Goal: Task Accomplishment & Management: Manage account settings

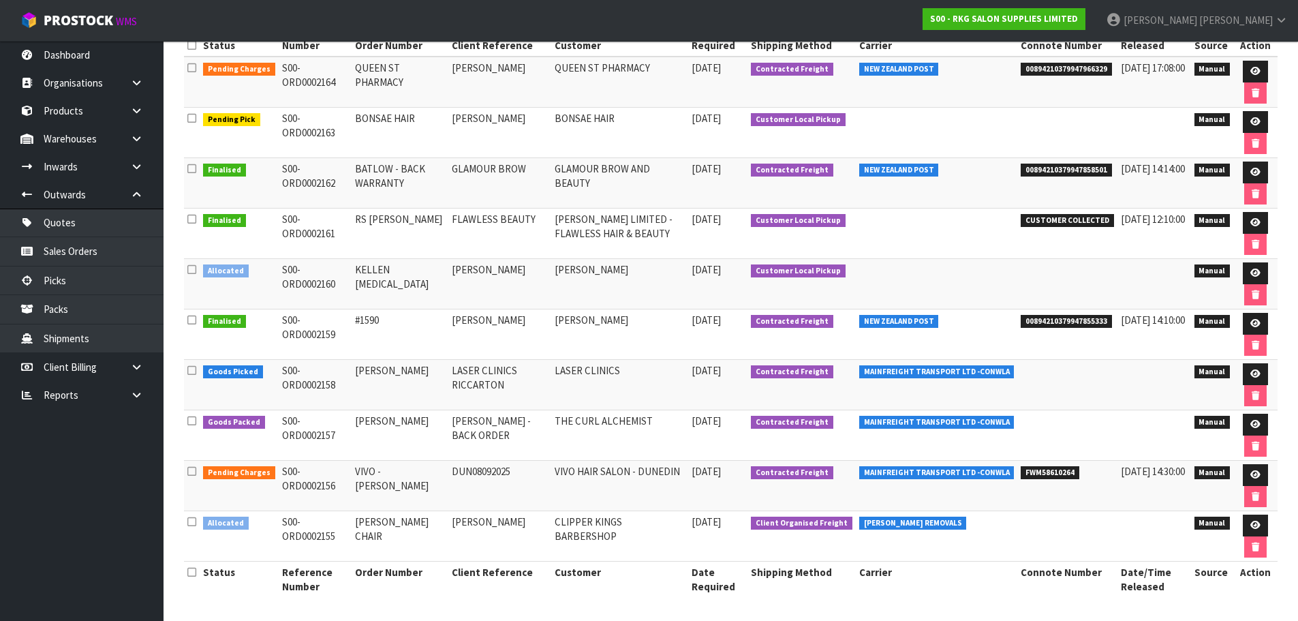
scroll to position [228, 0]
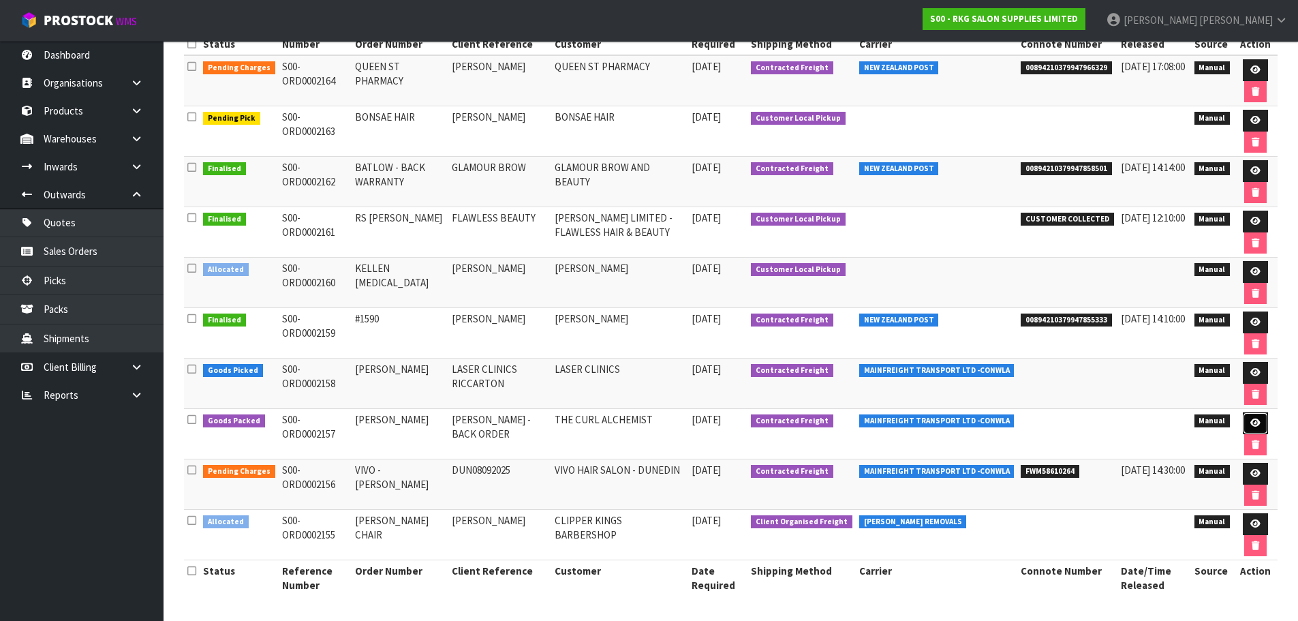
click at [1254, 426] on icon at bounding box center [1255, 422] width 10 height 9
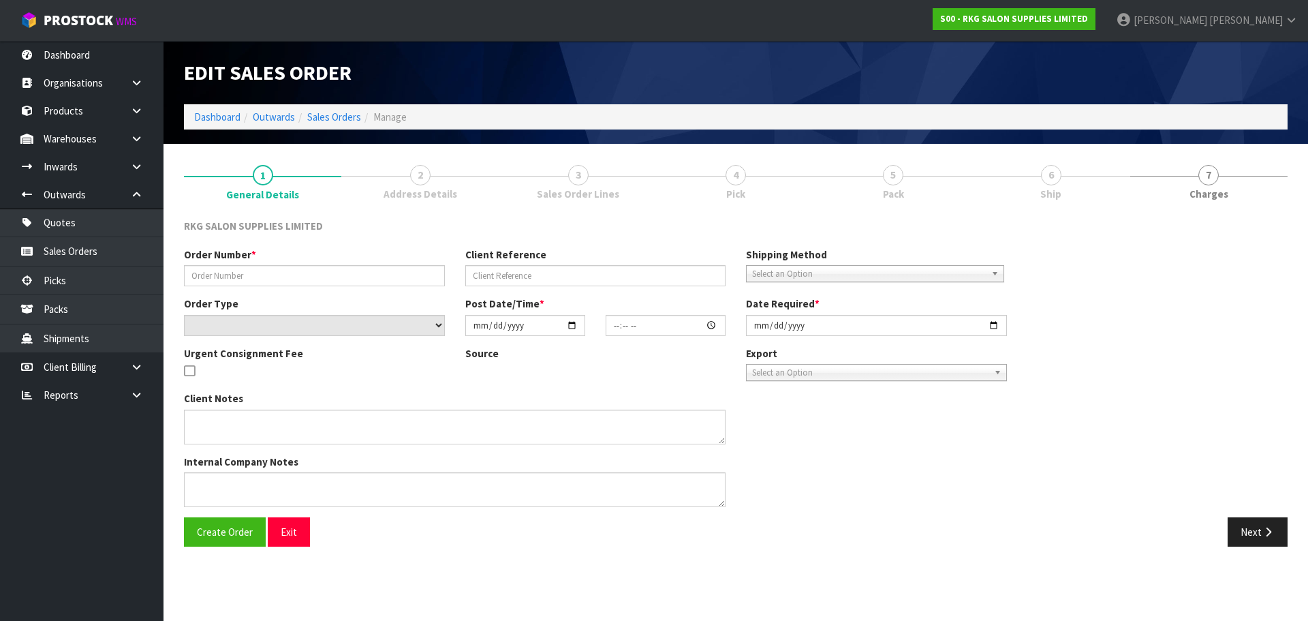
type input "[PERSON_NAME]"
type input "[PERSON_NAME] -BACK ORDER"
select select "number:0"
type input "[DATE]"
type input "15:54:00.000"
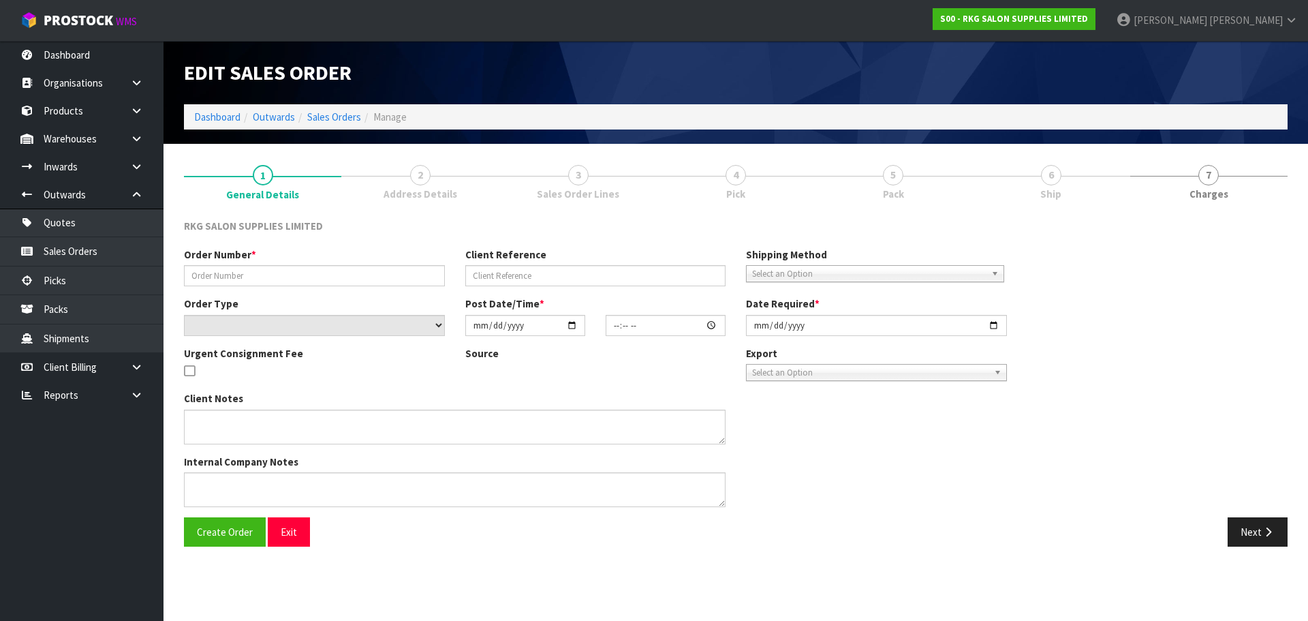
type input "[DATE]"
type textarea "SEND LOOSE"
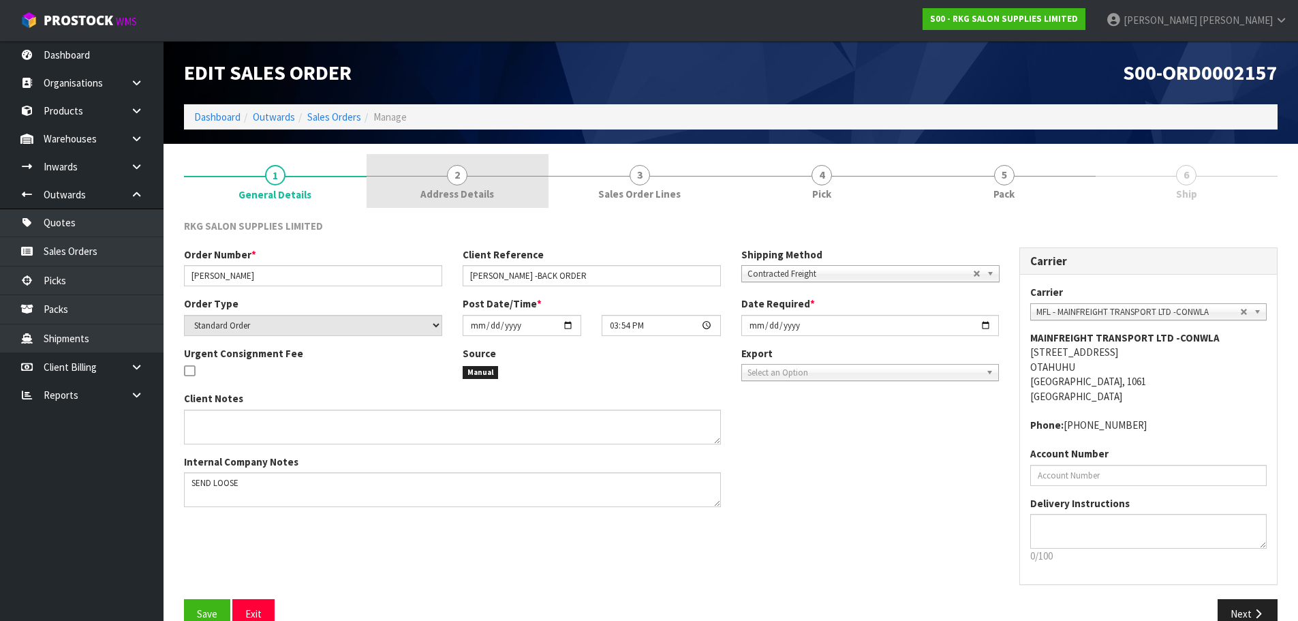
click at [459, 179] on span "2" at bounding box center [457, 175] width 20 height 20
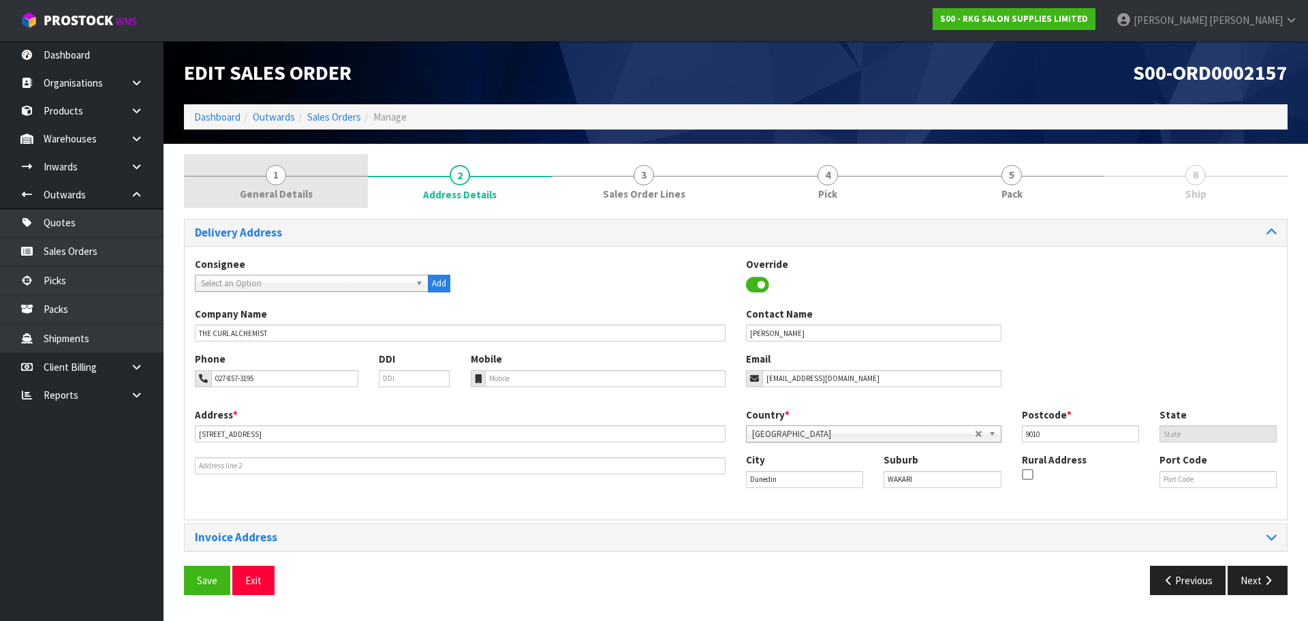
click at [280, 183] on span "1" at bounding box center [276, 175] width 20 height 20
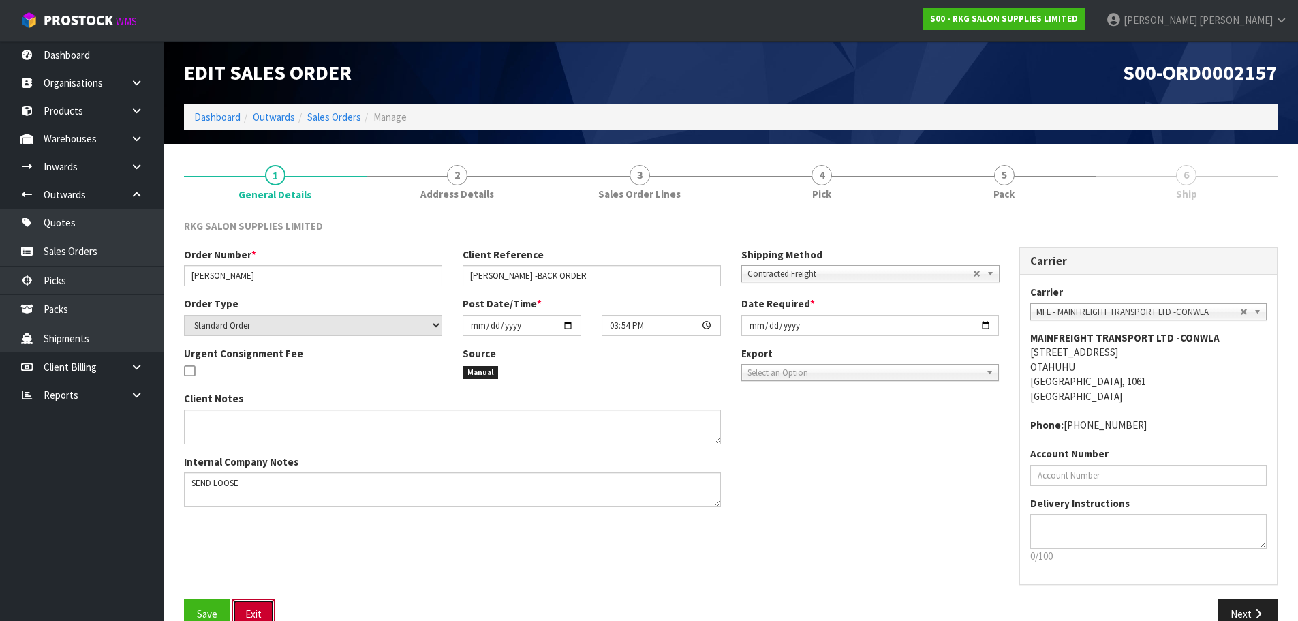
click at [249, 608] on button "Exit" at bounding box center [253, 613] width 42 height 29
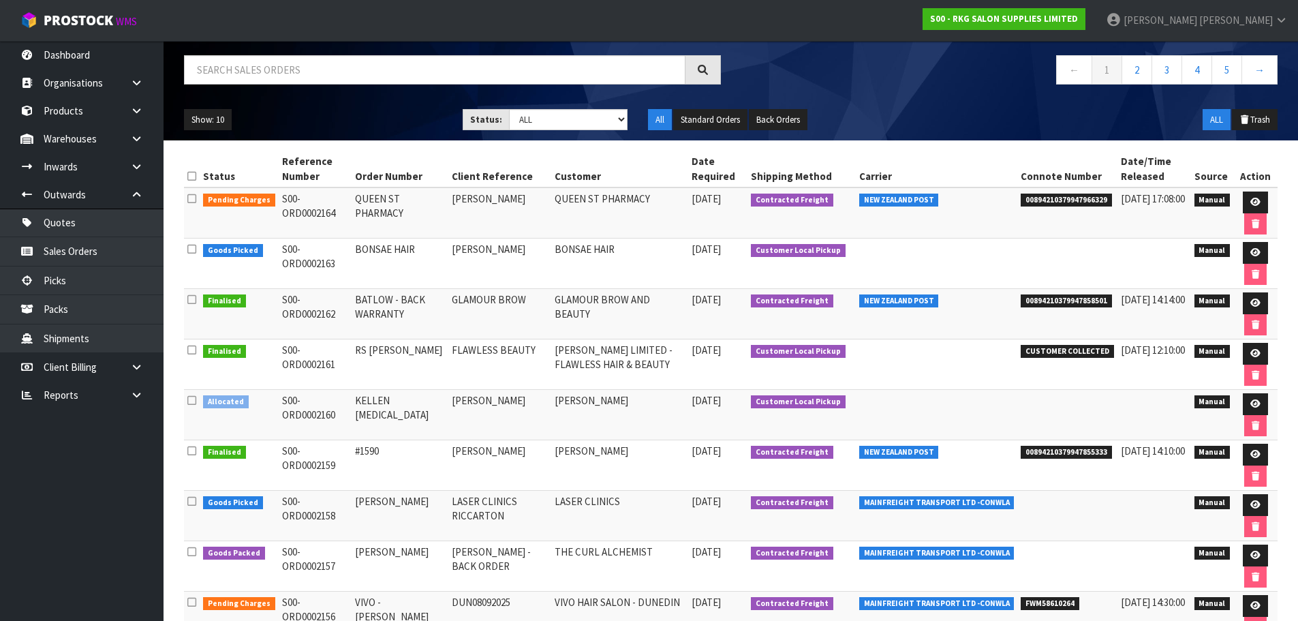
scroll to position [92, 0]
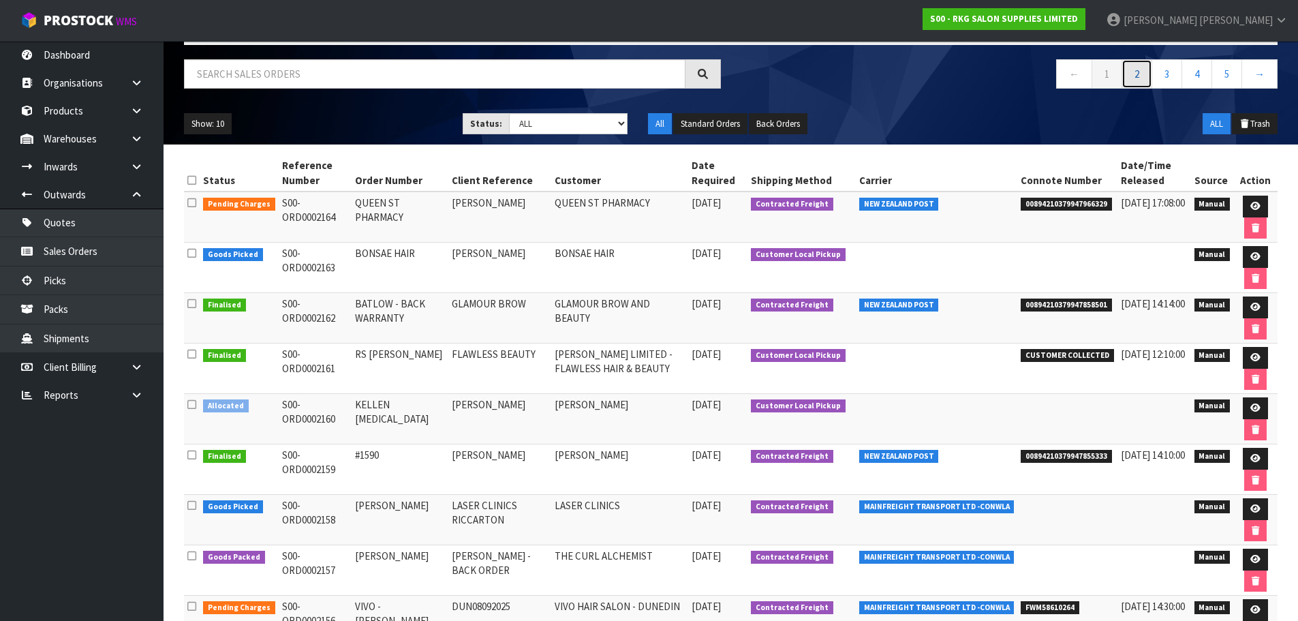
click at [1133, 69] on link "2" at bounding box center [1136, 73] width 31 height 29
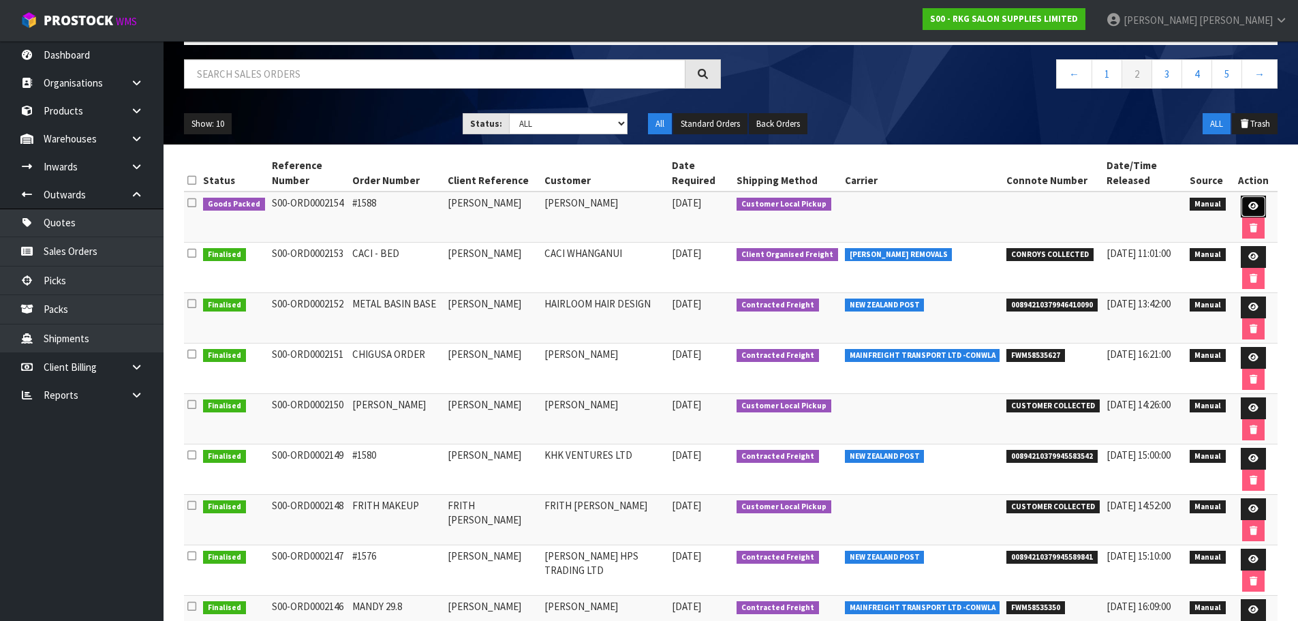
click at [1251, 208] on icon at bounding box center [1253, 206] width 10 height 9
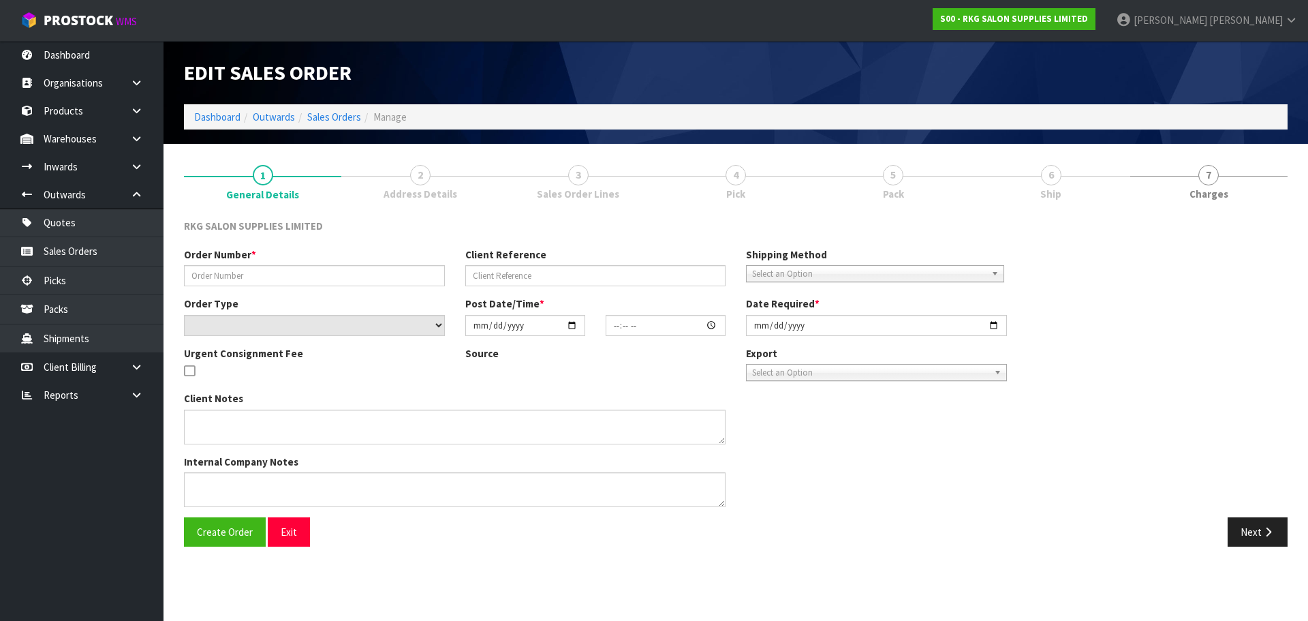
type input "#1588"
type input "[PERSON_NAME]"
select select "number:0"
type input "[DATE]"
type input "14:01:00.000"
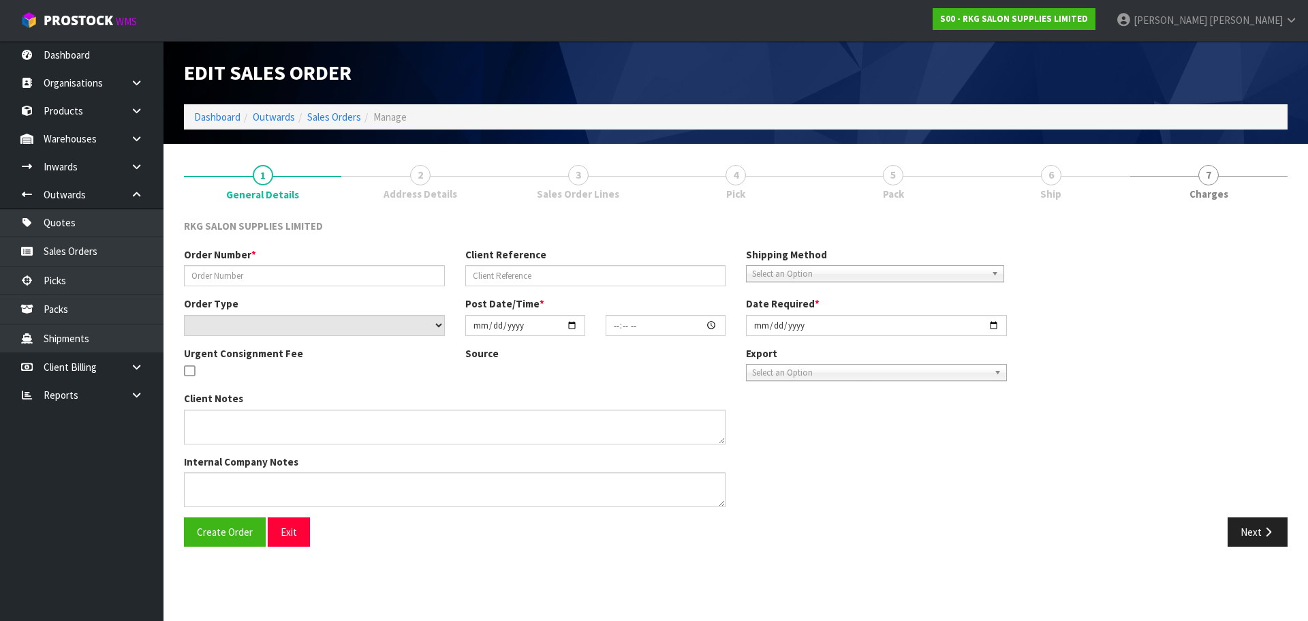
type input "[DATE]"
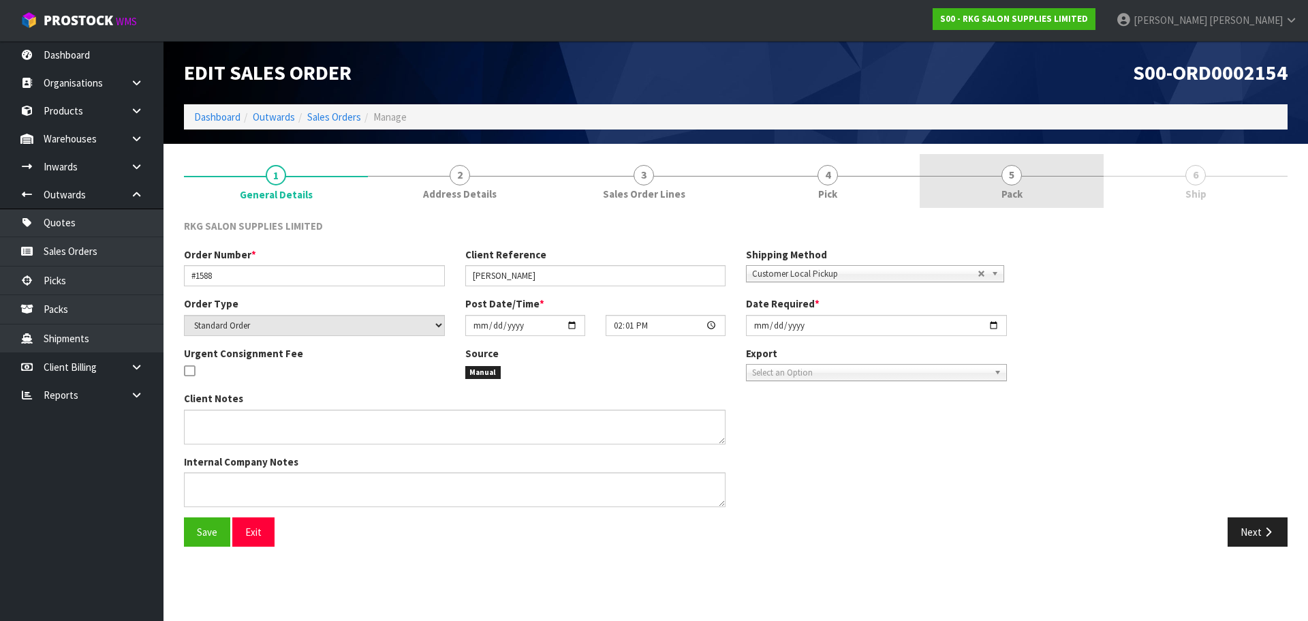
click at [1001, 174] on link "5 Pack" at bounding box center [1012, 181] width 184 height 54
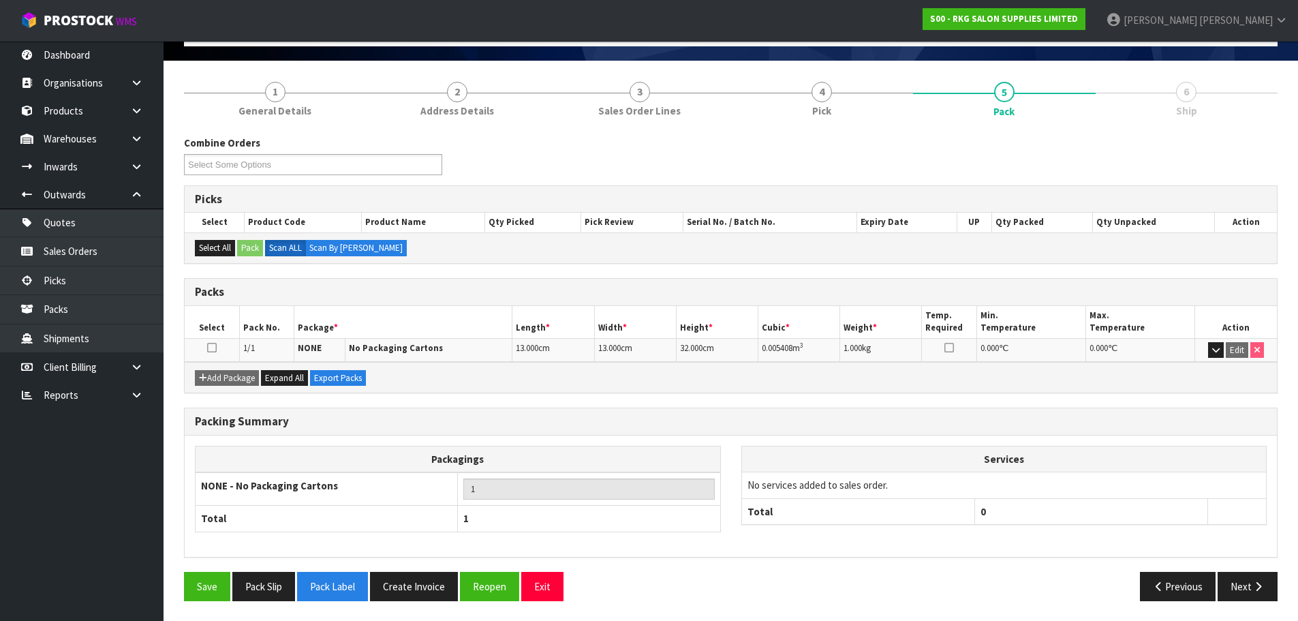
scroll to position [84, 0]
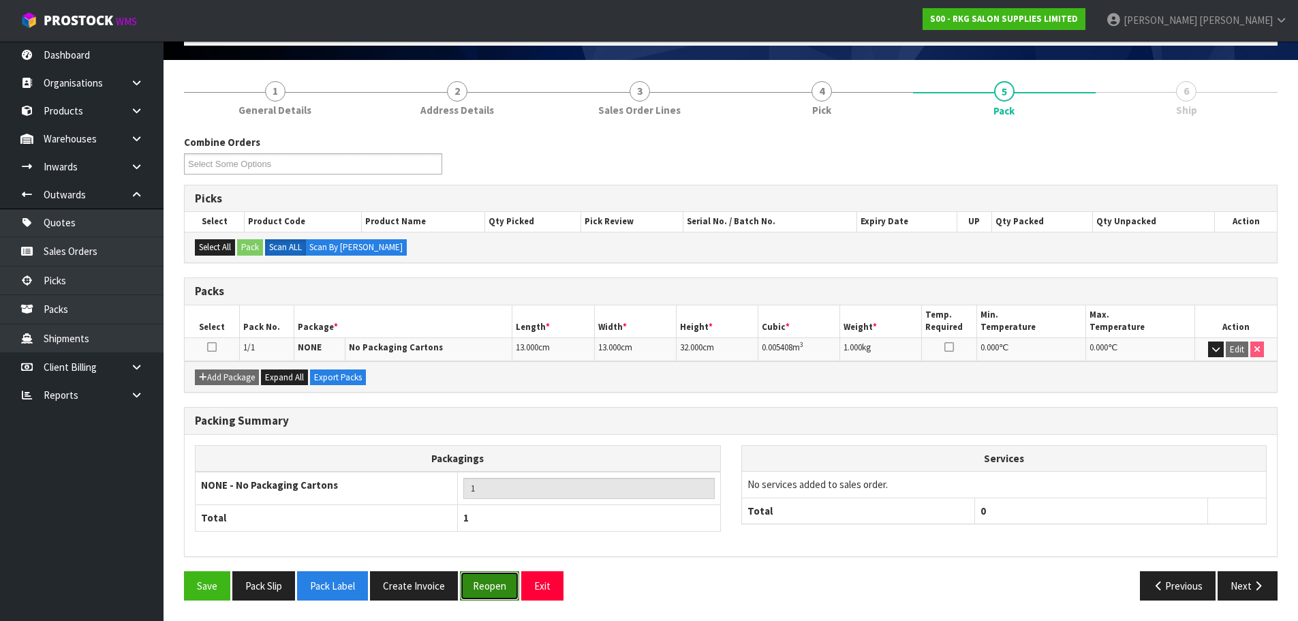
click at [489, 581] on button "Reopen" at bounding box center [489, 585] width 59 height 29
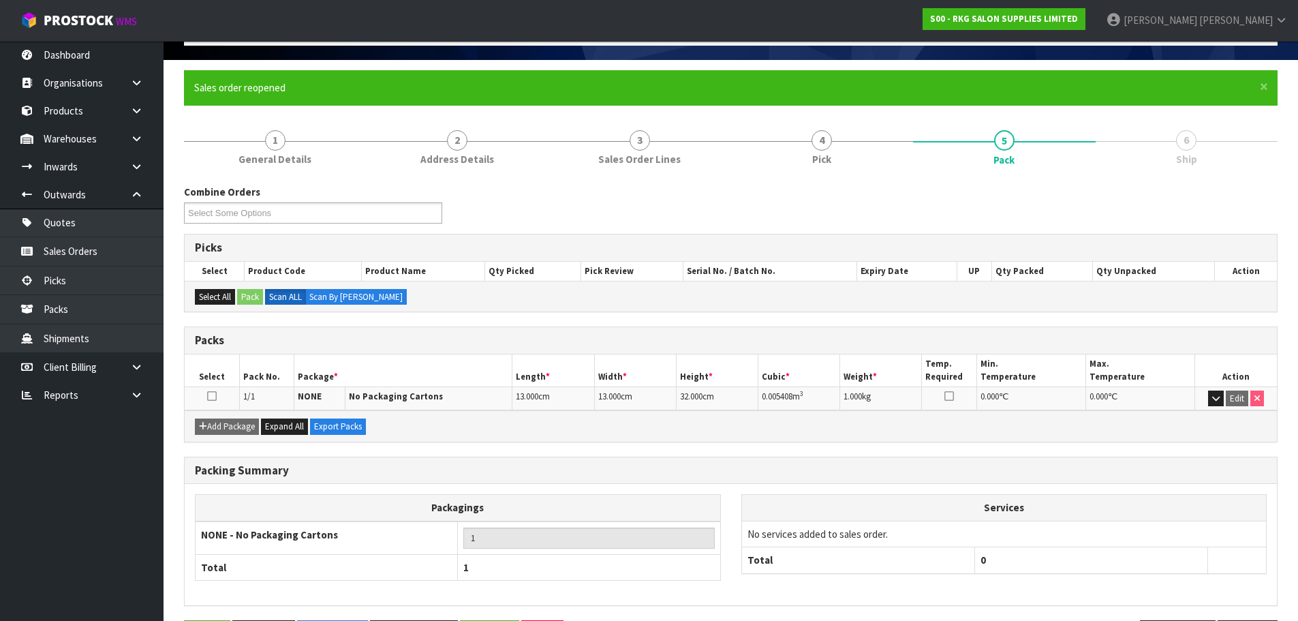
scroll to position [0, 0]
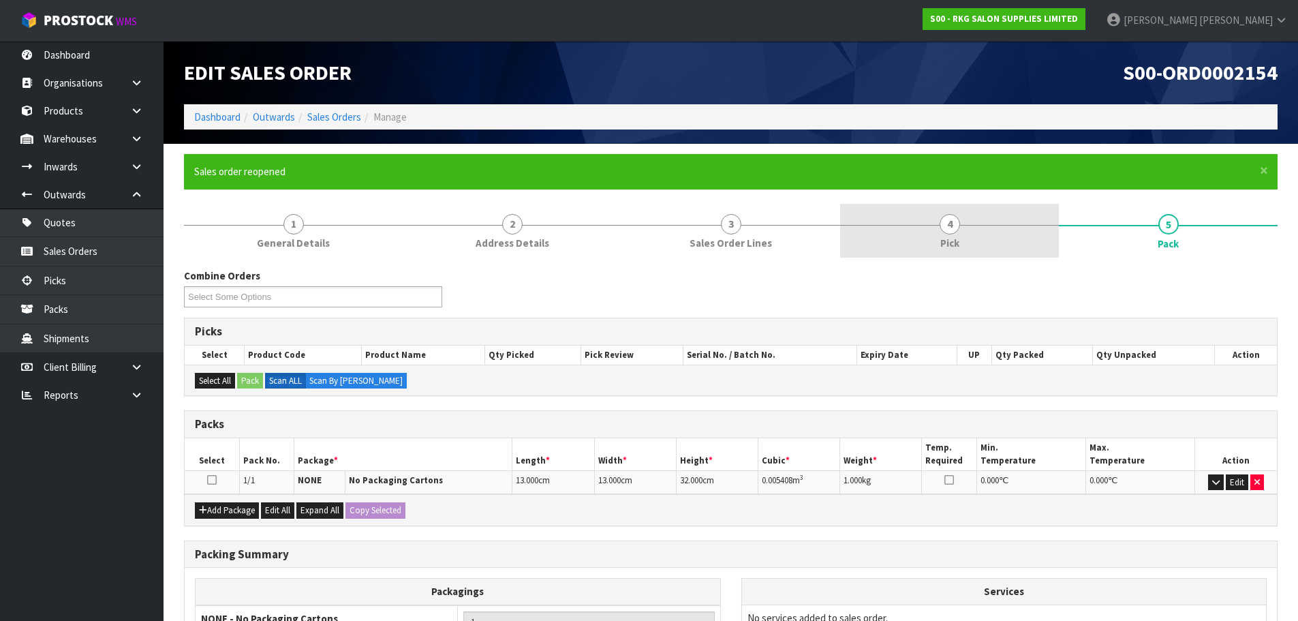
click at [937, 226] on link "4 Pick" at bounding box center [949, 231] width 219 height 54
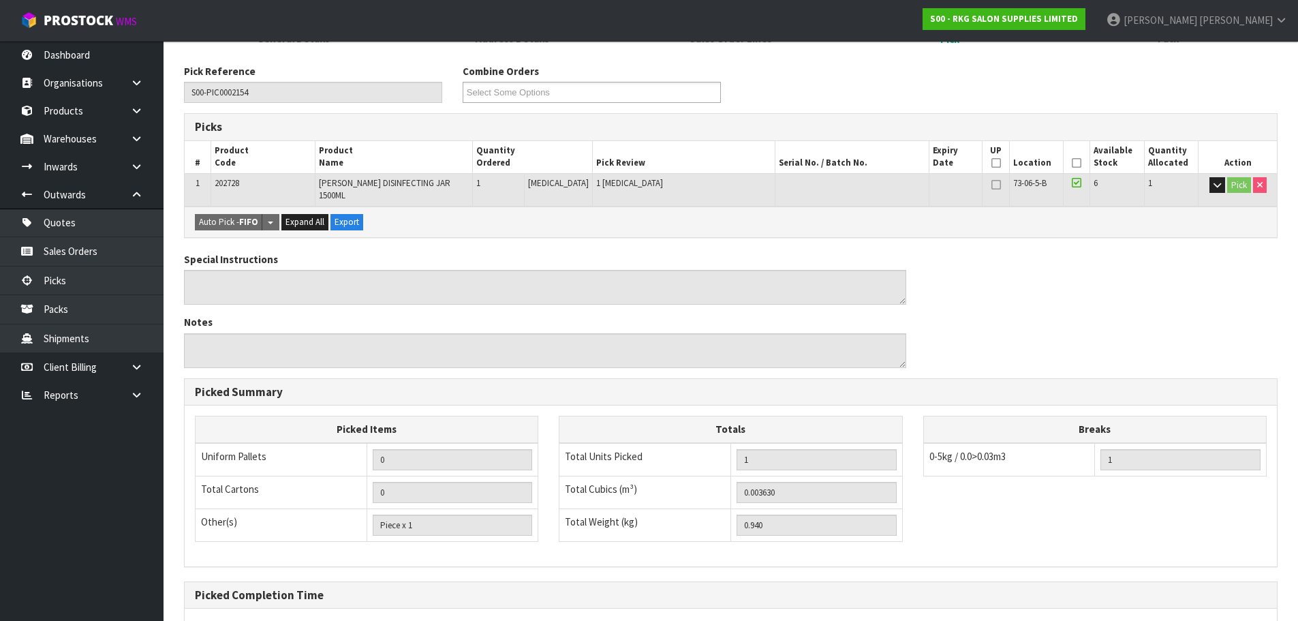
scroll to position [328, 0]
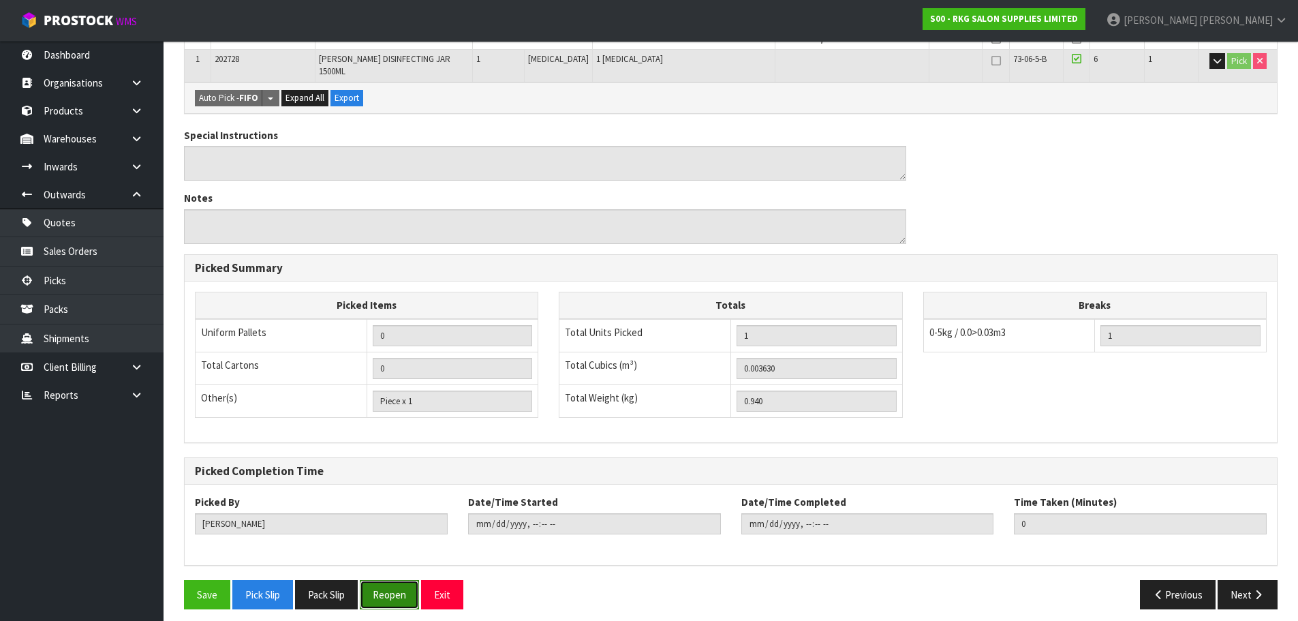
click at [394, 587] on button "Reopen" at bounding box center [389, 594] width 59 height 29
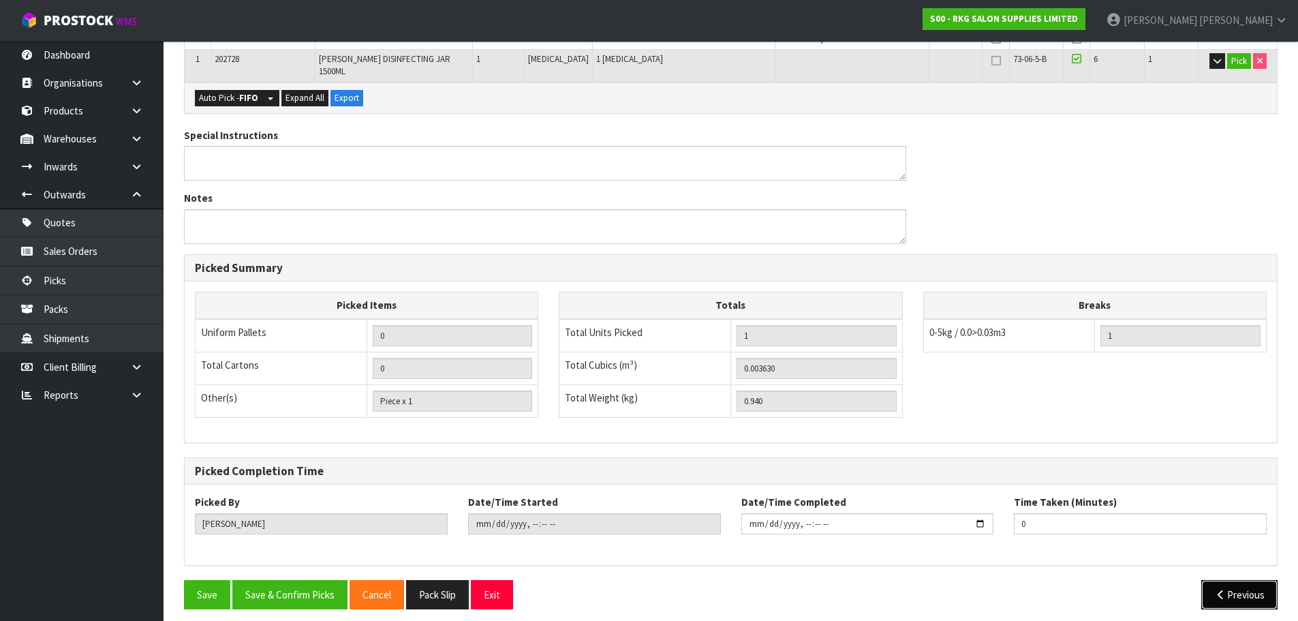
drag, startPoint x: 1222, startPoint y: 583, endPoint x: 1104, endPoint y: 556, distance: 120.8
click at [1222, 589] on icon "button" at bounding box center [1220, 594] width 13 height 10
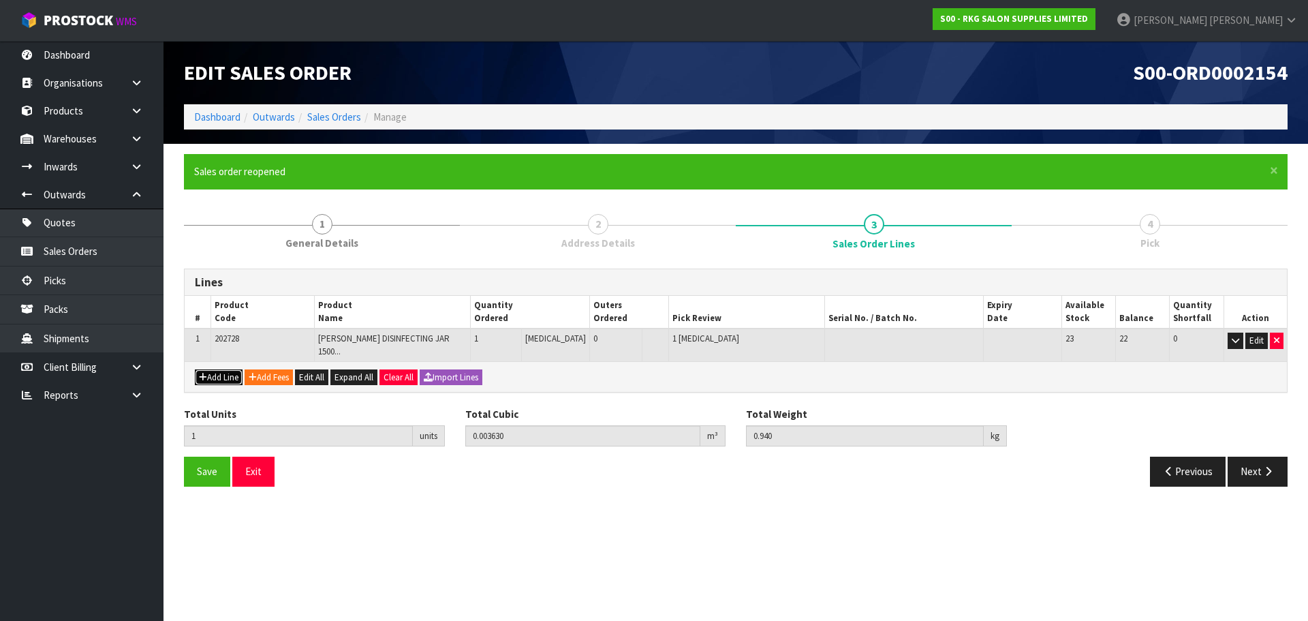
click at [216, 369] on button "Add Line" at bounding box center [219, 377] width 48 height 16
type input "0"
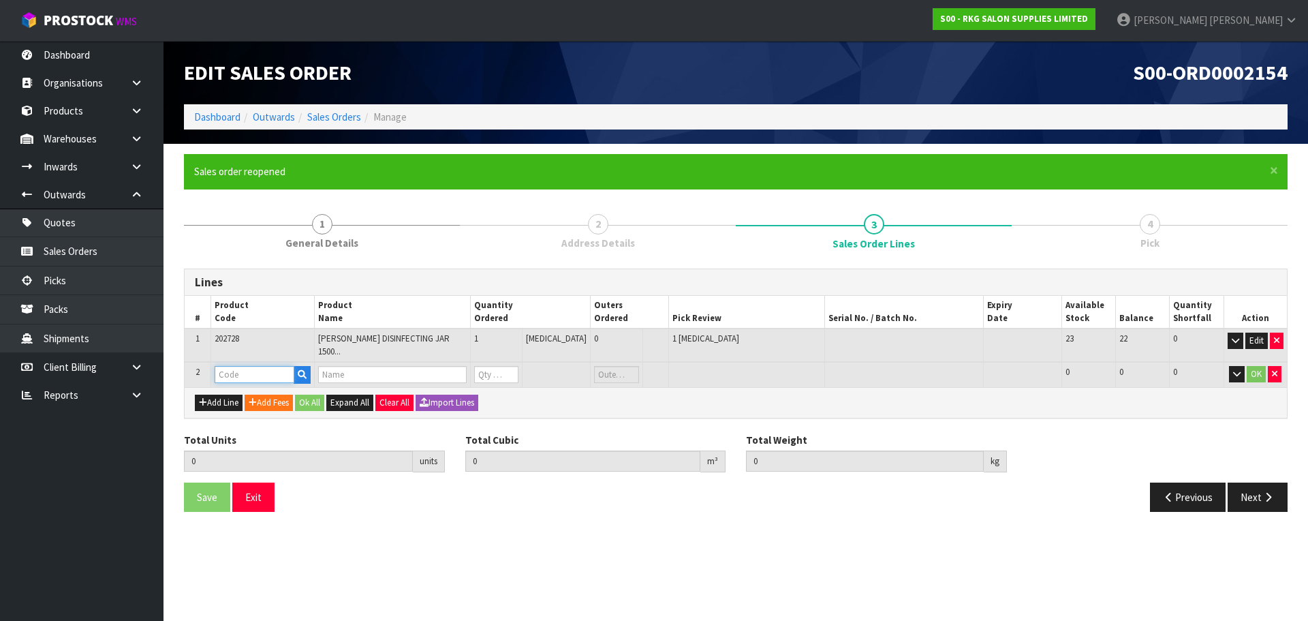
click at [247, 366] on input "text" at bounding box center [255, 374] width 80 height 17
type input "198831"
type input "1"
type input "0.00363"
type input "0.94"
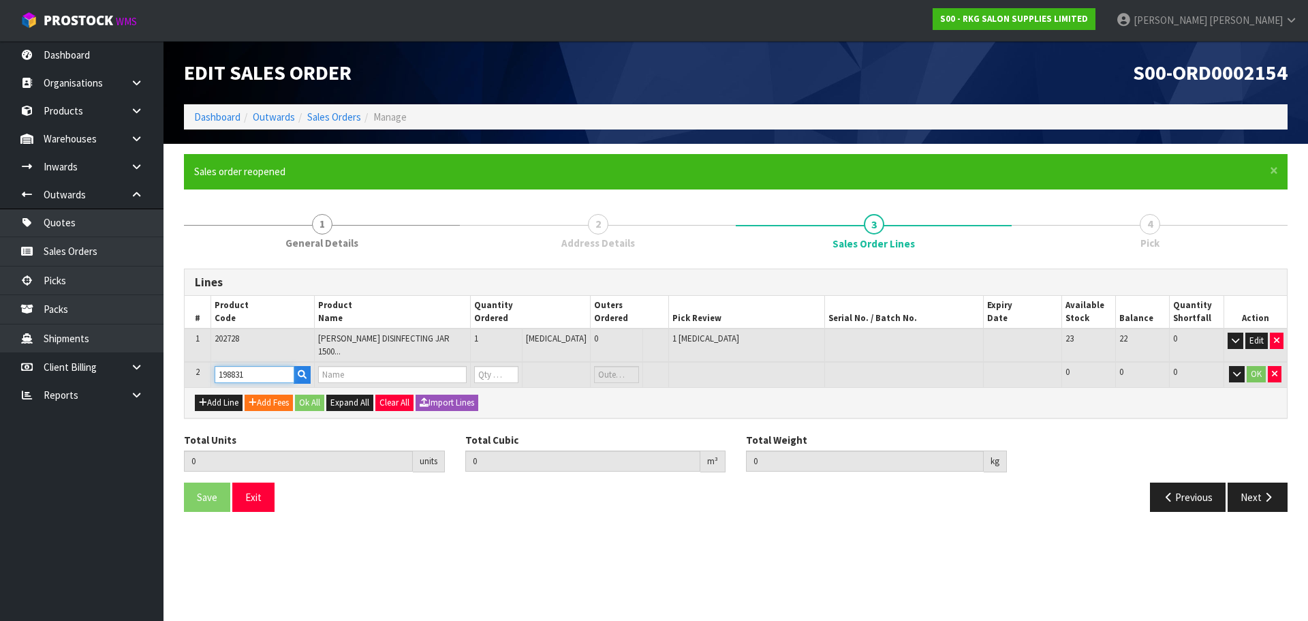
type input "MARMARA [PERSON_NAME] COLOGNE NO. 2 250ML"
type input "0"
type input "198831"
type input "2"
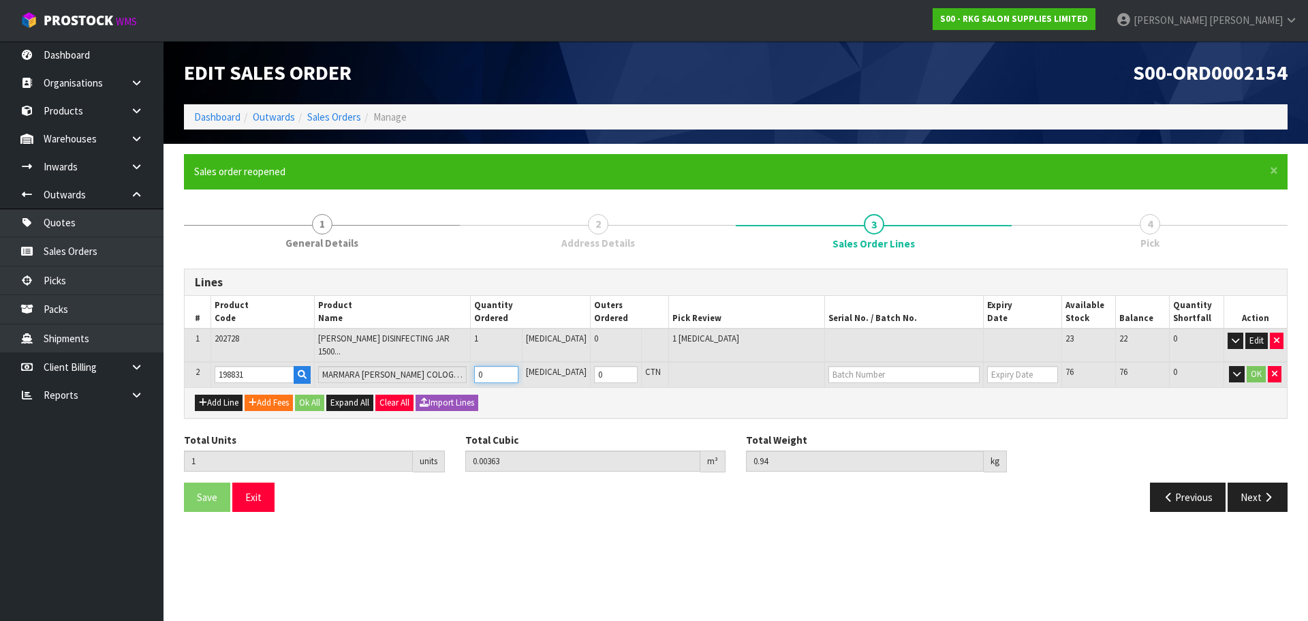
type input "0.00408"
type input "1.2"
type input "1"
click at [518, 366] on input "1" at bounding box center [496, 374] width 44 height 17
click at [1253, 366] on button "OK" at bounding box center [1256, 374] width 19 height 16
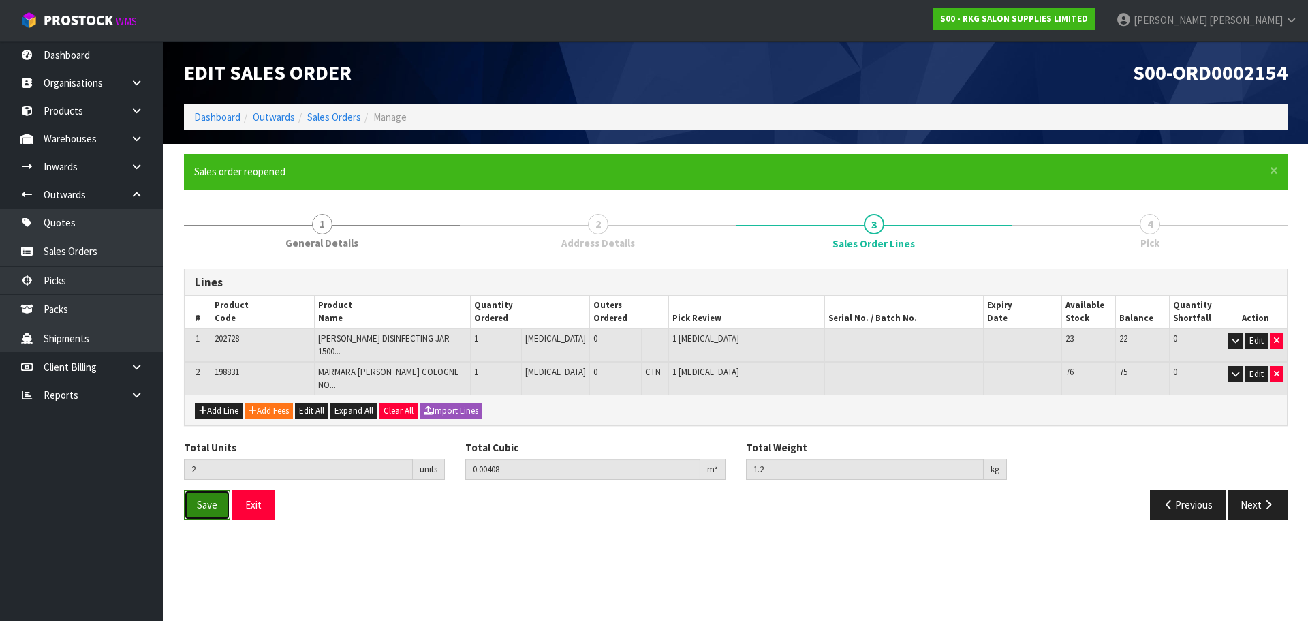
click at [219, 491] on button "Save" at bounding box center [207, 504] width 46 height 29
click at [210, 498] on span "Save" at bounding box center [207, 504] width 20 height 13
click at [1250, 490] on button "Next" at bounding box center [1258, 504] width 60 height 29
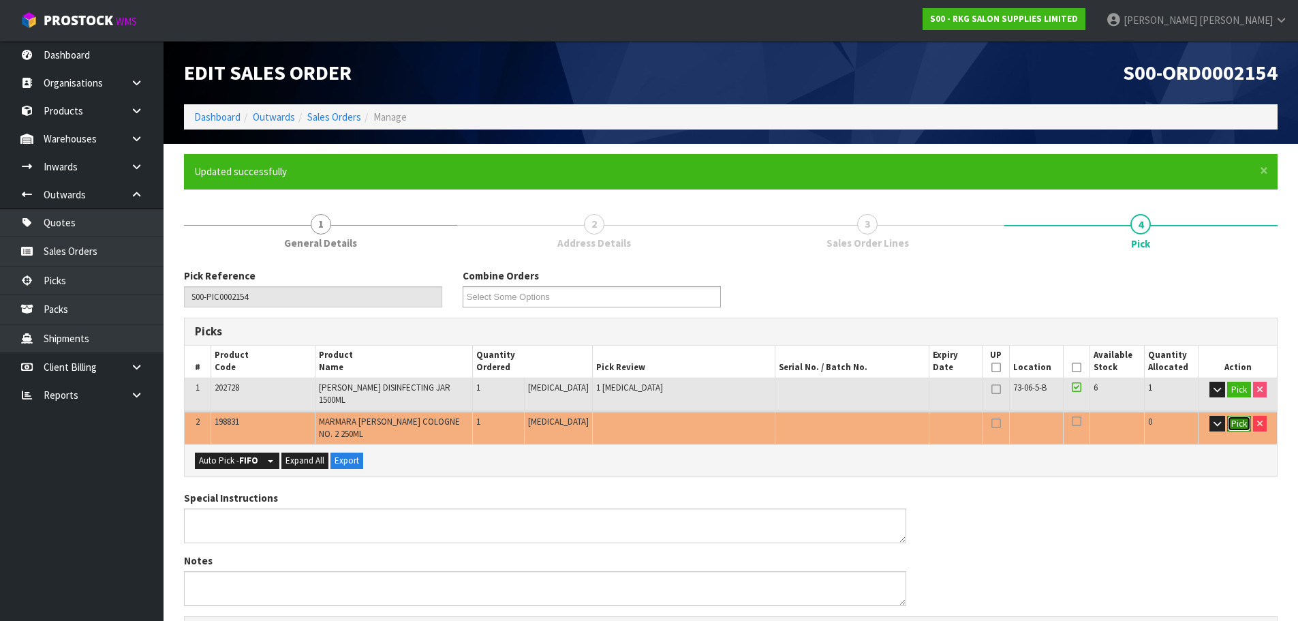
click at [1234, 416] on button "Pick" at bounding box center [1239, 424] width 24 height 16
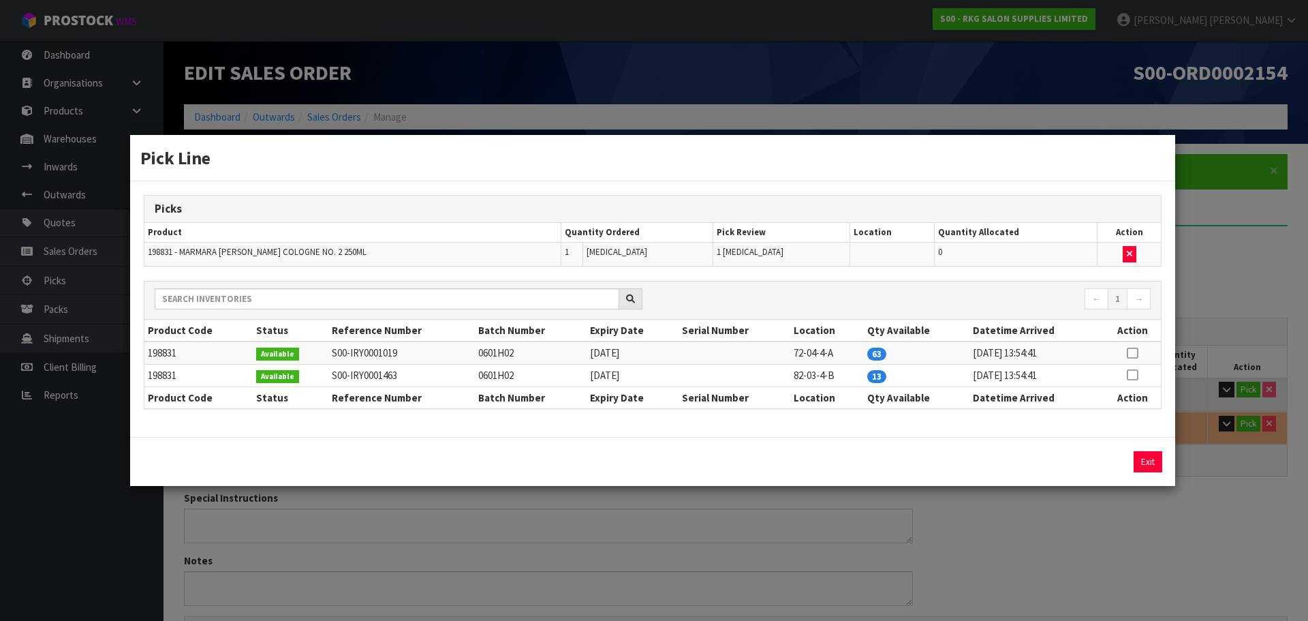
click at [1132, 353] on icon at bounding box center [1132, 353] width 11 height 1
click at [1097, 461] on button "Assign Pick" at bounding box center [1102, 461] width 56 height 21
type input "Piece x 2"
type input "2"
type input "0.00408"
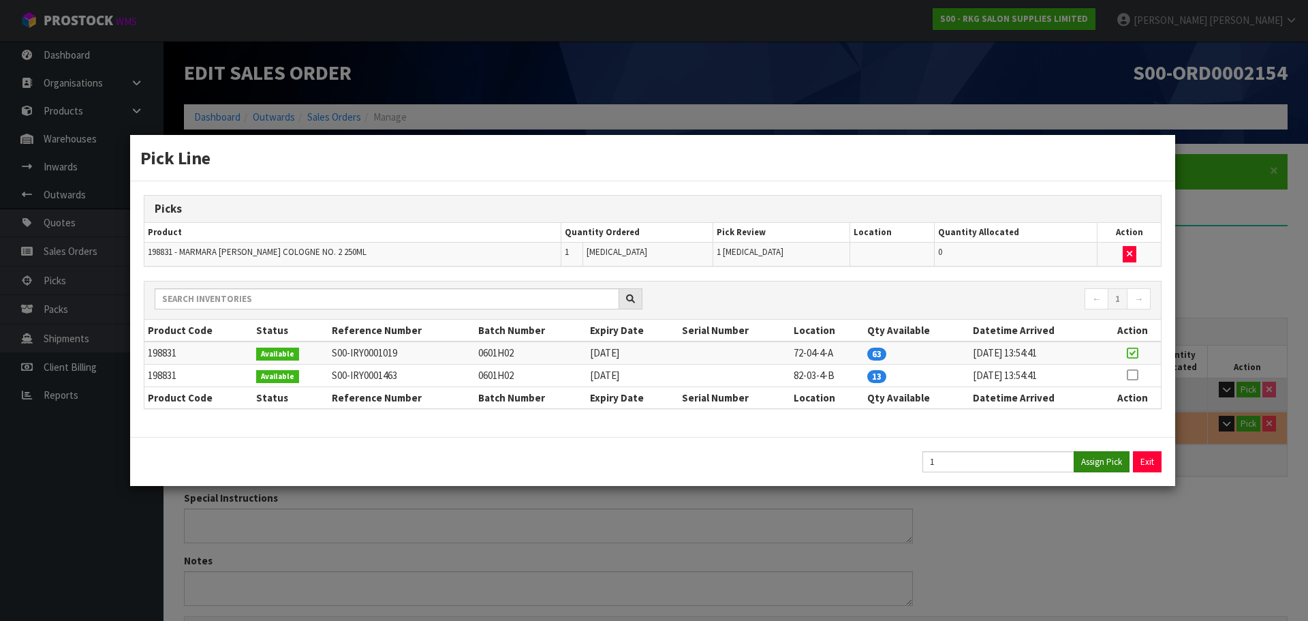
type input "1.2"
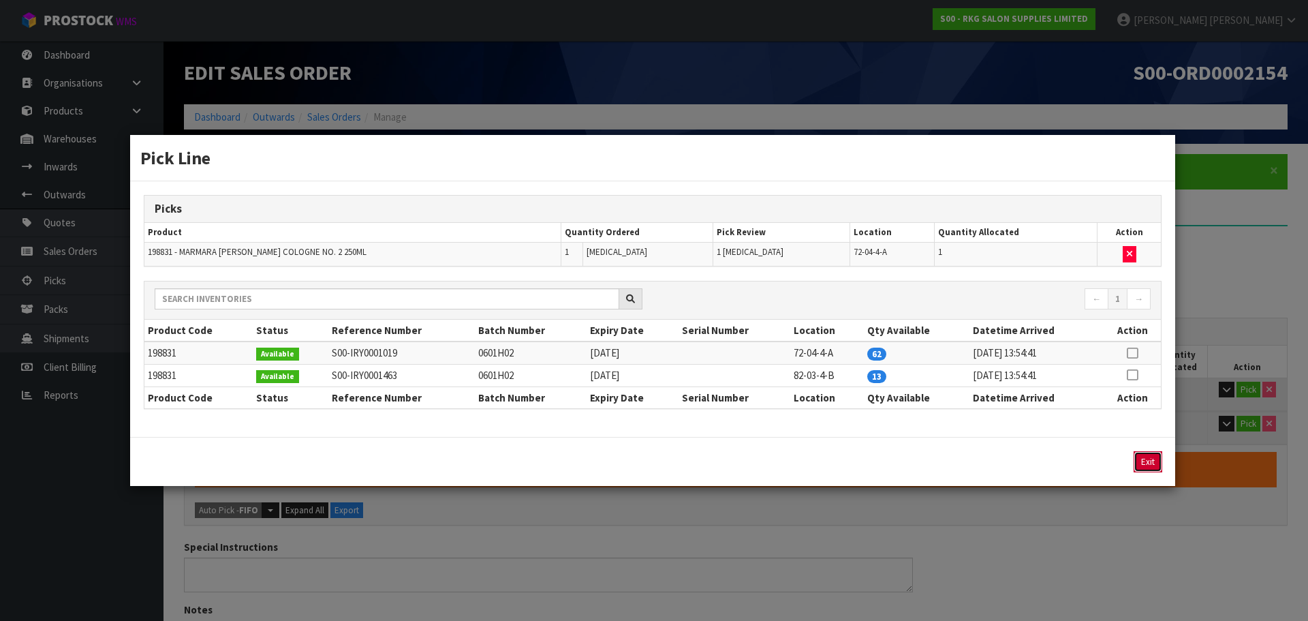
click at [1145, 466] on button "Exit" at bounding box center [1148, 461] width 29 height 21
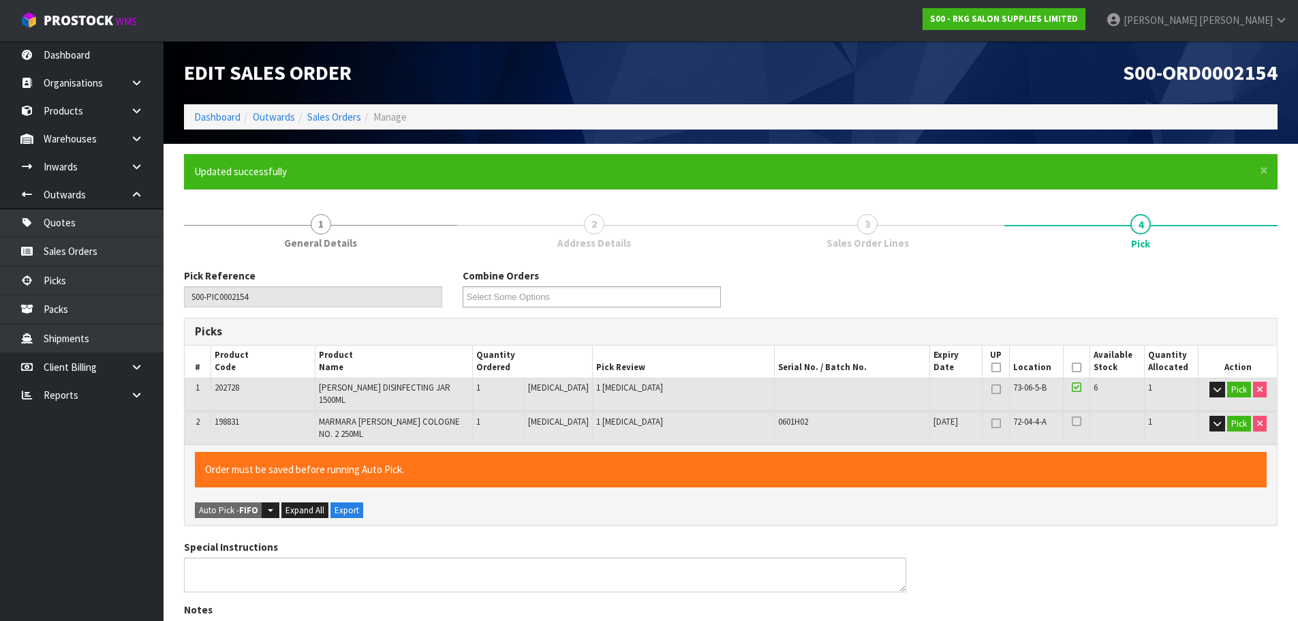
click at [1073, 367] on icon at bounding box center [1077, 367] width 10 height 1
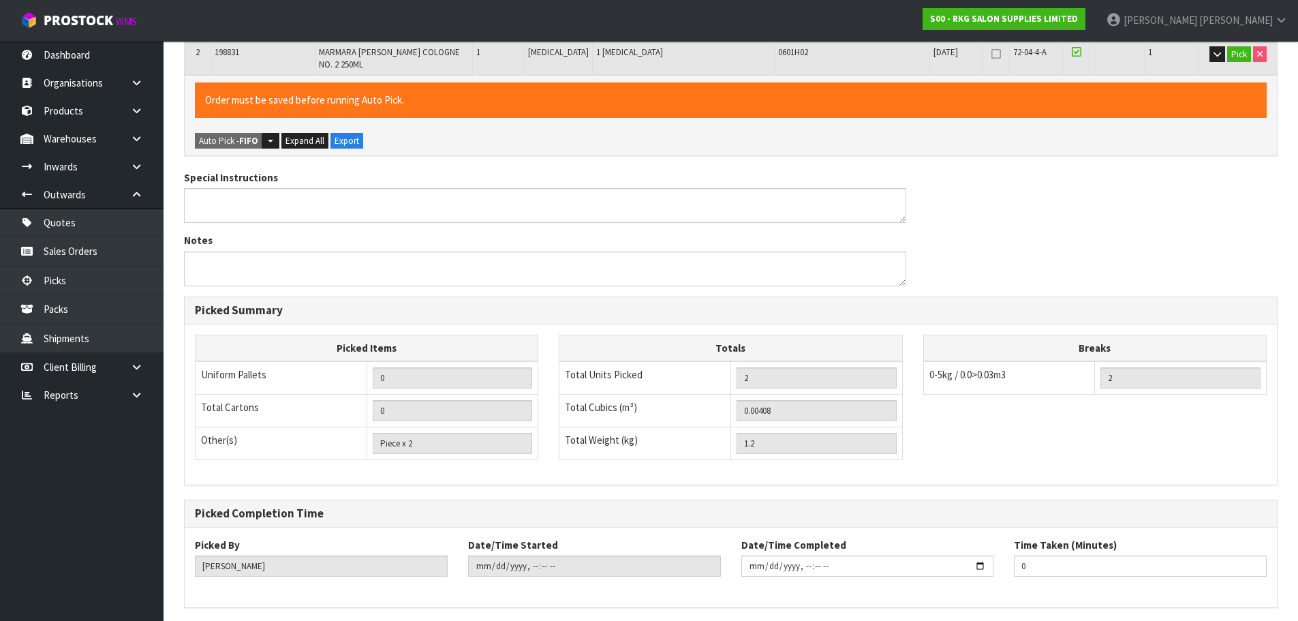
scroll to position [403, 0]
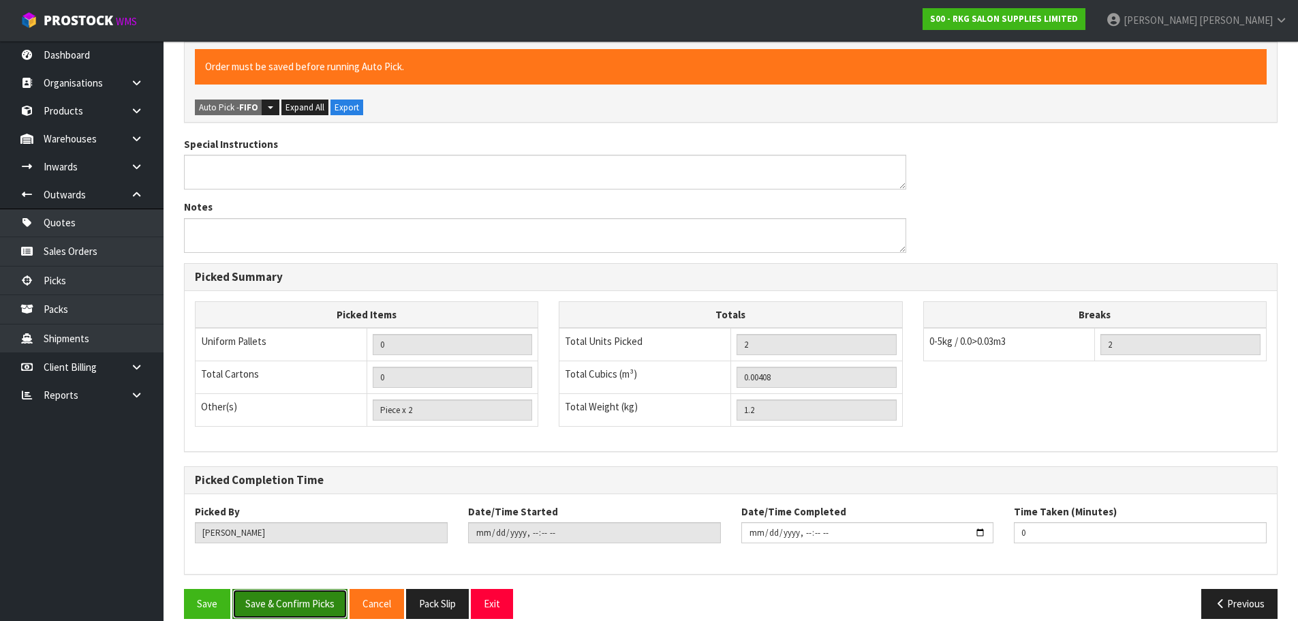
click at [307, 589] on button "Save & Confirm Picks" at bounding box center [289, 603] width 115 height 29
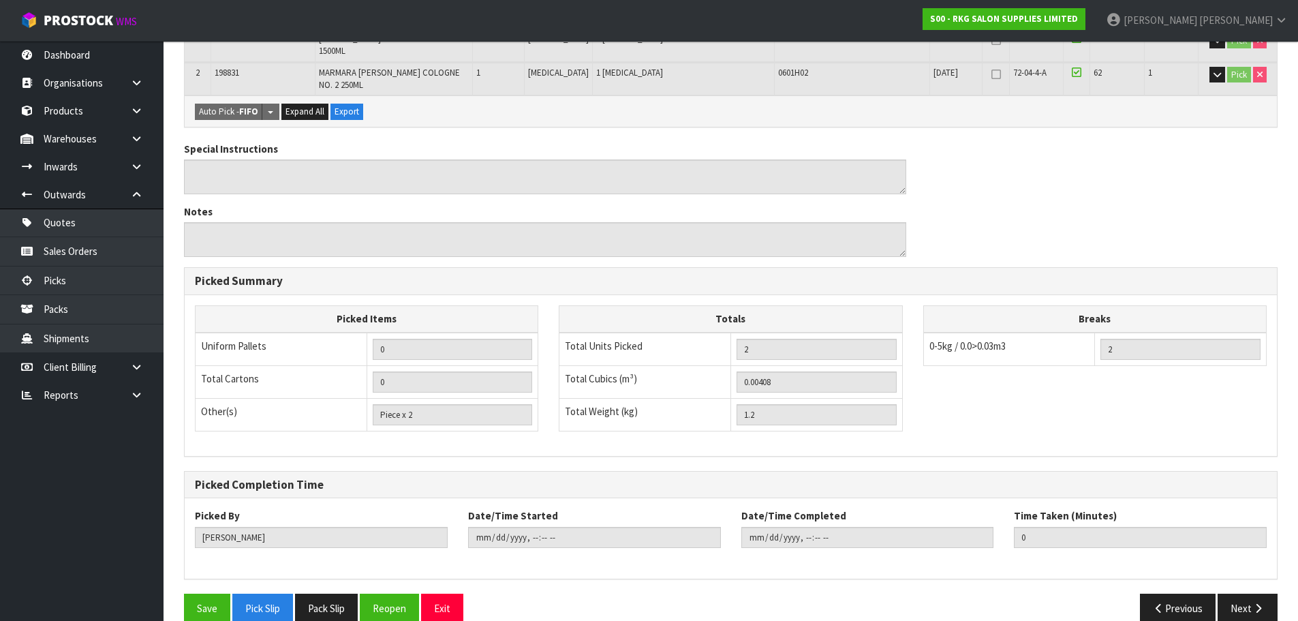
scroll to position [353, 0]
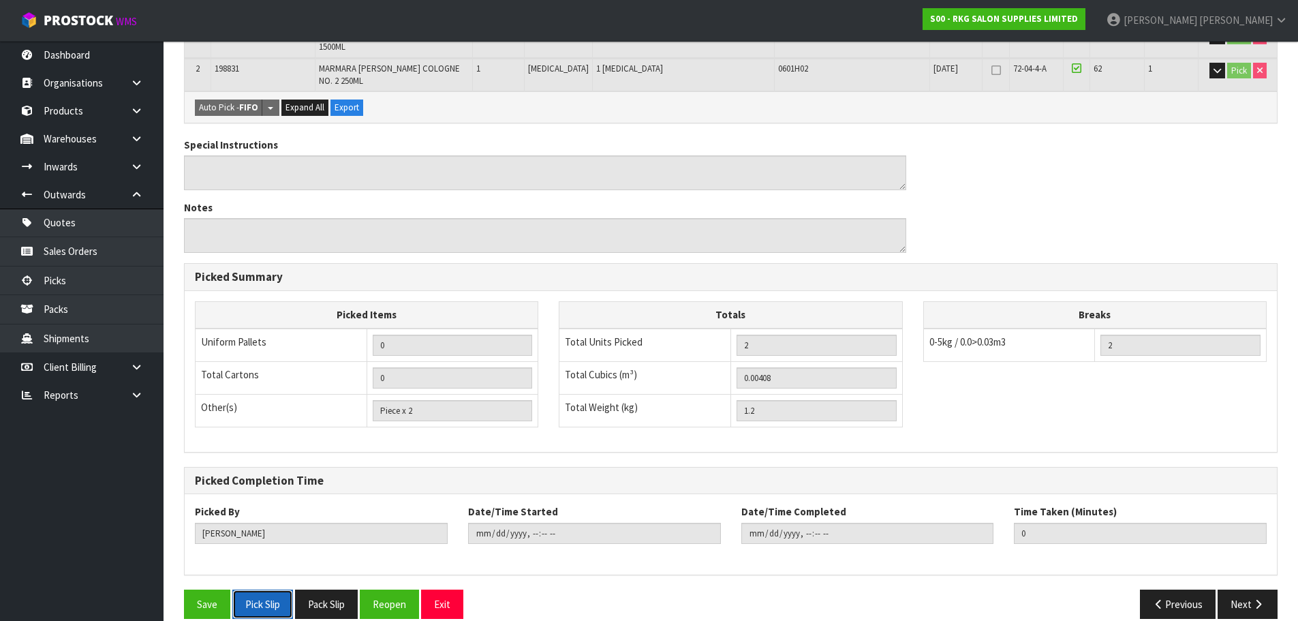
click at [266, 589] on button "Pick Slip" at bounding box center [262, 603] width 61 height 29
click at [1254, 599] on icon "button" at bounding box center [1258, 604] width 13 height 10
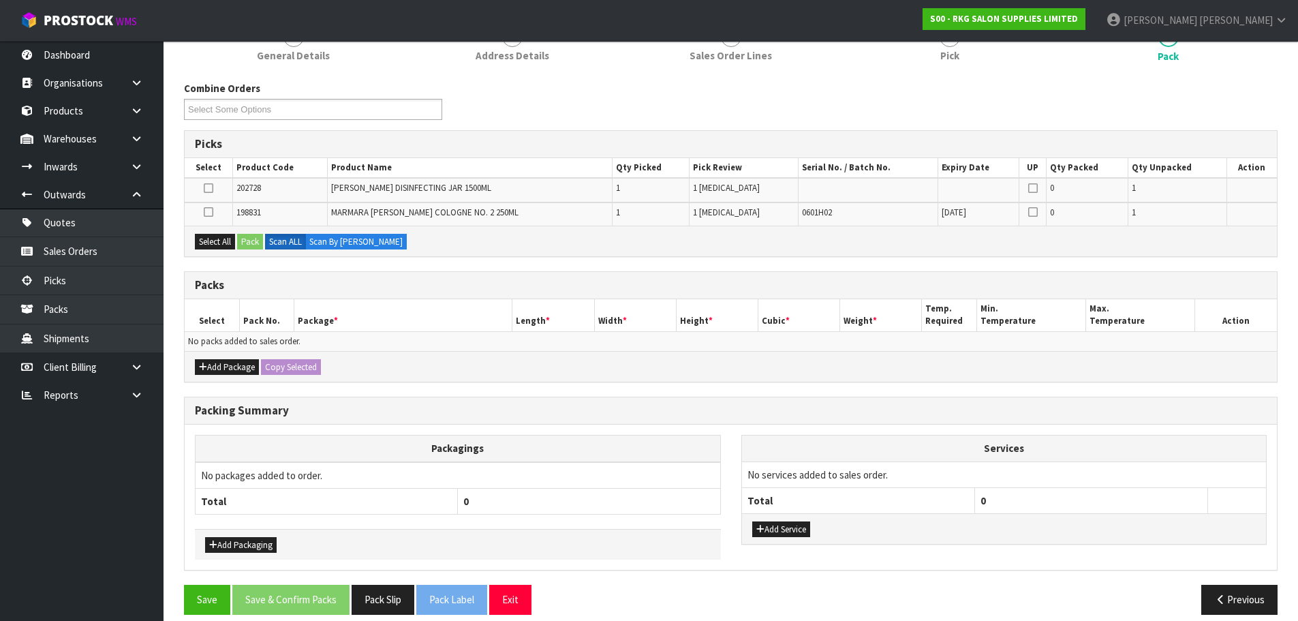
scroll to position [202, 0]
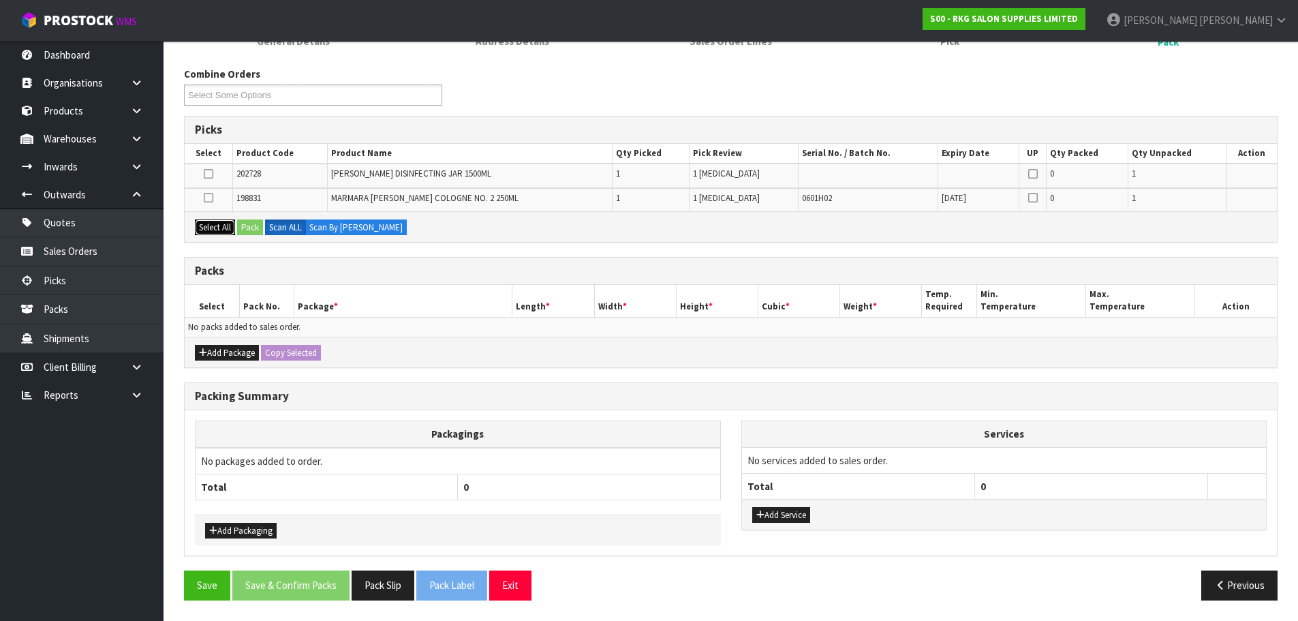
click at [210, 231] on button "Select All" at bounding box center [215, 227] width 40 height 16
click at [251, 229] on button "Pack" at bounding box center [250, 227] width 26 height 16
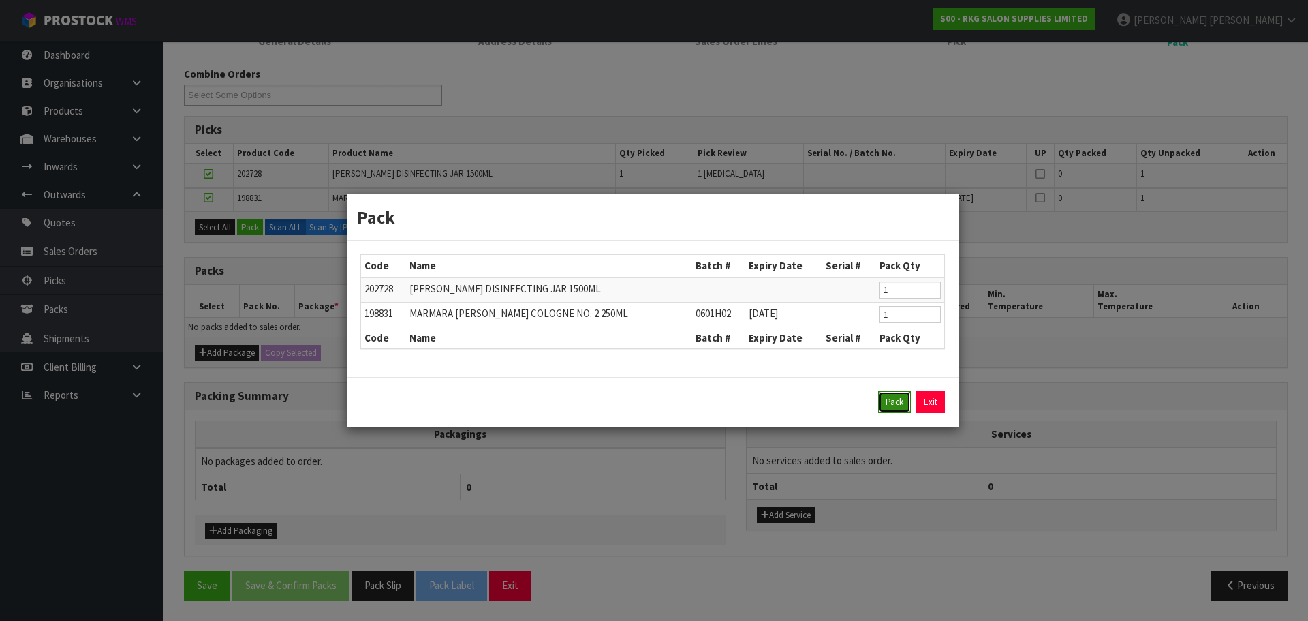
click at [888, 403] on button "Pack" at bounding box center [894, 402] width 33 height 22
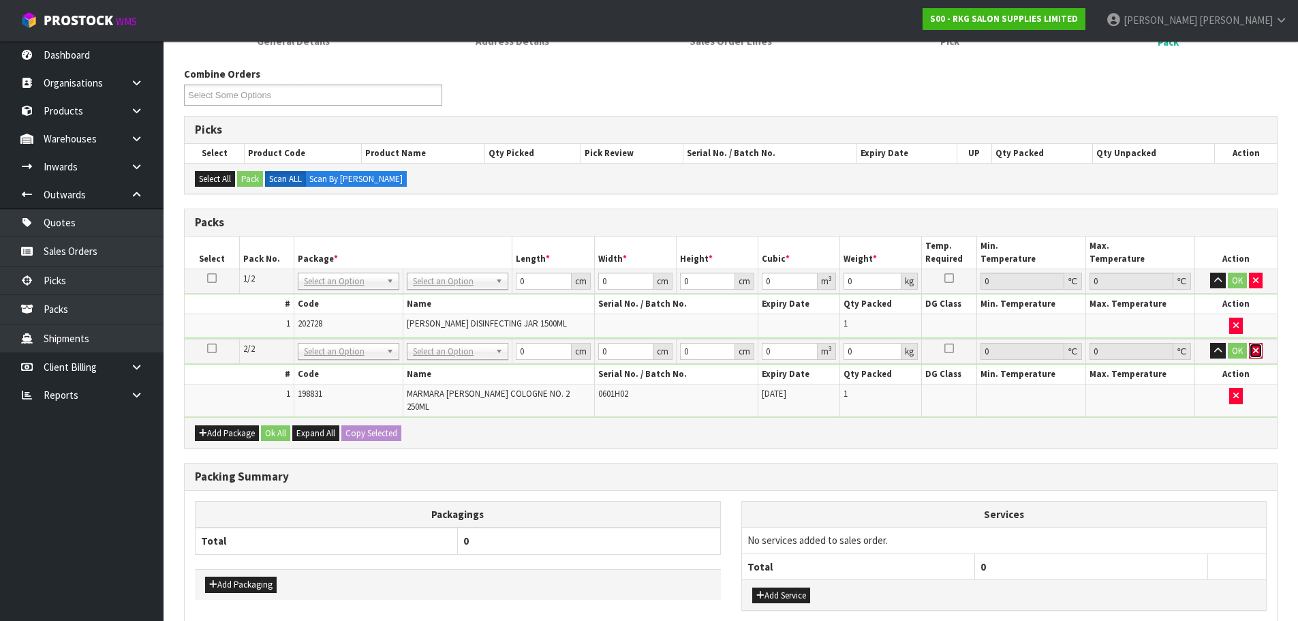
click at [1252, 351] on button "button" at bounding box center [1256, 351] width 14 height 16
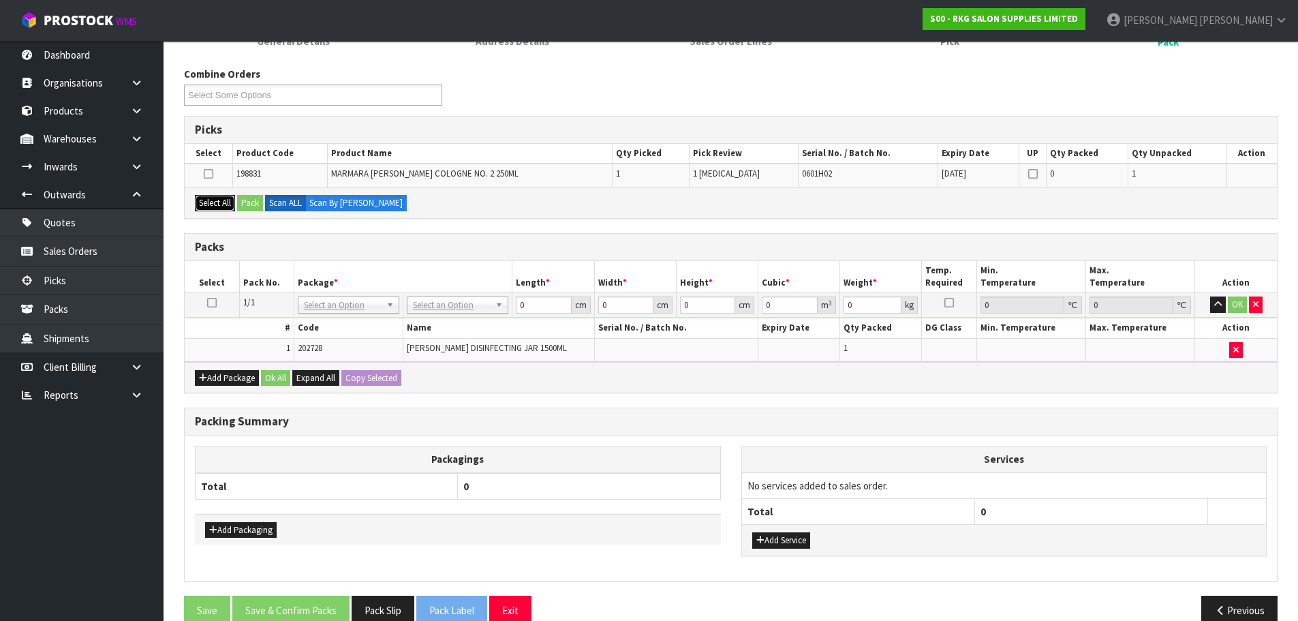
click at [215, 204] on button "Select All" at bounding box center [215, 203] width 40 height 16
click at [206, 303] on td at bounding box center [212, 305] width 55 height 25
click at [211, 303] on icon at bounding box center [212, 303] width 10 height 1
click at [247, 208] on button "Pack" at bounding box center [250, 203] width 26 height 16
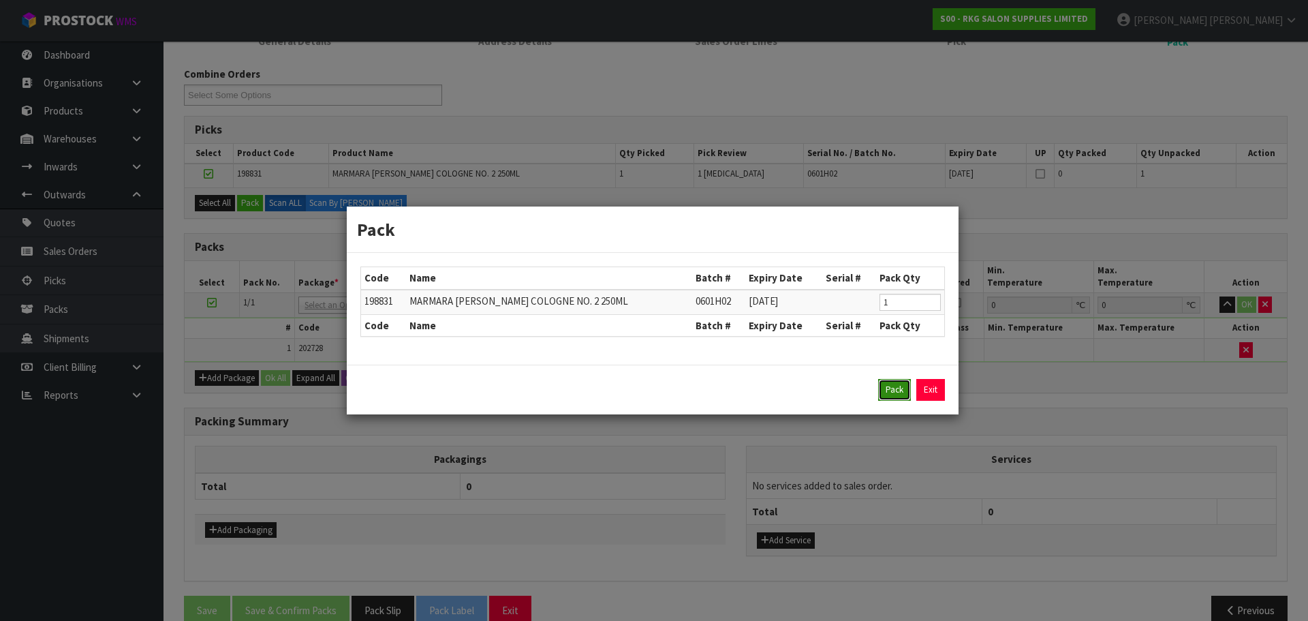
click at [890, 392] on button "Pack" at bounding box center [894, 390] width 33 height 22
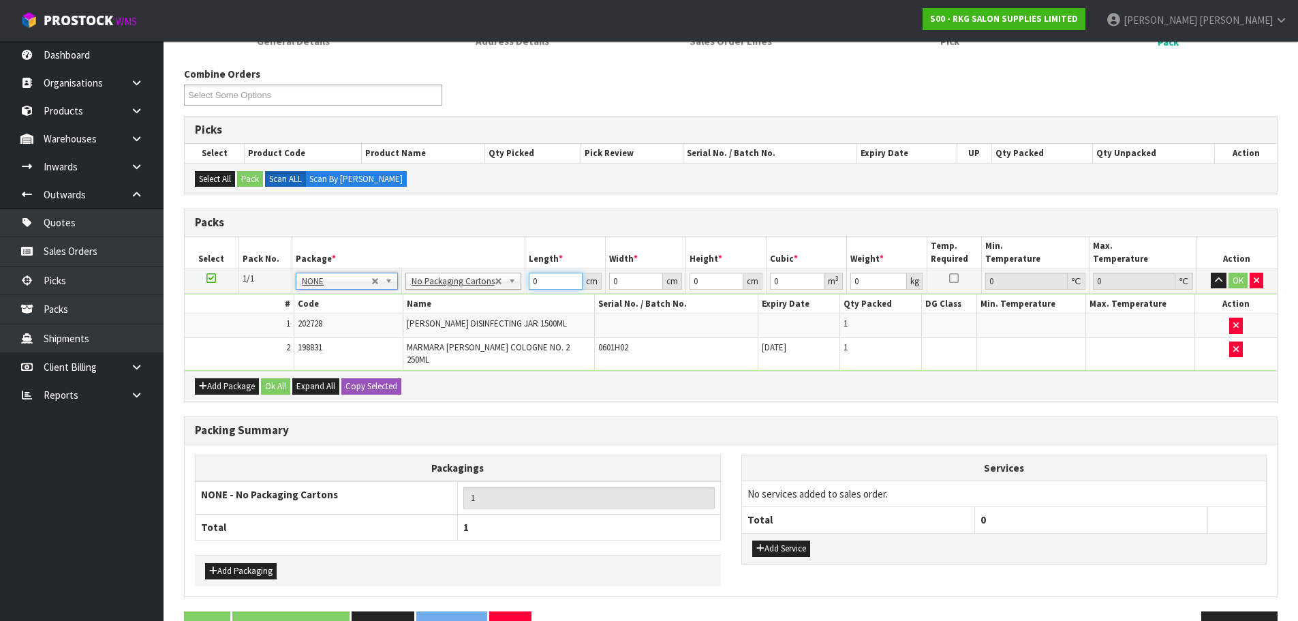
drag, startPoint x: 545, startPoint y: 287, endPoint x: 524, endPoint y: 285, distance: 21.2
click at [525, 285] on td "0 cm" at bounding box center [565, 280] width 80 height 25
type input "1"
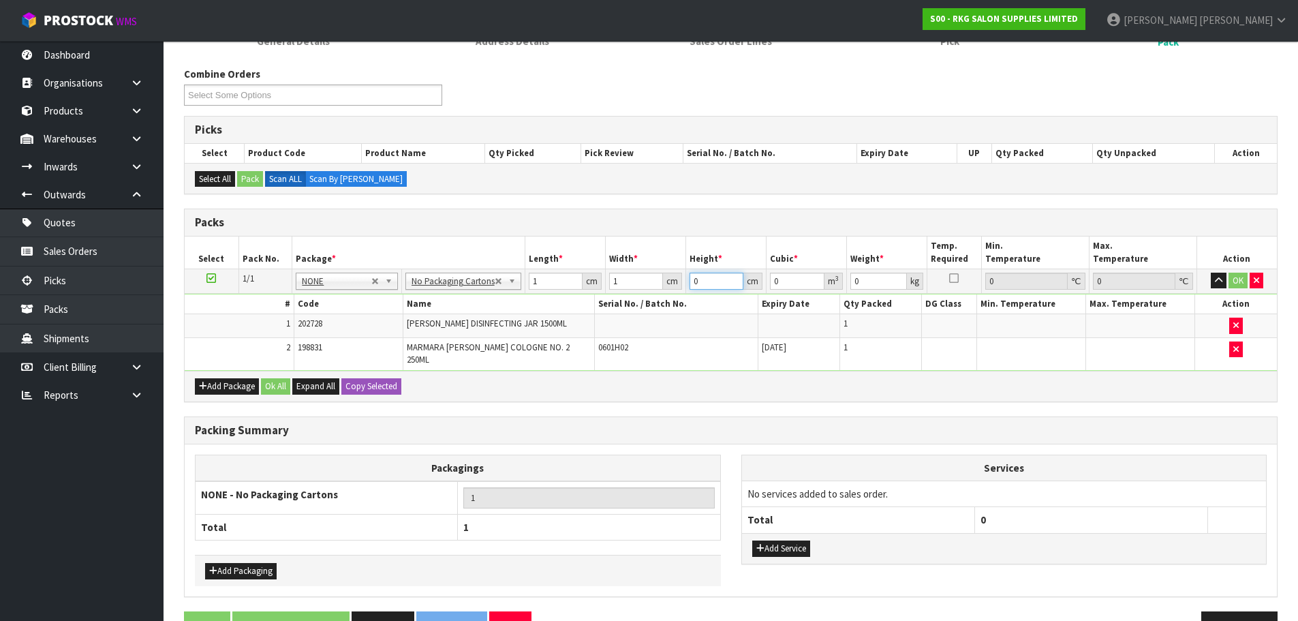
type input "0.000001"
type input "1"
click at [1239, 279] on button "OK" at bounding box center [1237, 281] width 19 height 16
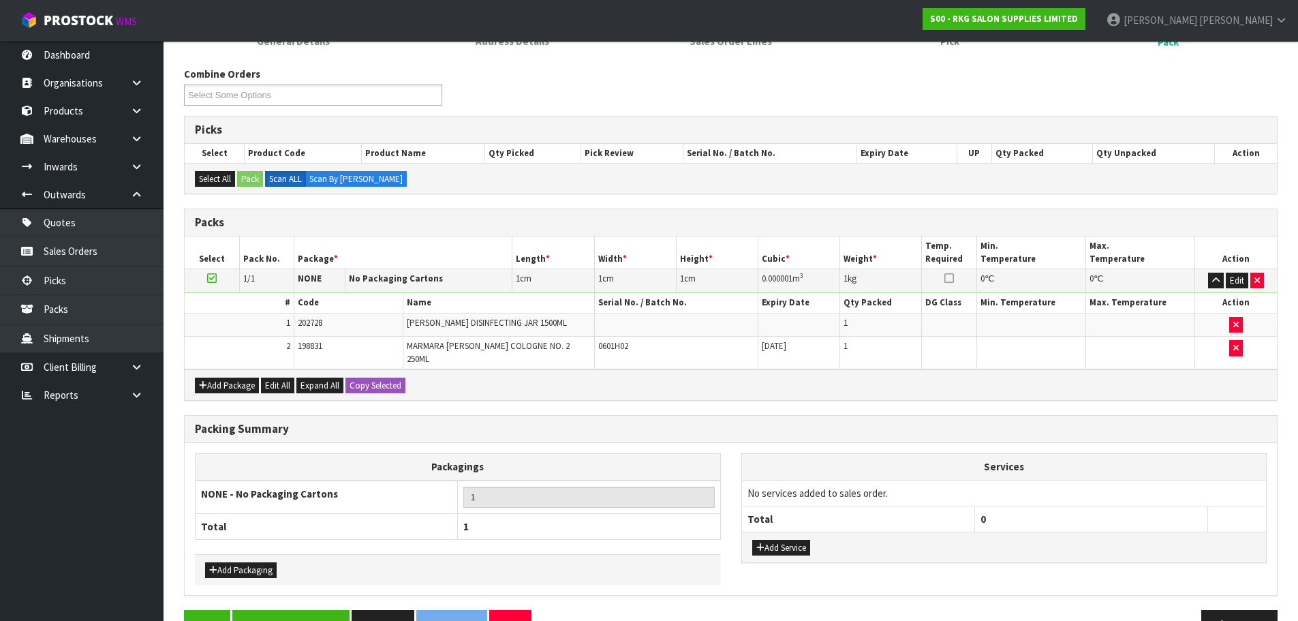
scroll to position [232, 0]
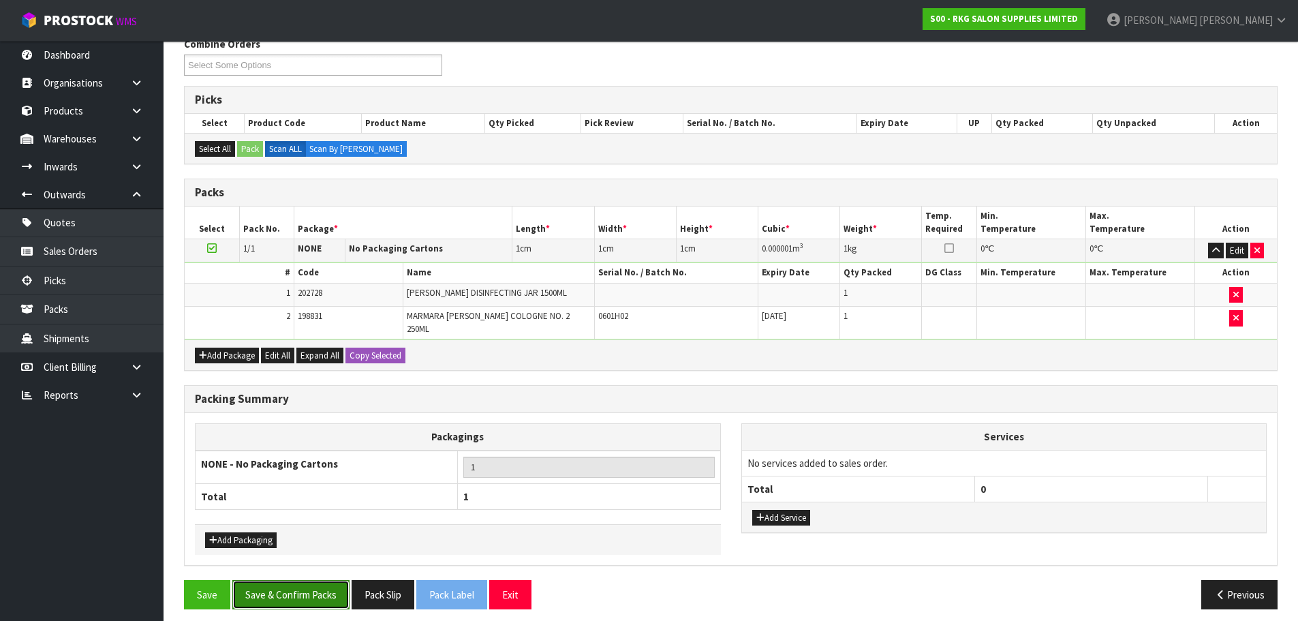
click at [298, 583] on button "Save & Confirm Packs" at bounding box center [290, 594] width 117 height 29
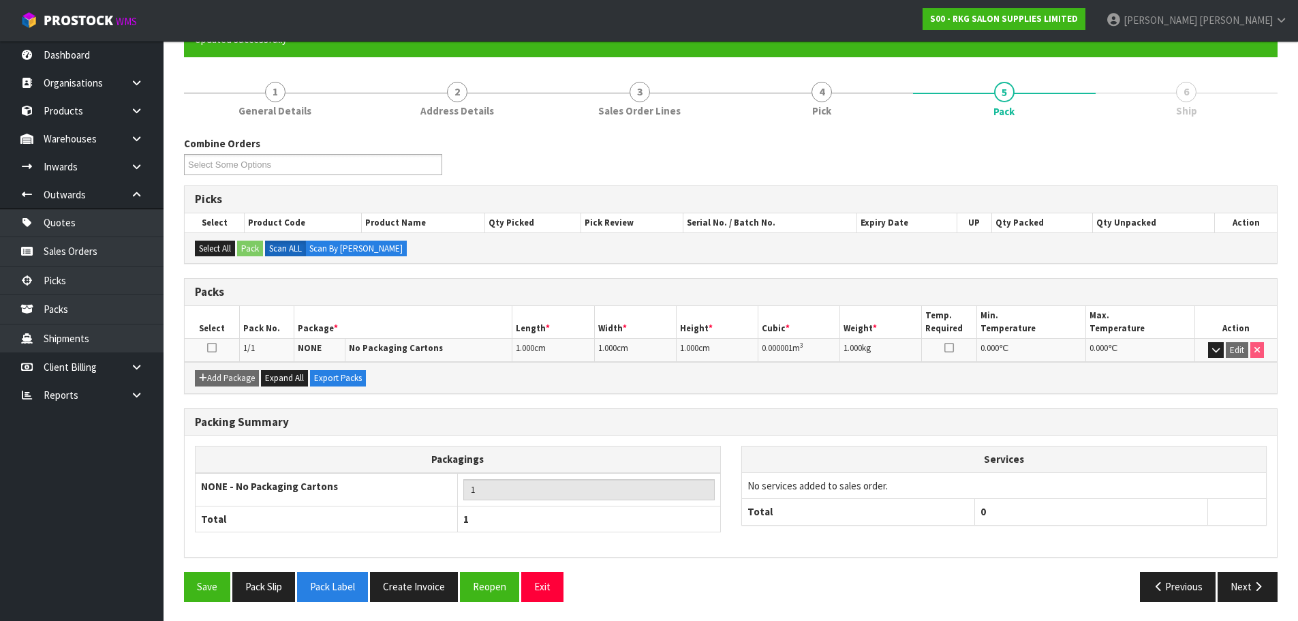
scroll to position [134, 0]
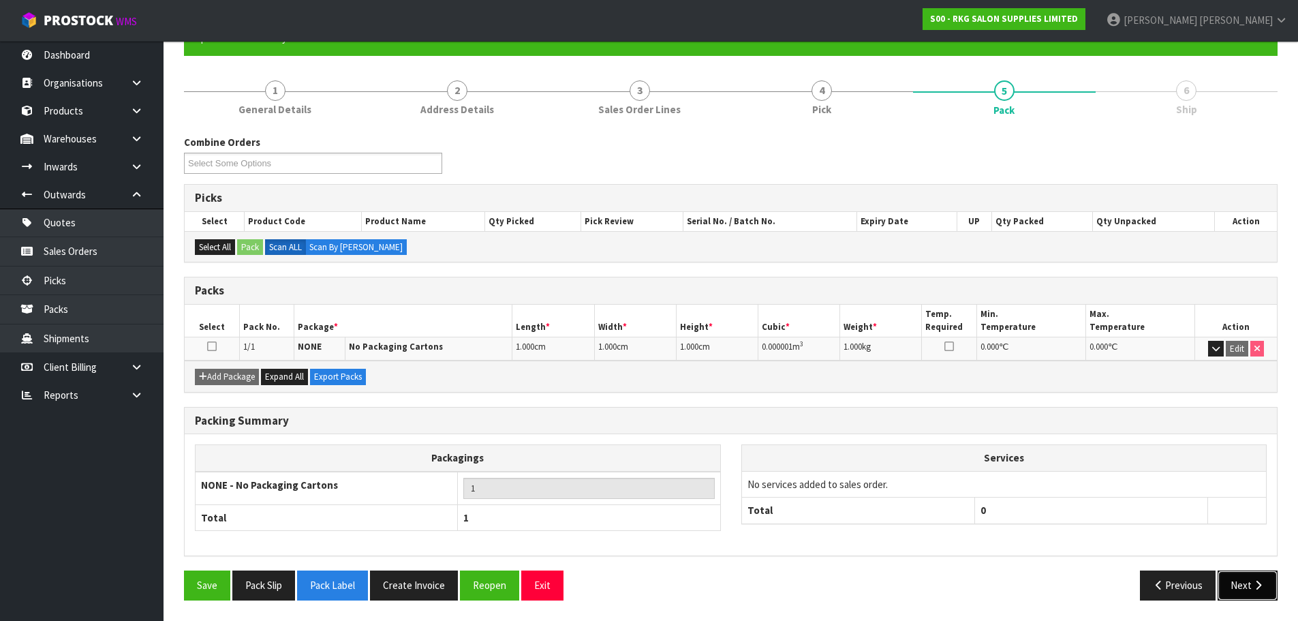
click at [1245, 585] on button "Next" at bounding box center [1248, 584] width 60 height 29
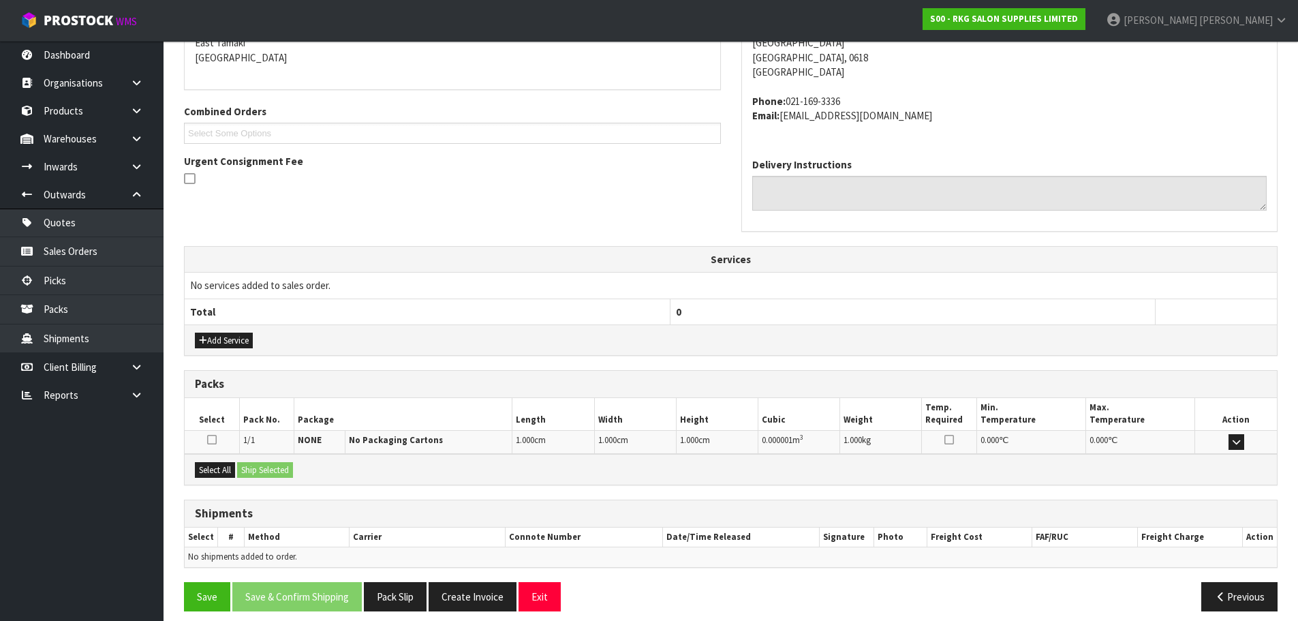
scroll to position [311, 0]
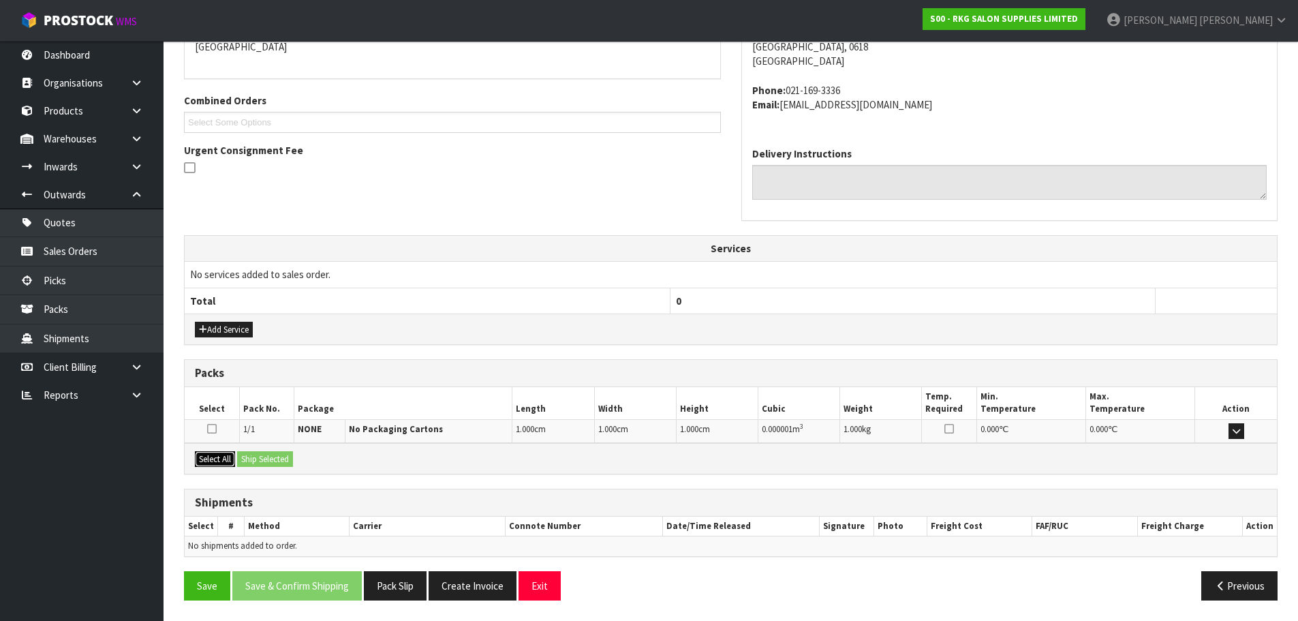
click at [221, 460] on button "Select All" at bounding box center [215, 459] width 40 height 16
click at [259, 460] on button "Ship Selected" at bounding box center [265, 459] width 56 height 16
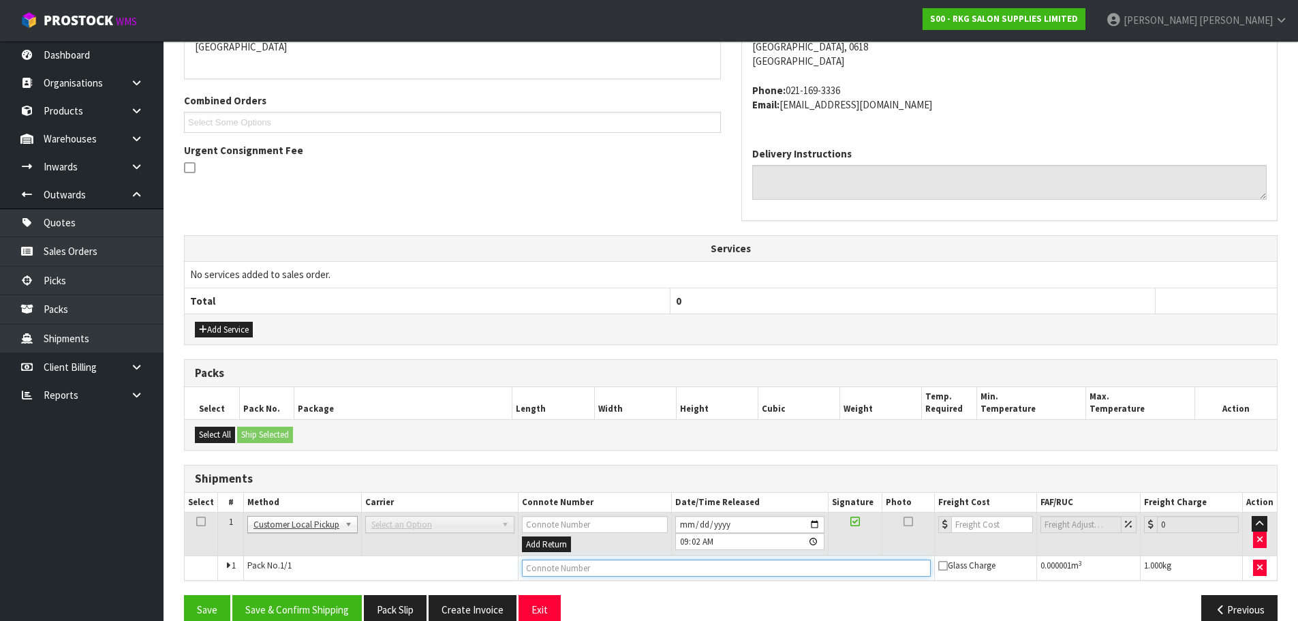
click at [612, 567] on input "text" at bounding box center [726, 567] width 409 height 17
click at [561, 572] on input "CUSTOME RCOLLECTED" at bounding box center [726, 567] width 409 height 17
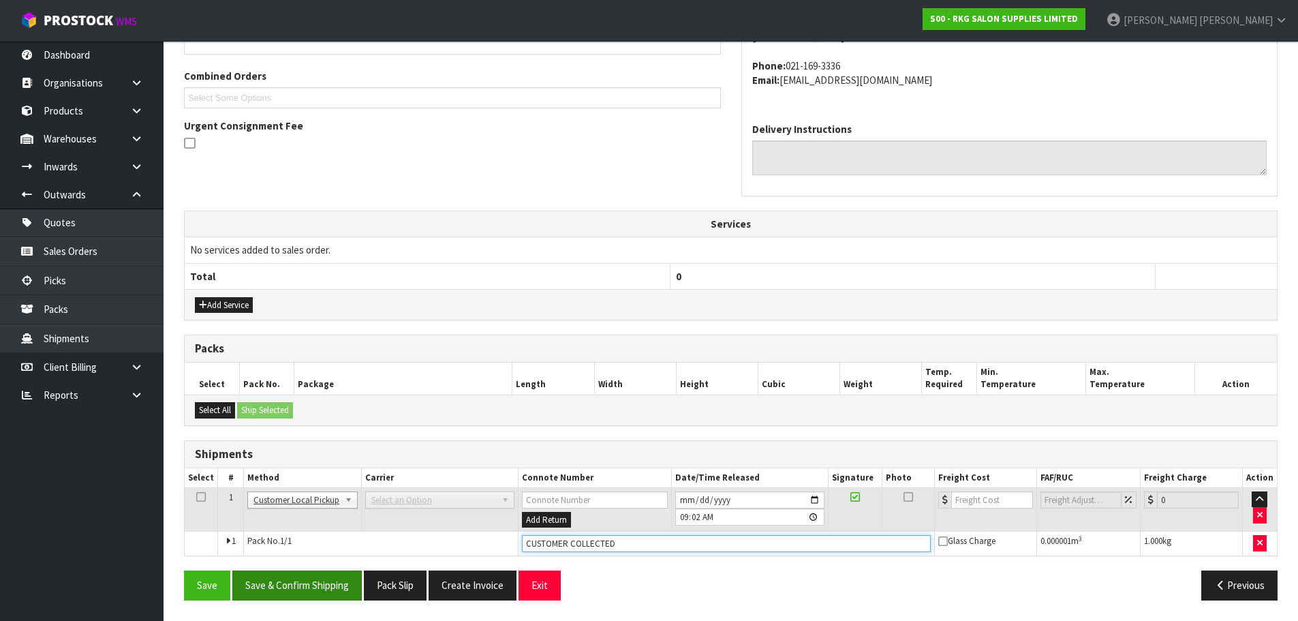
type input "CUSTOMER COLLECTED"
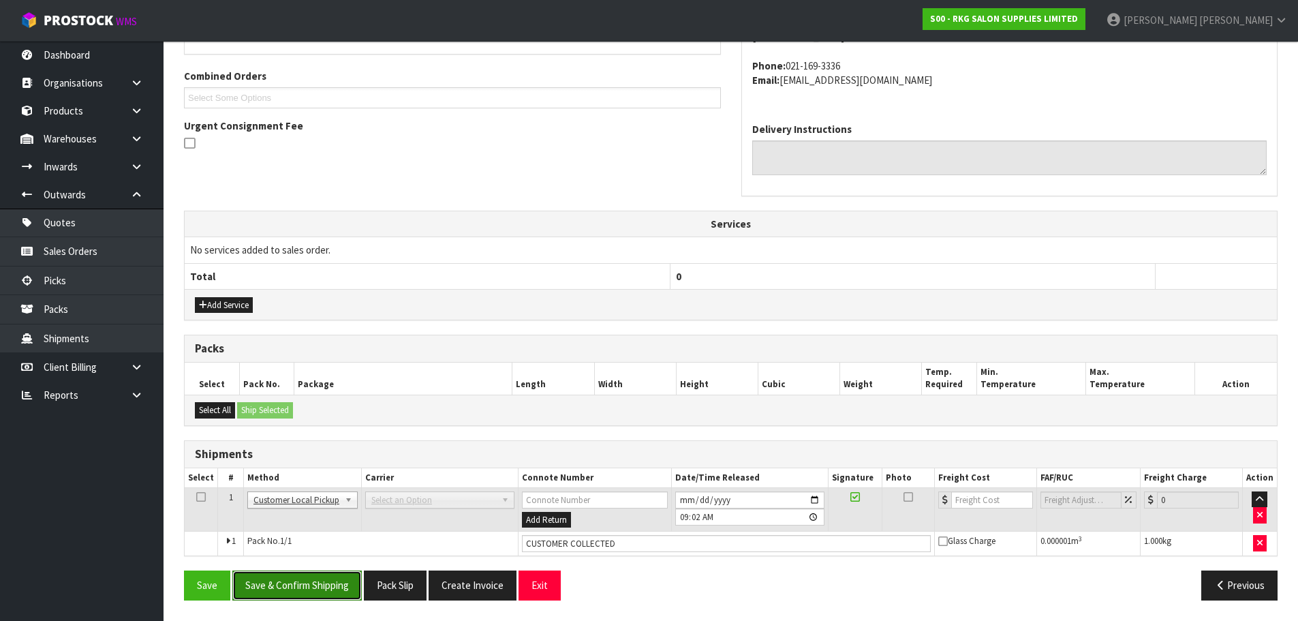
click at [295, 586] on button "Save & Confirm Shipping" at bounding box center [296, 584] width 129 height 29
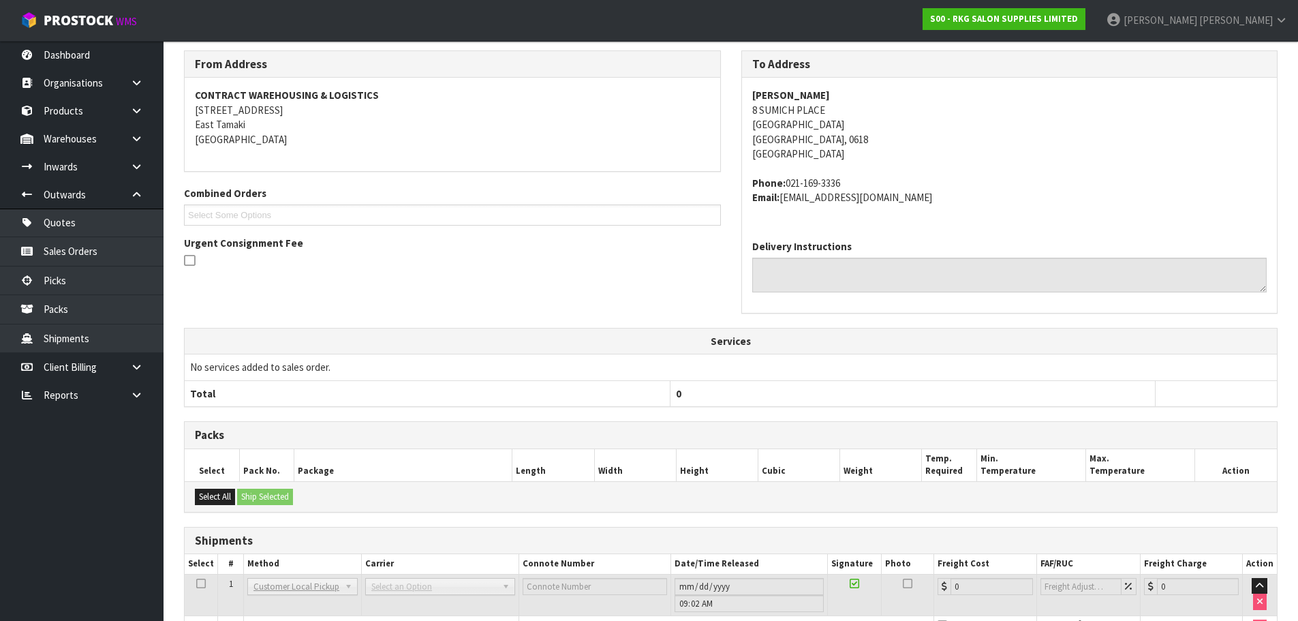
scroll to position [301, 0]
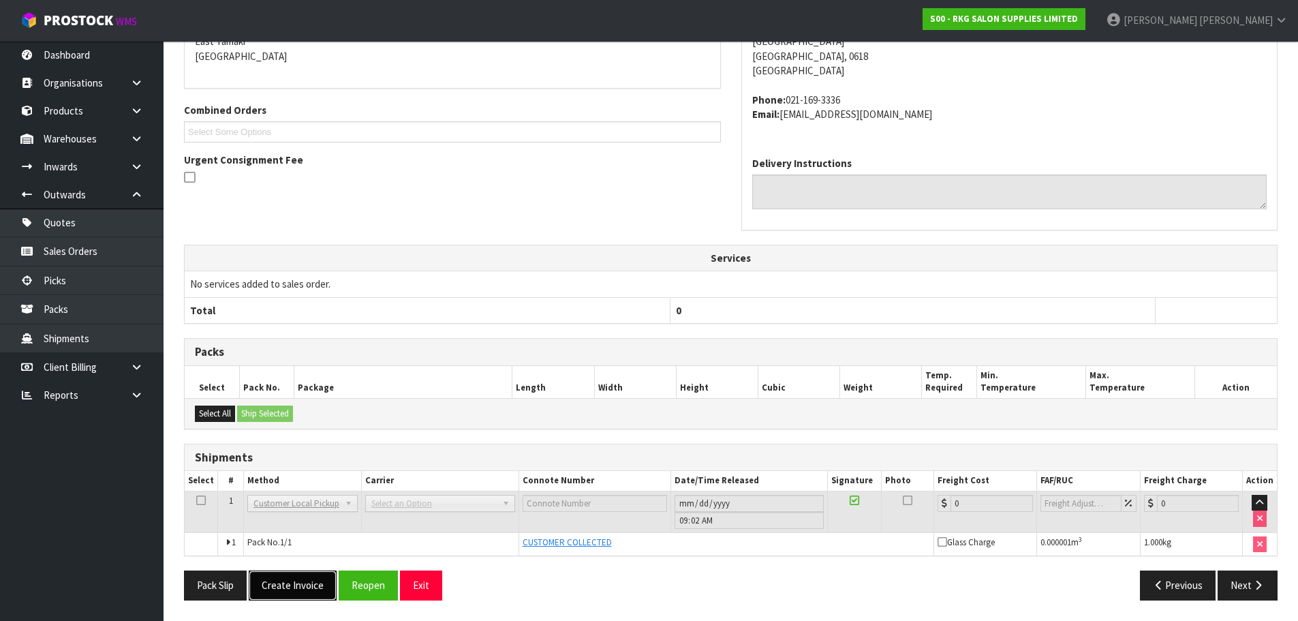
click at [289, 589] on button "Create Invoice" at bounding box center [293, 584] width 88 height 29
click at [303, 580] on button "View Invoice" at bounding box center [288, 584] width 79 height 29
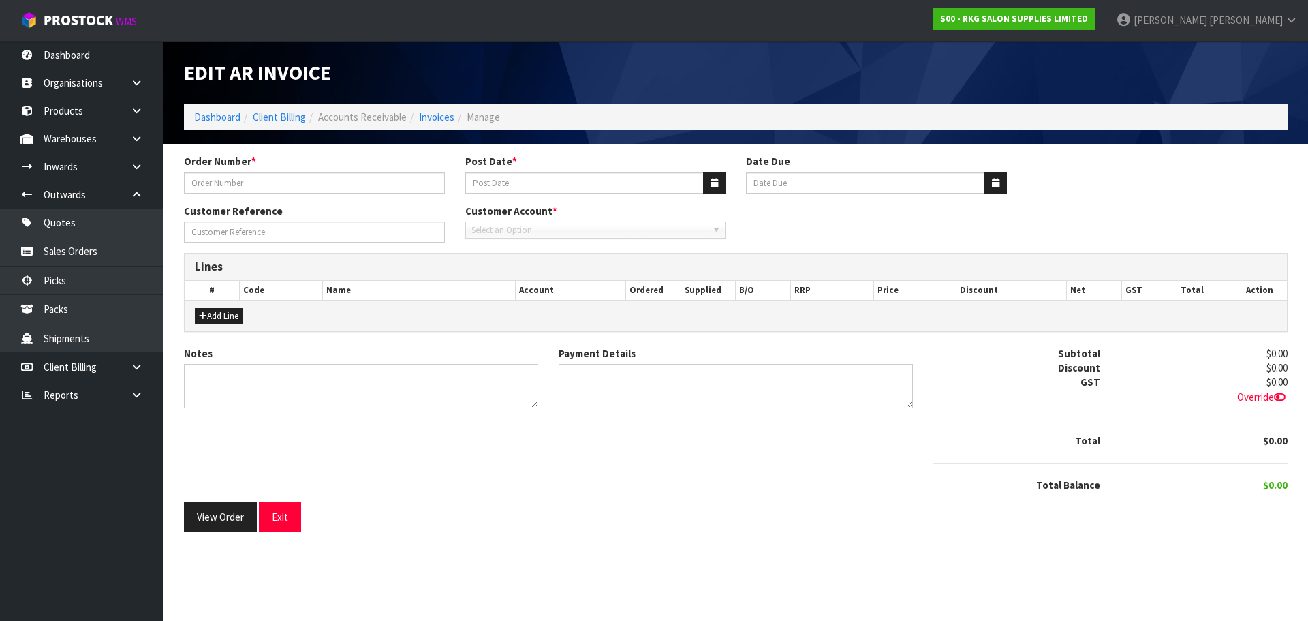
type input "#1588"
type input "[DATE]"
type input "CYRUS ROBINSON"
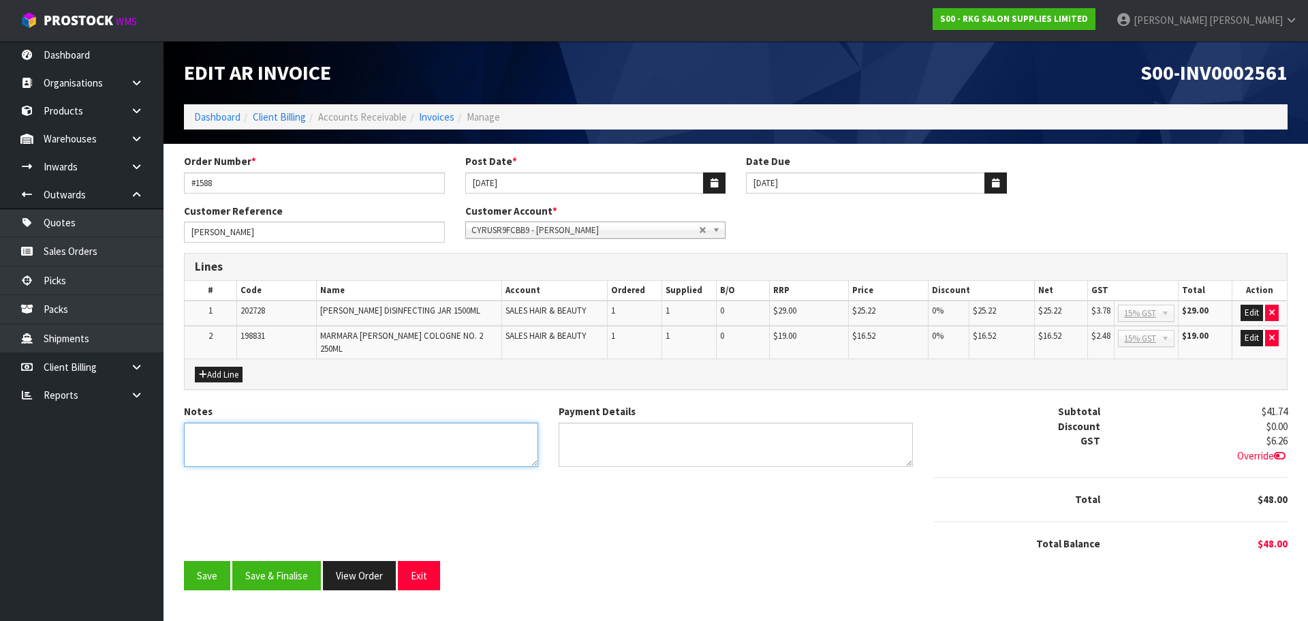
click at [243, 426] on textarea "Notes" at bounding box center [361, 444] width 354 height 44
type textarea "THANK YOU FOR YOUR ORDER."
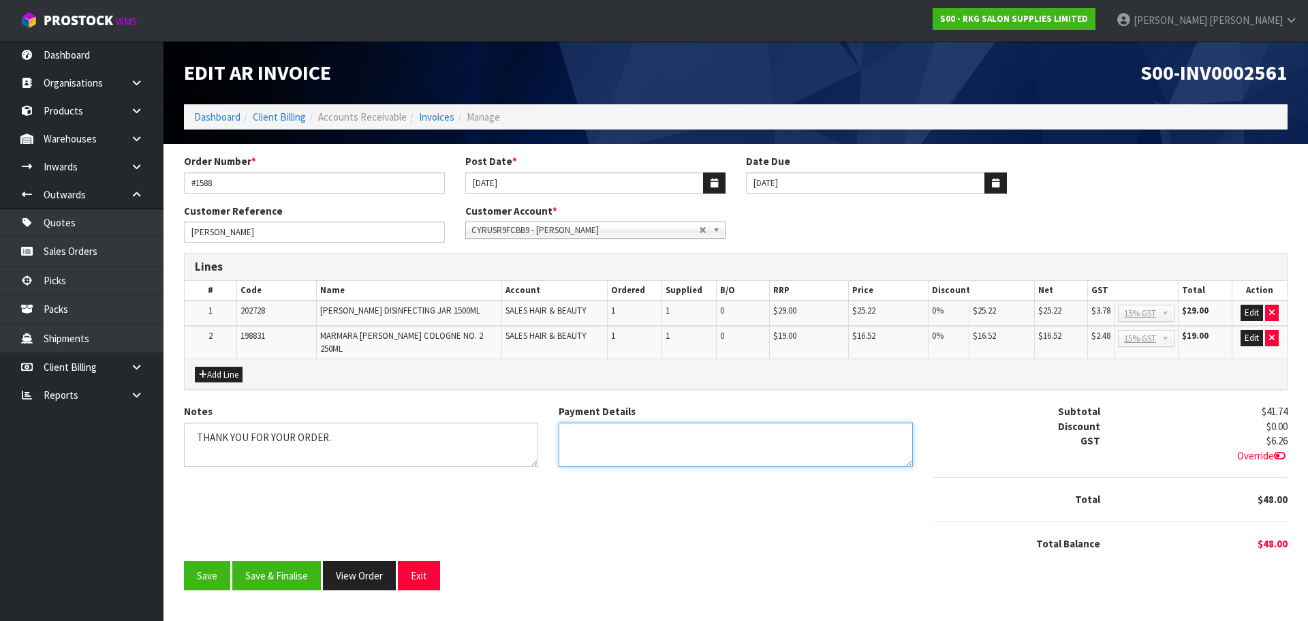
click at [579, 433] on textarea "Payment Details" at bounding box center [736, 444] width 354 height 44
type textarea "PAYPAL $29 (4.9.25) EFTPOS $12.65 (8.9.25)"
click at [1249, 341] on button "Edit" at bounding box center [1252, 338] width 22 height 16
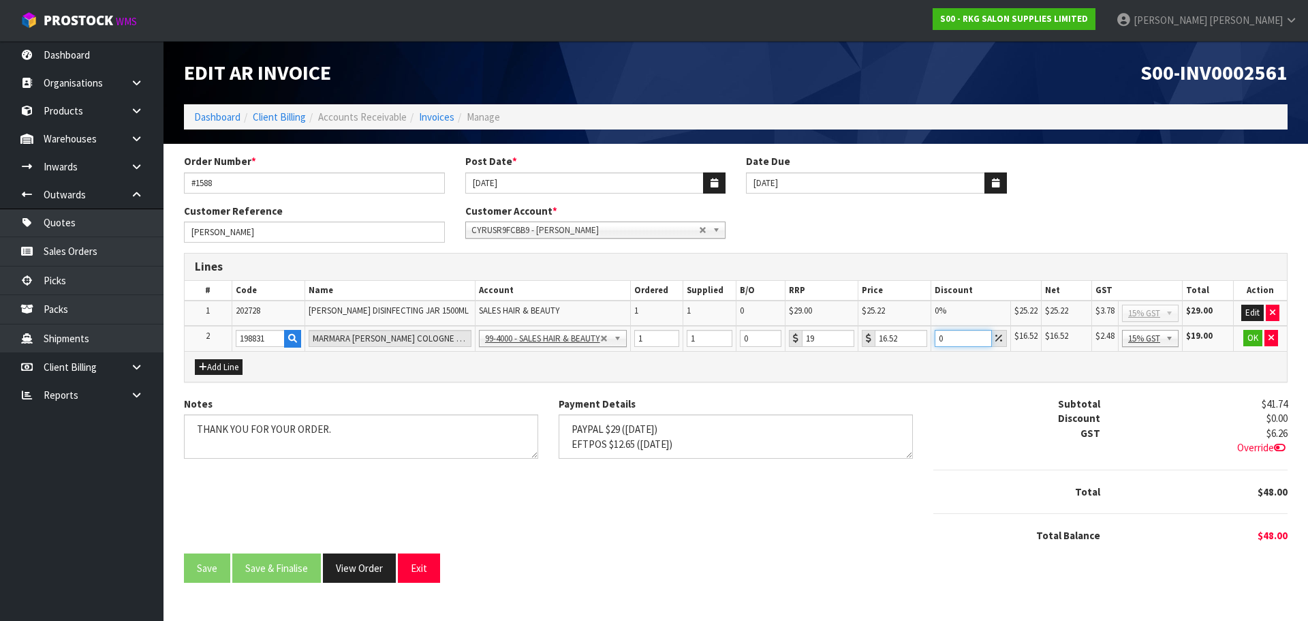
drag, startPoint x: 948, startPoint y: 339, endPoint x: 932, endPoint y: 341, distance: 15.7
click at [932, 341] on td "0" at bounding box center [971, 338] width 80 height 25
drag, startPoint x: 954, startPoint y: 337, endPoint x: 925, endPoint y: 339, distance: 29.3
click at [925, 339] on tr "2 198831 MARMARA BARBER COLOGNE NO. 2 250ML 99-1100 - SALES -ADMIN 99-1105 - SA…" at bounding box center [736, 338] width 1102 height 25
type input "0"
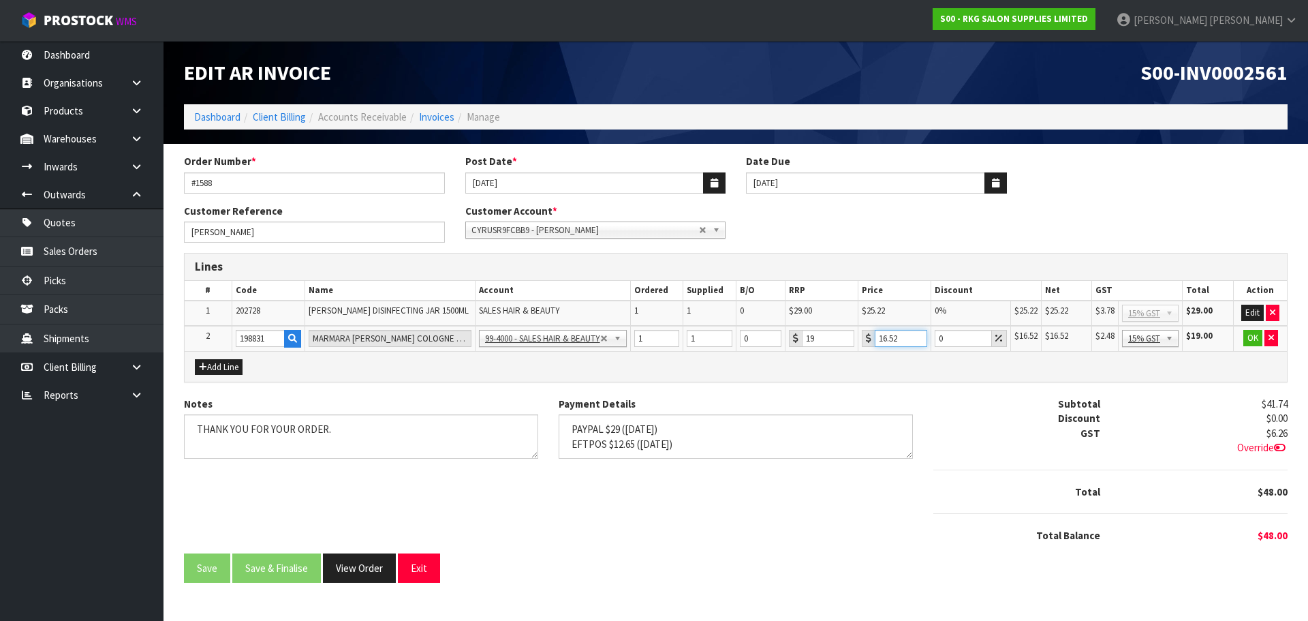
drag, startPoint x: 903, startPoint y: 342, endPoint x: 873, endPoint y: 342, distance: 29.3
click at [873, 342] on div "16.52" at bounding box center [894, 338] width 65 height 17
type input "1"
type input "11"
click at [1253, 338] on button "OK" at bounding box center [1252, 338] width 19 height 16
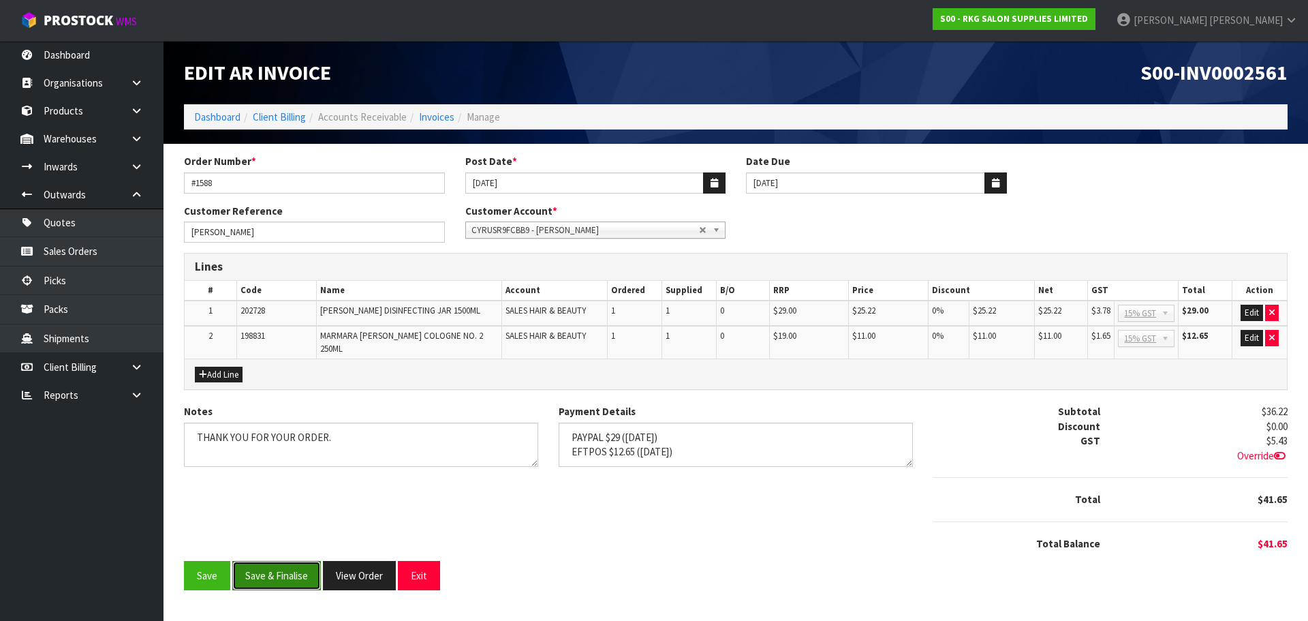
click at [286, 570] on button "Save & Finalise" at bounding box center [276, 575] width 89 height 29
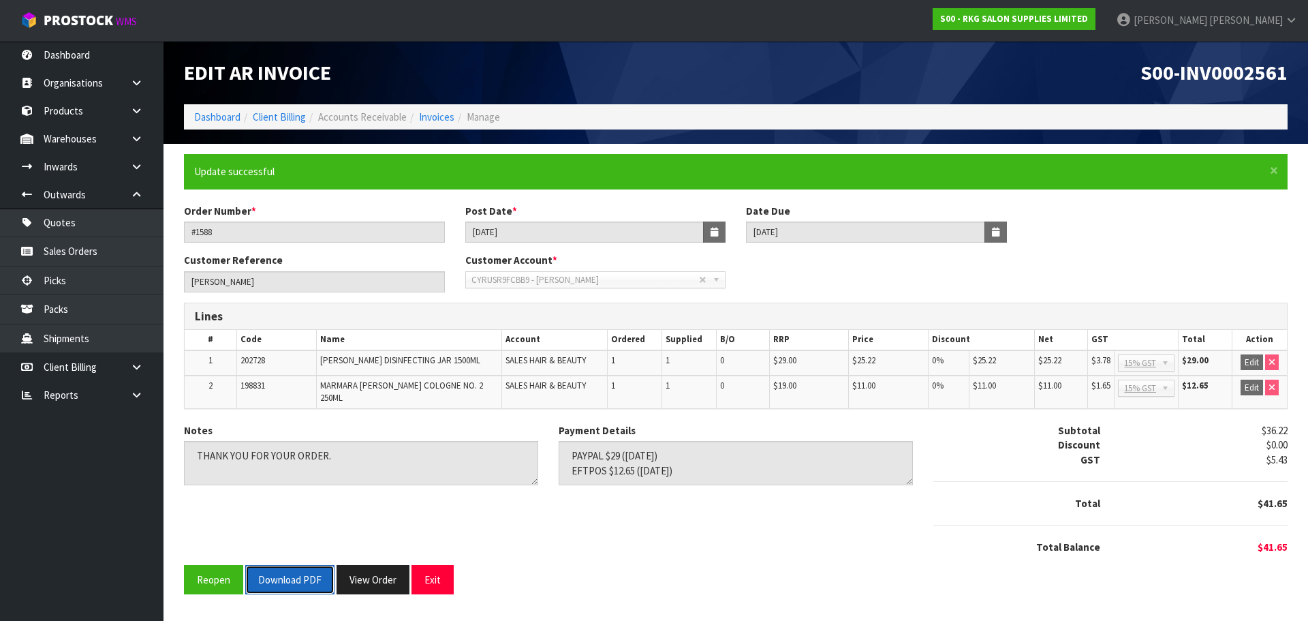
click at [293, 574] on button "Download PDF" at bounding box center [289, 579] width 89 height 29
click at [438, 578] on button "Exit" at bounding box center [433, 579] width 42 height 29
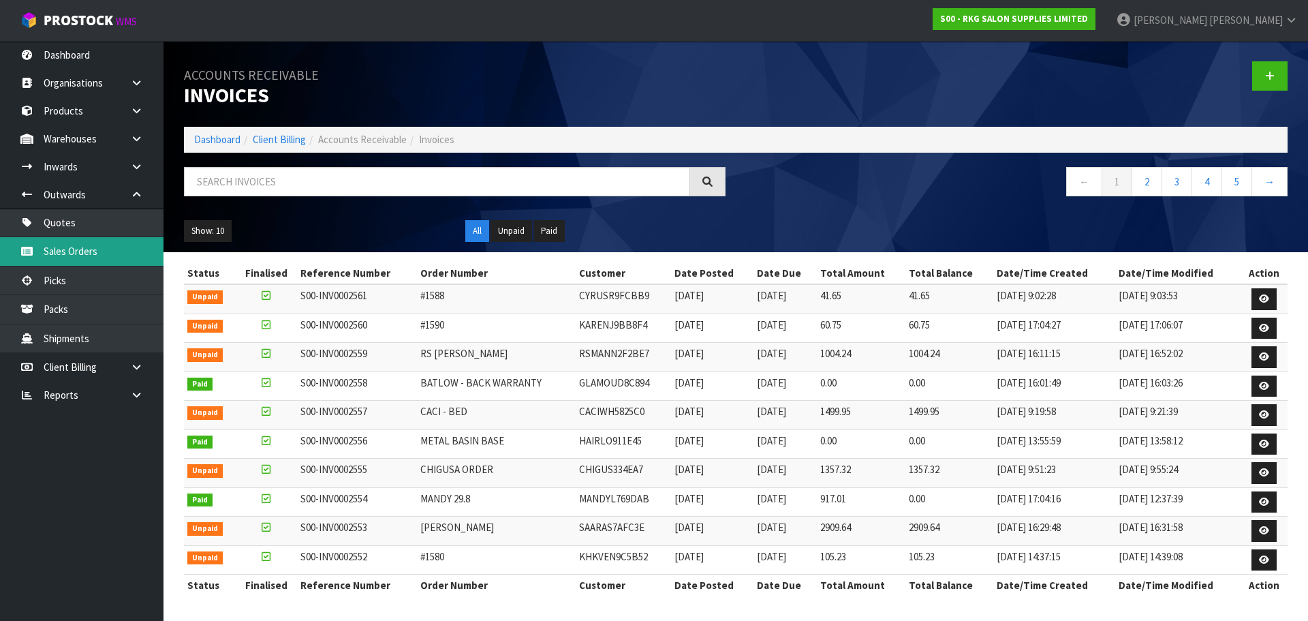
click at [75, 258] on link "Sales Orders" at bounding box center [82, 251] width 164 height 28
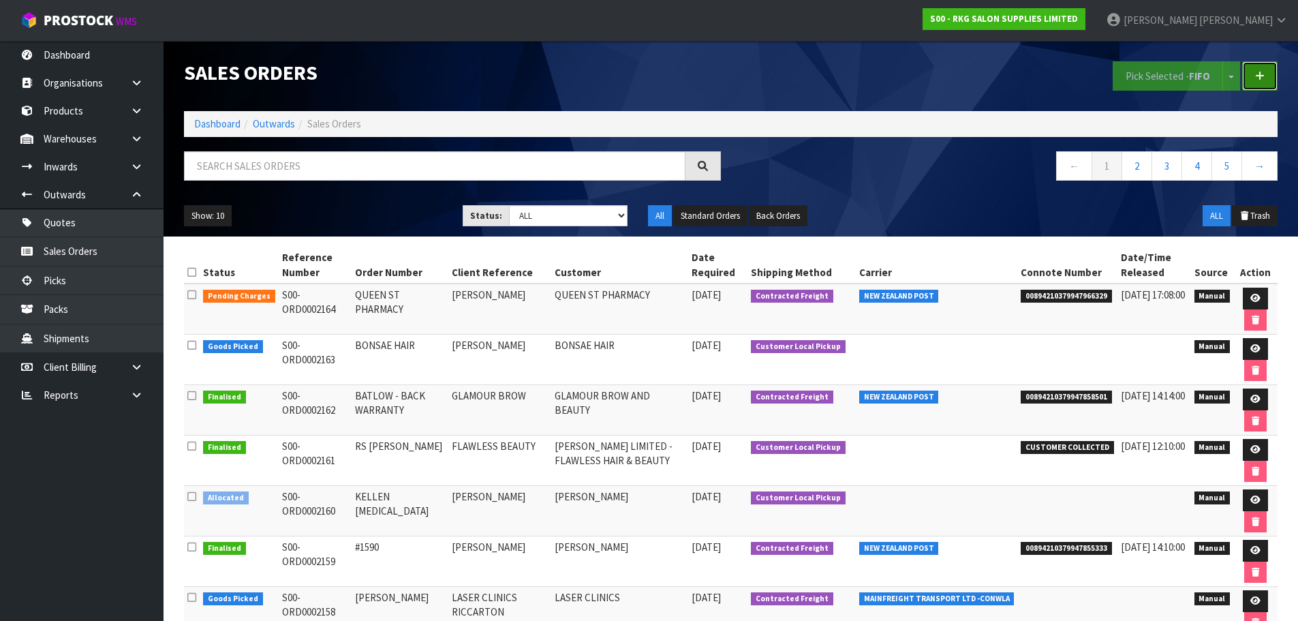
click at [1266, 74] on link at bounding box center [1259, 75] width 35 height 29
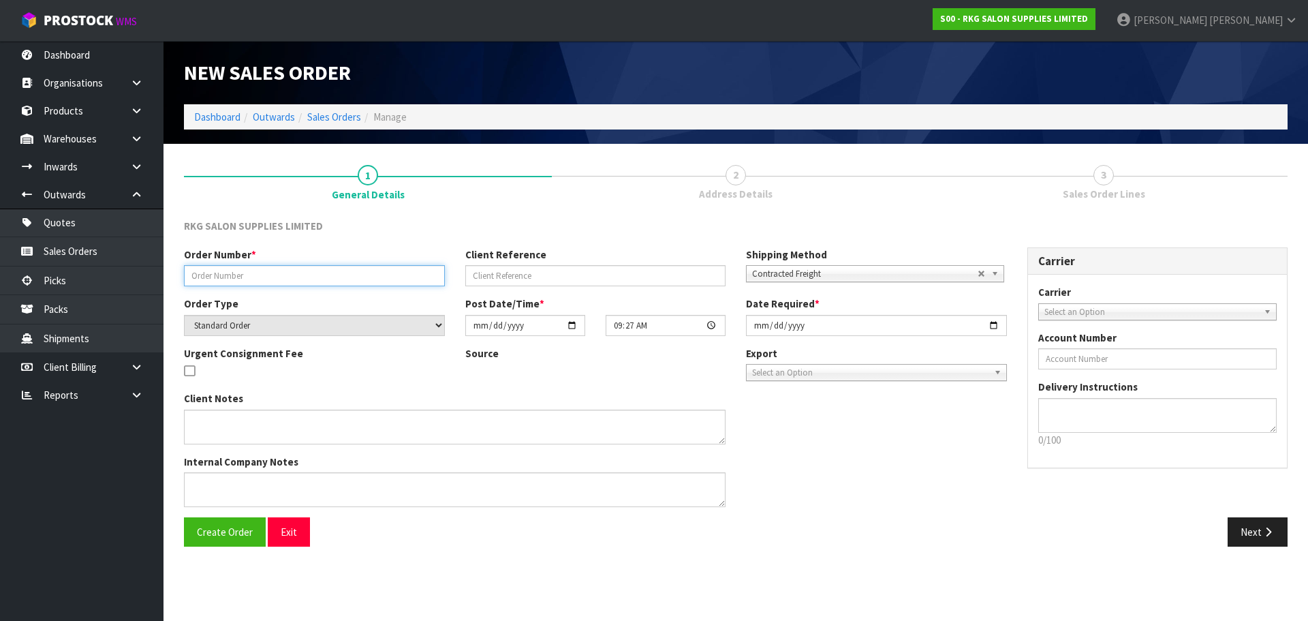
click at [232, 275] on input "text" at bounding box center [314, 275] width 261 height 21
type input "[PERSON_NAME] #1591"
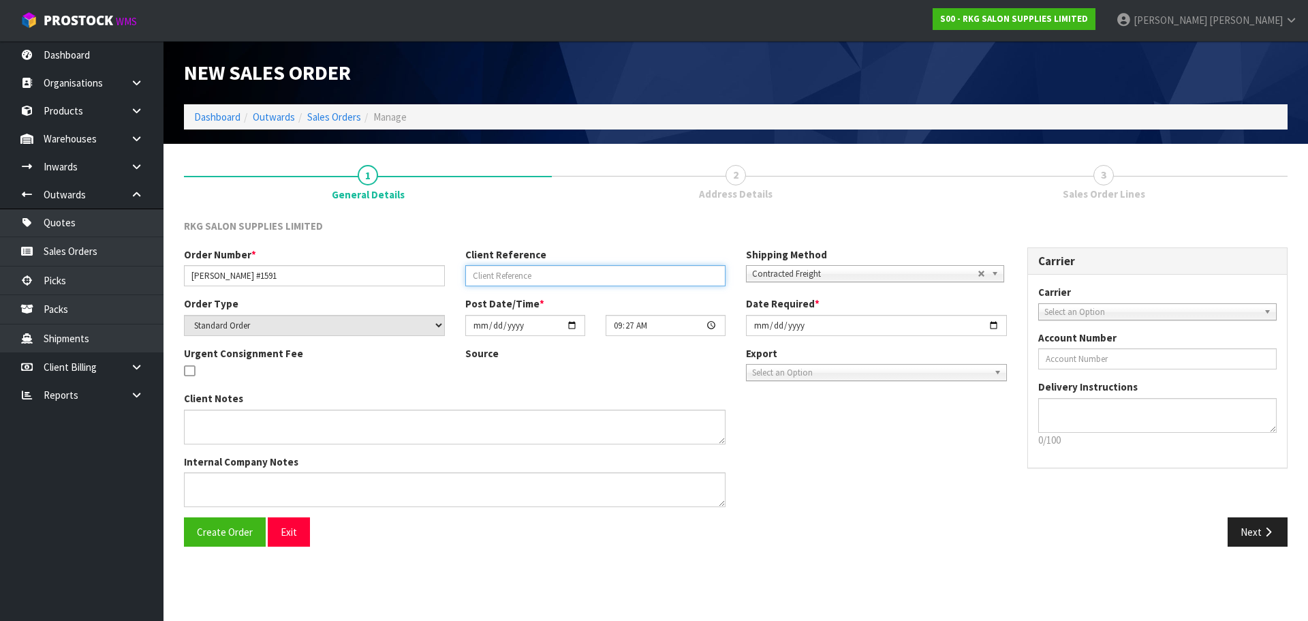
click at [503, 276] on input "text" at bounding box center [595, 275] width 261 height 21
type input "THE GROOMING CAVE"
click at [772, 275] on span "Contracted Freight" at bounding box center [865, 274] width 226 height 16
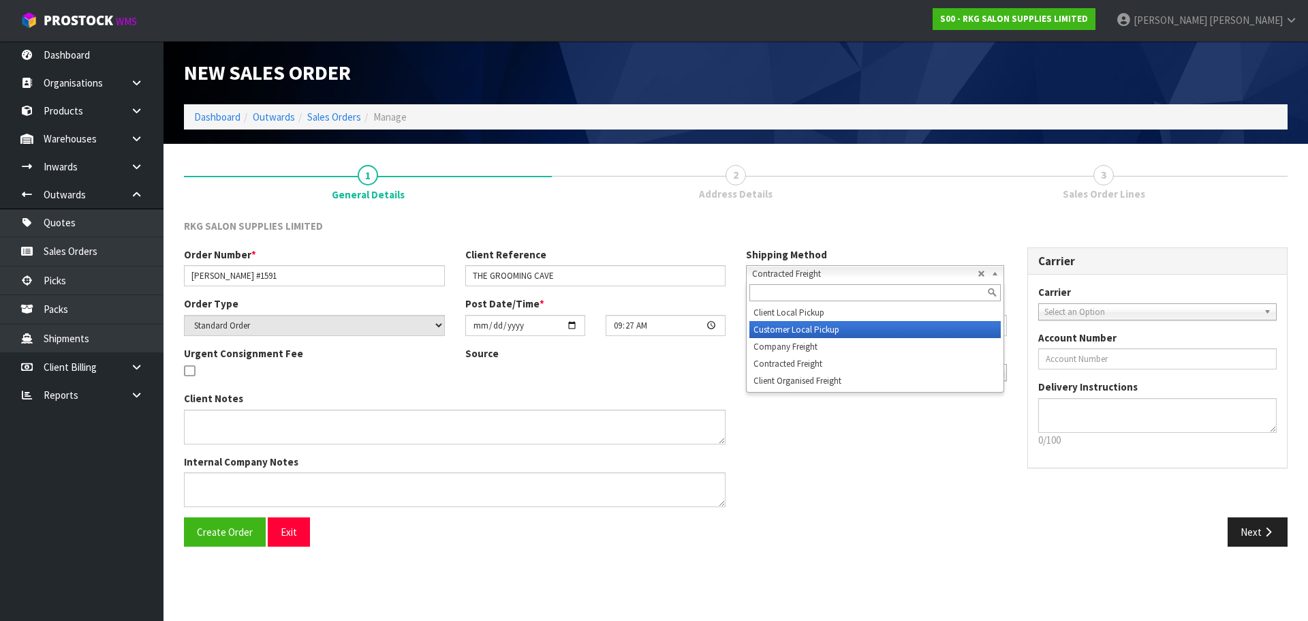
click at [779, 324] on li "Customer Local Pickup" at bounding box center [874, 329] width 251 height 17
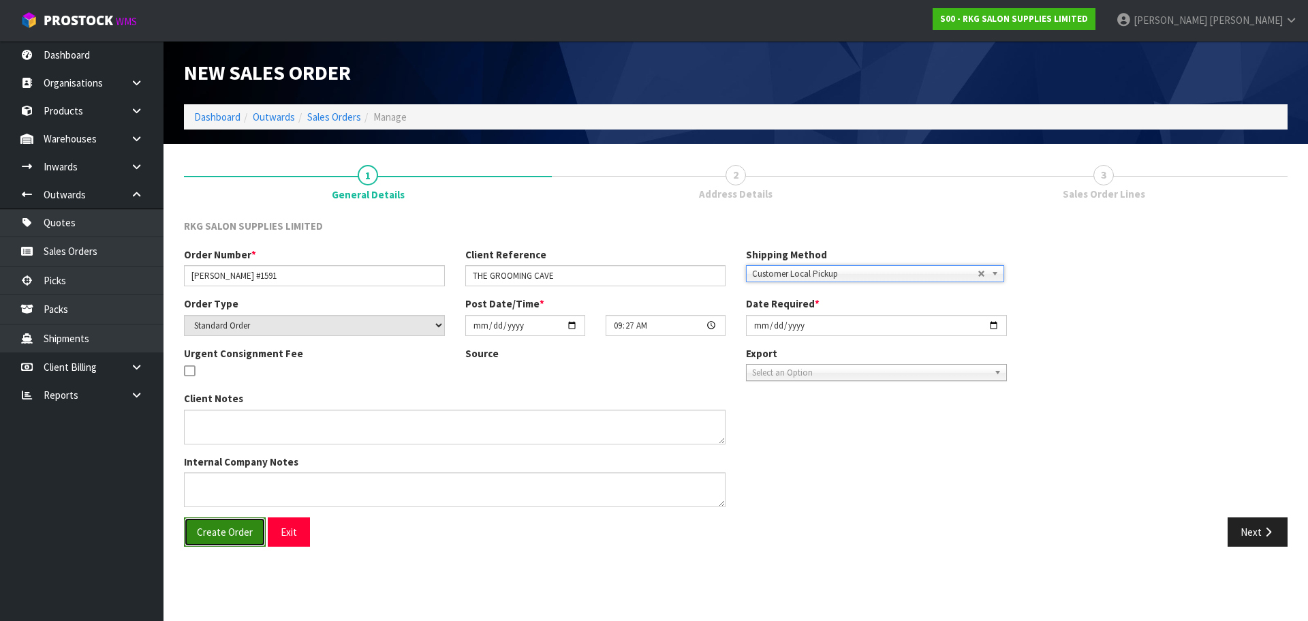
click at [240, 538] on span "Create Order" at bounding box center [225, 531] width 56 height 13
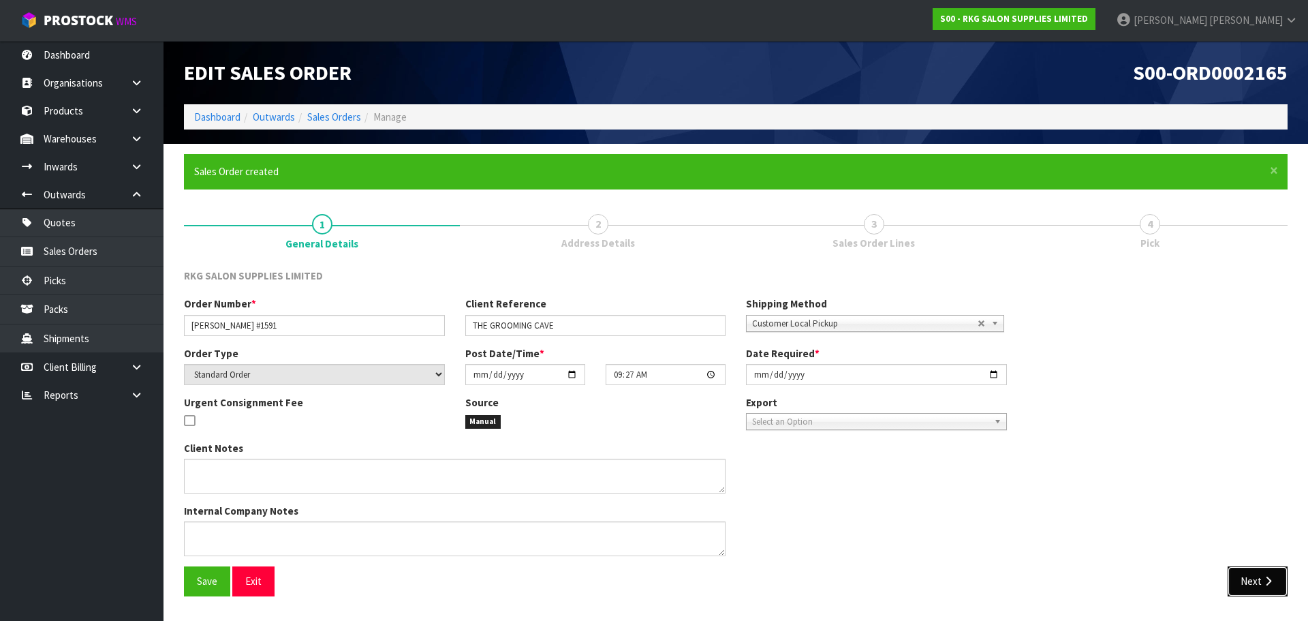
click at [1254, 579] on button "Next" at bounding box center [1258, 580] width 60 height 29
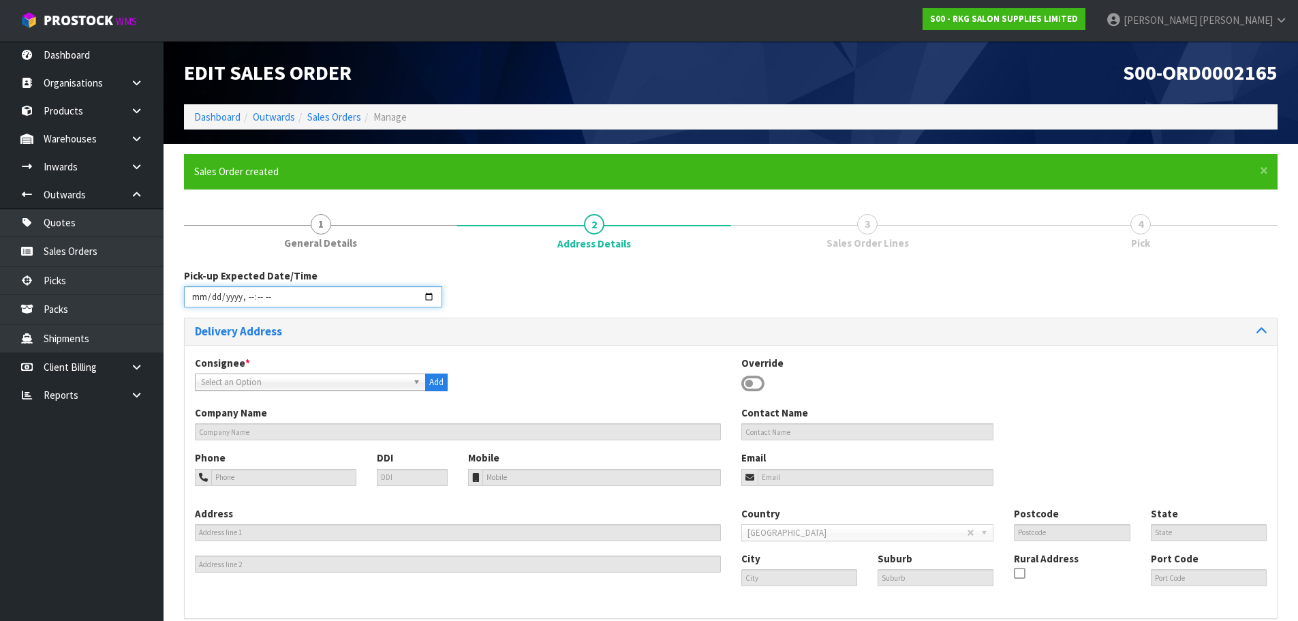
click at [432, 297] on input "datetime-local" at bounding box center [313, 296] width 258 height 21
type input "2025-09-10T09:27"
click at [536, 300] on div "Pick-up Expected Date/Time" at bounding box center [731, 292] width 1114 height 49
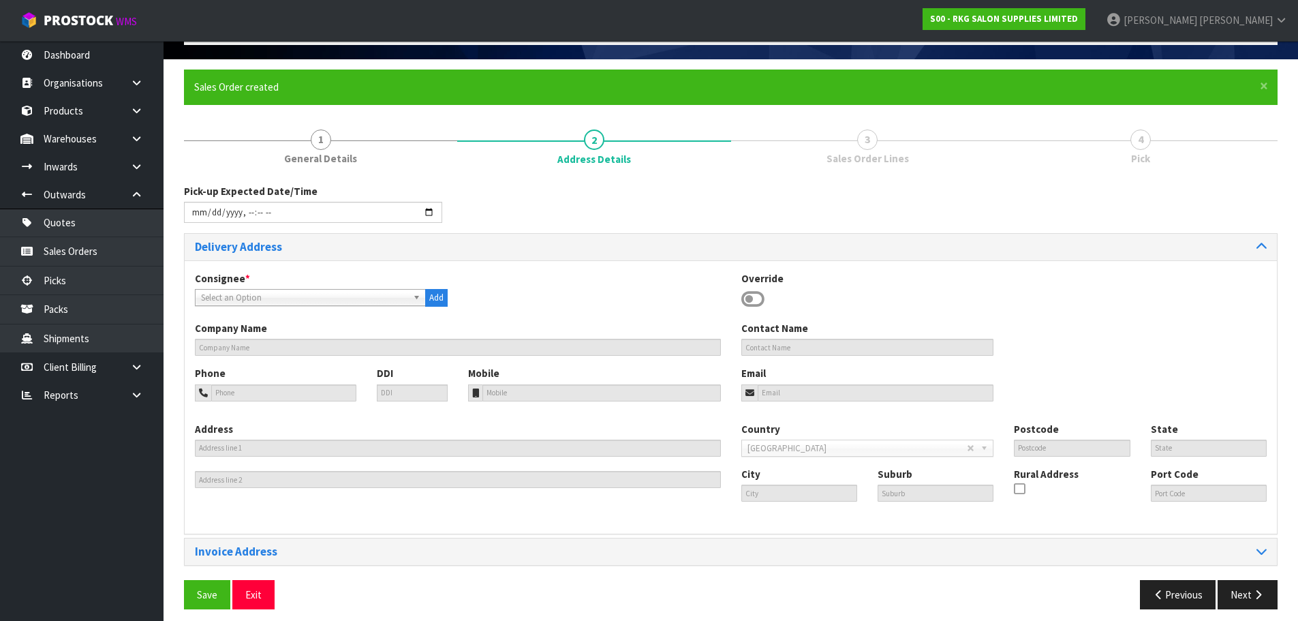
scroll to position [93, 0]
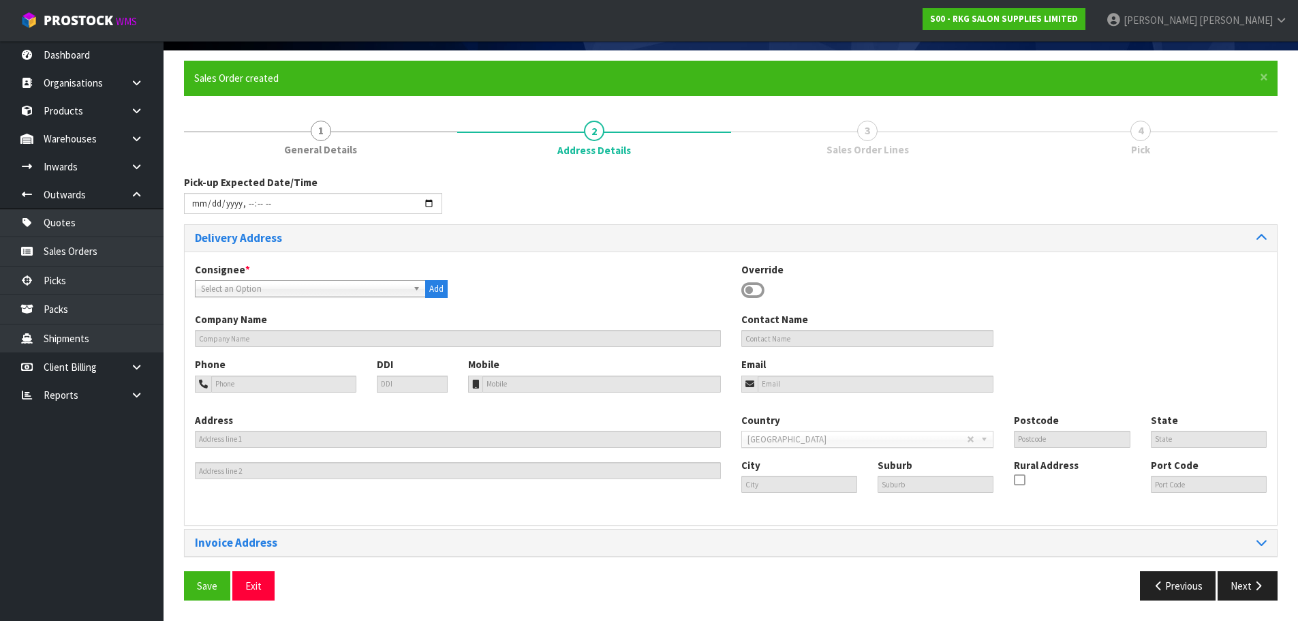
click at [414, 289] on b at bounding box center [419, 289] width 12 height 16
type input "thegroo"
click at [368, 330] on li "THEGROO MINGCAVE - THE GROOMING CAVE" at bounding box center [310, 327] width 224 height 17
type input "THE GROOMING CAVE"
type input "TAZ"
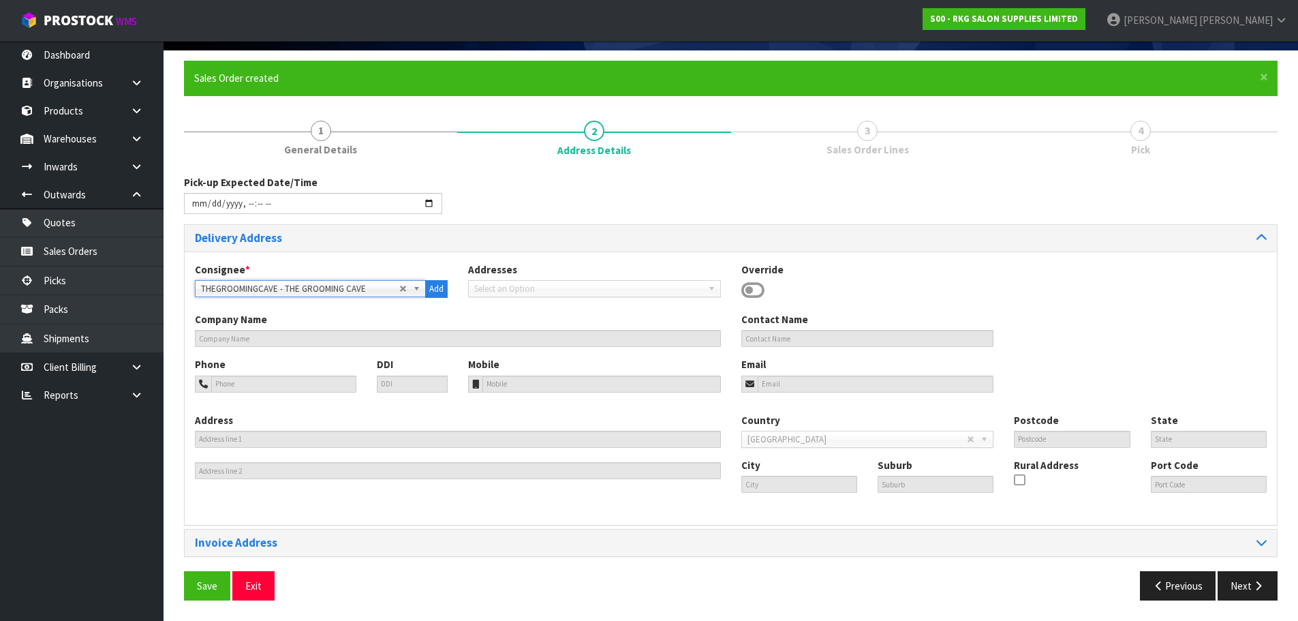
type input "[STREET_ADDRESS]"
type input "2013"
type input "AUCKLAMD"
type input "BOTANY"
click at [205, 587] on span "Save" at bounding box center [207, 585] width 20 height 13
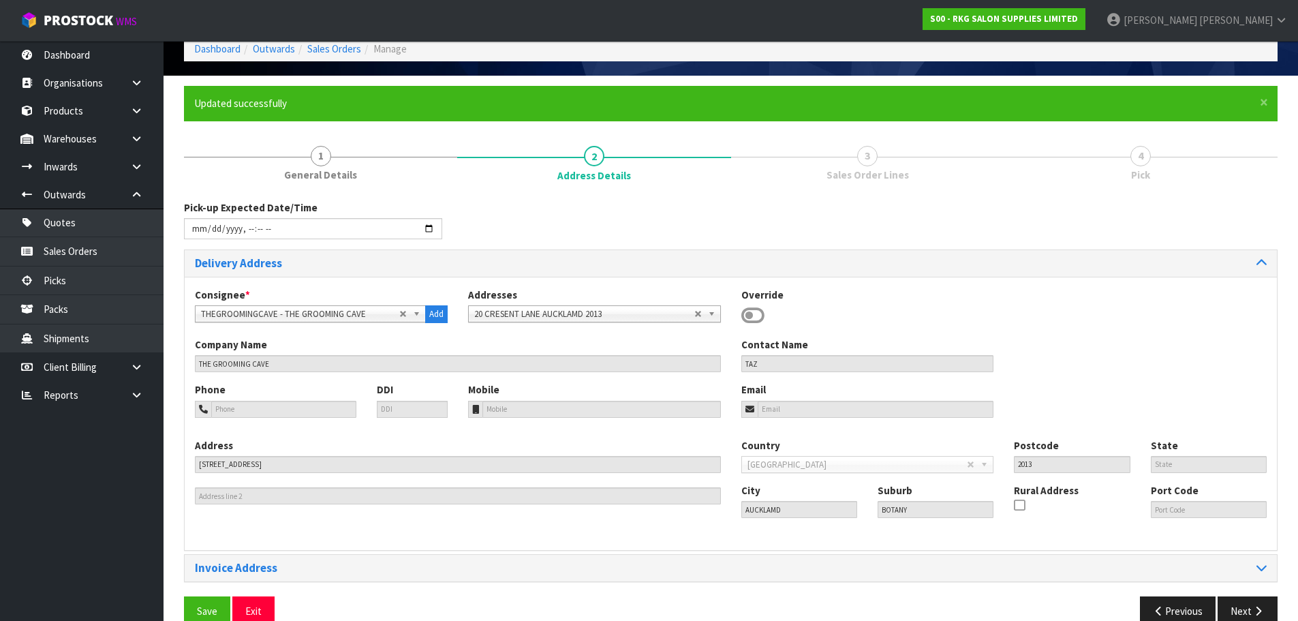
type input "2025-09-10T09:27"
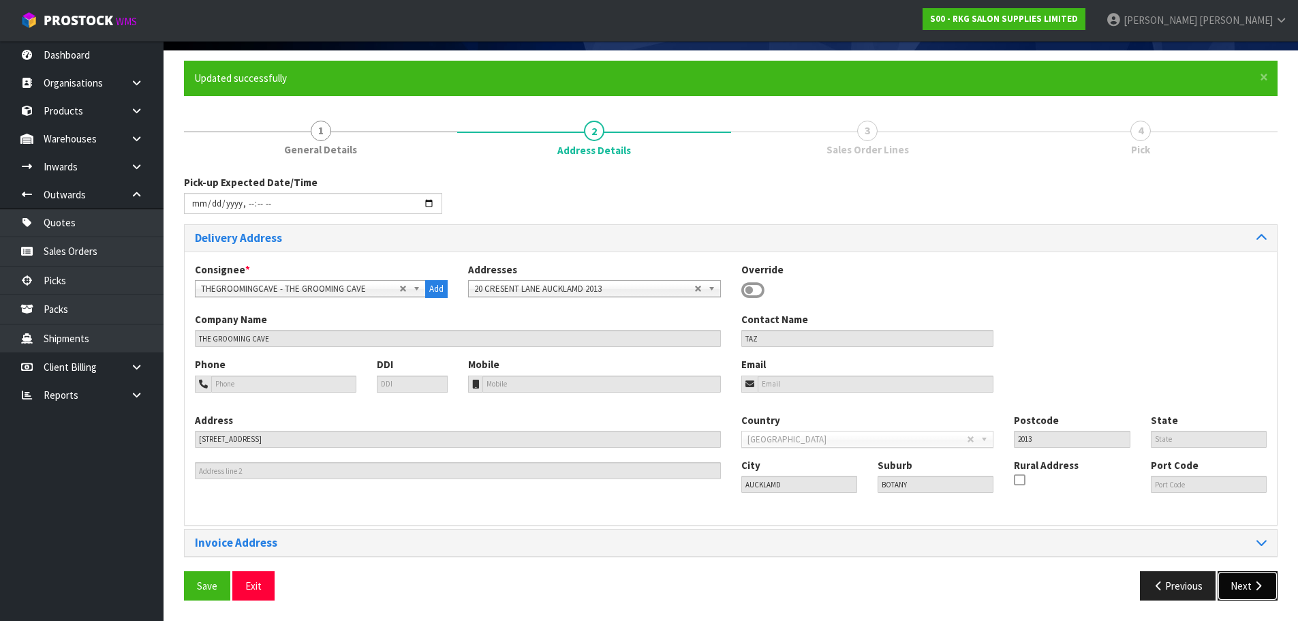
click at [1245, 589] on button "Next" at bounding box center [1248, 585] width 60 height 29
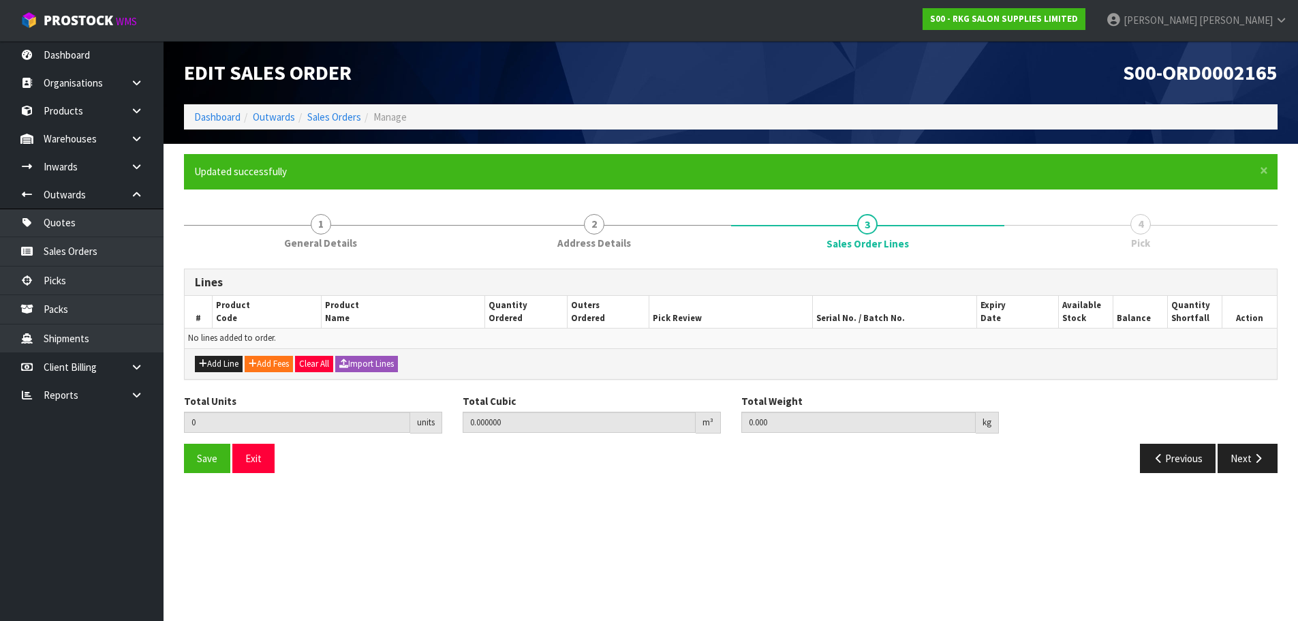
scroll to position [0, 0]
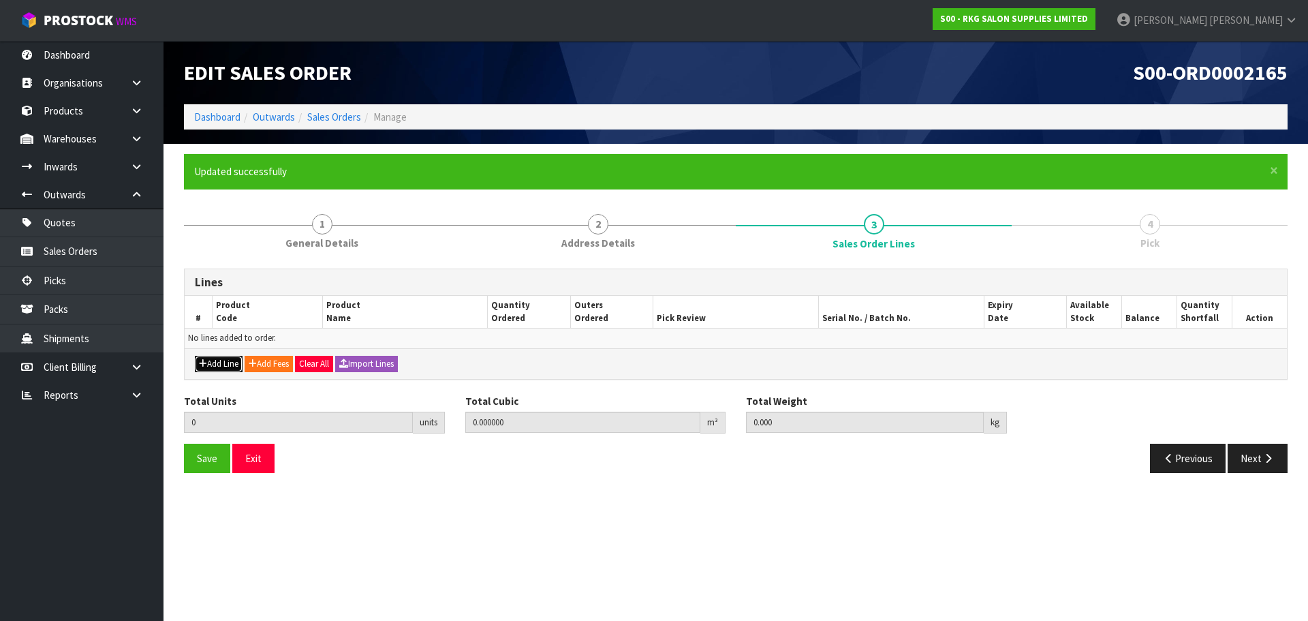
click at [219, 365] on button "Add Line" at bounding box center [219, 364] width 48 height 16
type input "0"
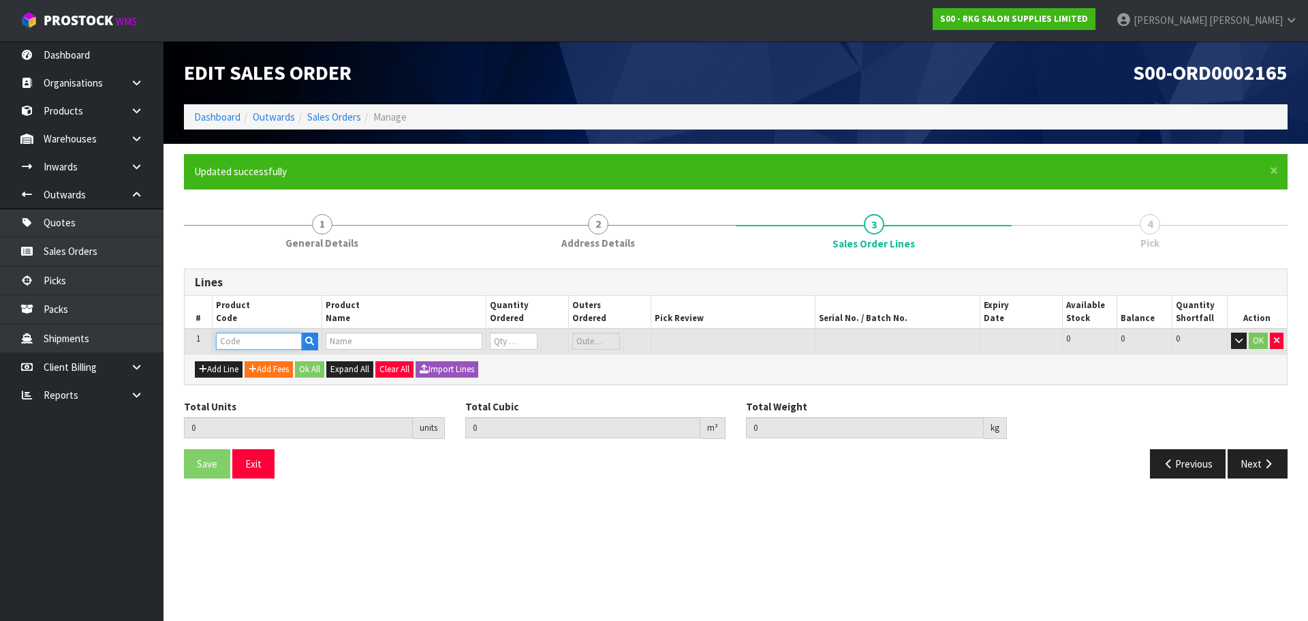
click at [247, 344] on input "text" at bounding box center [259, 340] width 86 height 17
type input "222960"
type input "0.000000"
type input "0.000"
type input "GUMMY SEA SALT HAIR SPRAY 250ML"
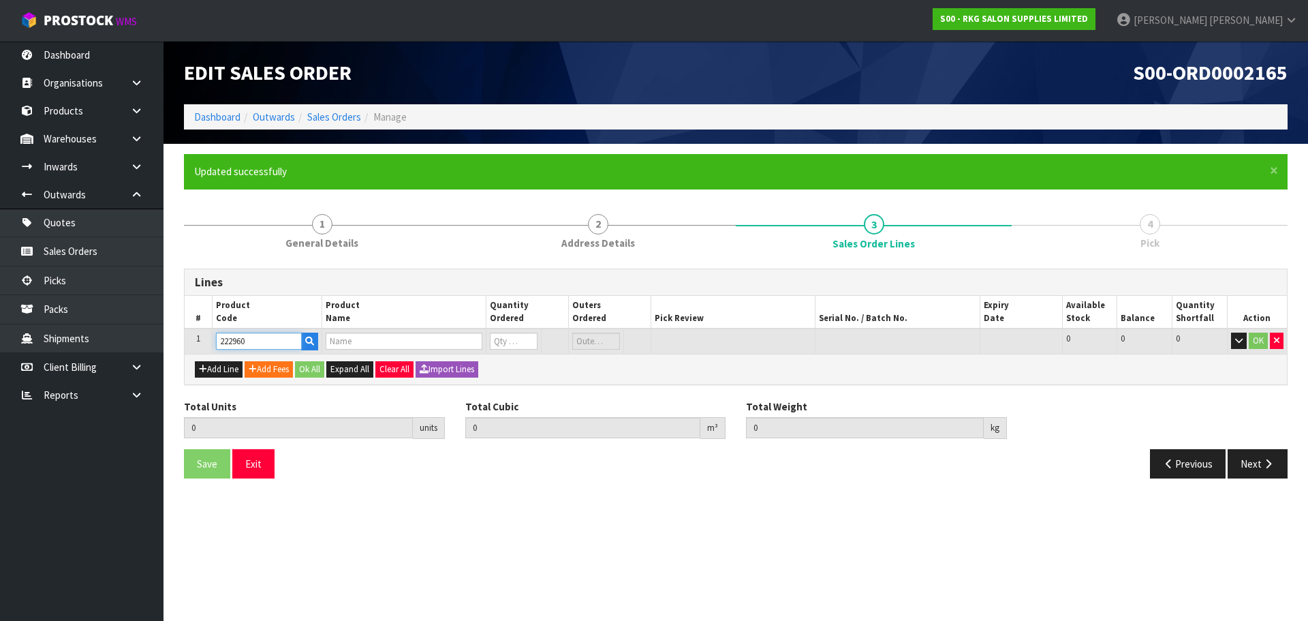
type input "0"
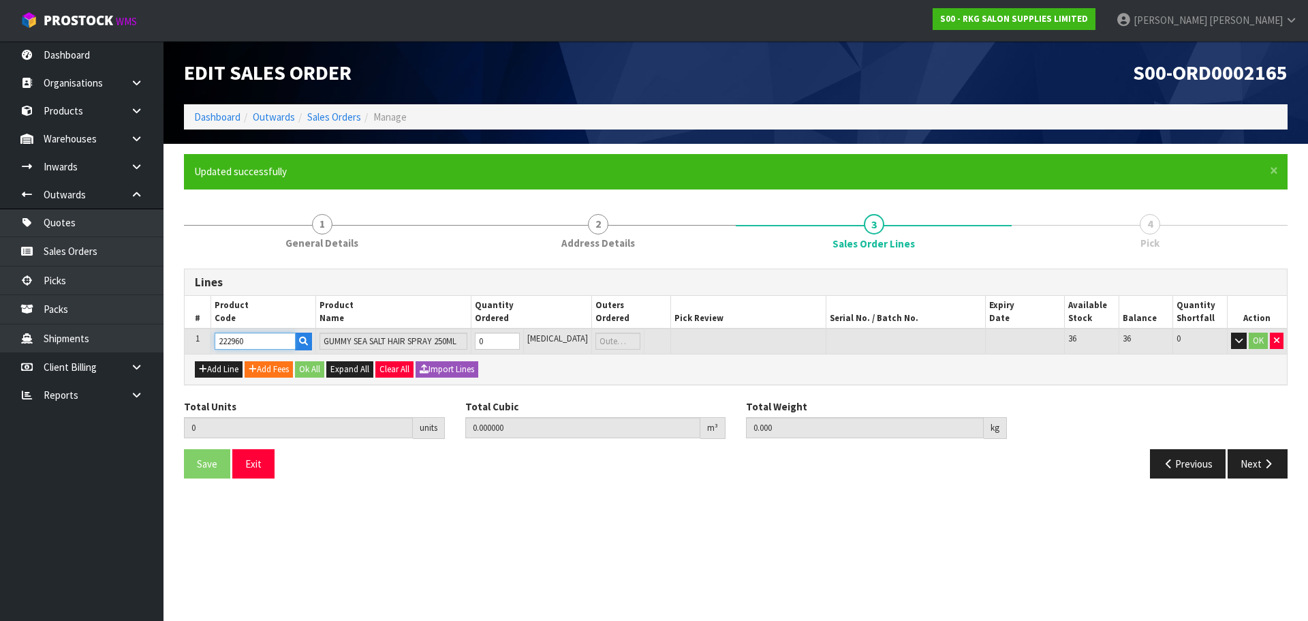
type input "222960"
type input "1"
type input "0.00045"
type input "0.3"
type input "1"
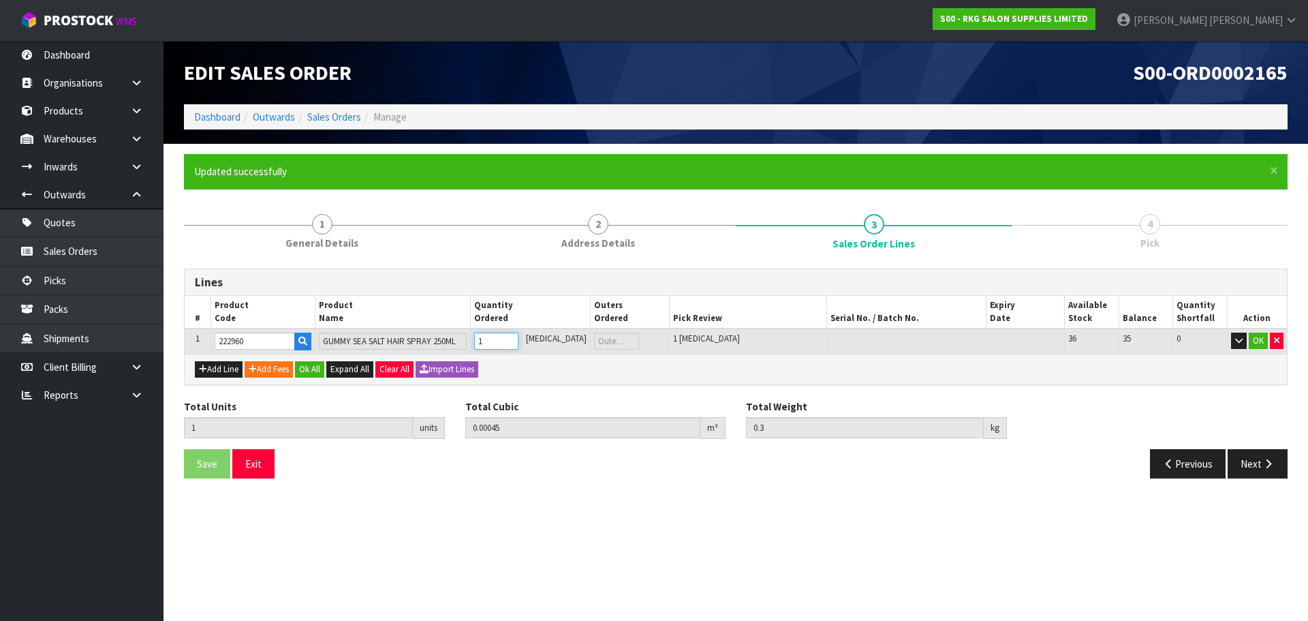
click at [518, 339] on input "1" at bounding box center [496, 340] width 44 height 17
click at [230, 365] on button "Add Line" at bounding box center [219, 369] width 48 height 16
type input "0"
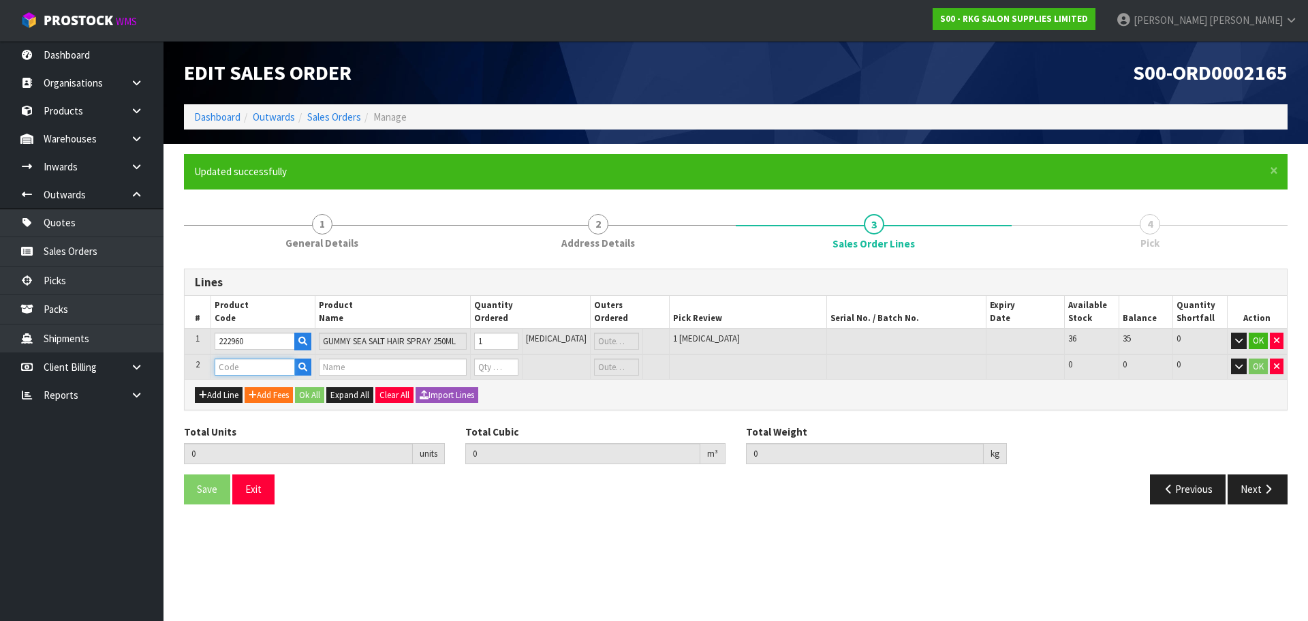
click at [234, 364] on input "text" at bounding box center [255, 366] width 80 height 17
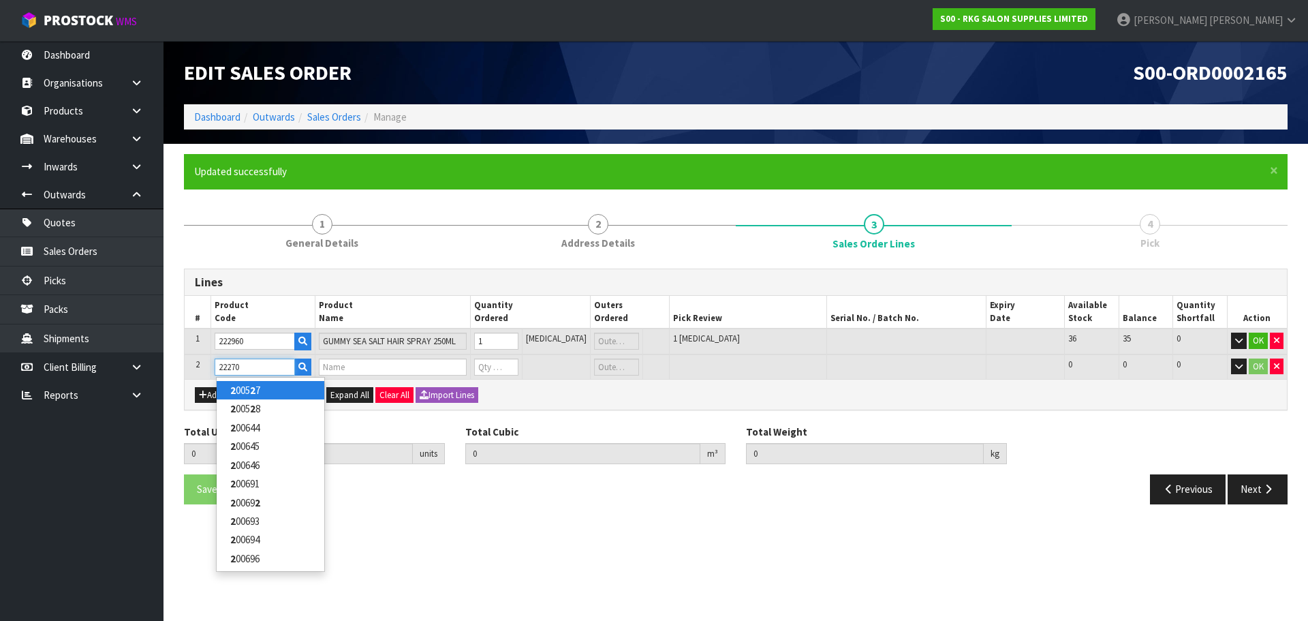
type input "222708"
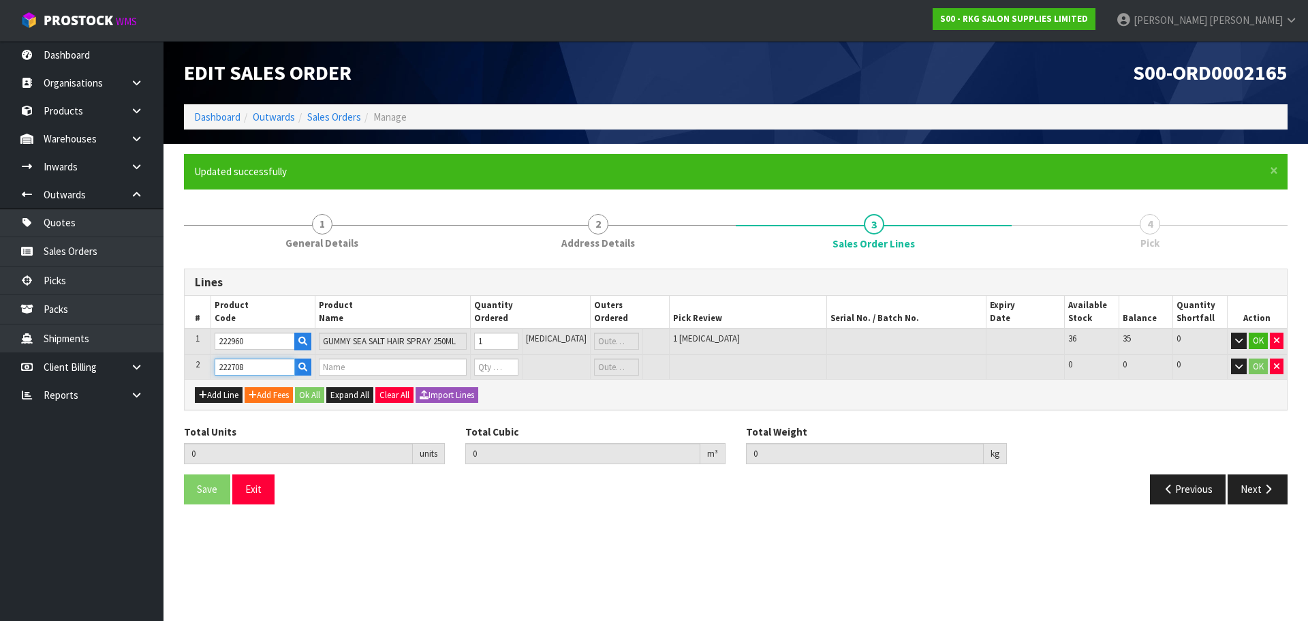
type input "1"
type input "0.00045"
type input "0.3"
type input "MARMARA [PERSON_NAME] COLOGNE NO. 25 400ML"
type input "0"
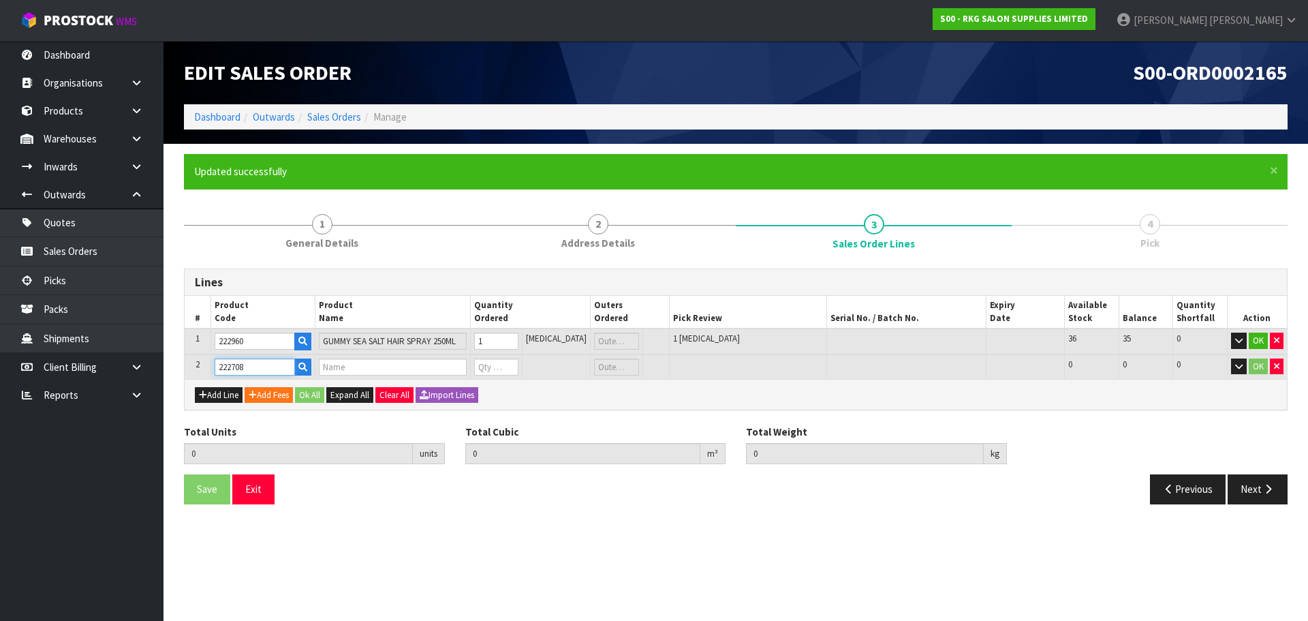
type input "0"
type input "222708"
type input "2"
type input "0.001242"
type input "0.7"
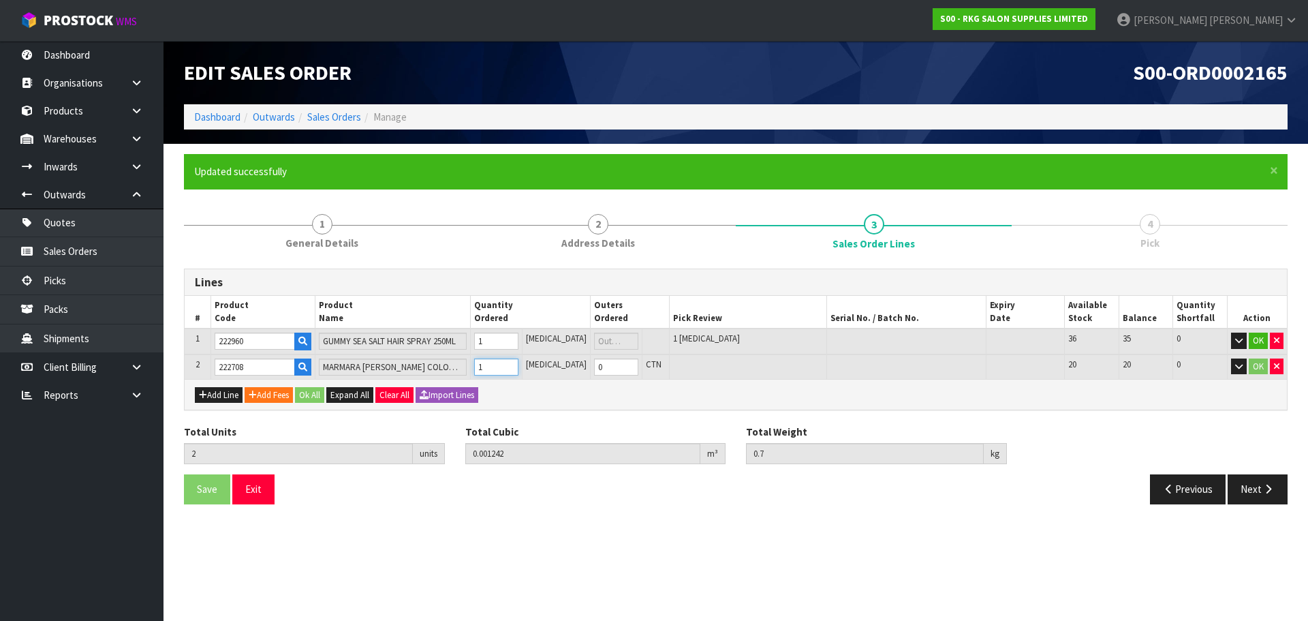
type input "1"
click at [518, 364] on input "1" at bounding box center [496, 366] width 44 height 17
type input "3"
type input "0.002034"
type input "1.1"
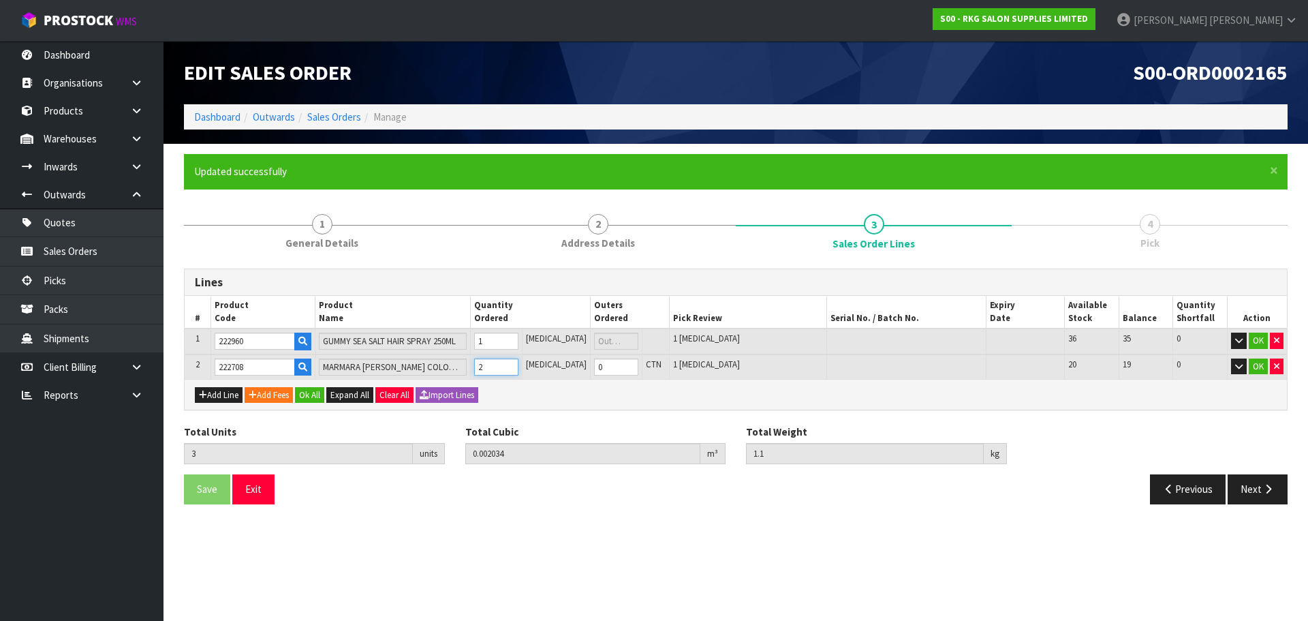
type input "2"
click at [518, 364] on input "2" at bounding box center [496, 366] width 44 height 17
click at [223, 394] on button "Add Line" at bounding box center [219, 395] width 48 height 16
type input "0"
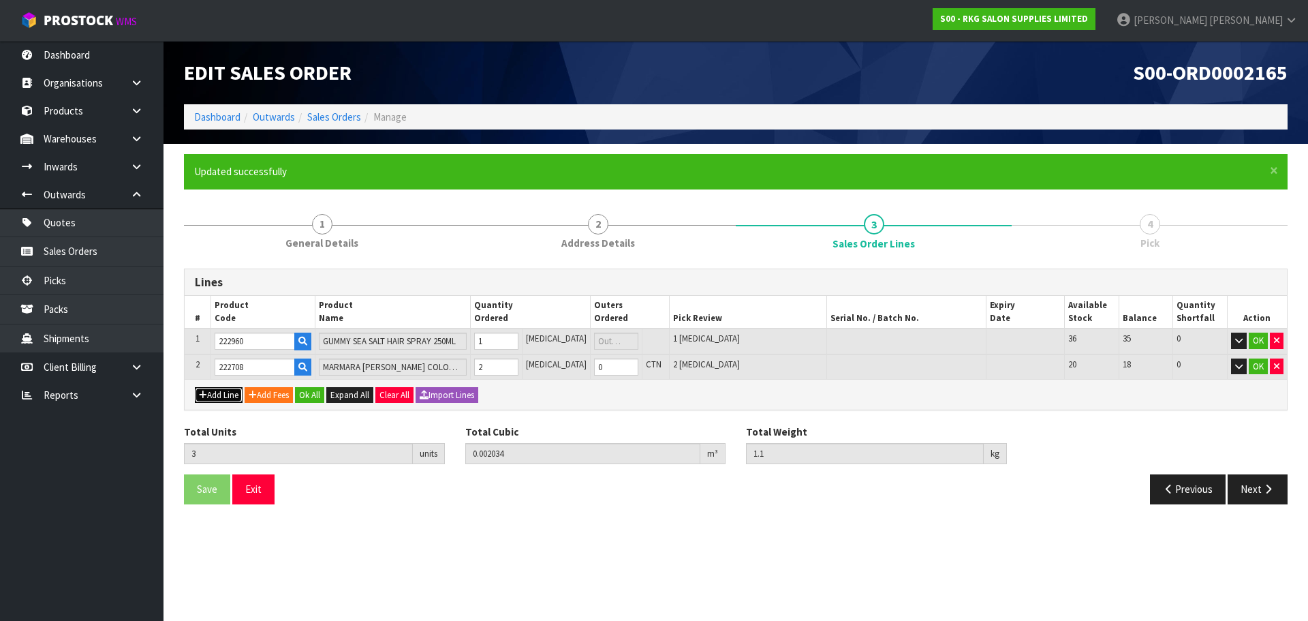
type input "0"
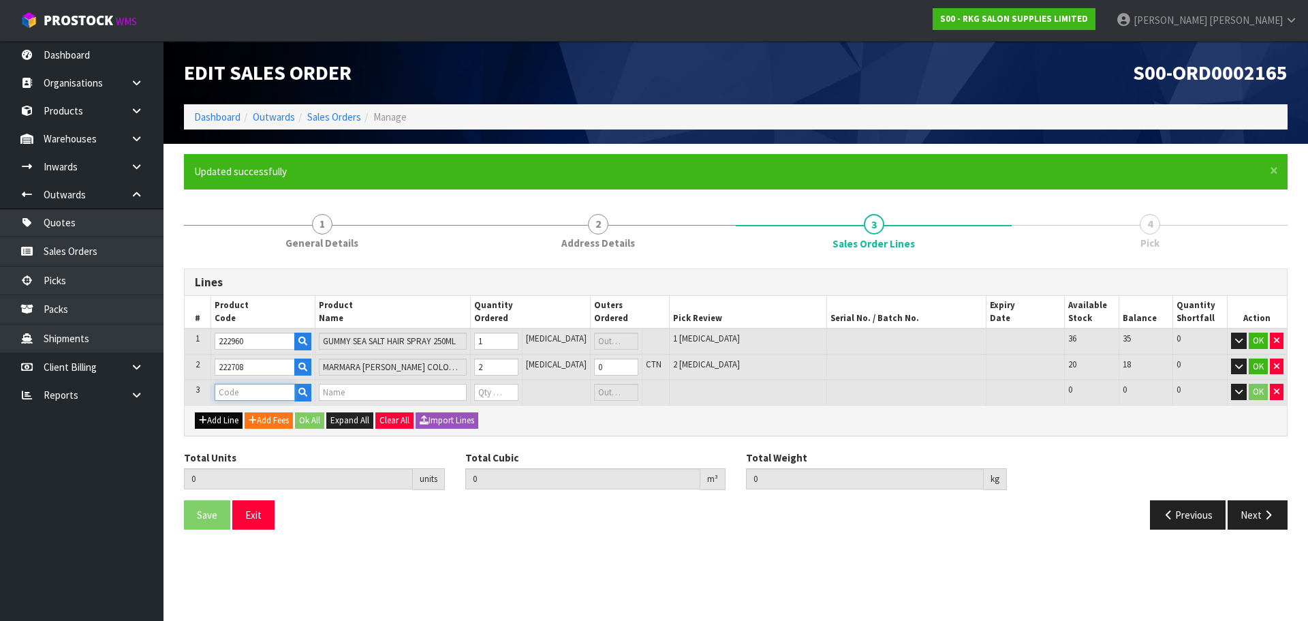
click at [245, 394] on input "text" at bounding box center [255, 392] width 80 height 17
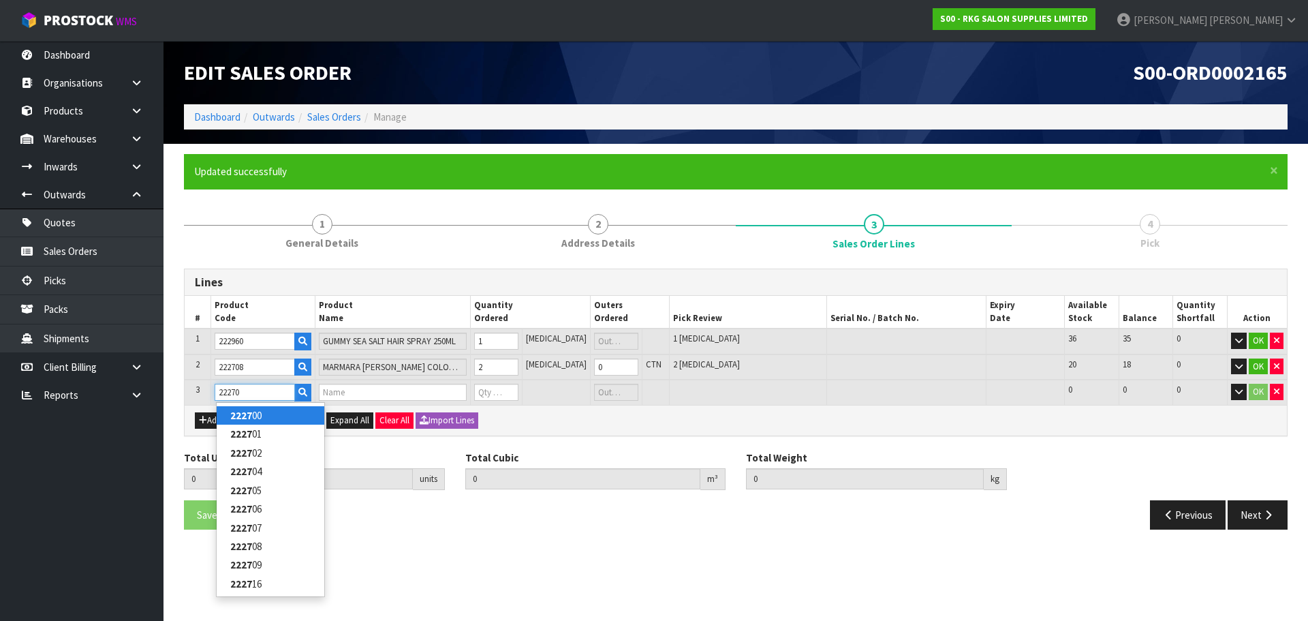
type input "222707"
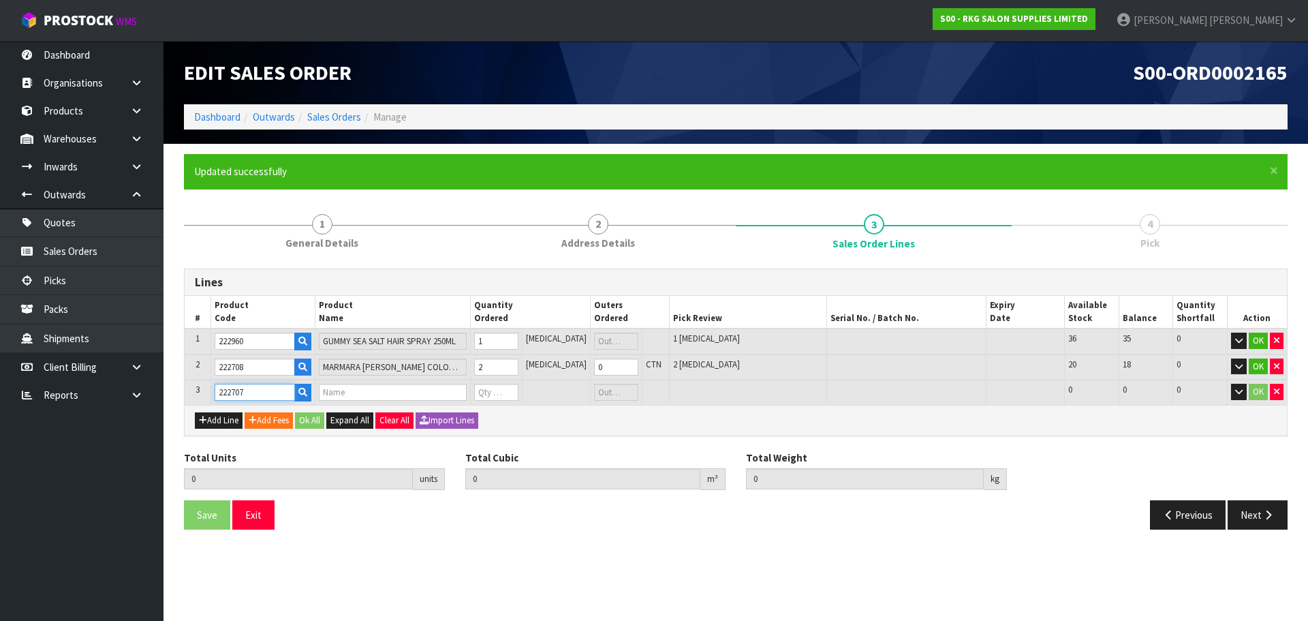
type input "3"
type input "0.002034"
type input "1.1"
type input "MARMARA [PERSON_NAME] COLOGNE NO. 24 400ML"
type input "0"
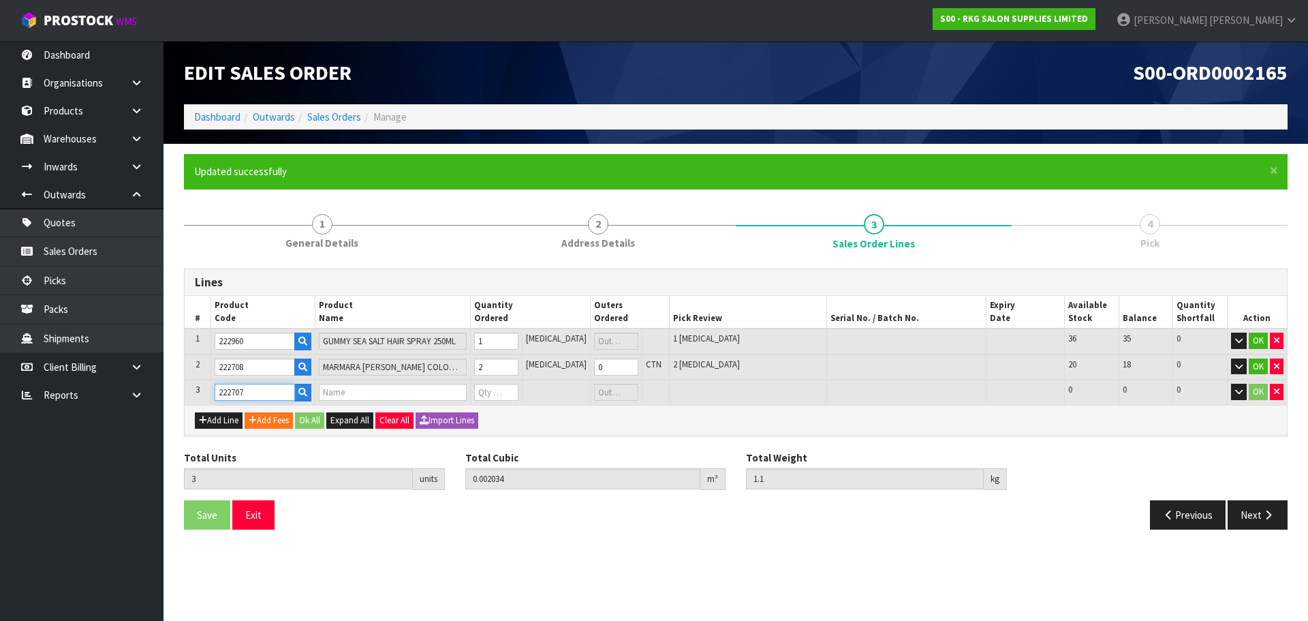
type input "0"
type input "222707"
type input "4"
type input "0.003014"
type input "1.36"
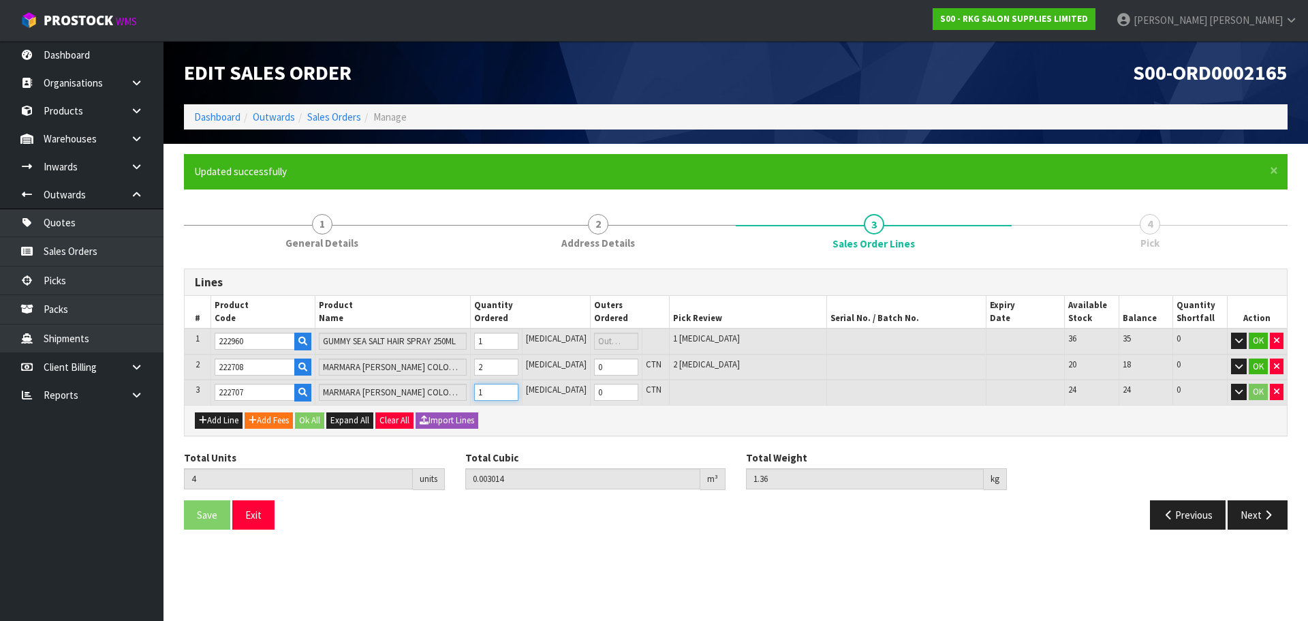
type input "1"
click at [518, 388] on input "1" at bounding box center [496, 392] width 44 height 17
type input "5"
type input "0.003994"
type input "1.62"
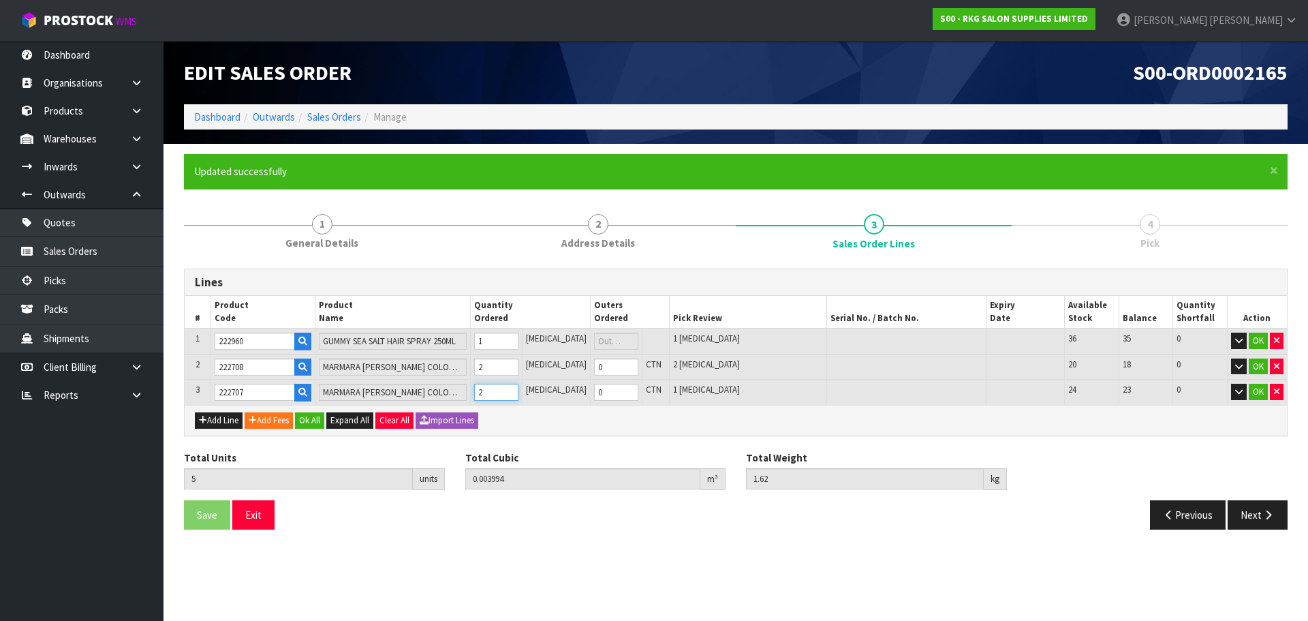
type input "2"
click at [518, 388] on input "2" at bounding box center [496, 392] width 44 height 17
click at [202, 421] on icon "button" at bounding box center [203, 420] width 8 height 9
type input "0"
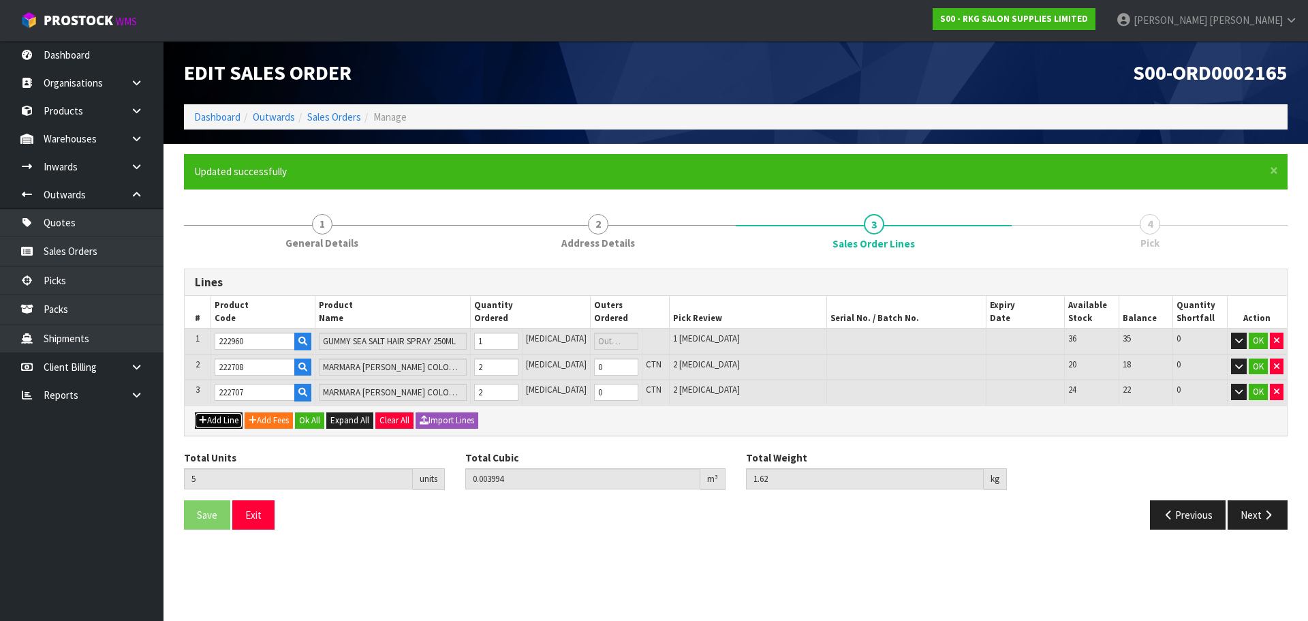
type input "0"
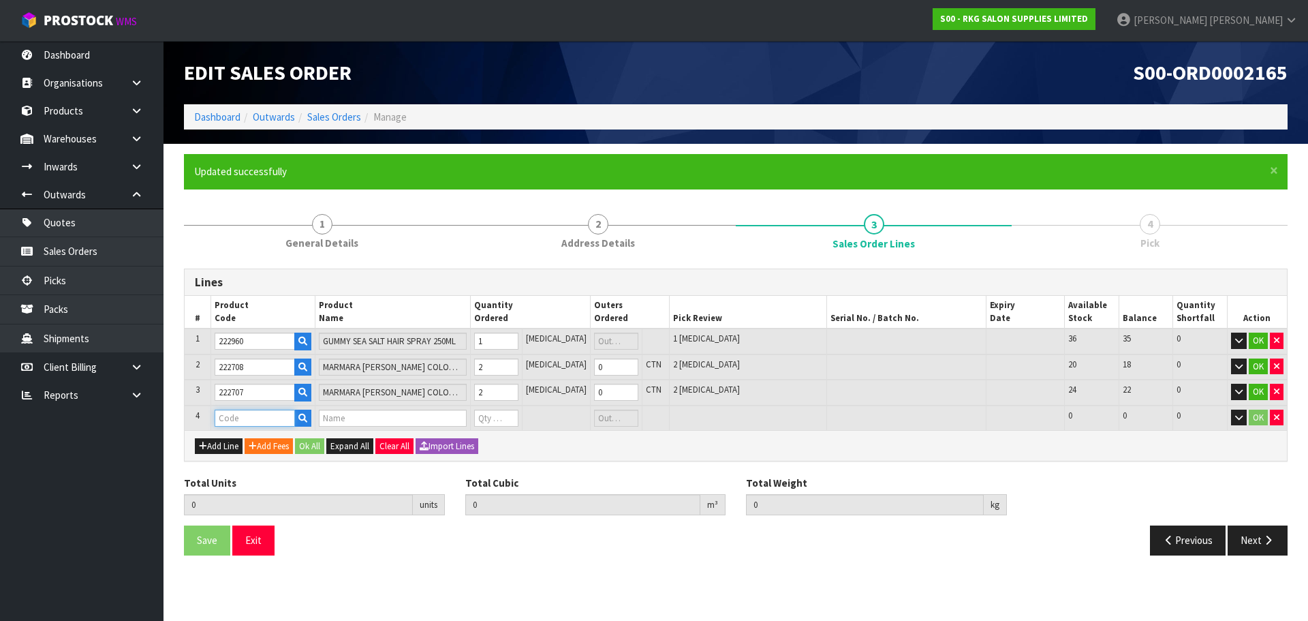
click at [226, 418] on input "text" at bounding box center [255, 417] width 80 height 17
type input "203984"
type input "5"
type input "0.003994"
type input "1.62"
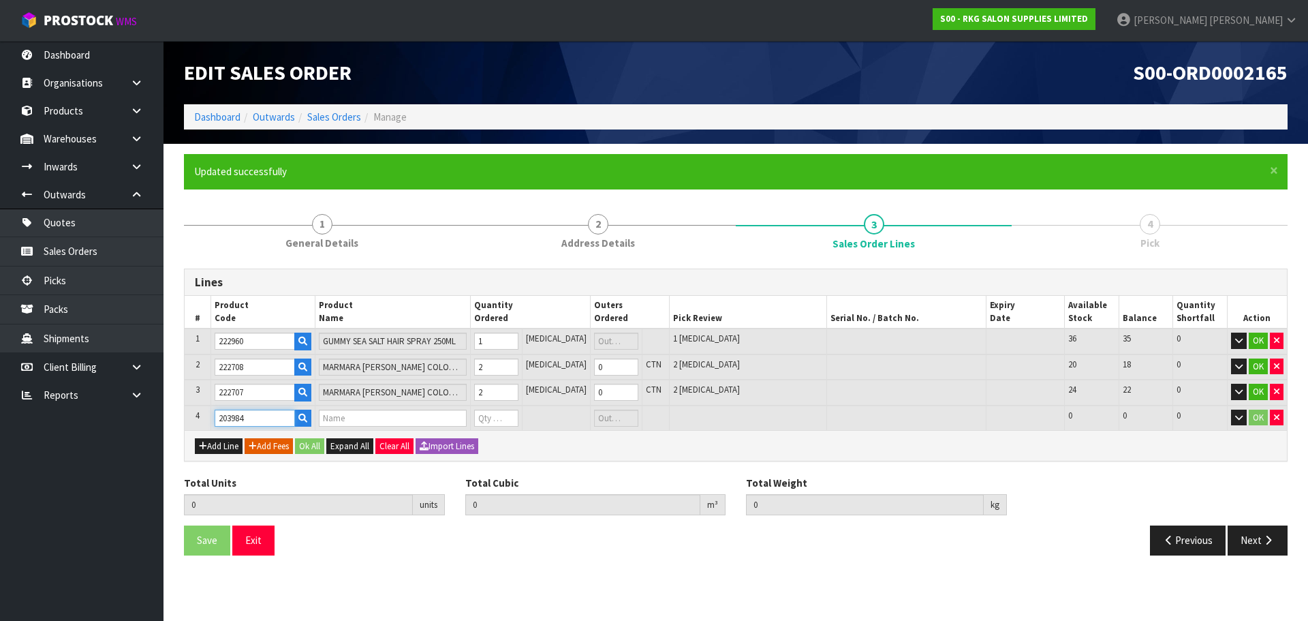
type input "IMMORTAL DRAGONS BLOOD LEAVE IN SPRAY - FUJI MOUNTAIN 350ML"
type input "0"
type input "203984"
type input "6"
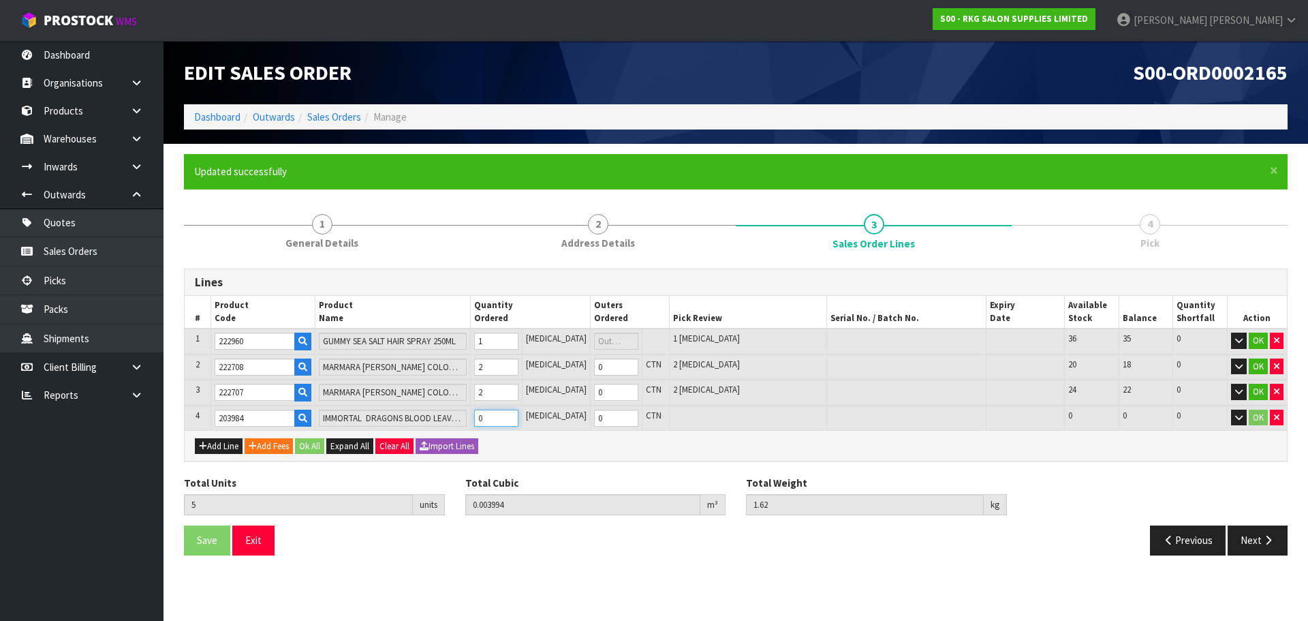
type input "0.004714"
type input "2"
type input "1"
click at [518, 414] on input "1" at bounding box center [496, 417] width 44 height 17
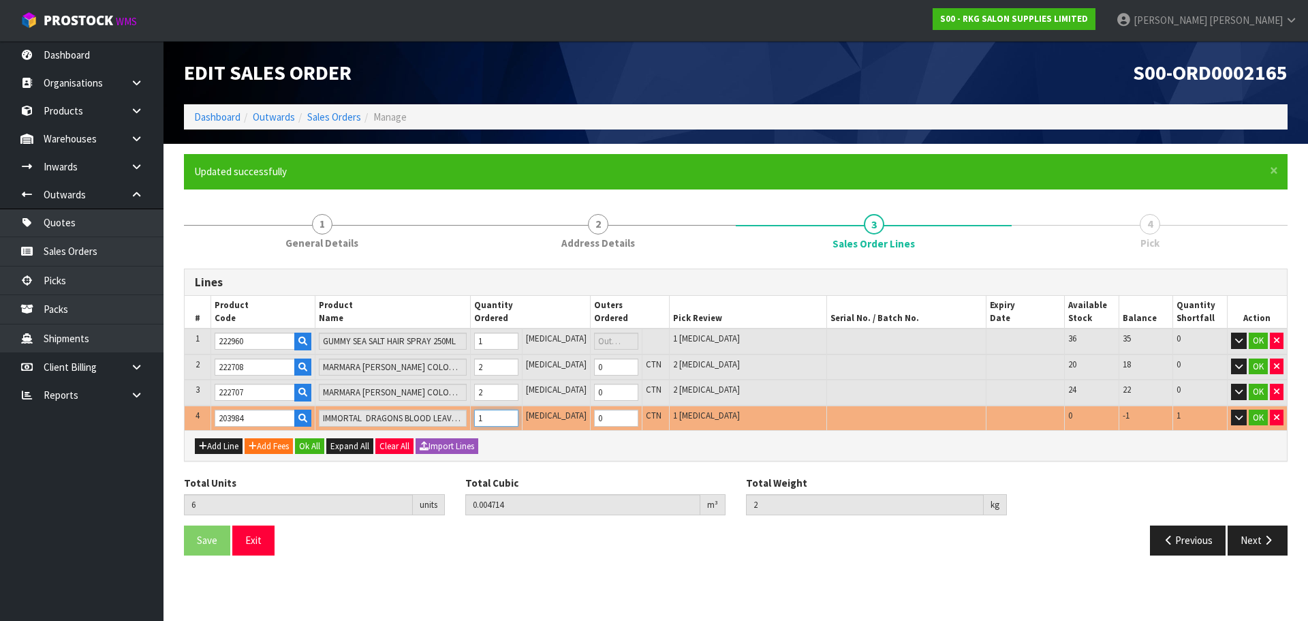
type input "7"
type input "0.005434"
type input "2.38"
type input "2"
click at [518, 414] on input "2" at bounding box center [496, 417] width 44 height 17
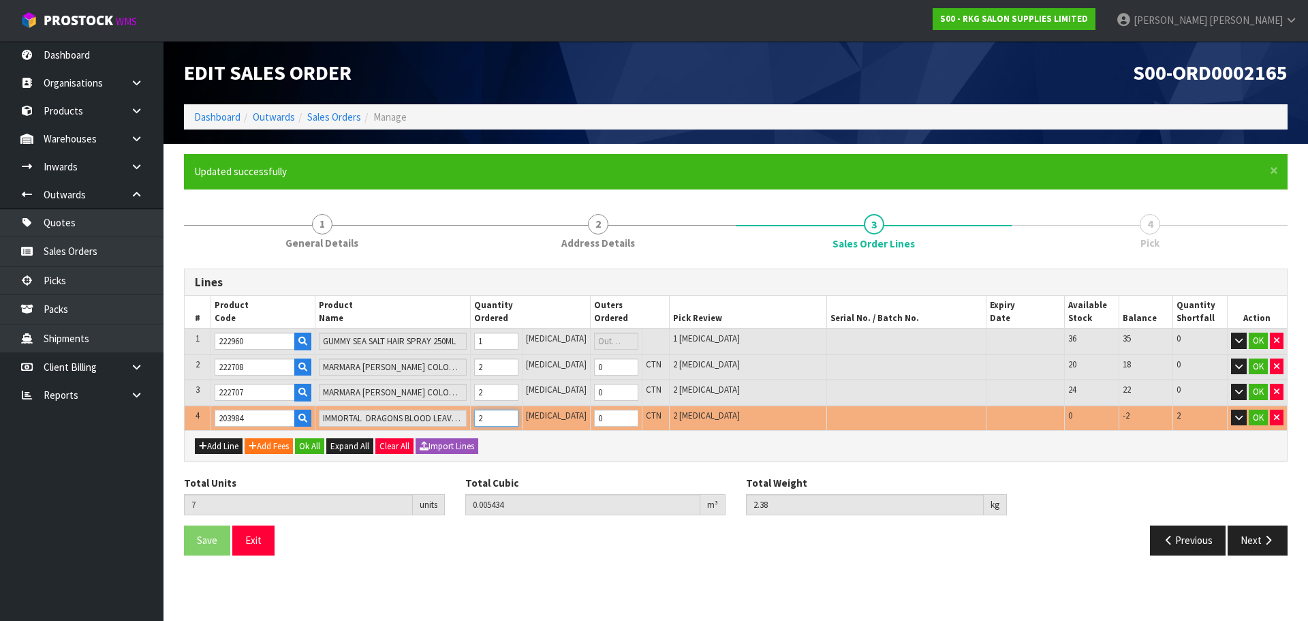
type input "8"
type input "0.006154"
type input "2.76"
type input "3"
click at [518, 414] on input "3" at bounding box center [496, 417] width 44 height 17
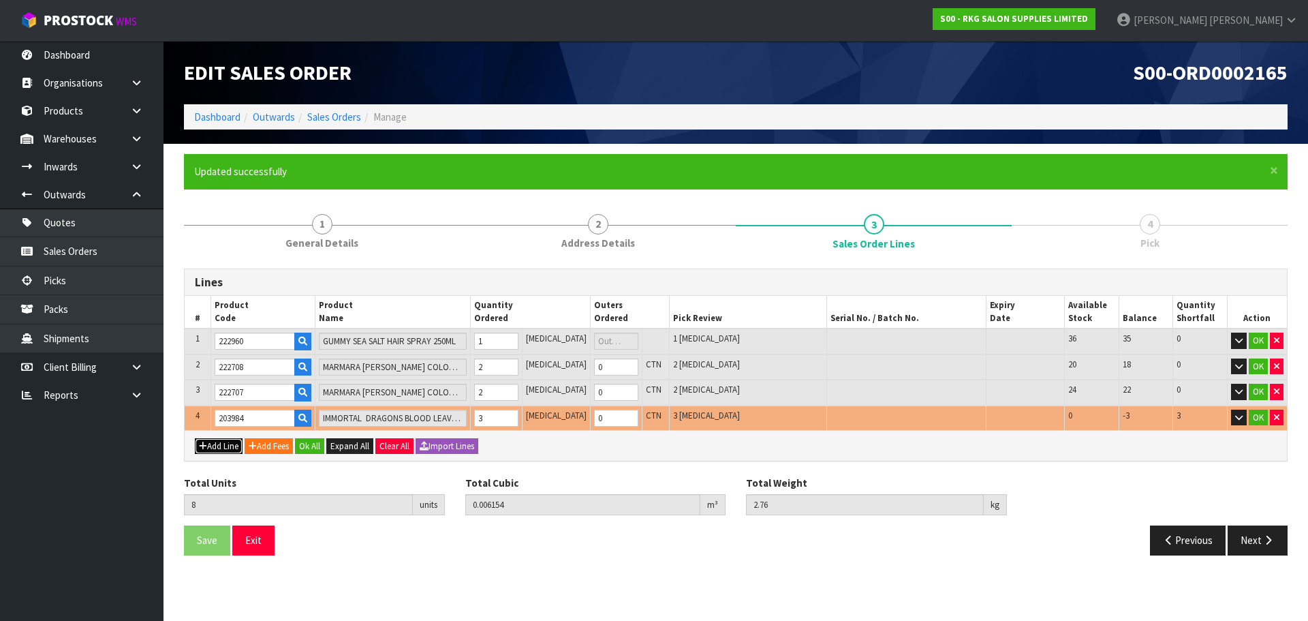
click at [218, 447] on button "Add Line" at bounding box center [219, 446] width 48 height 16
type input "0"
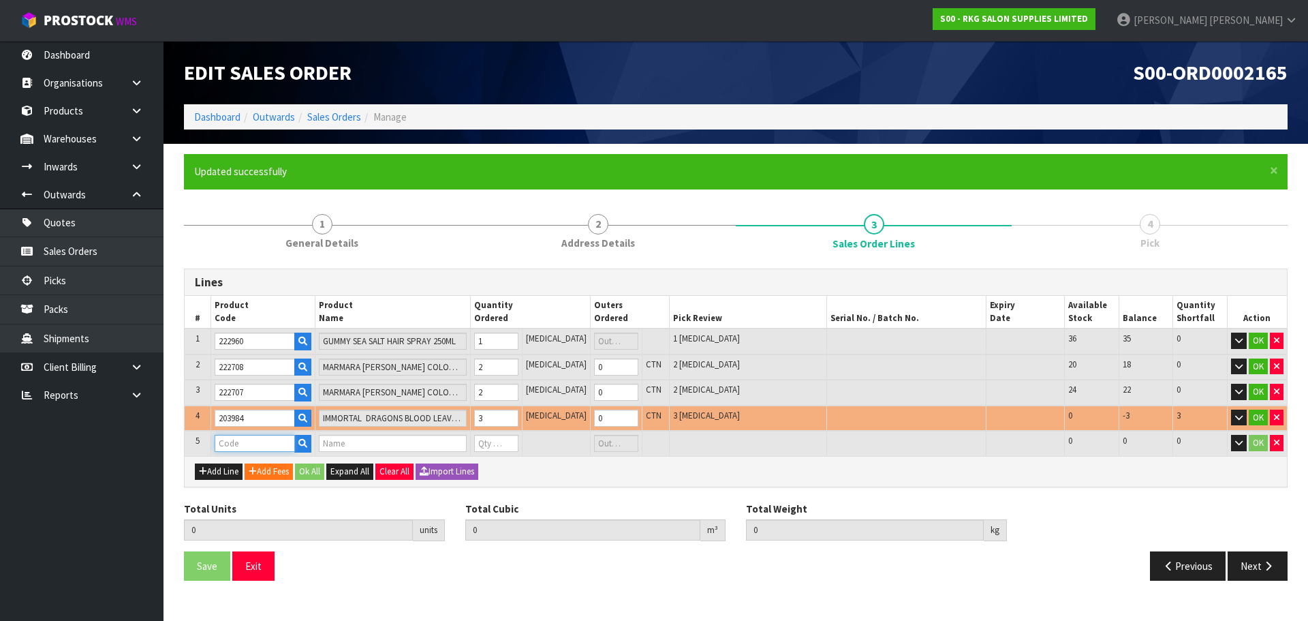
click at [228, 444] on input "text" at bounding box center [255, 443] width 80 height 17
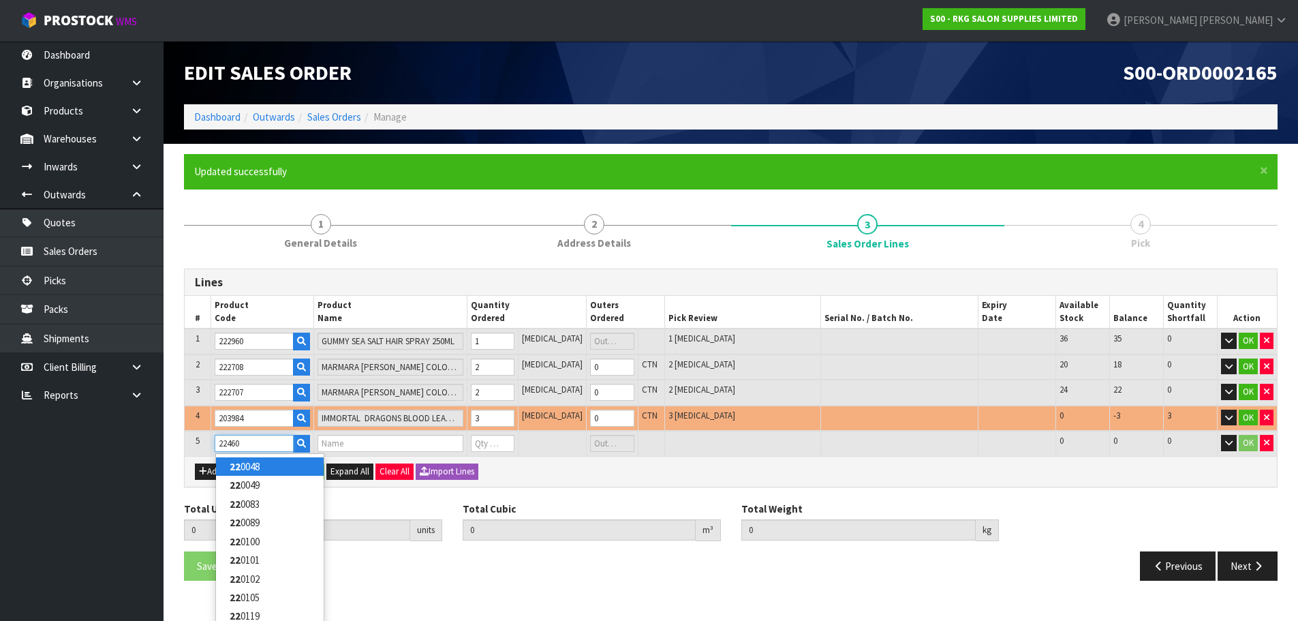
type input "224605"
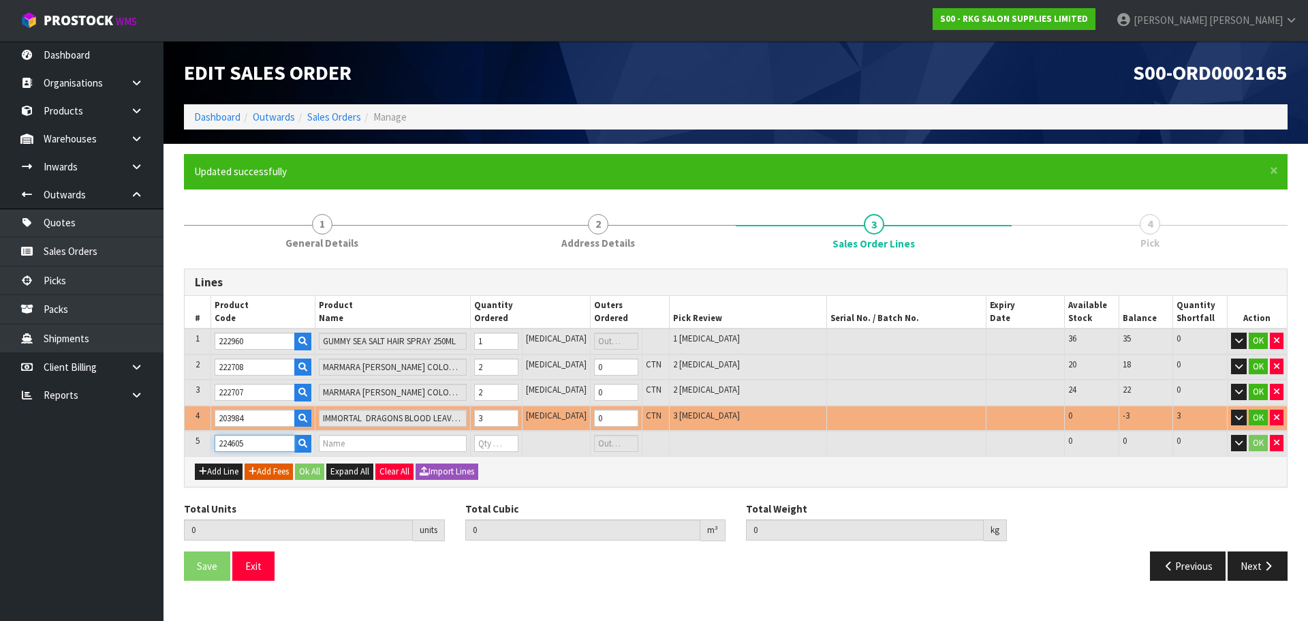
type input "8"
type input "0.006154"
type input "2.76"
type input "[PERSON_NAME] PROFESSIONAL ROUND BRUSH S7001"
type input "0"
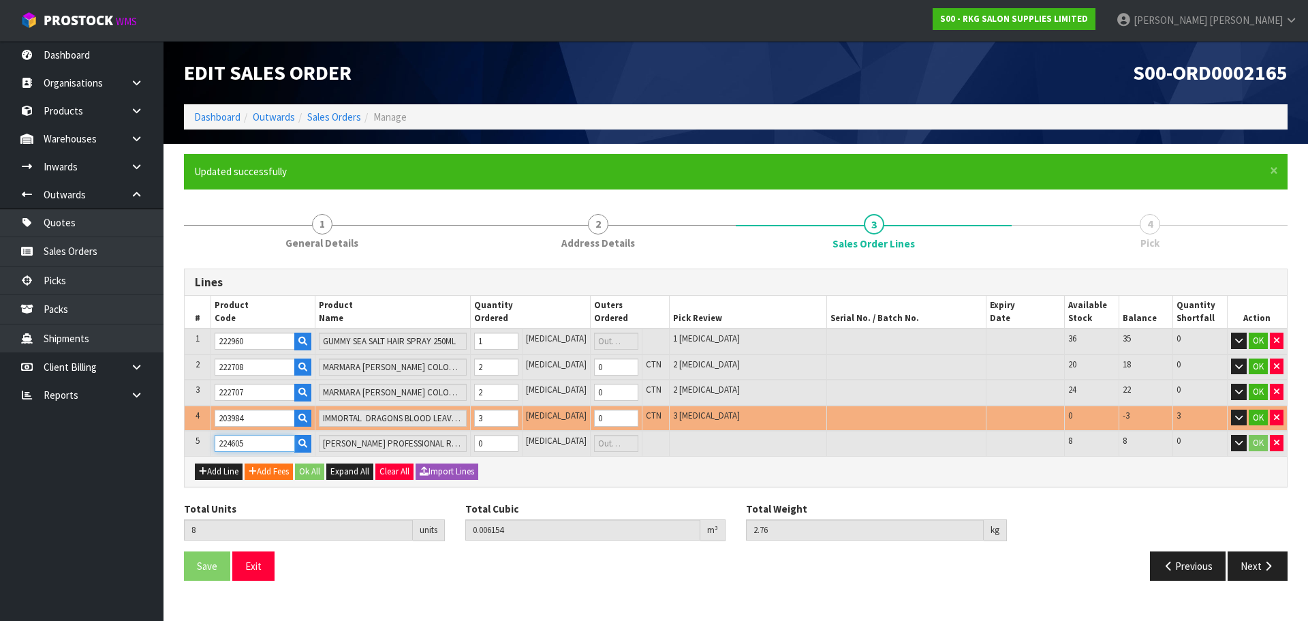
type input "224605"
type input "9"
type input "0.006754"
type input "2.9"
type input "1"
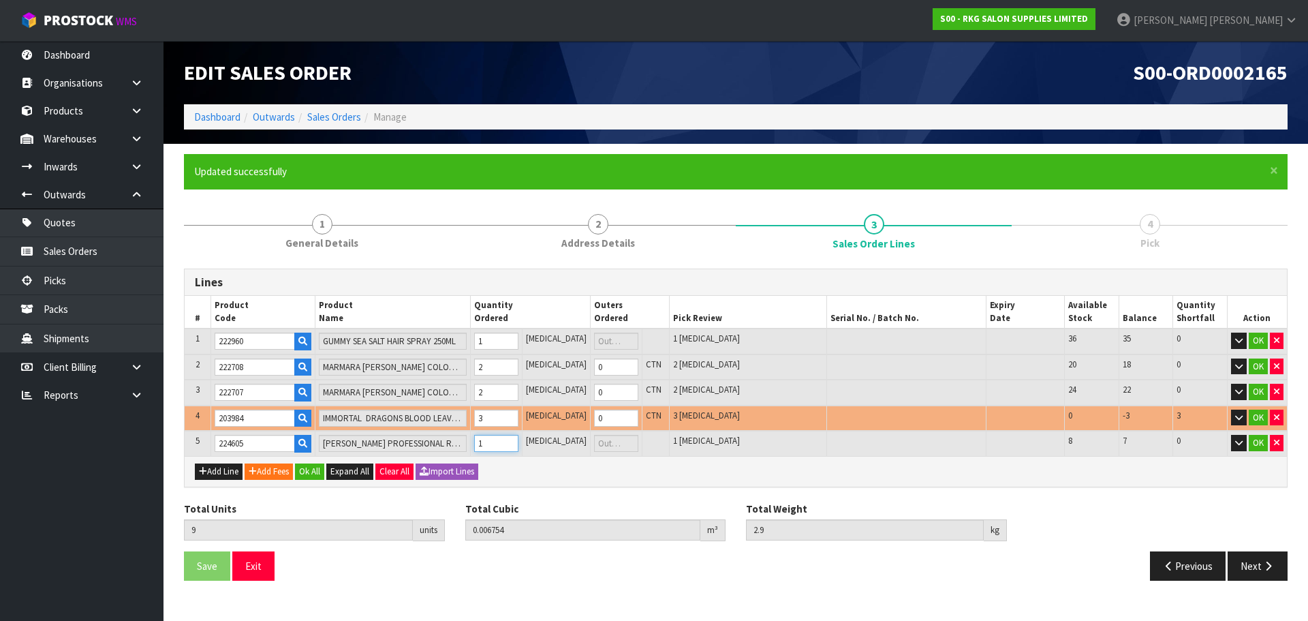
click at [518, 441] on input "1" at bounding box center [496, 443] width 44 height 17
click at [234, 467] on button "Add Line" at bounding box center [219, 471] width 48 height 16
type input "0"
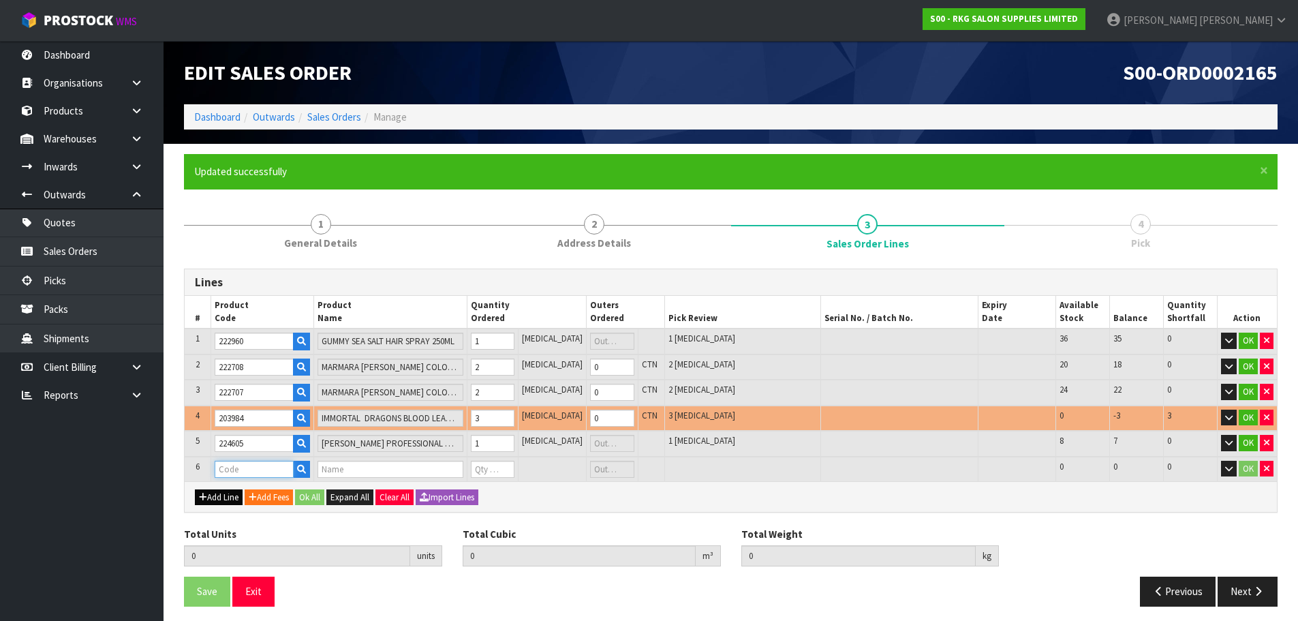
click at [240, 465] on input "text" at bounding box center [255, 469] width 80 height 17
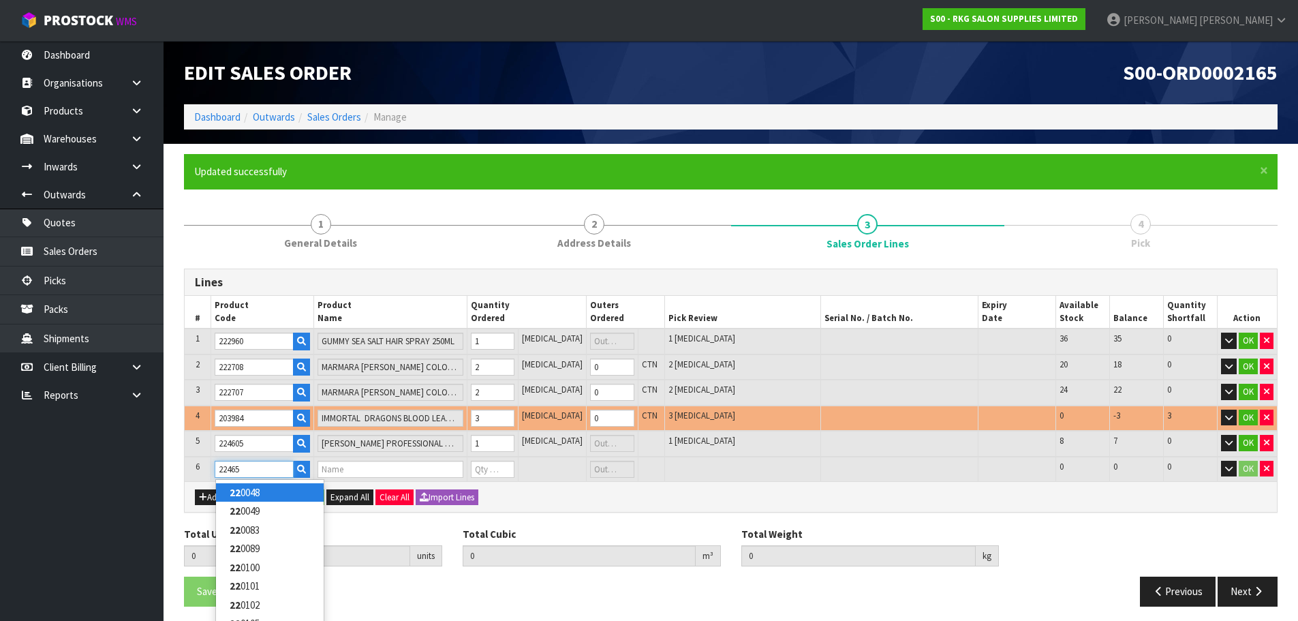
type input "224657"
type input "9"
type input "0.006754"
type input "2.9"
type input "[PERSON_NAME] PROFESSIONAL ANTISTATIC CARBON HAIR STYLING COMB 043"
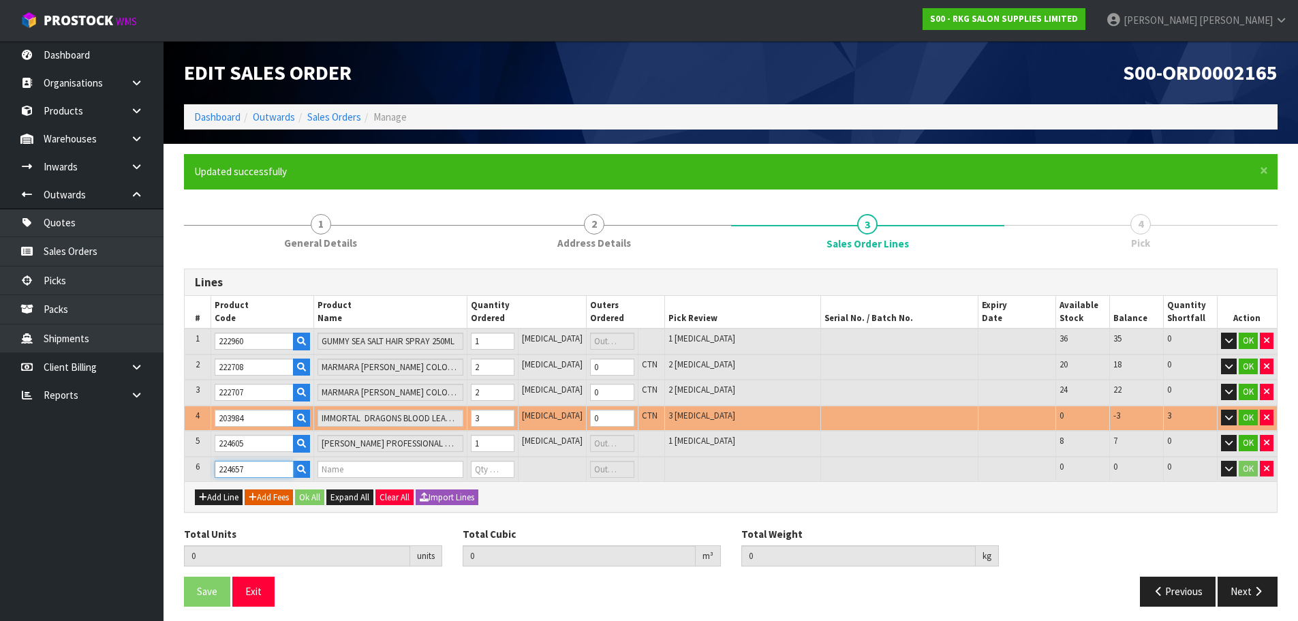
type input "0"
type input "224657"
type input "10"
type input "0.006756"
type input "3.04"
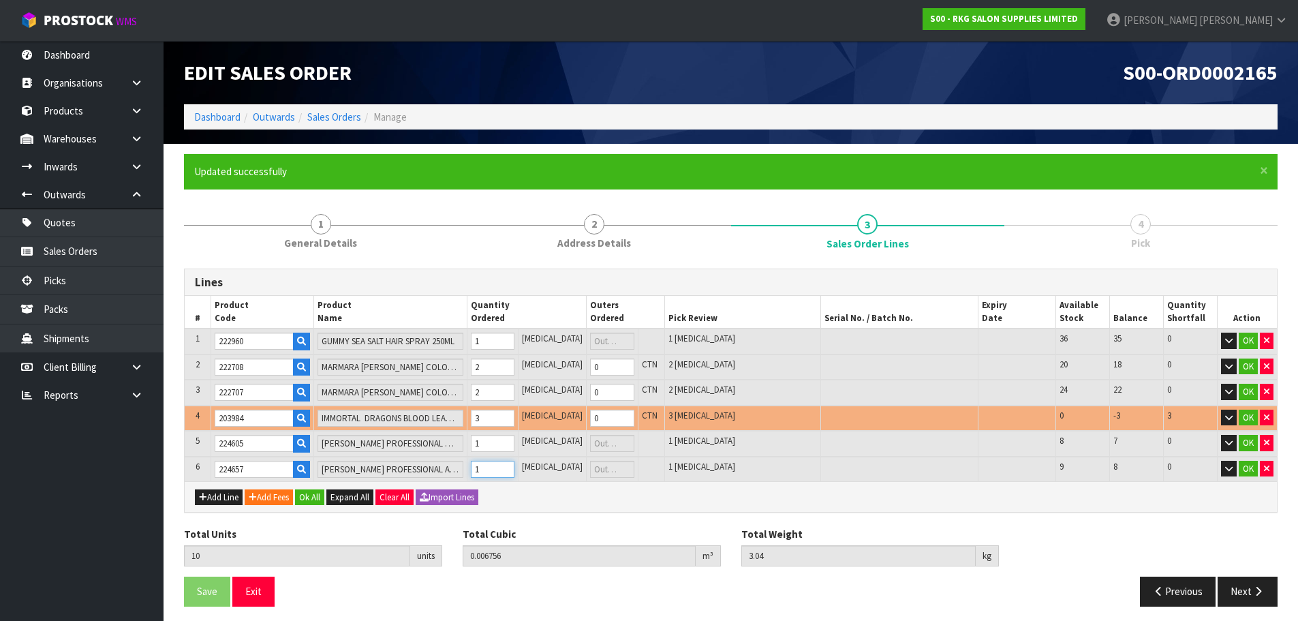
type input "1"
click at [514, 466] on input "1" at bounding box center [493, 469] width 44 height 17
click at [229, 497] on button "Add Line" at bounding box center [219, 497] width 48 height 16
type input "0"
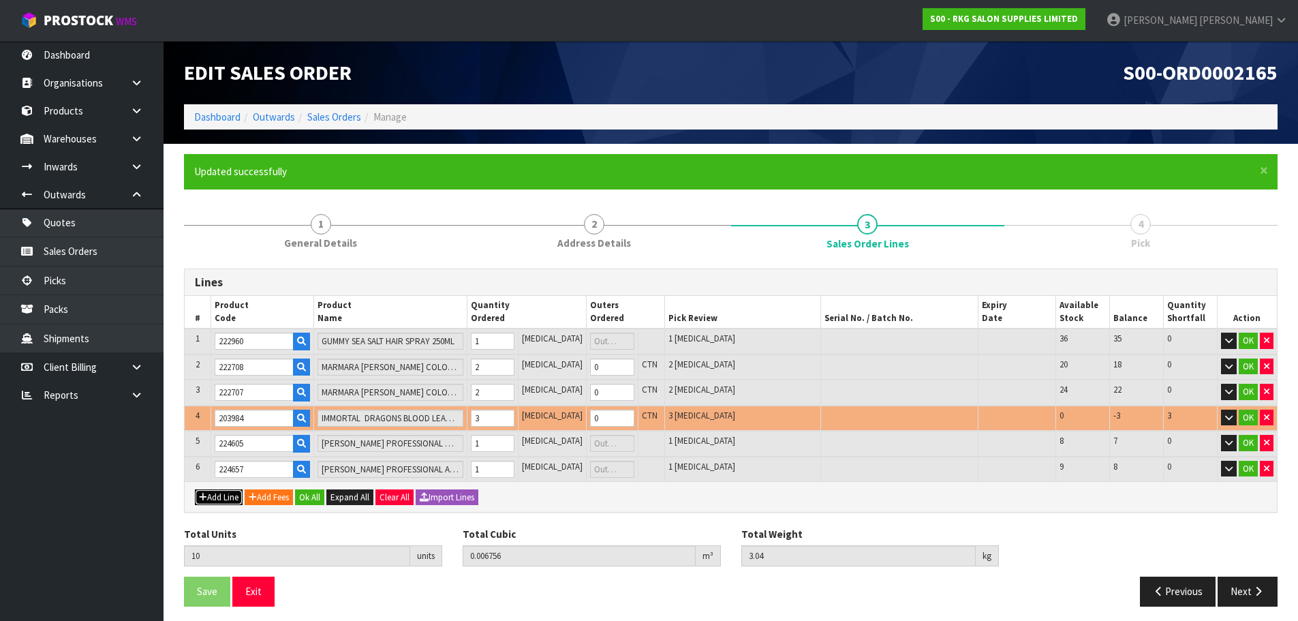
type input "0"
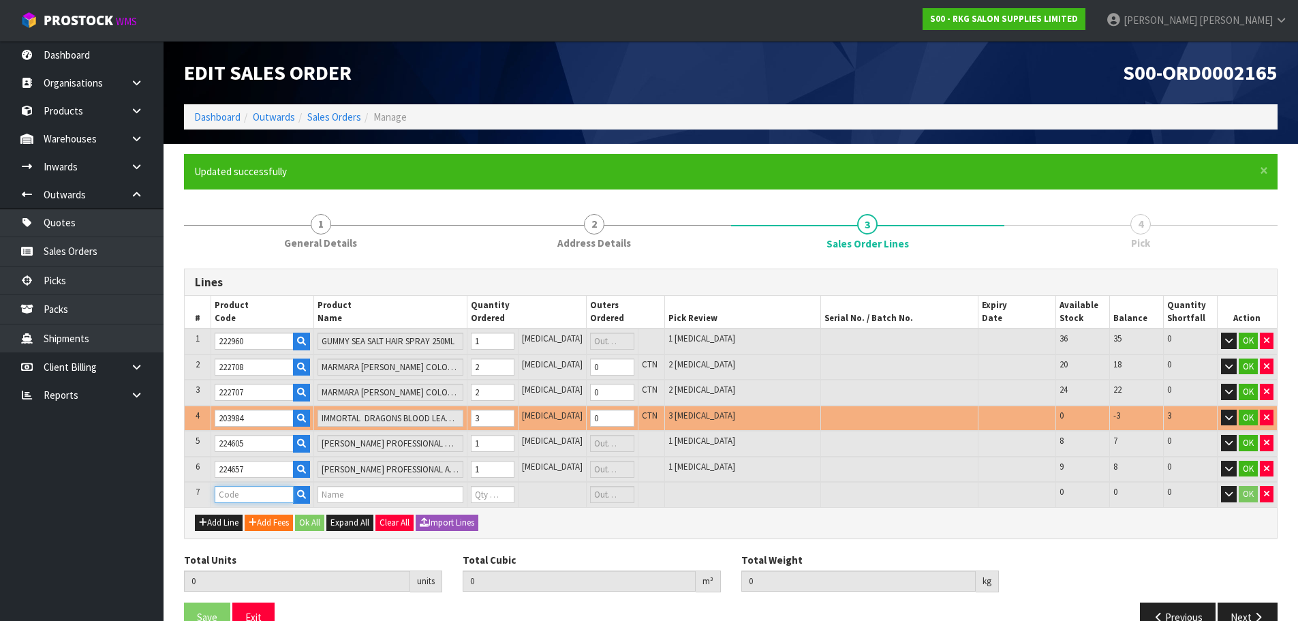
click at [231, 497] on input "text" at bounding box center [255, 494] width 80 height 17
type input "219523"
type input "10"
type input "0.006756"
type input "3.04"
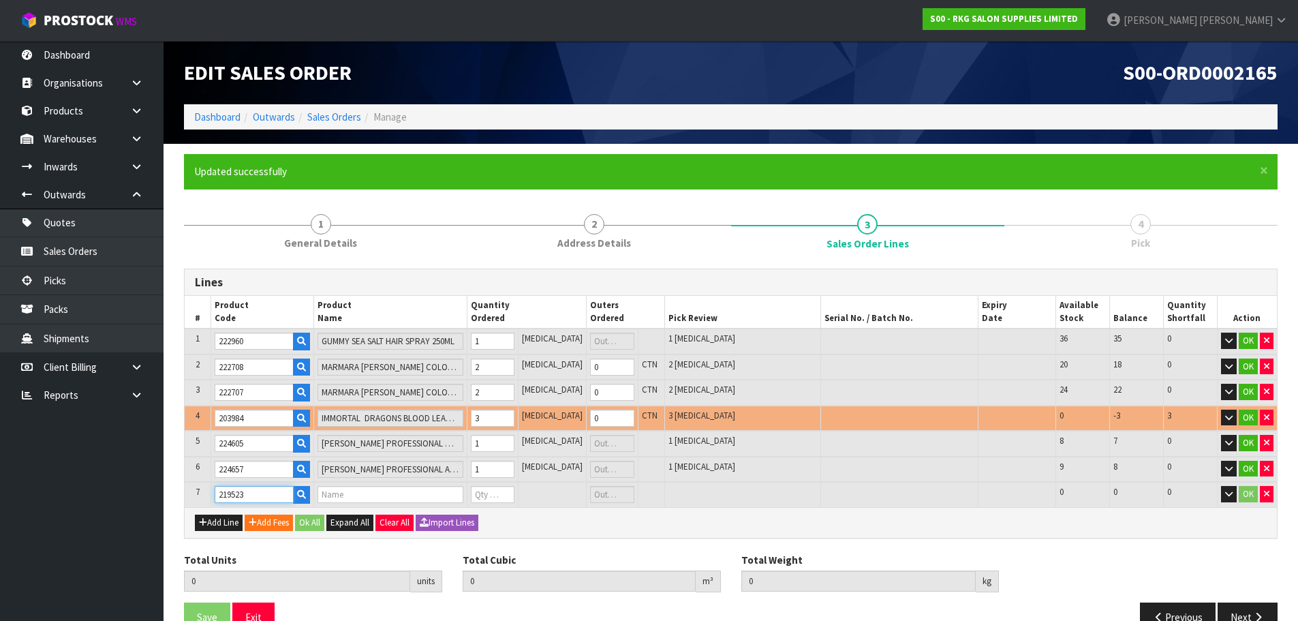
type input "[PERSON_NAME] MAT SMALL"
type input "0"
type input "219523"
type input "11"
type input "0.007572"
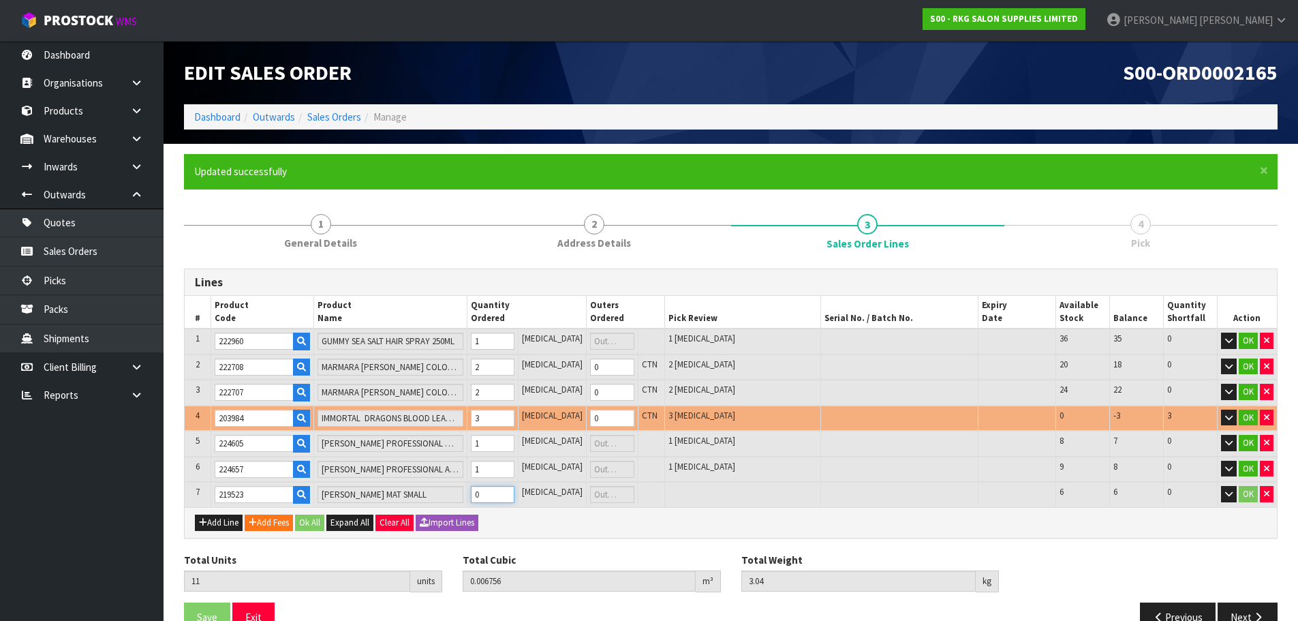
type input "3.48"
type input "1"
click at [514, 492] on input "1" at bounding box center [493, 494] width 44 height 17
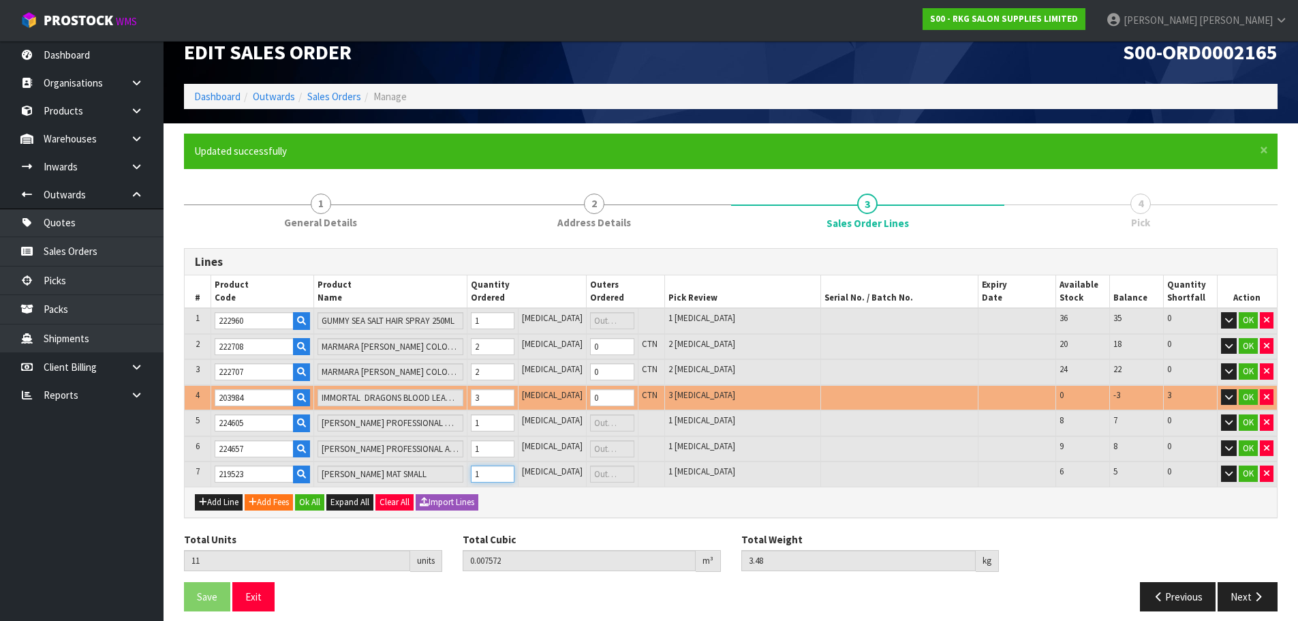
scroll to position [31, 0]
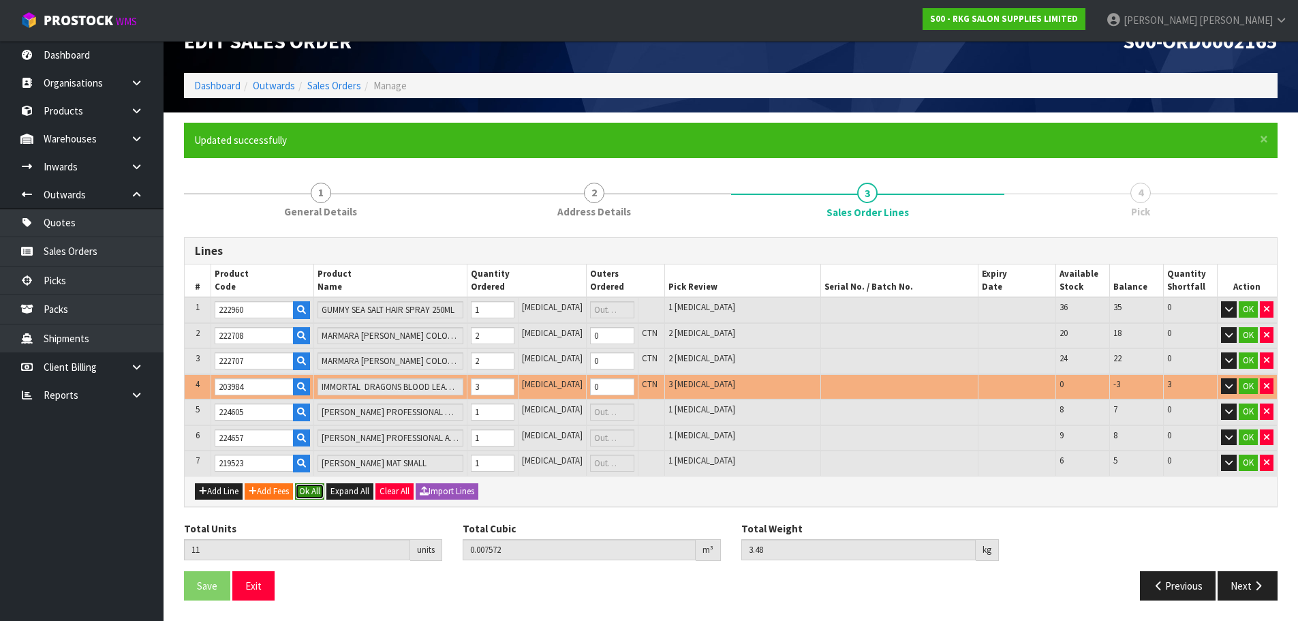
click at [319, 493] on button "Ok All" at bounding box center [309, 491] width 29 height 16
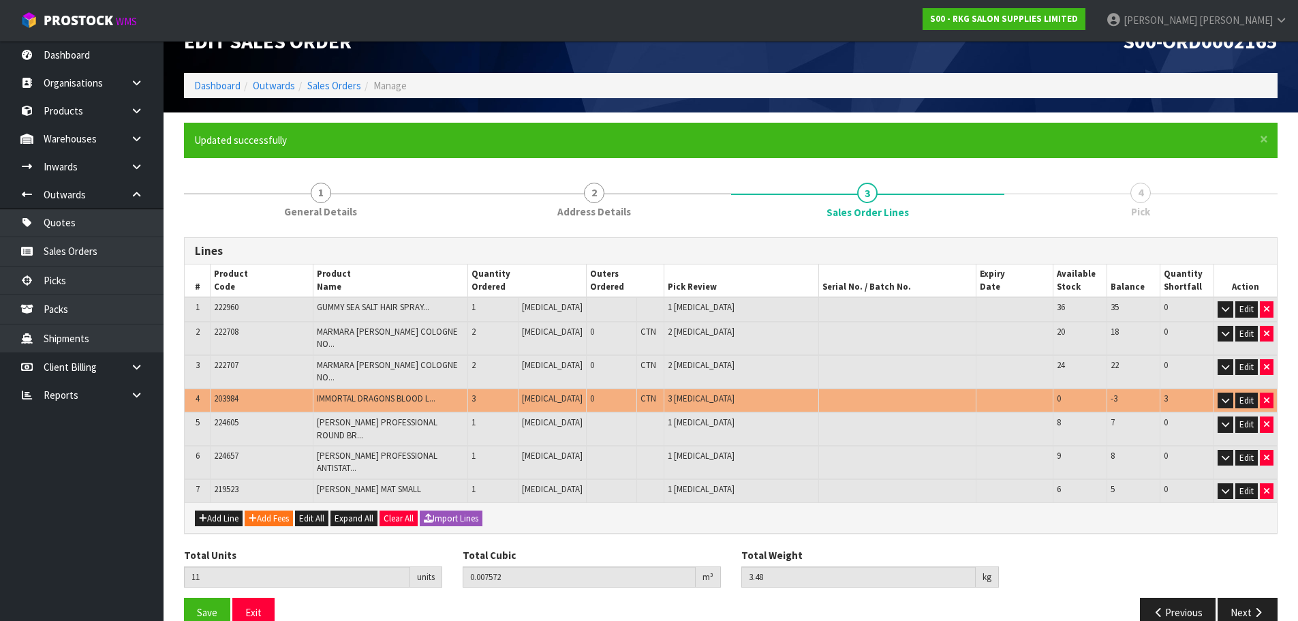
scroll to position [22, 0]
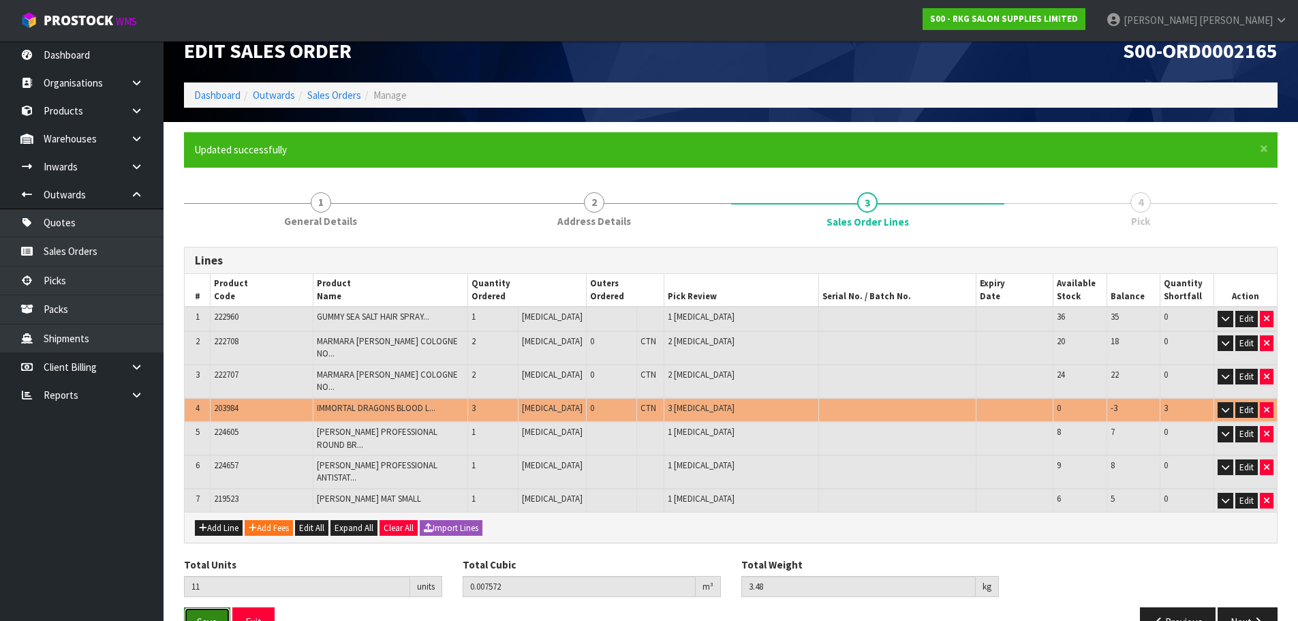
click at [210, 615] on span "Save" at bounding box center [207, 621] width 20 height 13
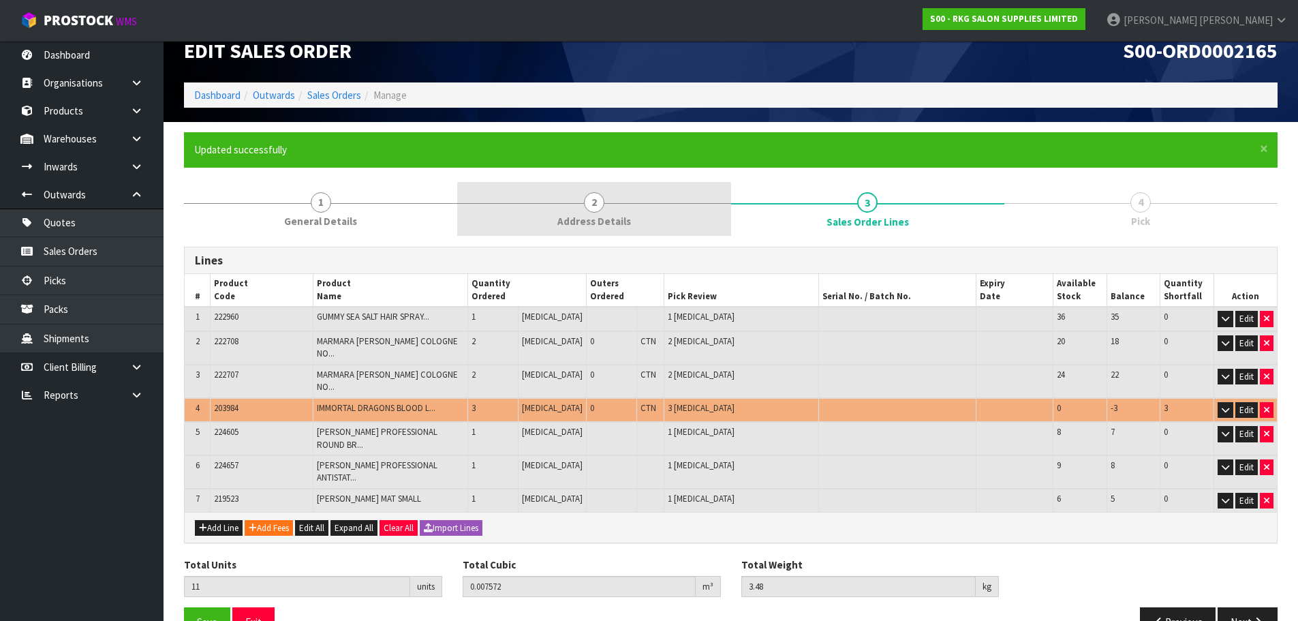
scroll to position [0, 0]
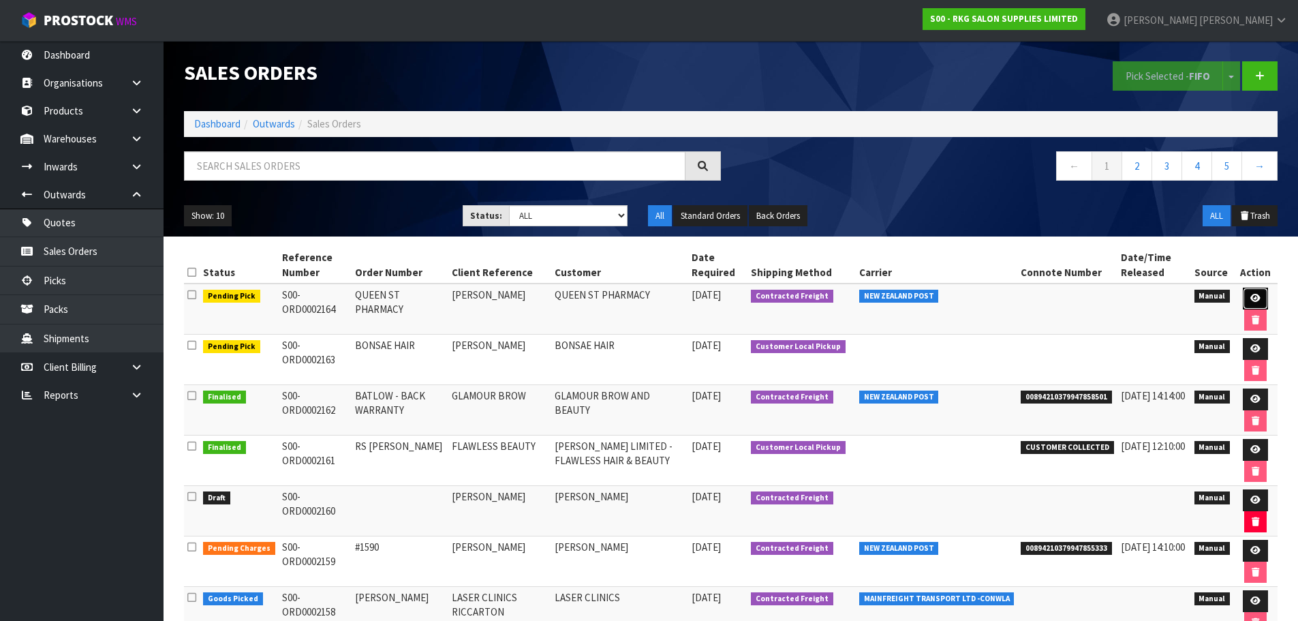
click at [1250, 298] on icon at bounding box center [1255, 298] width 10 height 9
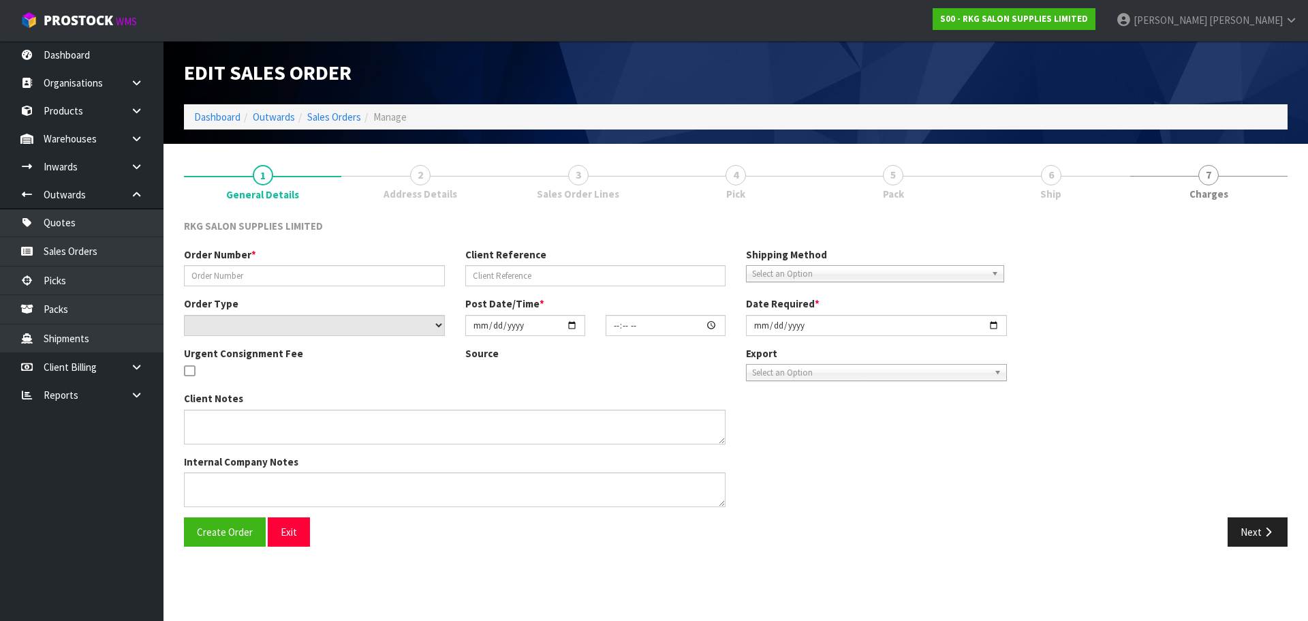
type input "QUEEN ST PHARMACY"
type input "[PERSON_NAME]"
select select "number:0"
type input "2025-09-09"
type input "15:20:00.000"
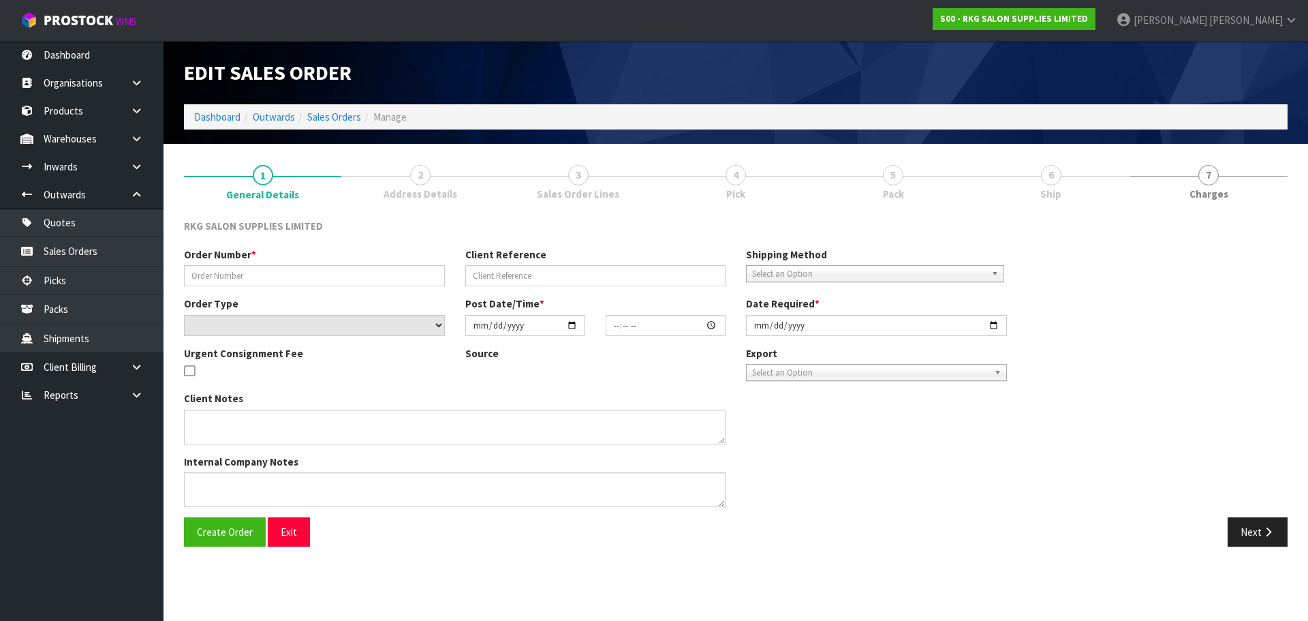
type input "[DATE]"
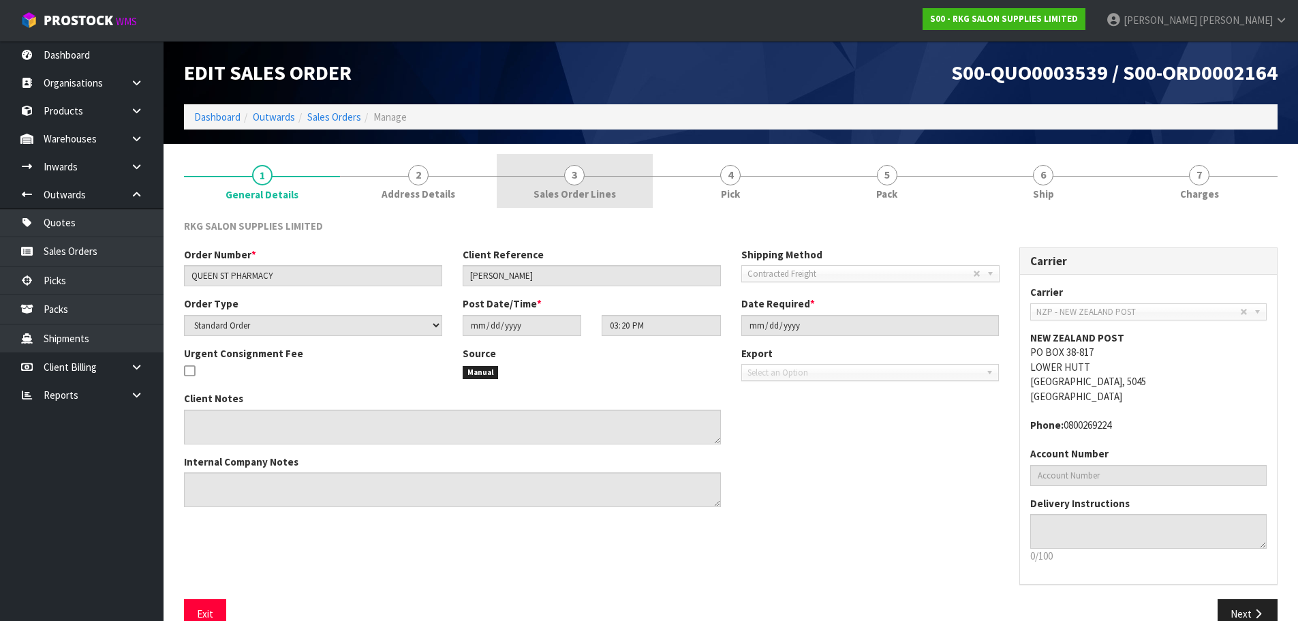
click at [579, 179] on span "3" at bounding box center [574, 175] width 20 height 20
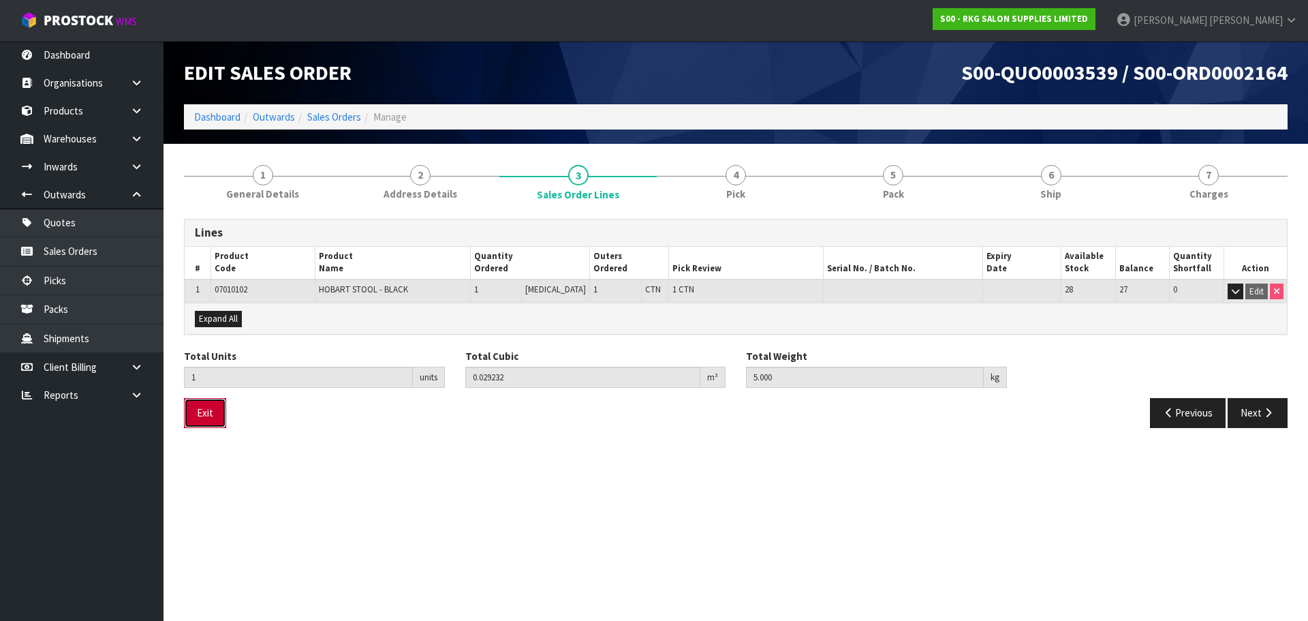
click at [208, 419] on button "Exit" at bounding box center [205, 412] width 42 height 29
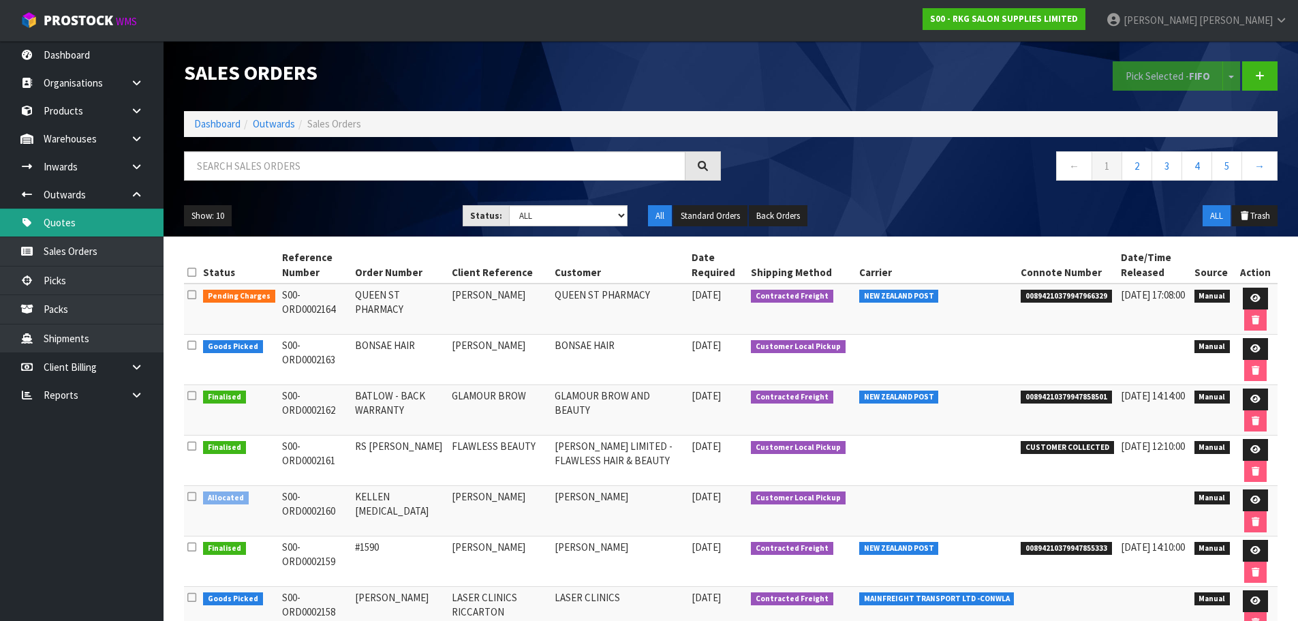
click at [74, 219] on link "Quotes" at bounding box center [82, 222] width 164 height 28
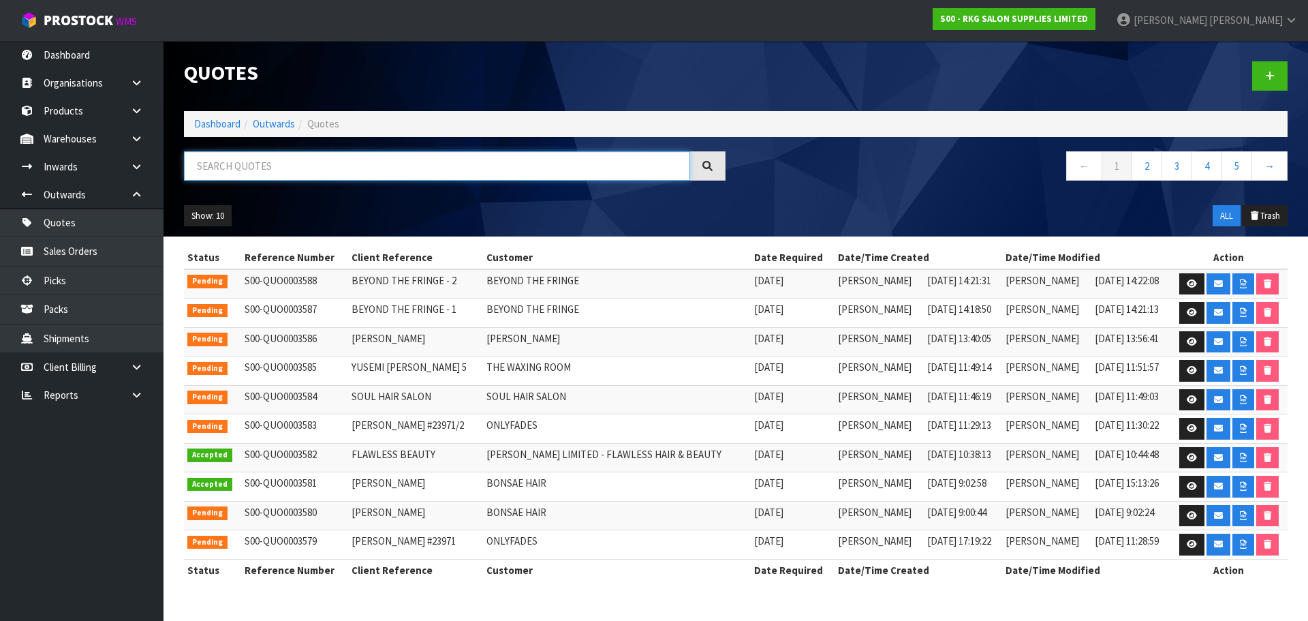
click at [278, 164] on input "text" at bounding box center [437, 165] width 506 height 29
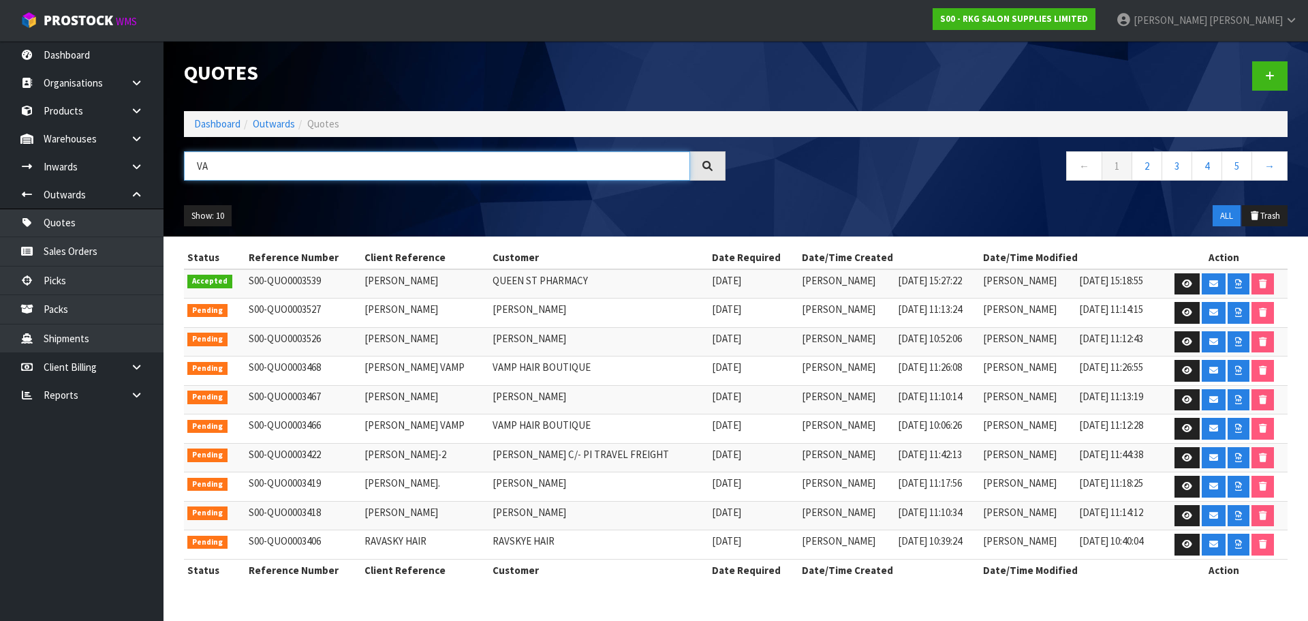
type input "V"
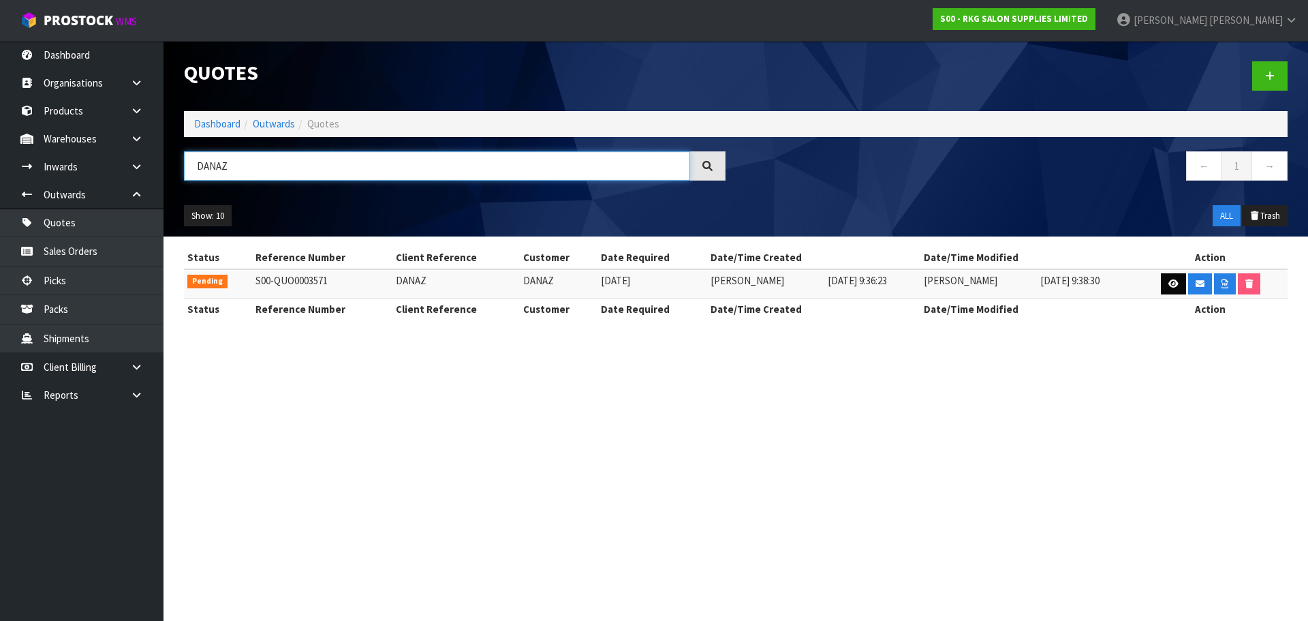
type input "DANAZ"
drag, startPoint x: 1166, startPoint y: 288, endPoint x: 1155, endPoint y: 289, distance: 11.7
click at [1166, 288] on link at bounding box center [1173, 284] width 25 height 22
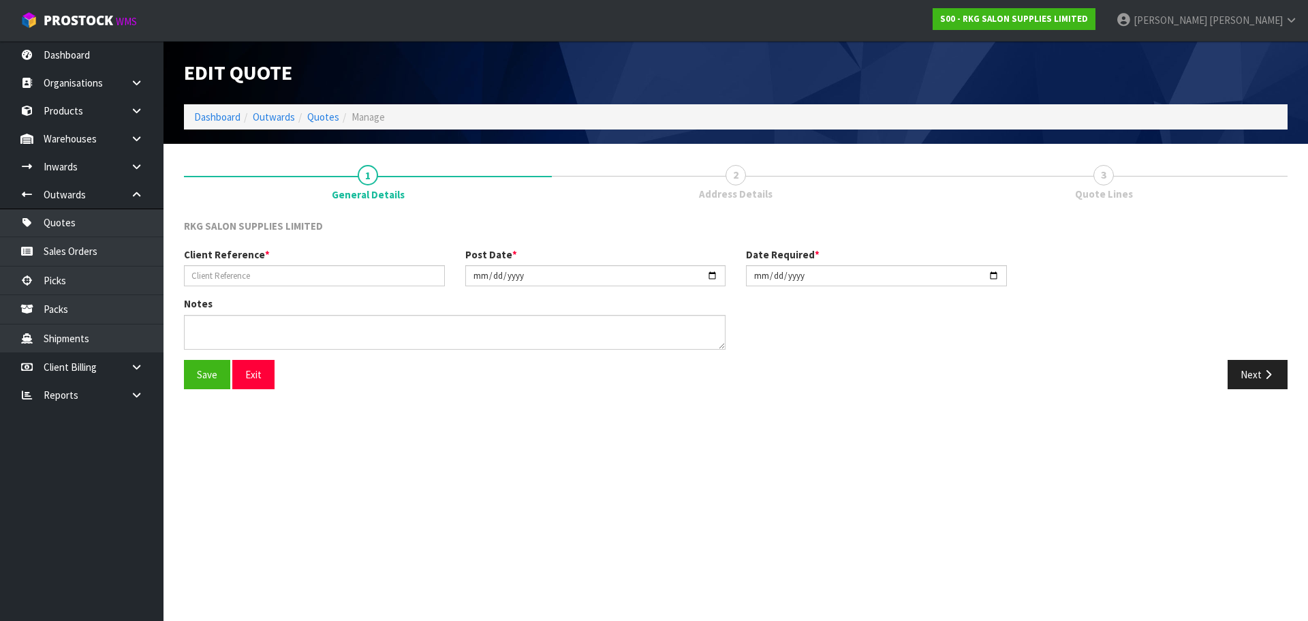
type input "DANAZ"
type input "[DATE]"
type textarea "FOR PICK UP"
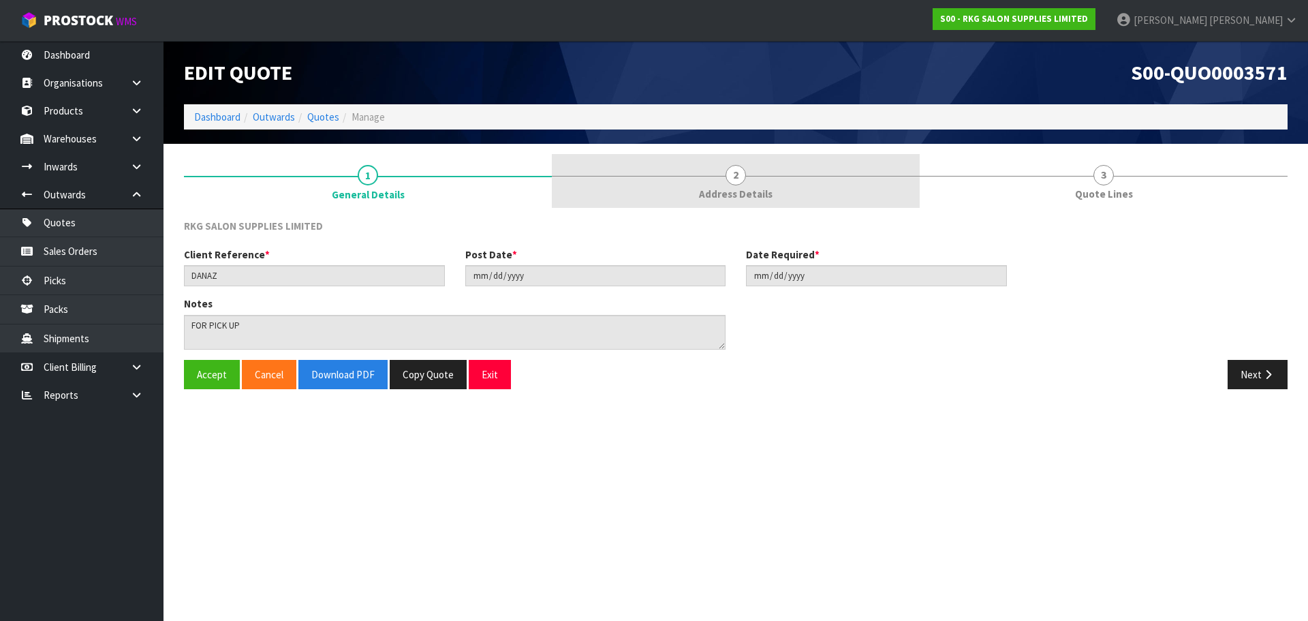
click at [740, 174] on span "2" at bounding box center [736, 175] width 20 height 20
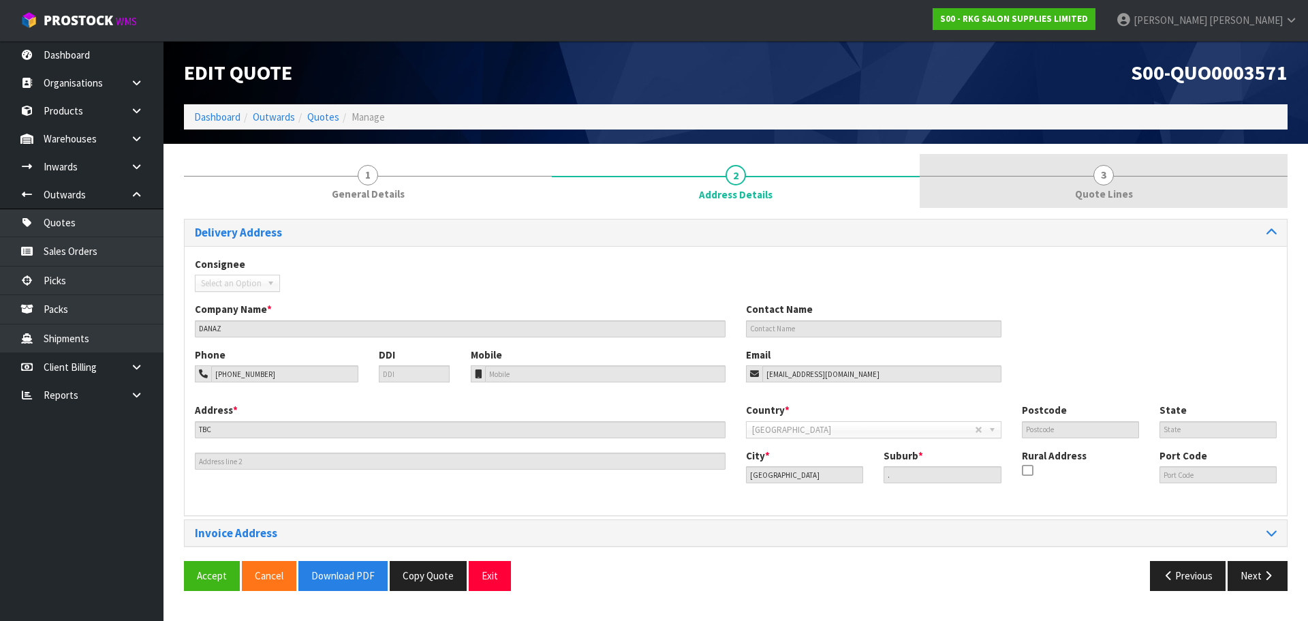
click at [1106, 181] on span "3" at bounding box center [1104, 175] width 20 height 20
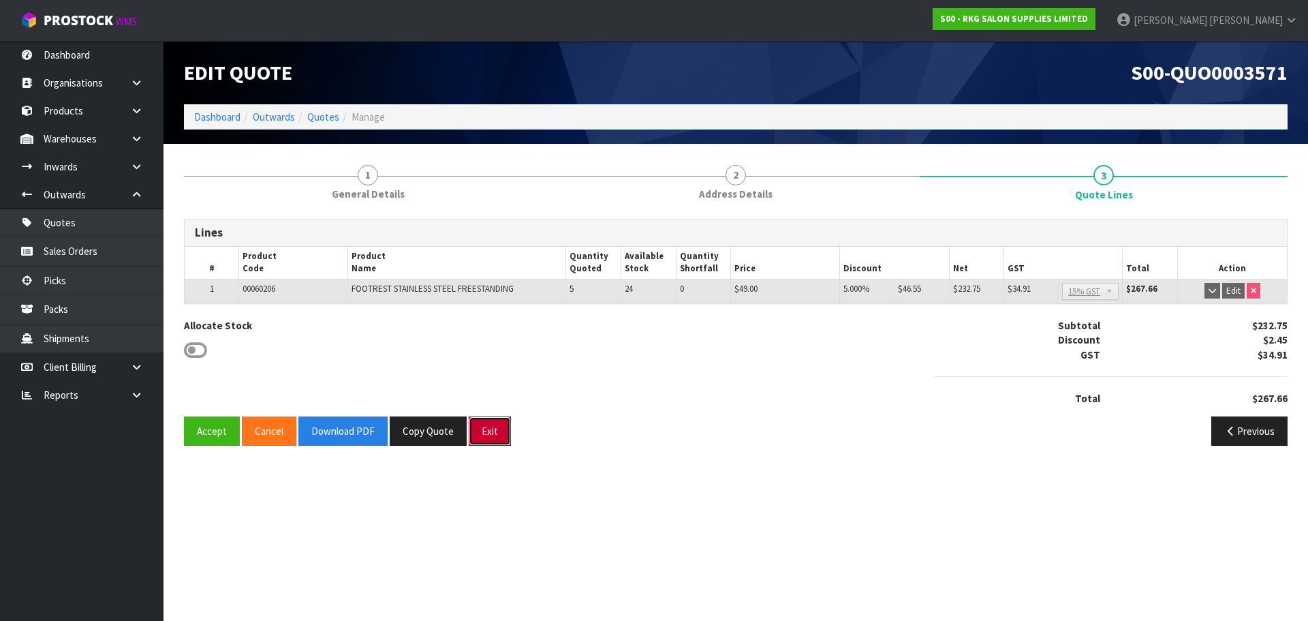
click at [486, 433] on button "Exit" at bounding box center [490, 430] width 42 height 29
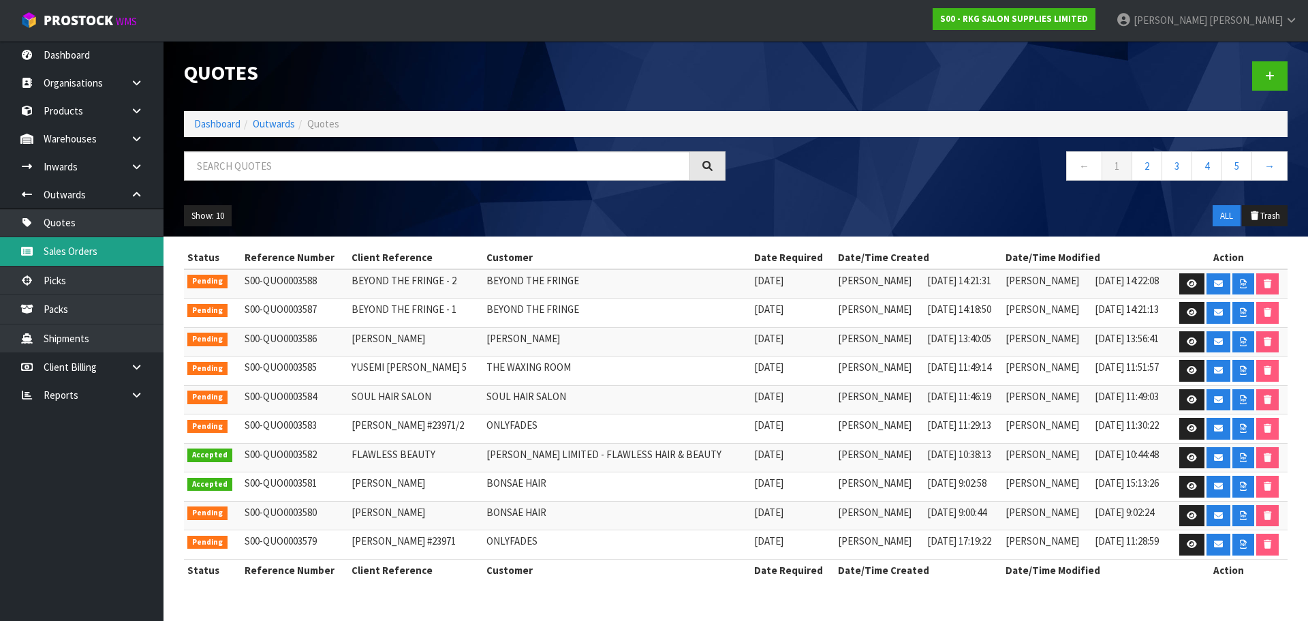
click at [66, 249] on link "Sales Orders" at bounding box center [82, 251] width 164 height 28
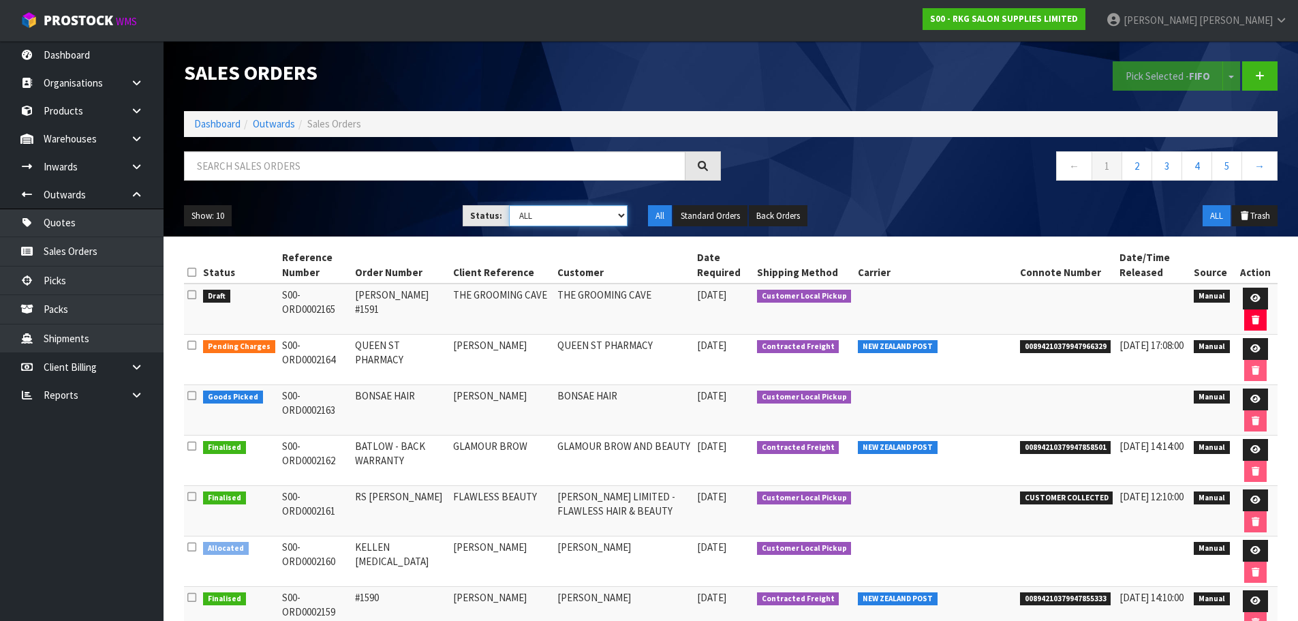
click at [566, 215] on select "Draft Pending Allocated Pending Pick Goods Picked Goods Packed Pending Charges …" at bounding box center [568, 215] width 119 height 21
click at [509, 205] on select "Draft Pending Allocated Pending Pick Goods Picked Goods Packed Pending Charges …" at bounding box center [568, 215] width 119 height 21
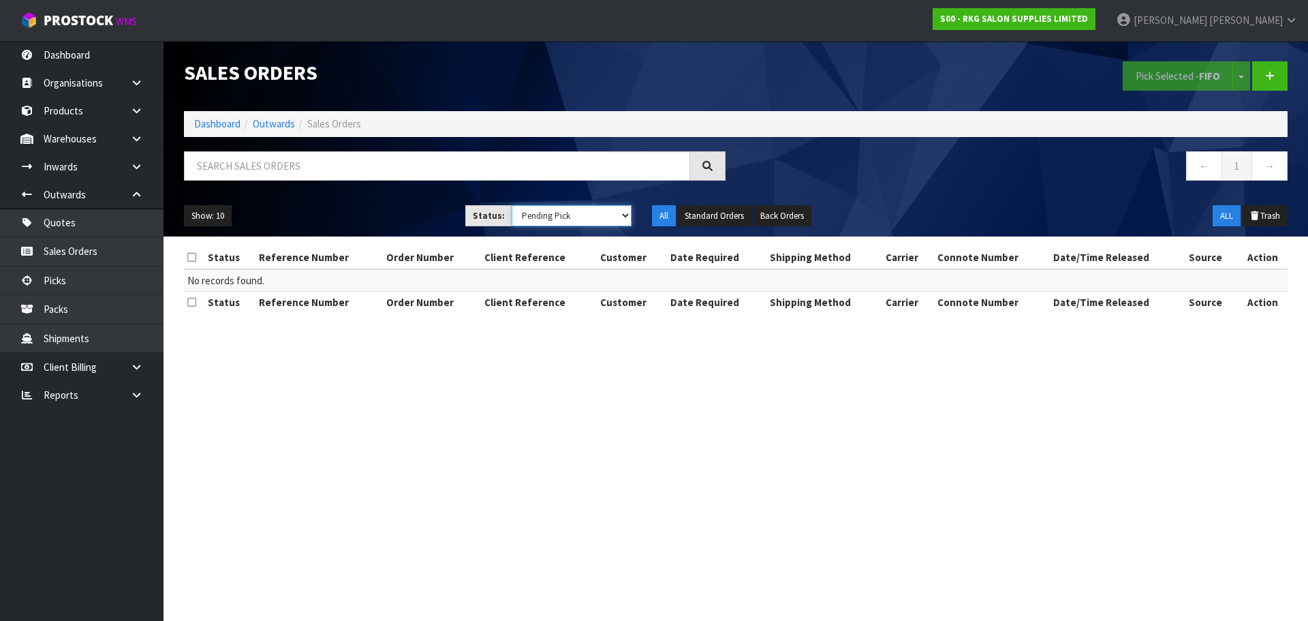
drag, startPoint x: 557, startPoint y: 215, endPoint x: 550, endPoint y: 226, distance: 12.9
click at [557, 215] on select "Draft Pending Allocated Pending Pick Goods Picked Goods Packed Pending Charges …" at bounding box center [572, 215] width 121 height 21
select select "string:1"
click at [512, 205] on select "Draft Pending Allocated Pending Pick Goods Picked Goods Packed Pending Charges …" at bounding box center [572, 215] width 121 height 21
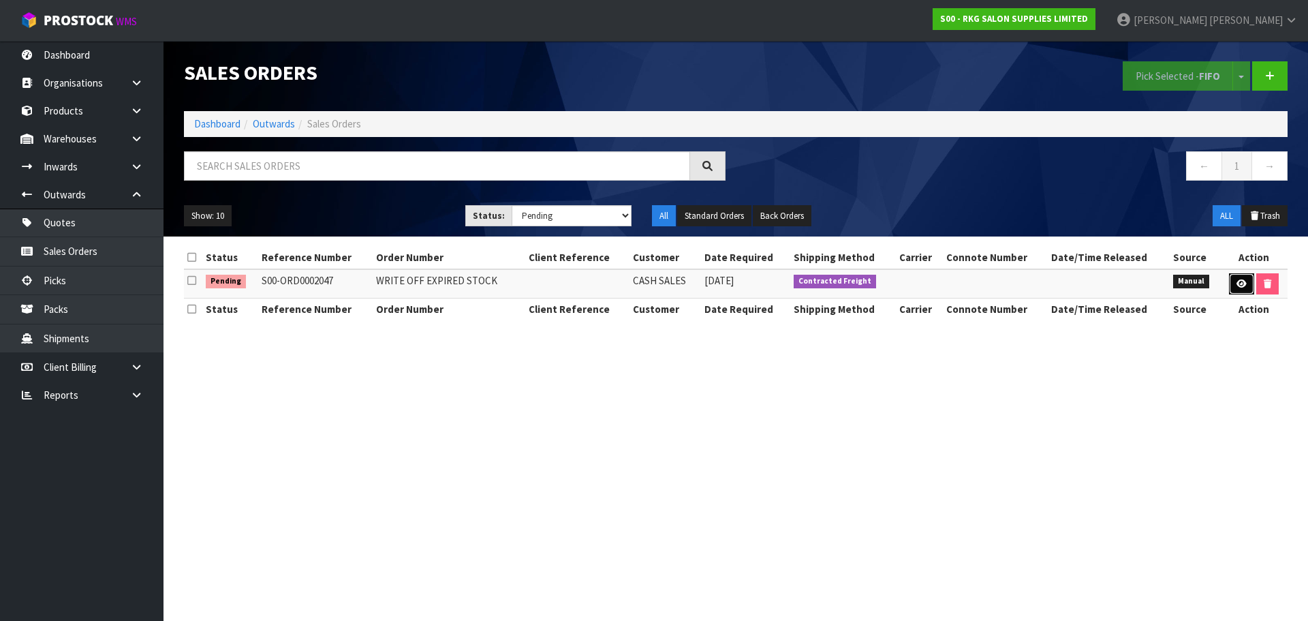
click at [1237, 285] on icon at bounding box center [1242, 283] width 10 height 9
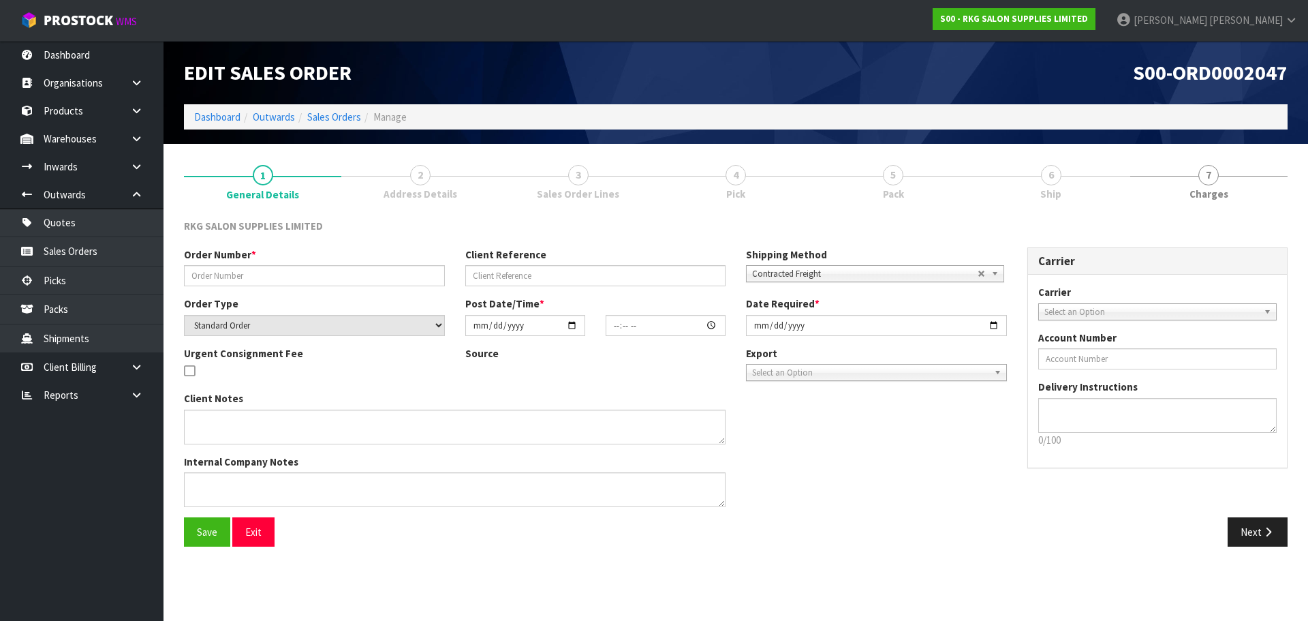
type input "WRITE OFF EXPIRED STOCK"
select select "number:0"
type input "2025-07-04"
type input "14:55:00.000"
type input "2025-07-30"
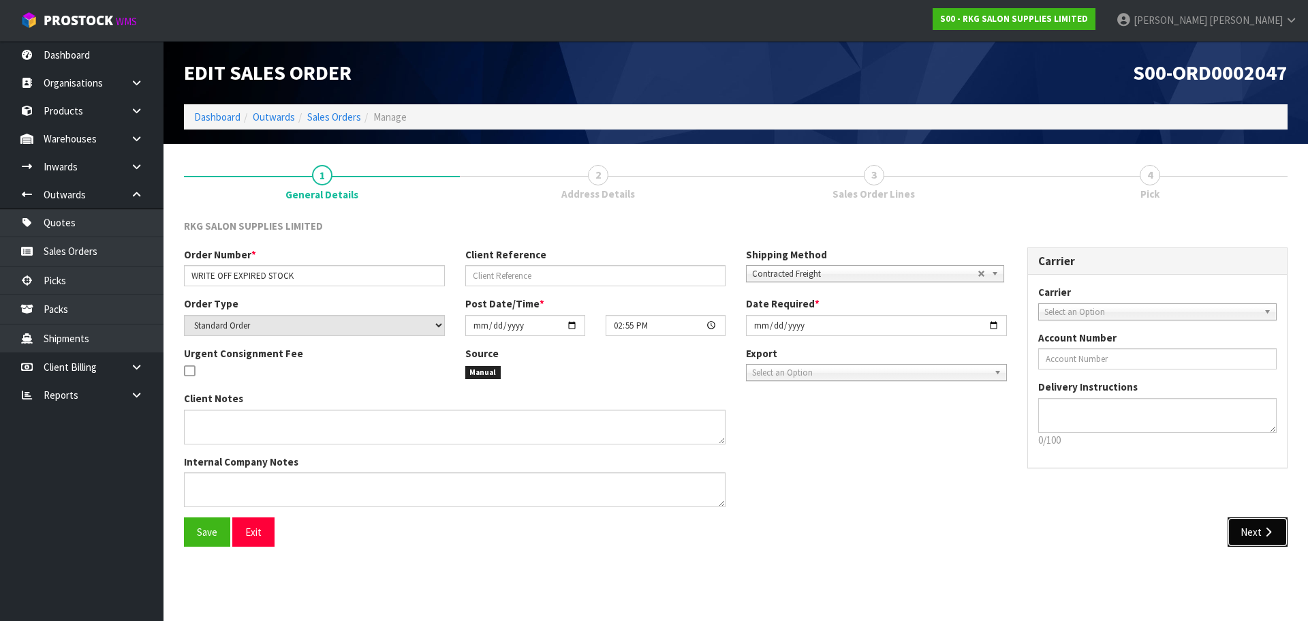
click at [1263, 533] on icon "button" at bounding box center [1268, 532] width 13 height 10
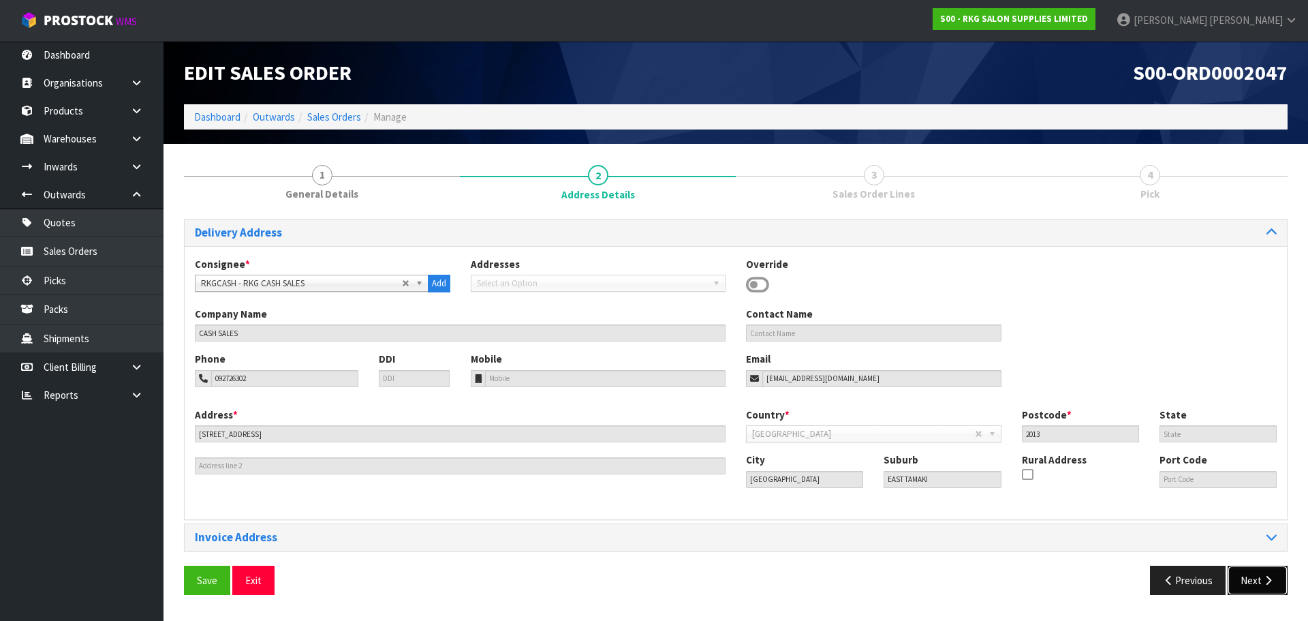
drag, startPoint x: 1243, startPoint y: 568, endPoint x: 1014, endPoint y: 482, distance: 244.7
click at [1244, 569] on button "Next" at bounding box center [1258, 579] width 60 height 29
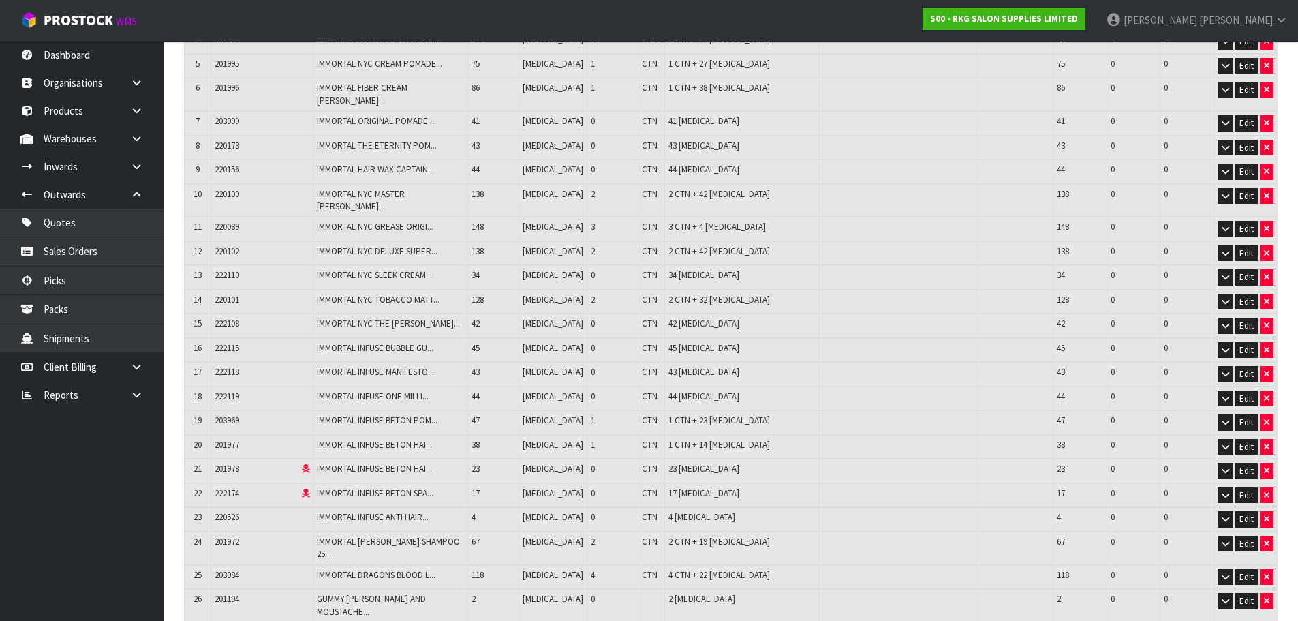
scroll to position [505, 0]
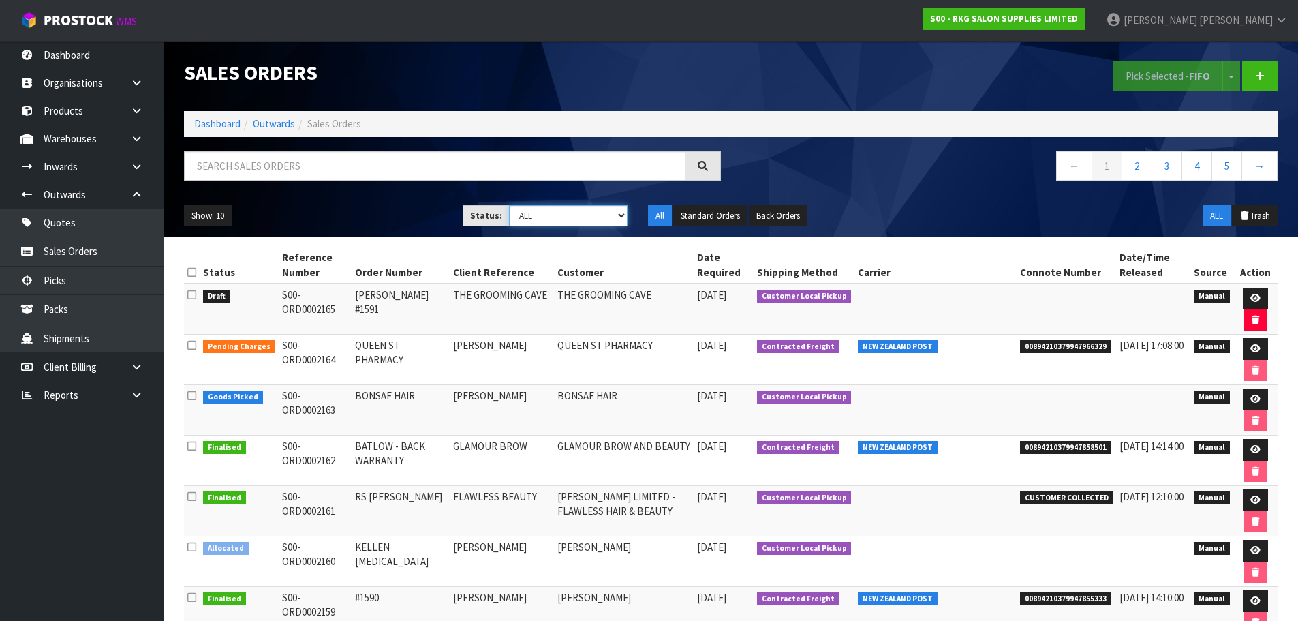
click at [623, 214] on select "Draft Pending Allocated Pending Pick Goods Picked Goods Packed Pending Charges …" at bounding box center [568, 215] width 119 height 21
select select "string:1"
click at [509, 205] on select "Draft Pending Allocated Pending Pick Goods Picked Goods Packed Pending Charges …" at bounding box center [568, 215] width 119 height 21
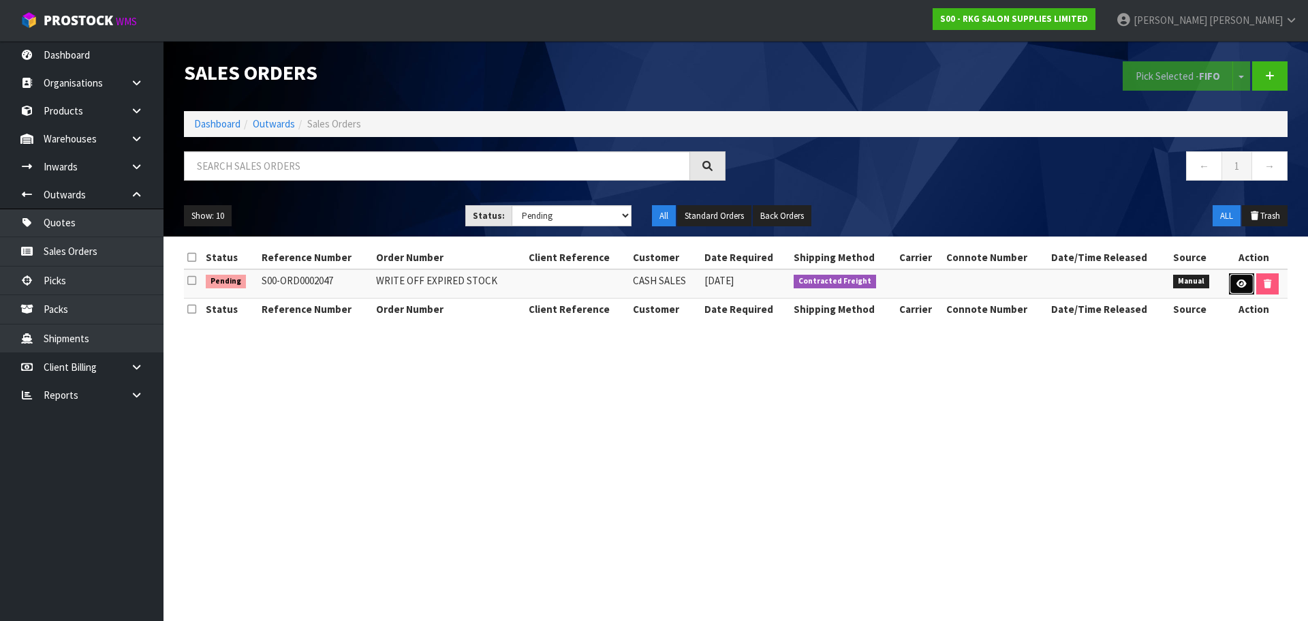
click at [1239, 283] on icon at bounding box center [1242, 283] width 10 height 9
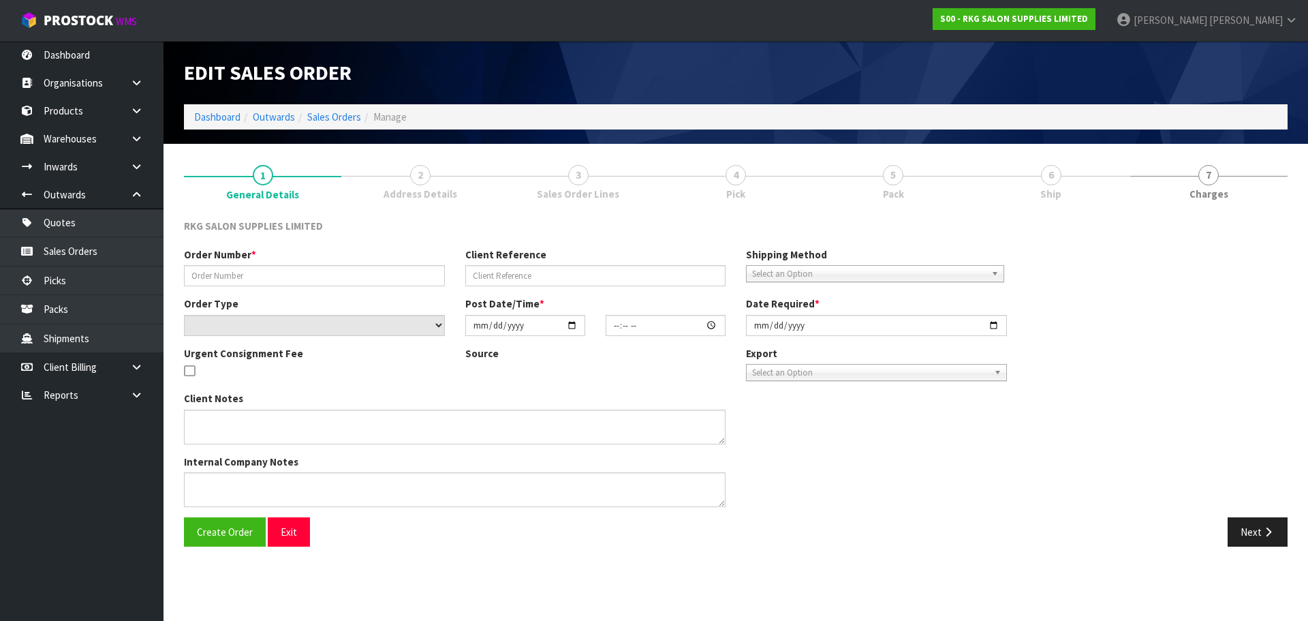
type input "WRITE OFF EXPIRED STOCK"
select select "number:0"
type input "2025-07-04"
type input "14:55:00.000"
type input "2025-07-30"
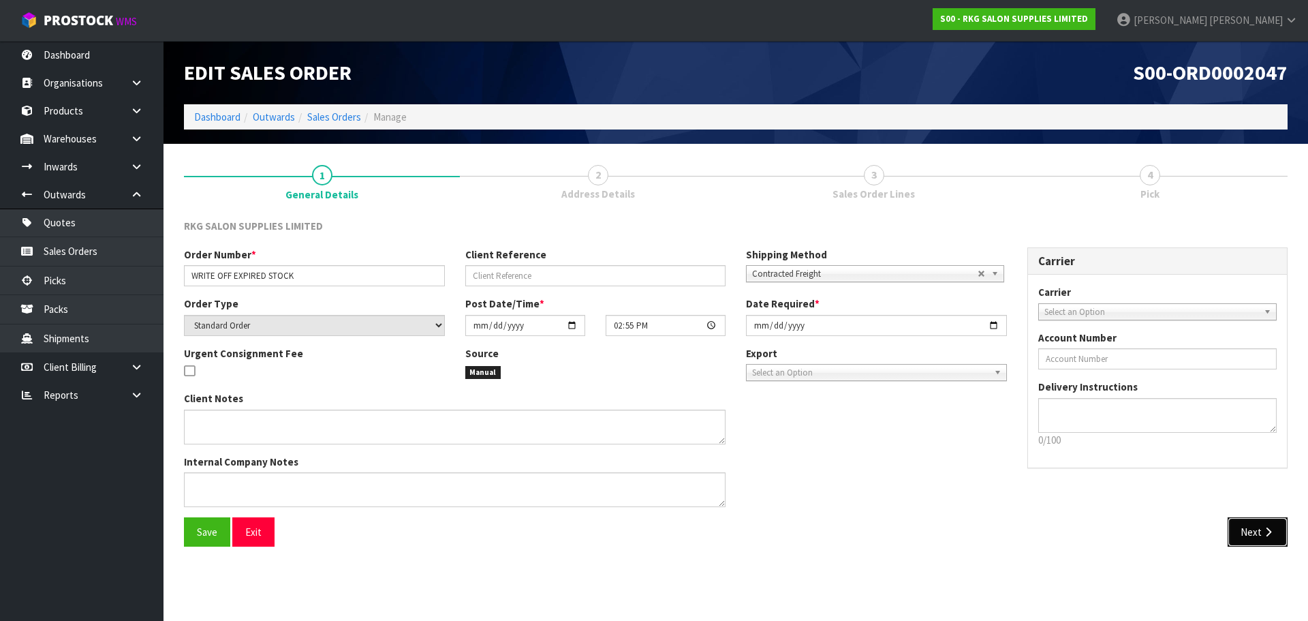
click at [1254, 532] on button "Next" at bounding box center [1258, 531] width 60 height 29
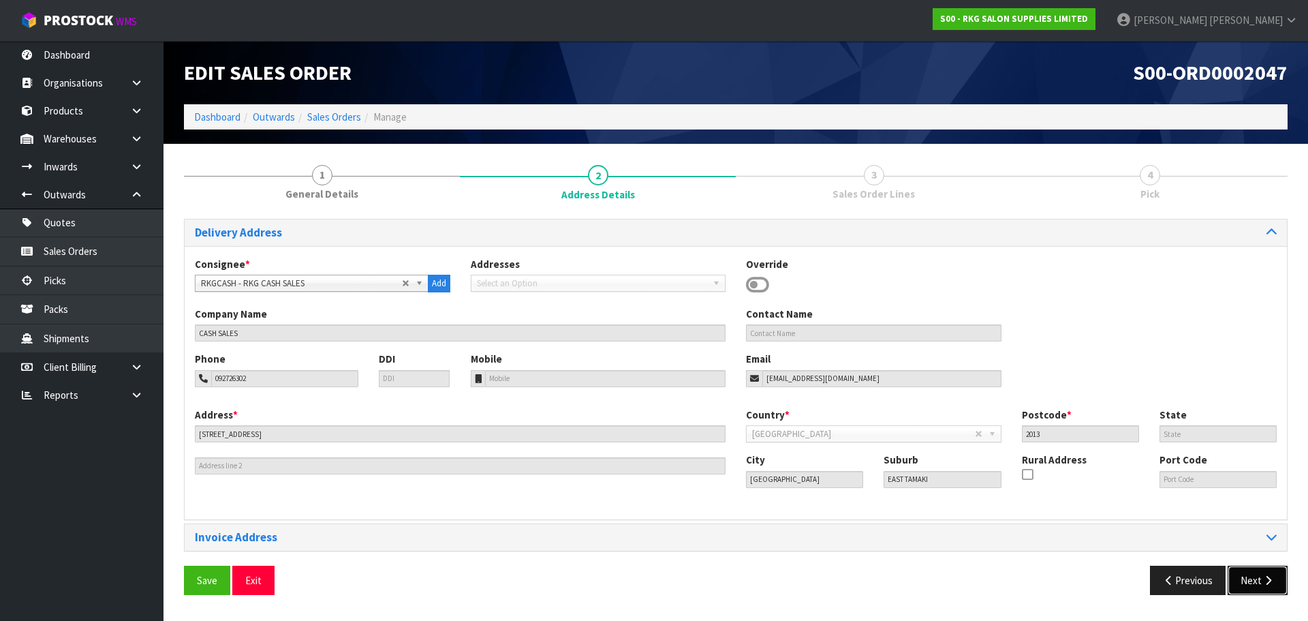
click at [1245, 580] on button "Next" at bounding box center [1258, 579] width 60 height 29
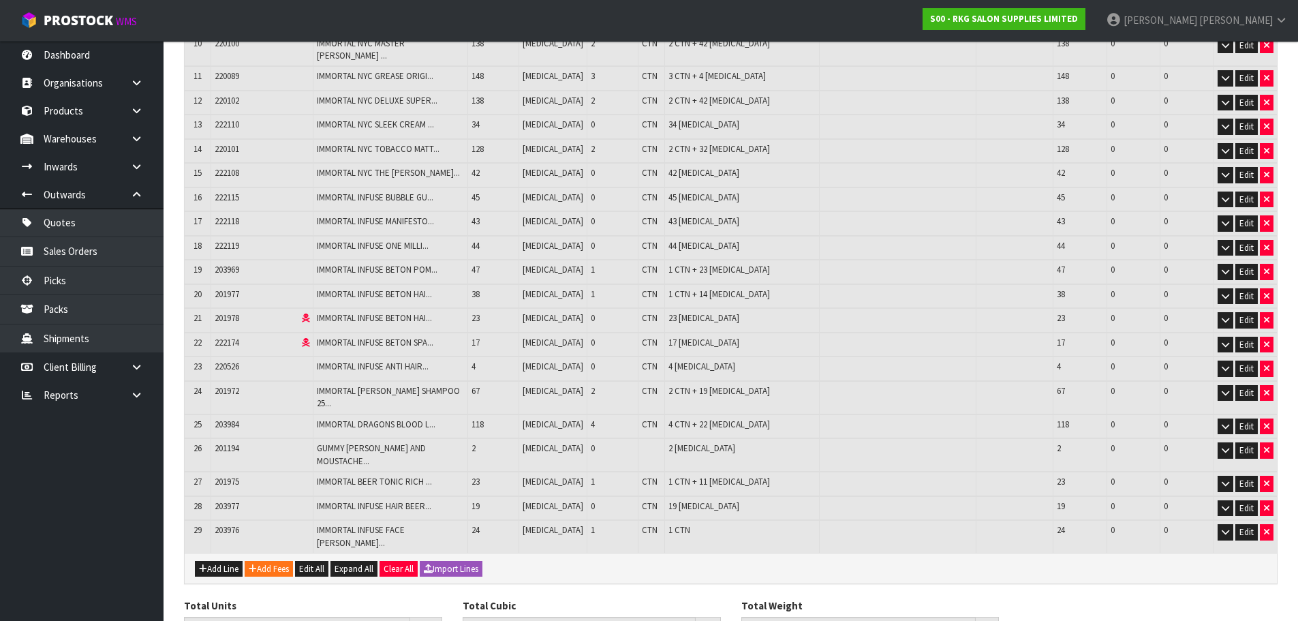
scroll to position [505, 0]
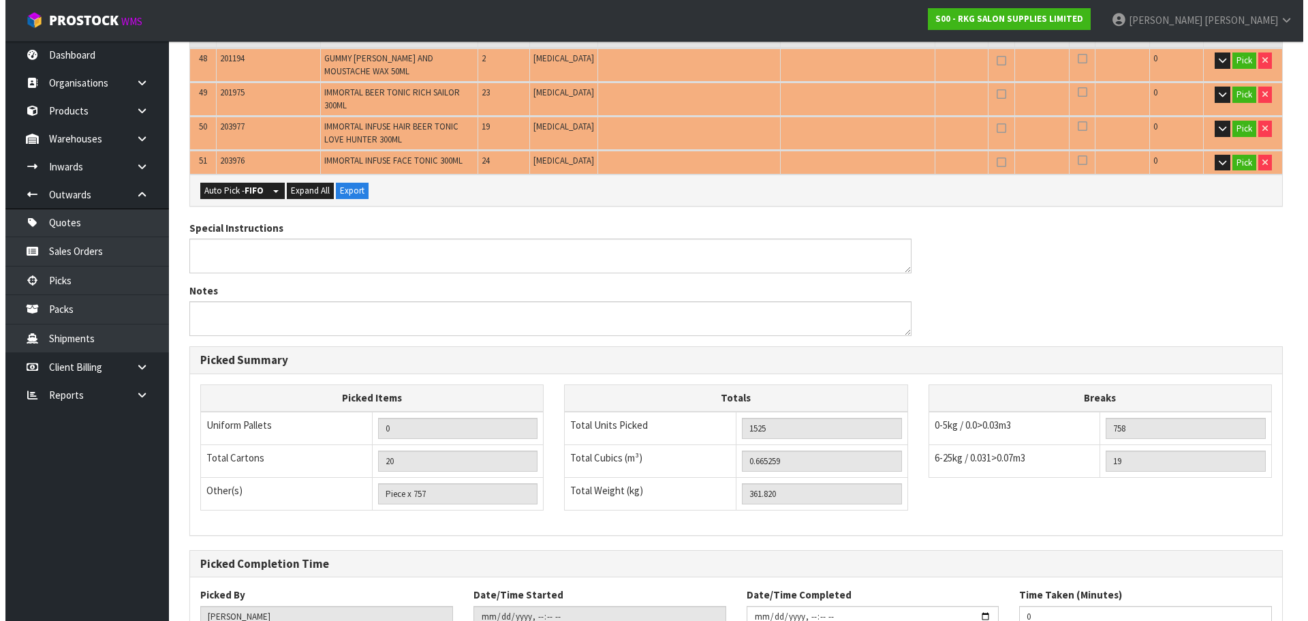
scroll to position [1914, 0]
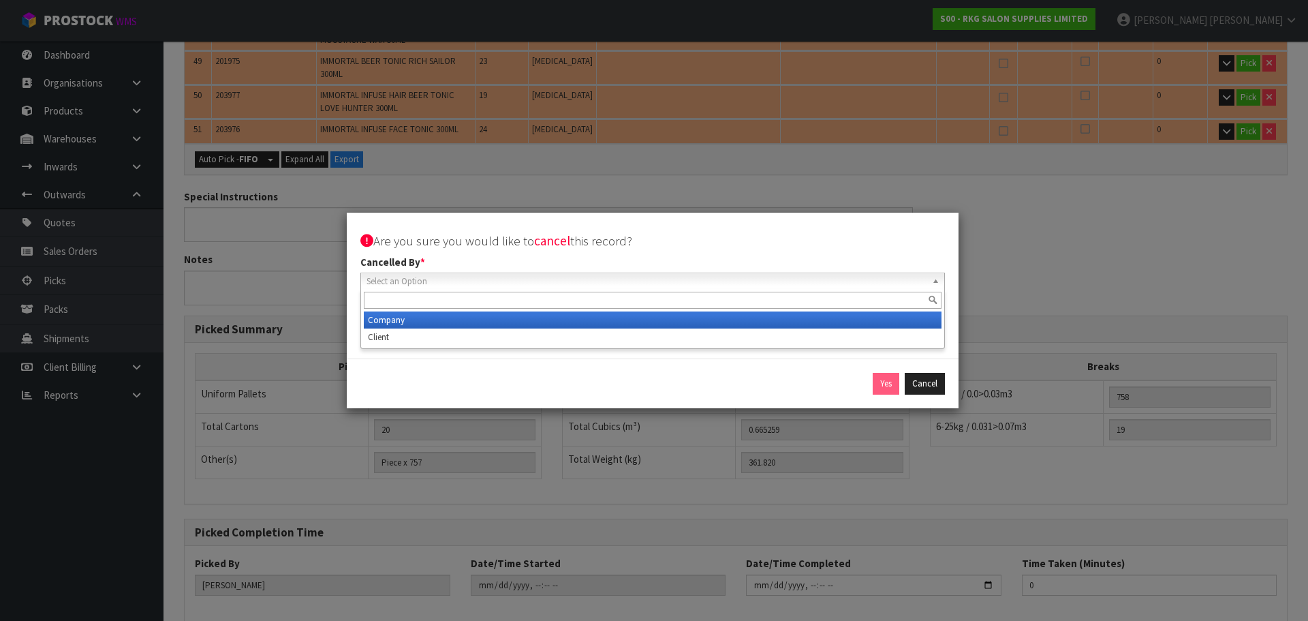
click at [455, 283] on span "Select an Option" at bounding box center [647, 281] width 560 height 16
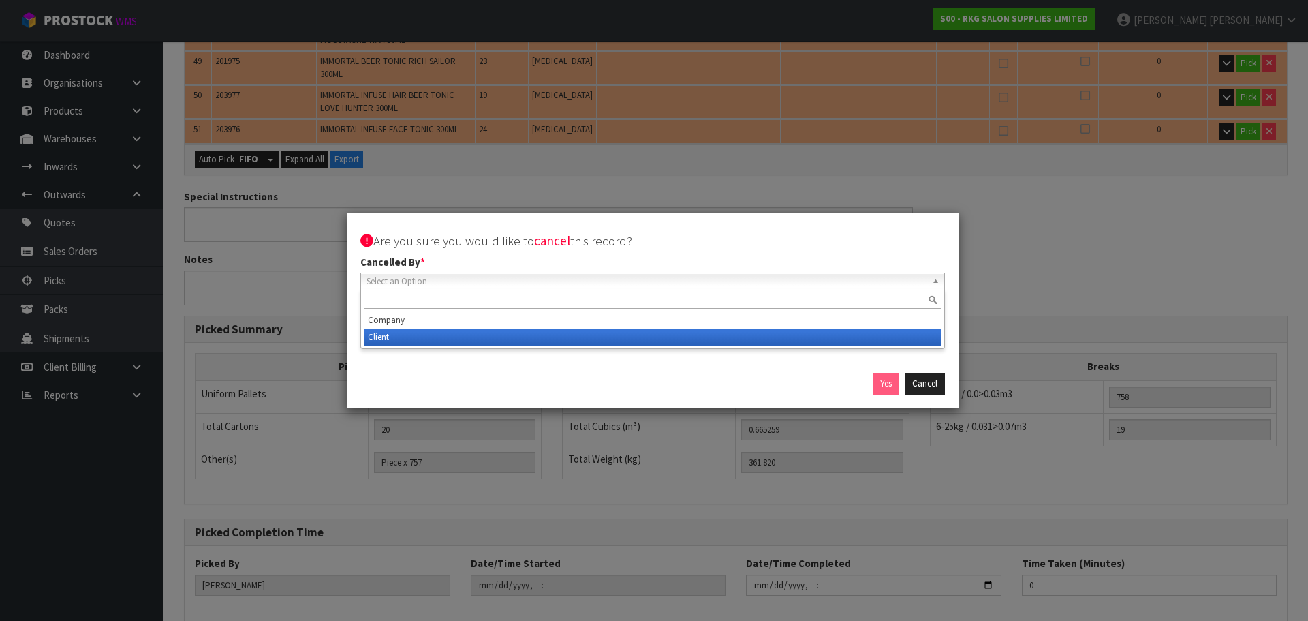
click at [426, 336] on li "Client" at bounding box center [653, 336] width 578 height 17
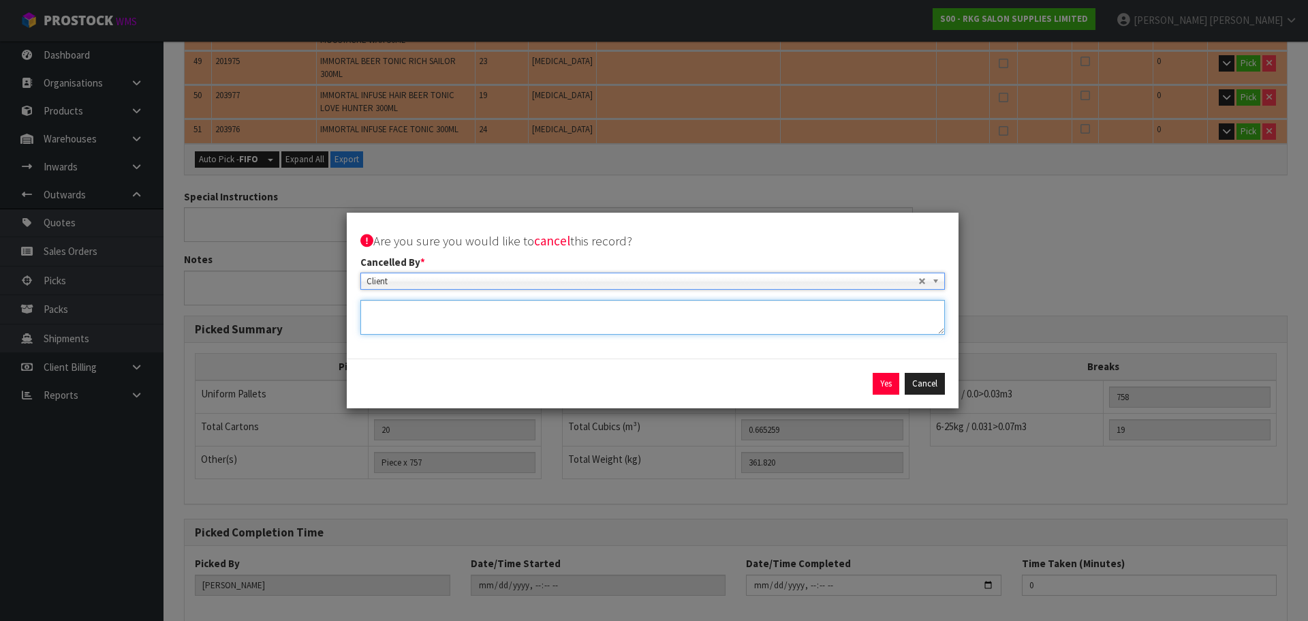
click at [447, 322] on textarea at bounding box center [652, 317] width 585 height 35
click at [405, 311] on textarea at bounding box center [652, 317] width 585 height 35
type textarea "CANCELL PRODUCTS FOR WRITE OFF - PUT BACK TO STOCK"
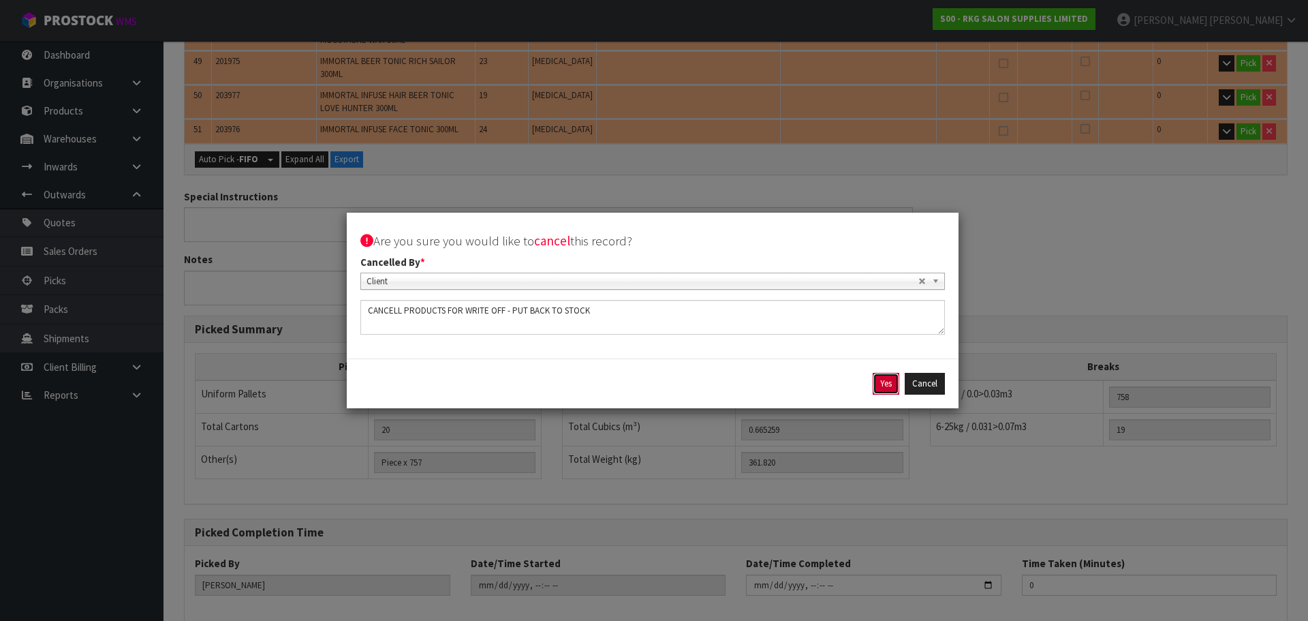
click at [883, 382] on button "Yes" at bounding box center [886, 384] width 27 height 22
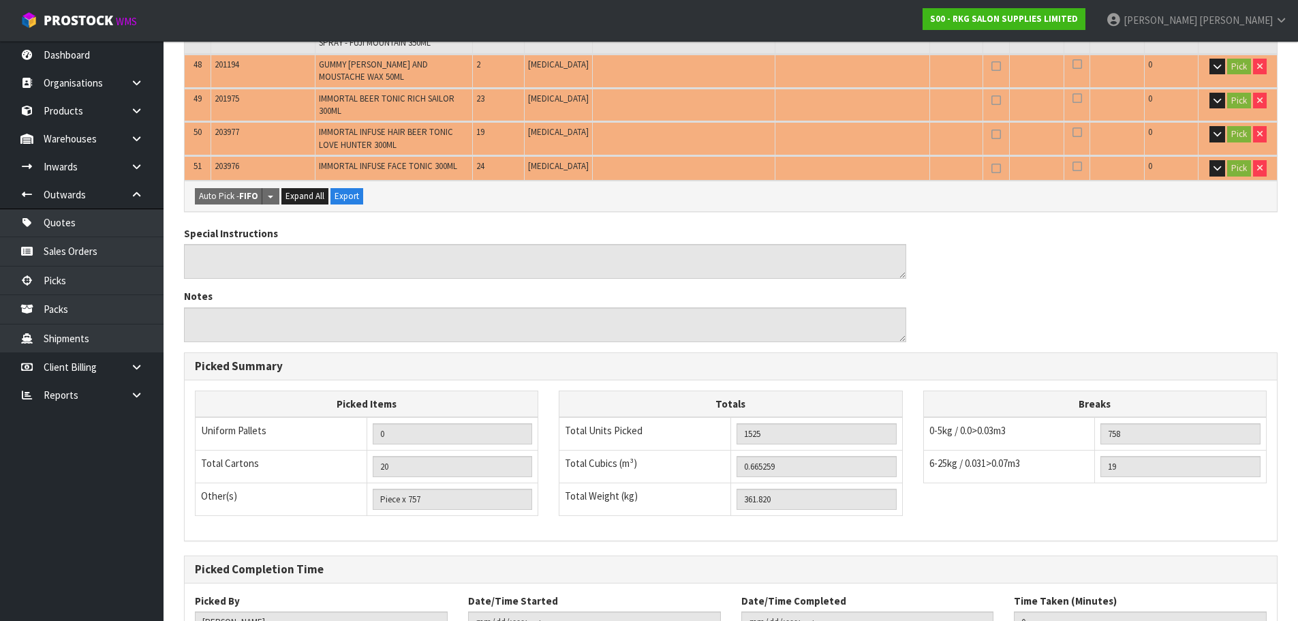
scroll to position [1964, 0]
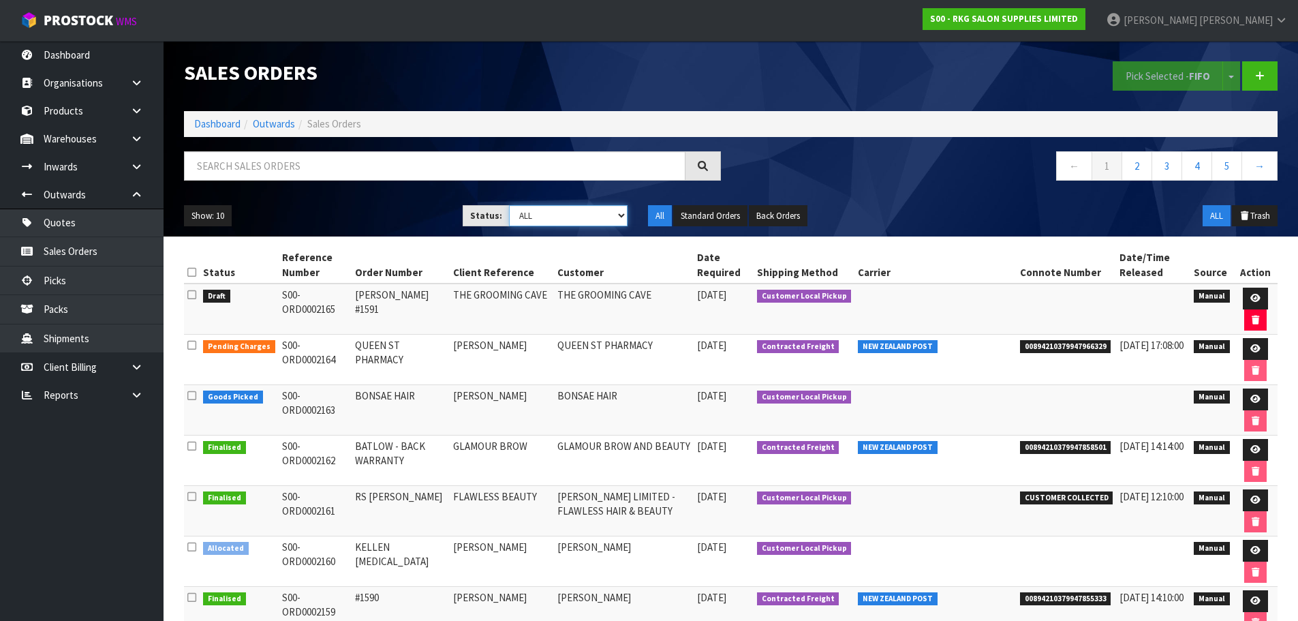
click at [623, 211] on select "Draft Pending Allocated Pending Pick Goods Picked Goods Packed Pending Charges …" at bounding box center [568, 215] width 119 height 21
select select "string:-1"
click at [509, 205] on select "Draft Pending Allocated Pending Pick Goods Picked Goods Packed Pending Charges …" at bounding box center [568, 215] width 119 height 21
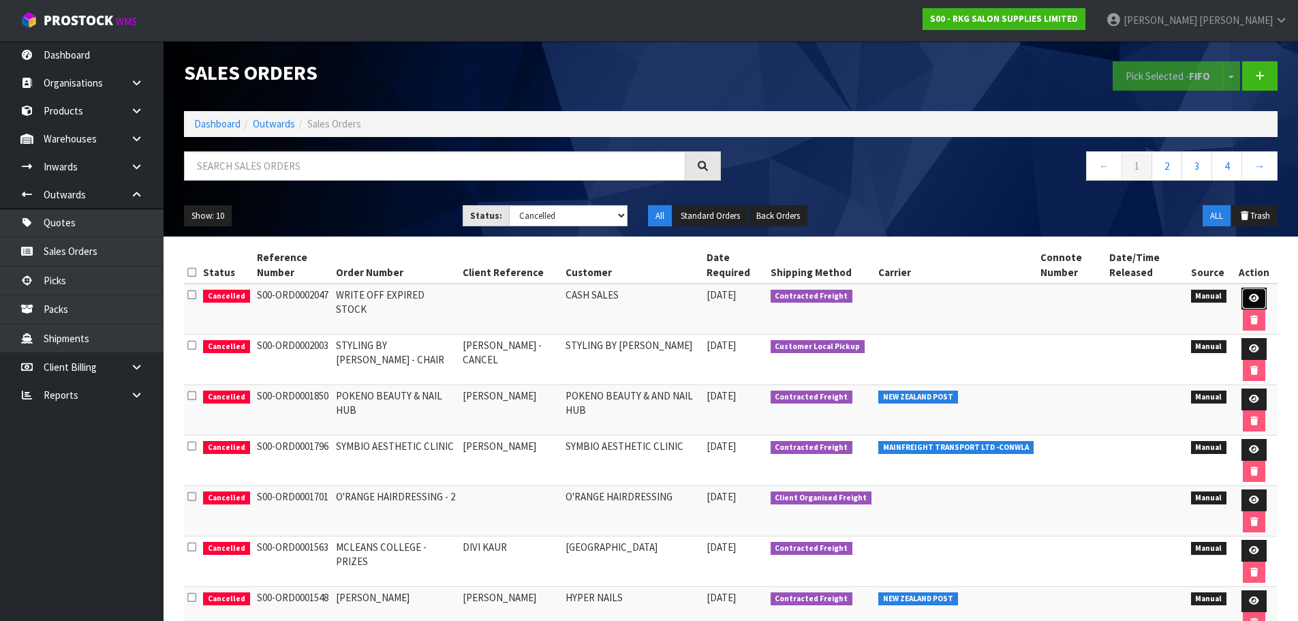
click at [1254, 296] on icon at bounding box center [1254, 298] width 10 height 9
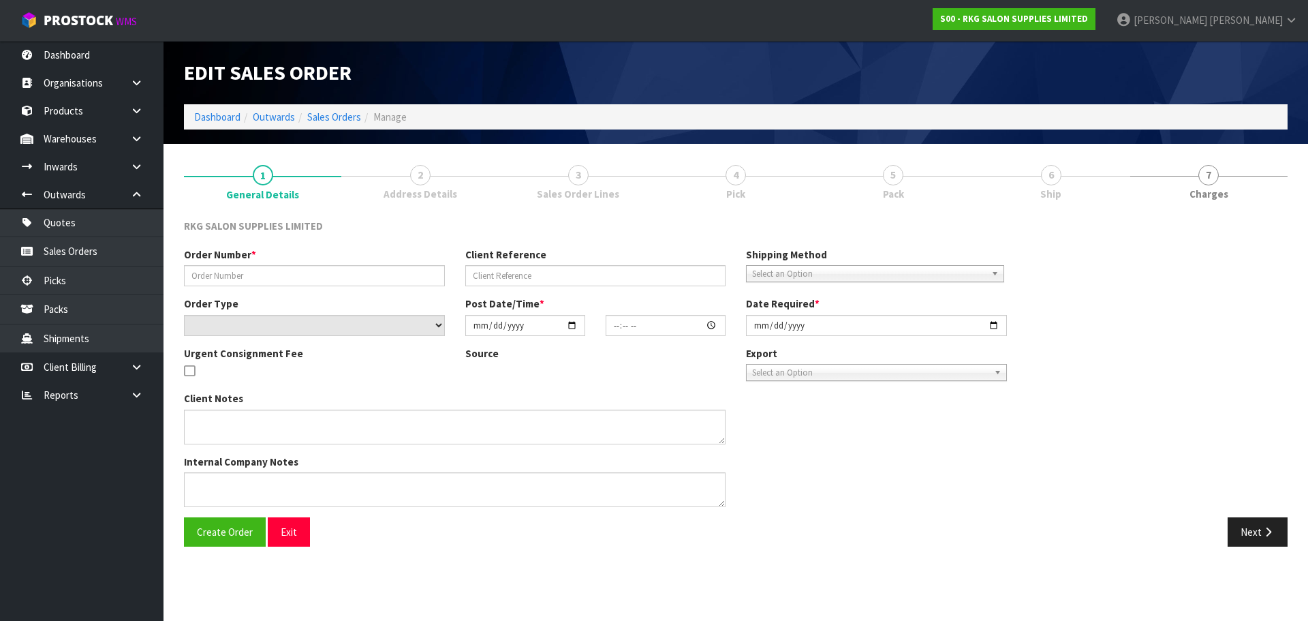
type input "WRITE OFF EXPIRED STOCK"
select select "number:0"
type input "2025-07-04"
type input "14:55:00.000"
type input "2025-07-30"
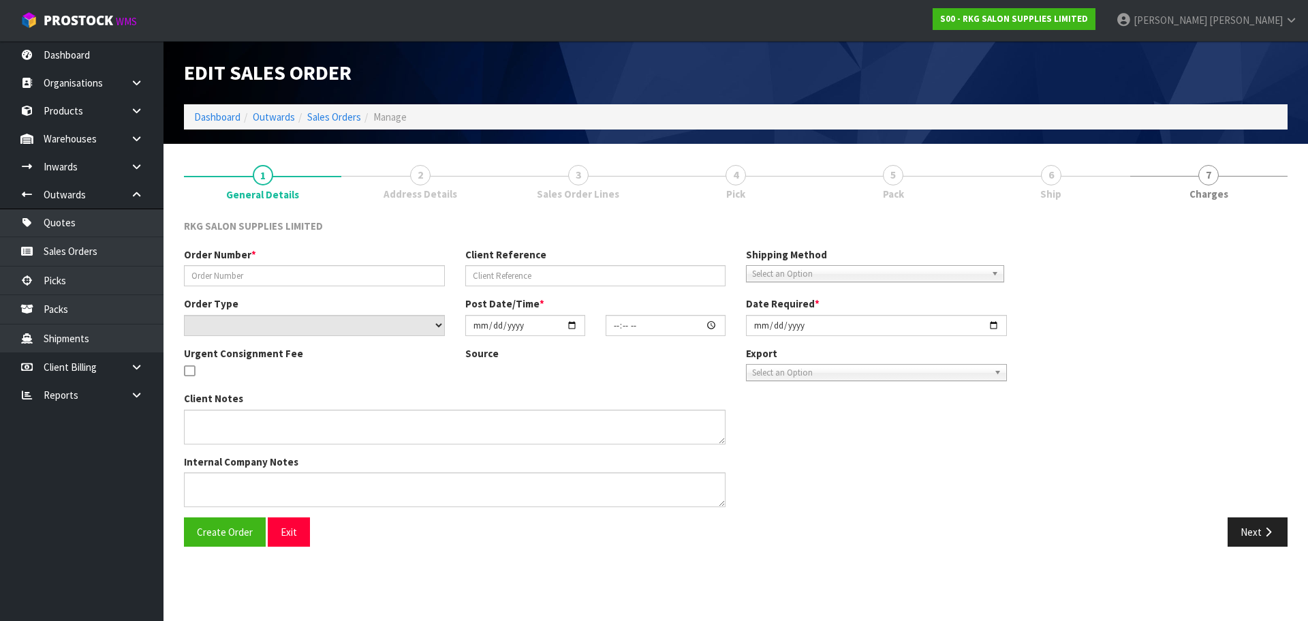
type textarea "CANCELLATION REASON: CANCELL PRODUCTS FOR WRITE OFF - PUT BACK TO STOCK"
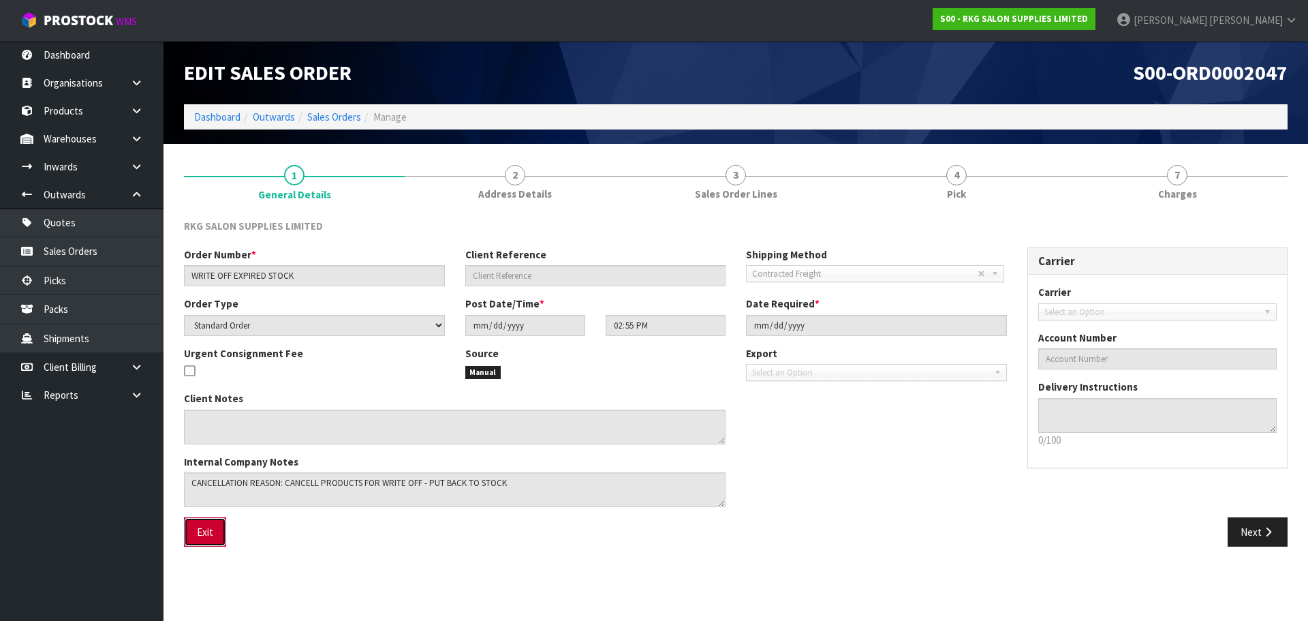
click at [204, 534] on button "Exit" at bounding box center [205, 531] width 42 height 29
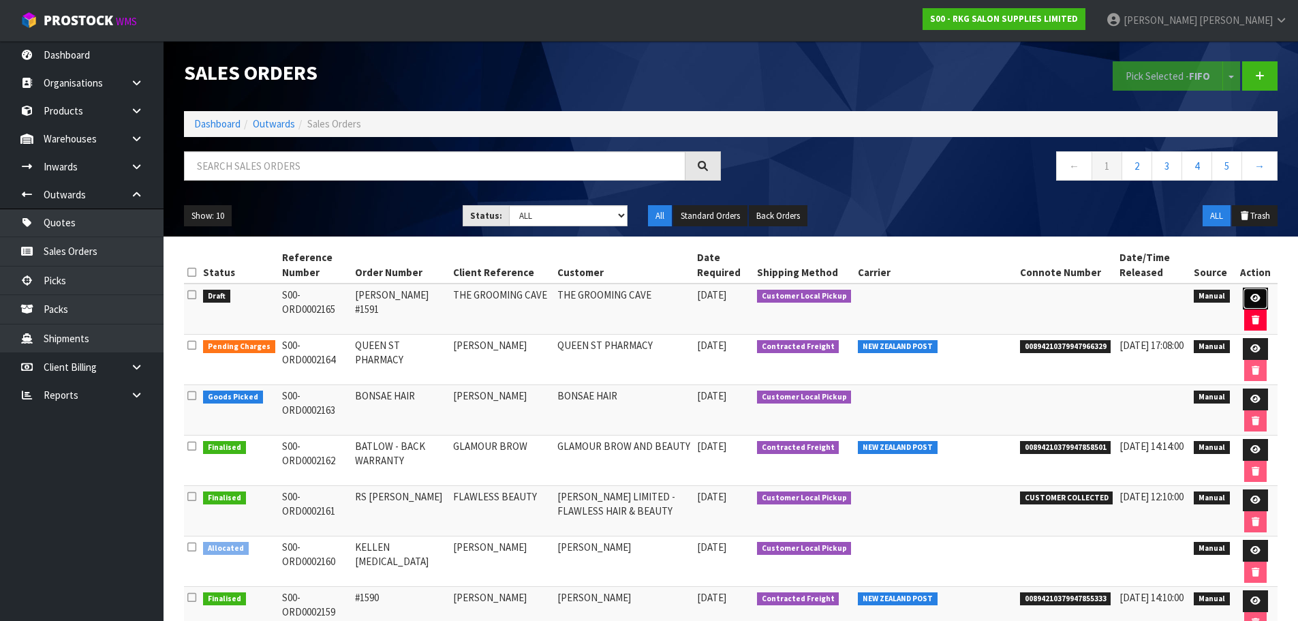
click at [1247, 296] on link at bounding box center [1255, 299] width 25 height 22
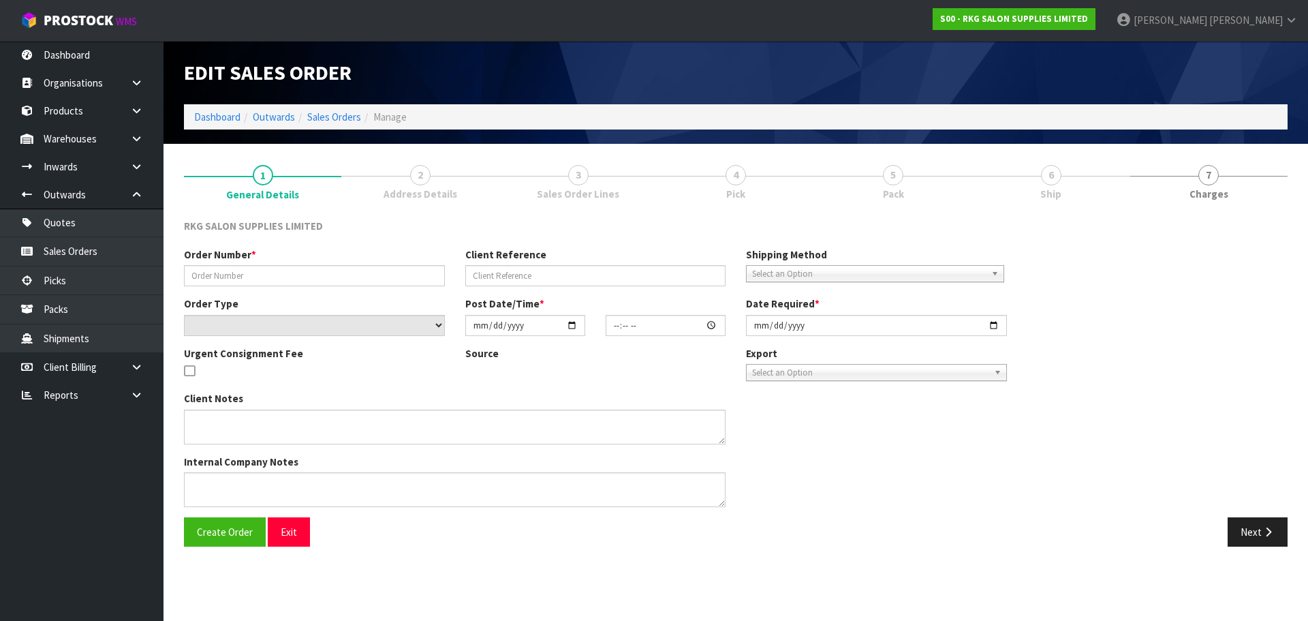
type input "[PERSON_NAME] #1591"
type input "THE GROOMING CAVE"
select select "number:0"
type input "[DATE]"
type input "09:27:00.000"
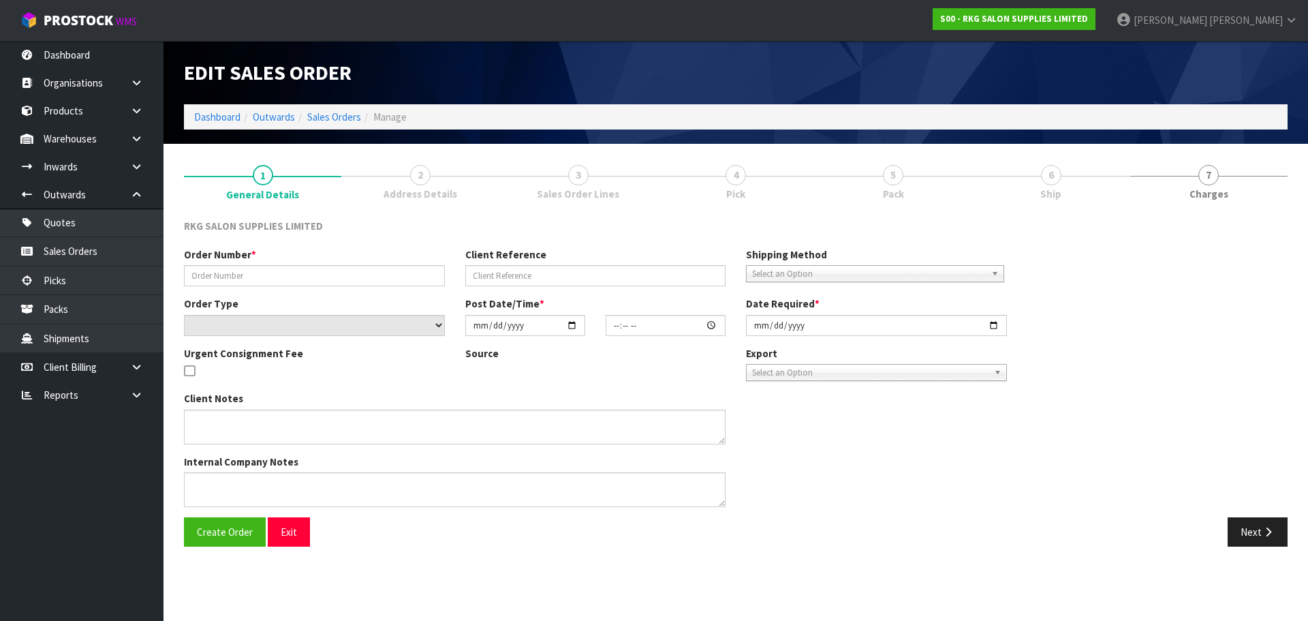
type input "[DATE]"
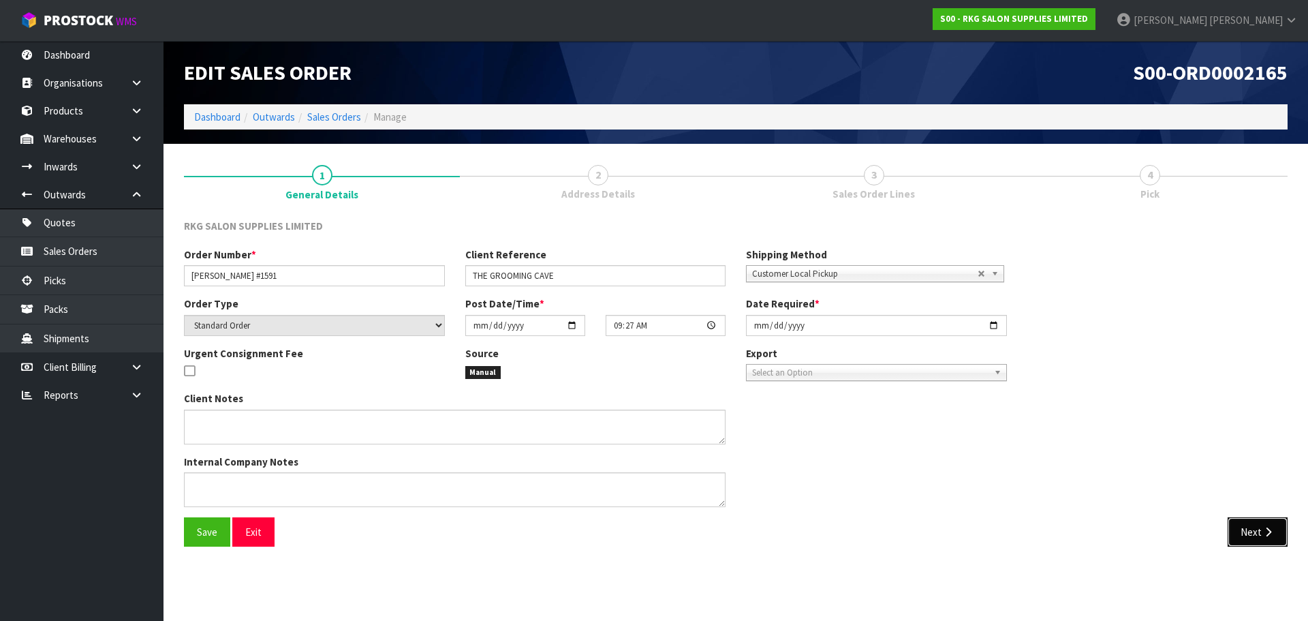
click at [1252, 528] on button "Next" at bounding box center [1258, 531] width 60 height 29
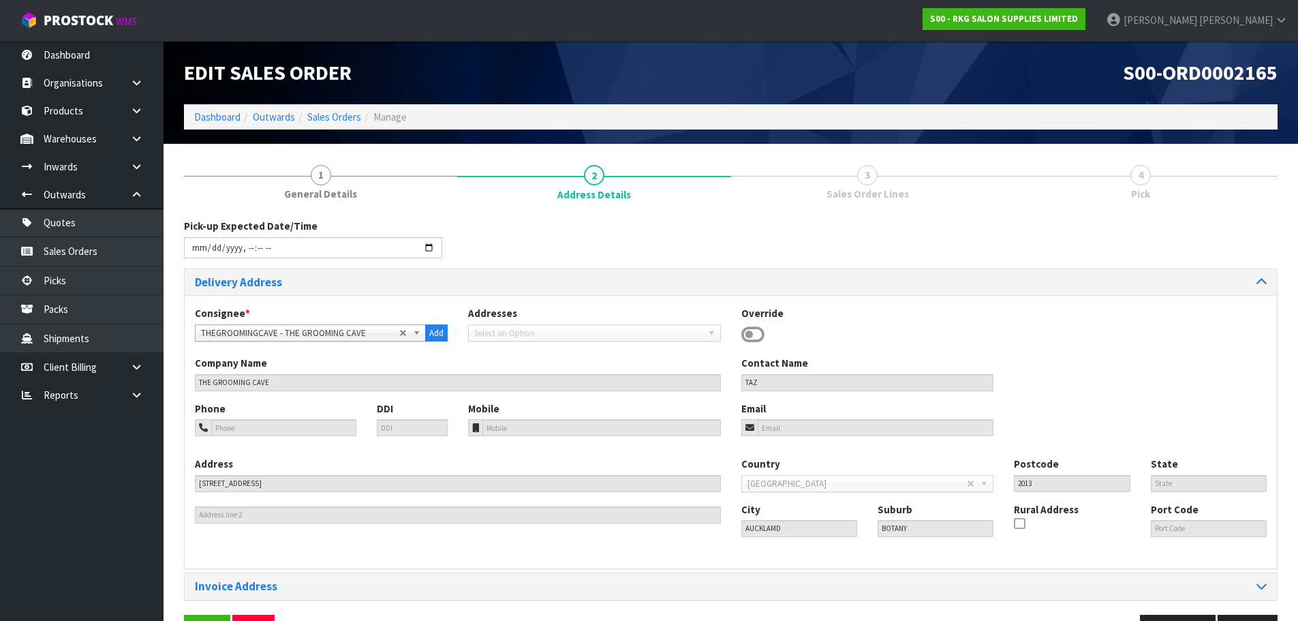
scroll to position [44, 0]
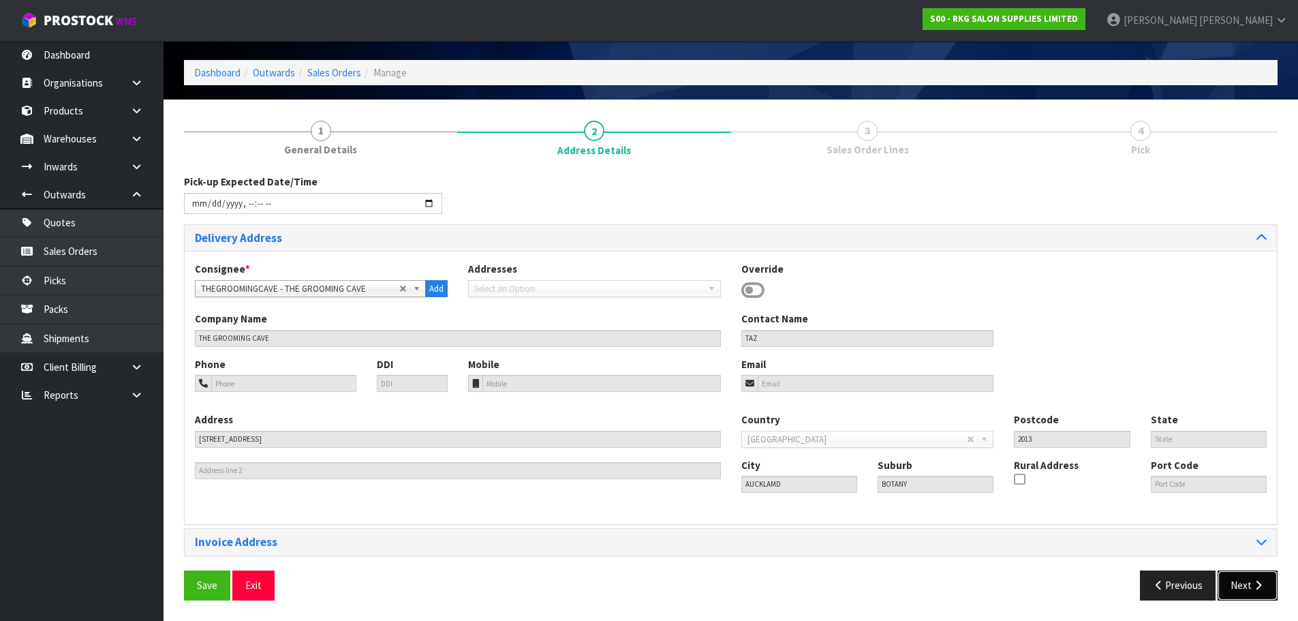
click at [1253, 591] on button "Next" at bounding box center [1248, 584] width 60 height 29
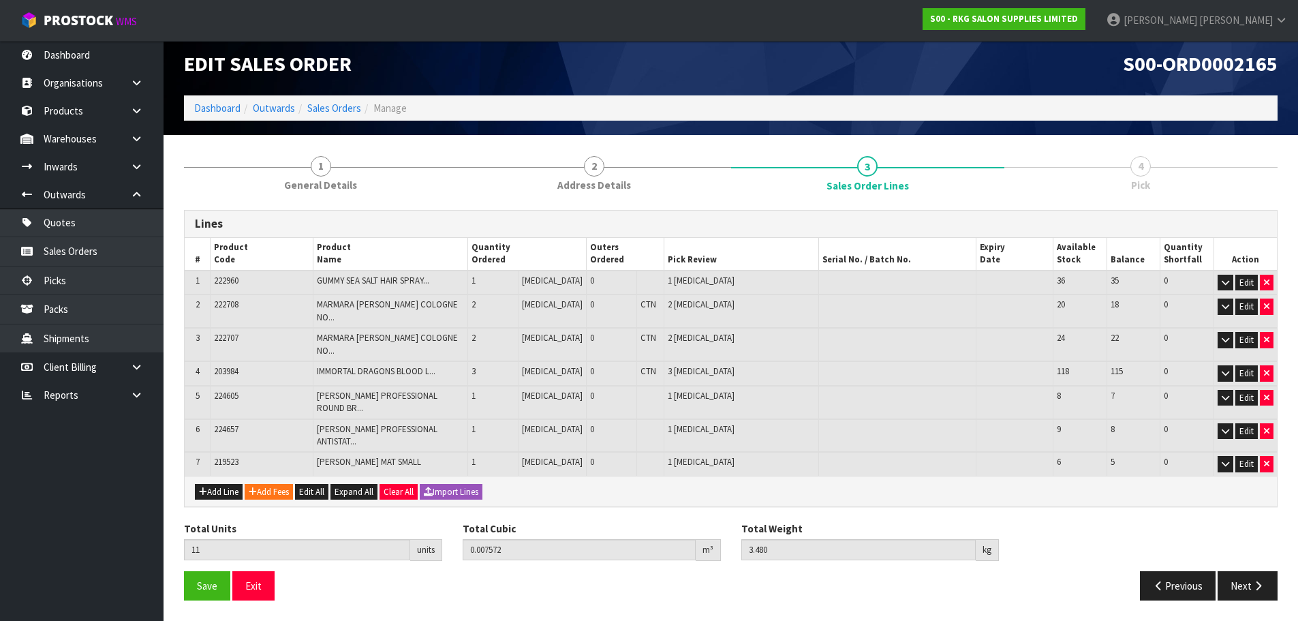
scroll to position [0, 0]
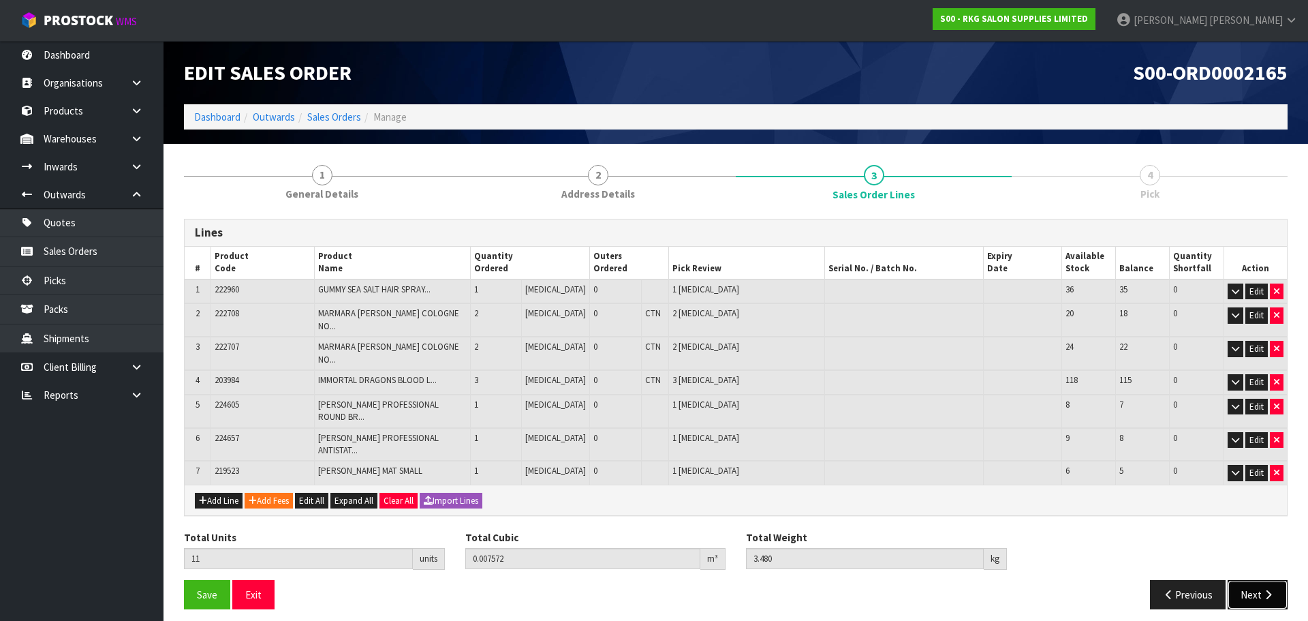
click at [1265, 580] on button "Next" at bounding box center [1258, 594] width 60 height 29
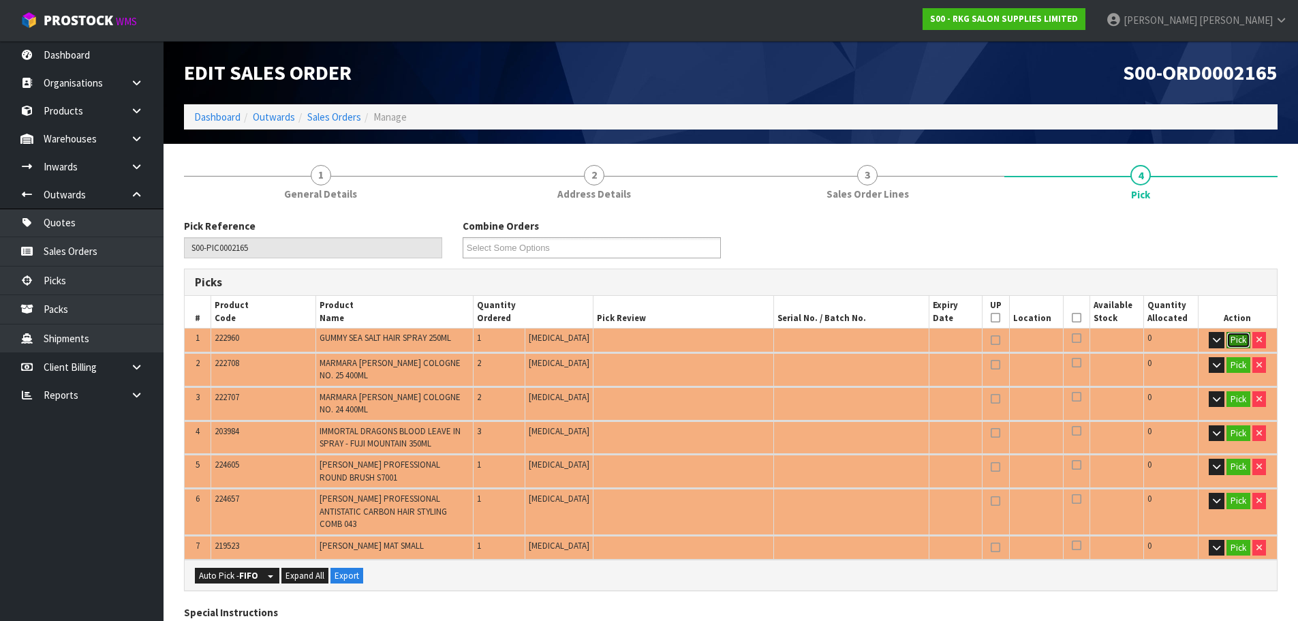
click at [1239, 337] on button "Pick" at bounding box center [1238, 340] width 24 height 16
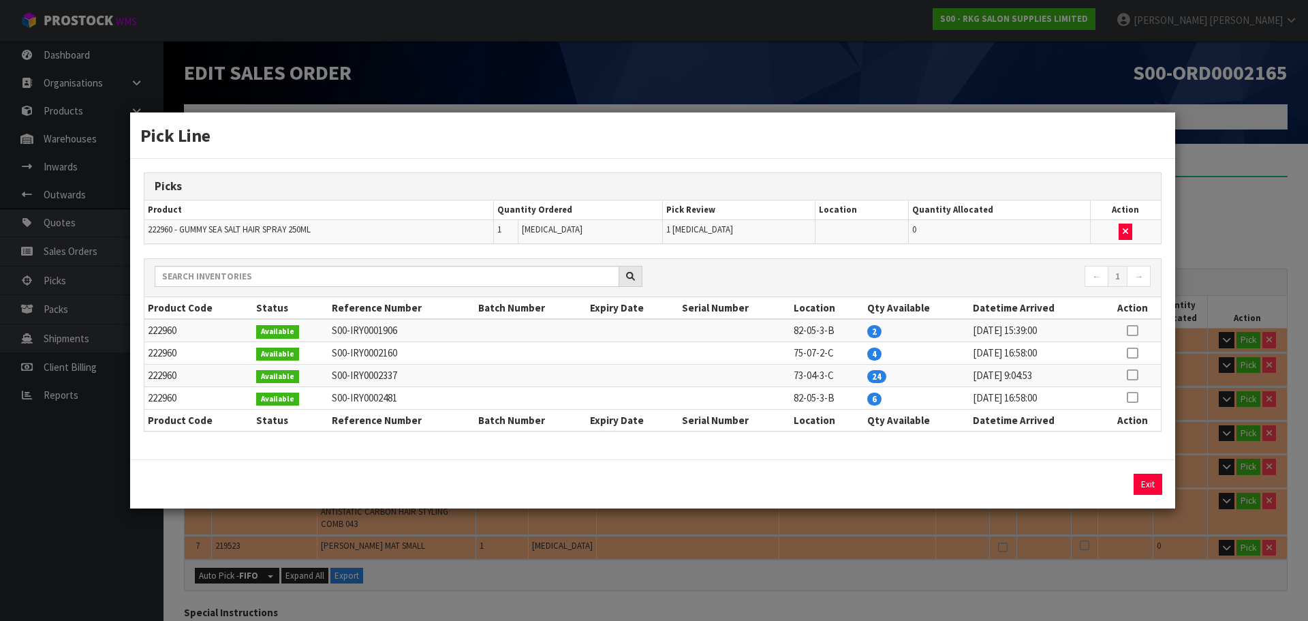
click at [1134, 330] on icon at bounding box center [1132, 330] width 11 height 1
click at [1133, 331] on icon at bounding box center [1132, 330] width 11 height 1
click at [1136, 353] on icon at bounding box center [1132, 353] width 11 height 1
click at [1094, 482] on button "Assign Pick" at bounding box center [1102, 484] width 56 height 21
type input "Piece x 1"
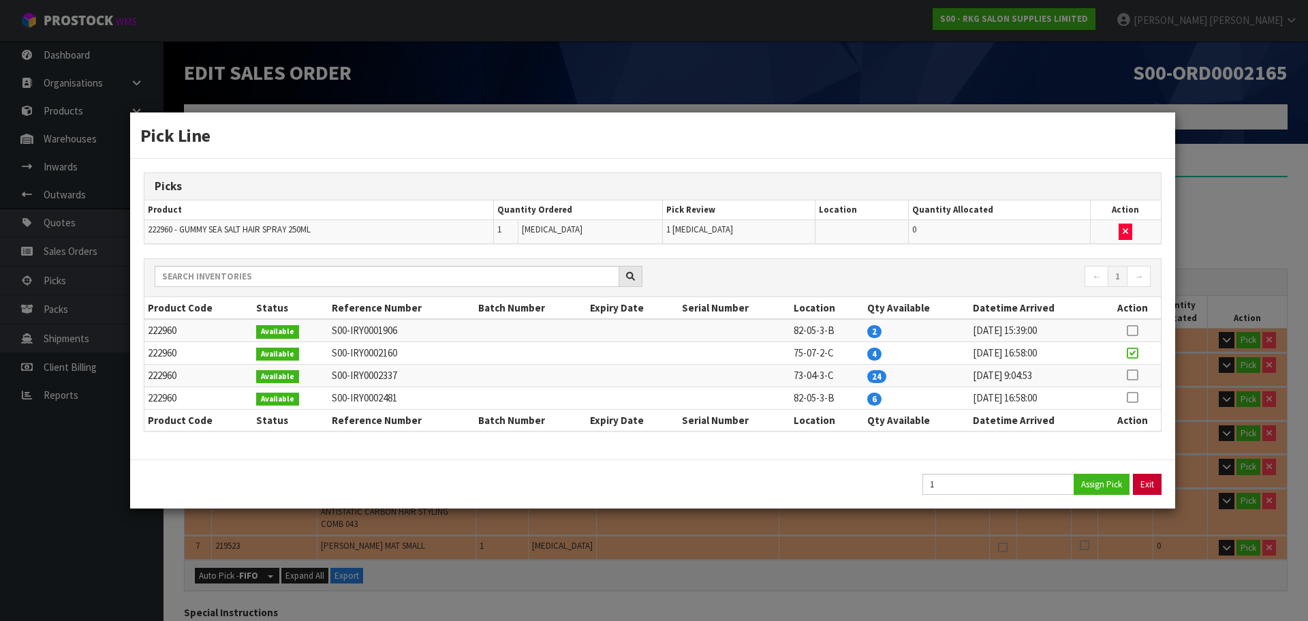
type input "1"
type input "0.00045"
type input "0.3"
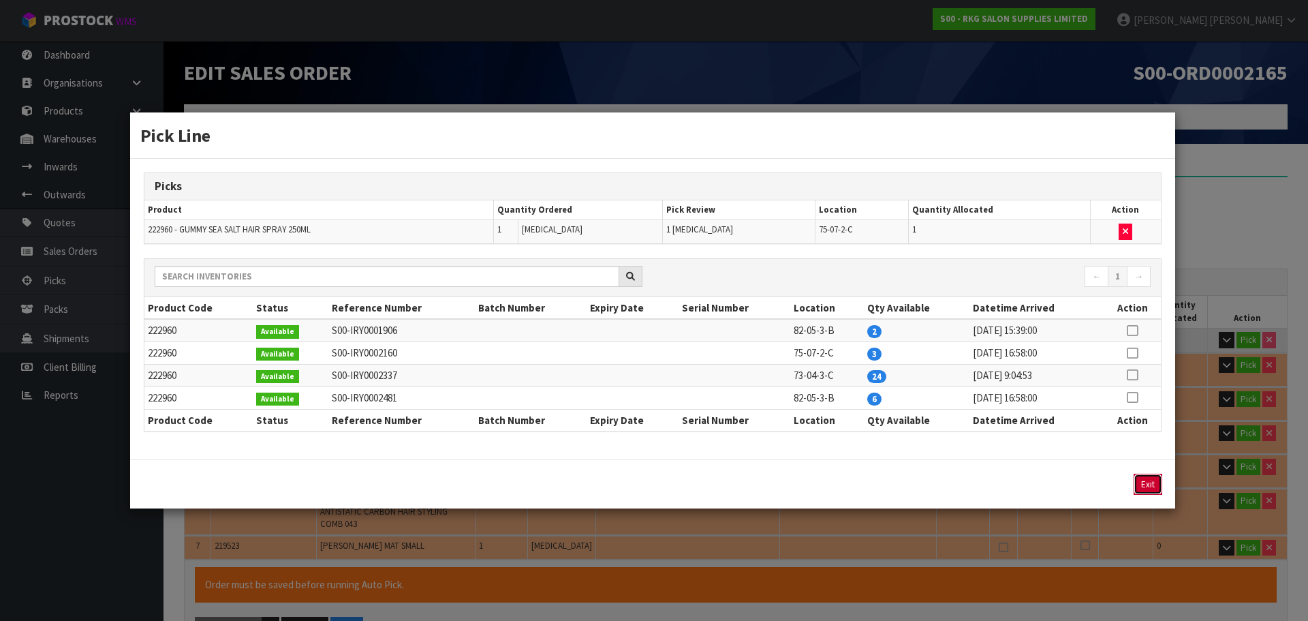
click at [1147, 482] on button "Exit" at bounding box center [1148, 484] width 29 height 21
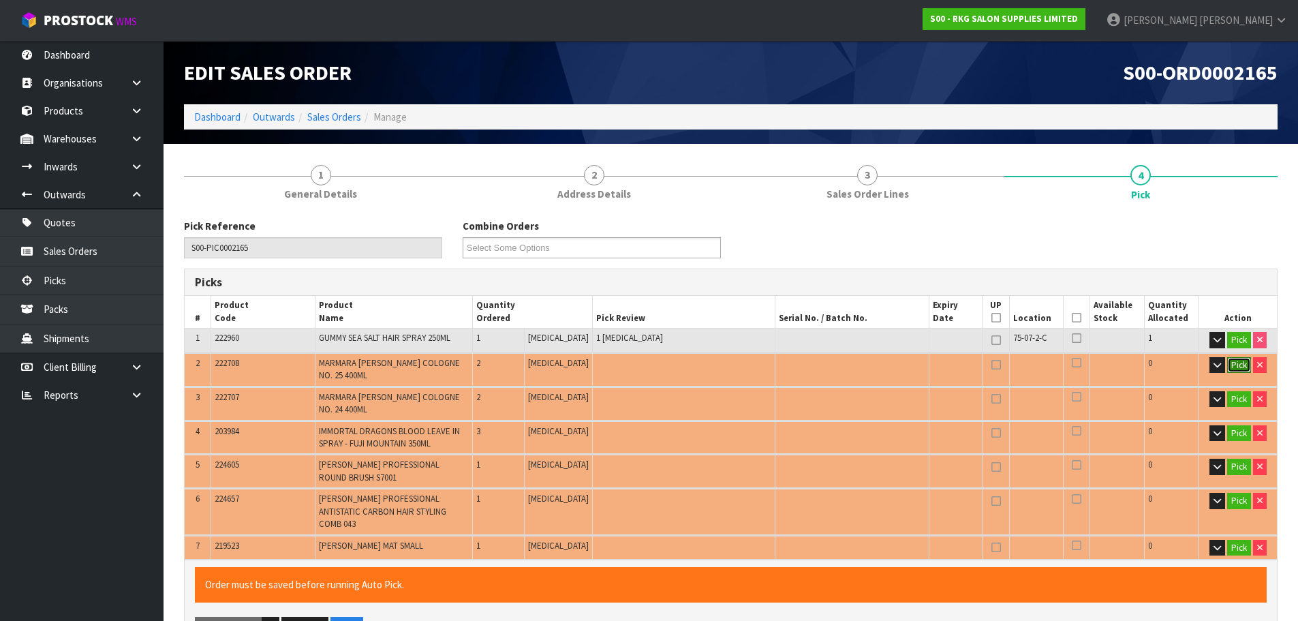
click at [1232, 366] on button "Pick" at bounding box center [1239, 365] width 24 height 16
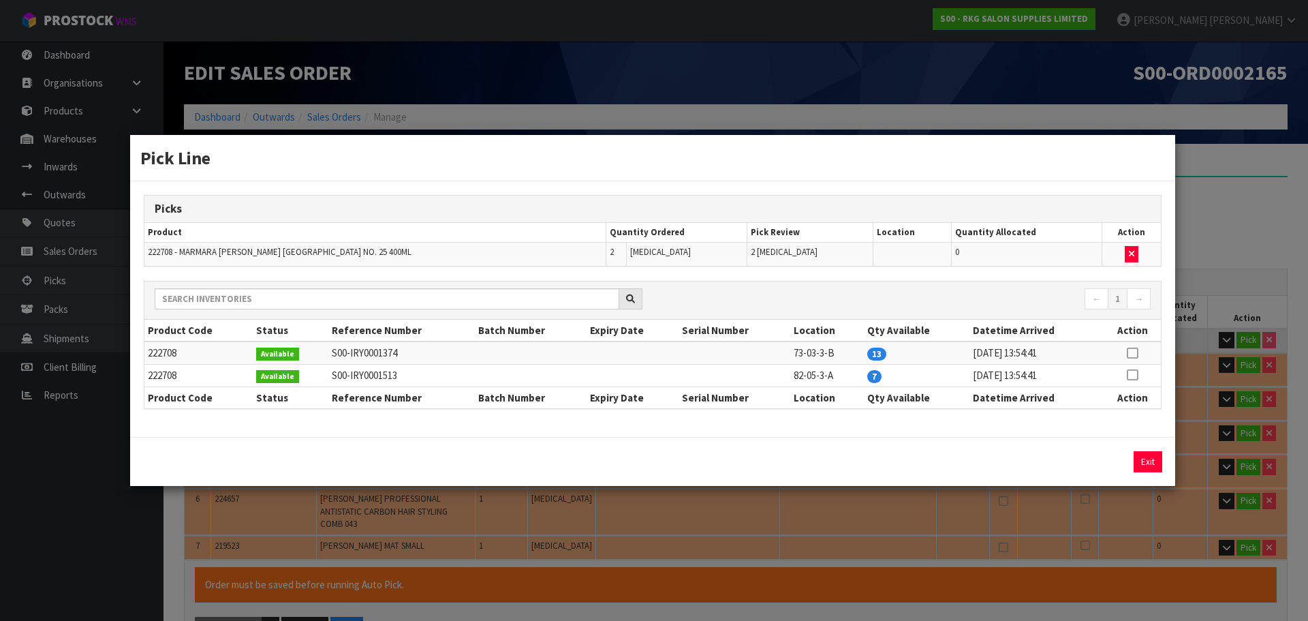
click at [1136, 353] on icon at bounding box center [1132, 353] width 11 height 1
click at [1104, 461] on button "Assign Pick" at bounding box center [1102, 461] width 56 height 21
type input "Piece x 3"
type input "3"
type input "0.002034"
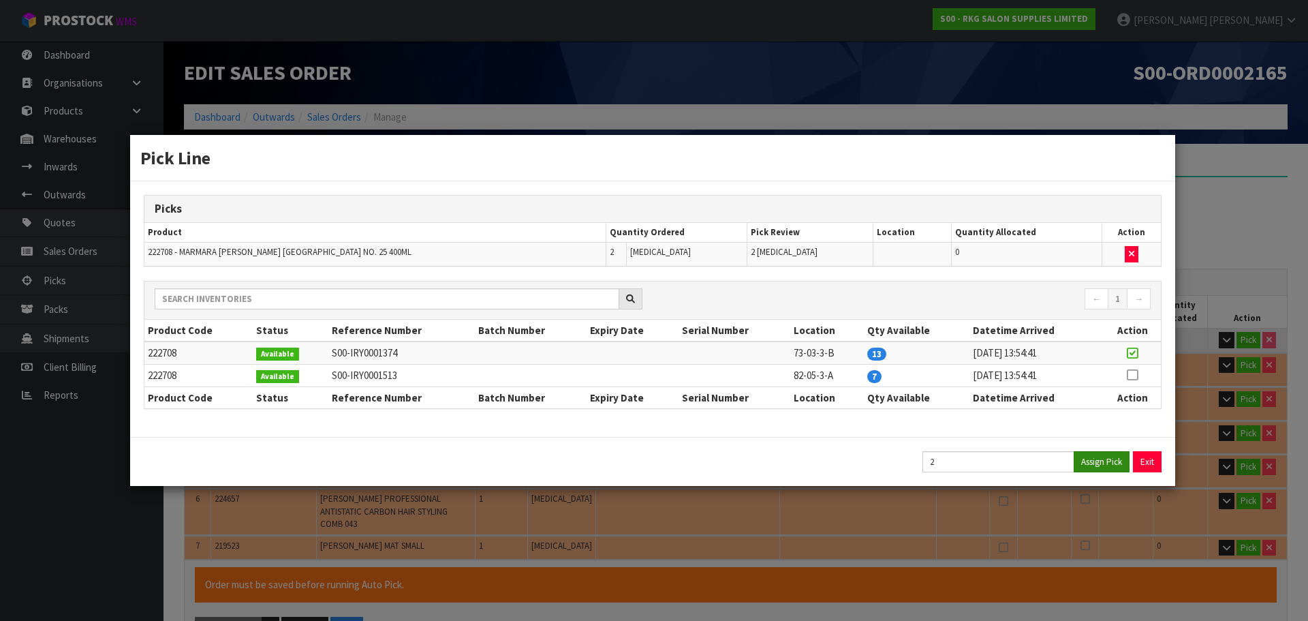
type input "1.1"
click at [1145, 455] on button "Exit" at bounding box center [1148, 461] width 29 height 21
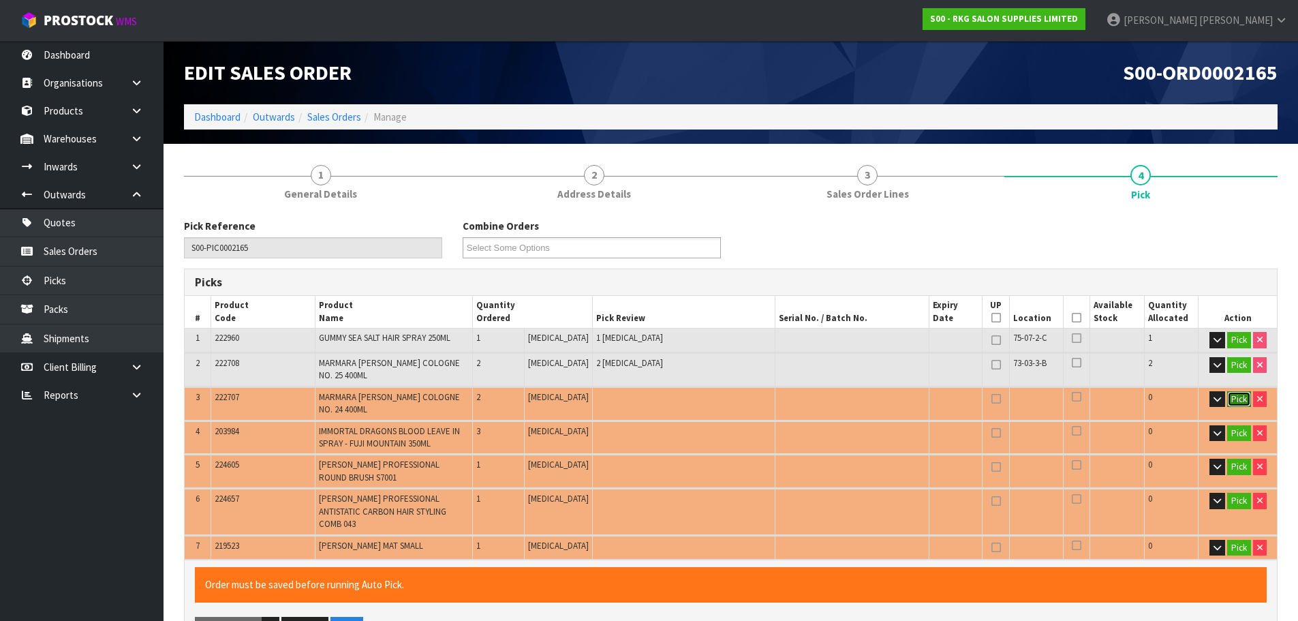
click at [1231, 401] on button "Pick" at bounding box center [1239, 399] width 24 height 16
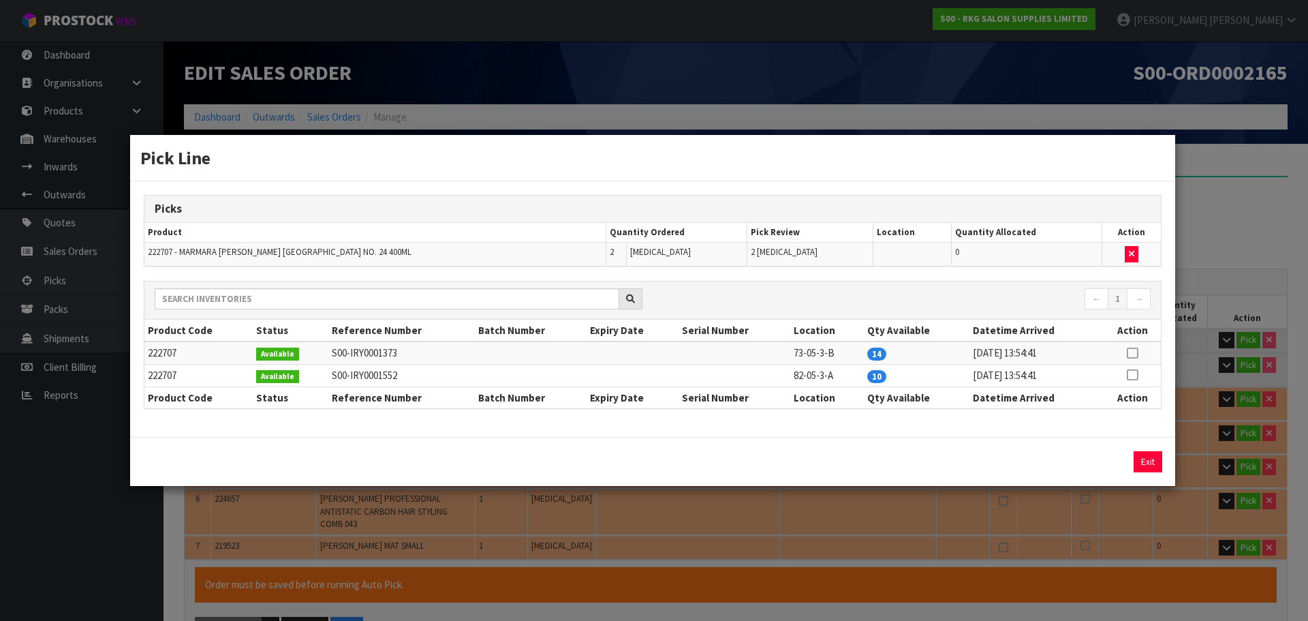
click at [1133, 353] on icon at bounding box center [1132, 353] width 11 height 1
click at [1104, 461] on button "Assign Pick" at bounding box center [1102, 461] width 56 height 21
type input "Piece x 5"
type input "5"
type input "0.003994"
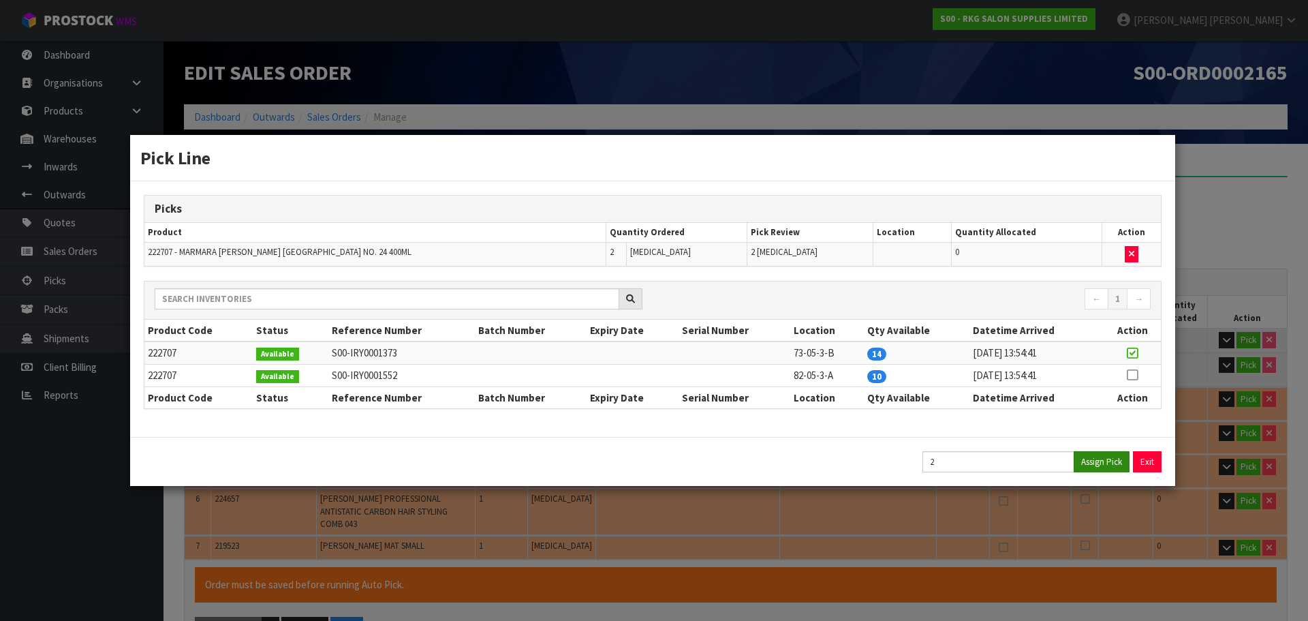
type input "1.62"
click at [1153, 459] on button "Exit" at bounding box center [1148, 461] width 29 height 21
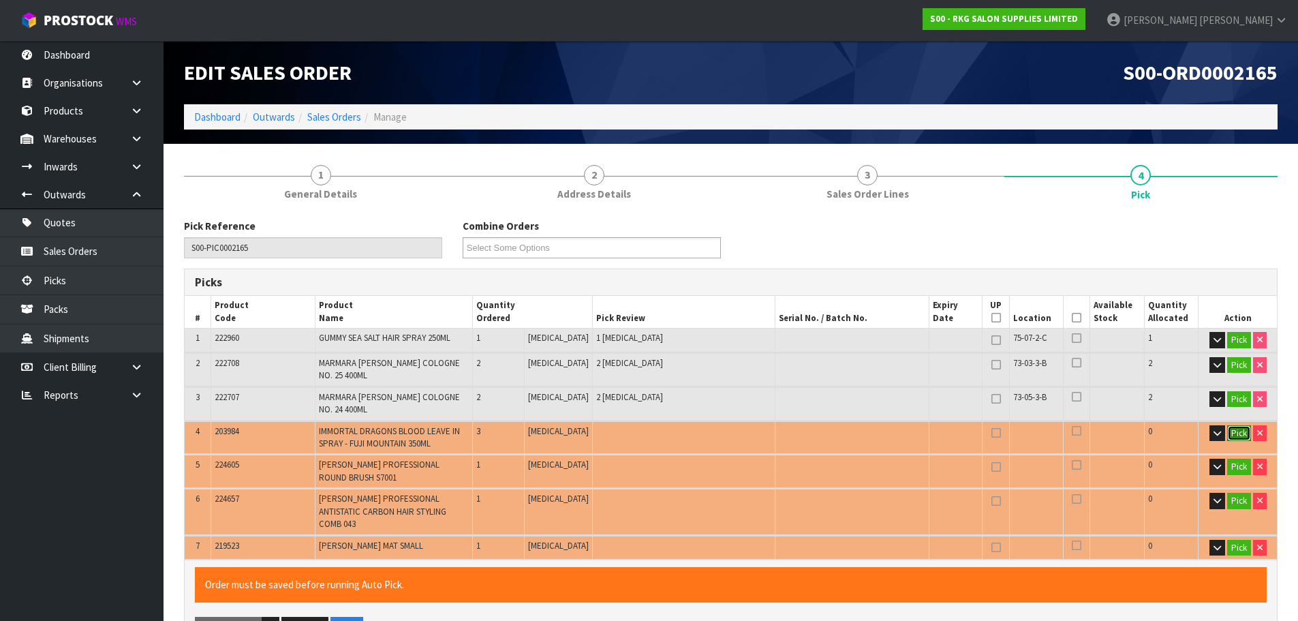
click at [1235, 430] on button "Pick" at bounding box center [1239, 433] width 24 height 16
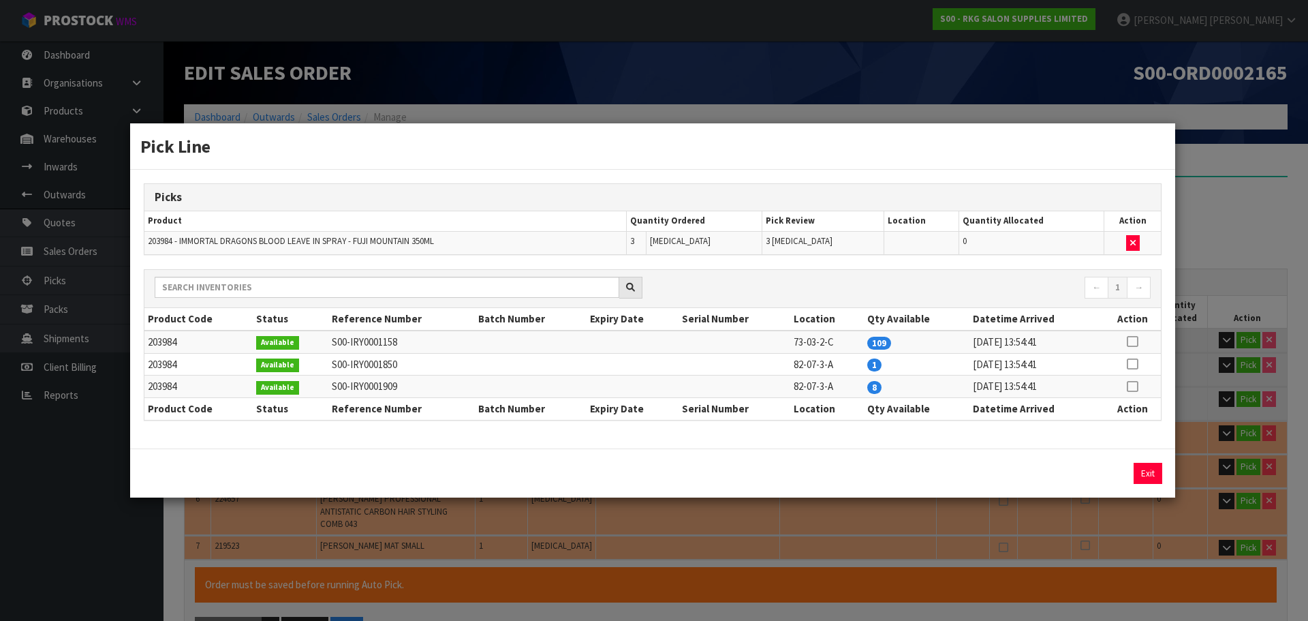
click at [1132, 342] on icon at bounding box center [1132, 341] width 11 height 1
click at [1102, 467] on button "Assign Pick" at bounding box center [1102, 473] width 56 height 21
type input "Piece x 8"
type input "8"
type input "0.006154"
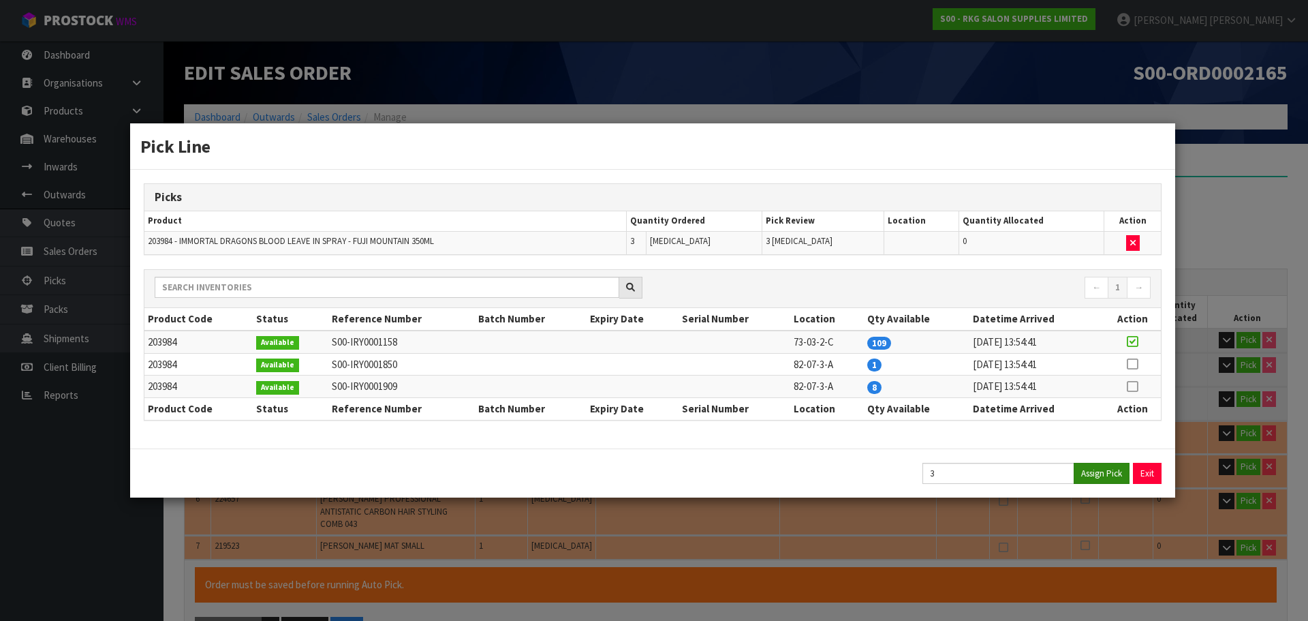
type input "2.76"
click at [1148, 469] on button "Exit" at bounding box center [1148, 473] width 29 height 21
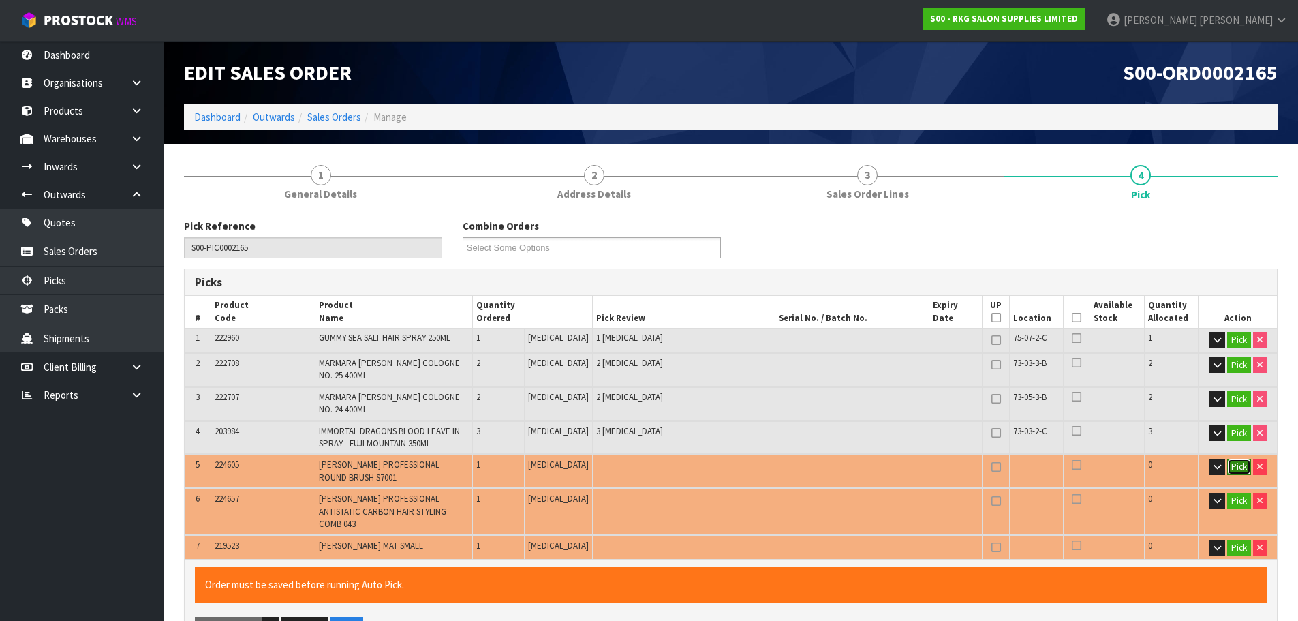
click at [1238, 469] on button "Pick" at bounding box center [1239, 467] width 24 height 16
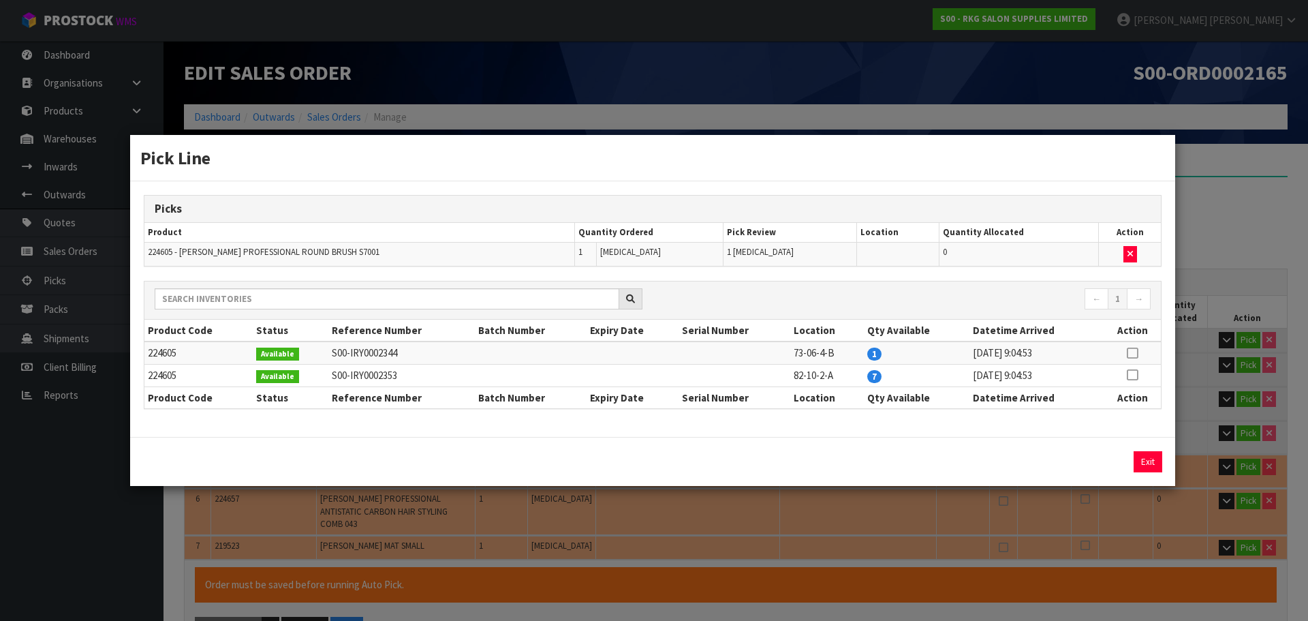
click at [1133, 353] on icon at bounding box center [1132, 353] width 11 height 1
click at [1091, 466] on button "Assign Pick" at bounding box center [1102, 461] width 56 height 21
type input "Piece x 9"
type input "9"
type input "0.006754"
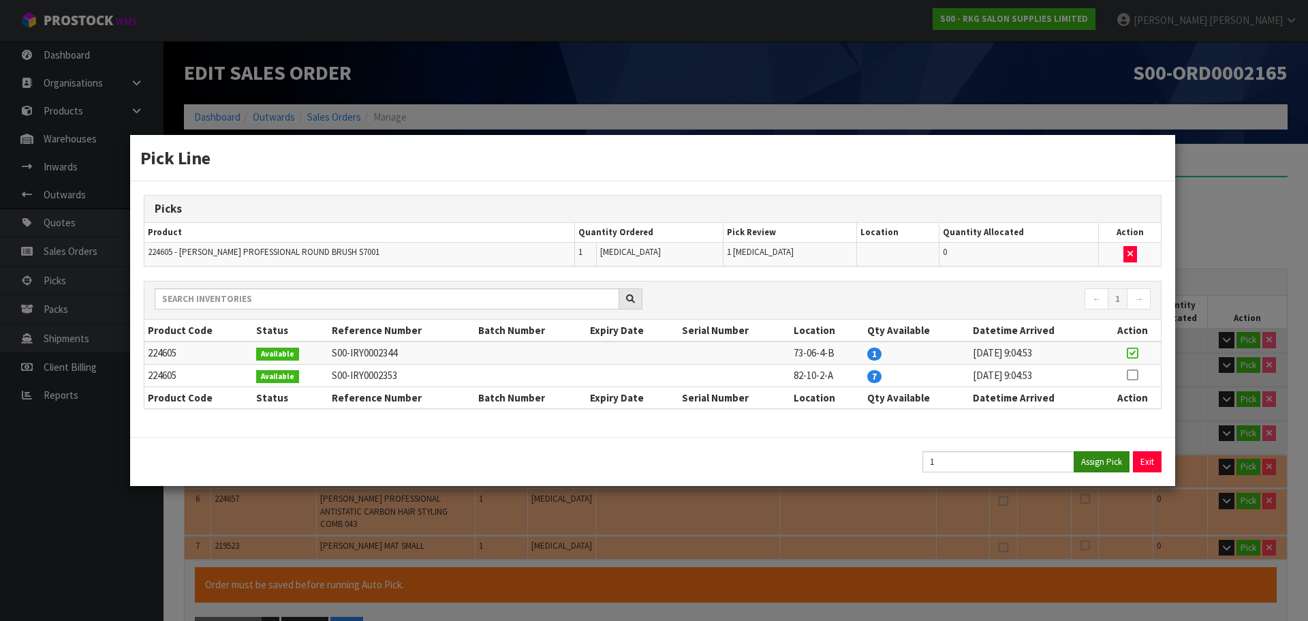
type input "2.9"
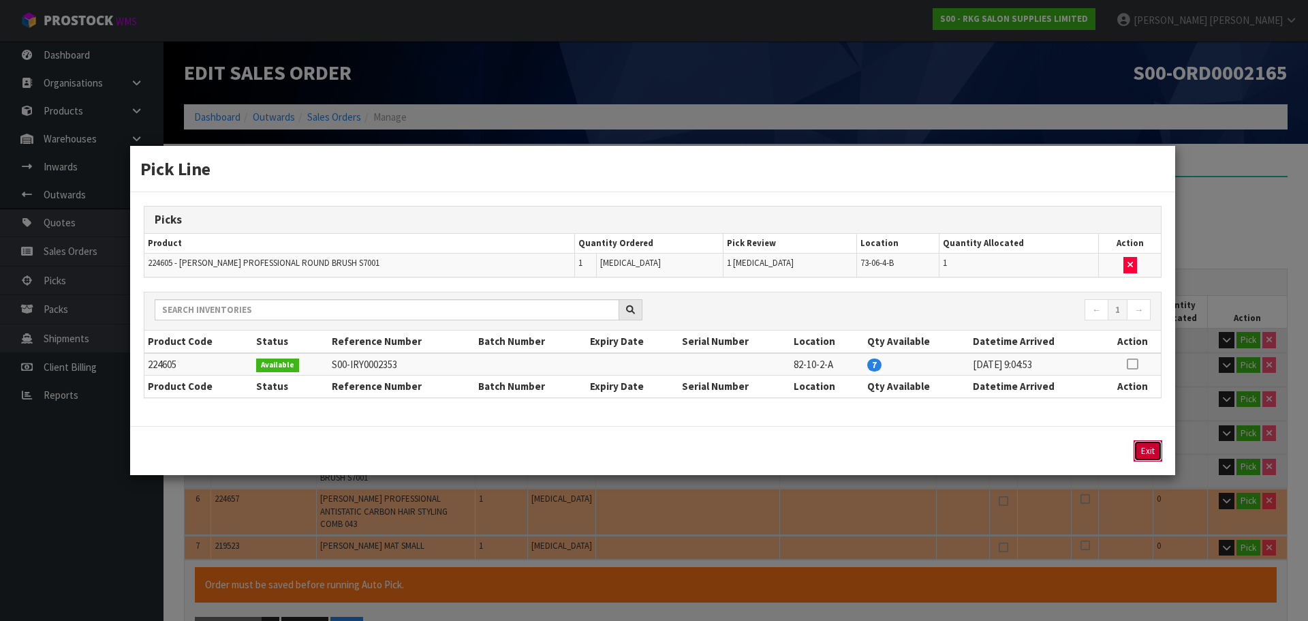
click at [1149, 454] on button "Exit" at bounding box center [1148, 450] width 29 height 21
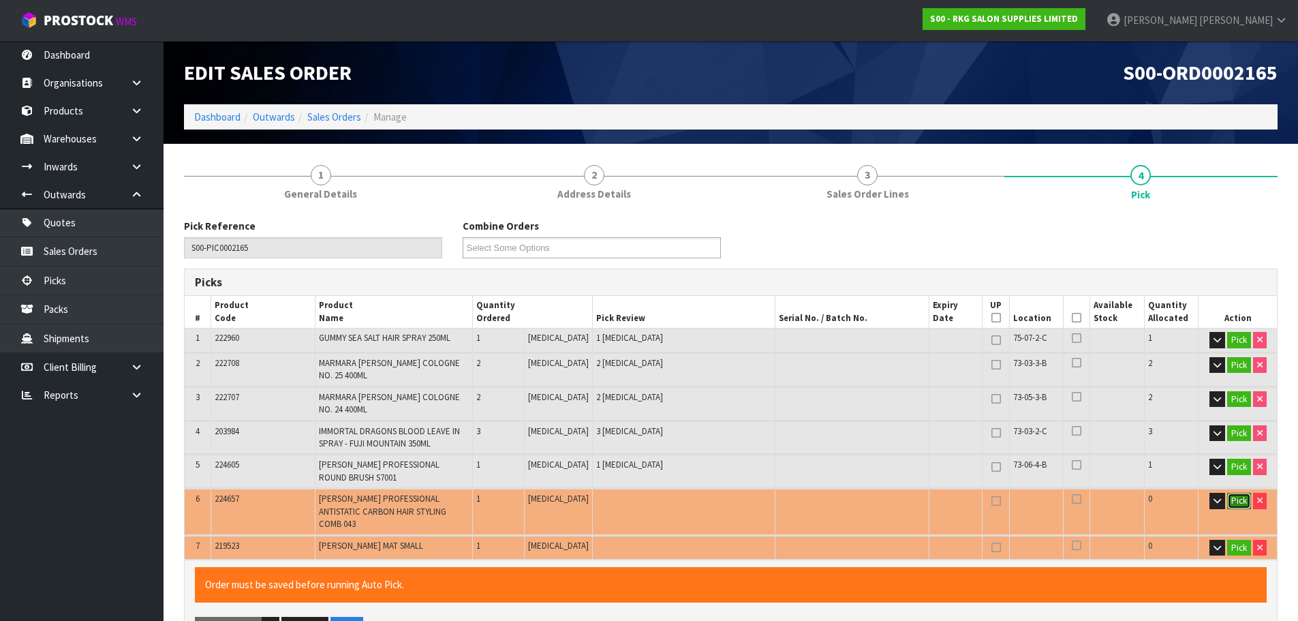
click at [1236, 493] on button "Pick" at bounding box center [1239, 501] width 24 height 16
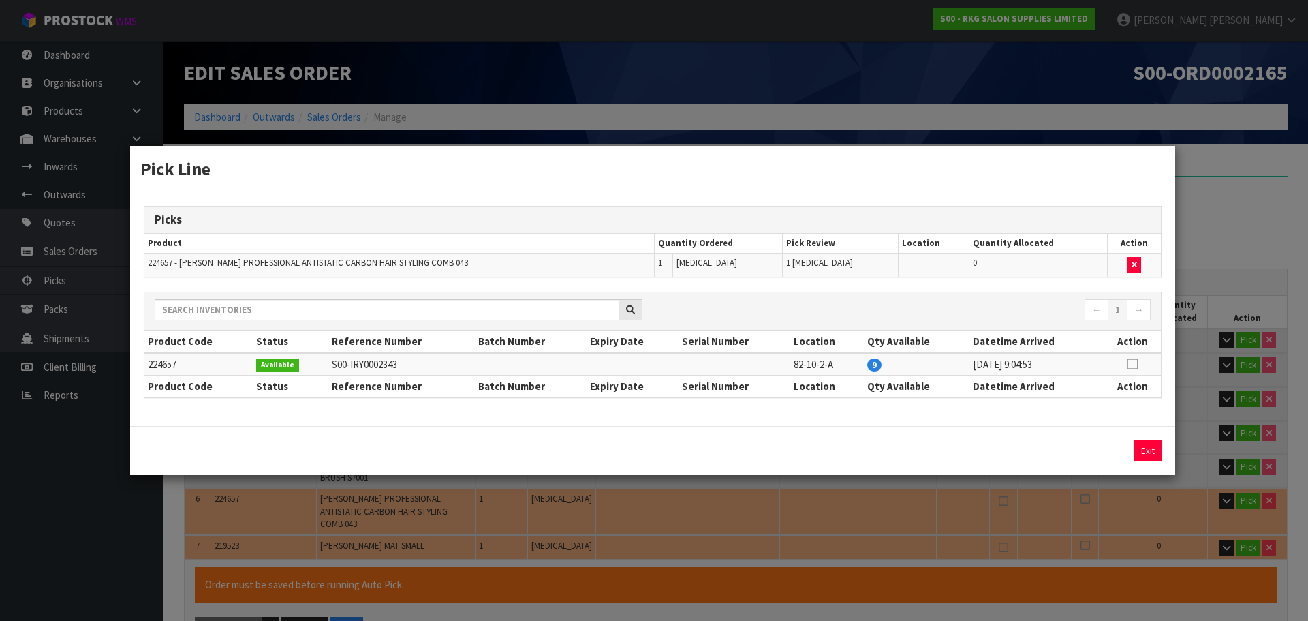
click at [1132, 364] on icon at bounding box center [1132, 364] width 11 height 1
click at [1102, 443] on button "Assign Pick" at bounding box center [1102, 450] width 56 height 21
type input "Piece x 10"
type input "10"
type input "0.006756"
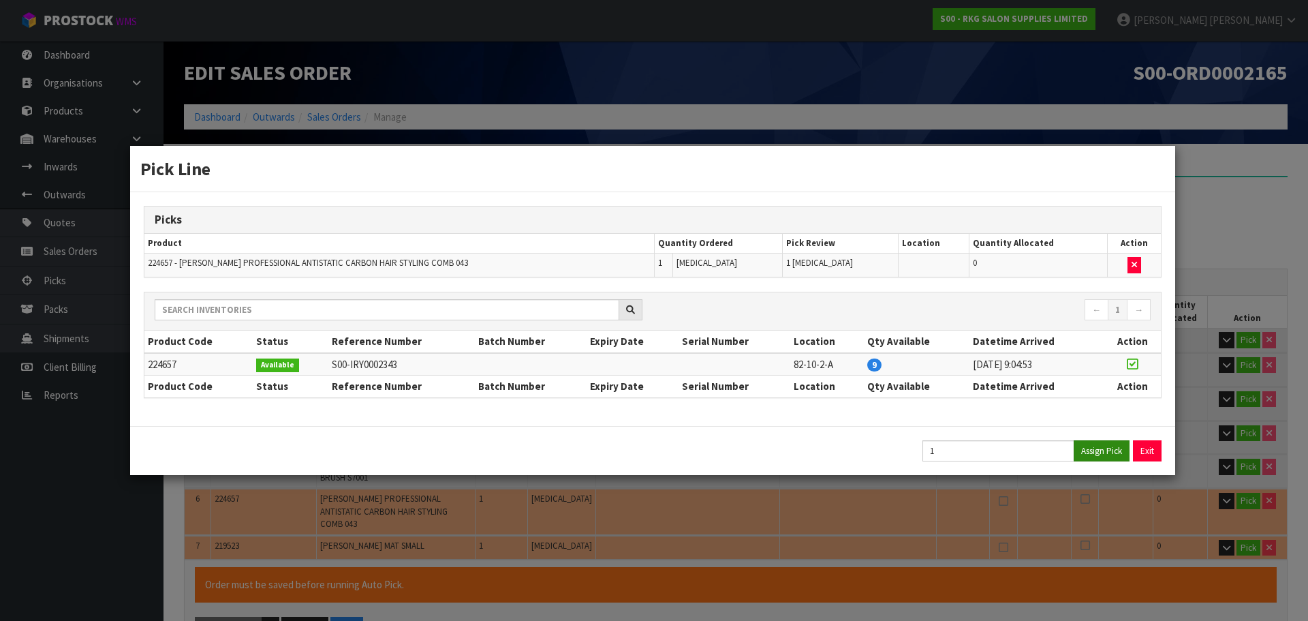
type input "3.04"
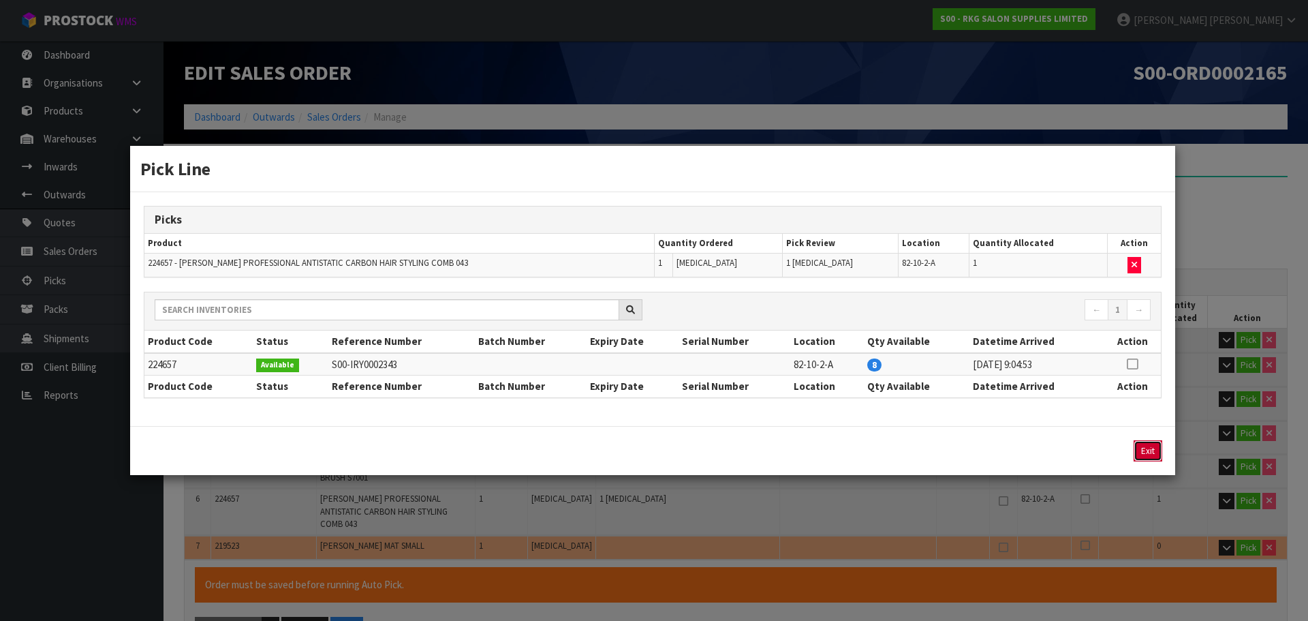
click at [1153, 444] on button "Exit" at bounding box center [1148, 450] width 29 height 21
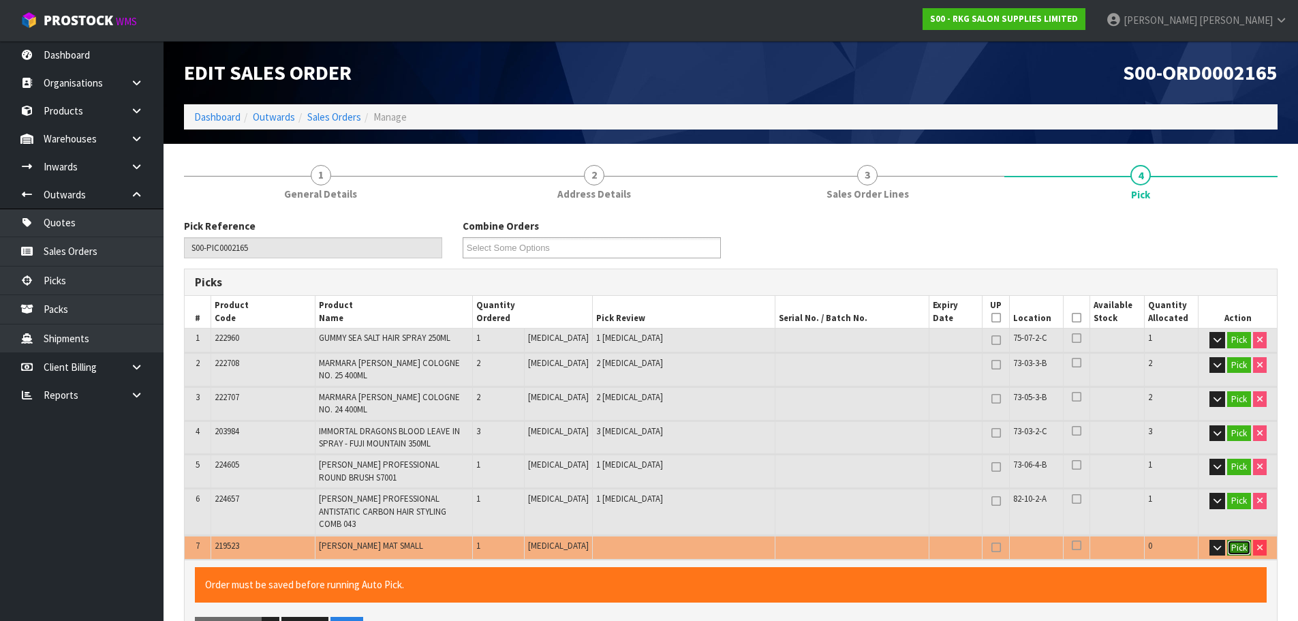
click at [1234, 540] on button "Pick" at bounding box center [1239, 548] width 24 height 16
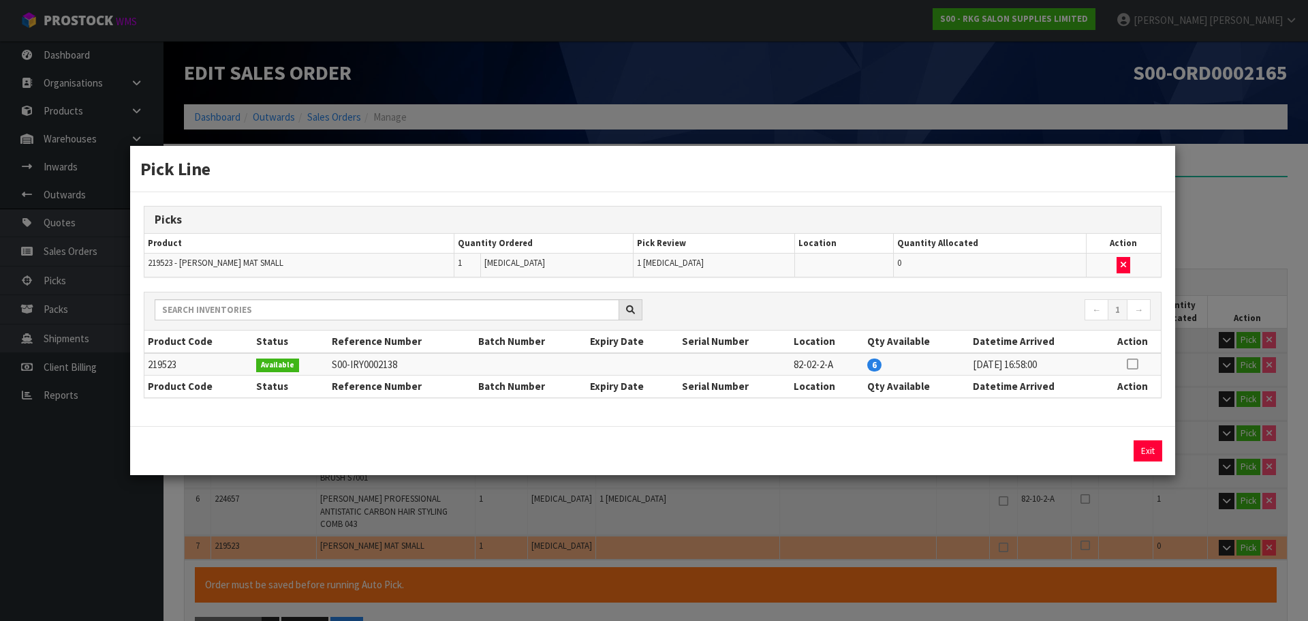
click at [1134, 364] on icon at bounding box center [1132, 364] width 11 height 1
click at [1108, 454] on button "Assign Pick" at bounding box center [1102, 450] width 56 height 21
type input "Piece x 11"
type input "11"
type input "0.007572"
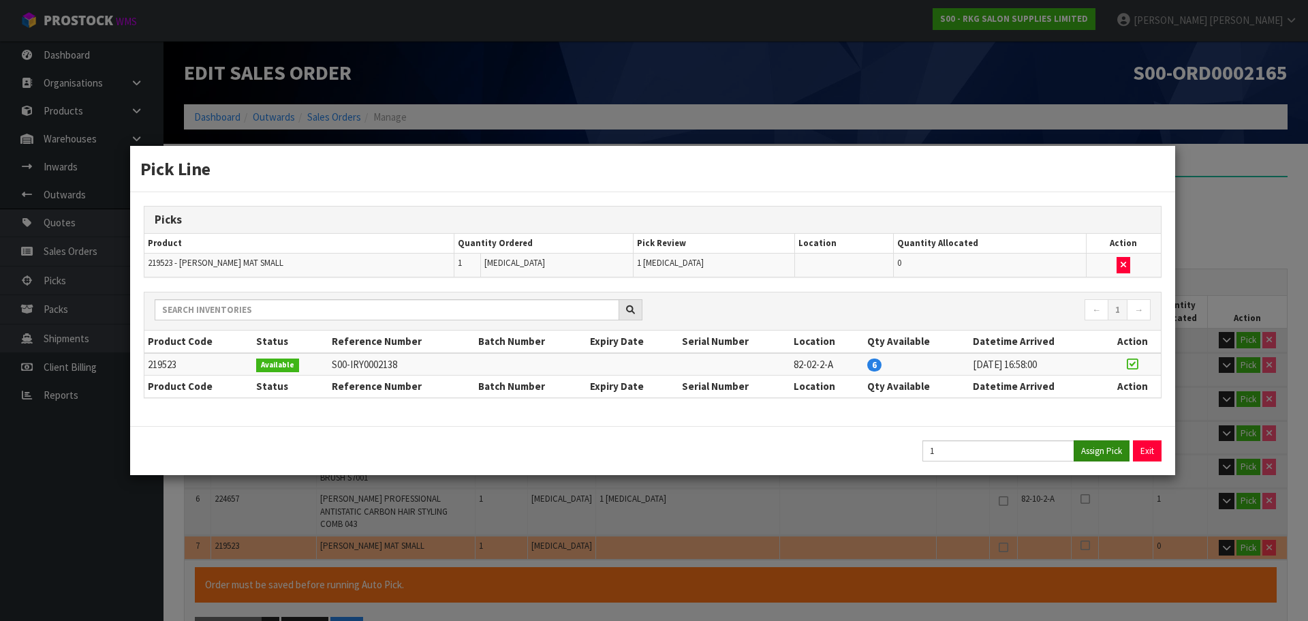
type input "3.48"
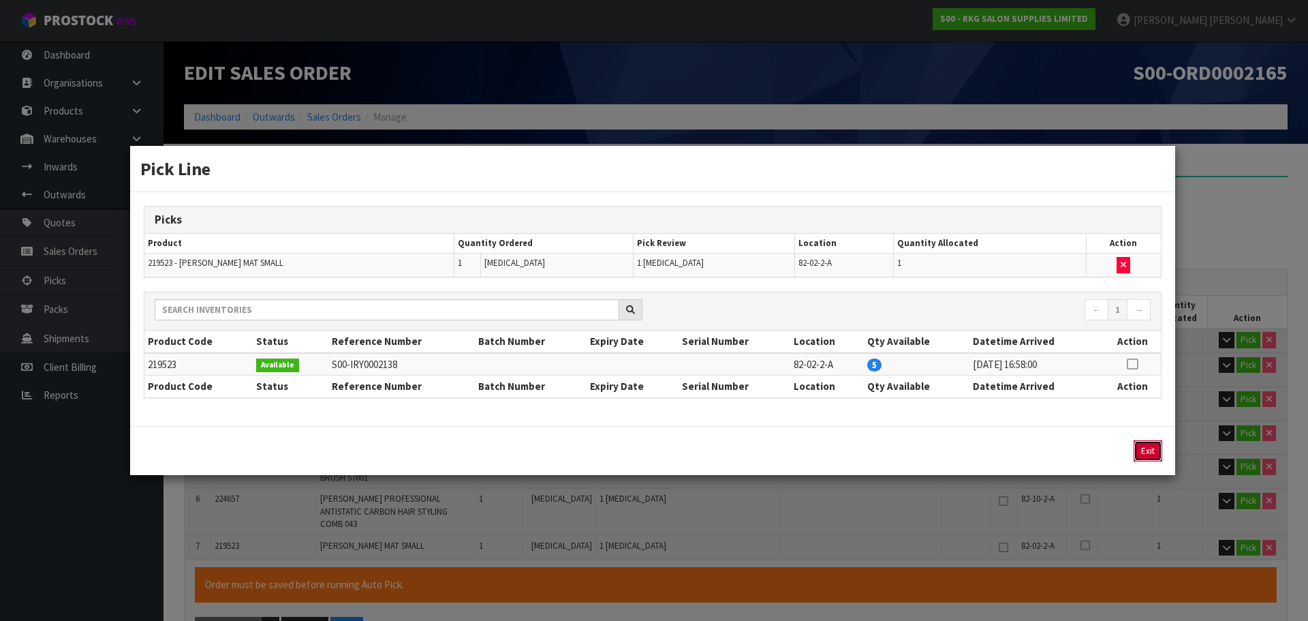
click at [1147, 447] on button "Exit" at bounding box center [1148, 450] width 29 height 21
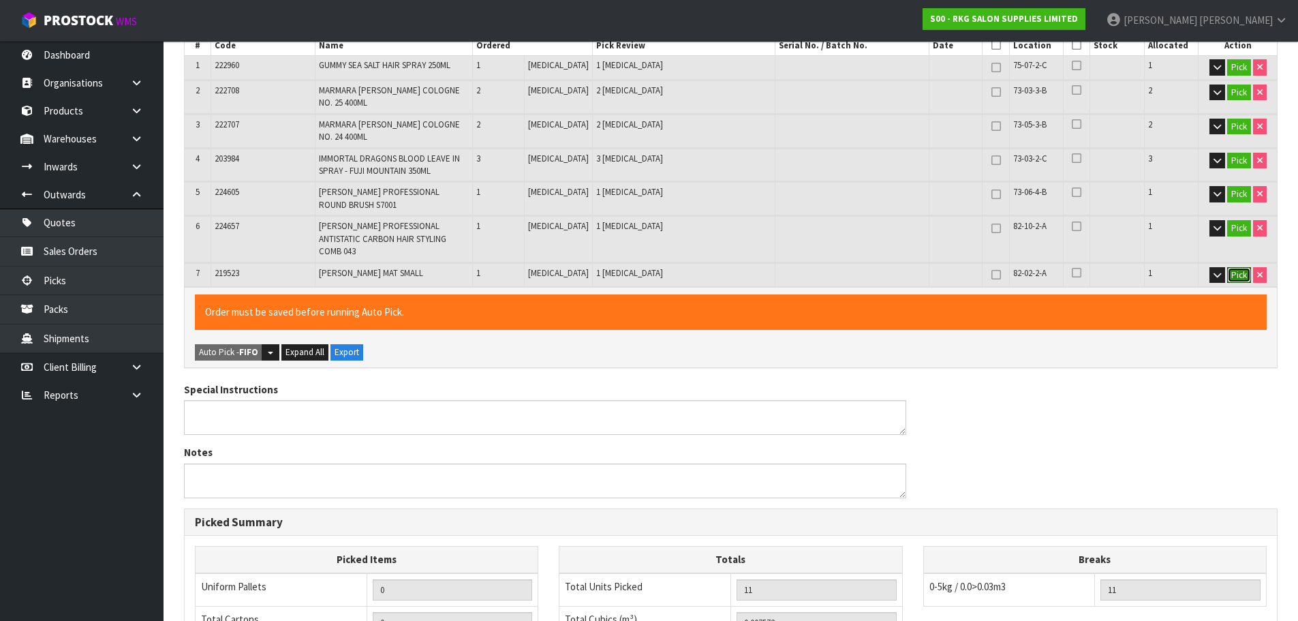
scroll to position [136, 0]
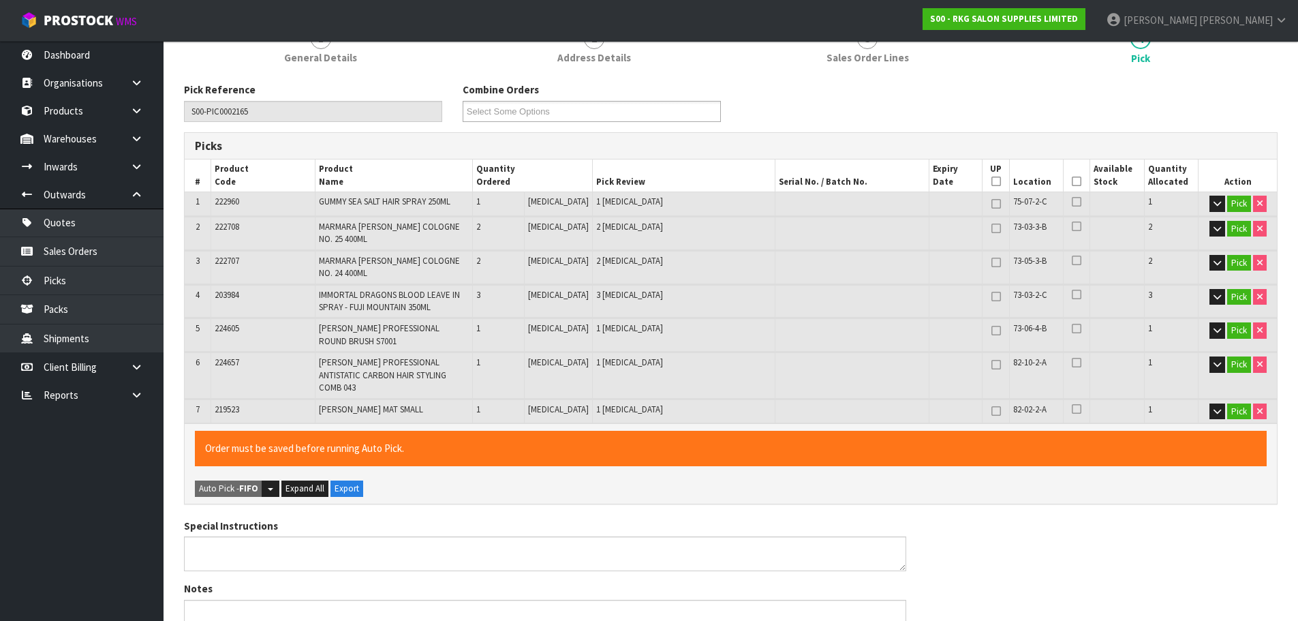
click at [1072, 181] on icon at bounding box center [1077, 181] width 10 height 1
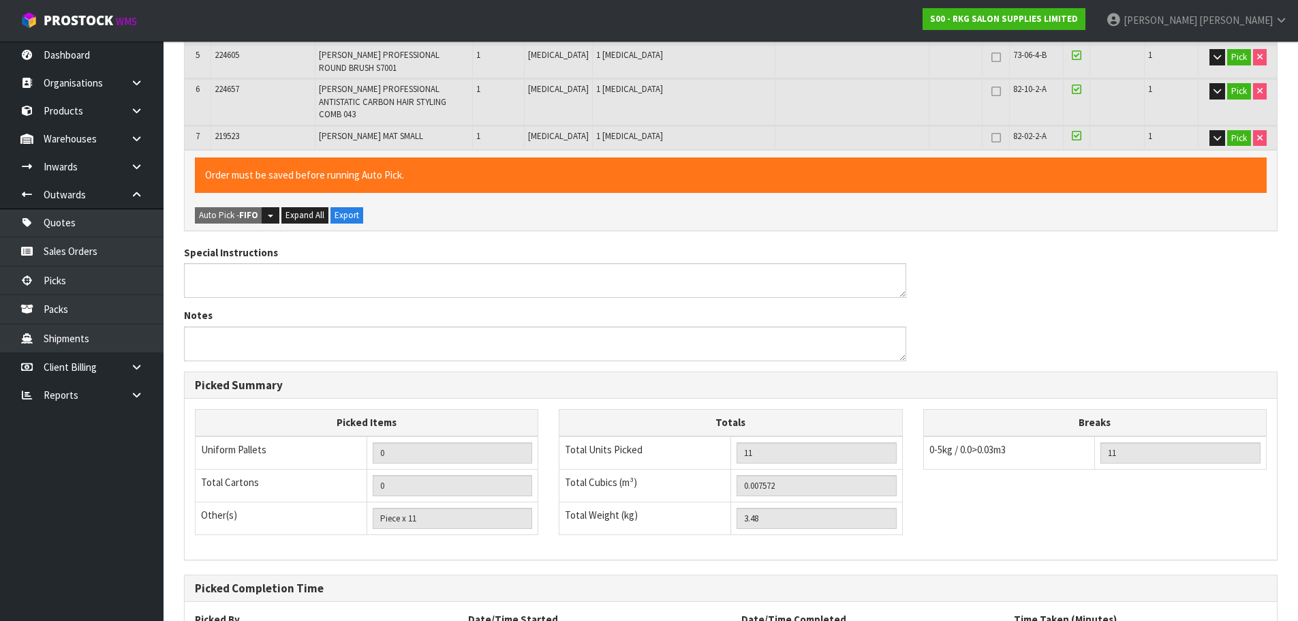
scroll to position [514, 0]
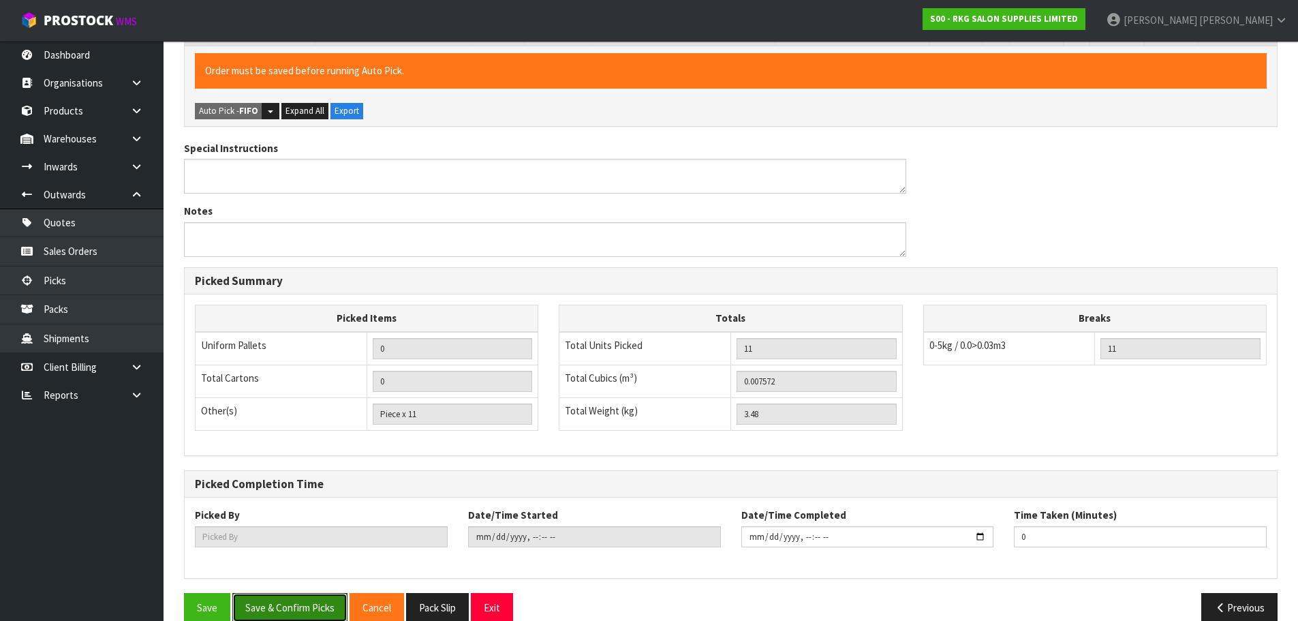
drag, startPoint x: 300, startPoint y: 584, endPoint x: 435, endPoint y: 501, distance: 157.5
click at [300, 593] on button "Save & Confirm Picks" at bounding box center [289, 607] width 115 height 29
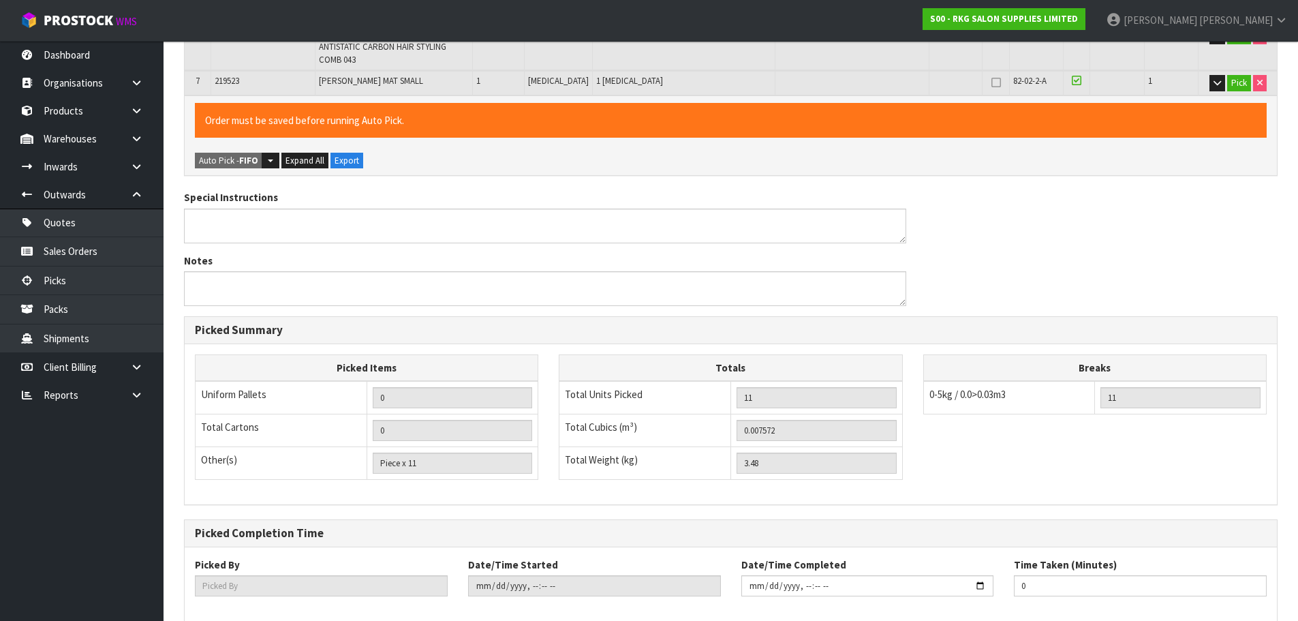
type input "[PERSON_NAME]"
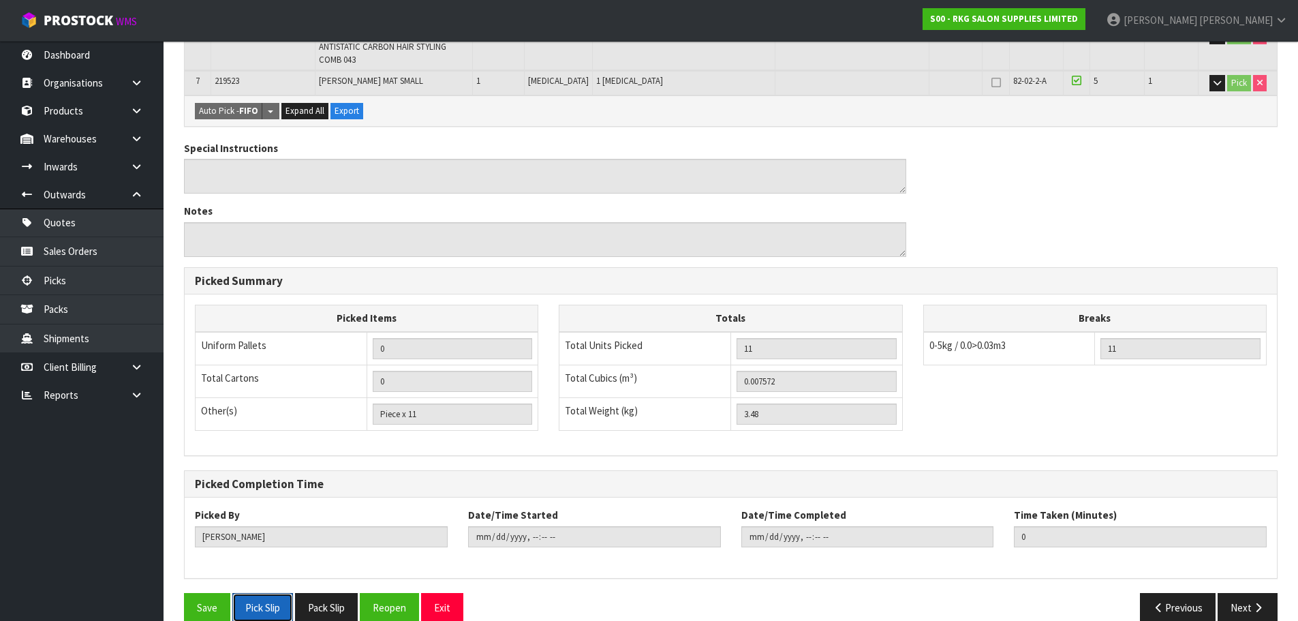
drag, startPoint x: 264, startPoint y: 593, endPoint x: 580, endPoint y: 405, distance: 367.5
click at [264, 593] on button "Pick Slip" at bounding box center [262, 607] width 61 height 29
click at [196, 593] on button "Save" at bounding box center [207, 607] width 46 height 29
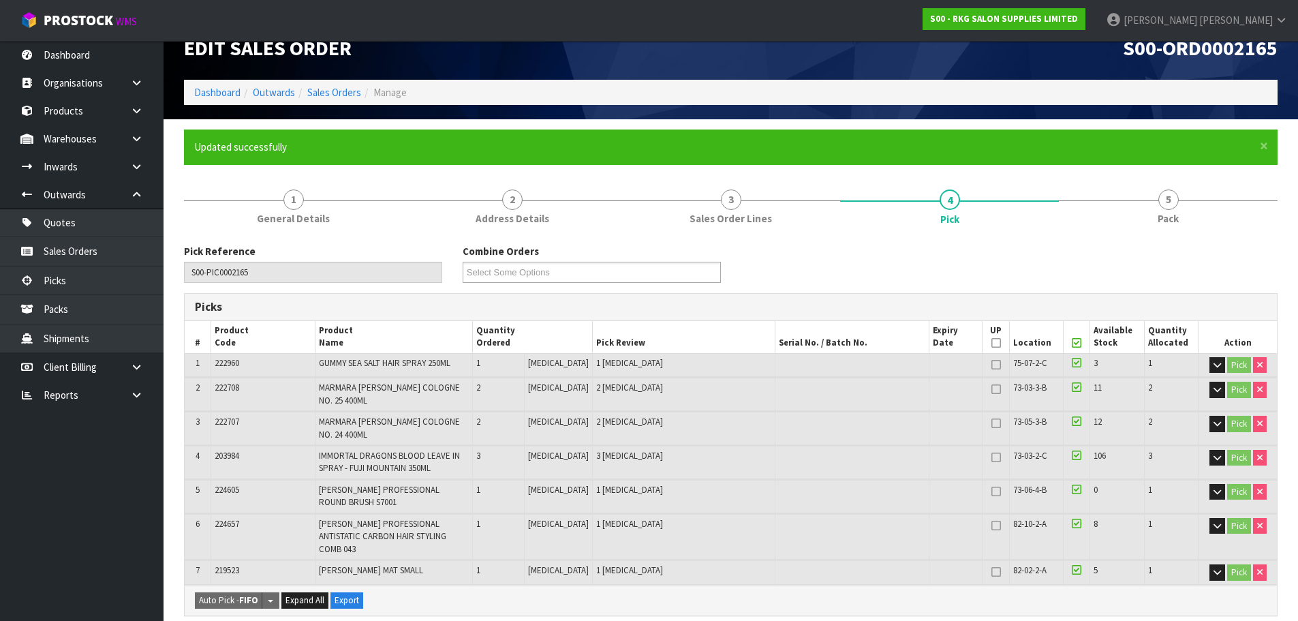
type input "2025-09-10T09:33:47"
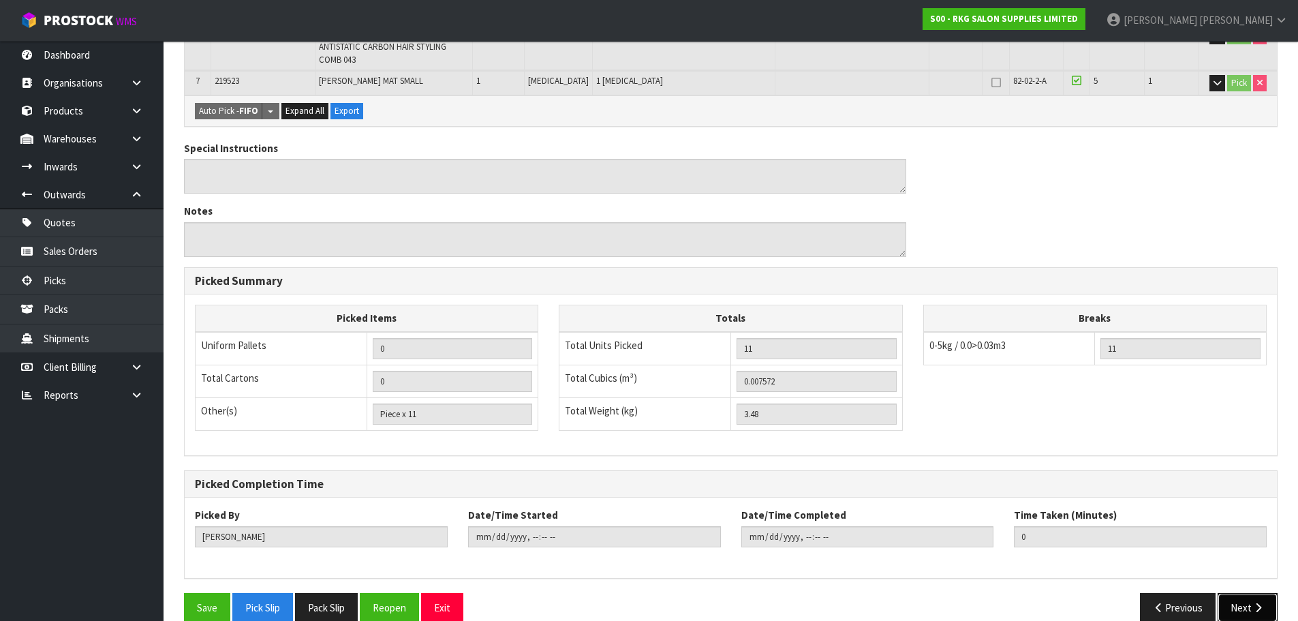
click at [1244, 593] on button "Next" at bounding box center [1248, 607] width 60 height 29
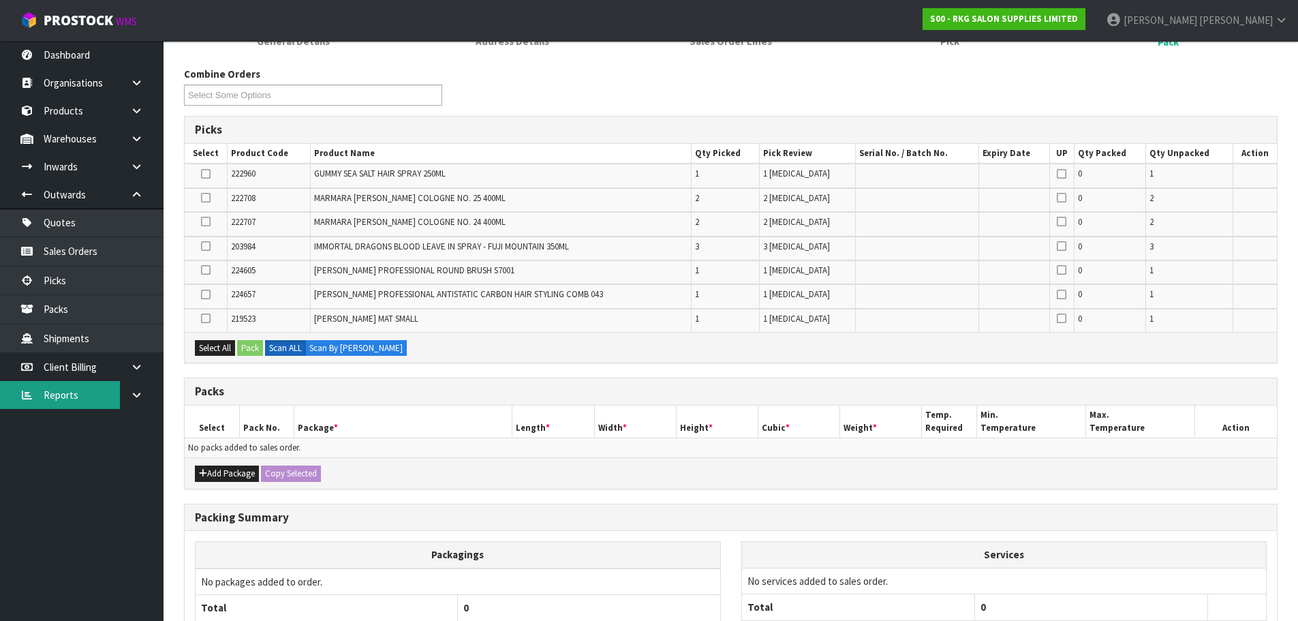
scroll to position [204, 0]
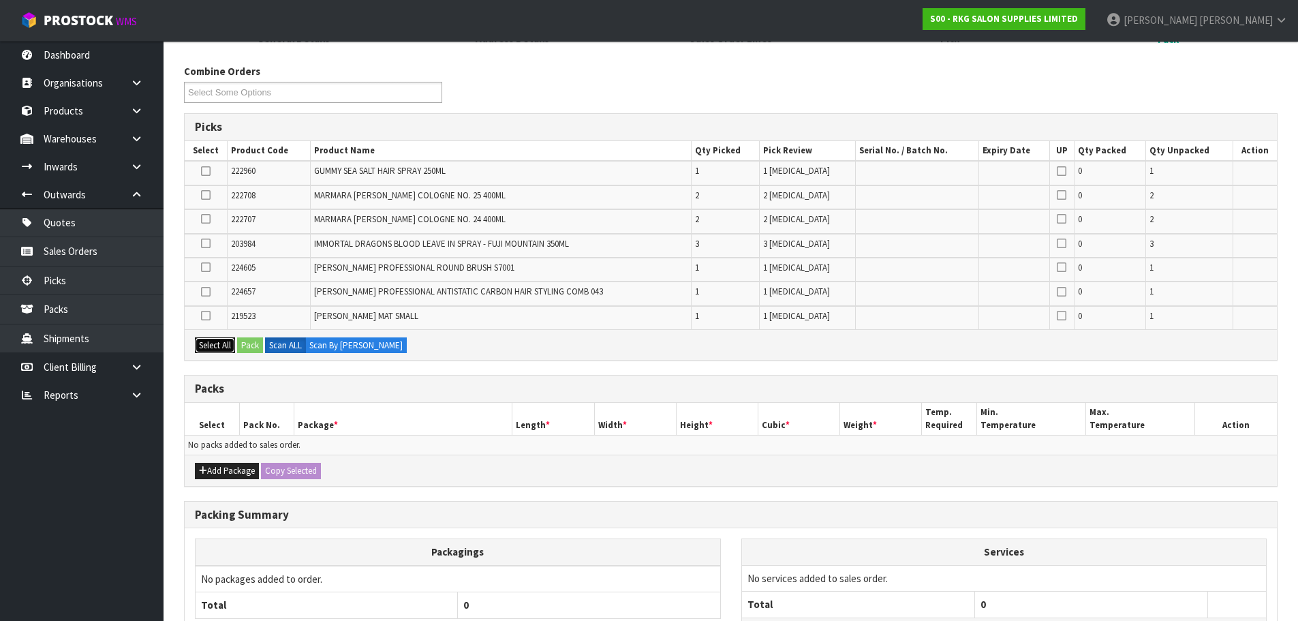
click at [213, 352] on button "Select All" at bounding box center [215, 345] width 40 height 16
click at [247, 348] on button "Pack" at bounding box center [250, 345] width 26 height 16
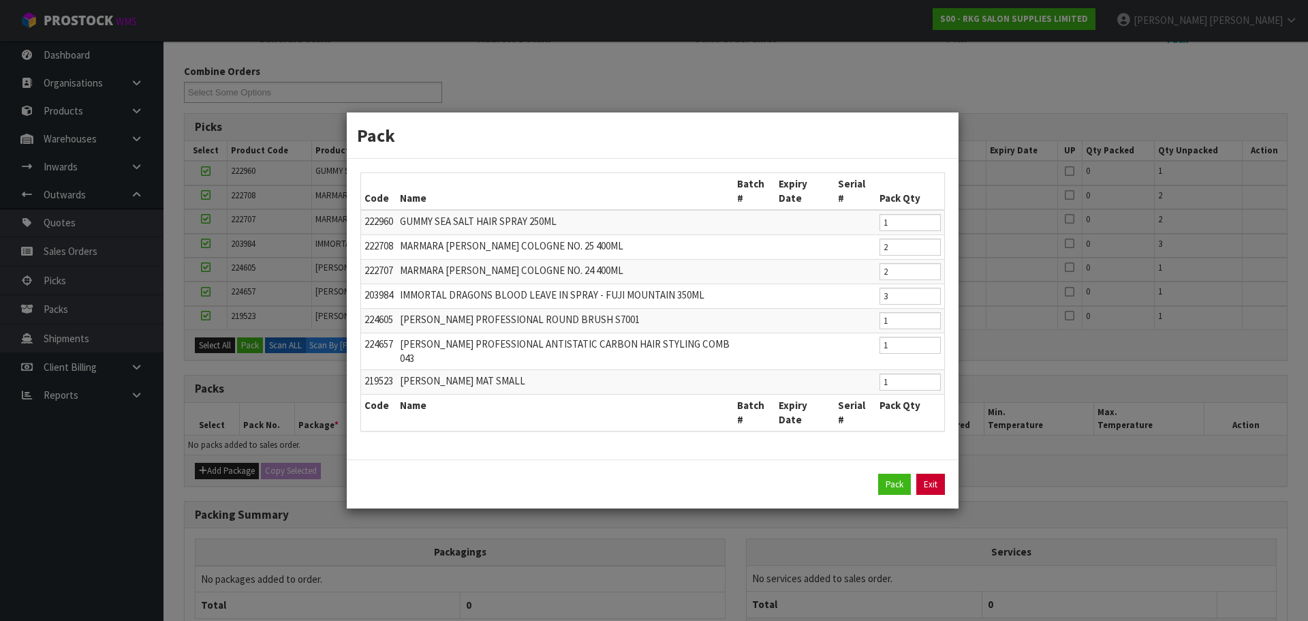
click at [936, 474] on link "Exit" at bounding box center [930, 485] width 29 height 22
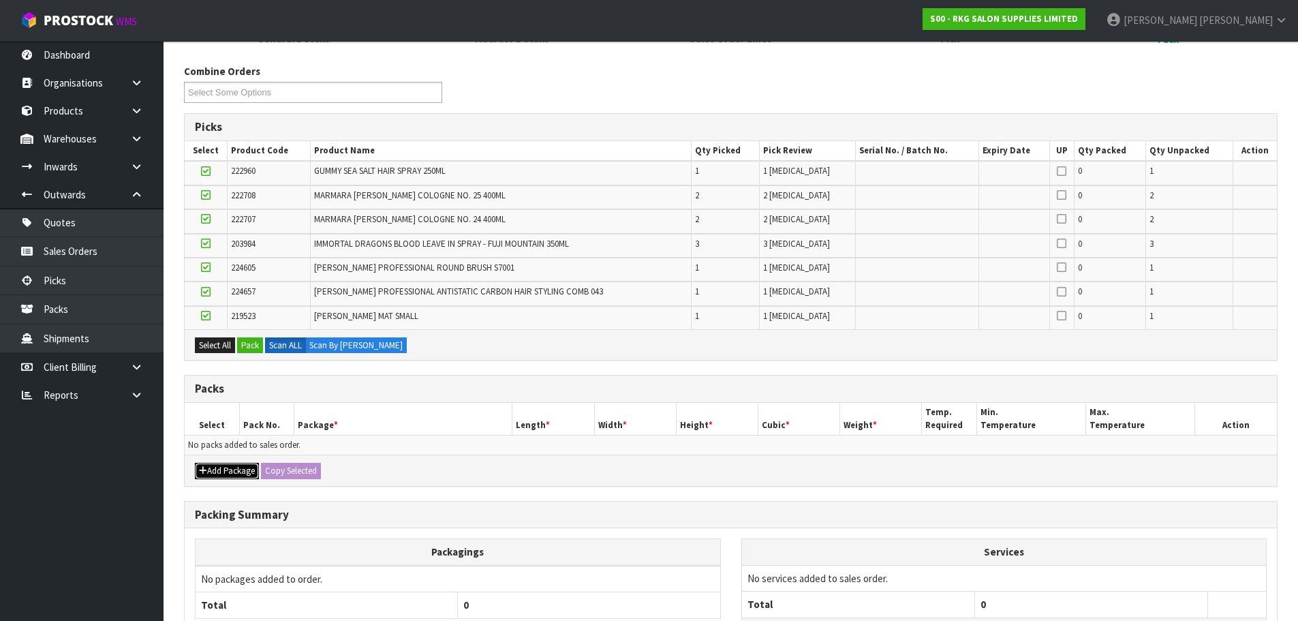
click at [217, 471] on button "Add Package" at bounding box center [227, 471] width 64 height 16
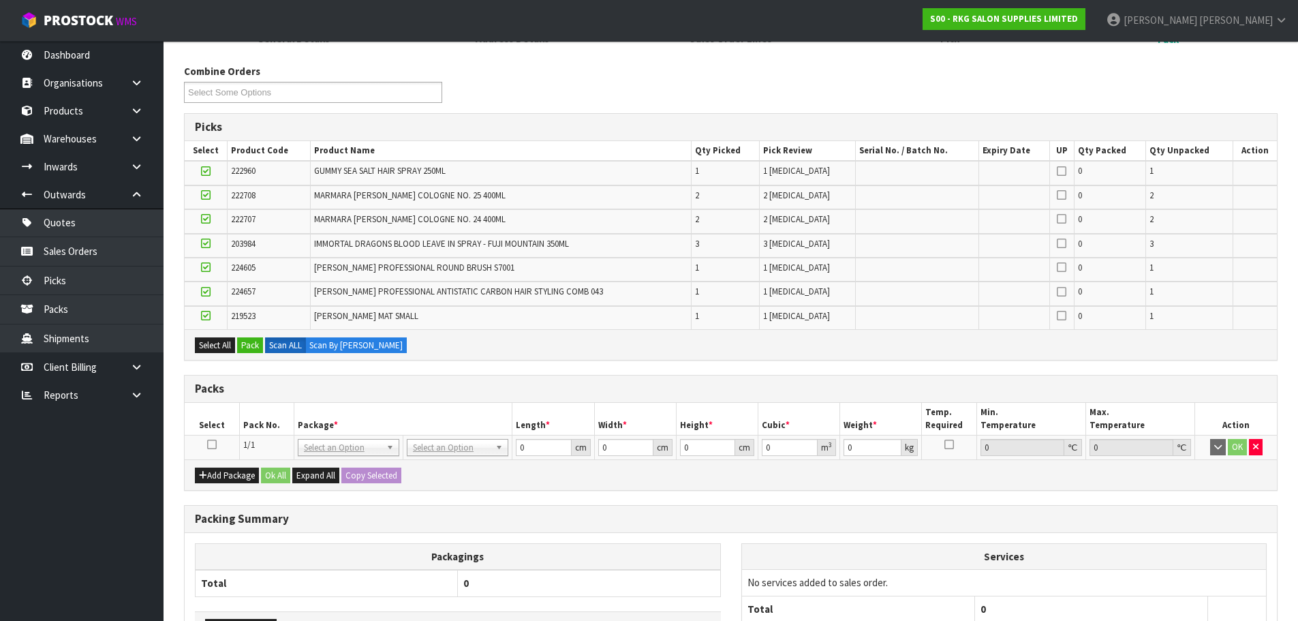
click at [213, 445] on icon at bounding box center [212, 444] width 10 height 1
click at [253, 345] on button "Pack" at bounding box center [250, 345] width 26 height 16
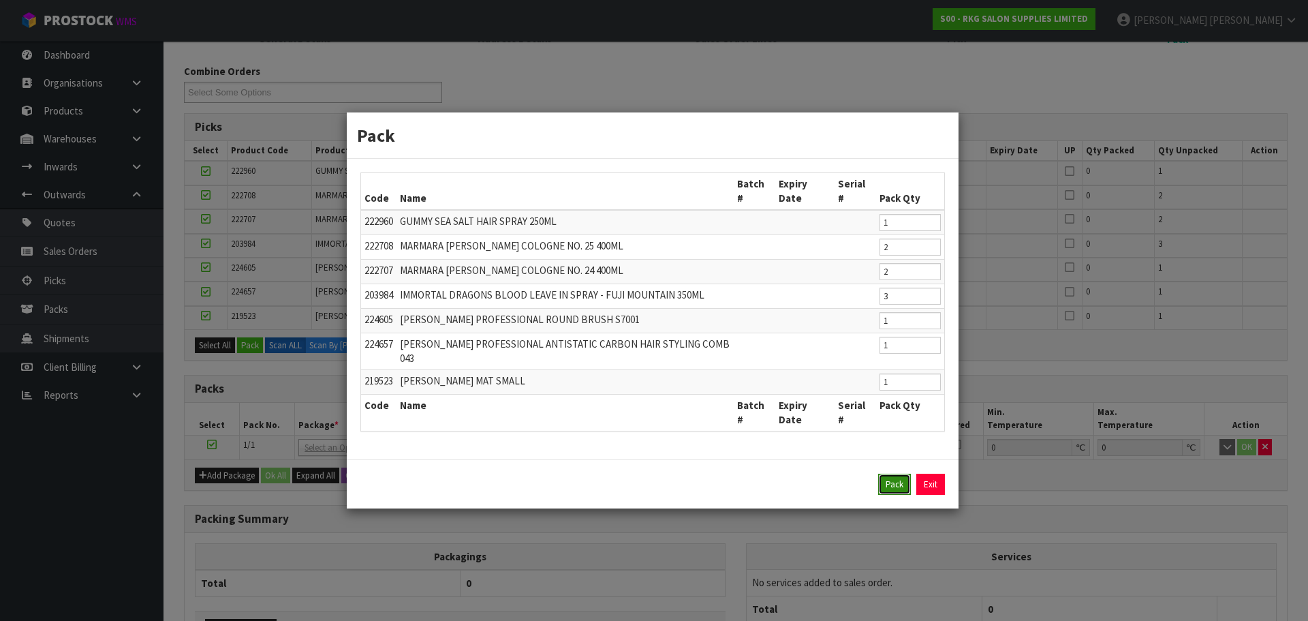
click at [895, 474] on button "Pack" at bounding box center [894, 485] width 33 height 22
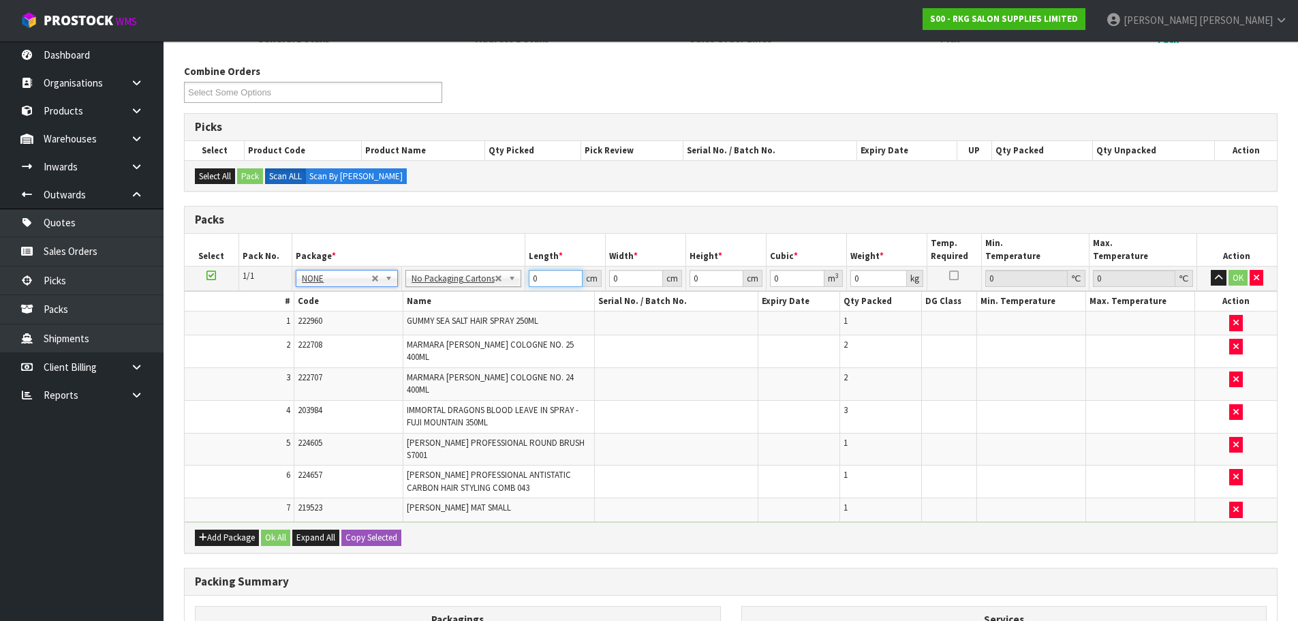
drag, startPoint x: 544, startPoint y: 275, endPoint x: 527, endPoint y: 277, distance: 16.5
click at [529, 277] on input "0" at bounding box center [556, 278] width 54 height 17
drag, startPoint x: 543, startPoint y: 278, endPoint x: 517, endPoint y: 283, distance: 26.3
click at [517, 283] on tr "1/1 NONE 007-001 007-002 007-004 007-009 007-013 007-014 007-015 007-017 007-01…" at bounding box center [731, 278] width 1092 height 25
type input "20"
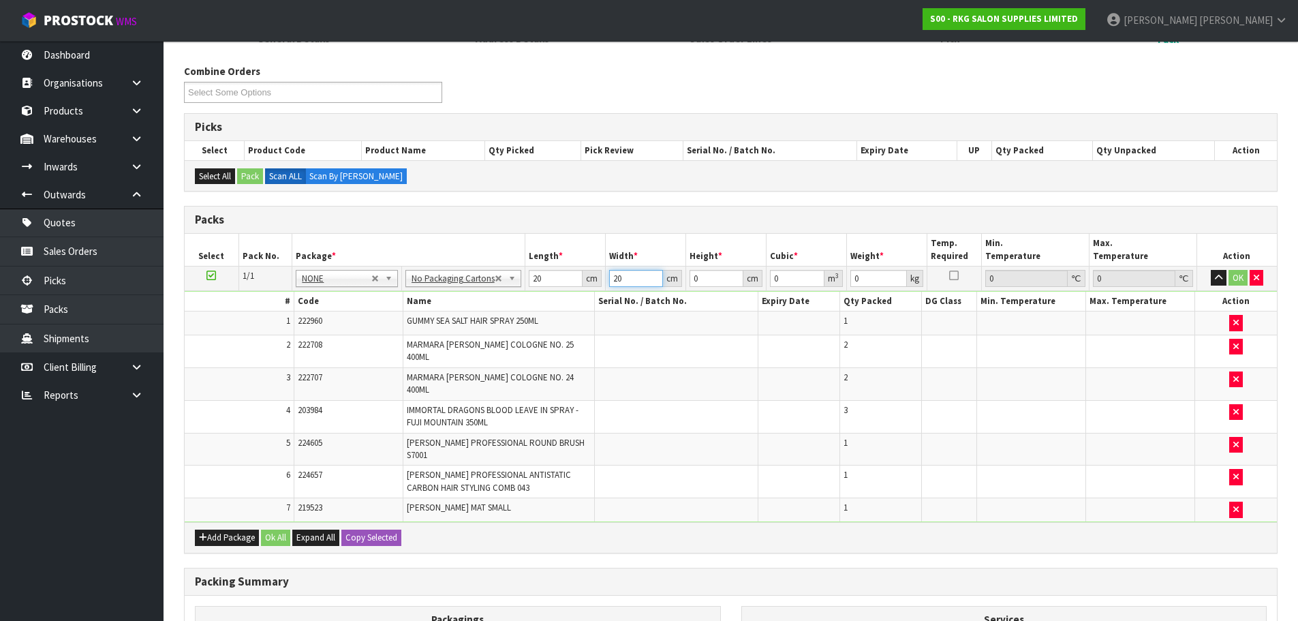
type input "20"
type input "4"
type input "0.0016"
type input "40"
type input "0.016"
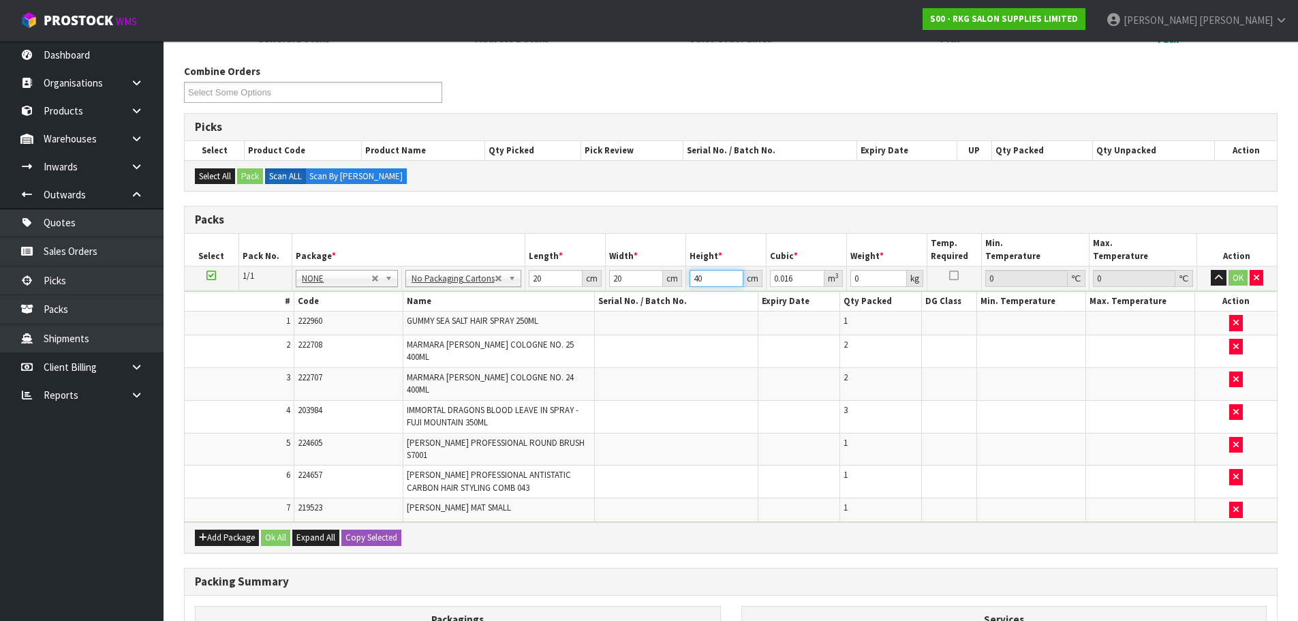
type input "40"
drag, startPoint x: 868, startPoint y: 278, endPoint x: 830, endPoint y: 283, distance: 38.5
click at [830, 283] on tr "1/1 NONE 007-001 007-002 007-004 007-009 007-013 007-014 007-015 007-017 007-01…" at bounding box center [731, 278] width 1092 height 25
type input "2"
click at [1234, 279] on button "OK" at bounding box center [1237, 278] width 19 height 16
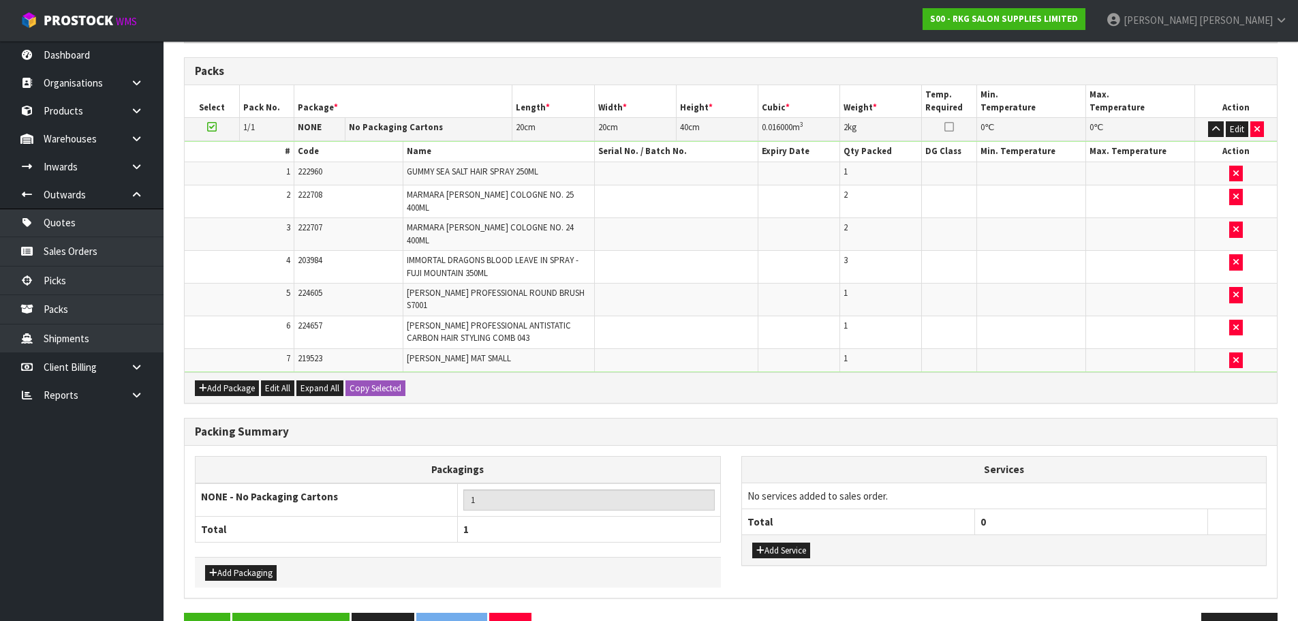
scroll to position [367, 0]
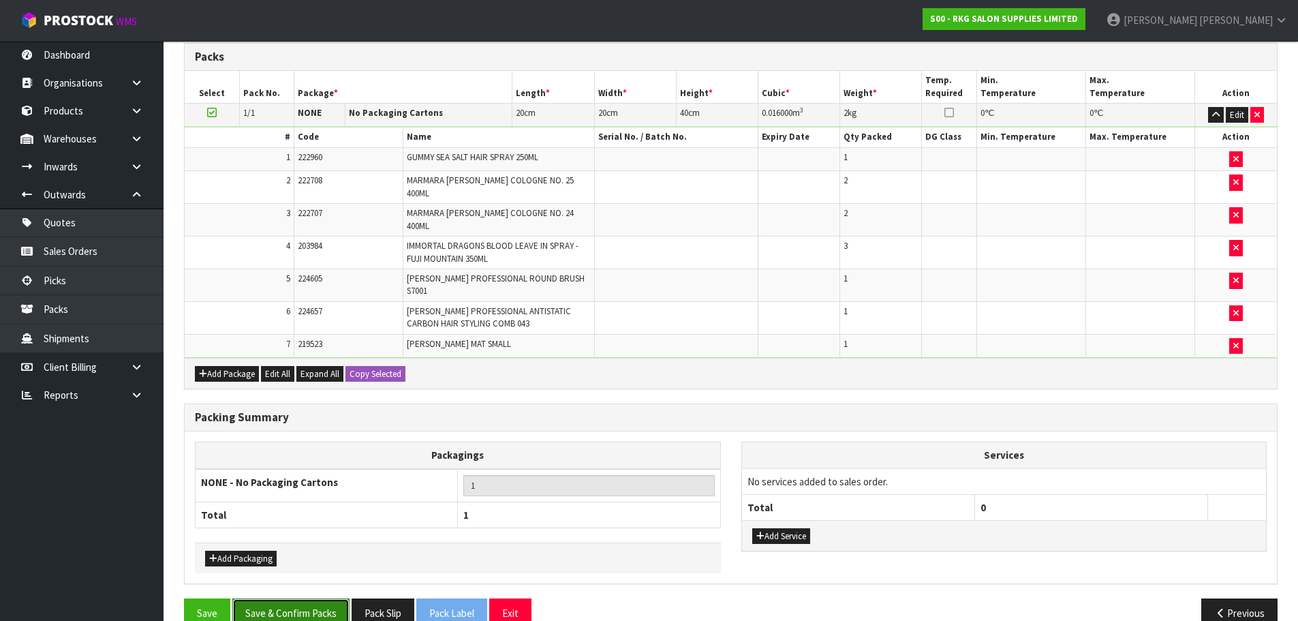
click at [285, 598] on button "Save & Confirm Packs" at bounding box center [290, 612] width 117 height 29
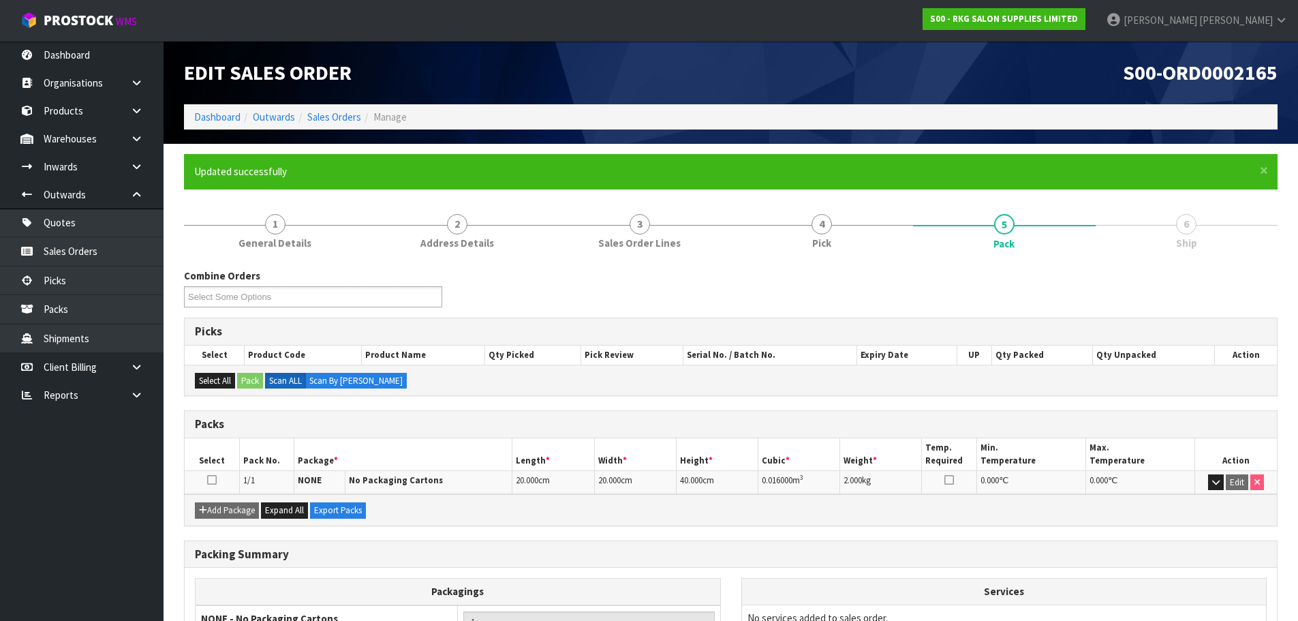
scroll to position [134, 0]
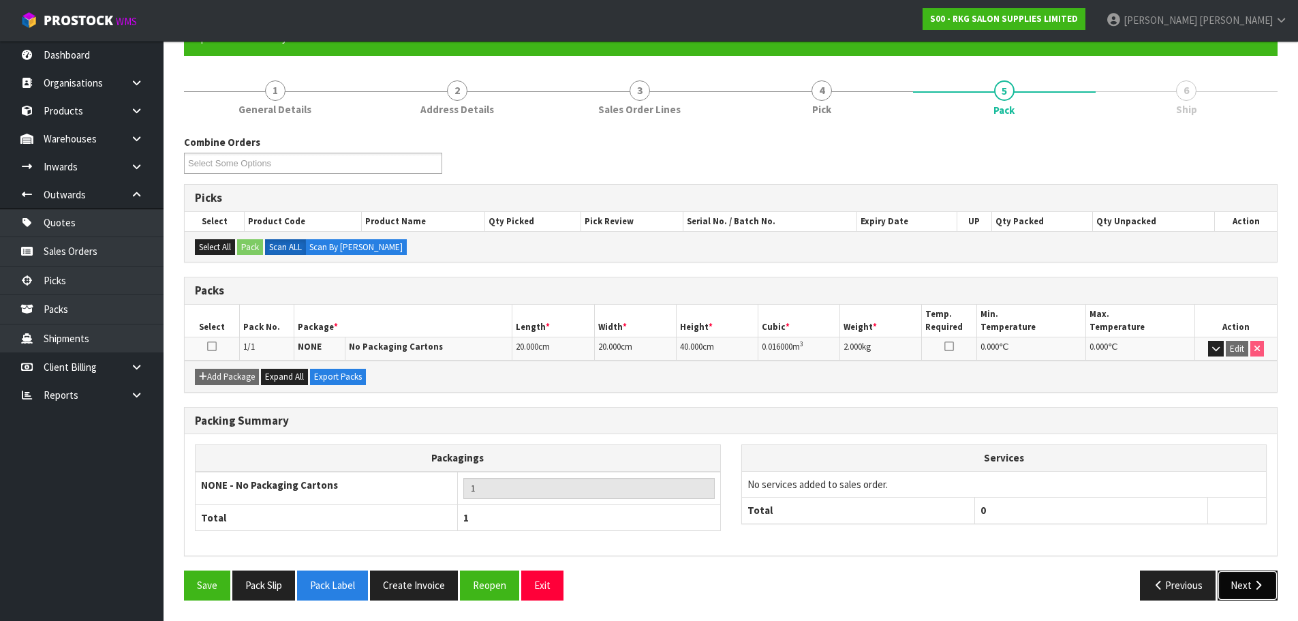
click at [1252, 587] on icon "button" at bounding box center [1258, 585] width 13 height 10
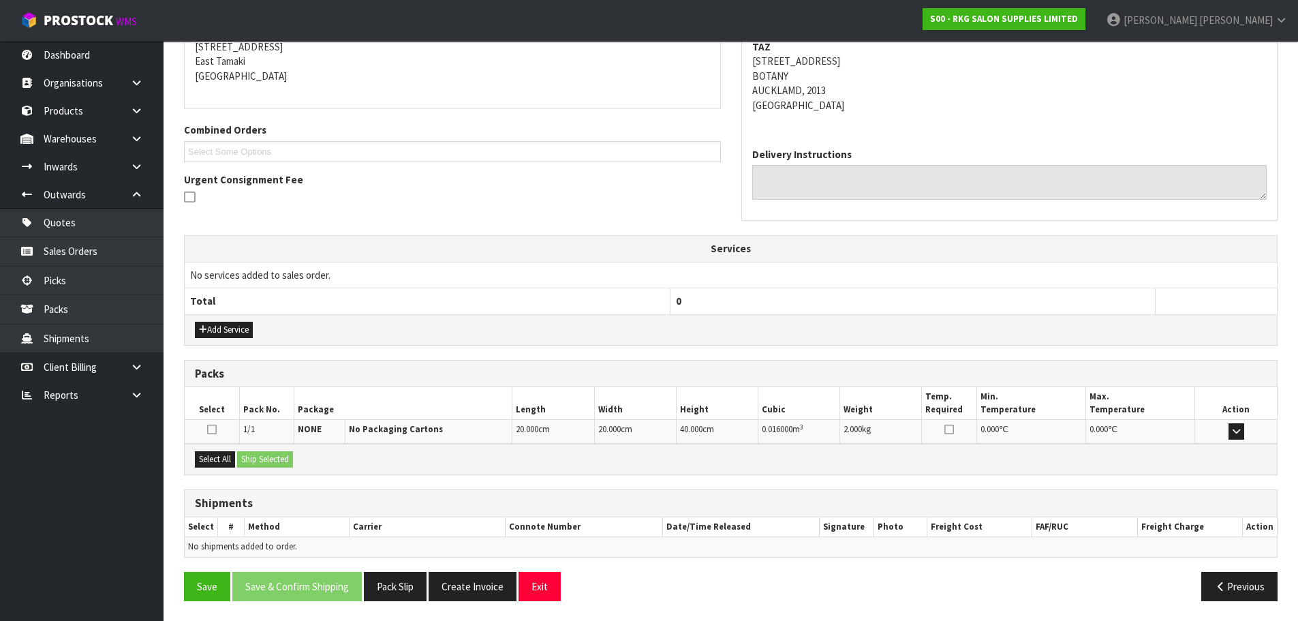
scroll to position [282, 0]
click at [220, 460] on button "Select All" at bounding box center [215, 458] width 40 height 16
click at [258, 456] on button "Ship Selected" at bounding box center [265, 458] width 56 height 16
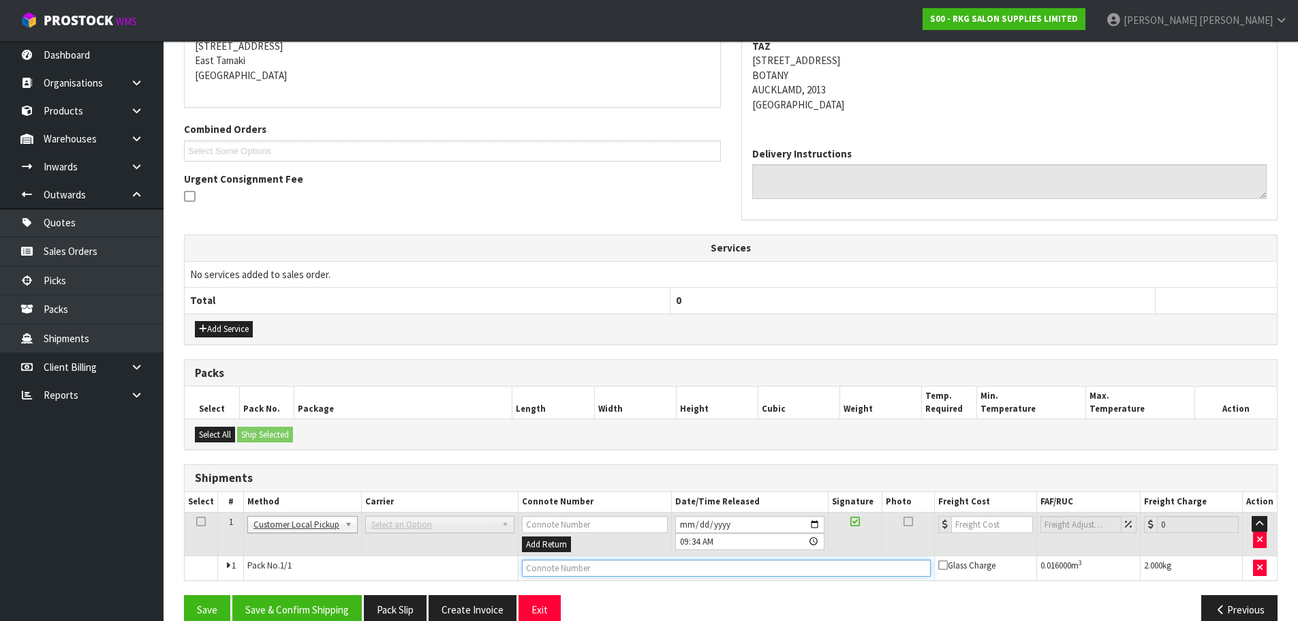
click at [564, 574] on input "text" at bounding box center [726, 567] width 409 height 17
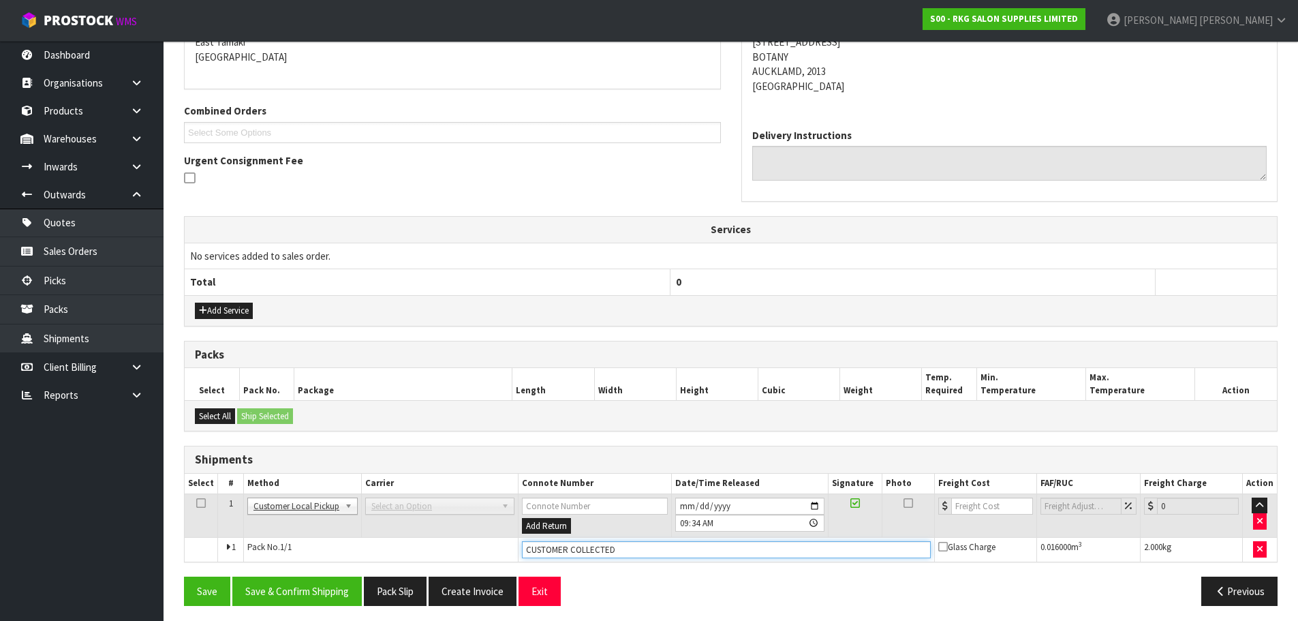
scroll to position [306, 0]
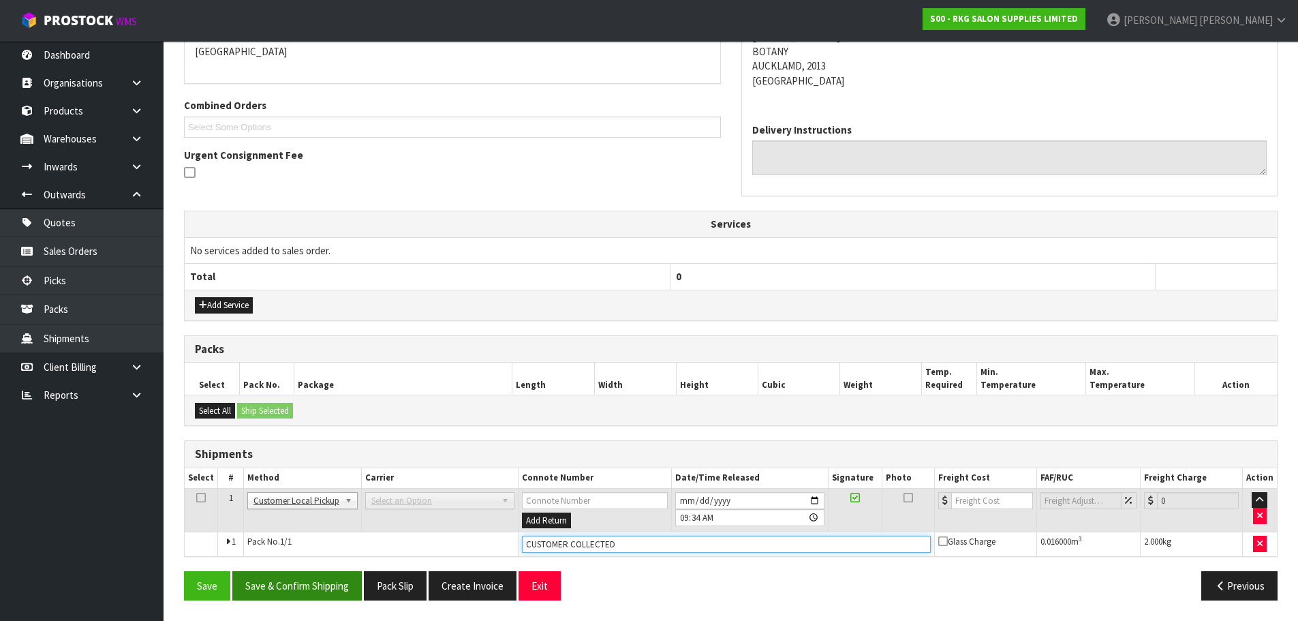
type input "CUSTOMER COLLECTED"
click at [283, 593] on button "Save & Confirm Shipping" at bounding box center [296, 585] width 129 height 29
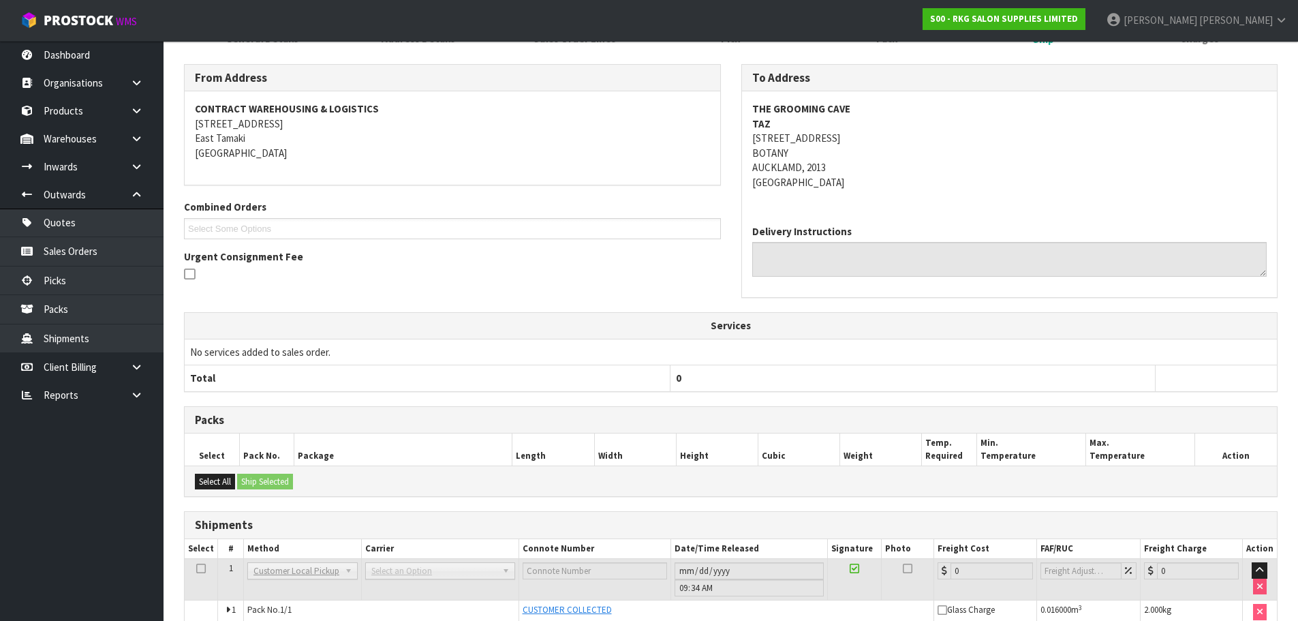
scroll to position [272, 0]
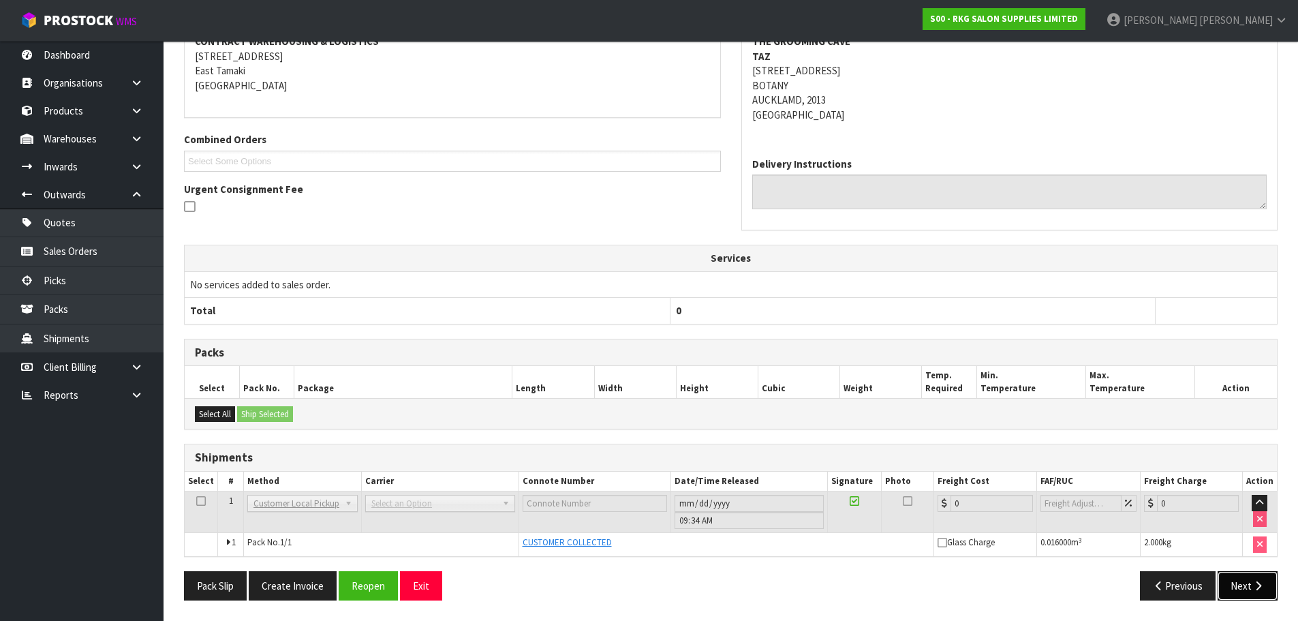
click at [1251, 585] on button "Next" at bounding box center [1248, 585] width 60 height 29
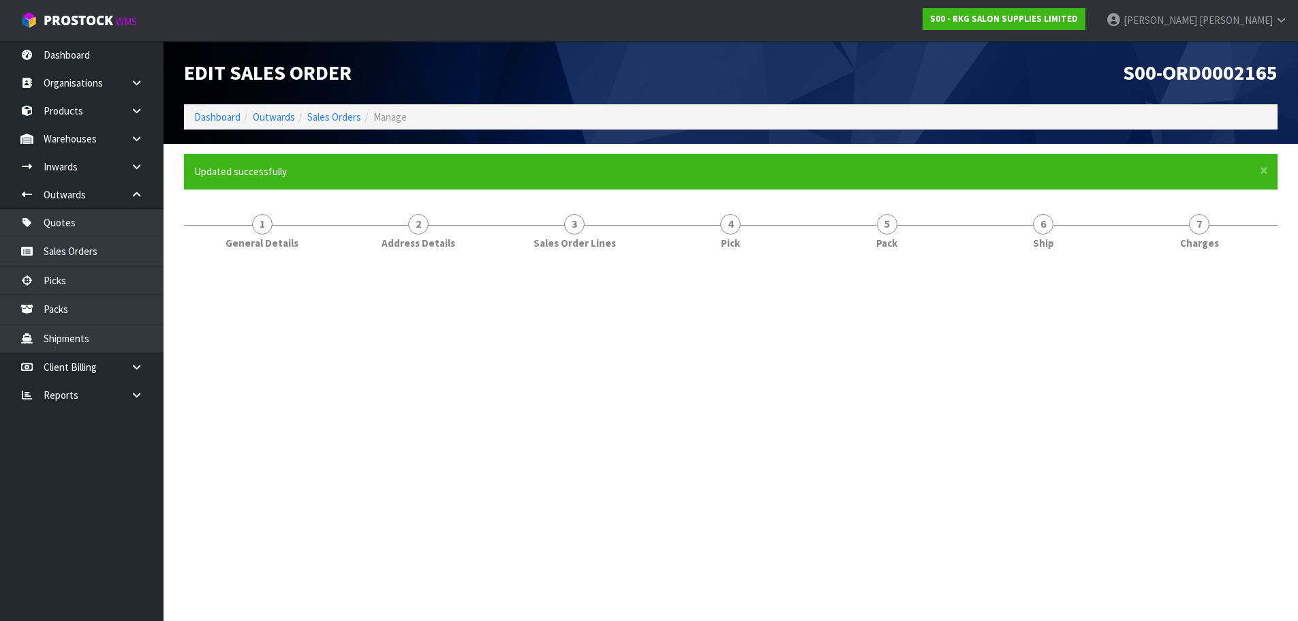
scroll to position [0, 0]
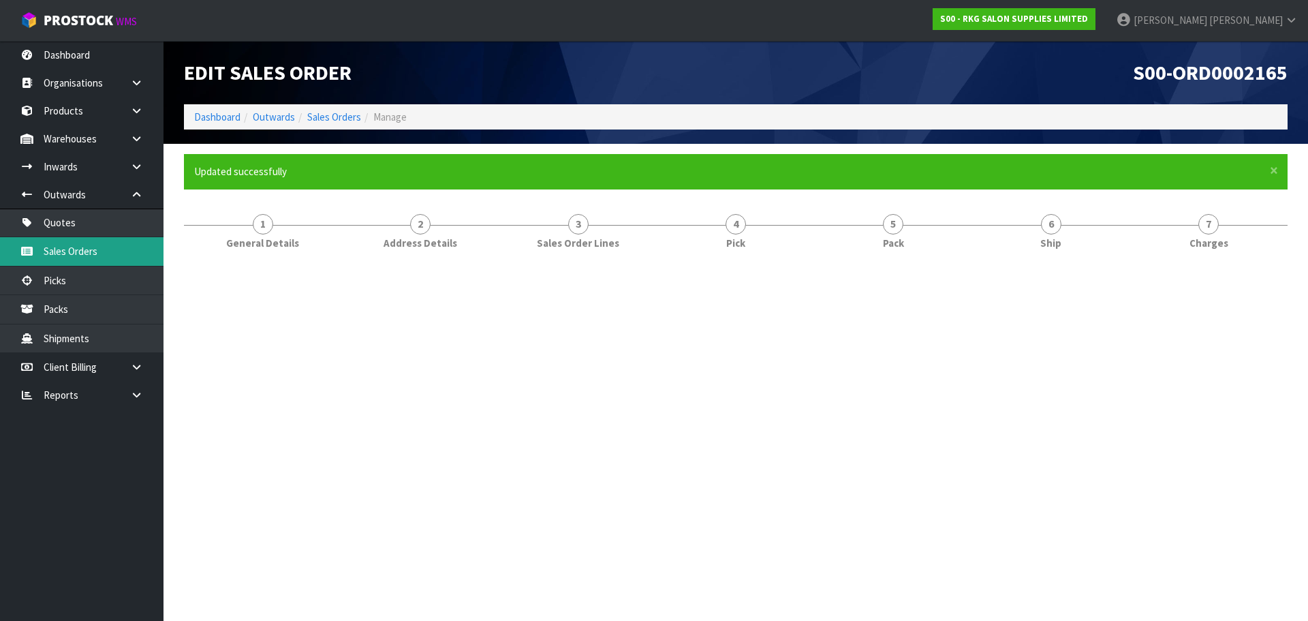
click at [65, 251] on link "Sales Orders" at bounding box center [82, 251] width 164 height 28
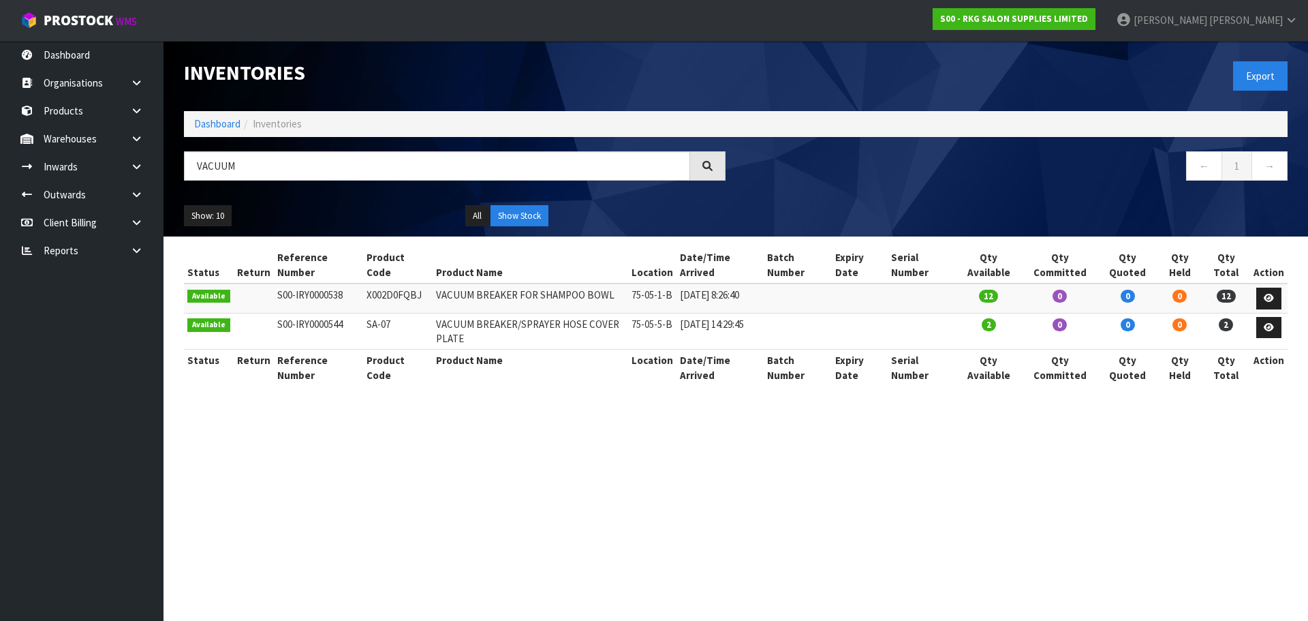
drag, startPoint x: 0, startPoint y: 0, endPoint x: 179, endPoint y: 169, distance: 246.3
click at [179, 169] on div "VACUUM" at bounding box center [455, 171] width 562 height 40
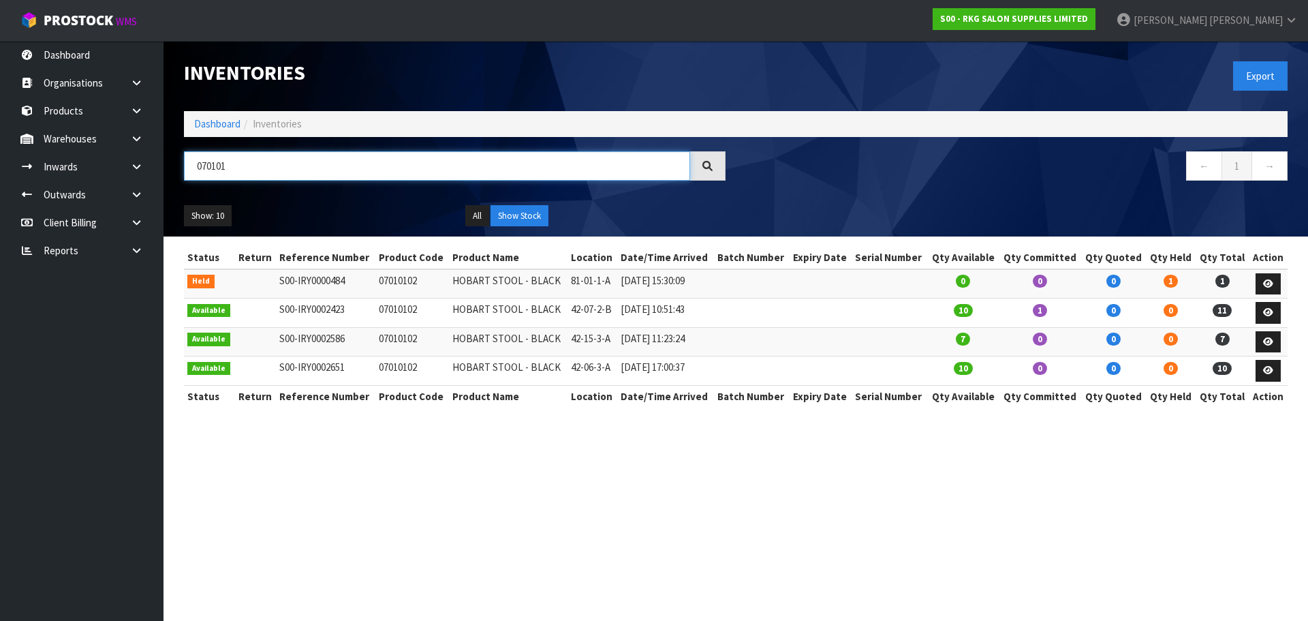
drag, startPoint x: 239, startPoint y: 165, endPoint x: 191, endPoint y: 161, distance: 48.5
click at [191, 161] on input "070101" at bounding box center [437, 165] width 506 height 29
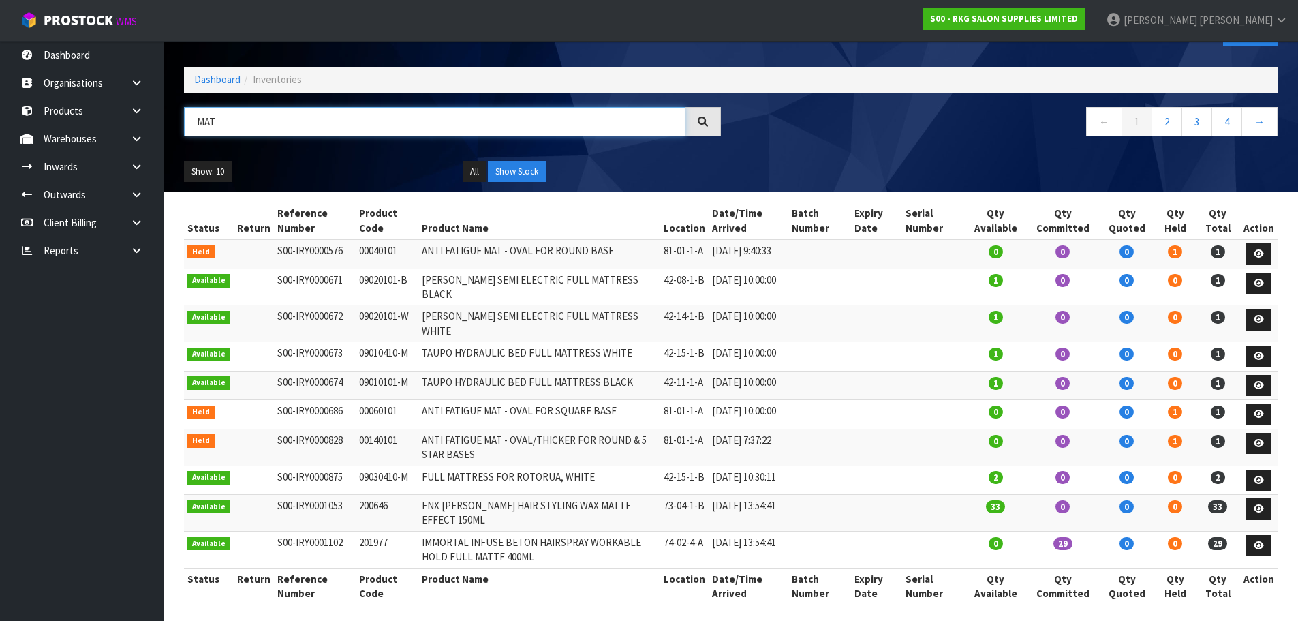
scroll to position [68, 0]
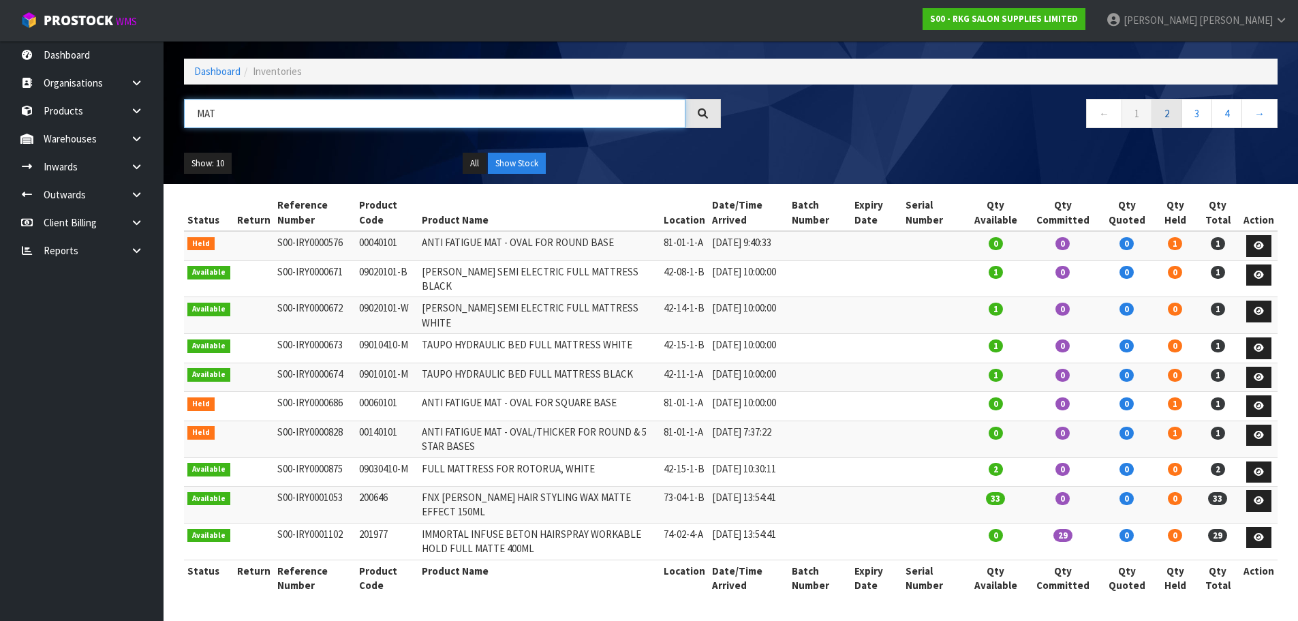
type input "MAT"
click at [1166, 101] on link "2" at bounding box center [1166, 113] width 31 height 29
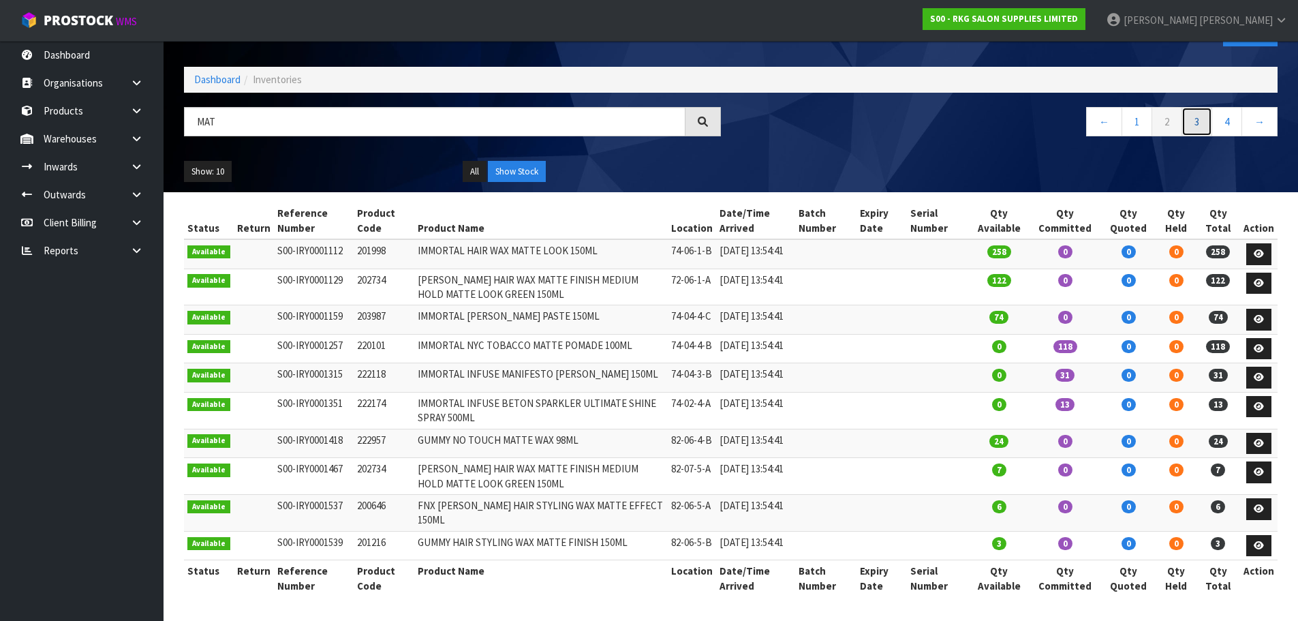
click at [1197, 107] on link "3" at bounding box center [1196, 121] width 31 height 29
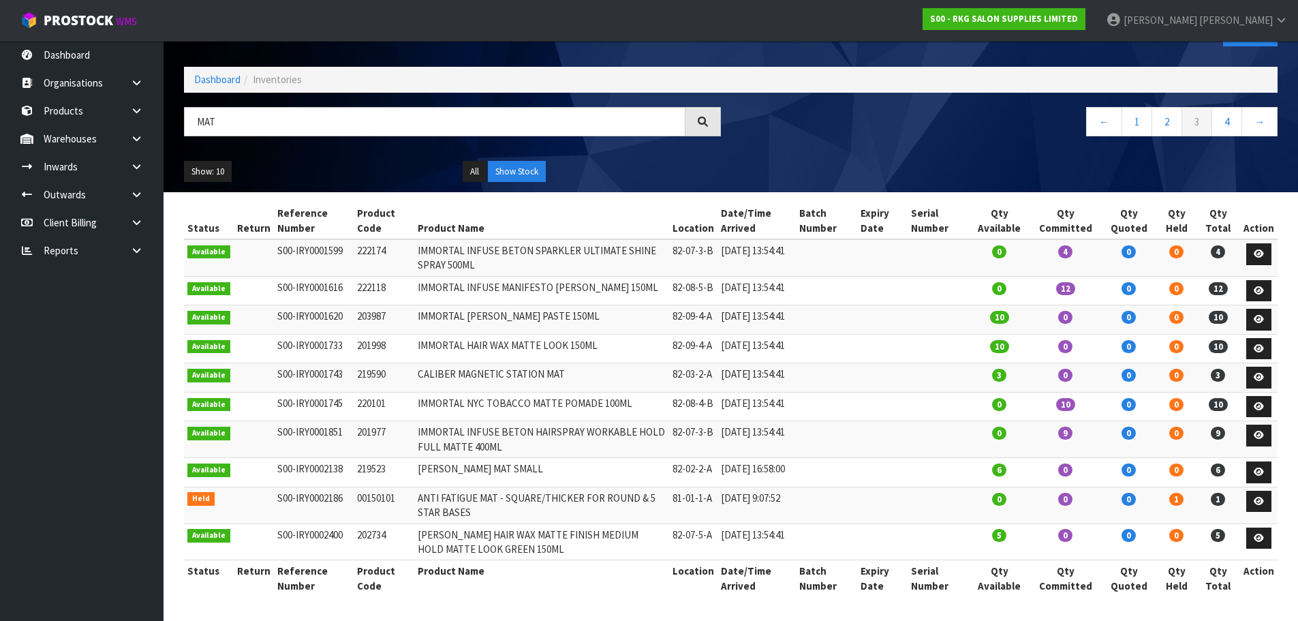
scroll to position [91, 0]
click at [136, 112] on icon at bounding box center [136, 111] width 13 height 10
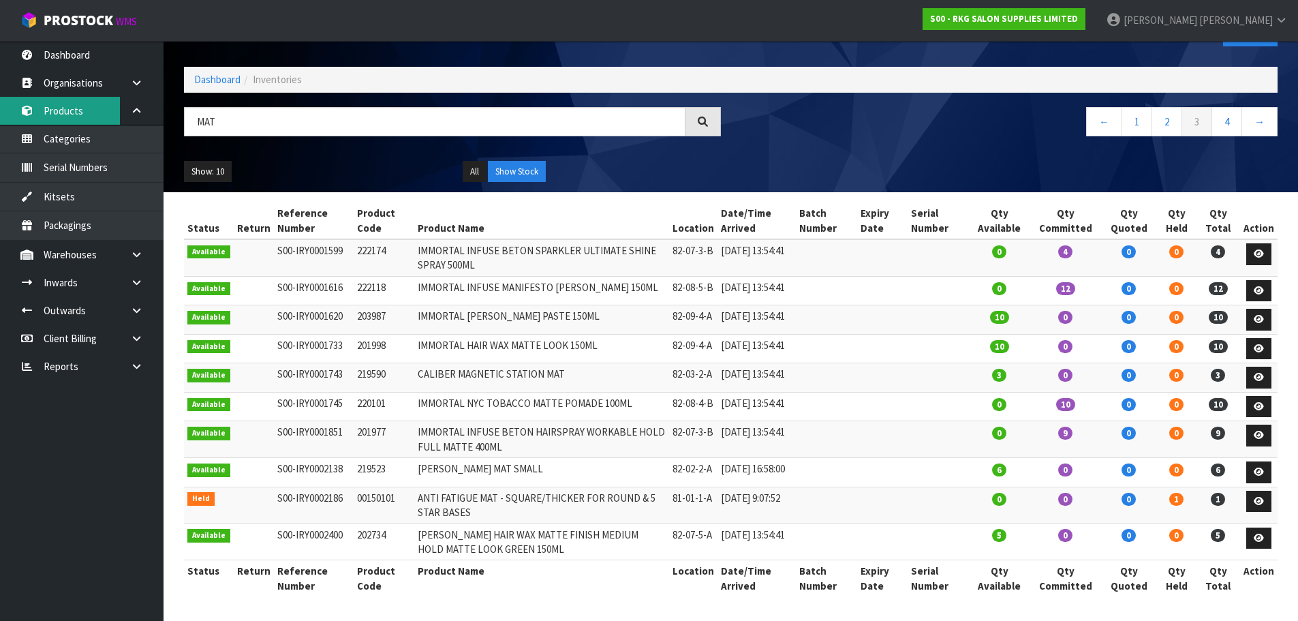
click at [70, 113] on link "Products" at bounding box center [82, 111] width 164 height 28
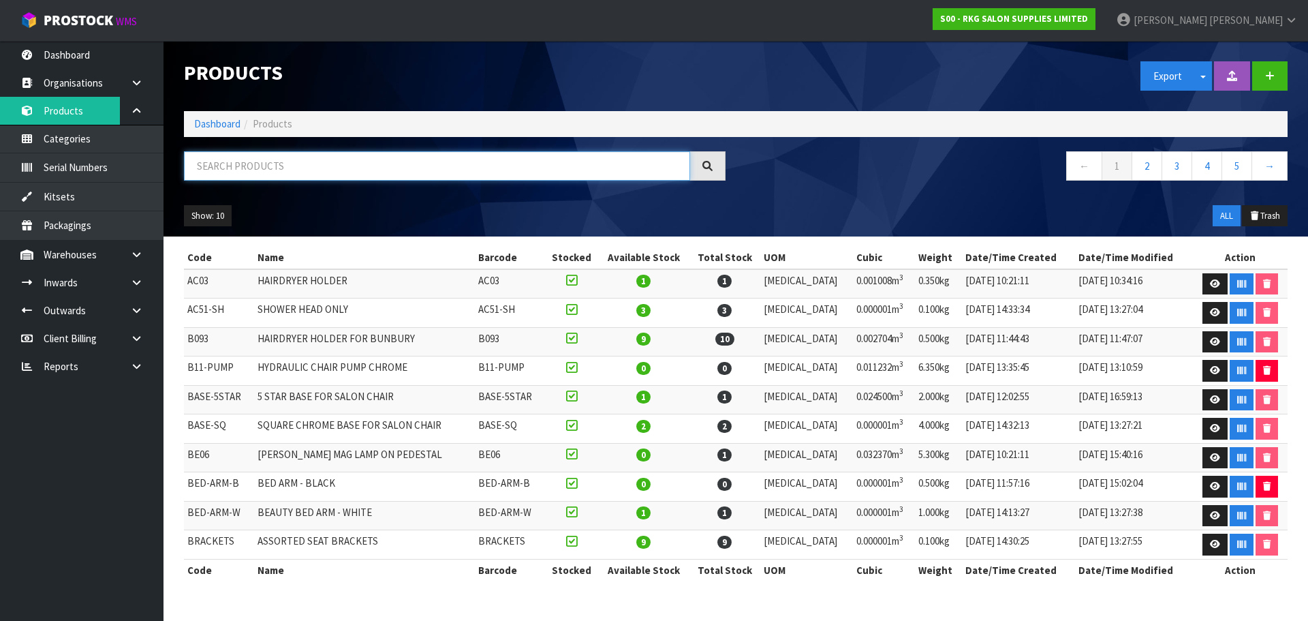
click at [217, 166] on input "text" at bounding box center [437, 165] width 506 height 29
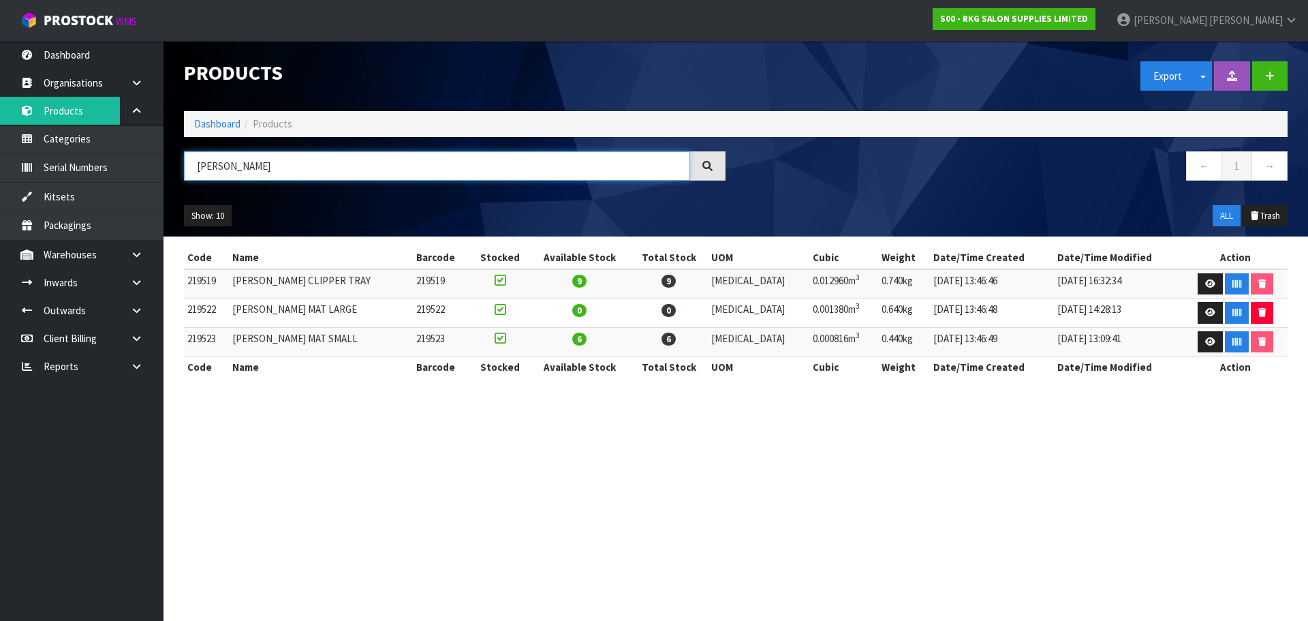
type input "BOB BARBER"
drag, startPoint x: 268, startPoint y: 168, endPoint x: 193, endPoint y: 168, distance: 74.9
click at [193, 168] on input "BOB BARBER" at bounding box center [437, 165] width 506 height 29
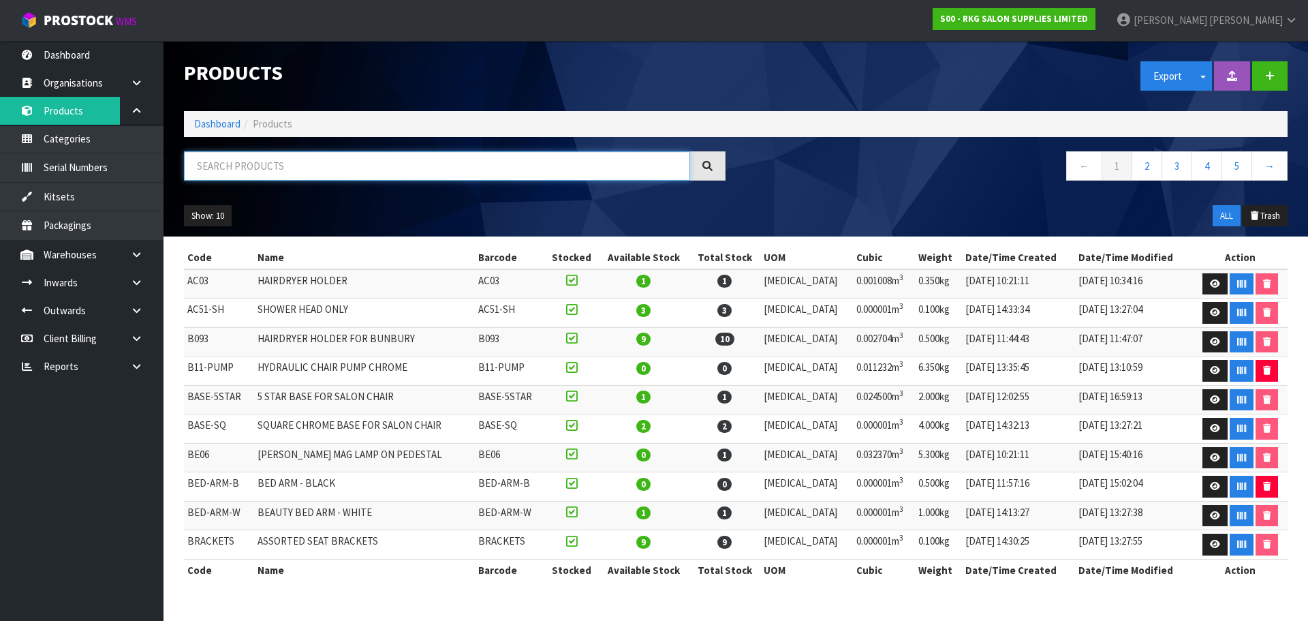
click at [270, 165] on input "text" at bounding box center [437, 165] width 506 height 29
type input "WEL"
drag, startPoint x: 271, startPoint y: 163, endPoint x: 178, endPoint y: 166, distance: 93.4
click at [178, 166] on div "WEL" at bounding box center [455, 171] width 562 height 40
click at [131, 258] on icon at bounding box center [136, 254] width 13 height 10
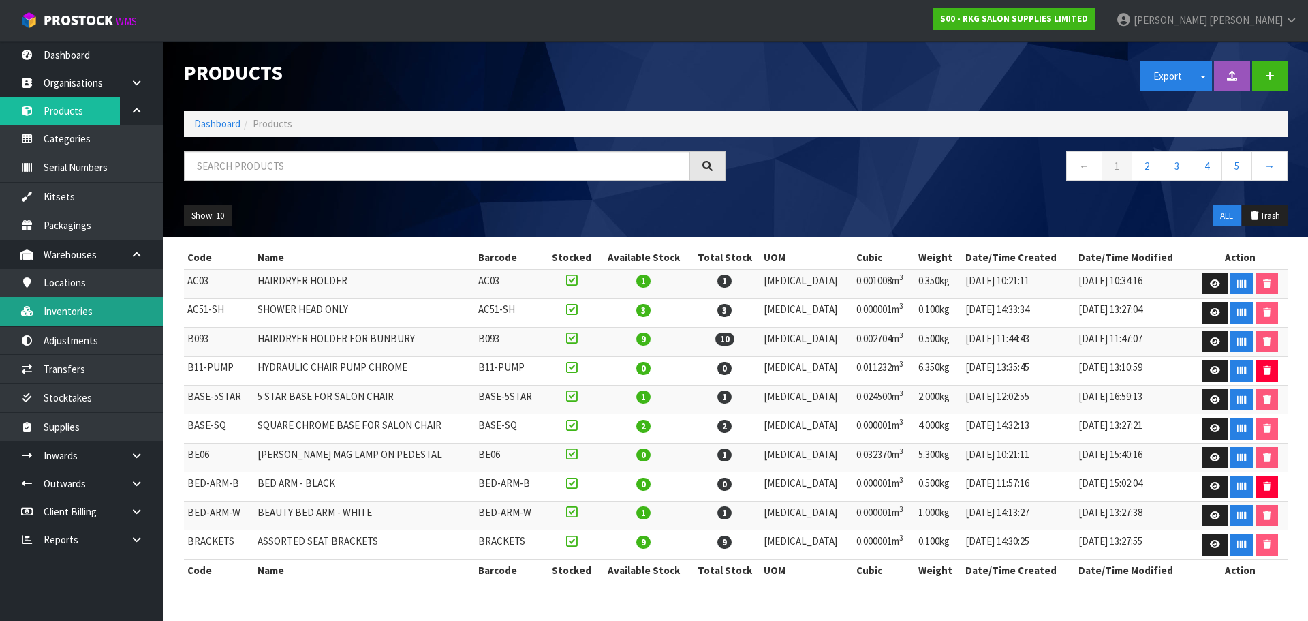
click at [72, 311] on link "Inventories" at bounding box center [82, 311] width 164 height 28
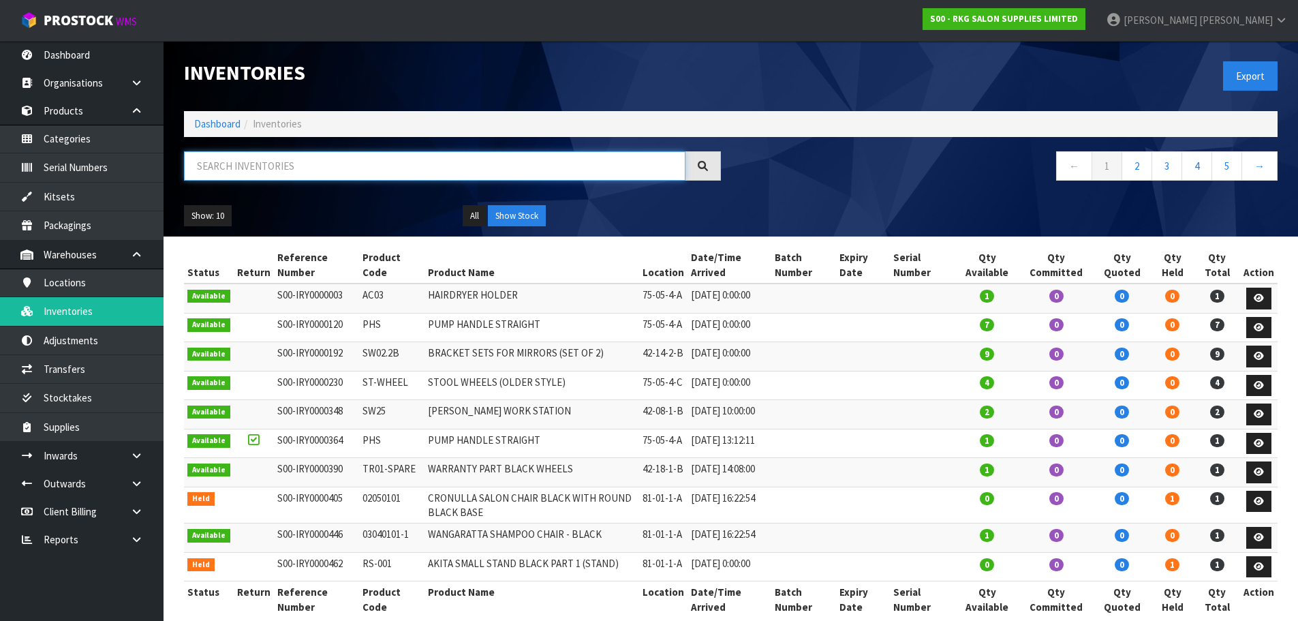
click at [228, 170] on input "text" at bounding box center [434, 165] width 501 height 29
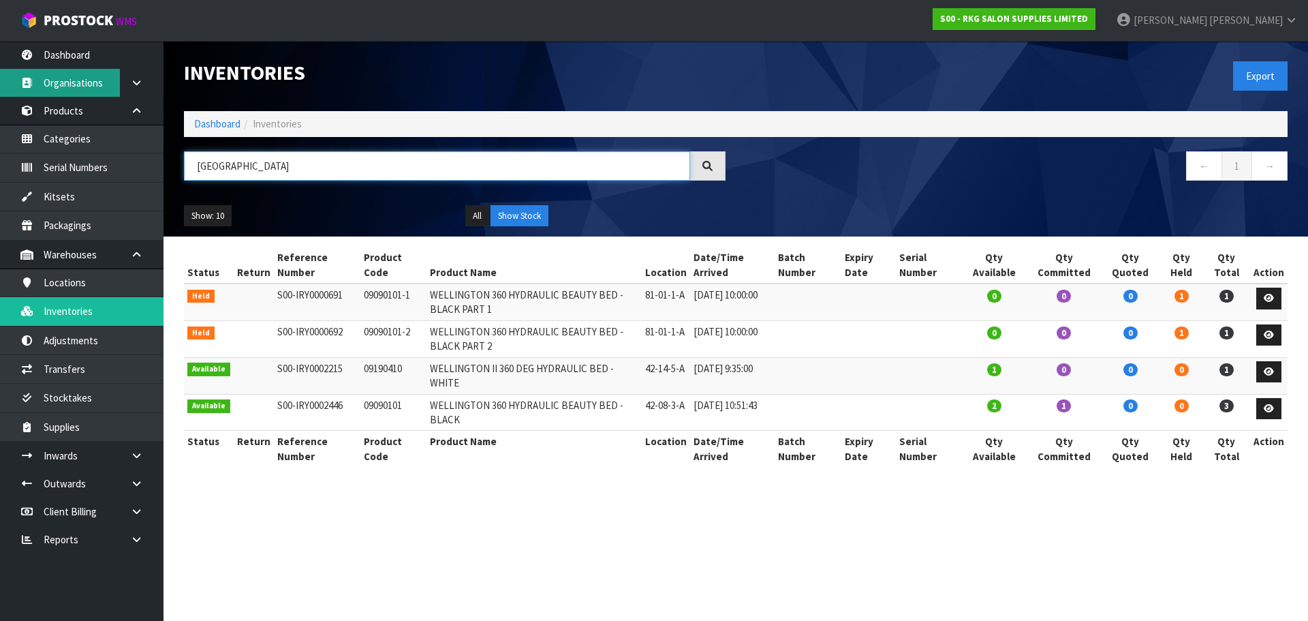
type input "WELLINGTON"
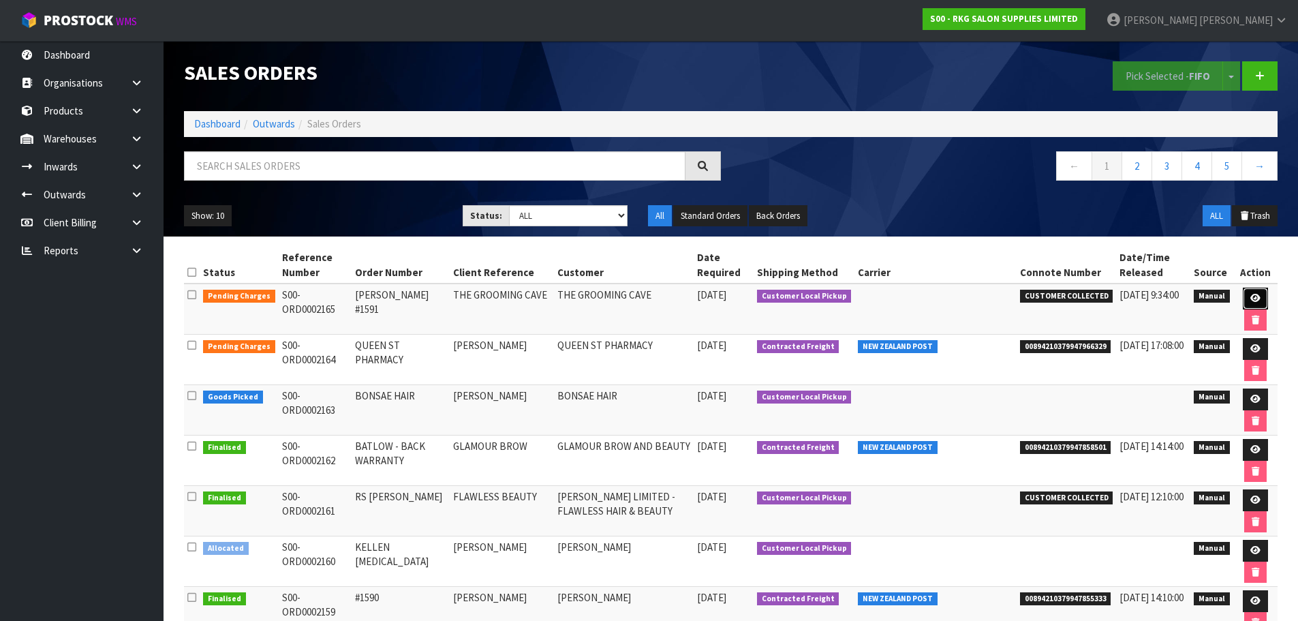
click at [1255, 300] on icon at bounding box center [1255, 298] width 10 height 9
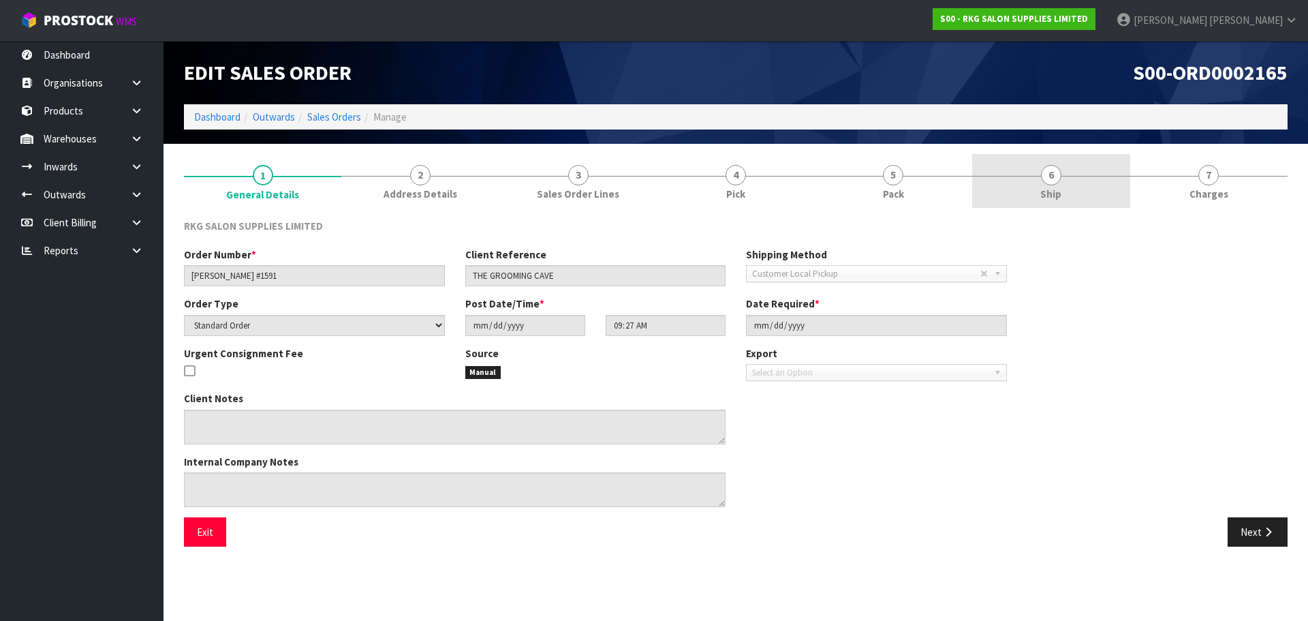
click at [1055, 181] on span "6" at bounding box center [1051, 175] width 20 height 20
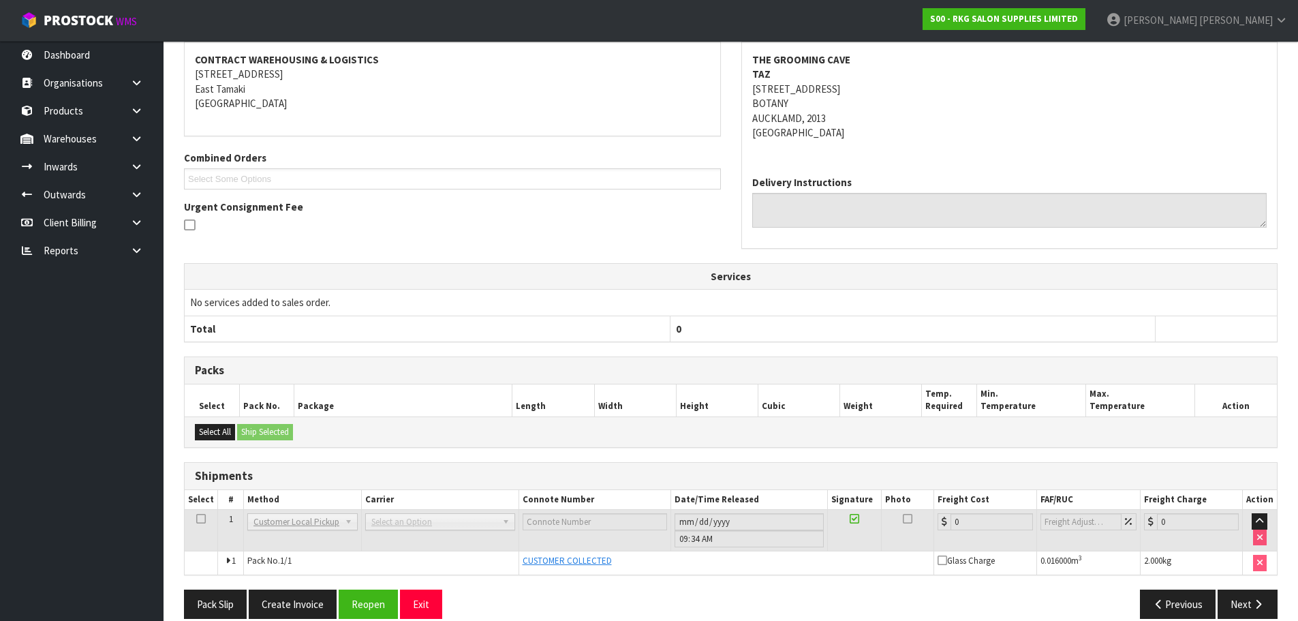
scroll to position [223, 0]
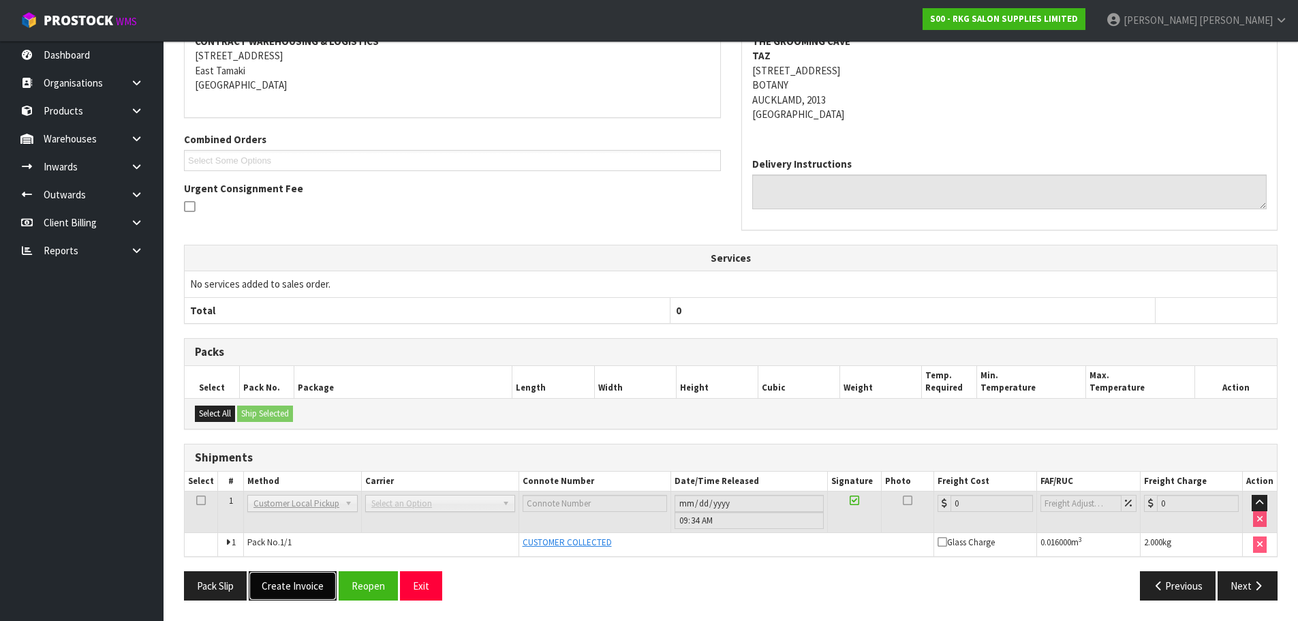
click at [295, 586] on button "Create Invoice" at bounding box center [293, 585] width 88 height 29
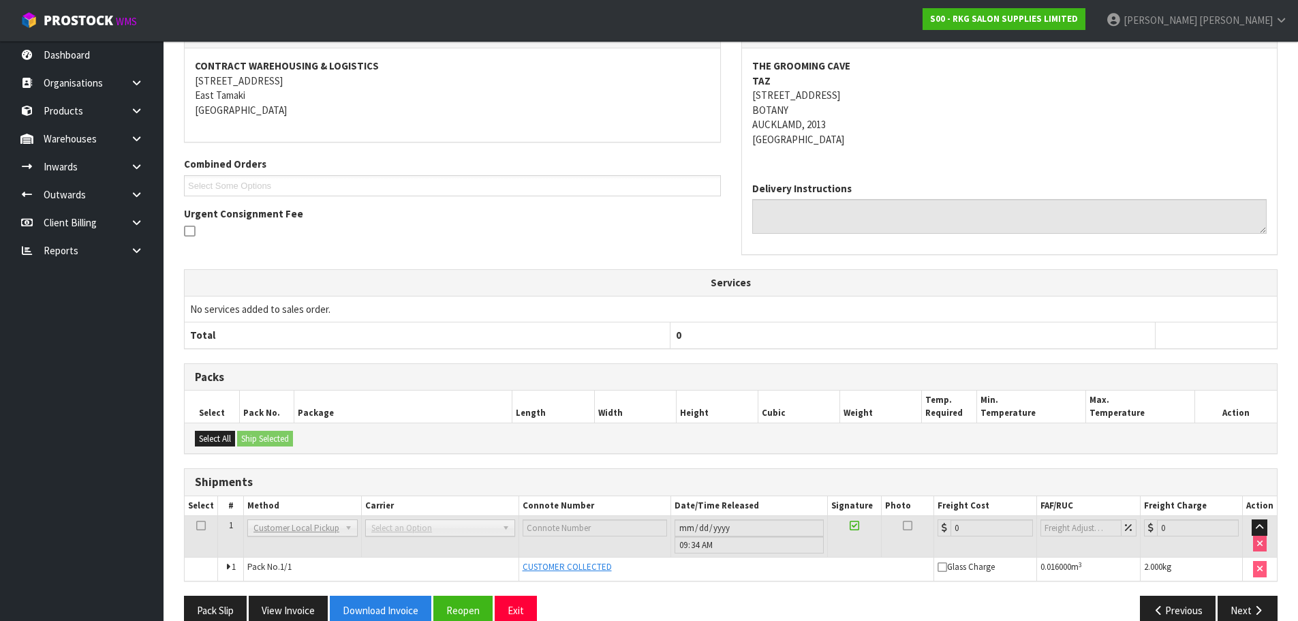
scroll to position [272, 0]
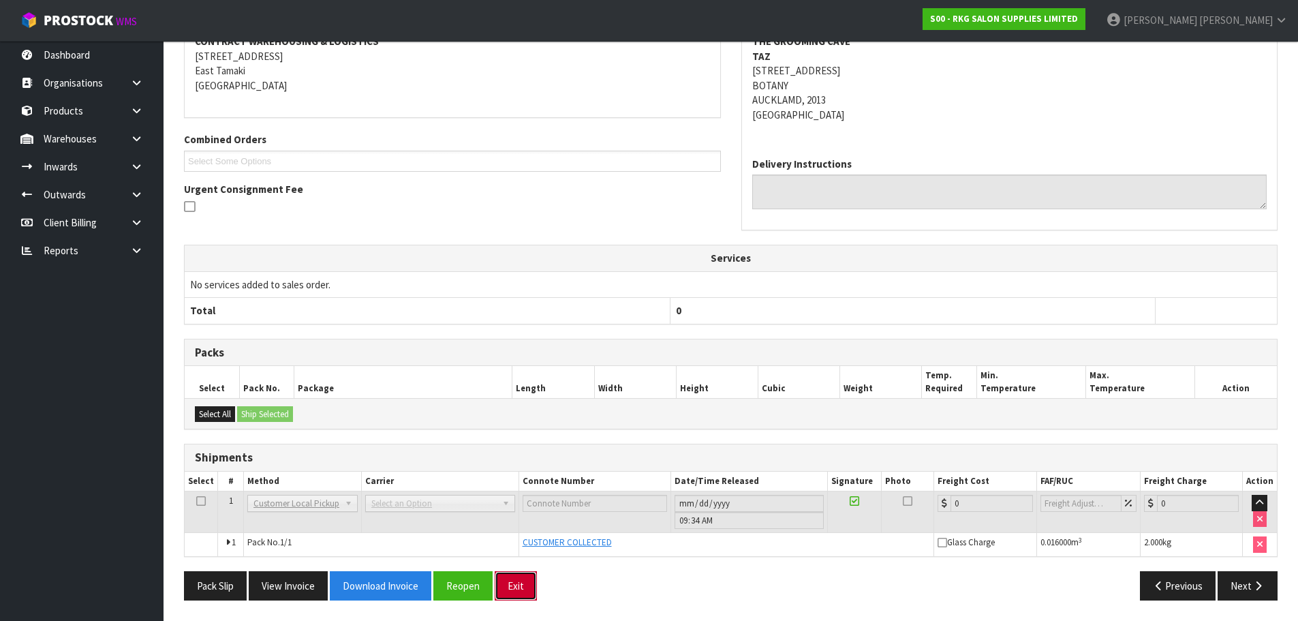
click at [523, 587] on button "Exit" at bounding box center [516, 585] width 42 height 29
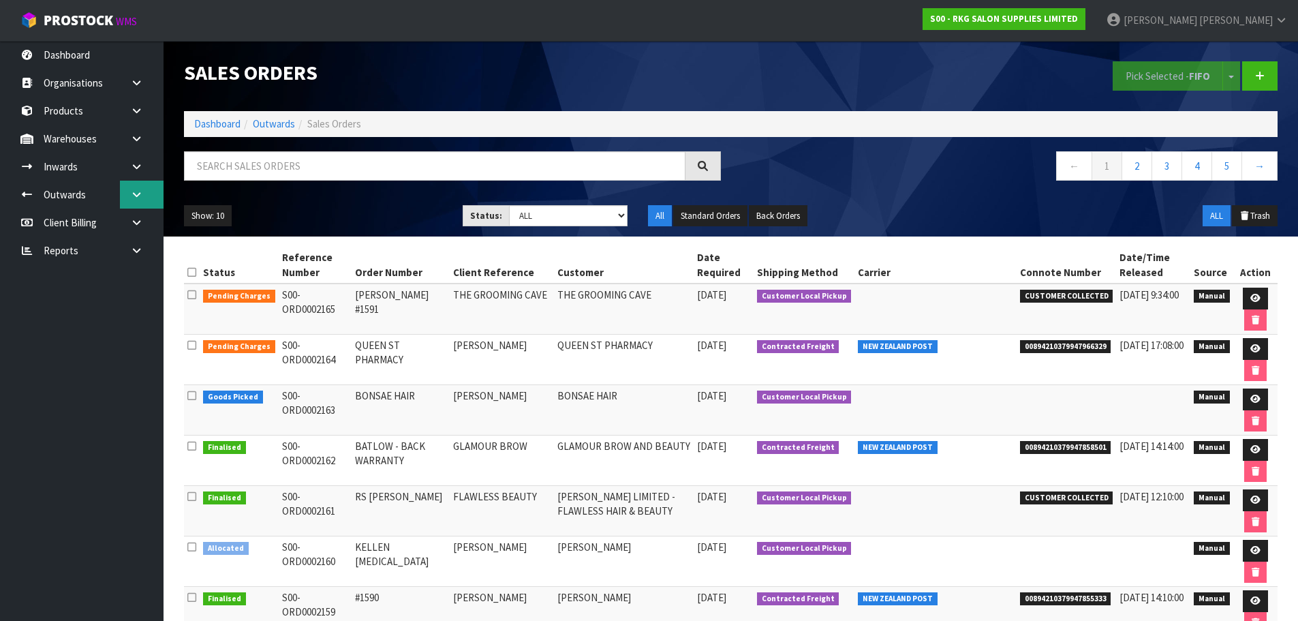
click at [136, 194] on icon at bounding box center [136, 194] width 13 height 10
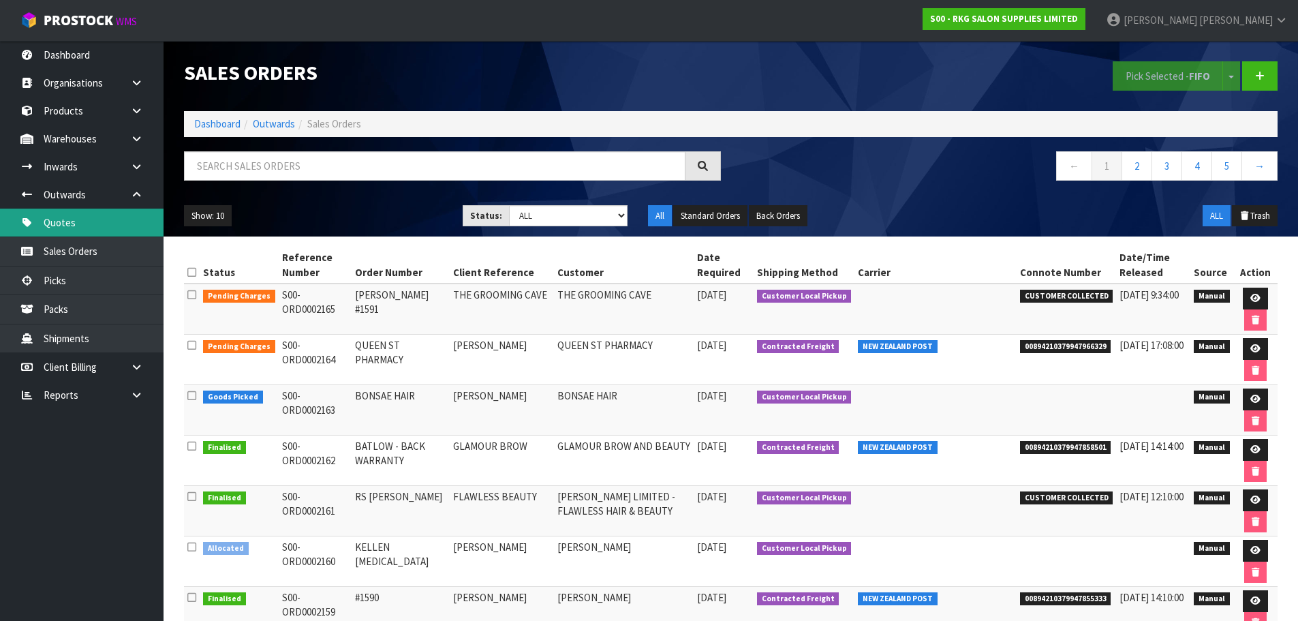
click at [77, 227] on link "Quotes" at bounding box center [82, 222] width 164 height 28
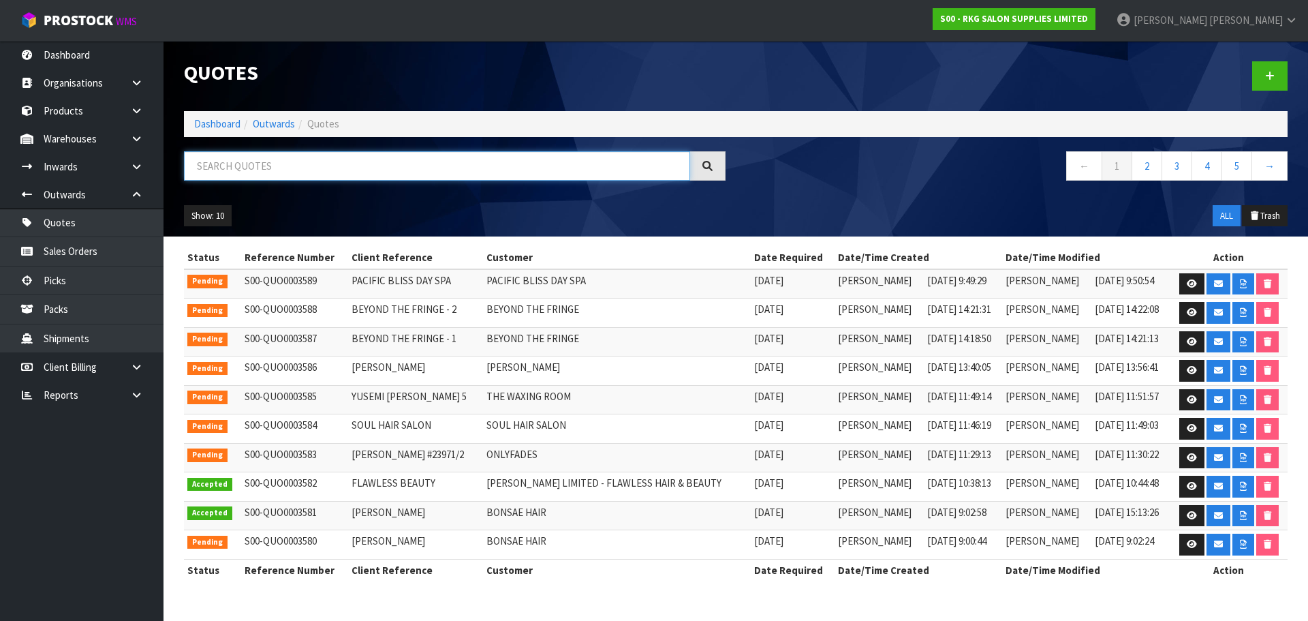
click at [273, 166] on input "text" at bounding box center [437, 165] width 506 height 29
click at [1144, 167] on link "2" at bounding box center [1147, 165] width 31 height 29
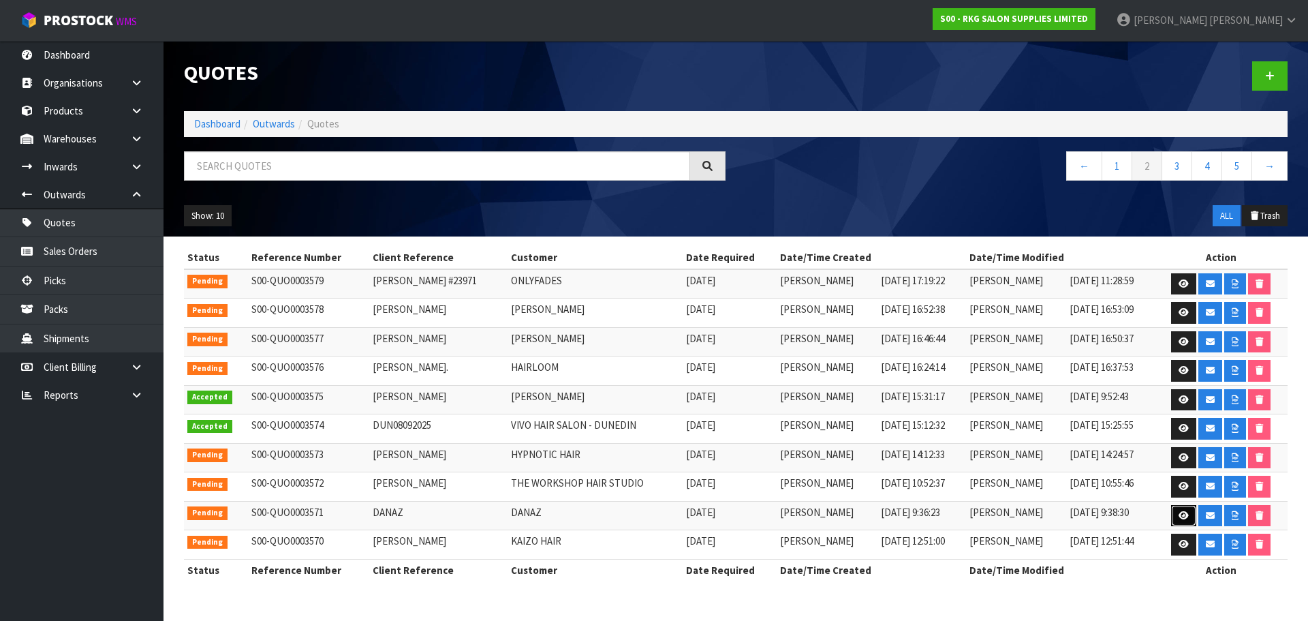
click at [1180, 514] on icon at bounding box center [1184, 515] width 10 height 9
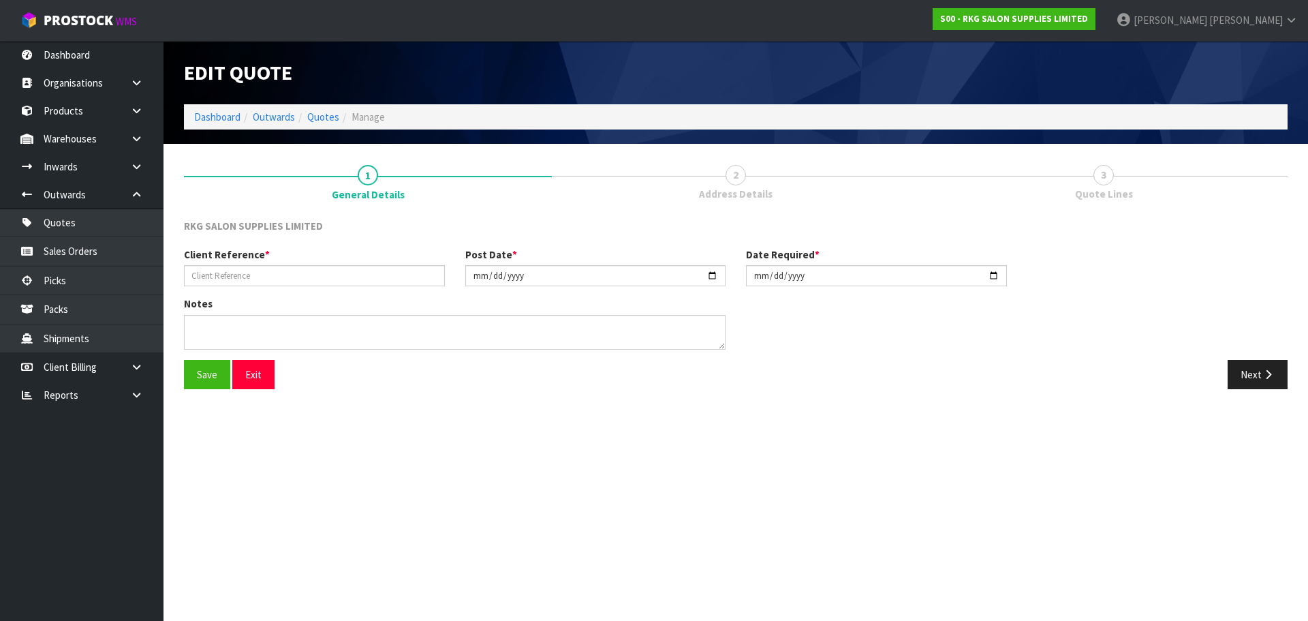
type input "DANAZ"
type input "[DATE]"
type textarea "FOR PICK UP"
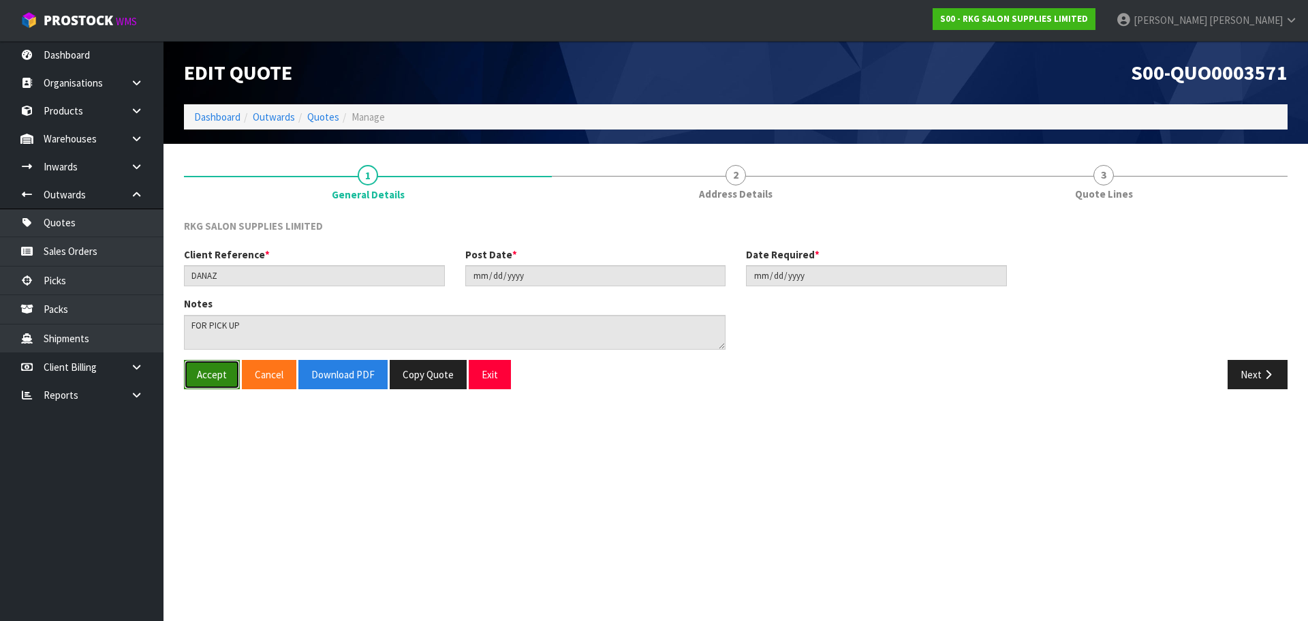
click at [210, 376] on button "Accept" at bounding box center [212, 374] width 56 height 29
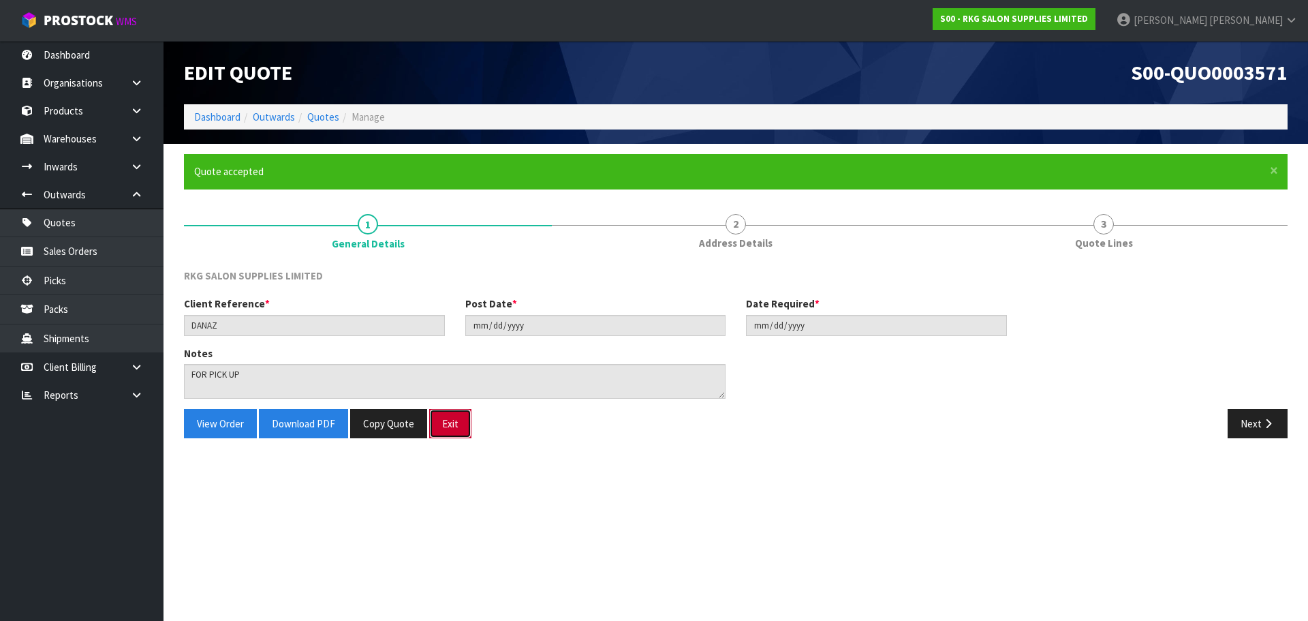
click at [446, 422] on button "Exit" at bounding box center [450, 423] width 42 height 29
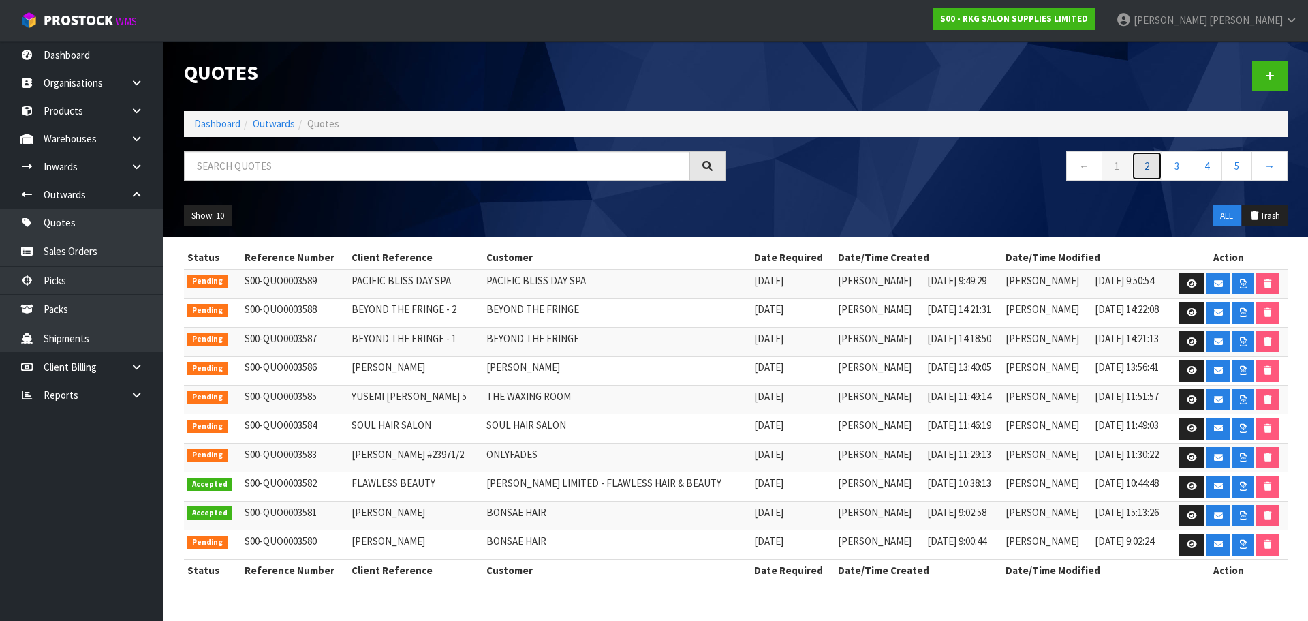
click at [1150, 171] on link "2" at bounding box center [1147, 165] width 31 height 29
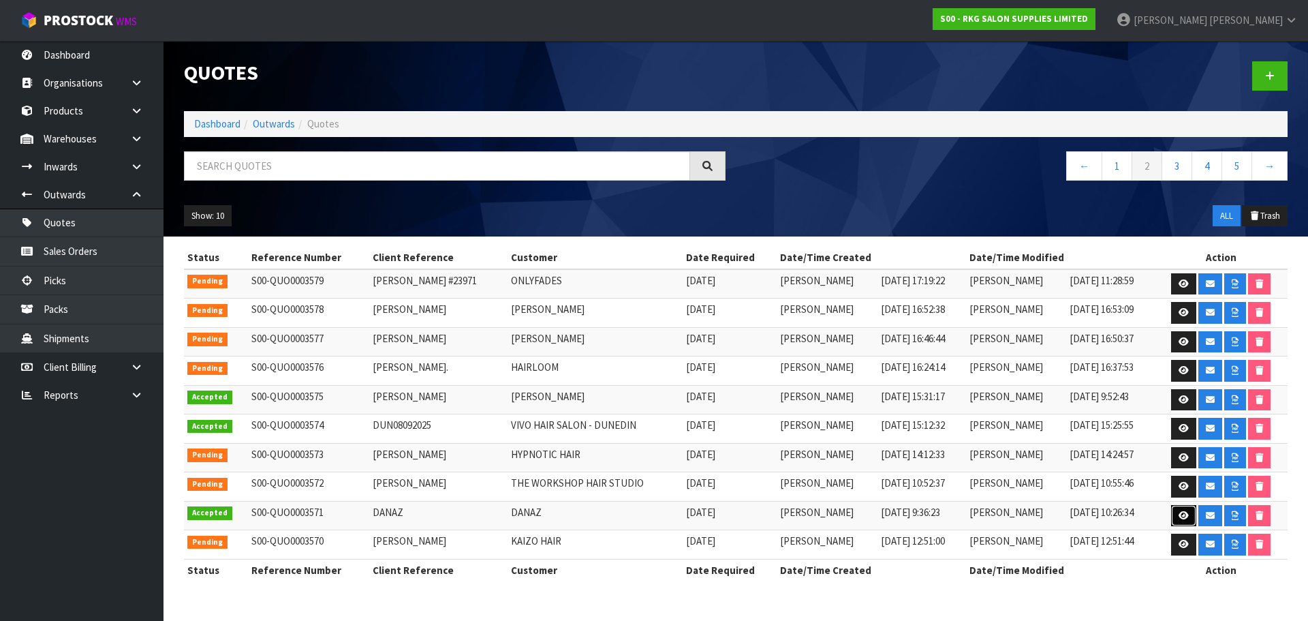
click at [1186, 516] on icon at bounding box center [1184, 515] width 10 height 9
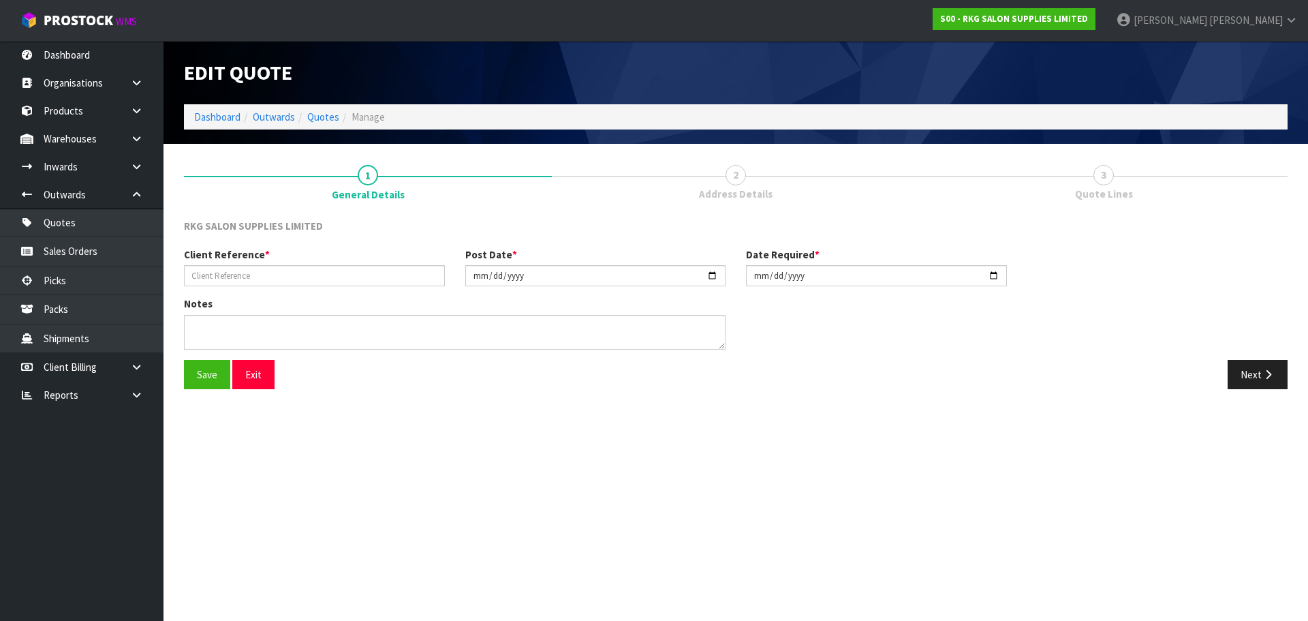
type input "DANAZ"
type input "2025-09-08"
type textarea "FOR PICK UP"
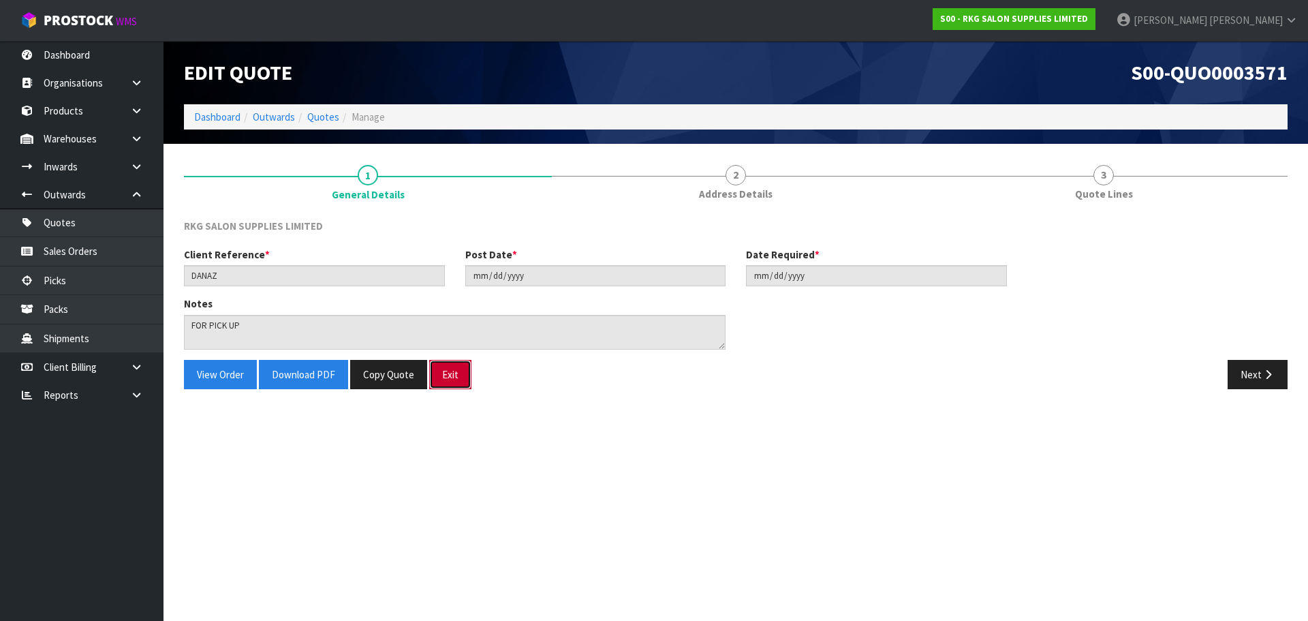
click at [452, 374] on button "Exit" at bounding box center [450, 374] width 42 height 29
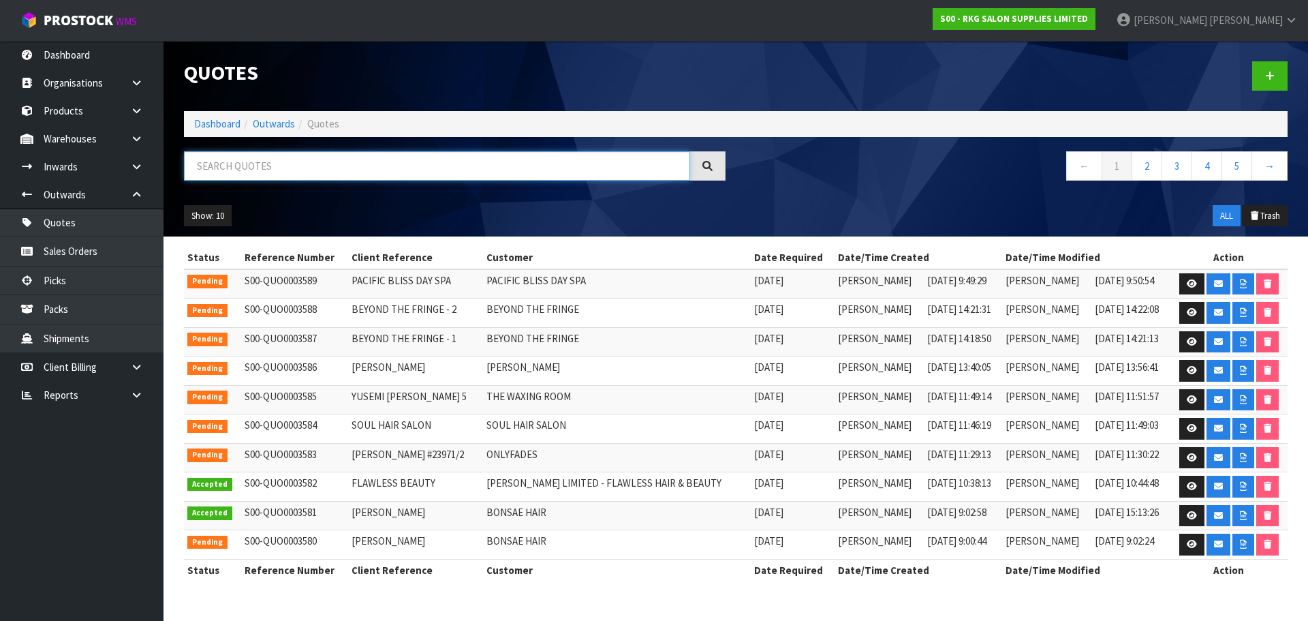
click at [268, 164] on input "text" at bounding box center [437, 165] width 506 height 29
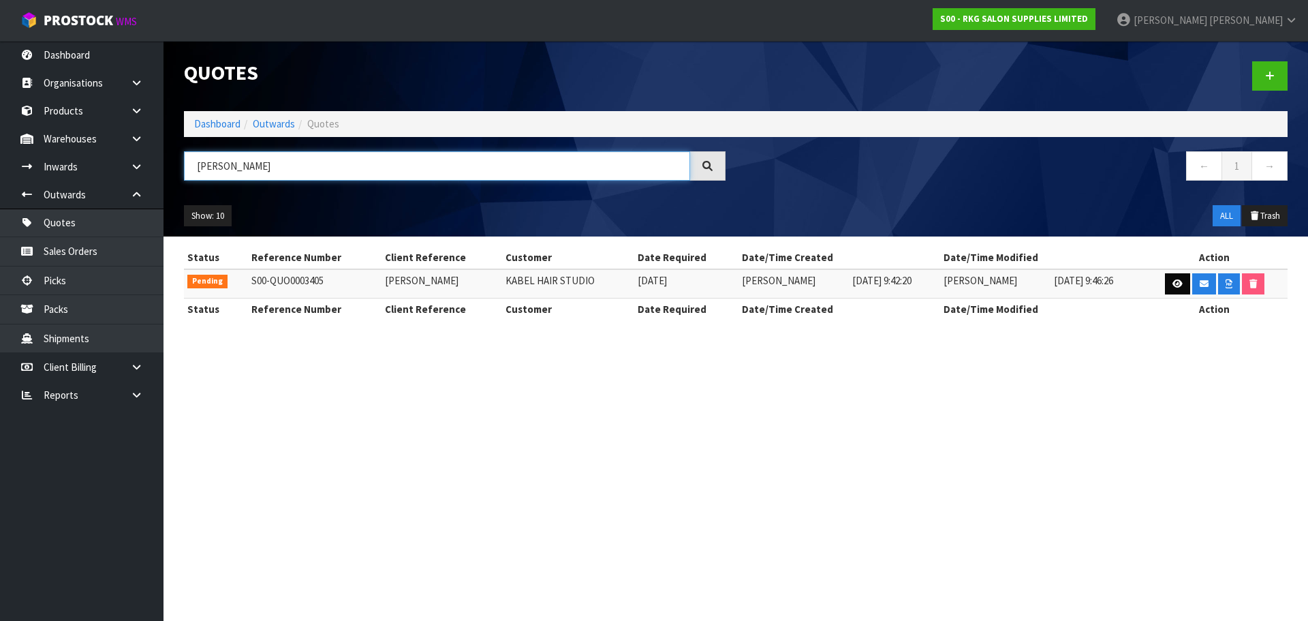
type input "SONIA"
click at [1177, 288] on icon at bounding box center [1178, 283] width 10 height 9
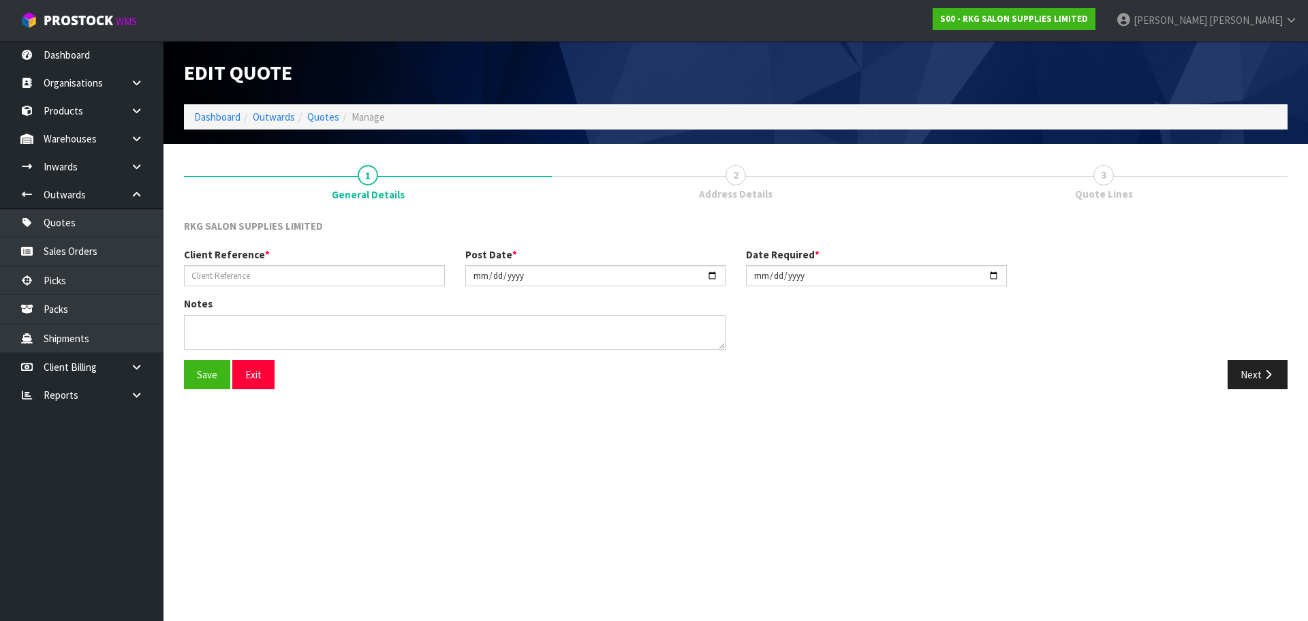
type input "SONIA STOT"
type input "2025-07-21"
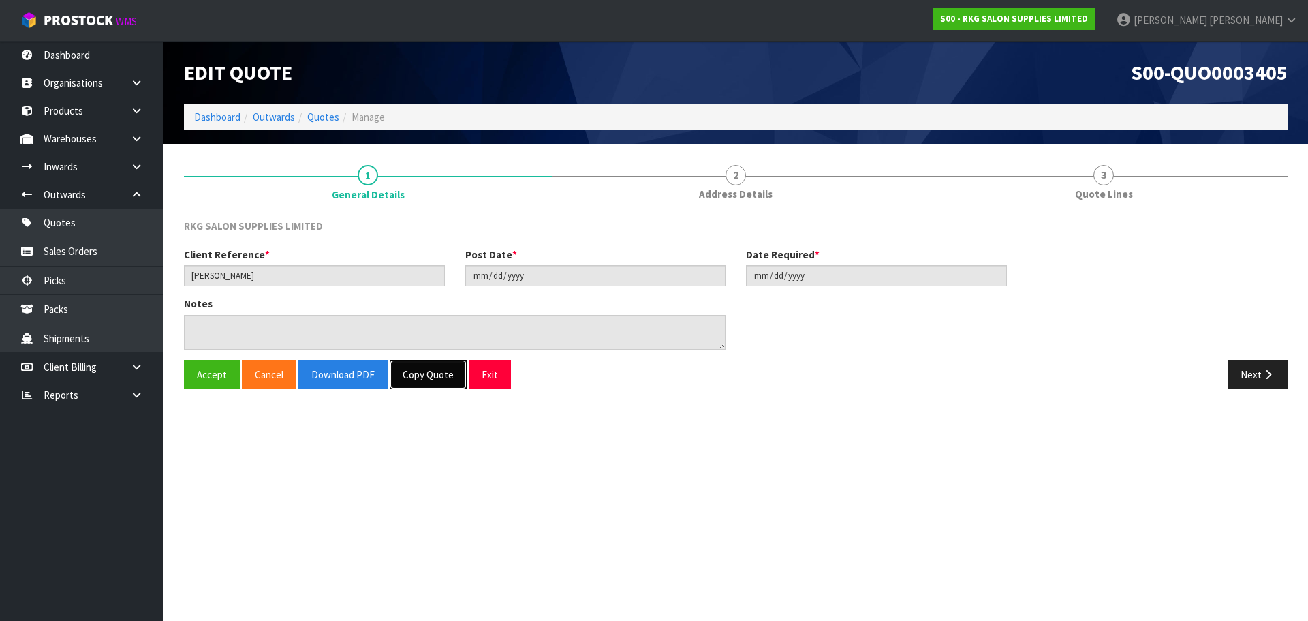
click at [430, 373] on button "Copy Quote" at bounding box center [428, 374] width 77 height 29
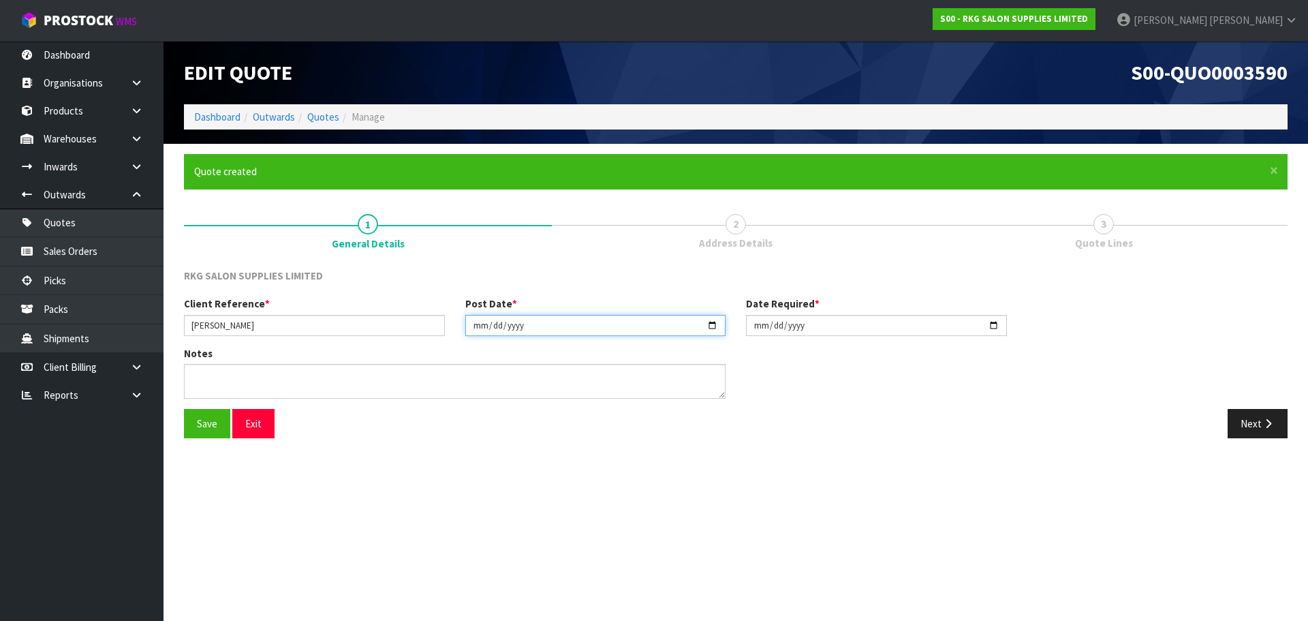
click at [715, 325] on input "2025-07-21" at bounding box center [595, 325] width 261 height 21
type input "[DATE]"
click at [995, 323] on input "2025-07-21" at bounding box center [876, 325] width 261 height 21
type input "[DATE]"
click at [254, 321] on input "SONIA STOT" at bounding box center [314, 325] width 261 height 21
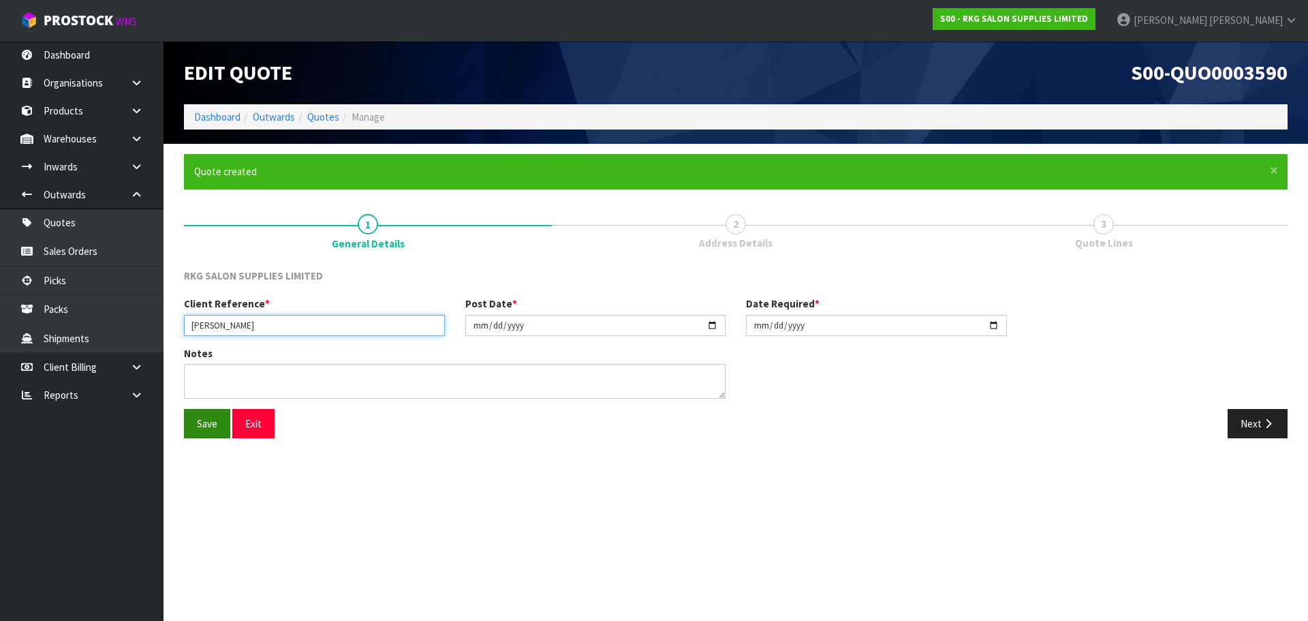
type input "SONIA STOTT"
click at [206, 425] on button "Save" at bounding box center [207, 423] width 46 height 29
click at [1247, 427] on button "Next" at bounding box center [1258, 423] width 60 height 29
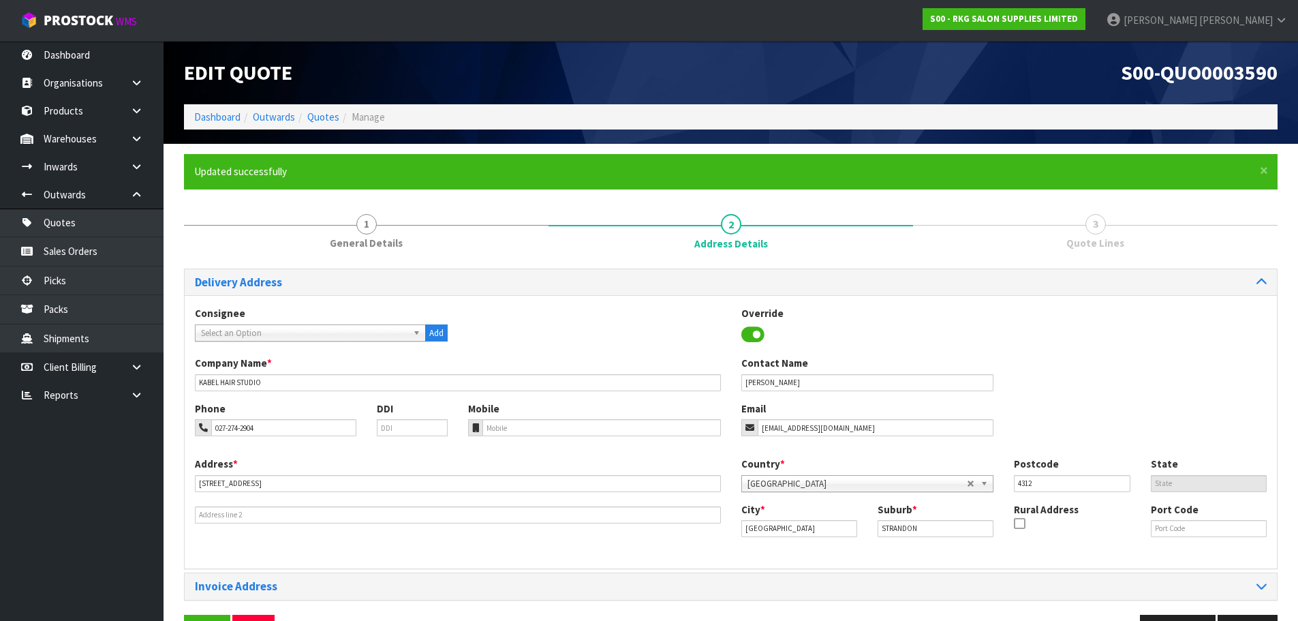
scroll to position [44, 0]
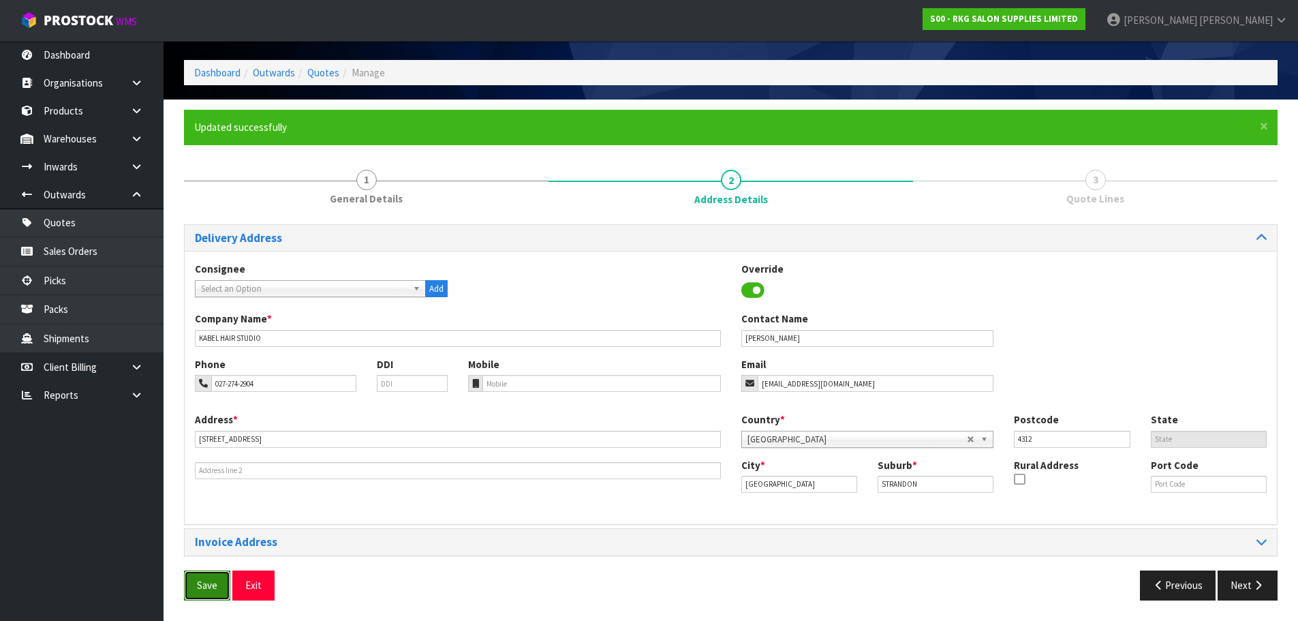
drag, startPoint x: 204, startPoint y: 589, endPoint x: 212, endPoint y: 578, distance: 12.7
click at [204, 589] on button "Save" at bounding box center [207, 584] width 46 height 29
click at [1237, 587] on button "Next" at bounding box center [1248, 584] width 60 height 29
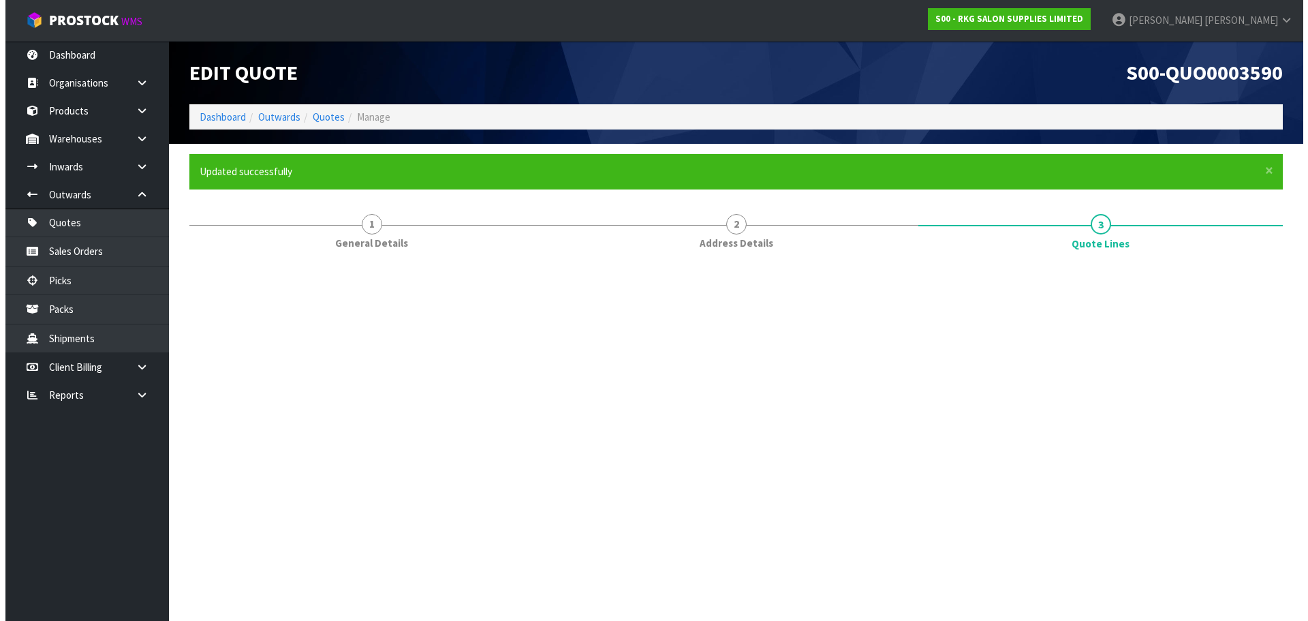
scroll to position [0, 0]
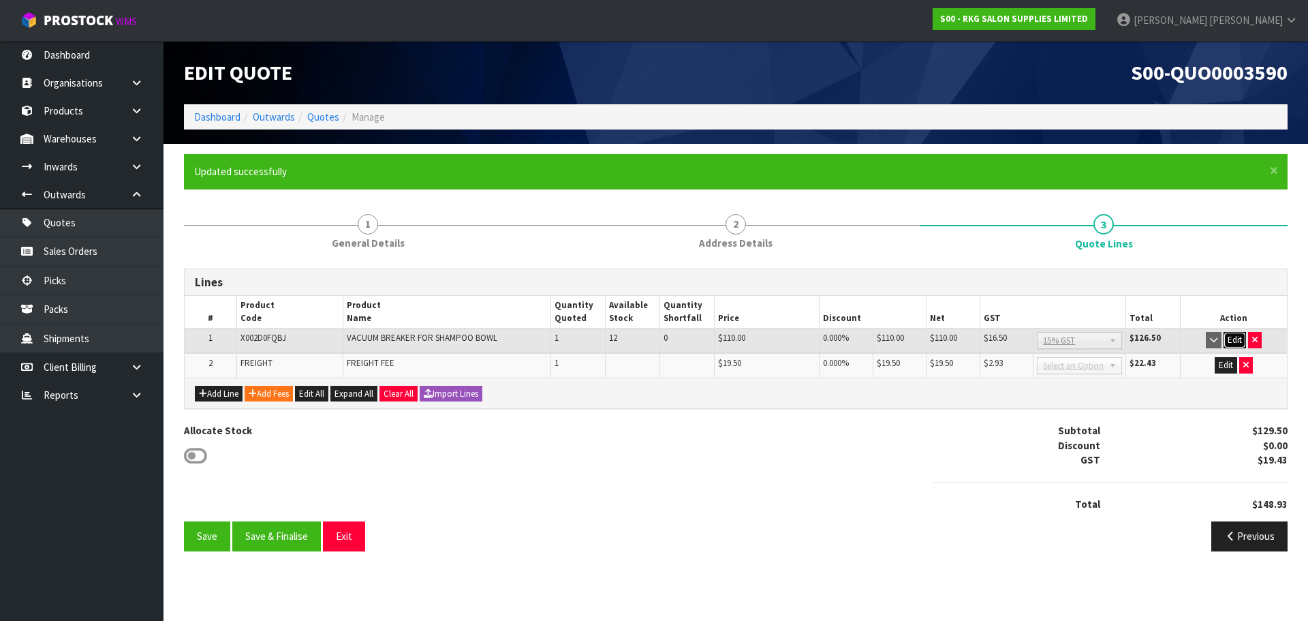
click at [1235, 335] on button "Edit" at bounding box center [1235, 340] width 22 height 16
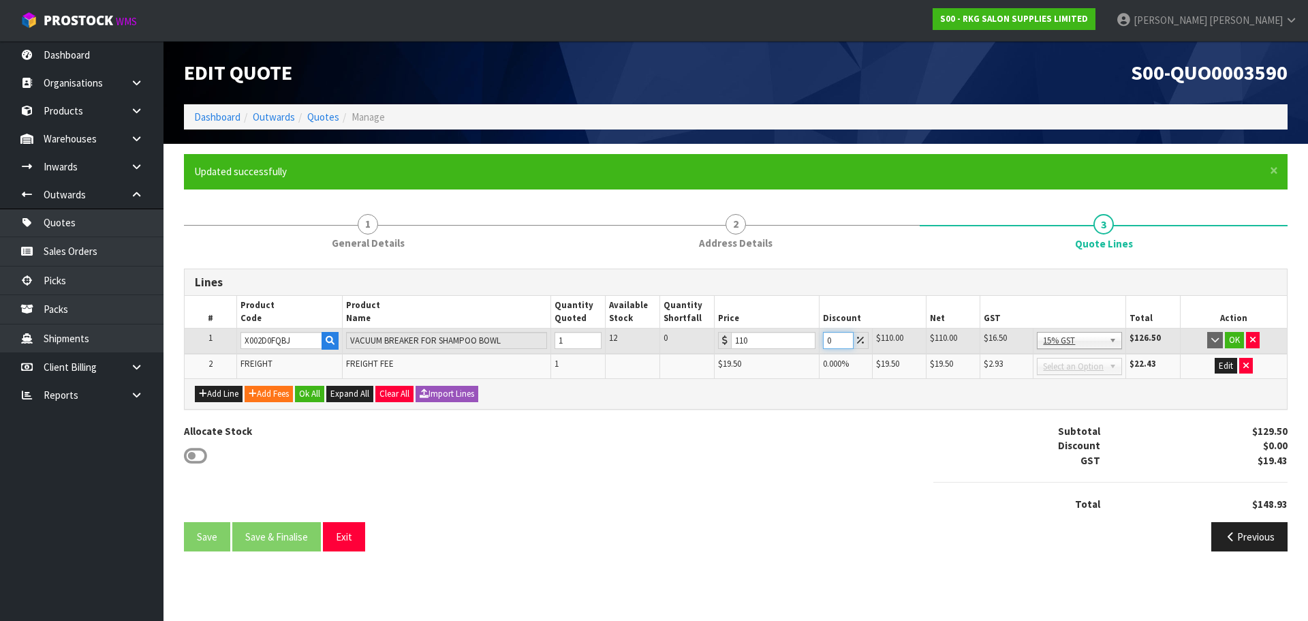
drag, startPoint x: 829, startPoint y: 335, endPoint x: 816, endPoint y: 341, distance: 14.9
click at [816, 341] on tr "1 X002D0FQBJ VACUUM BREAKER FOR SHAMPOO BOWL 1 12 0 110 0 $110.00 $0.00 $110.00…" at bounding box center [736, 340] width 1102 height 25
type input "20"
click at [1238, 339] on button "OK" at bounding box center [1234, 340] width 19 height 16
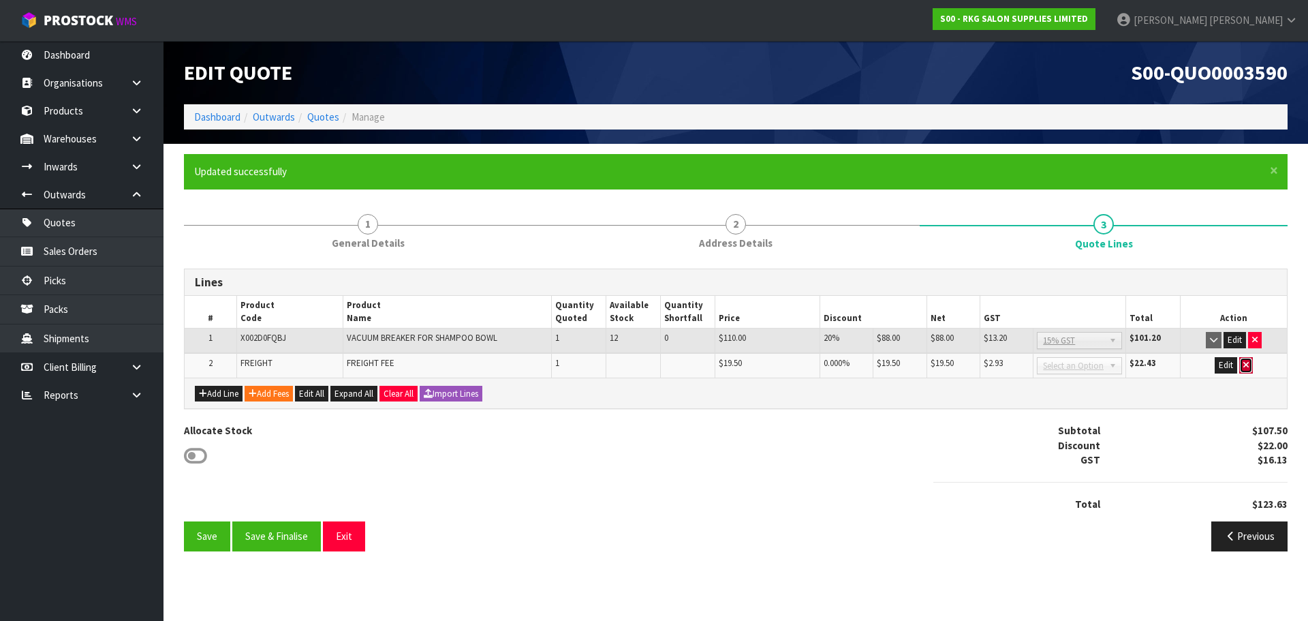
click at [1245, 365] on icon "button" at bounding box center [1245, 364] width 5 height 9
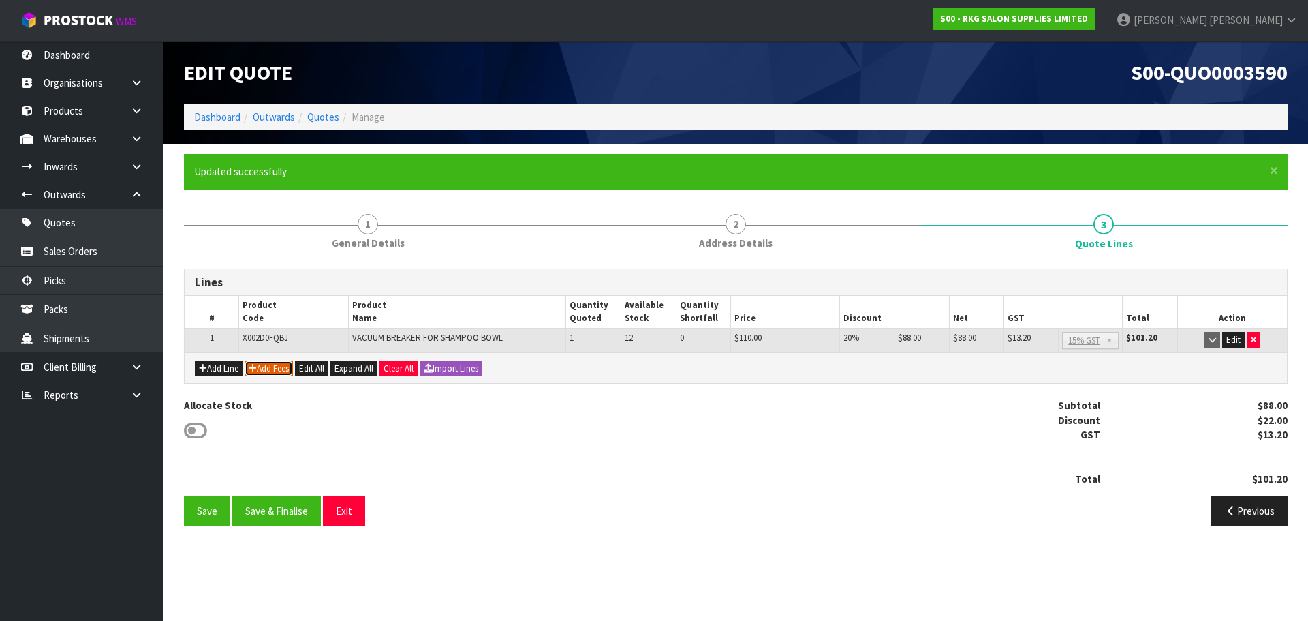
click at [265, 370] on button "Add Fees" at bounding box center [269, 368] width 48 height 16
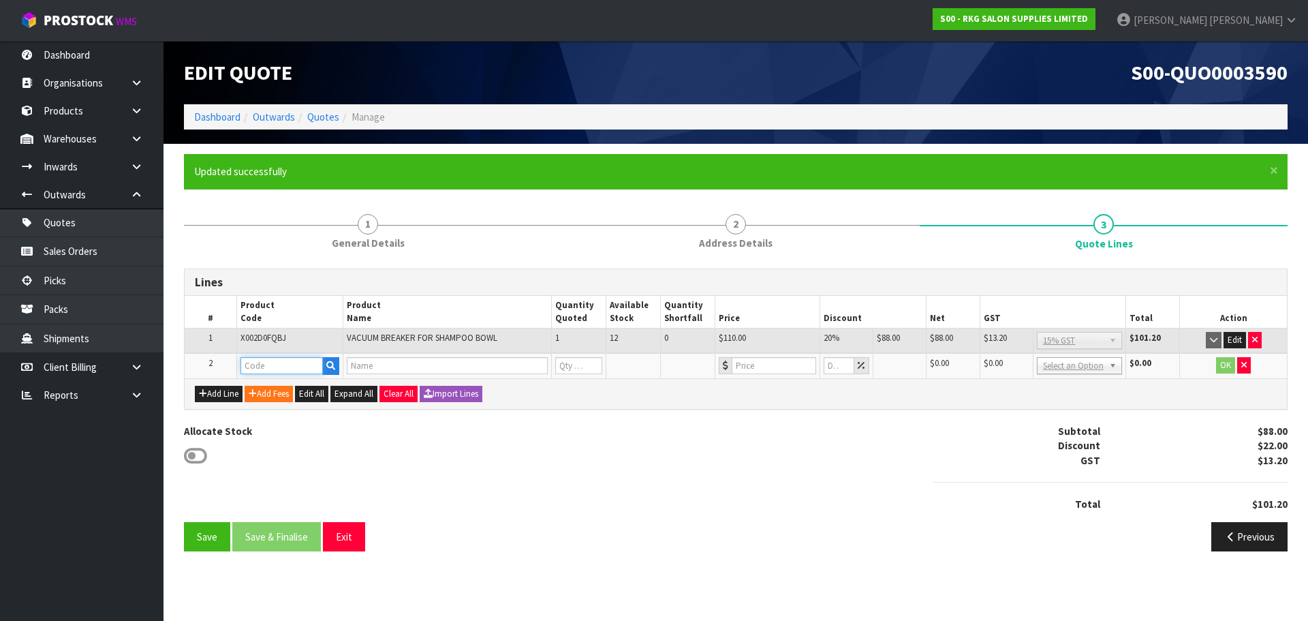
click at [272, 362] on input "text" at bounding box center [282, 365] width 82 height 17
type input "FRE"
click at [276, 384] on link "FRE IGHT" at bounding box center [295, 388] width 108 height 18
type input "FREIGHT"
type input "FREIGHT FEE"
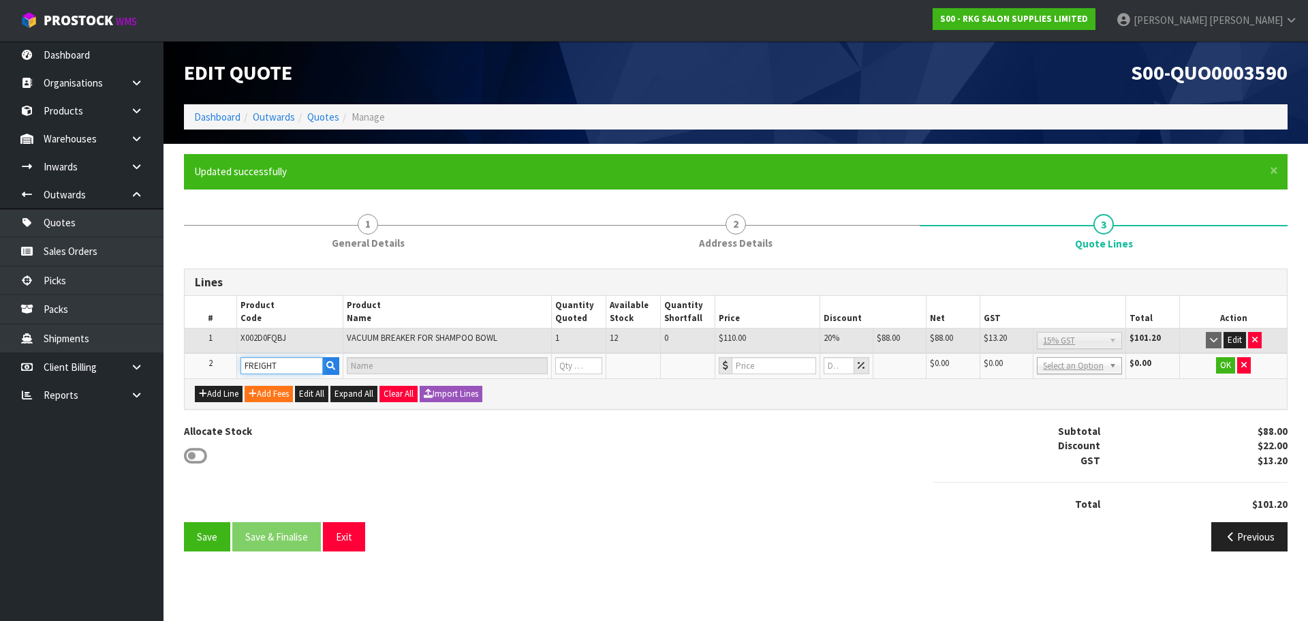
type input "1"
type input "0"
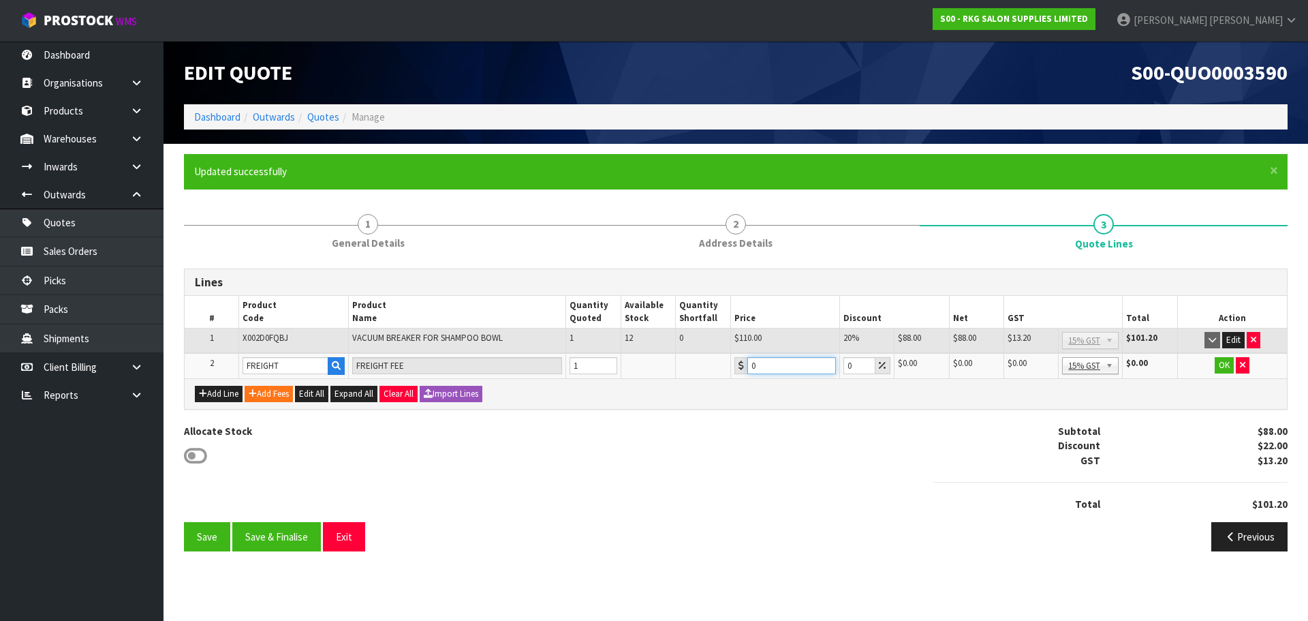
drag, startPoint x: 762, startPoint y: 364, endPoint x: 741, endPoint y: 366, distance: 21.2
click at [741, 366] on div "0" at bounding box center [785, 365] width 102 height 17
type input "17.50"
click at [1227, 365] on button "OK" at bounding box center [1224, 365] width 19 height 16
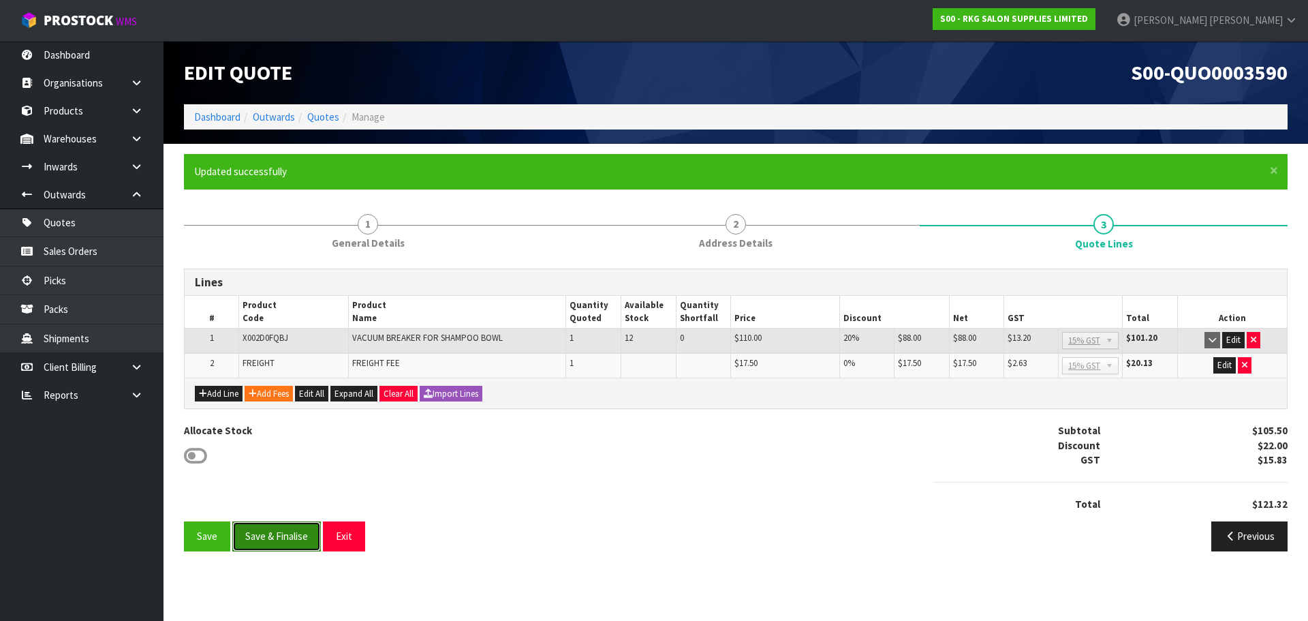
click at [283, 535] on button "Save & Finalise" at bounding box center [276, 535] width 89 height 29
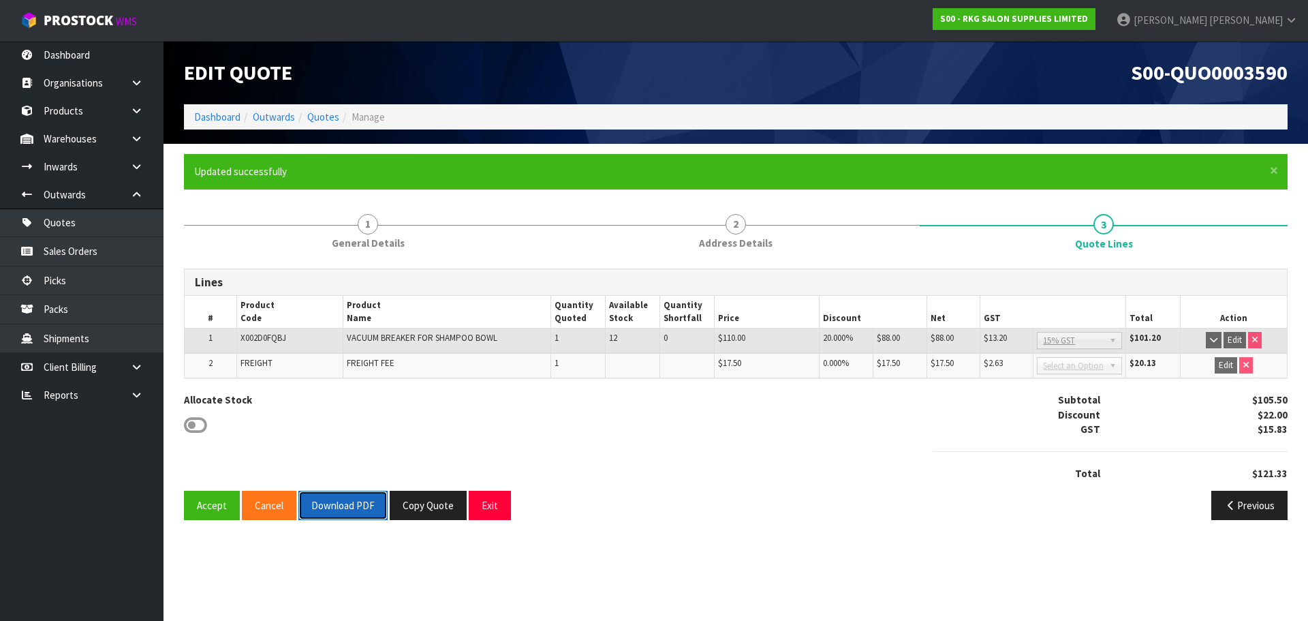
click at [343, 505] on button "Download PDF" at bounding box center [342, 505] width 89 height 29
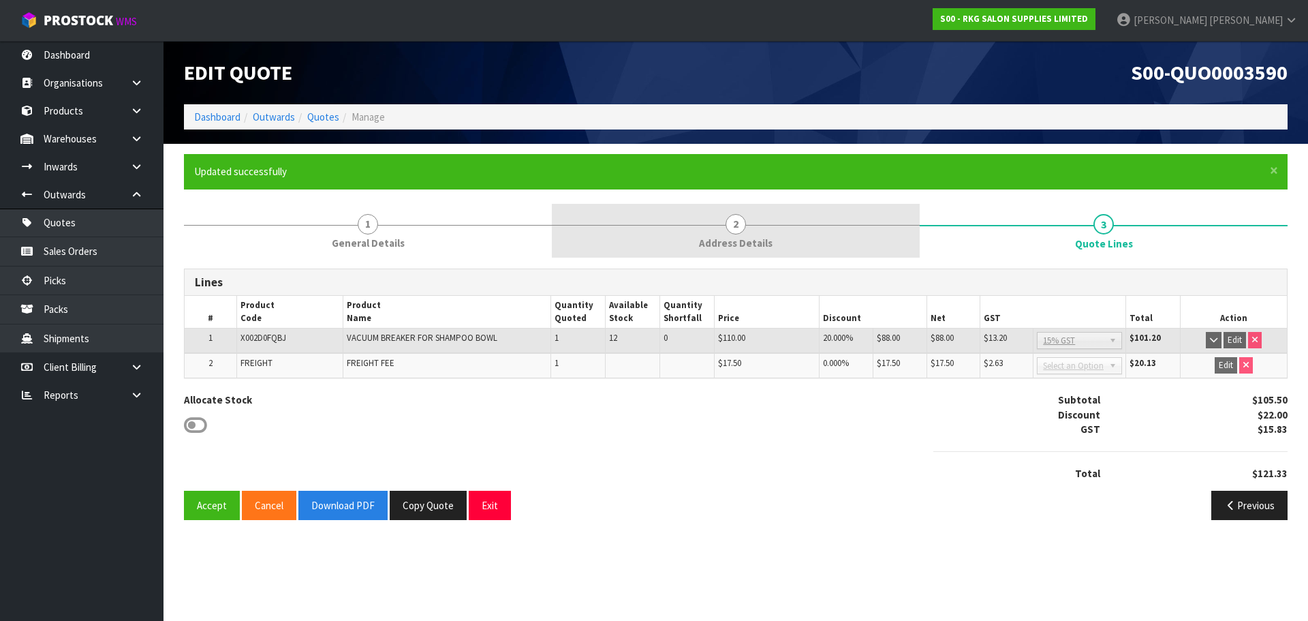
click at [732, 218] on span "2" at bounding box center [736, 224] width 20 height 20
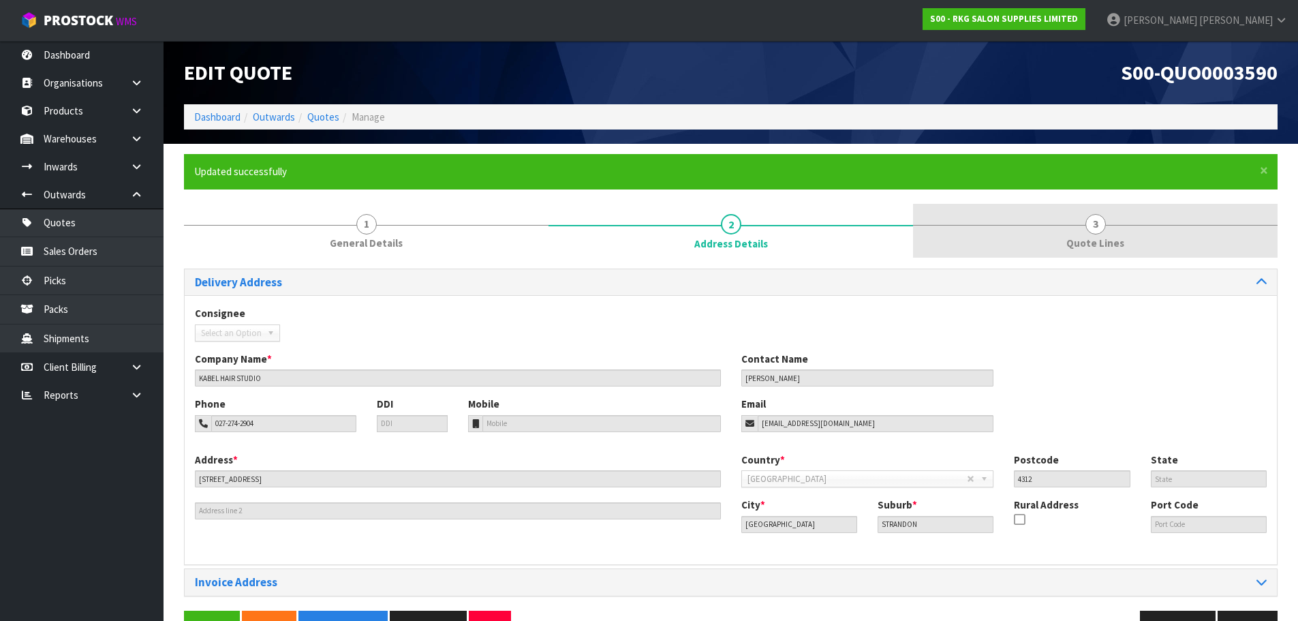
drag, startPoint x: 1095, startPoint y: 226, endPoint x: 1083, endPoint y: 235, distance: 15.5
click at [1095, 226] on span "3" at bounding box center [1095, 224] width 20 height 20
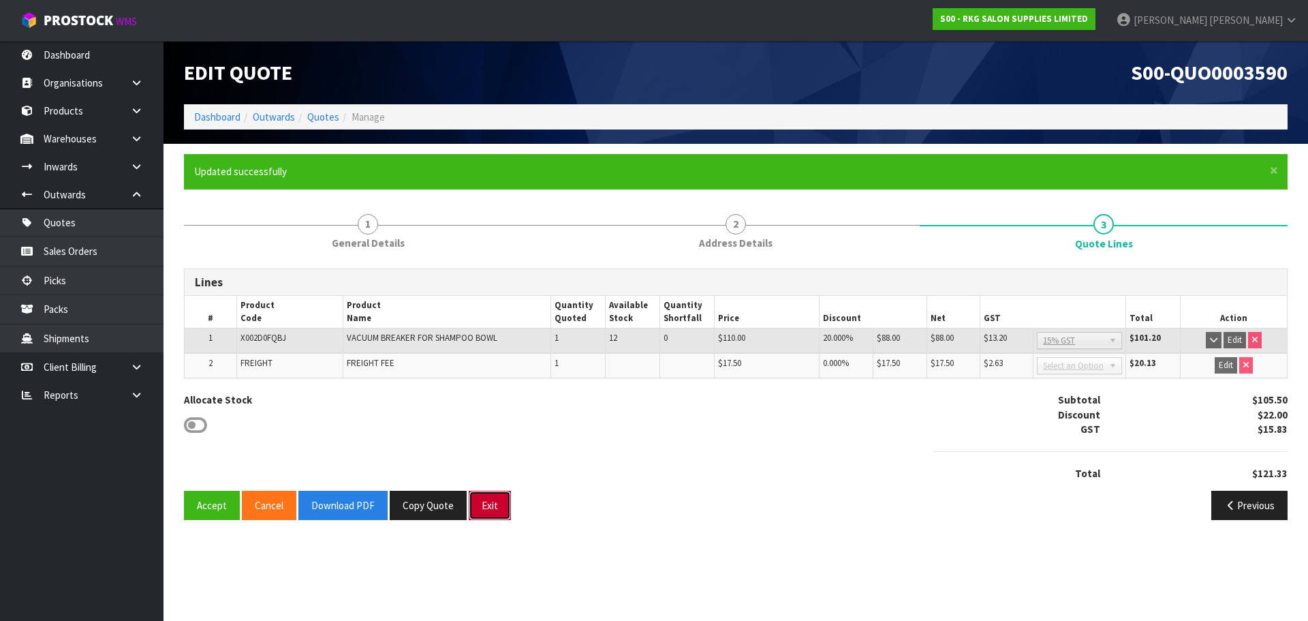
click at [488, 510] on button "Exit" at bounding box center [490, 505] width 42 height 29
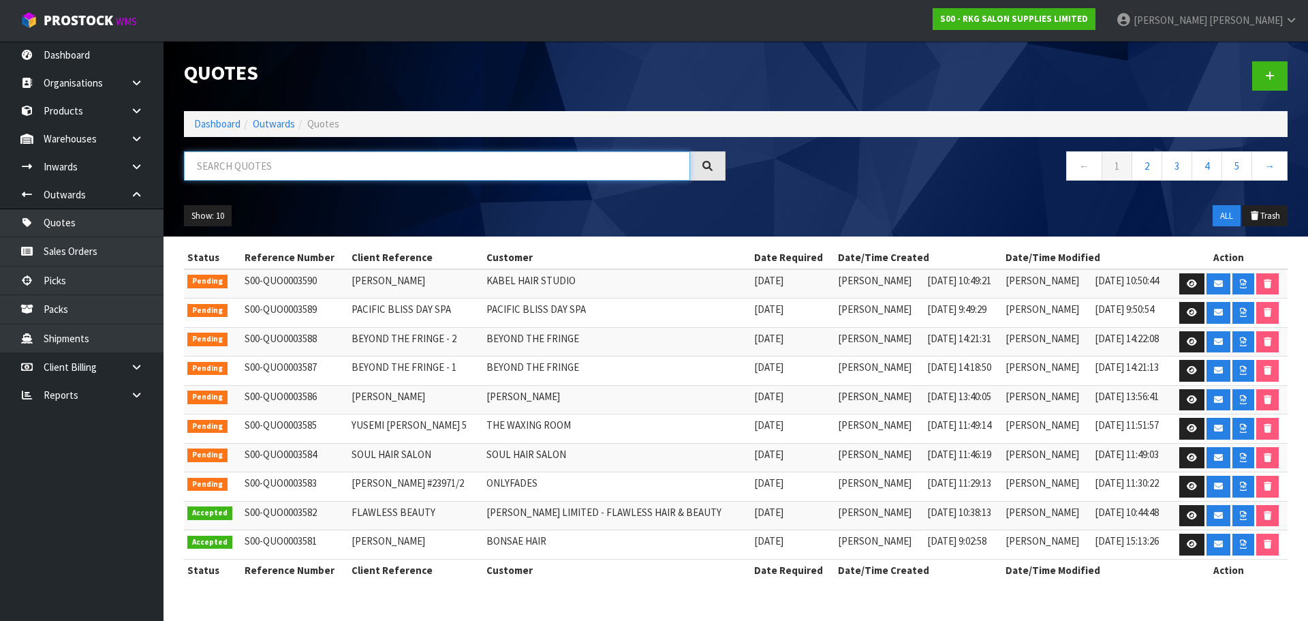
click at [275, 174] on input "text" at bounding box center [437, 165] width 506 height 29
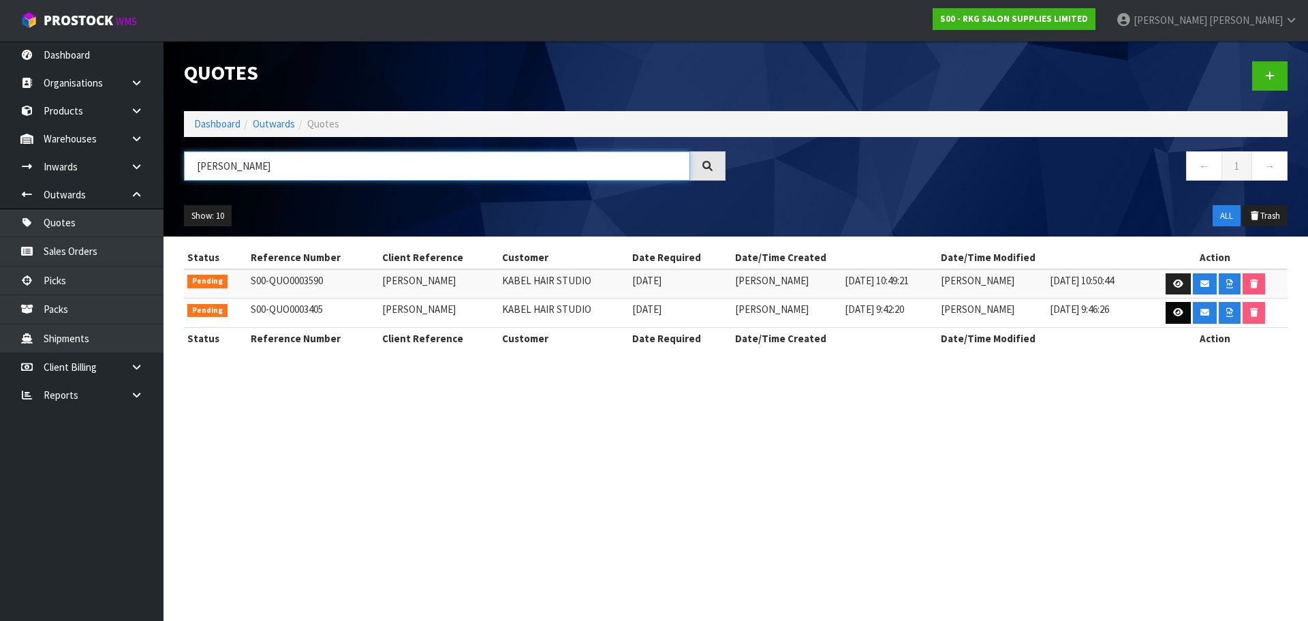
type input "SONIA"
click at [1175, 313] on icon at bounding box center [1178, 312] width 10 height 9
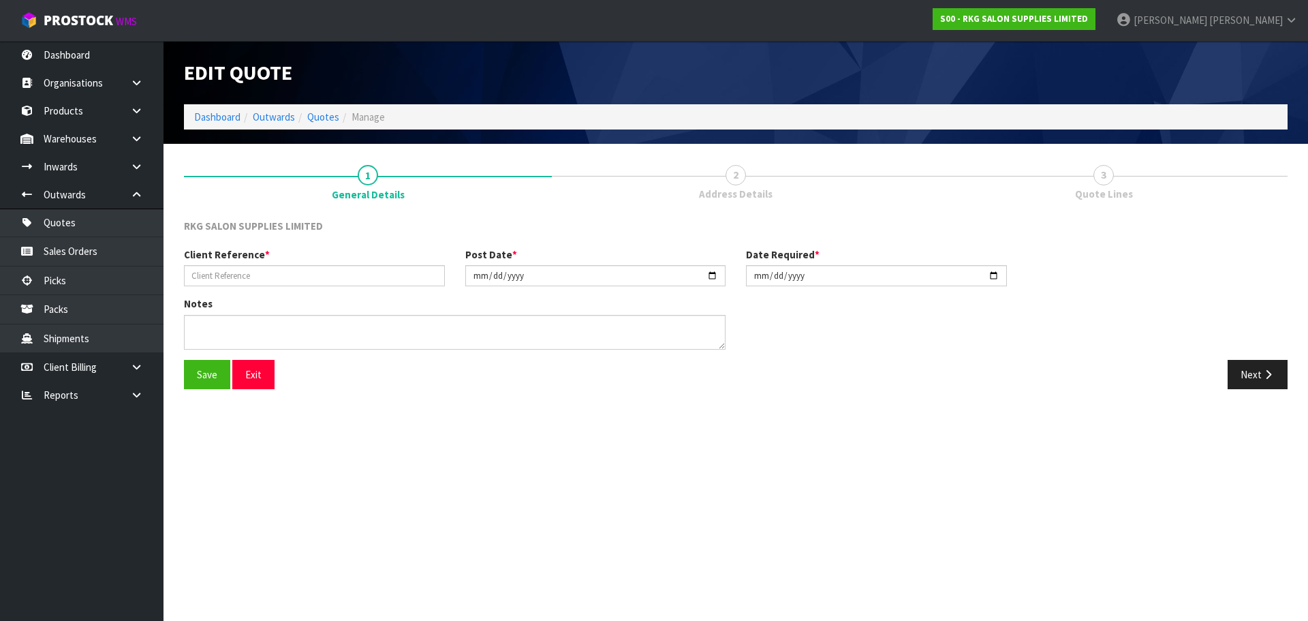
type input "SONIA STOT"
type input "2025-07-21"
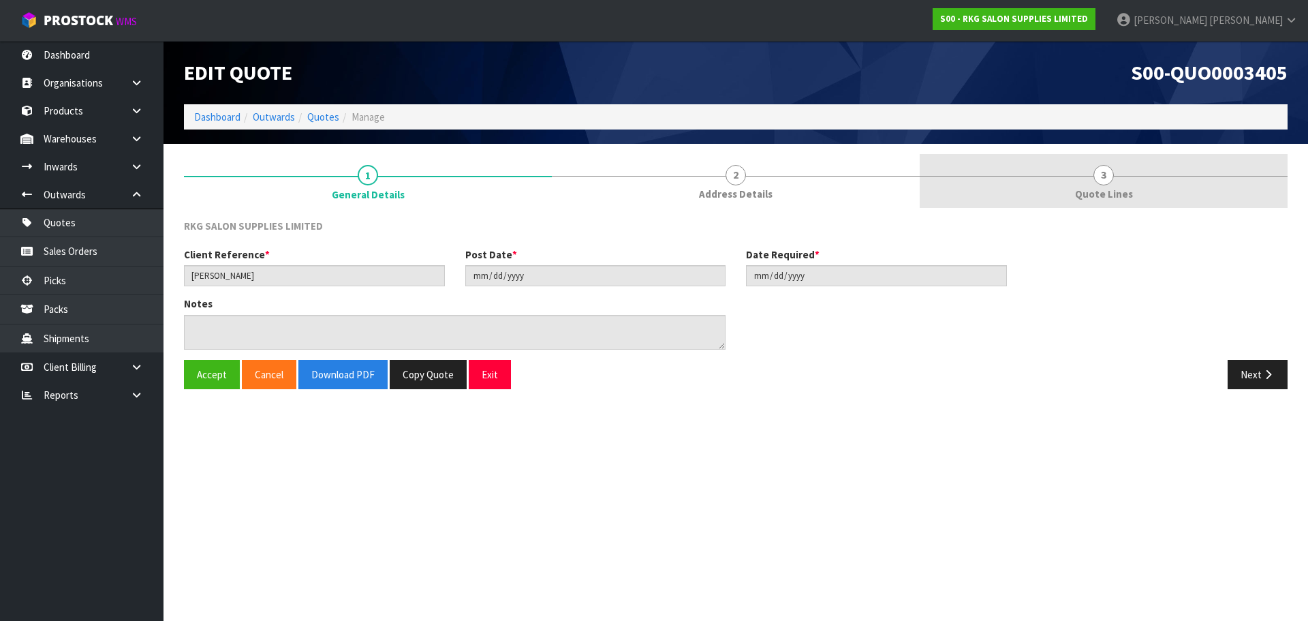
click at [1102, 185] on span "3" at bounding box center [1104, 175] width 20 height 20
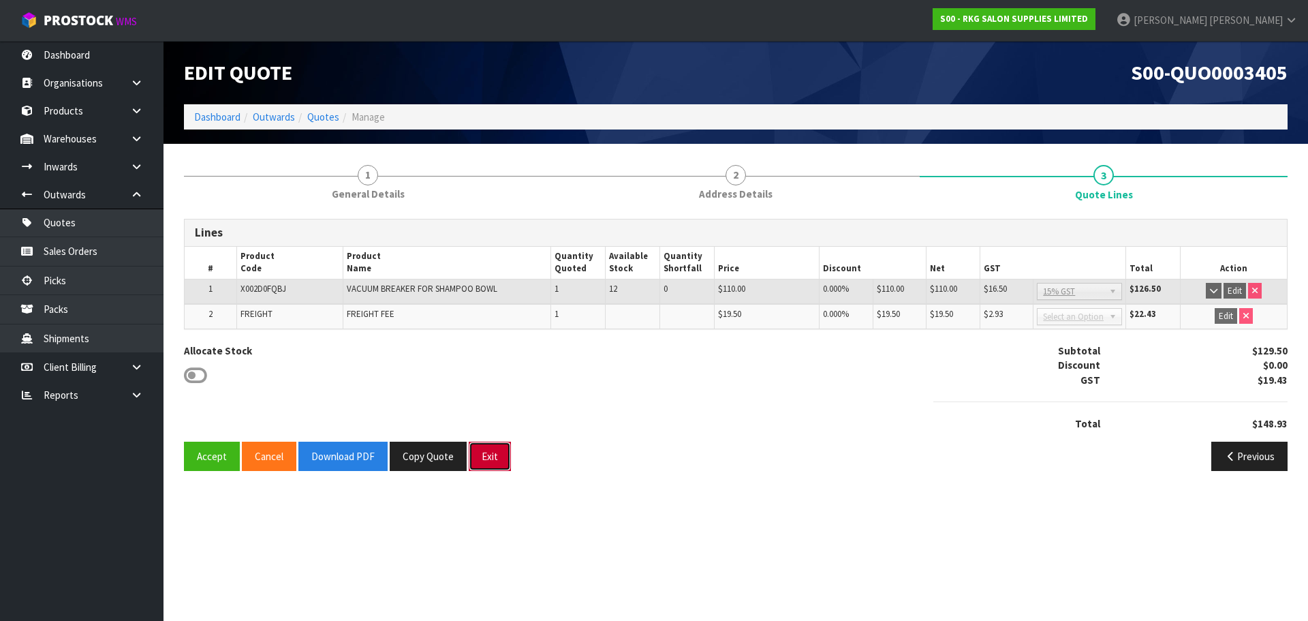
click at [484, 454] on button "Exit" at bounding box center [490, 455] width 42 height 29
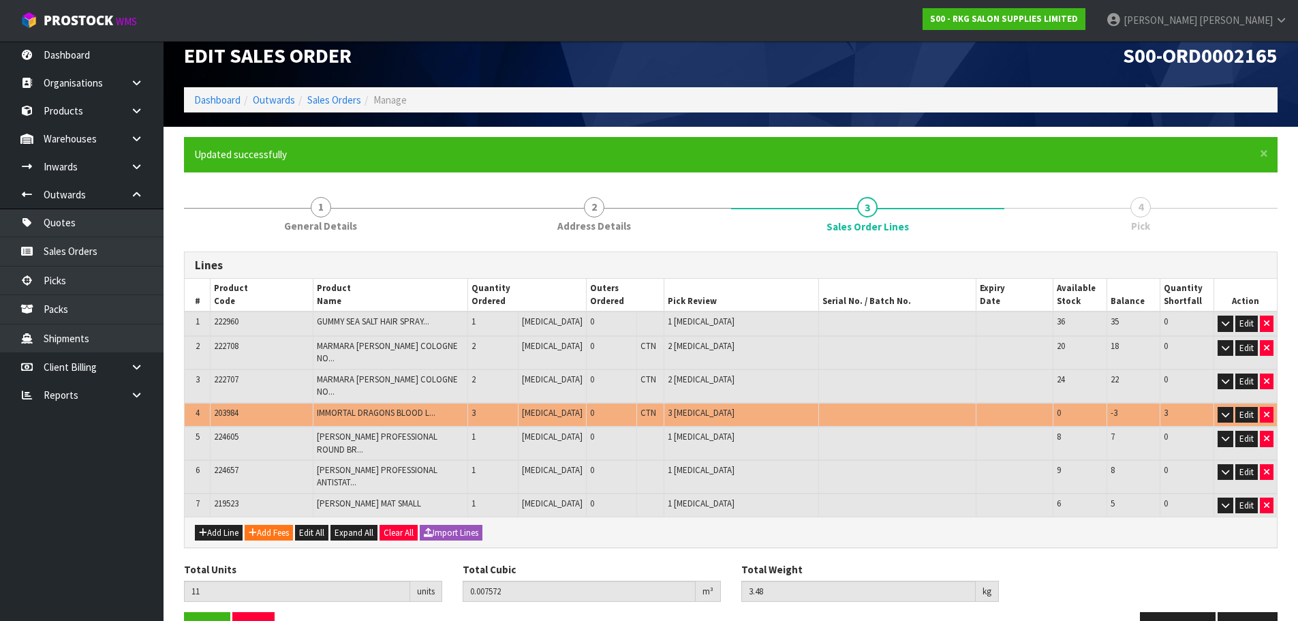
scroll to position [22, 0]
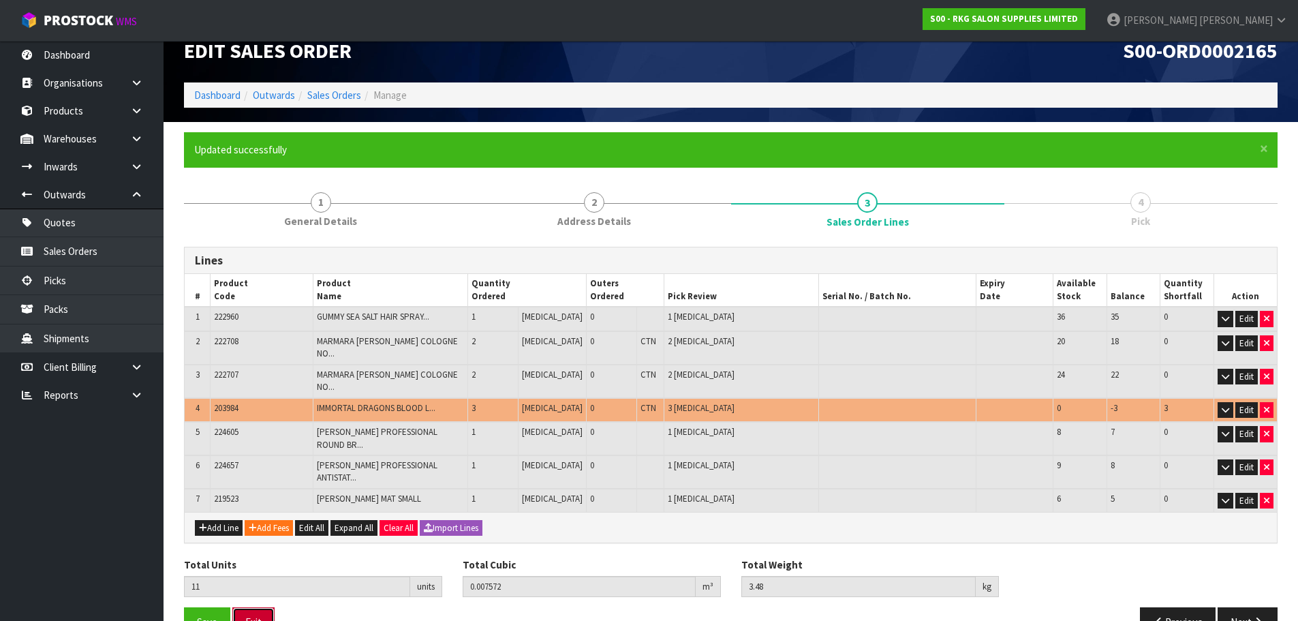
click at [264, 607] on button "Exit" at bounding box center [253, 621] width 42 height 29
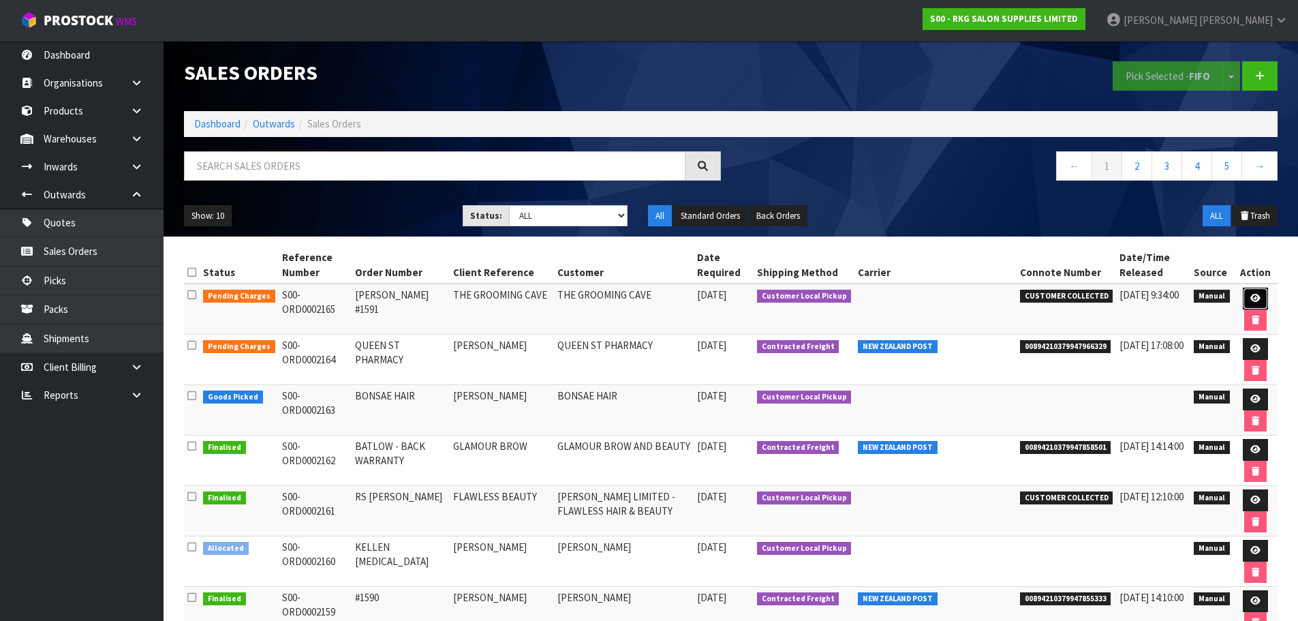
click at [1252, 302] on icon at bounding box center [1255, 298] width 10 height 9
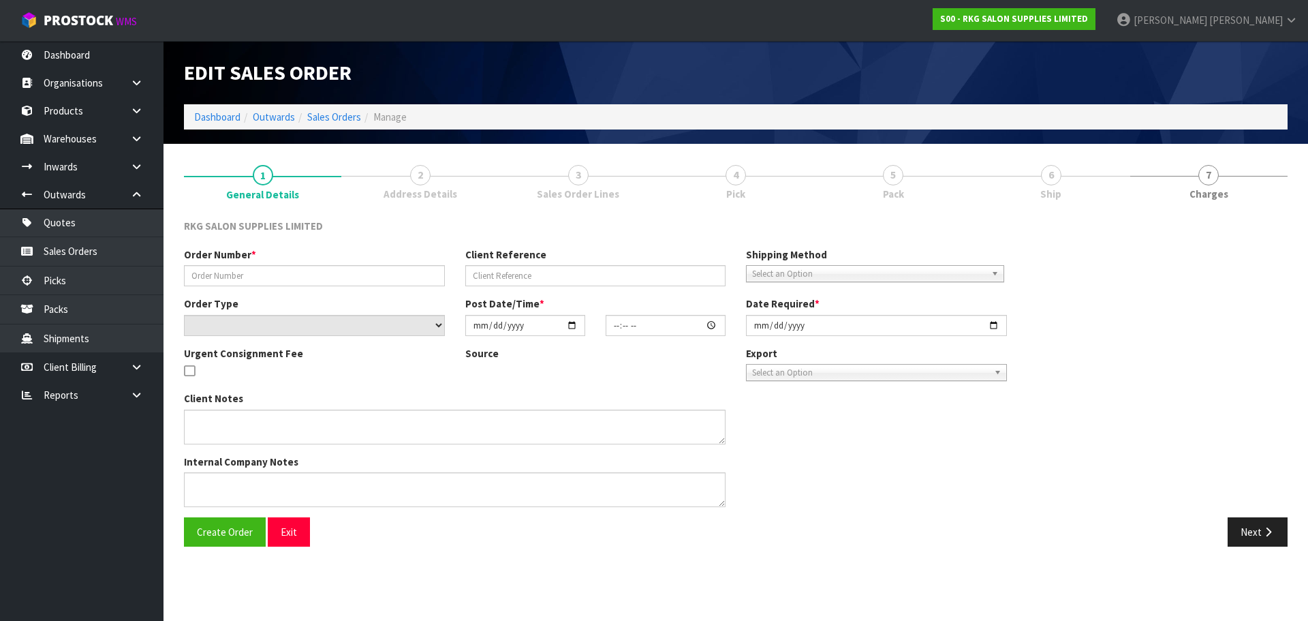
type input "[PERSON_NAME] #1591"
type input "THE GROOMING CAVE"
select select "number:0"
type input "[DATE]"
type input "09:27:00.000"
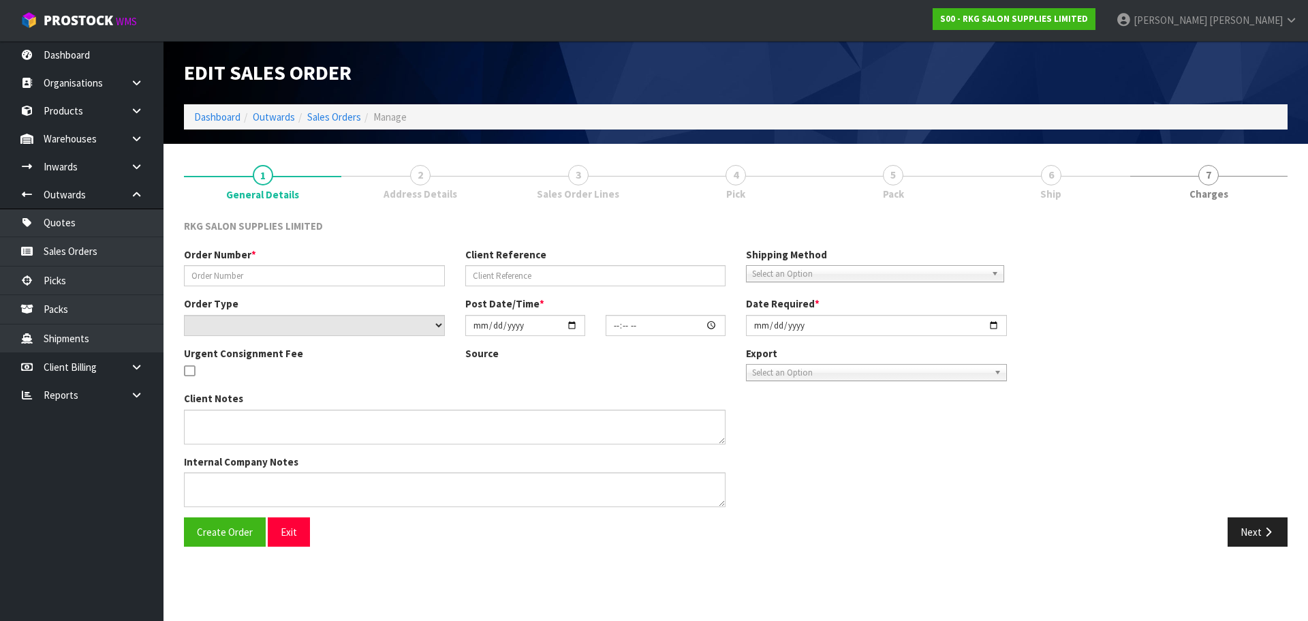
type input "[DATE]"
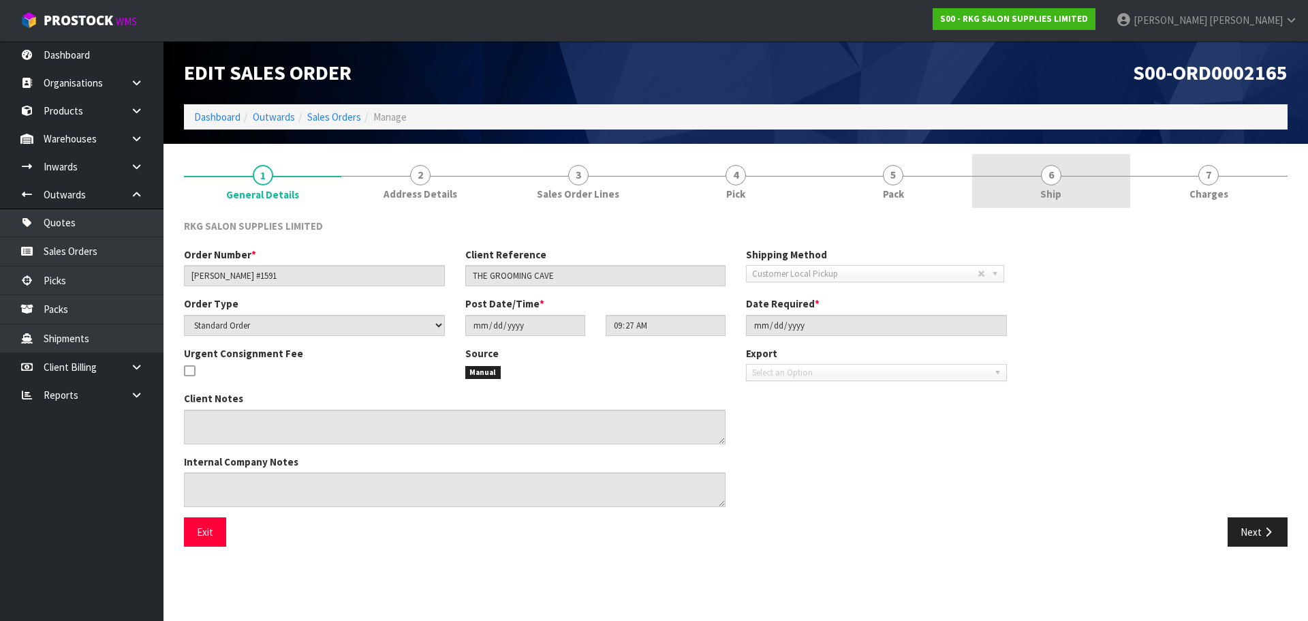
click at [1053, 176] on span "6" at bounding box center [1051, 175] width 20 height 20
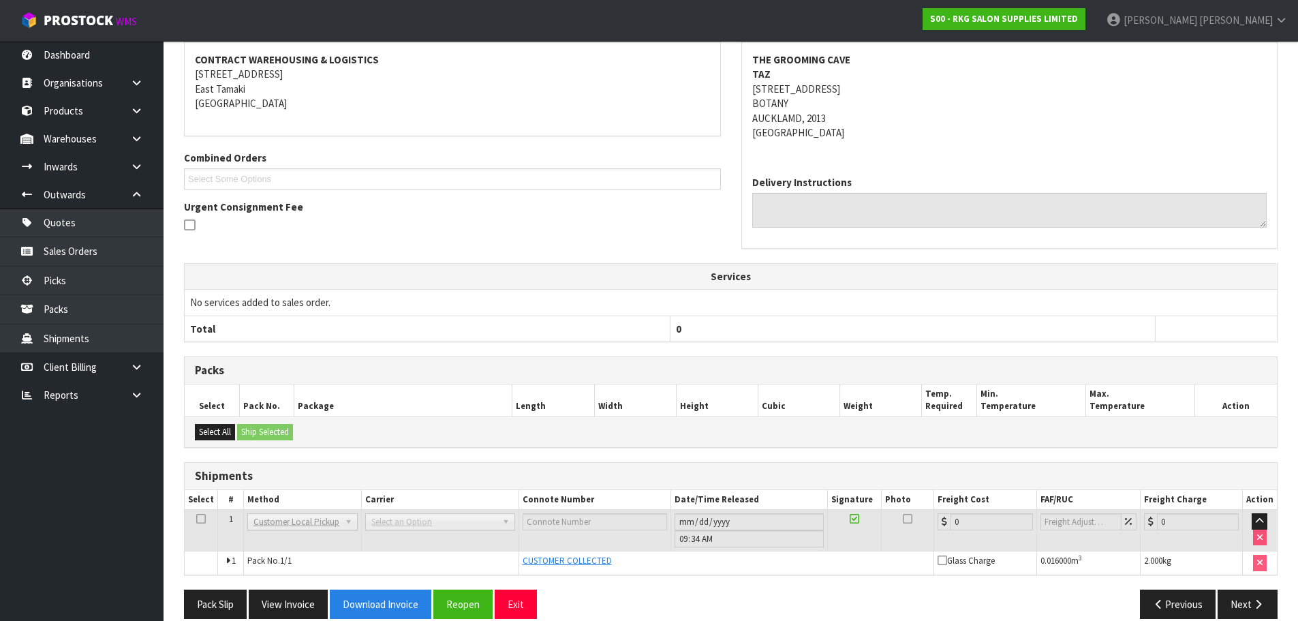
scroll to position [223, 0]
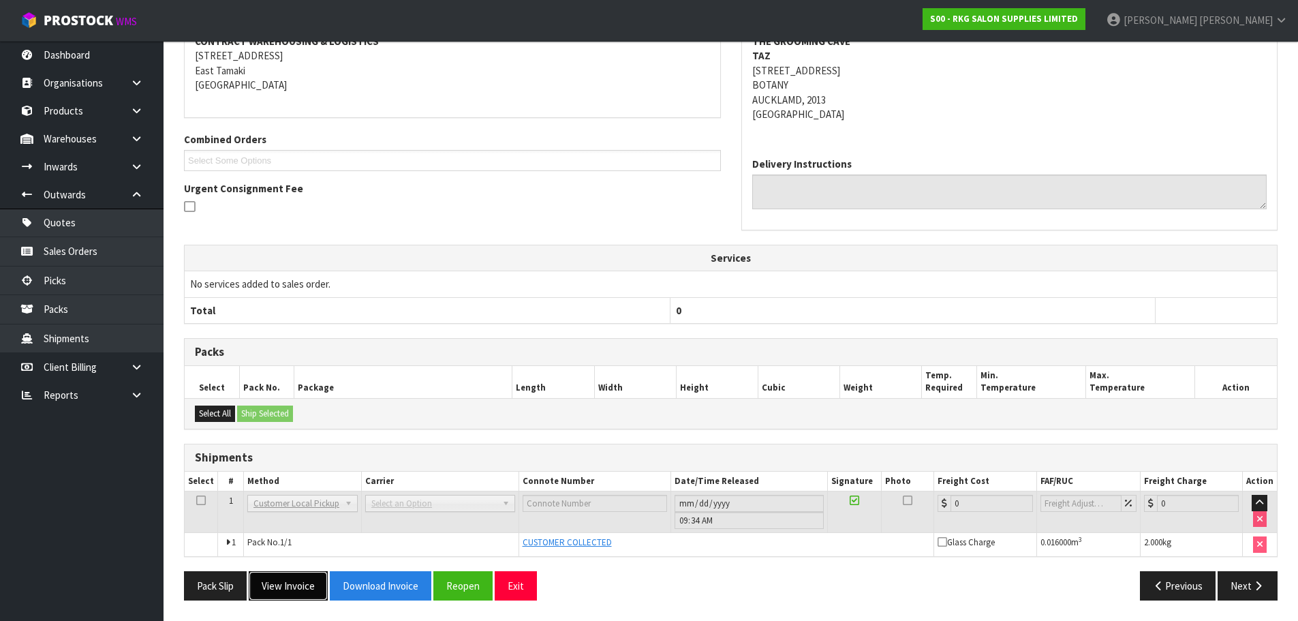
click at [292, 591] on button "View Invoice" at bounding box center [288, 585] width 79 height 29
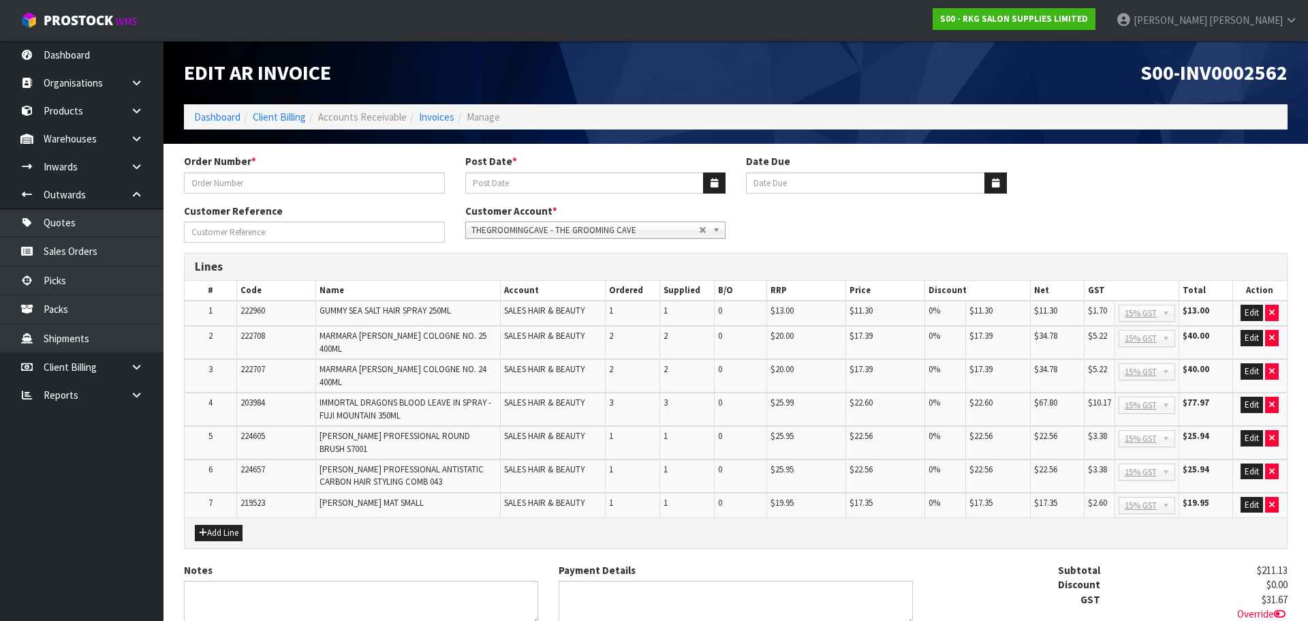
type input "[PERSON_NAME] #1591"
type input "[DATE]"
type input "THE GROOMING CAVE"
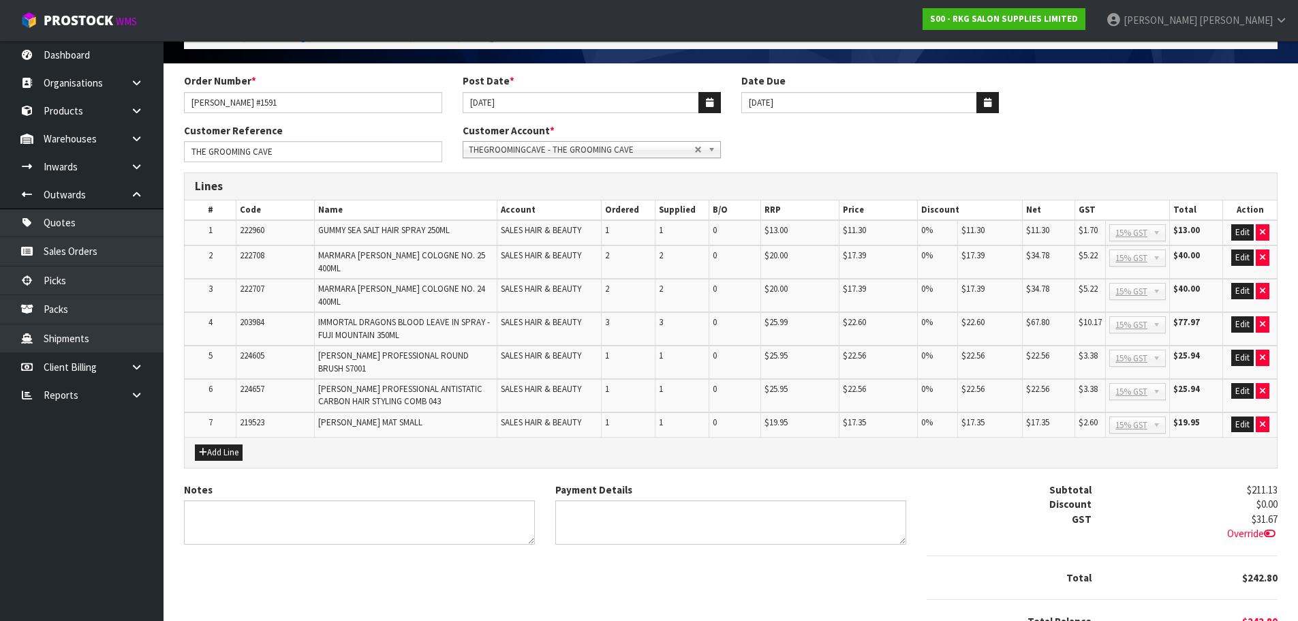
scroll to position [56, 0]
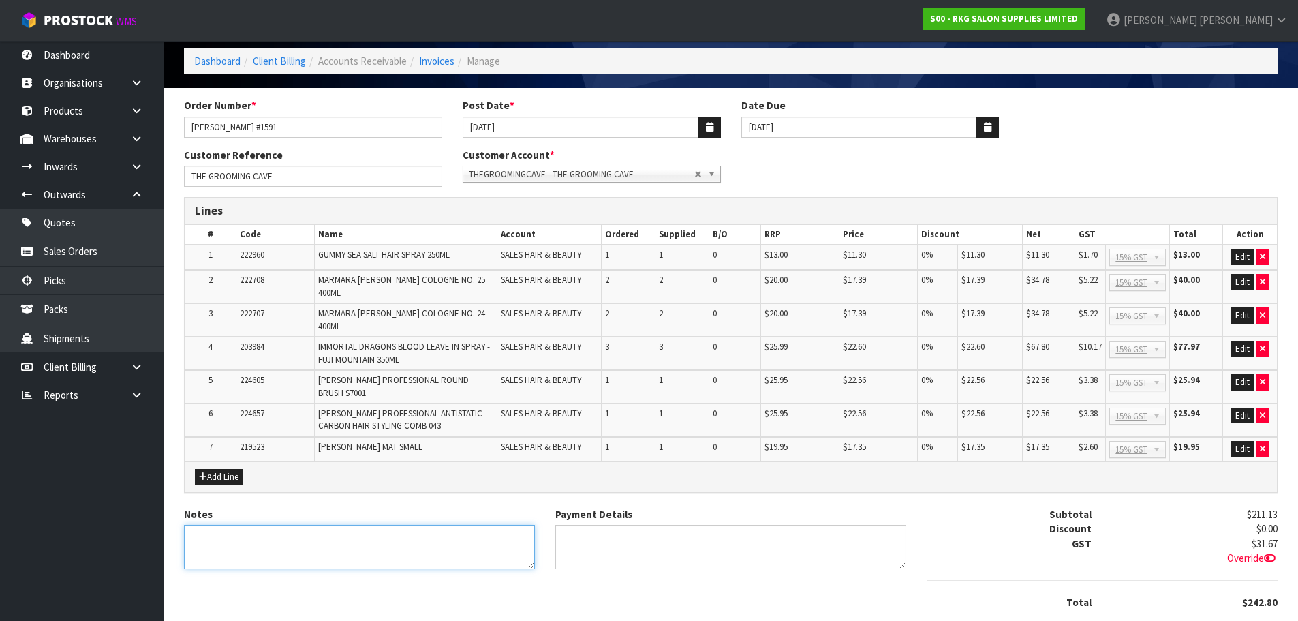
click at [303, 525] on textarea "Notes" at bounding box center [359, 547] width 351 height 44
type textarea "THANK YOU FOR YOUR ORDER"
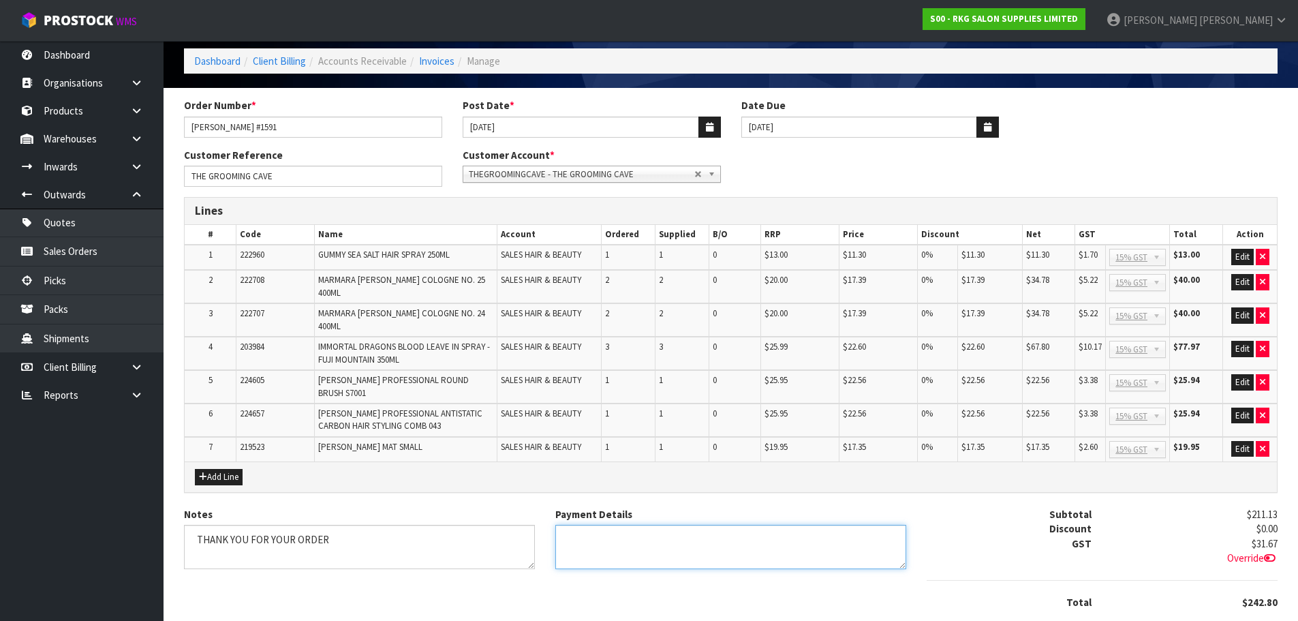
click at [586, 525] on textarea "Payment Details" at bounding box center [730, 547] width 351 height 44
type textarea "EFTPOS [DATE]"
click at [1241, 259] on button "Edit" at bounding box center [1242, 257] width 22 height 16
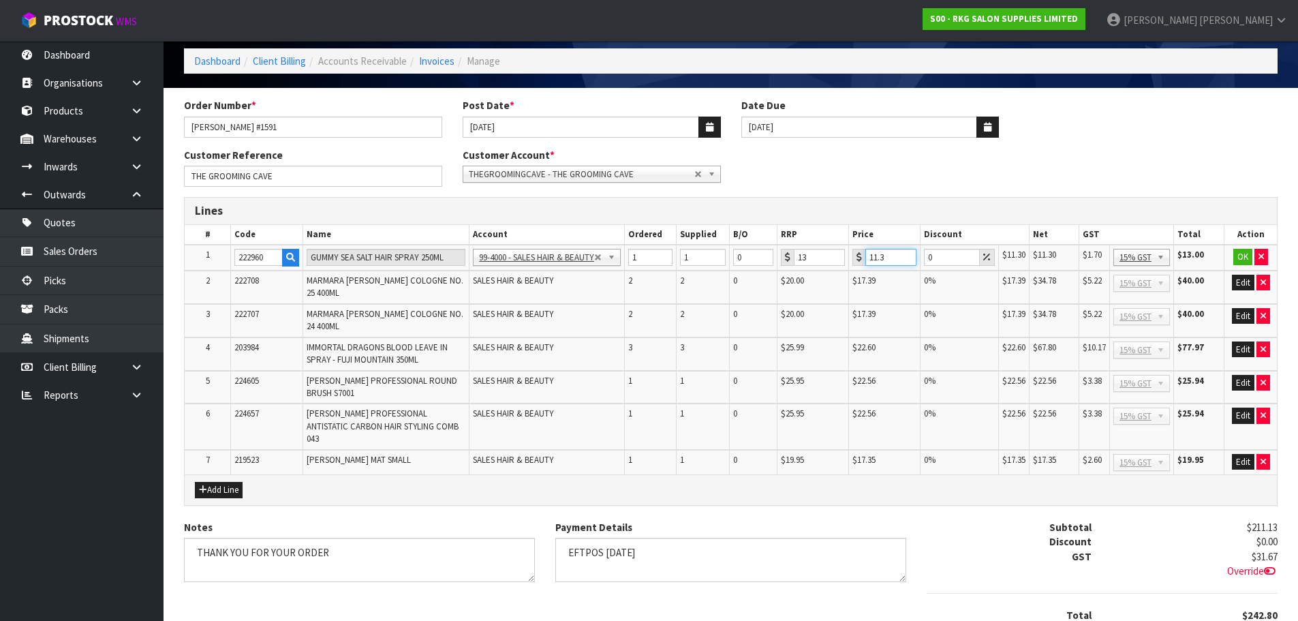
drag, startPoint x: 887, startPoint y: 258, endPoint x: 868, endPoint y: 258, distance: 19.1
click at [868, 258] on input "11.3" at bounding box center [890, 257] width 51 height 17
type input "9.04"
click at [1239, 257] on button "OK" at bounding box center [1242, 257] width 19 height 16
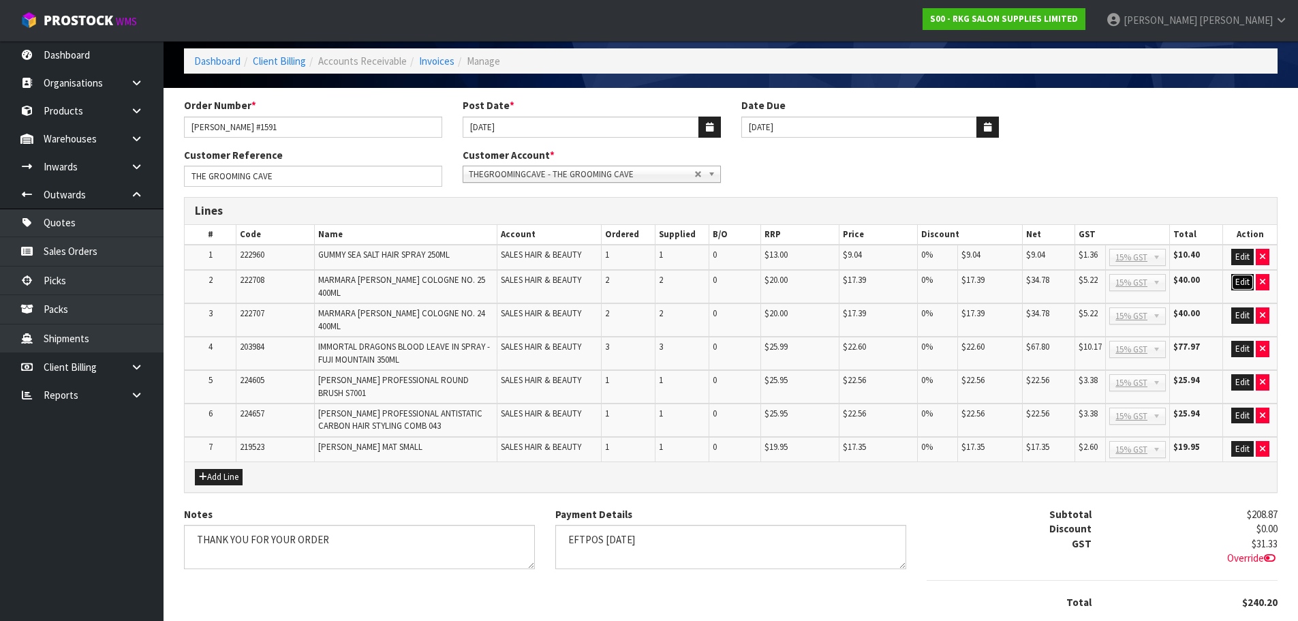
click at [1243, 280] on button "Edit" at bounding box center [1242, 282] width 22 height 16
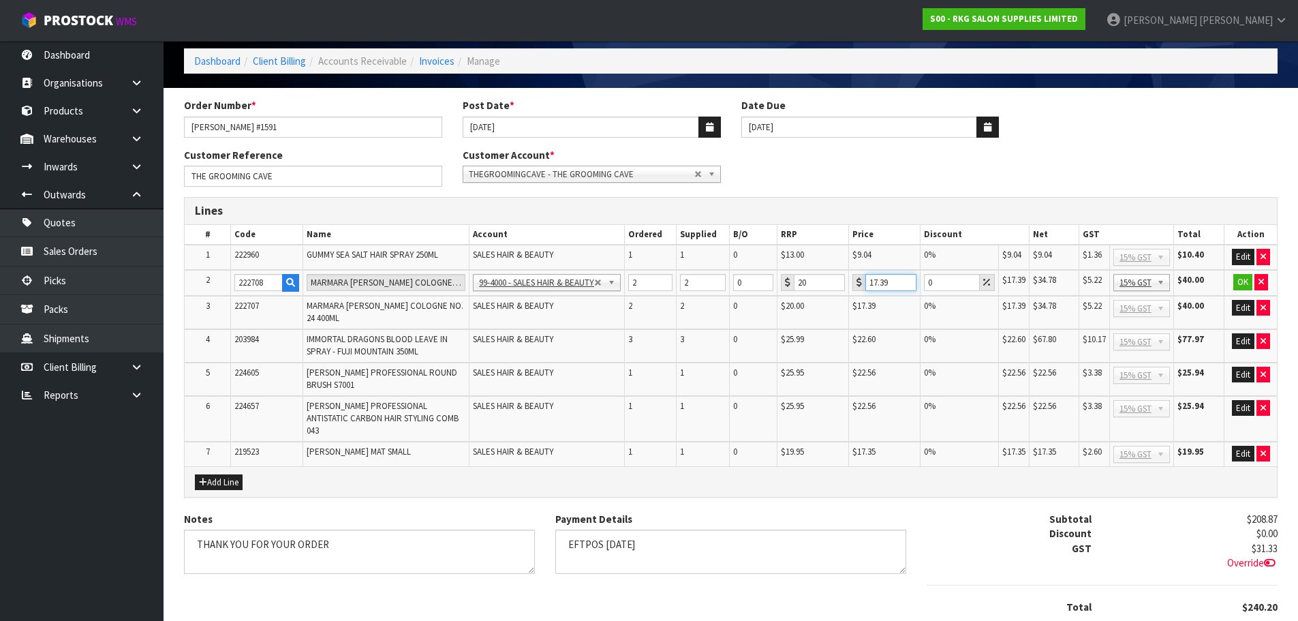
drag, startPoint x: 897, startPoint y: 285, endPoint x: 863, endPoint y: 285, distance: 34.7
click at [863, 285] on div "17.39" at bounding box center [884, 282] width 64 height 17
type input "11"
click at [1241, 280] on button "OK" at bounding box center [1242, 282] width 19 height 16
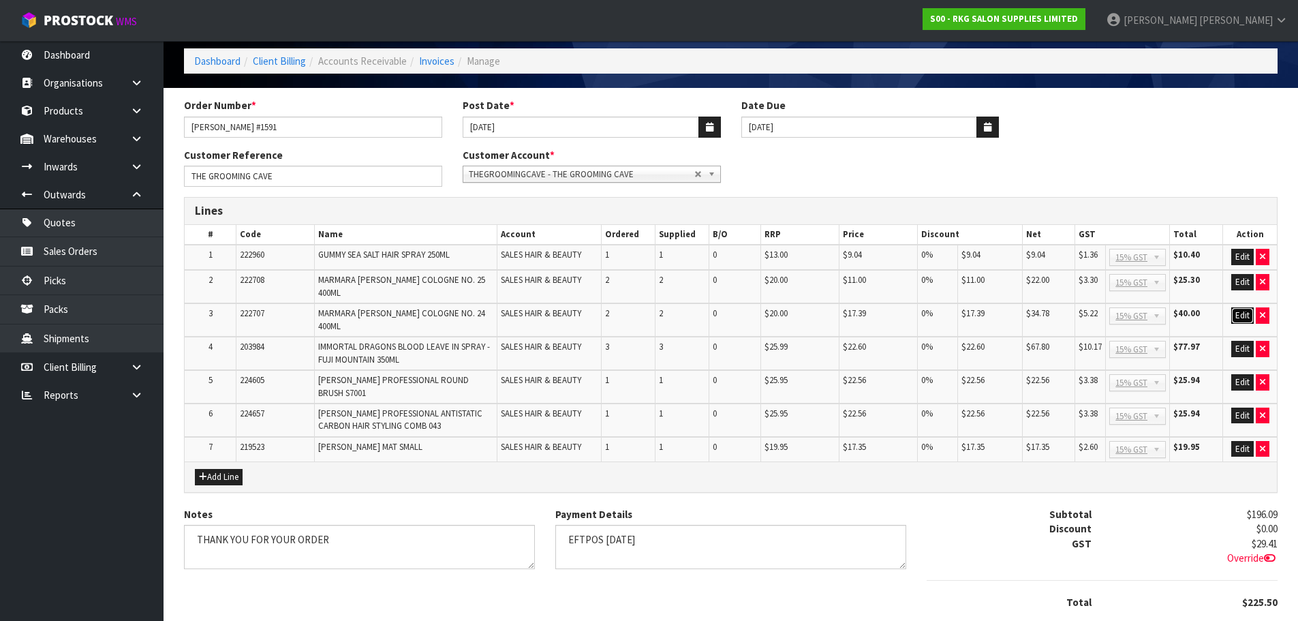
click at [1243, 309] on button "Edit" at bounding box center [1242, 315] width 22 height 16
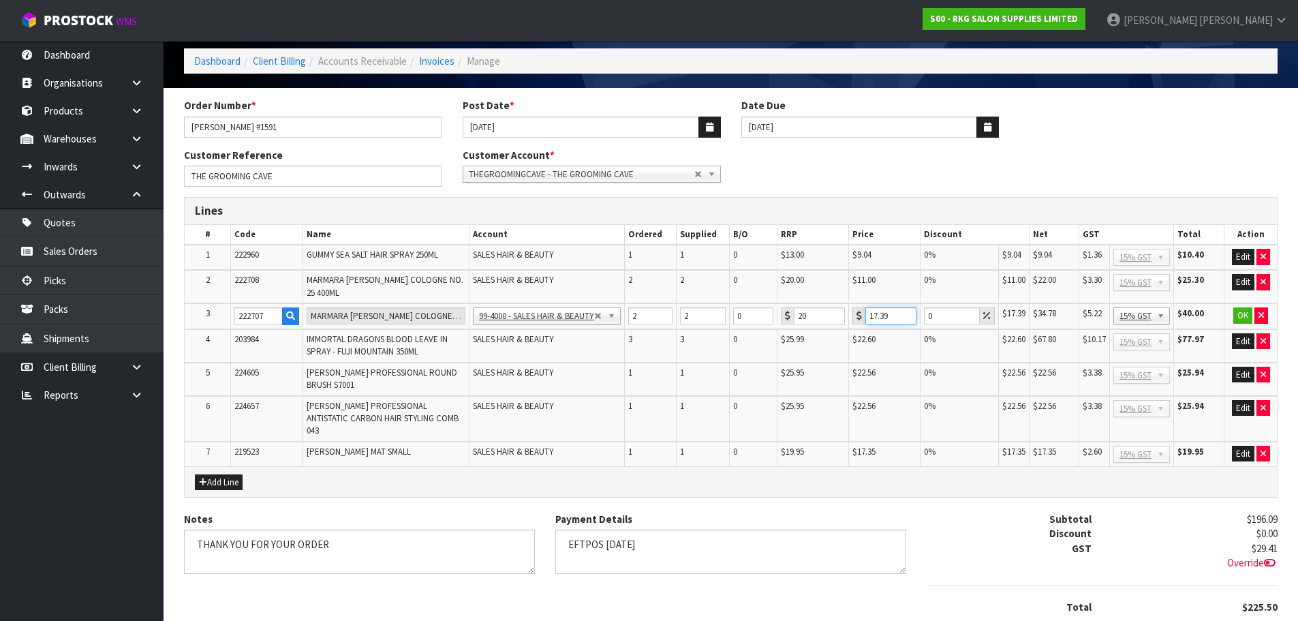
drag, startPoint x: 890, startPoint y: 319, endPoint x: 864, endPoint y: 322, distance: 26.1
click at [864, 322] on div "17.39" at bounding box center [884, 315] width 64 height 17
type input "11"
click at [1240, 313] on button "OK" at bounding box center [1242, 315] width 19 height 16
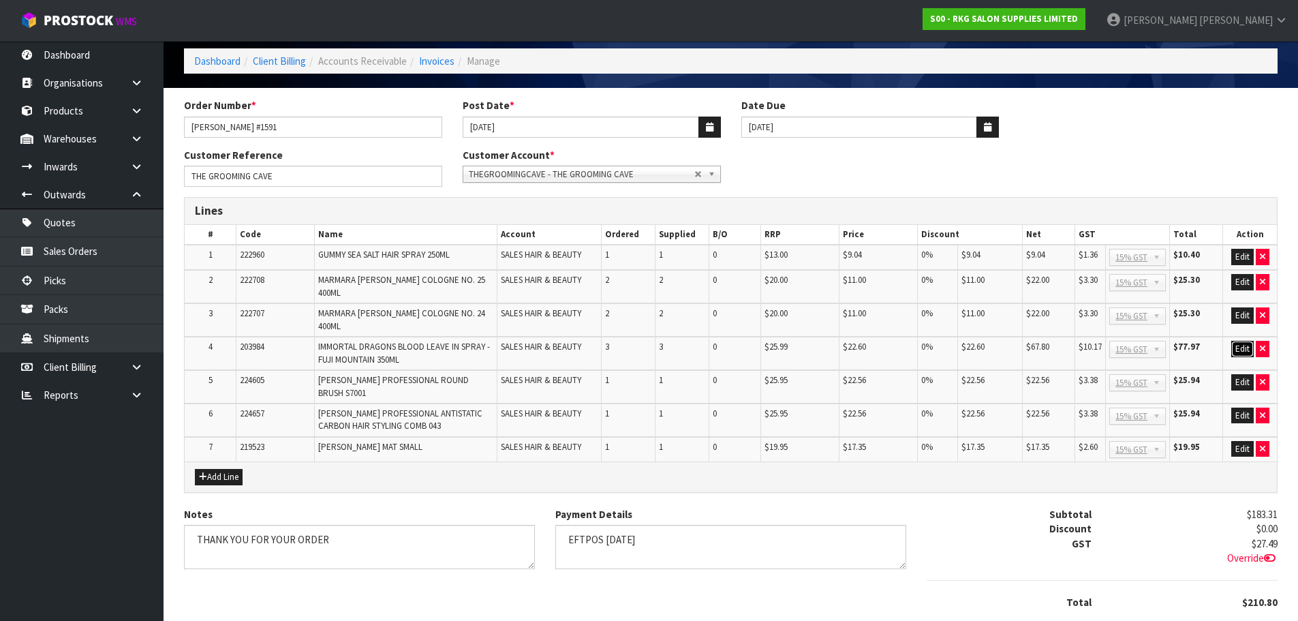
click at [1241, 341] on button "Edit" at bounding box center [1242, 349] width 22 height 16
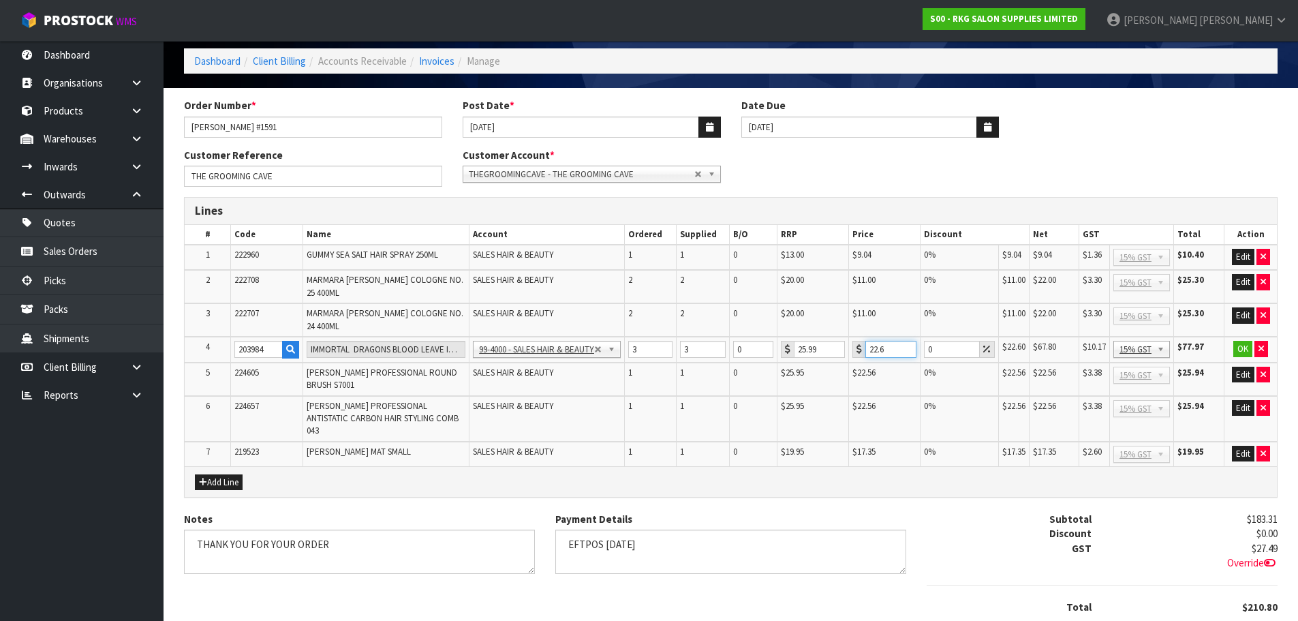
drag, startPoint x: 890, startPoint y: 350, endPoint x: 863, endPoint y: 350, distance: 27.3
click at [863, 350] on div "22.6" at bounding box center [884, 349] width 64 height 17
type input "14.25"
click at [1241, 341] on button "OK" at bounding box center [1242, 349] width 19 height 16
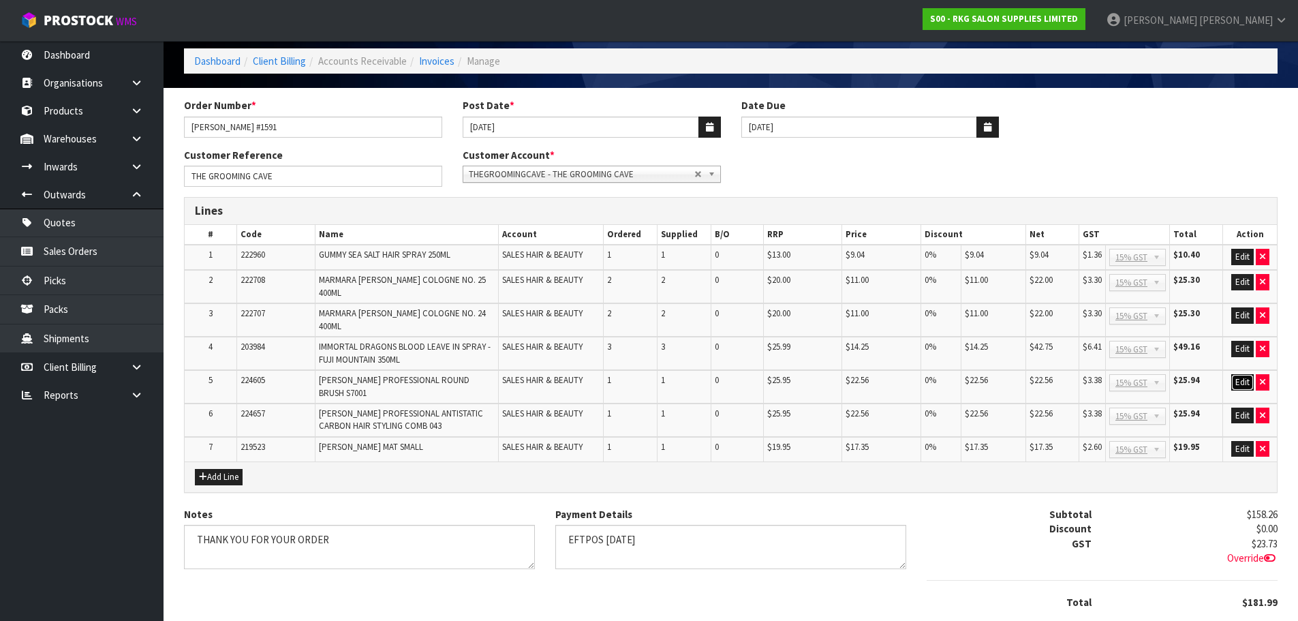
click at [1247, 374] on button "Edit" at bounding box center [1242, 382] width 22 height 16
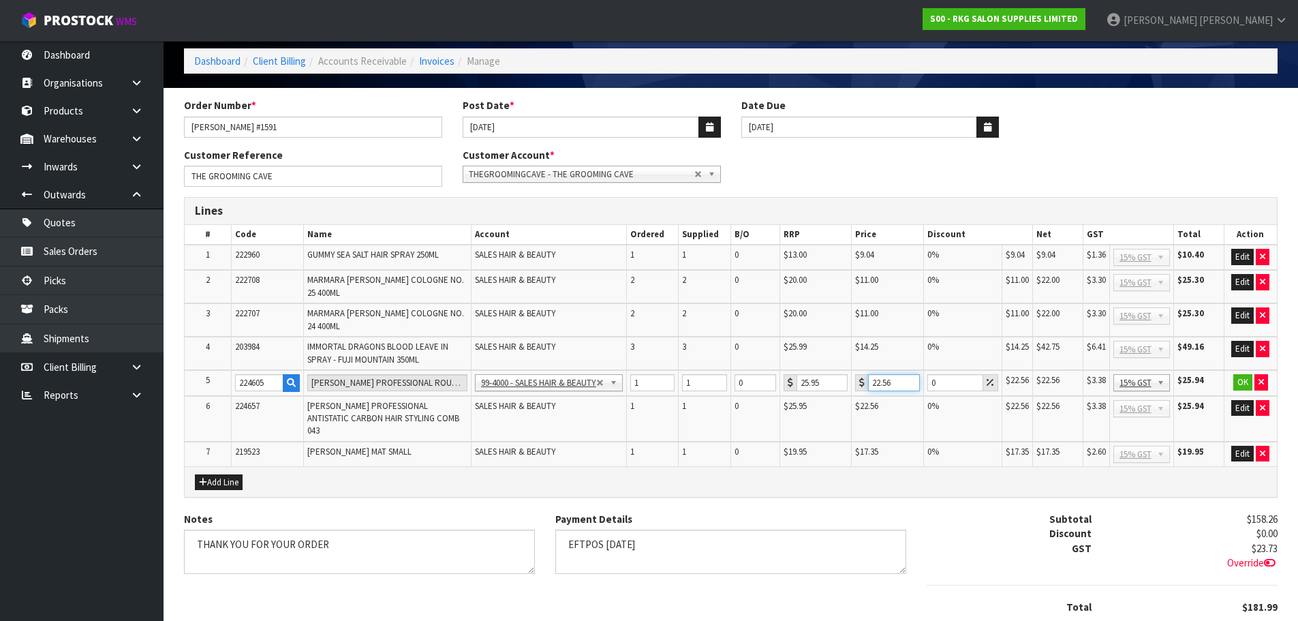
drag, startPoint x: 893, startPoint y: 371, endPoint x: 879, endPoint y: 371, distance: 14.3
click at [879, 374] on input "22.56" at bounding box center [894, 382] width 52 height 17
type input "2"
type input "18.05"
click at [1242, 374] on button "OK" at bounding box center [1242, 382] width 19 height 16
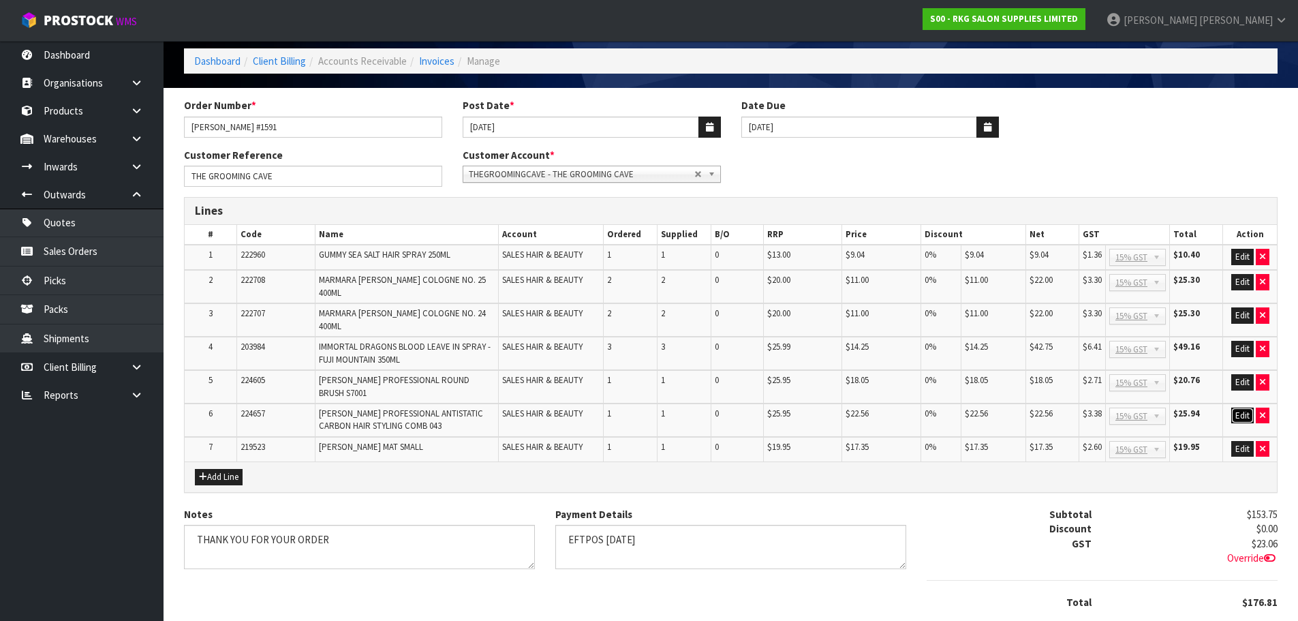
click at [1245, 407] on button "Edit" at bounding box center [1242, 415] width 22 height 16
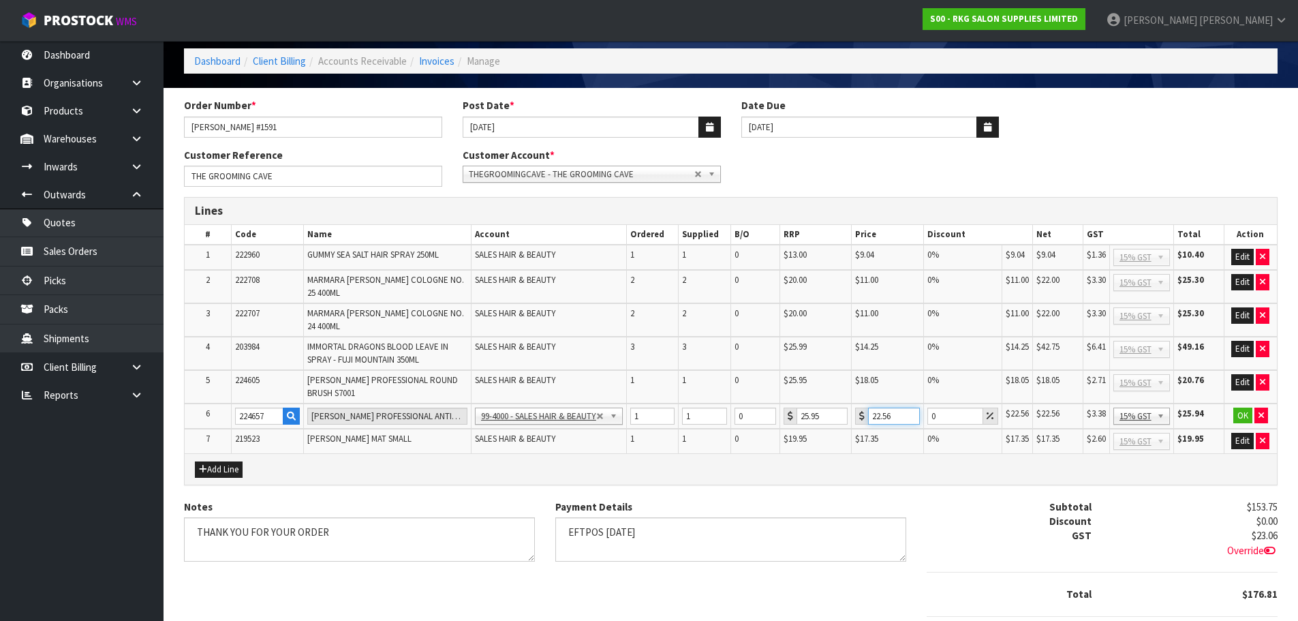
drag, startPoint x: 899, startPoint y: 394, endPoint x: 865, endPoint y: 397, distance: 34.2
click at [865, 407] on div "22.56" at bounding box center [887, 415] width 65 height 17
type input "18.05"
click at [1239, 407] on button "OK" at bounding box center [1242, 415] width 19 height 16
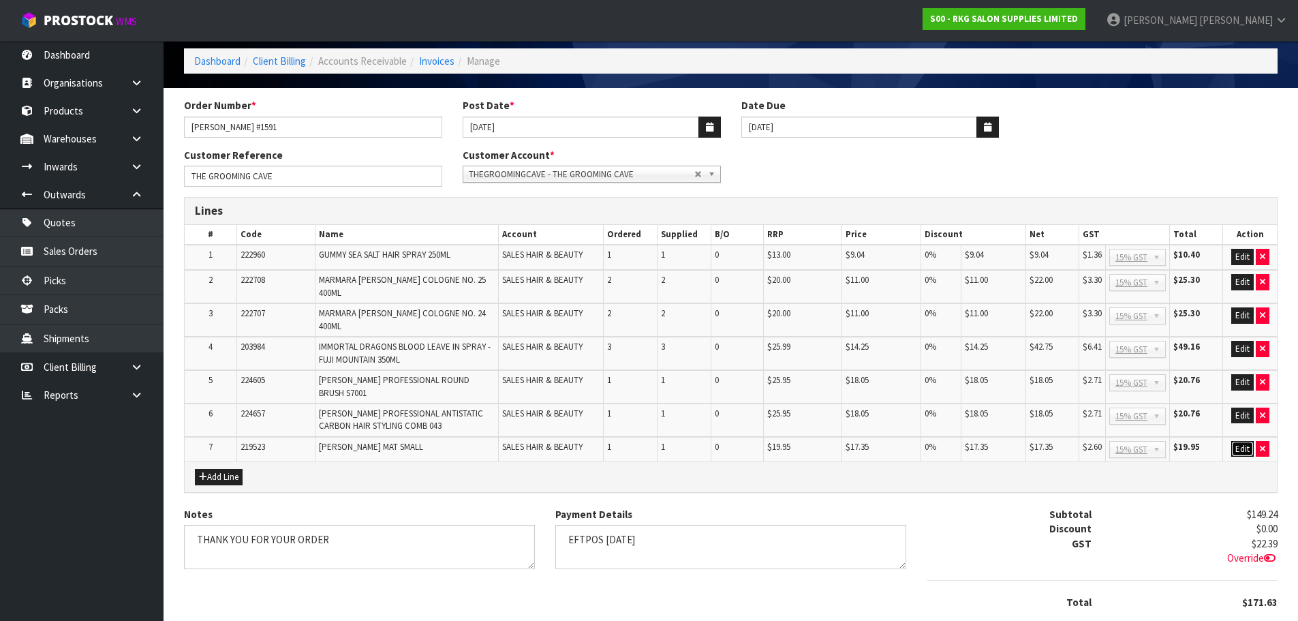
click at [1246, 441] on button "Edit" at bounding box center [1242, 449] width 22 height 16
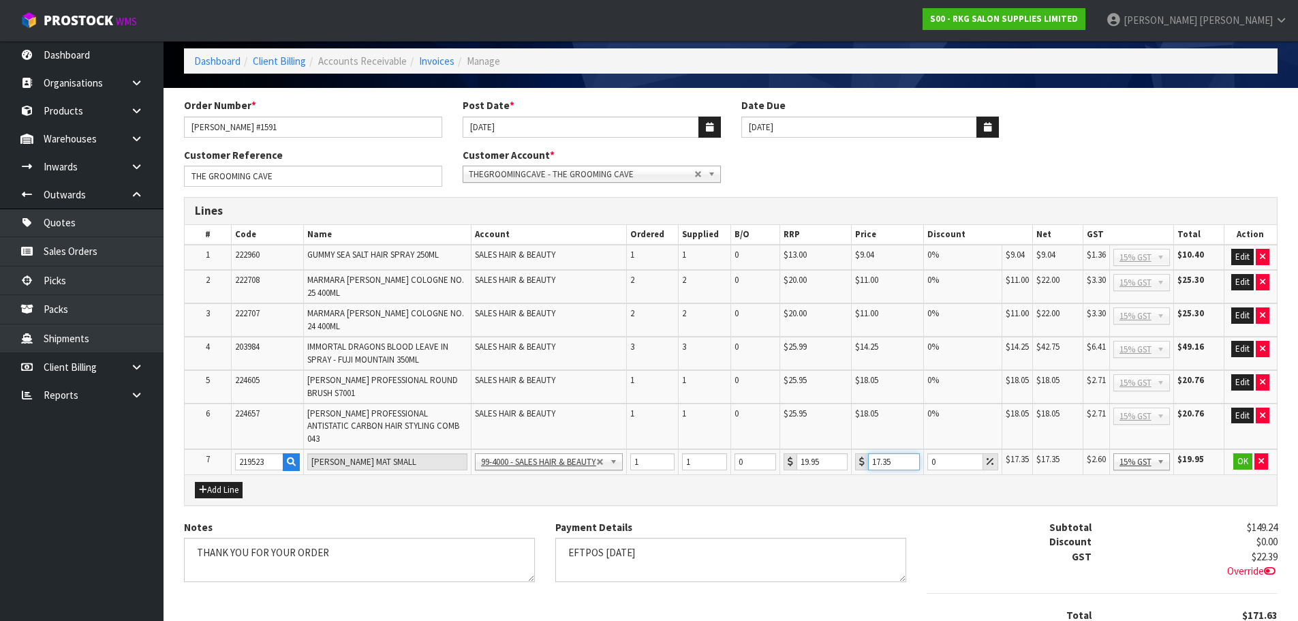
drag, startPoint x: 897, startPoint y: 423, endPoint x: 855, endPoint y: 430, distance: 42.8
click at [855, 453] on div "17.35" at bounding box center [887, 461] width 65 height 17
type input "13.20"
click at [1244, 453] on button "OK" at bounding box center [1242, 461] width 19 height 16
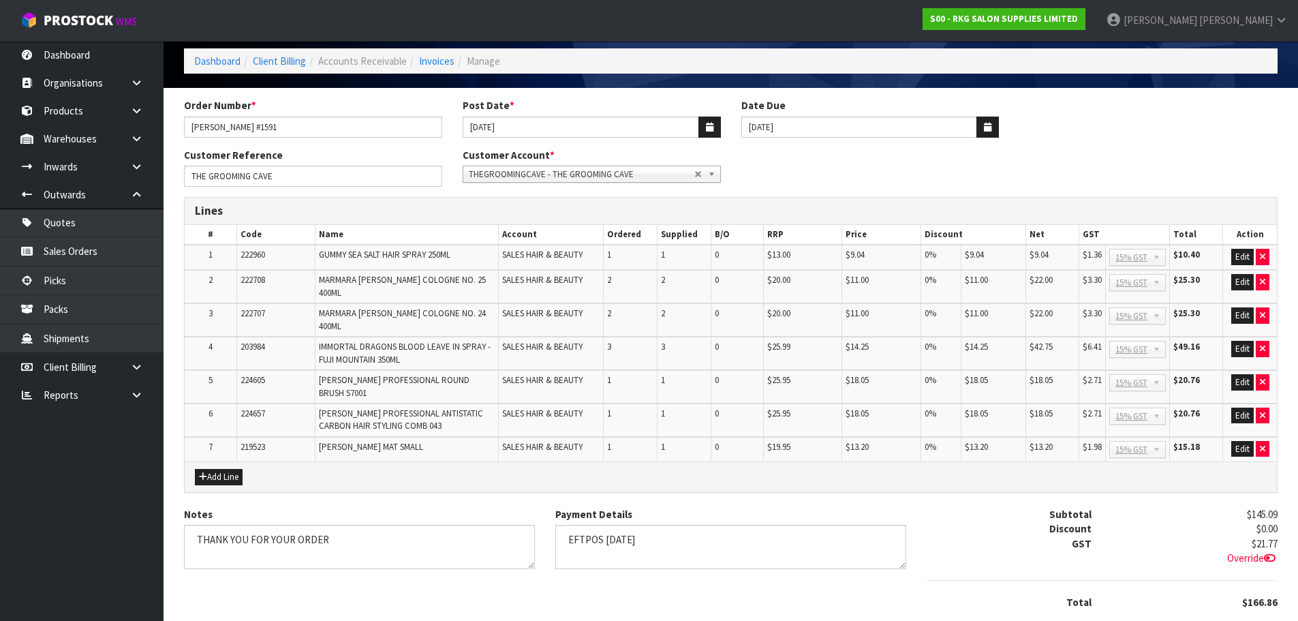
scroll to position [124, 0]
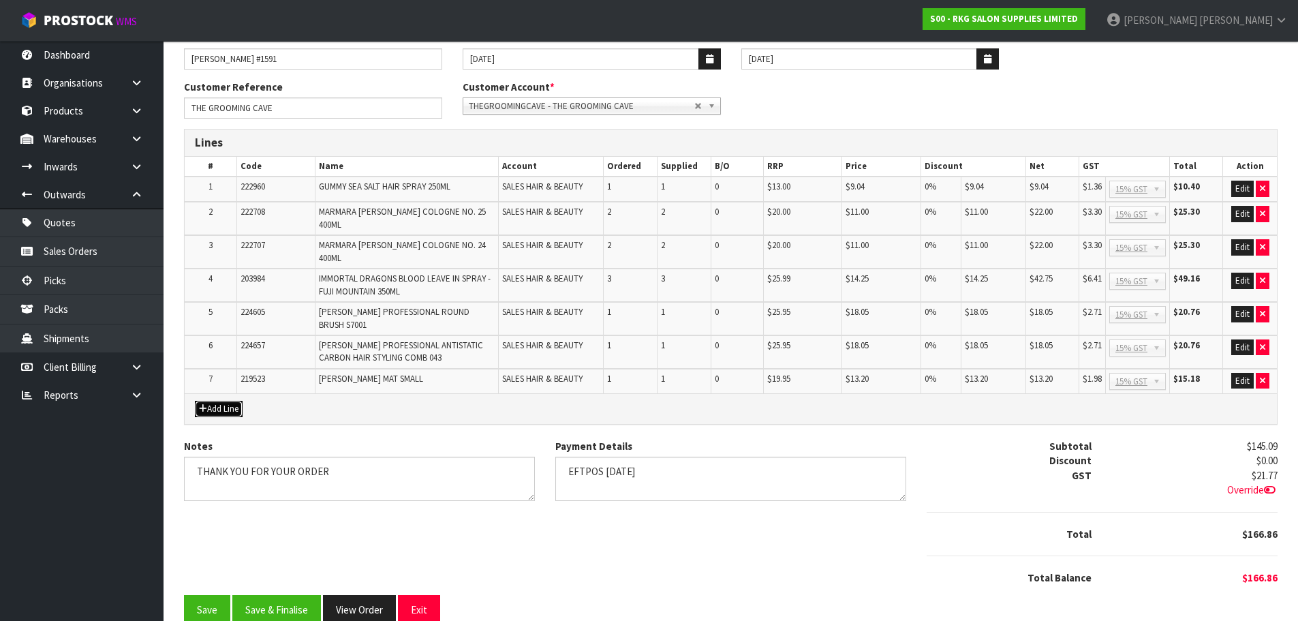
click at [216, 401] on button "Add Line" at bounding box center [219, 409] width 48 height 16
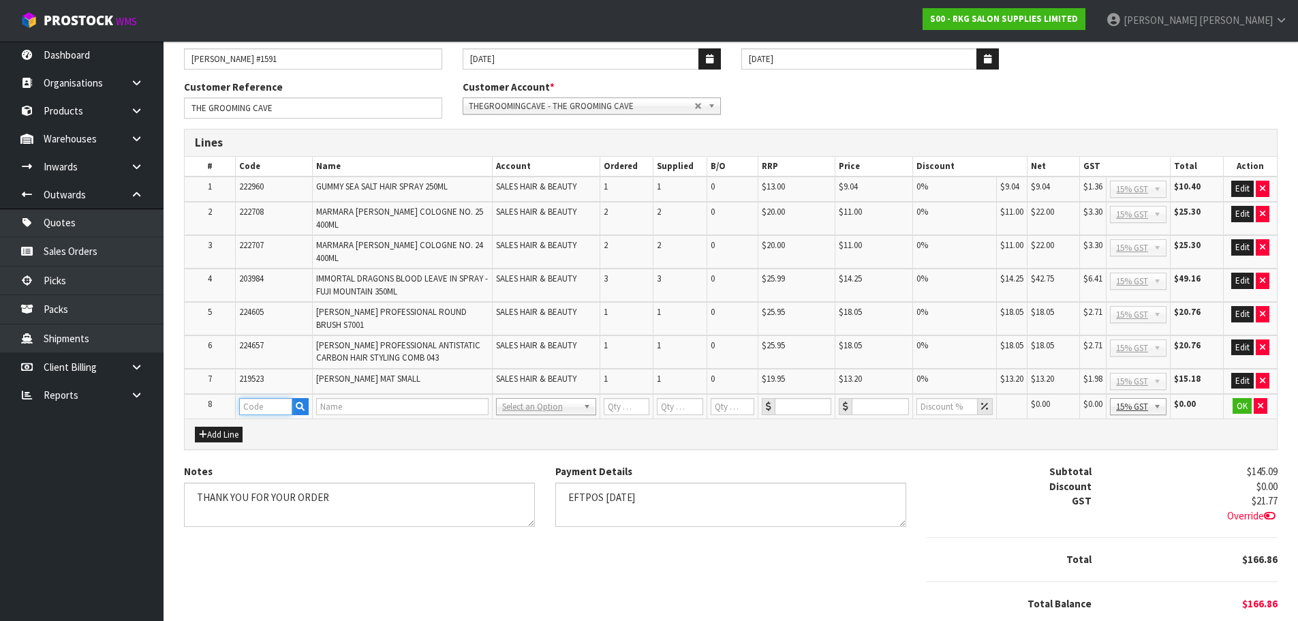
click at [248, 398] on input "text" at bounding box center [265, 406] width 53 height 17
click at [296, 402] on icon "button" at bounding box center [300, 406] width 9 height 9
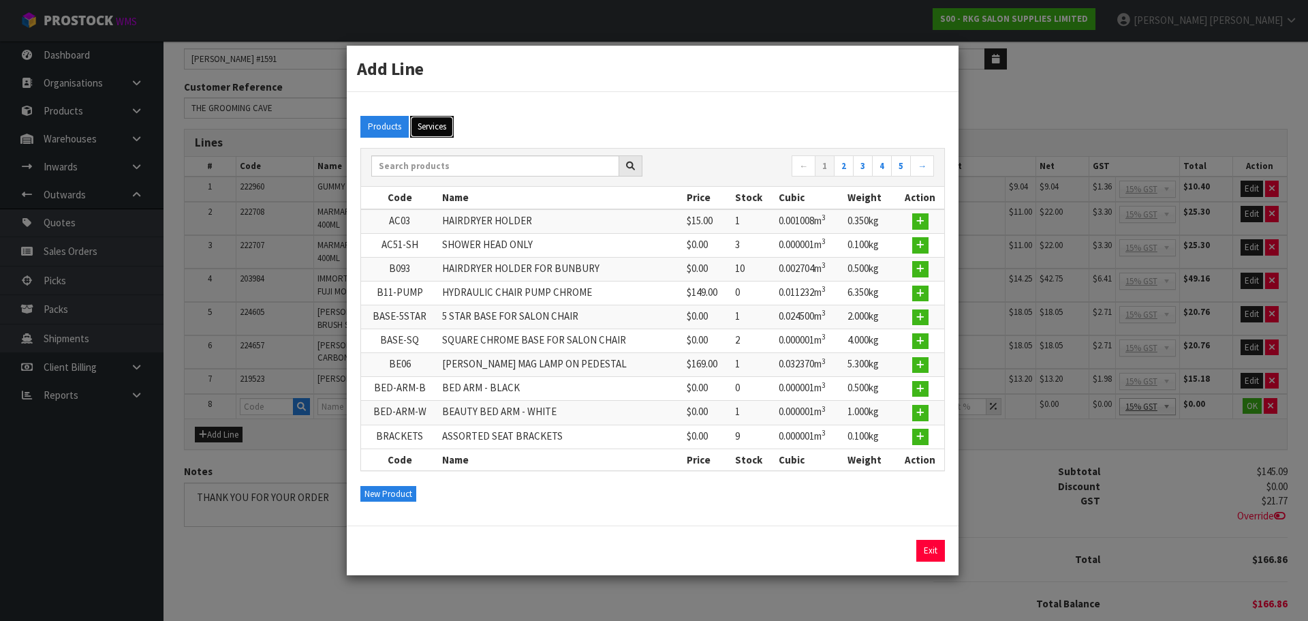
click at [441, 132] on button "Services" at bounding box center [432, 127] width 44 height 22
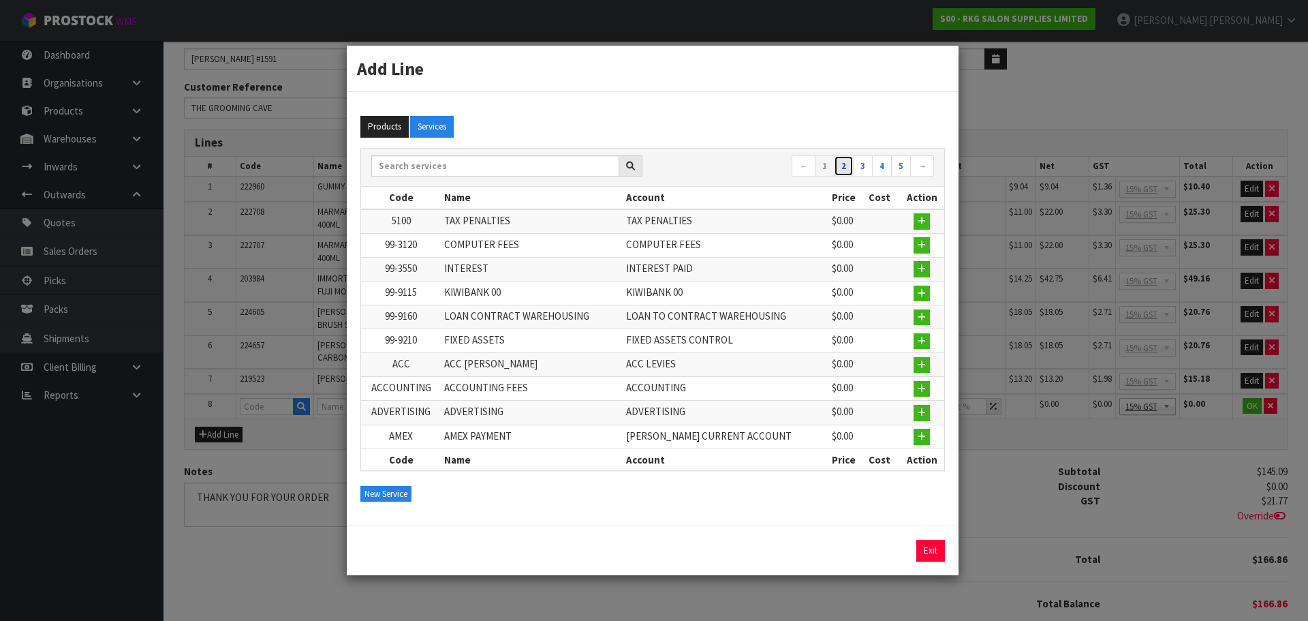
click at [848, 170] on link "2" at bounding box center [844, 166] width 20 height 22
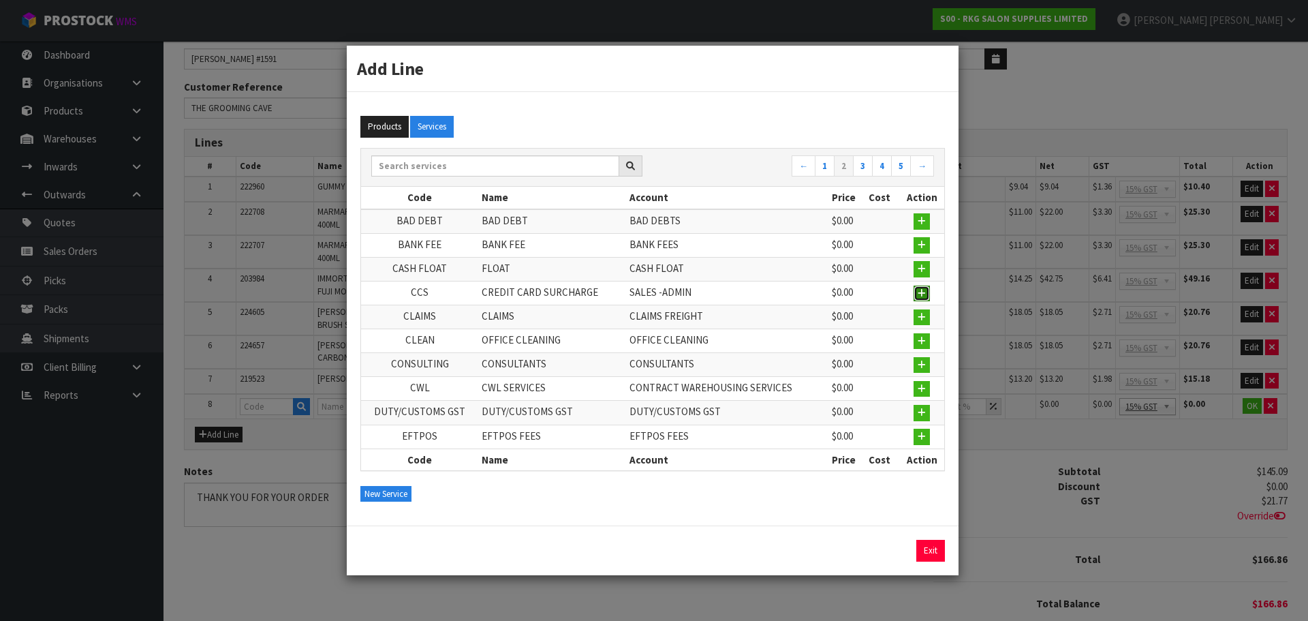
click at [917, 300] on button "button" at bounding box center [922, 293] width 16 height 16
type input "CCS"
type input "CREDIT CARD SURCHARGE"
type input "1"
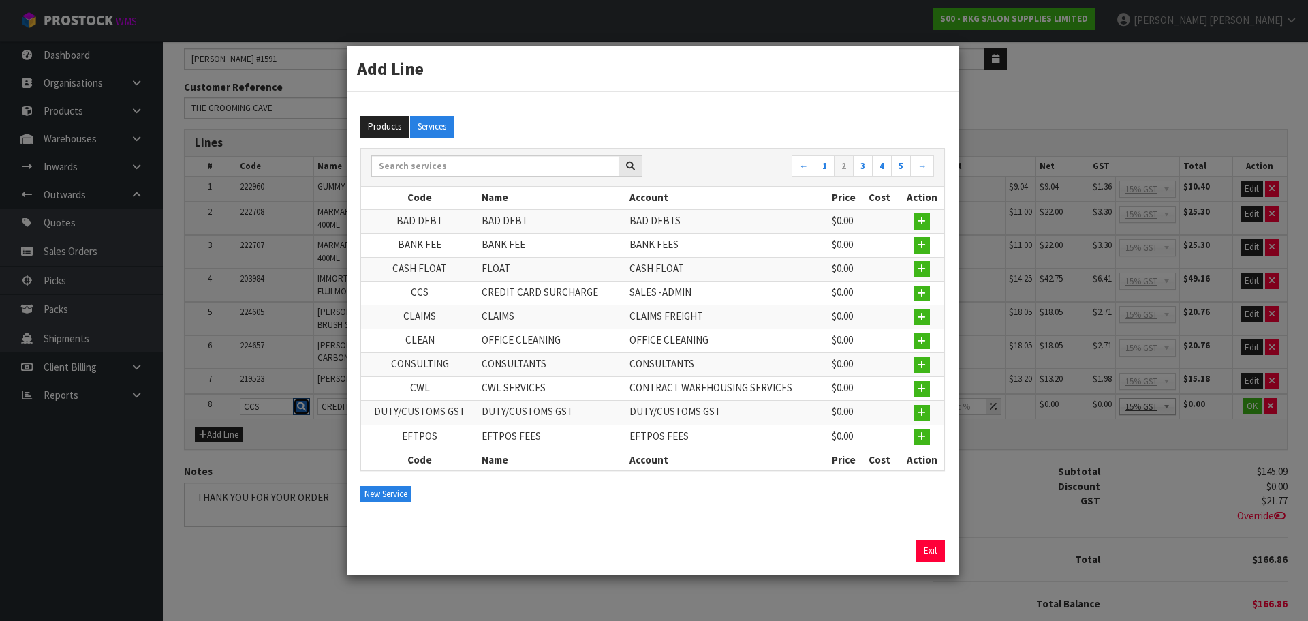
type input "0"
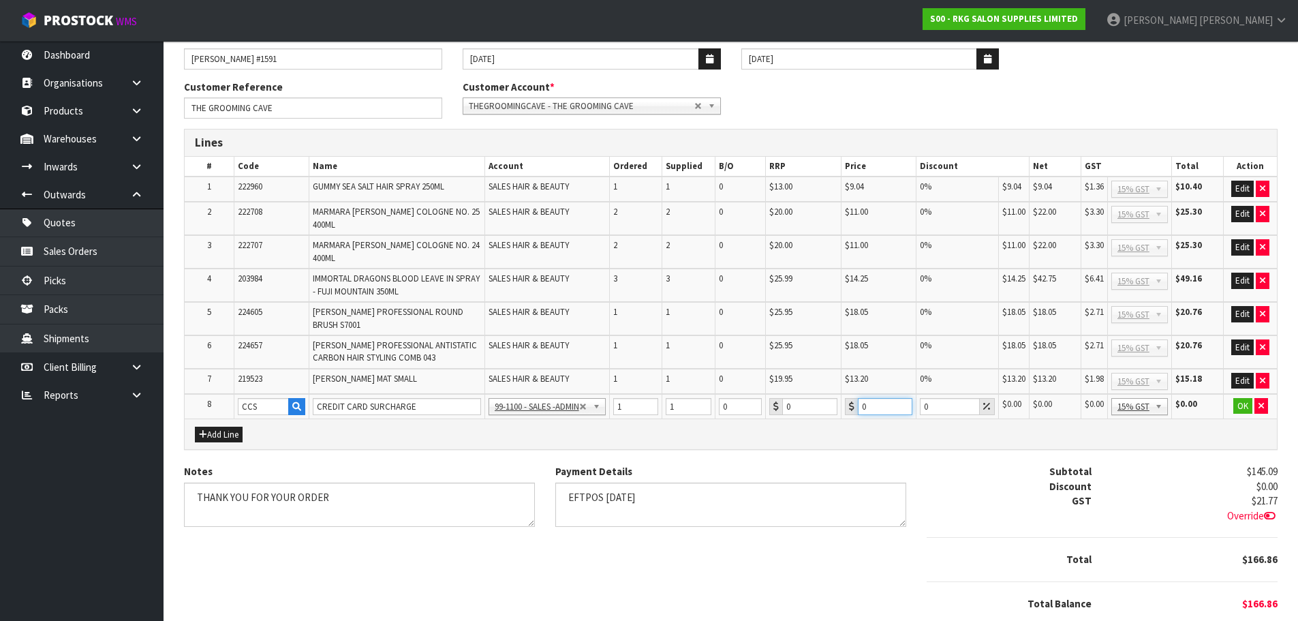
drag, startPoint x: 872, startPoint y: 382, endPoint x: 858, endPoint y: 382, distance: 14.3
click at [858, 398] on input "0" at bounding box center [885, 406] width 55 height 17
type input "3.63"
click at [1241, 398] on button "OK" at bounding box center [1242, 406] width 19 height 16
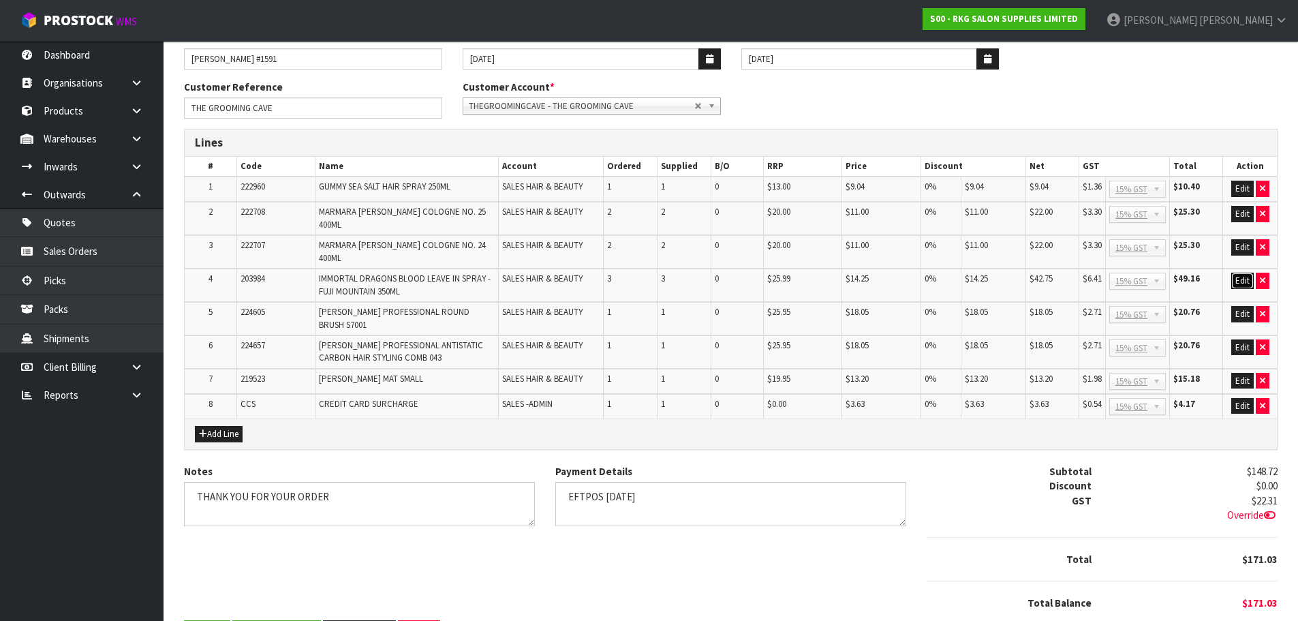
click at [1243, 273] on button "Edit" at bounding box center [1242, 281] width 22 height 16
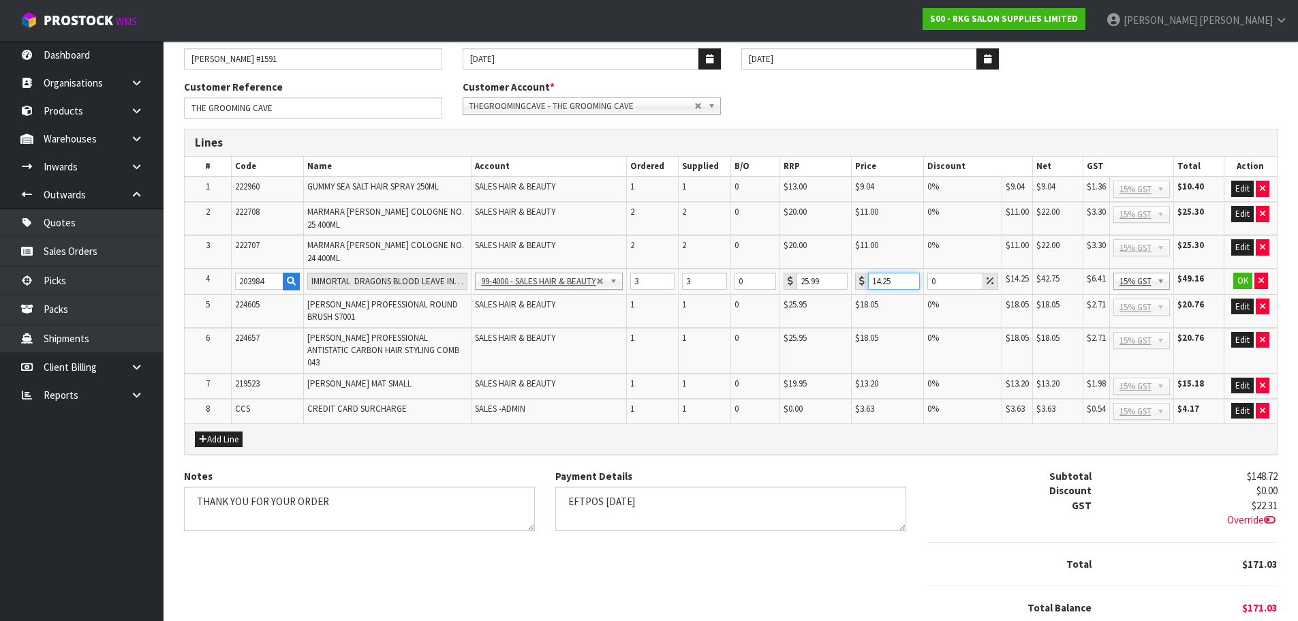
drag, startPoint x: 894, startPoint y: 265, endPoint x: 866, endPoint y: 268, distance: 28.1
click at [866, 273] on div "14.25" at bounding box center [887, 281] width 65 height 17
drag, startPoint x: 891, startPoint y: 262, endPoint x: 867, endPoint y: 265, distance: 24.0
click at [868, 273] on input "14.26" at bounding box center [894, 281] width 52 height 17
drag, startPoint x: 895, startPoint y: 267, endPoint x: 869, endPoint y: 267, distance: 25.2
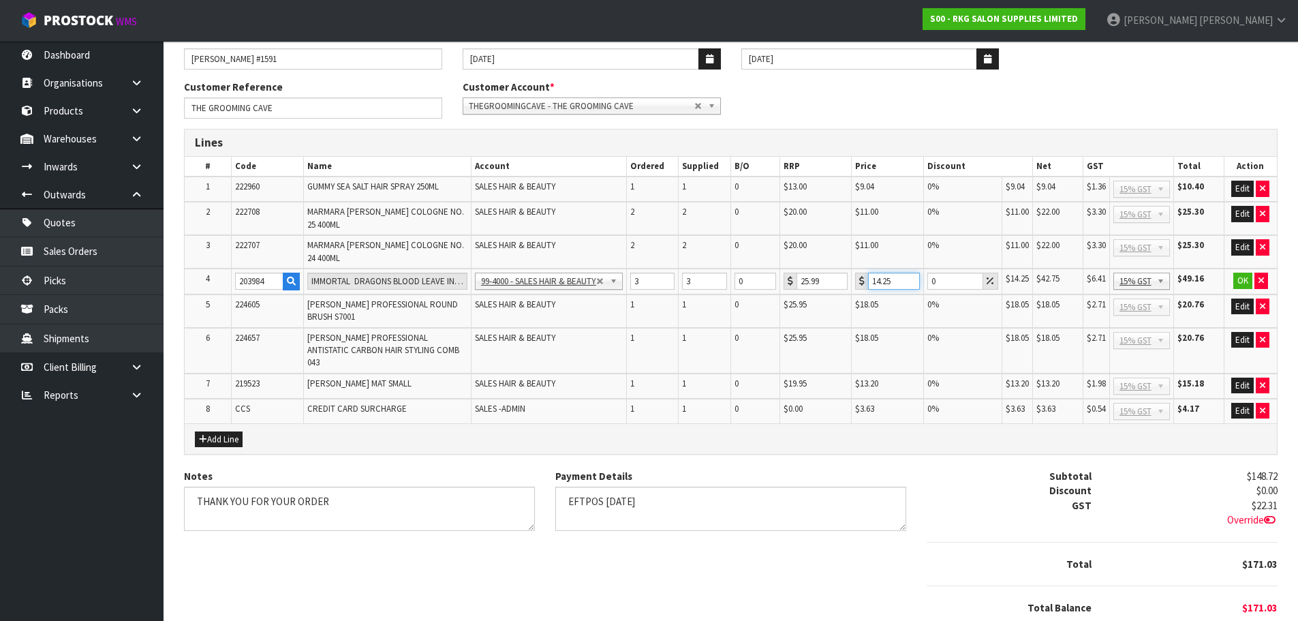
click at [871, 273] on input "14.25" at bounding box center [894, 281] width 52 height 17
type input "14.26"
click at [1239, 273] on button "OK" at bounding box center [1242, 281] width 19 height 16
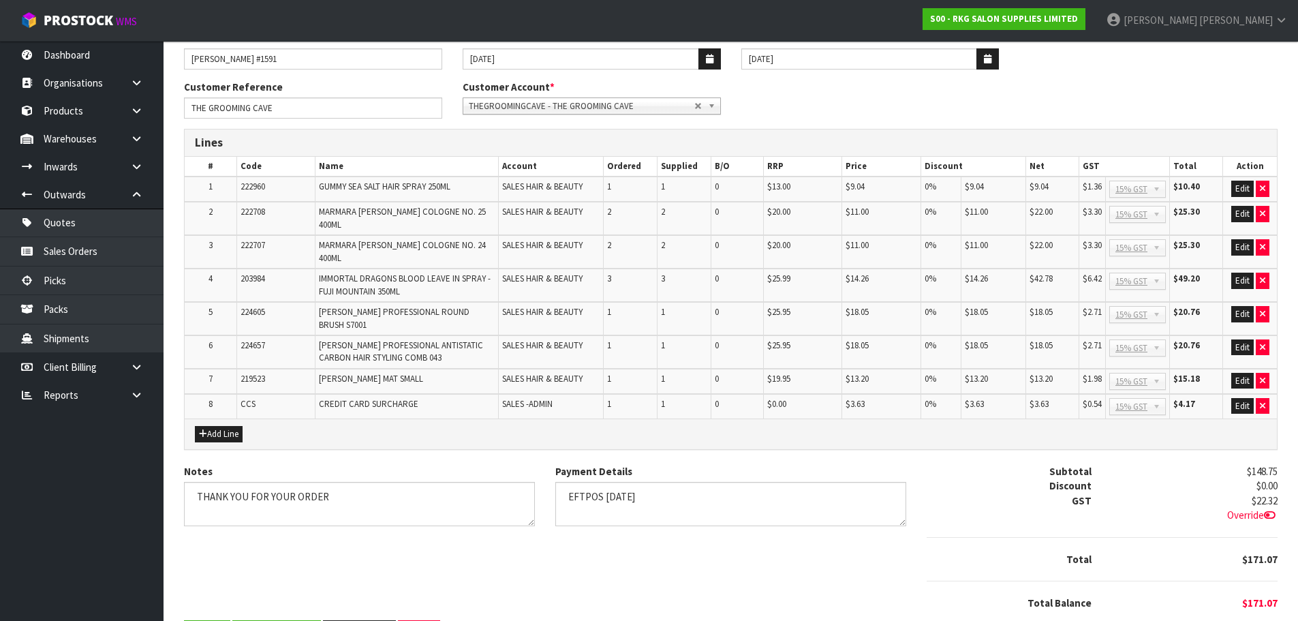
click at [1271, 510] on icon at bounding box center [1270, 515] width 12 height 10
click at [1267, 493] on input "22.31" at bounding box center [1201, 501] width 152 height 17
click at [779, 552] on div "Notes Payment Details Subtotal $148.75 Discount $0.00 GST $22.32 22.31 Override" at bounding box center [731, 543] width 1114 height 159
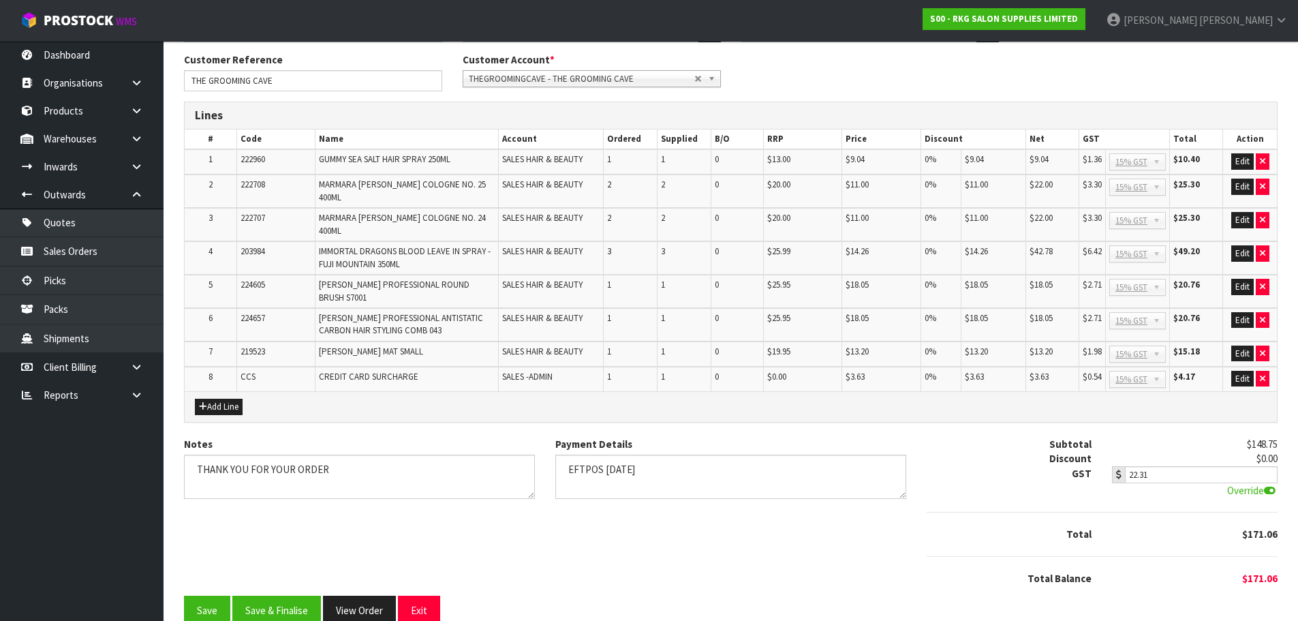
scroll to position [152, 0]
type input "22.32"
click at [1270, 465] on input "22.32" at bounding box center [1201, 473] width 152 height 17
click at [1265, 484] on icon at bounding box center [1270, 489] width 12 height 10
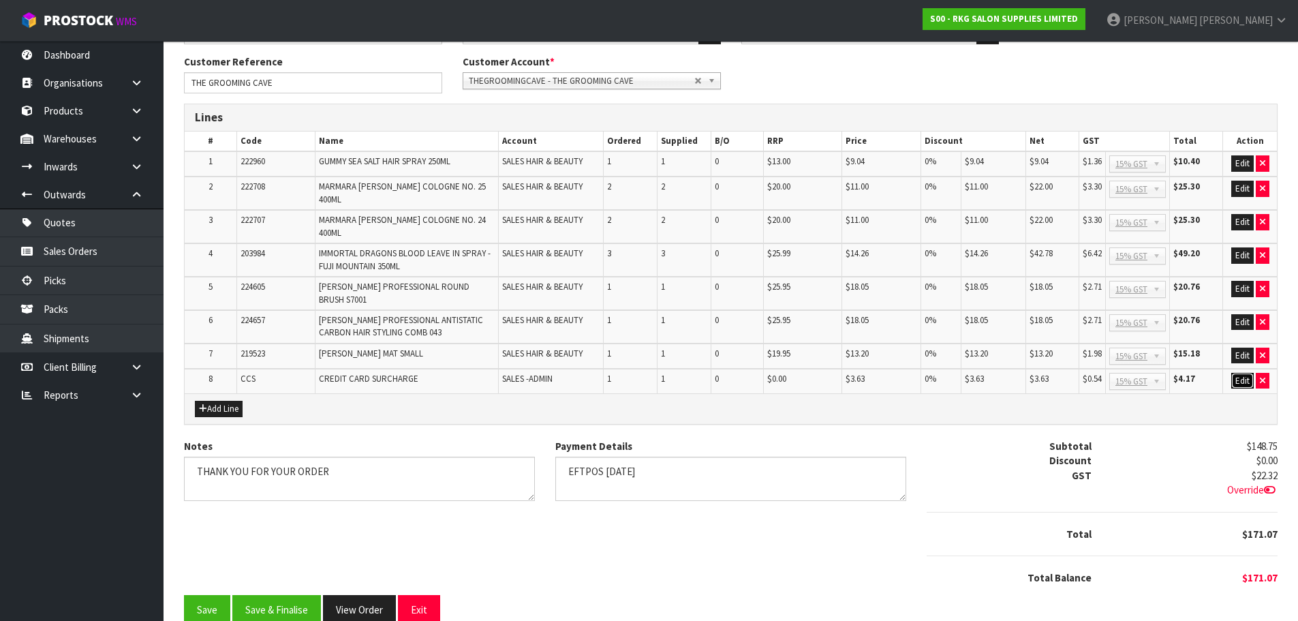
click at [1242, 373] on button "Edit" at bounding box center [1242, 381] width 22 height 16
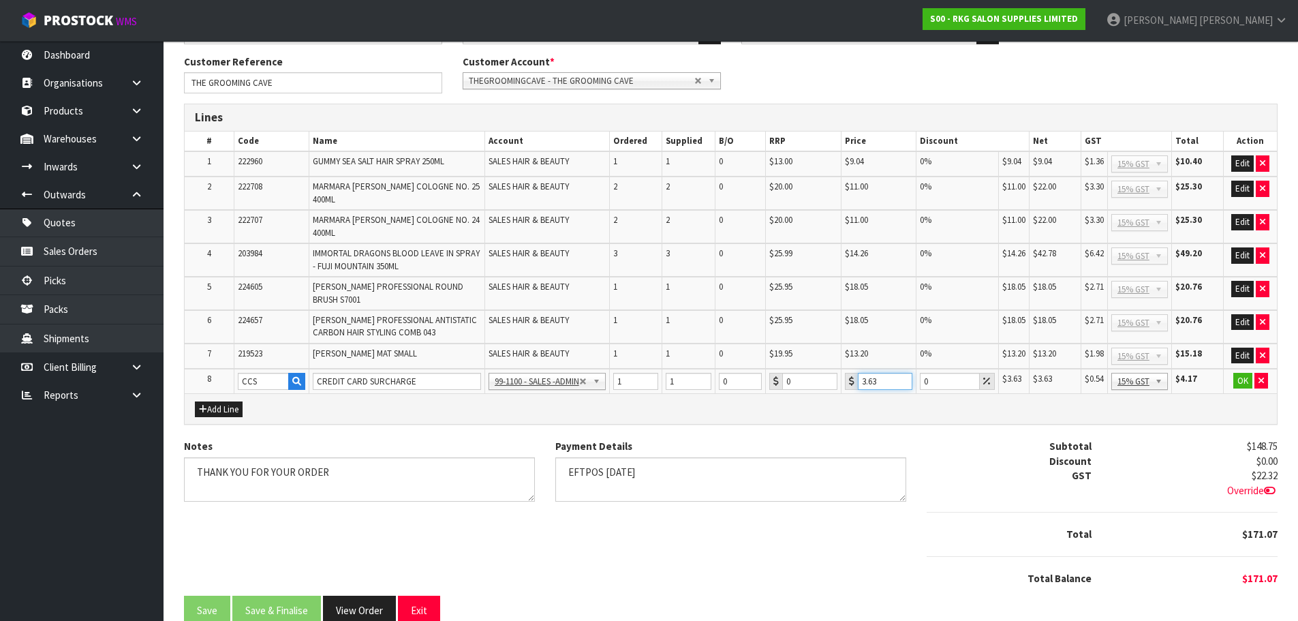
drag, startPoint x: 883, startPoint y: 355, endPoint x: 850, endPoint y: 360, distance: 33.2
click at [850, 373] on div "3.63" at bounding box center [878, 381] width 67 height 17
type input ".6"
type input "3.62"
click at [1241, 373] on button "OK" at bounding box center [1242, 381] width 19 height 16
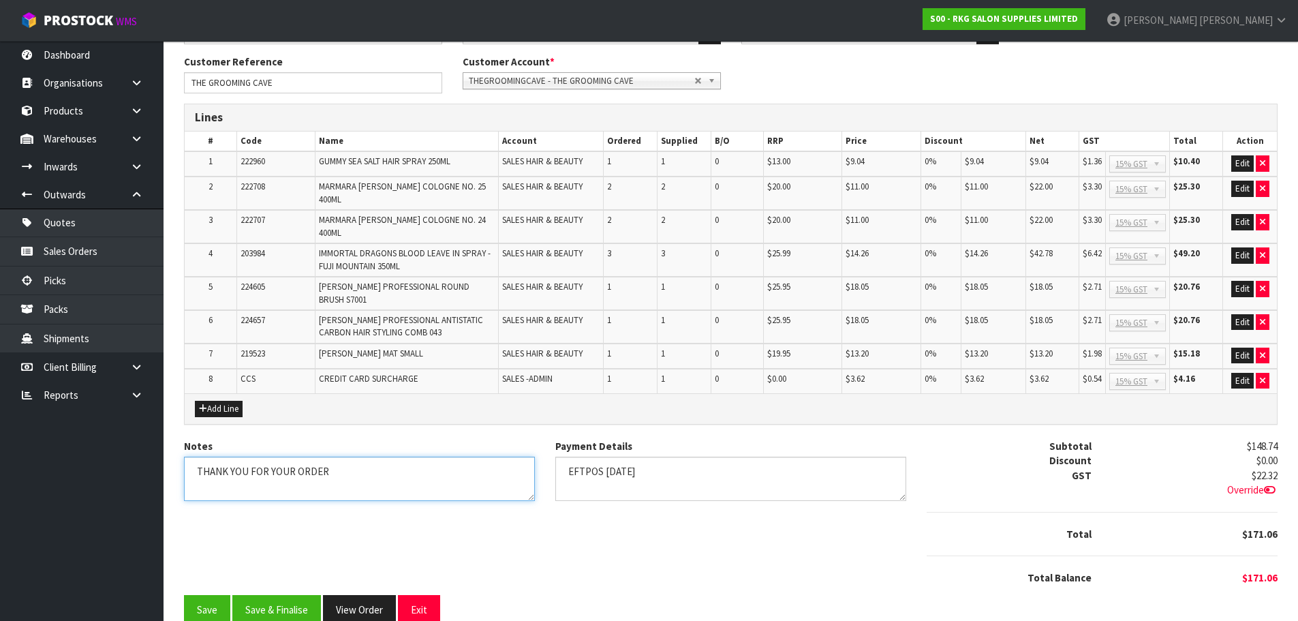
click at [405, 456] on textarea "Notes" at bounding box center [359, 478] width 351 height 44
type textarea "THANK YOU FOR YOUR ORDER."
click at [647, 456] on textarea "Payment Details" at bounding box center [730, 478] width 351 height 44
click at [277, 595] on button "Save & Finalise" at bounding box center [276, 609] width 89 height 29
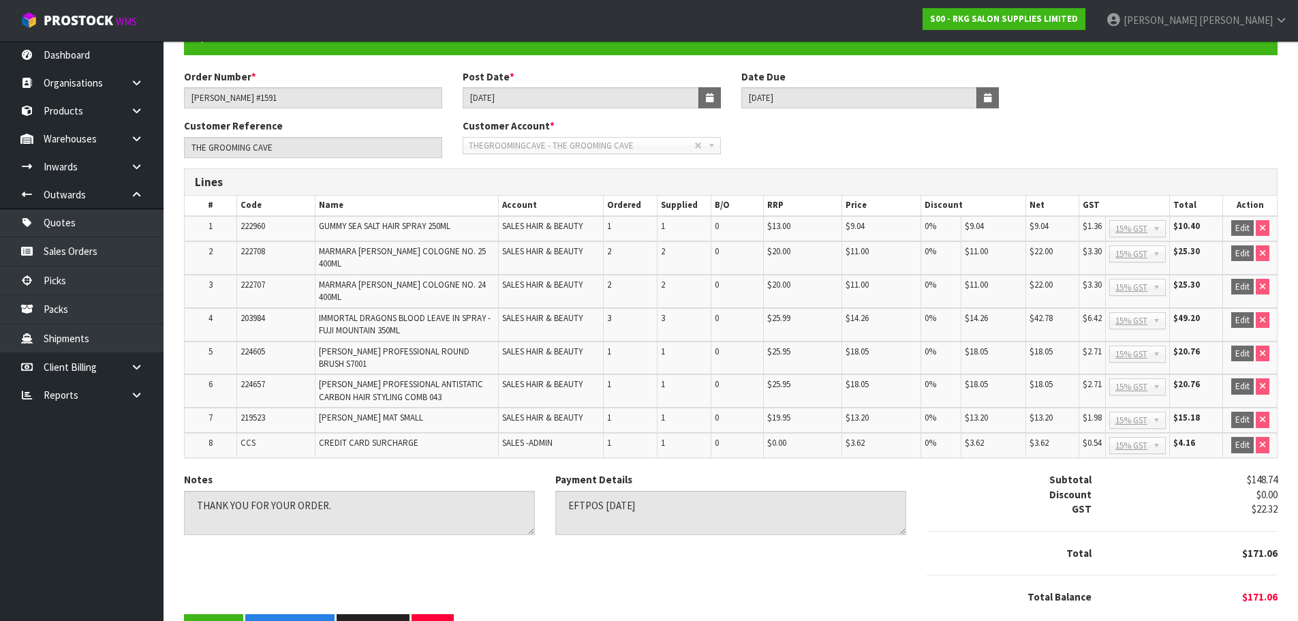
scroll to position [153, 0]
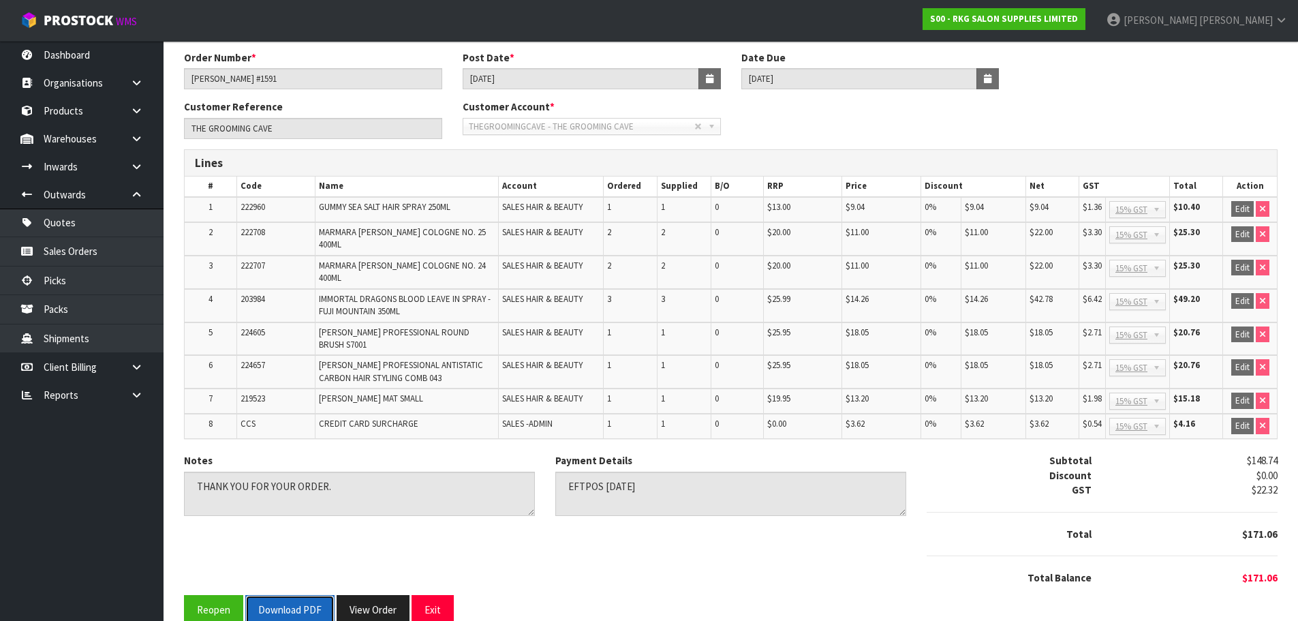
click at [286, 595] on button "Download PDF" at bounding box center [289, 609] width 89 height 29
click at [433, 595] on button "Exit" at bounding box center [433, 609] width 42 height 29
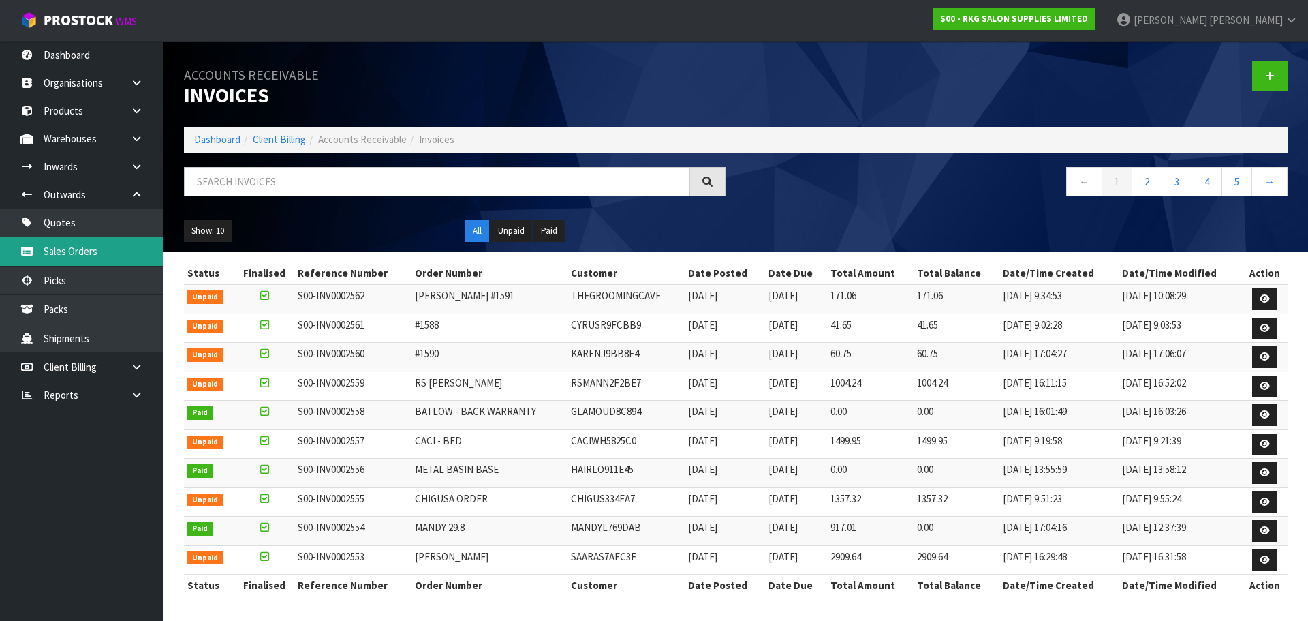
click at [89, 251] on link "Sales Orders" at bounding box center [82, 251] width 164 height 28
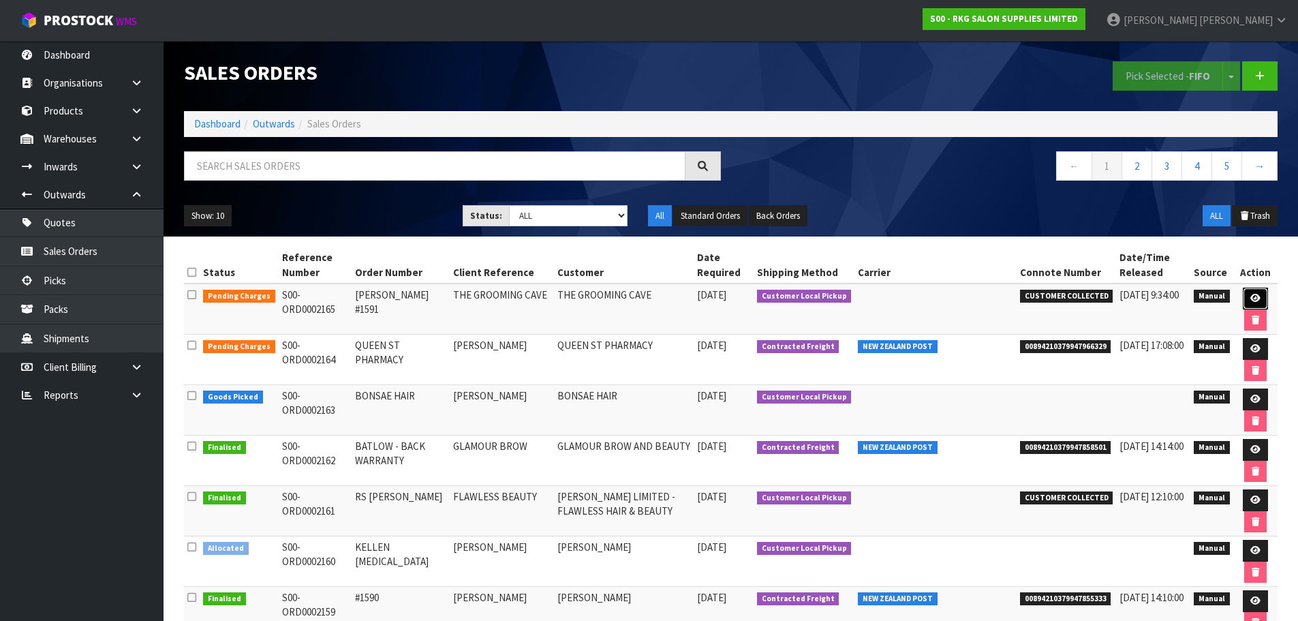
click at [1256, 298] on icon at bounding box center [1255, 298] width 10 height 9
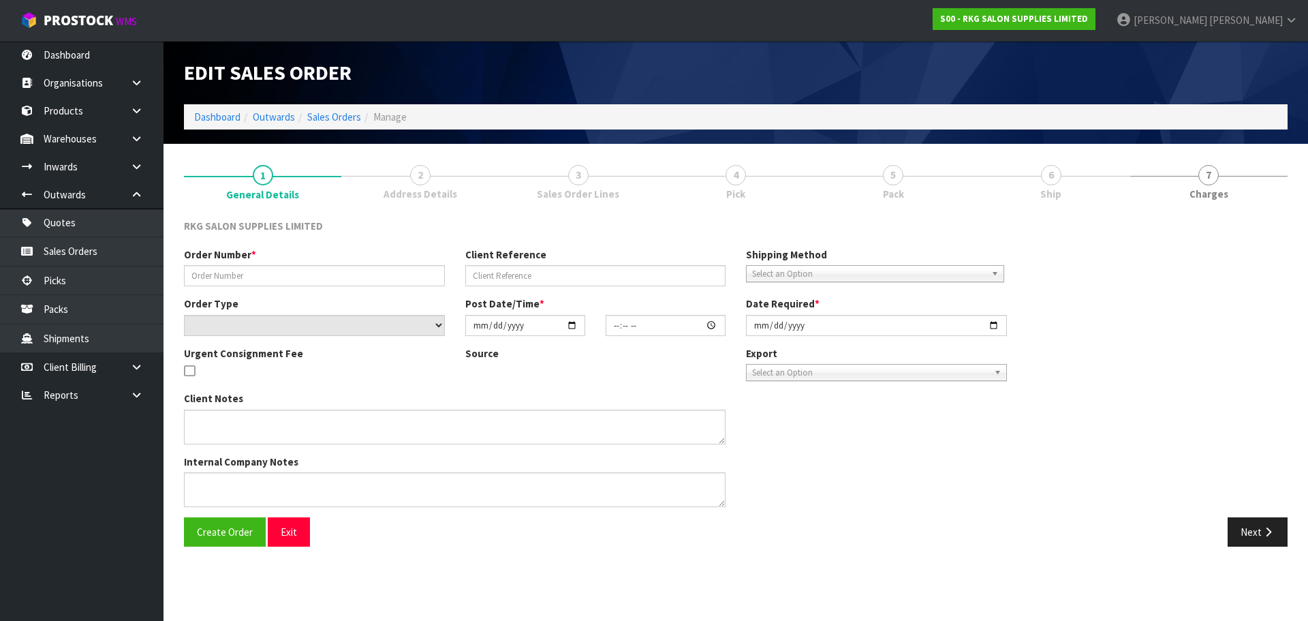
type input "TAZ MUSSA #1591"
type input "THE GROOMING CAVE"
select select "number:0"
type input "2025-09-10"
type input "09:27:00.000"
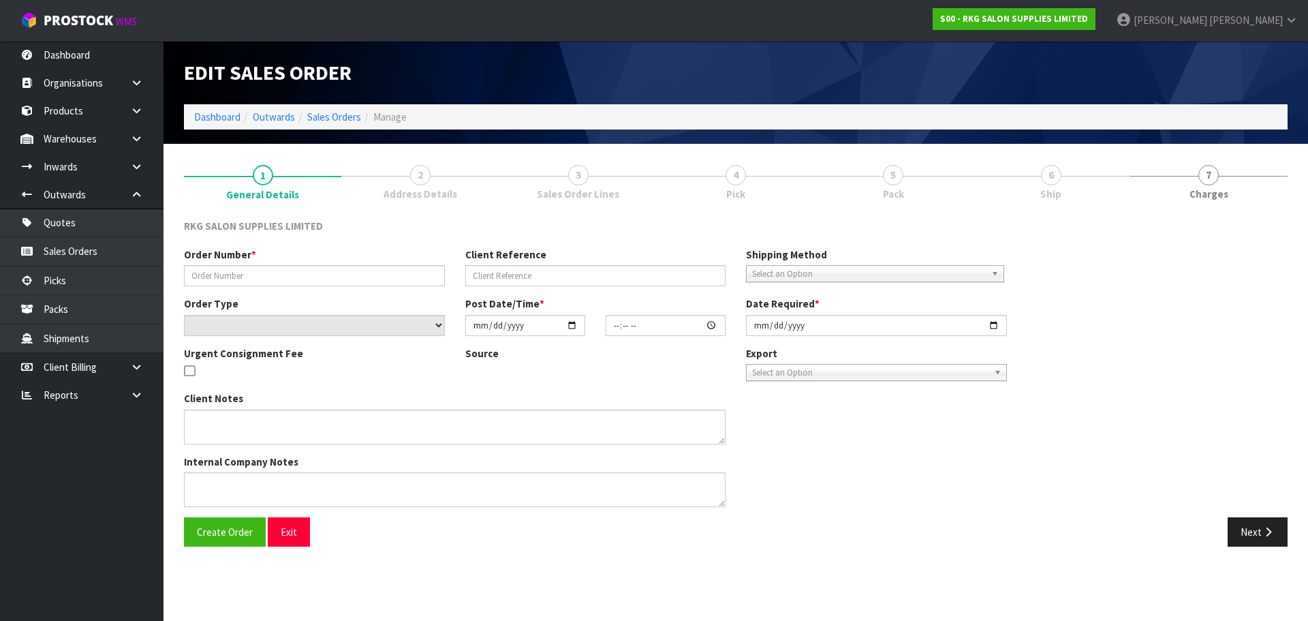
type input "2025-09-10"
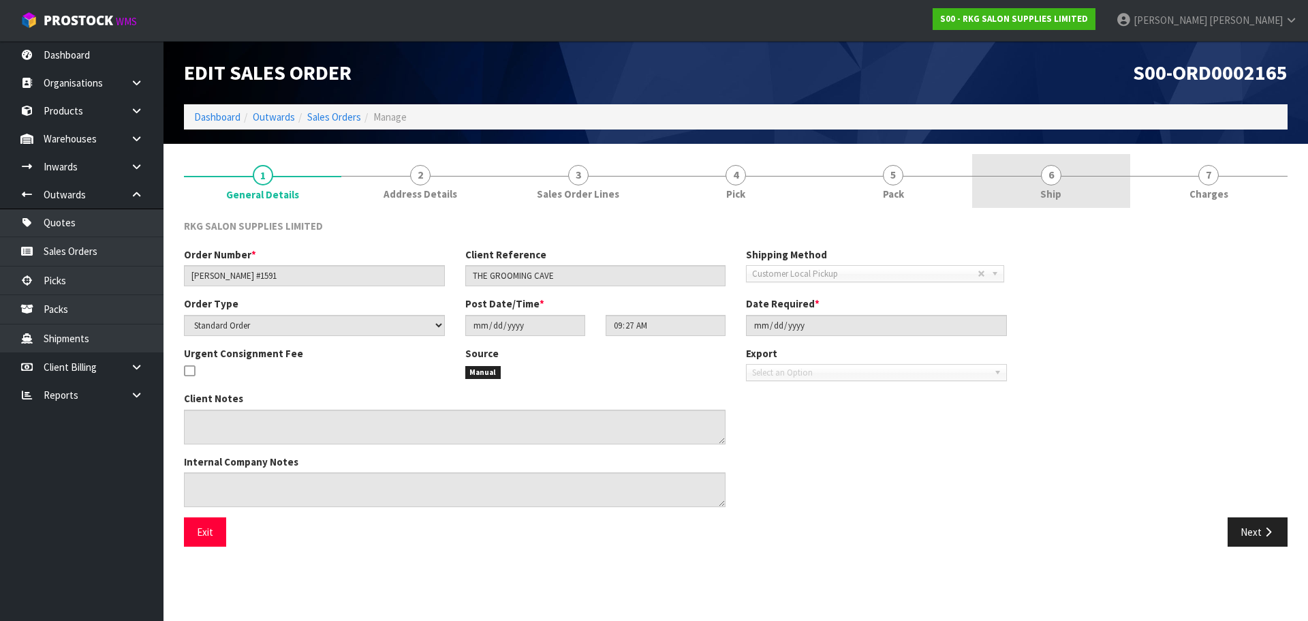
click at [1057, 172] on span "6" at bounding box center [1051, 175] width 20 height 20
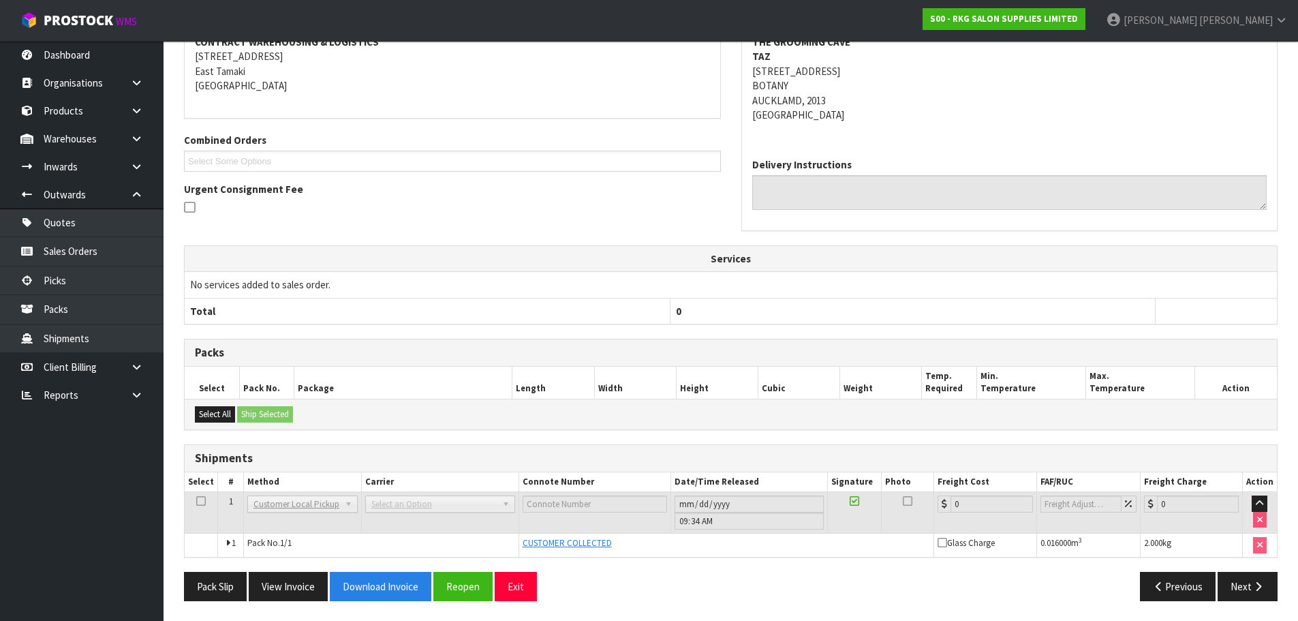
scroll to position [223, 0]
click at [1251, 585] on button "Next" at bounding box center [1248, 585] width 60 height 29
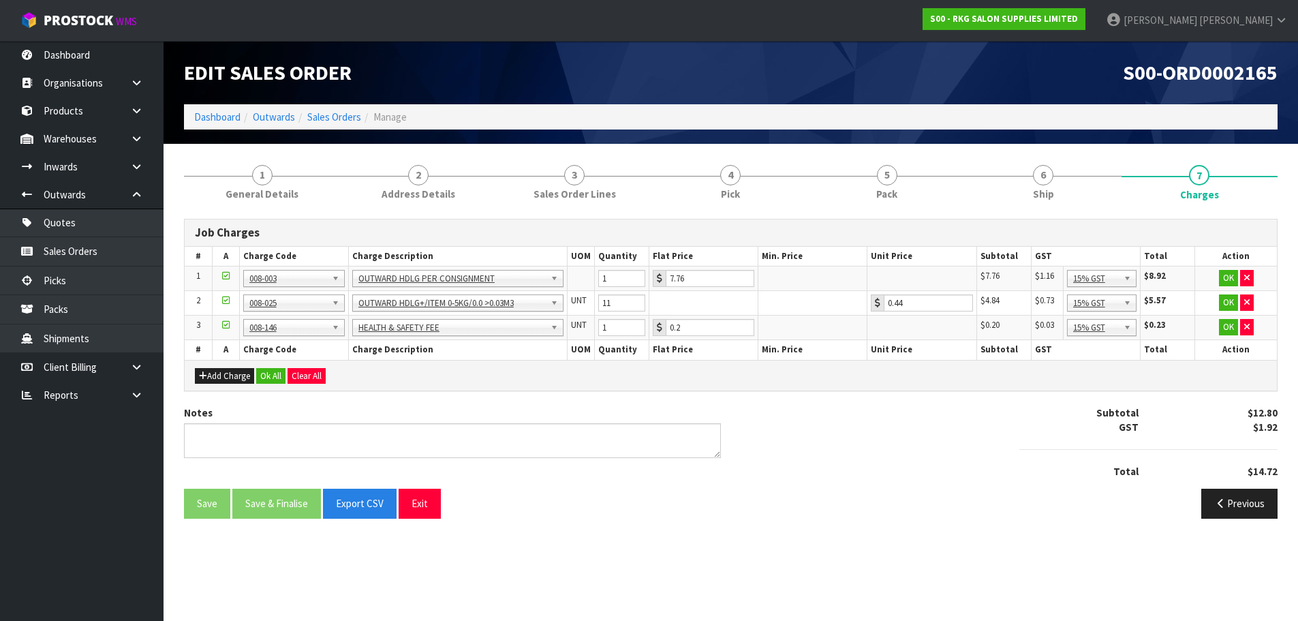
scroll to position [0, 0]
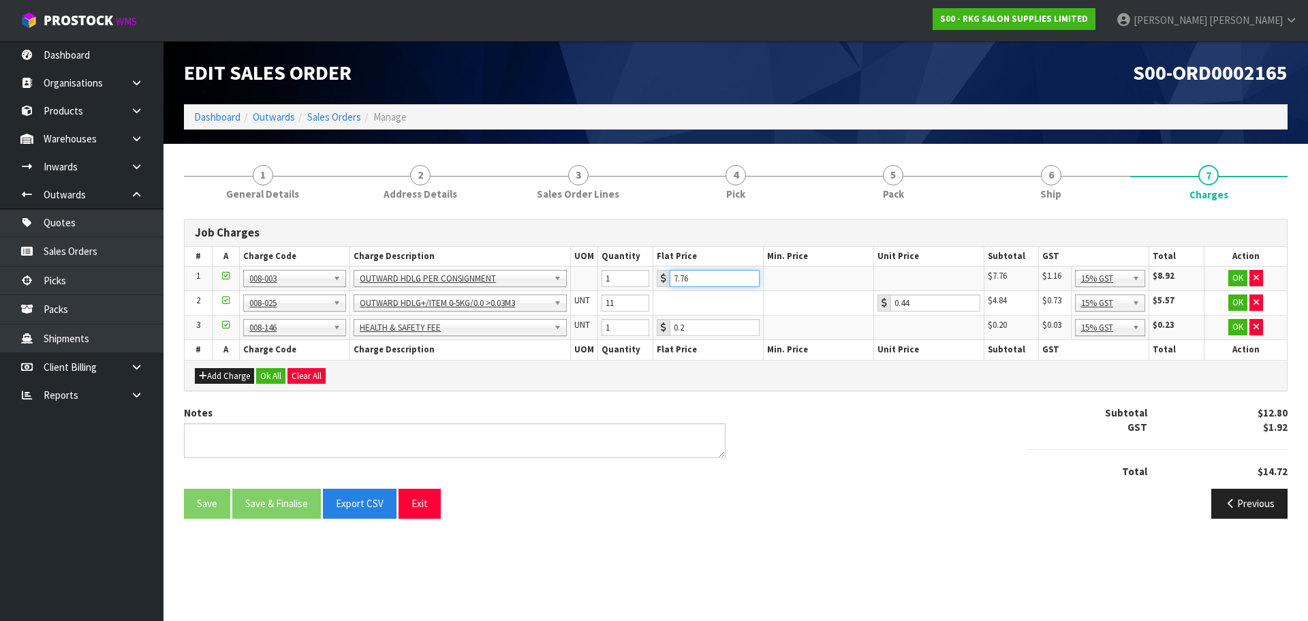
drag, startPoint x: 704, startPoint y: 276, endPoint x: 669, endPoint y: 279, distance: 35.6
click at [669, 279] on div "7.76" at bounding box center [708, 278] width 103 height 17
type input "3.50"
click at [1237, 274] on button "OK" at bounding box center [1237, 278] width 19 height 16
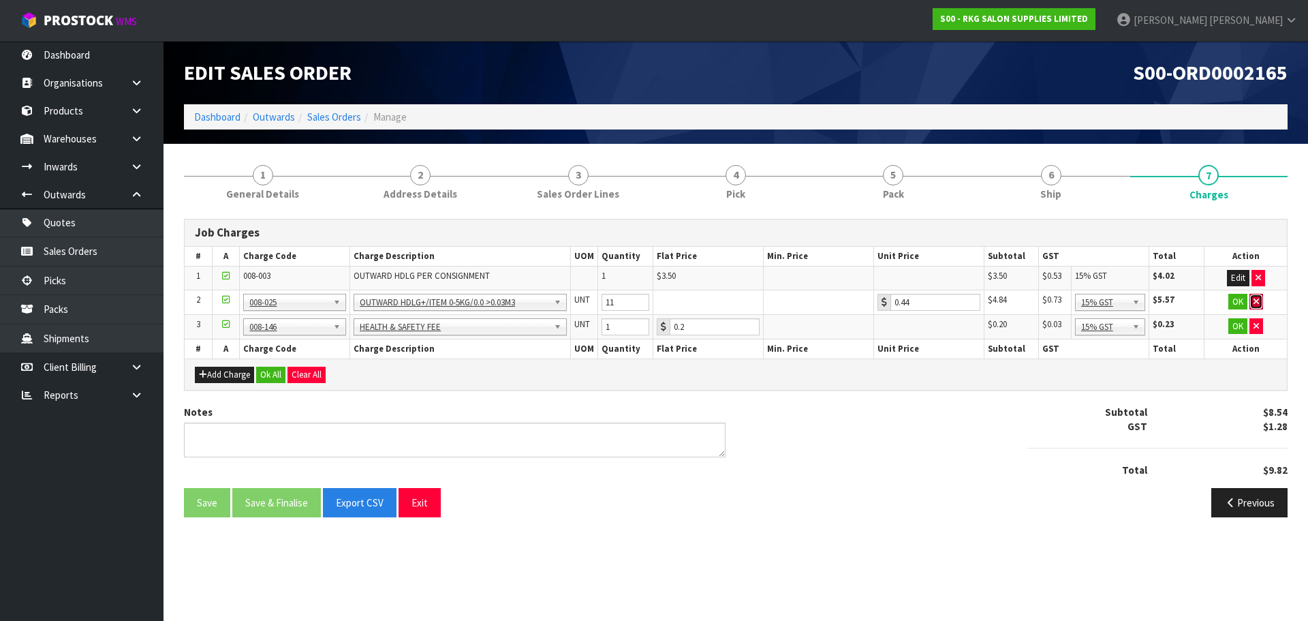
click at [1256, 301] on icon "button" at bounding box center [1256, 301] width 5 height 9
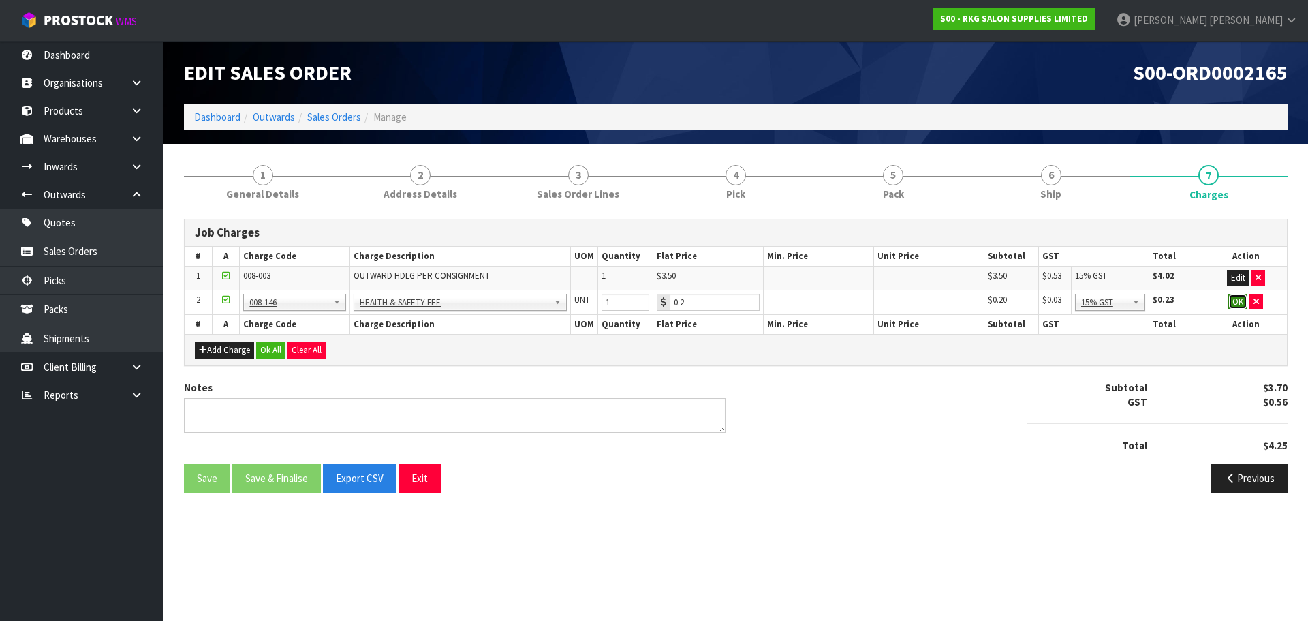
click at [1239, 305] on button "OK" at bounding box center [1237, 302] width 19 height 16
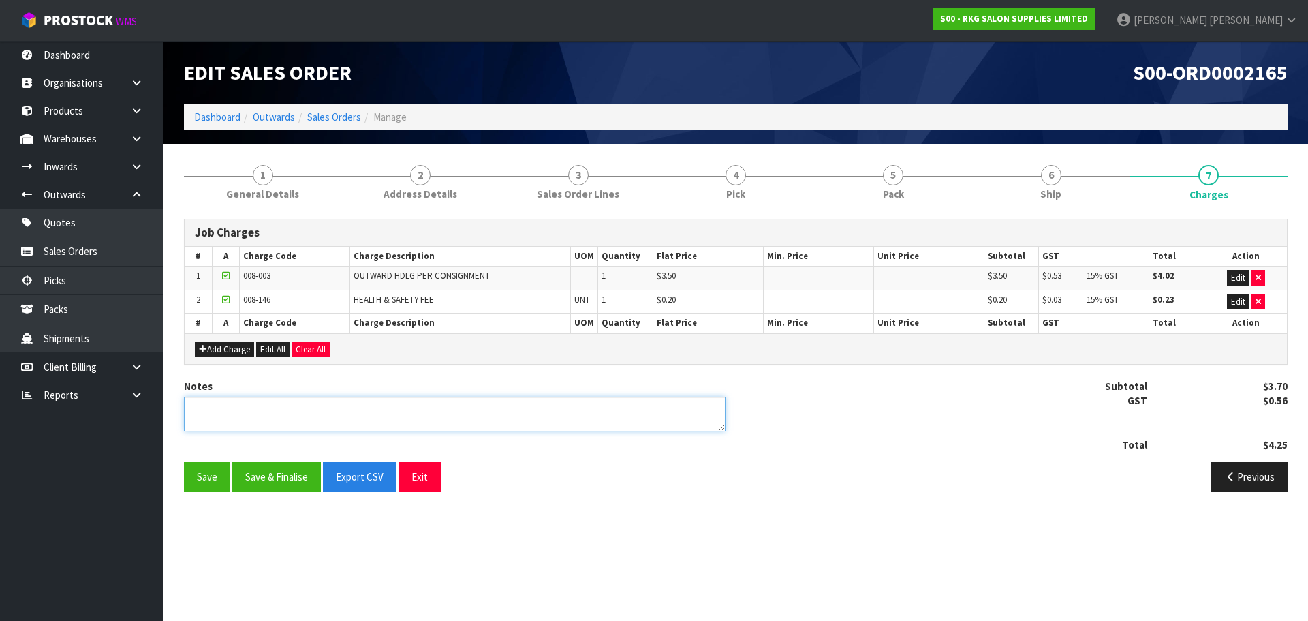
click at [284, 420] on textarea at bounding box center [455, 414] width 542 height 35
type textarea "PICKED BY MARIE"
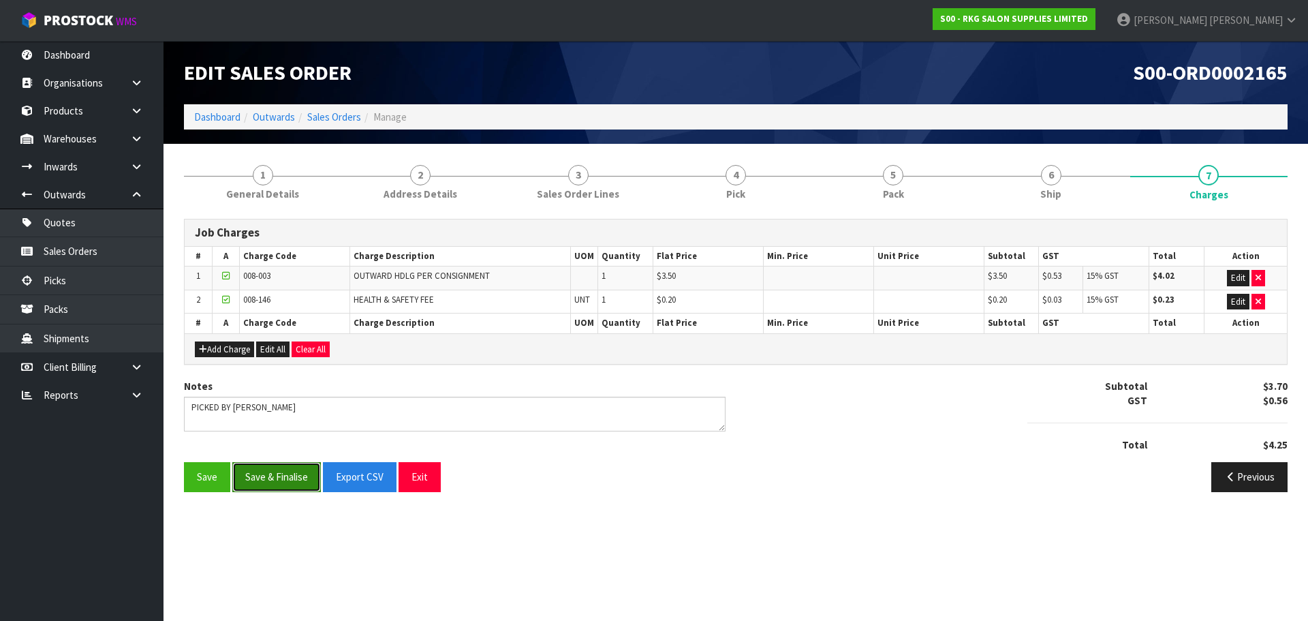
click at [275, 479] on button "Save & Finalise" at bounding box center [276, 476] width 89 height 29
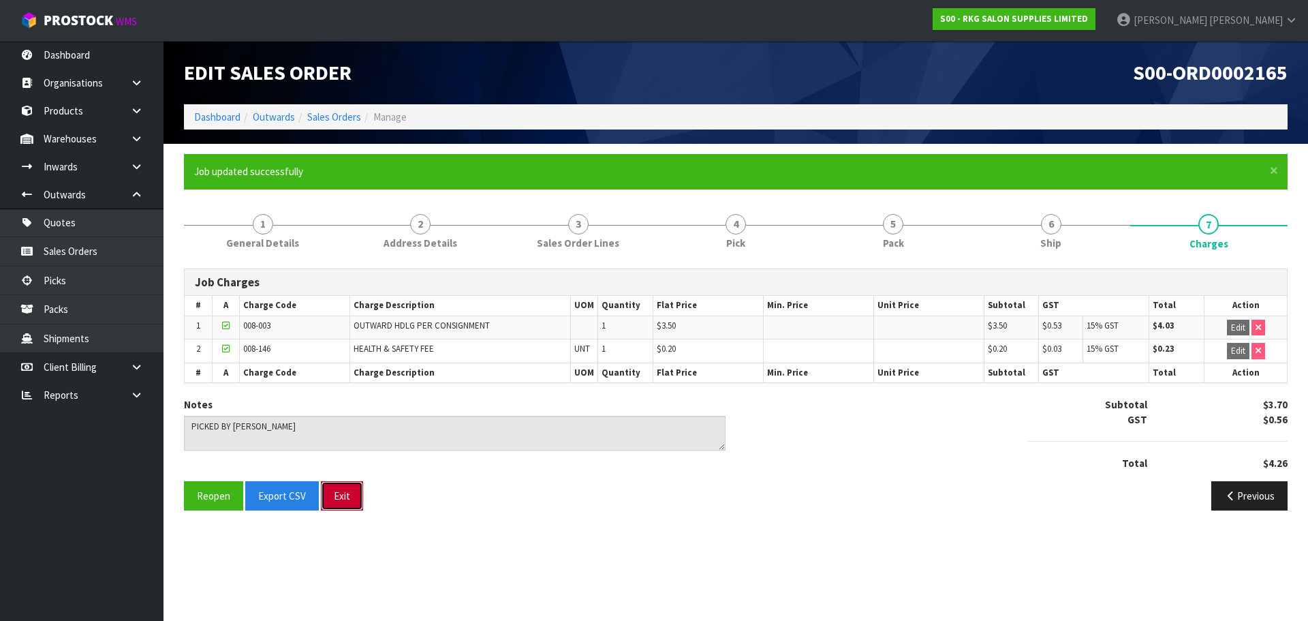
click at [344, 502] on button "Exit" at bounding box center [342, 495] width 42 height 29
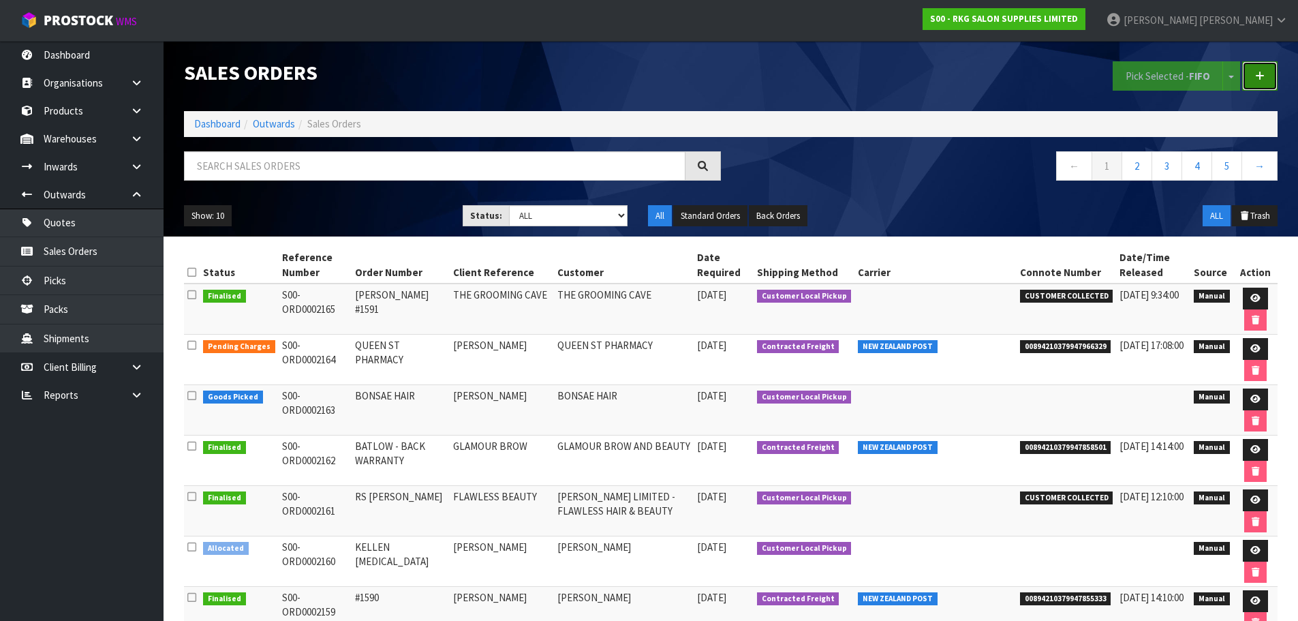
click at [1263, 77] on icon at bounding box center [1260, 76] width 10 height 10
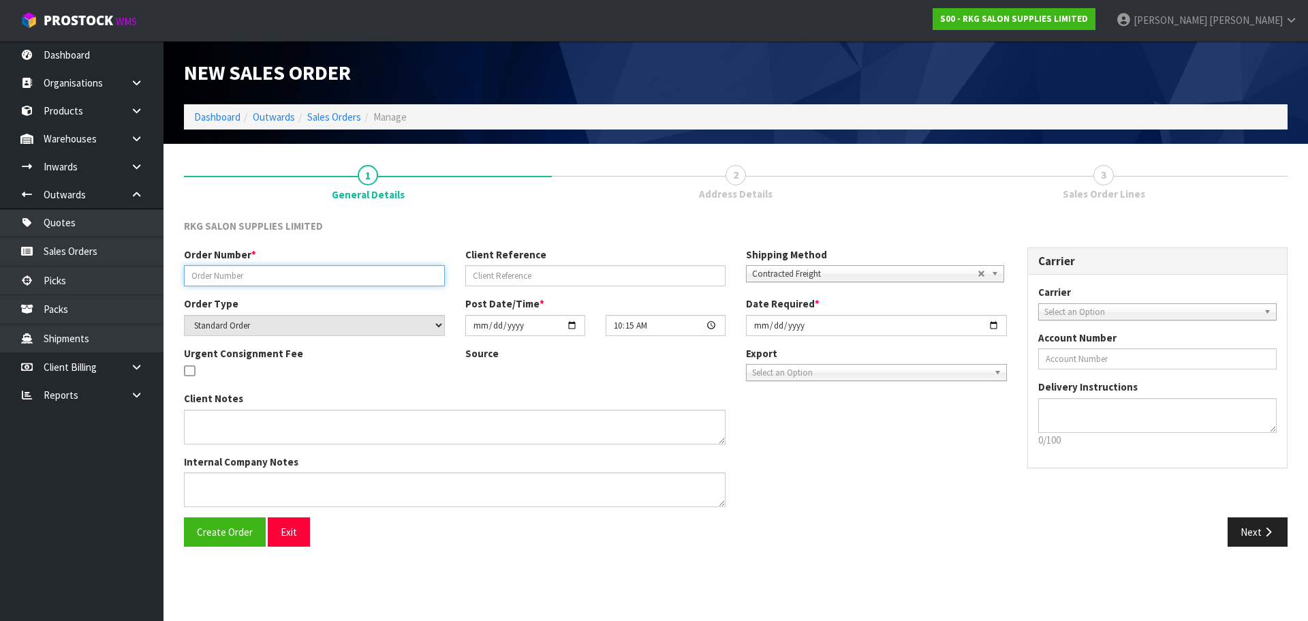
click at [229, 276] on input "text" at bounding box center [314, 275] width 261 height 21
type input "#1592"
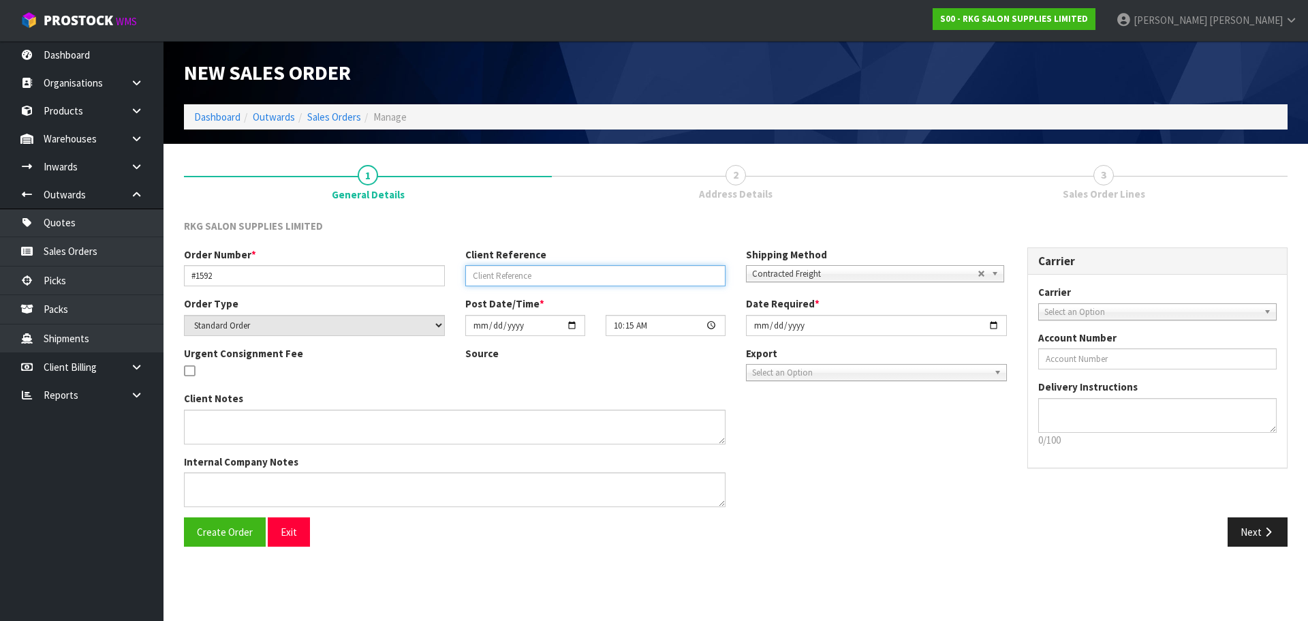
click at [514, 271] on input "text" at bounding box center [595, 275] width 261 height 21
type input "FRANK"
click at [778, 267] on span "Contracted Freight" at bounding box center [865, 274] width 226 height 16
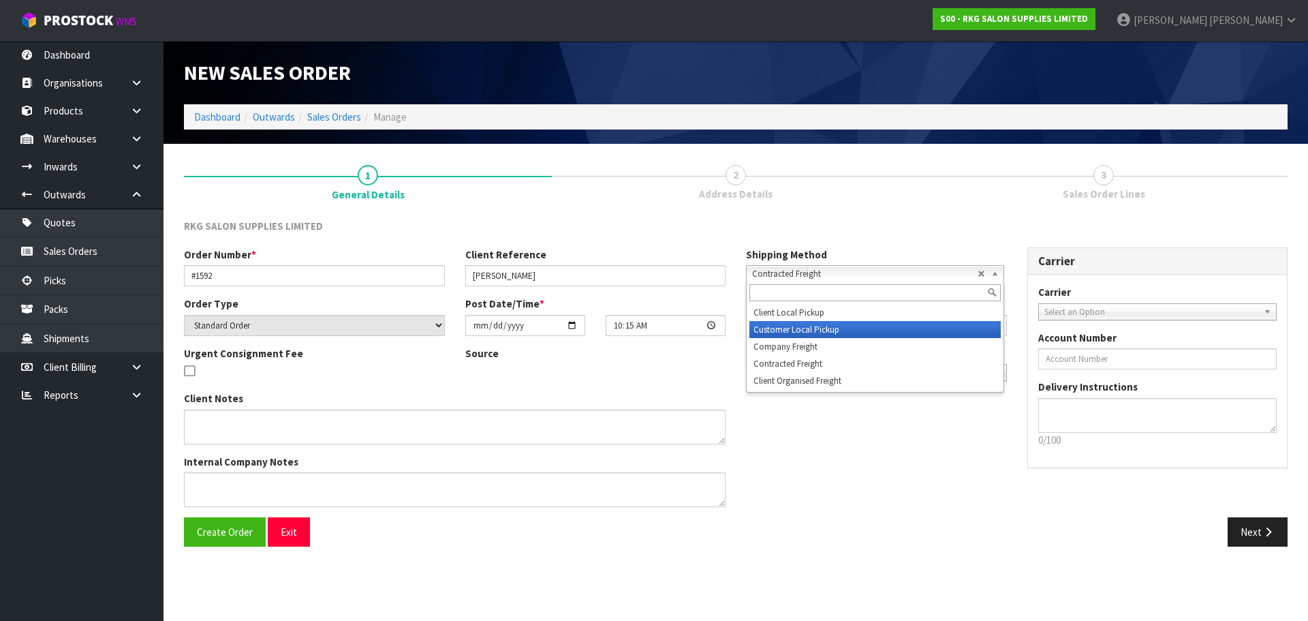
click at [783, 328] on li "Customer Local Pickup" at bounding box center [874, 329] width 251 height 17
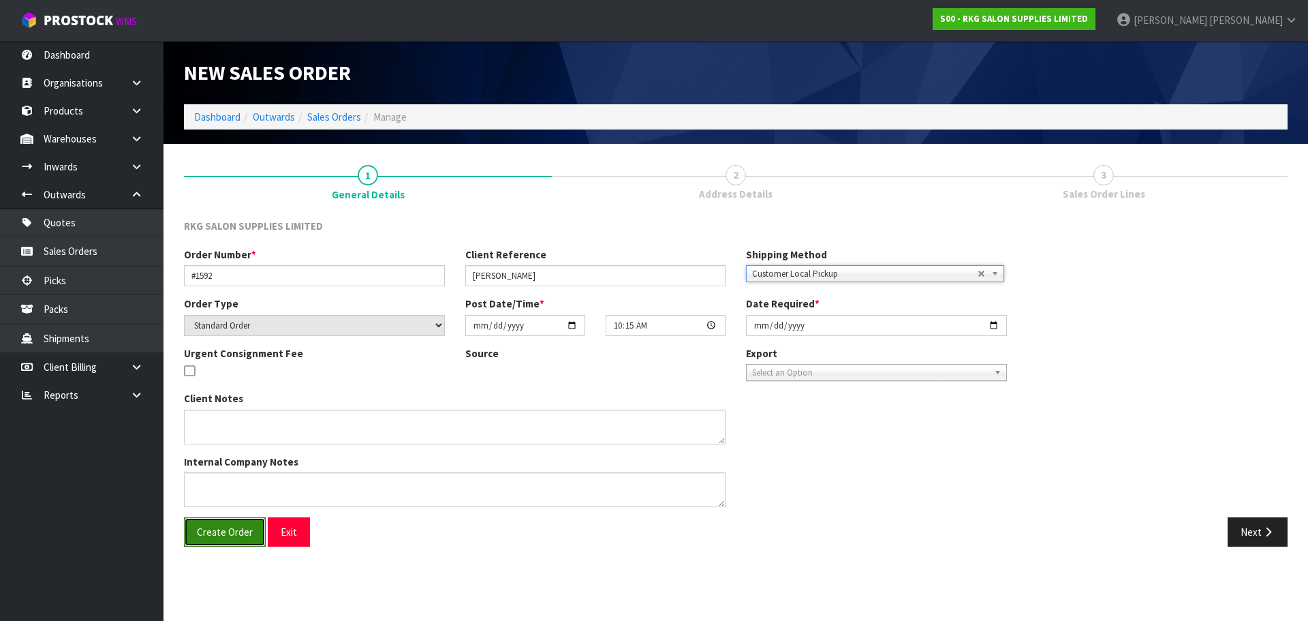
click at [235, 531] on span "Create Order" at bounding box center [225, 531] width 56 height 13
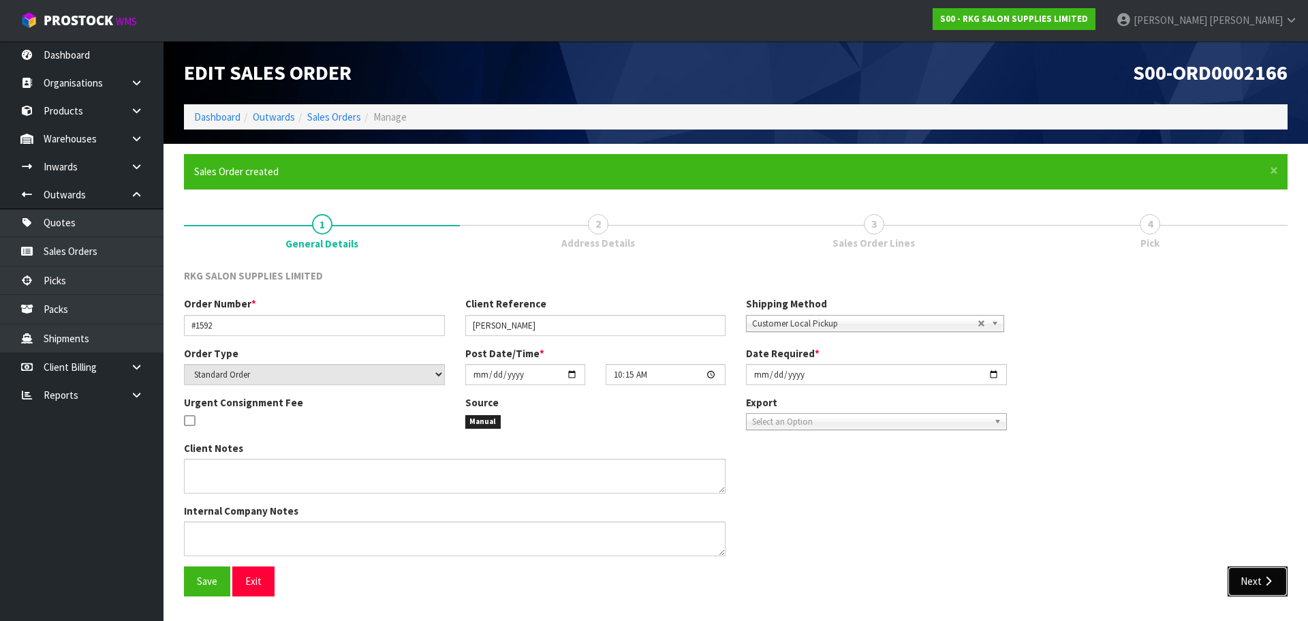
click at [1257, 583] on button "Next" at bounding box center [1258, 580] width 60 height 29
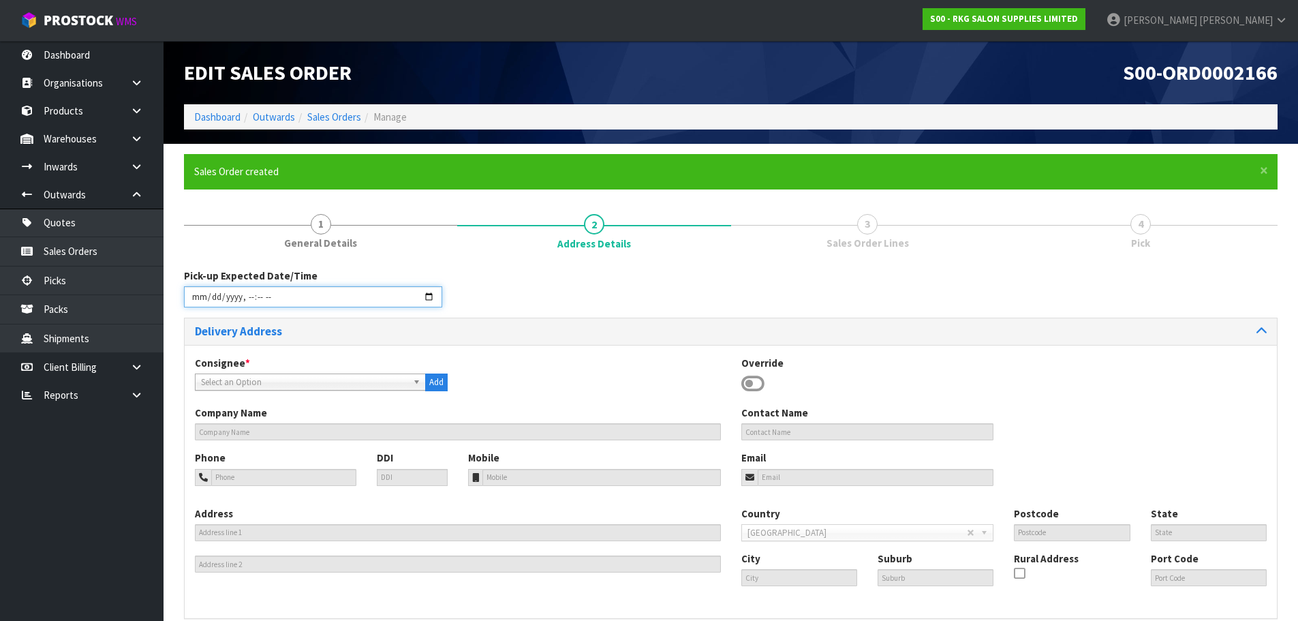
click at [422, 294] on input "datetime-local" at bounding box center [313, 296] width 258 height 21
click at [430, 298] on input "datetime-local" at bounding box center [313, 296] width 258 height 21
type input "2025-09-10T10:15"
click at [563, 294] on div "Pick-up Expected Date/Time" at bounding box center [731, 292] width 1114 height 49
click at [418, 382] on b at bounding box center [419, 382] width 12 height 16
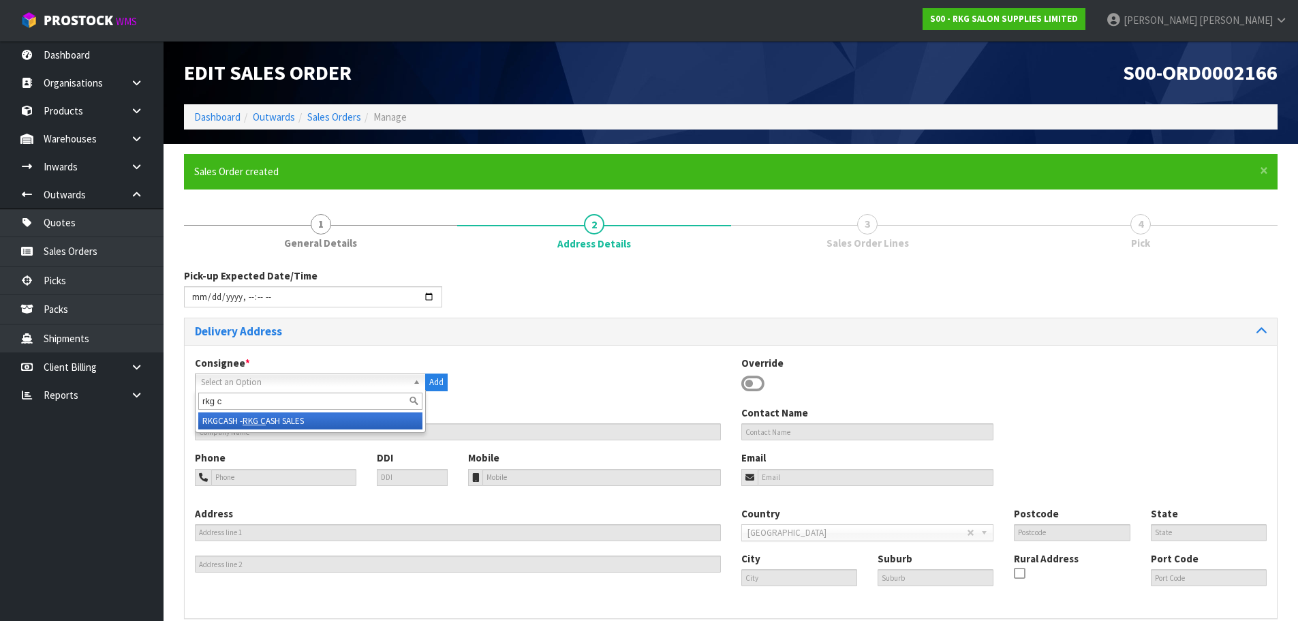
type input "rkg c"
click at [285, 424] on li "RKGCASH - RKG C ASH SALES" at bounding box center [310, 420] width 224 height 17
type input "CASH SALES"
type input "092726302"
type input "info@salonfurniture.co.nz"
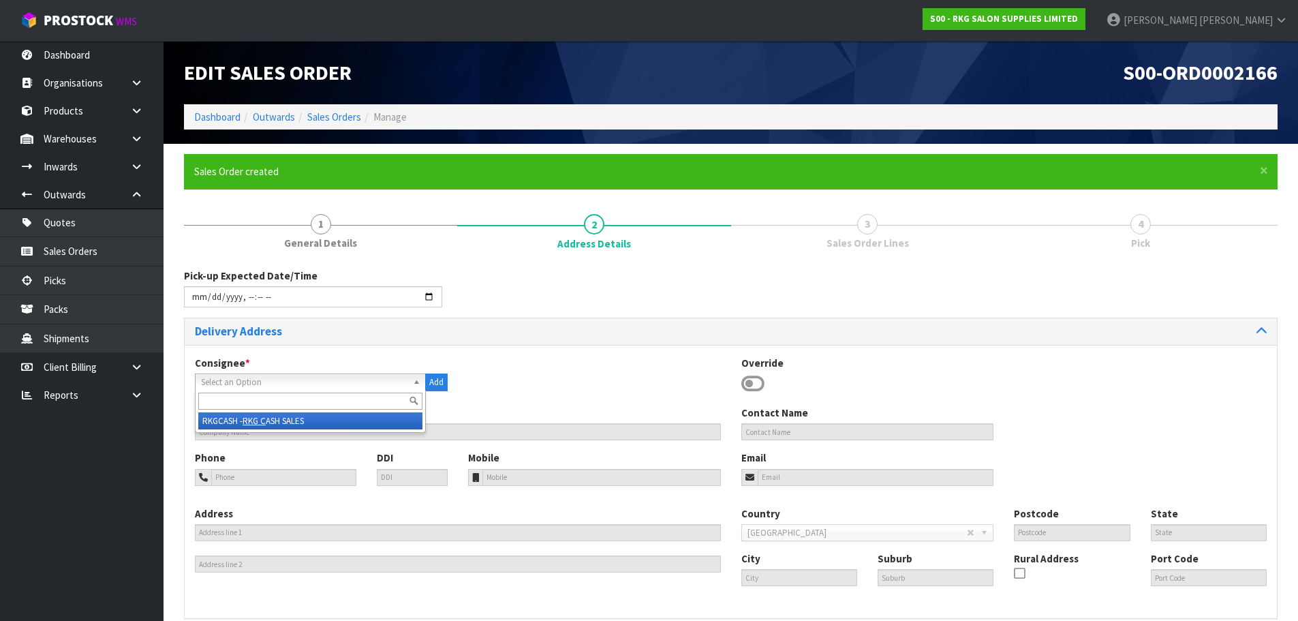
type input "17 ALLENS RD"
type input "2013"
type input "Auckland"
type input "EAST TAMAKI"
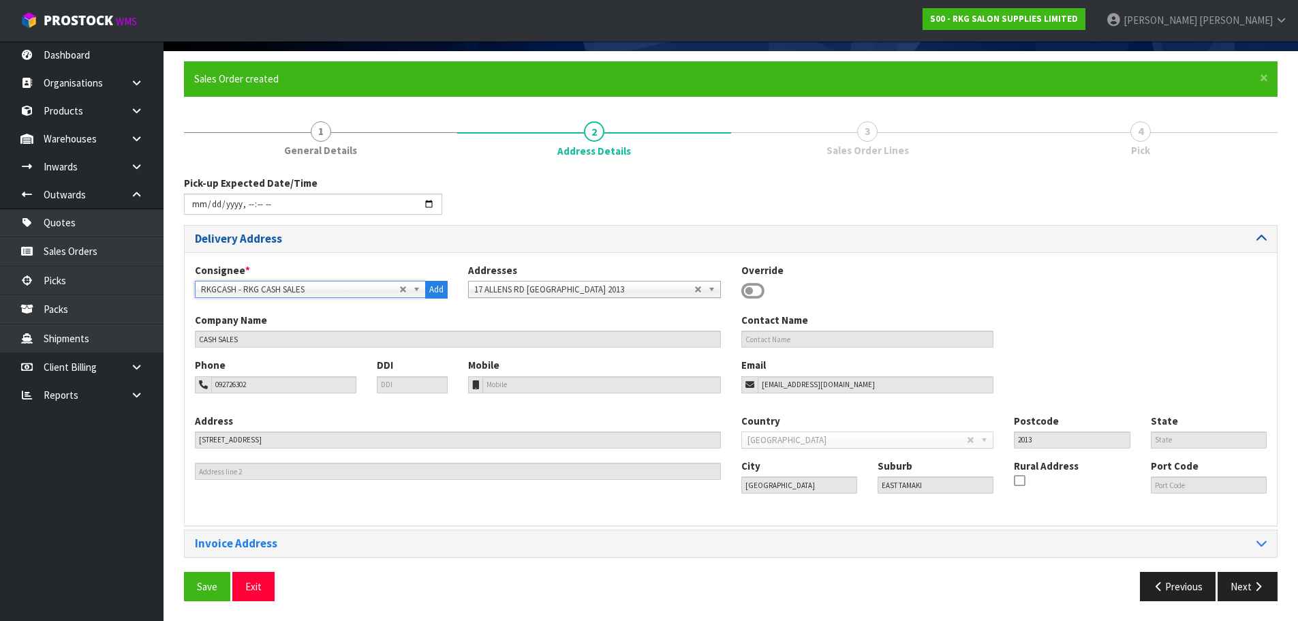
scroll to position [93, 0]
click at [211, 583] on span "Save" at bounding box center [207, 585] width 20 height 13
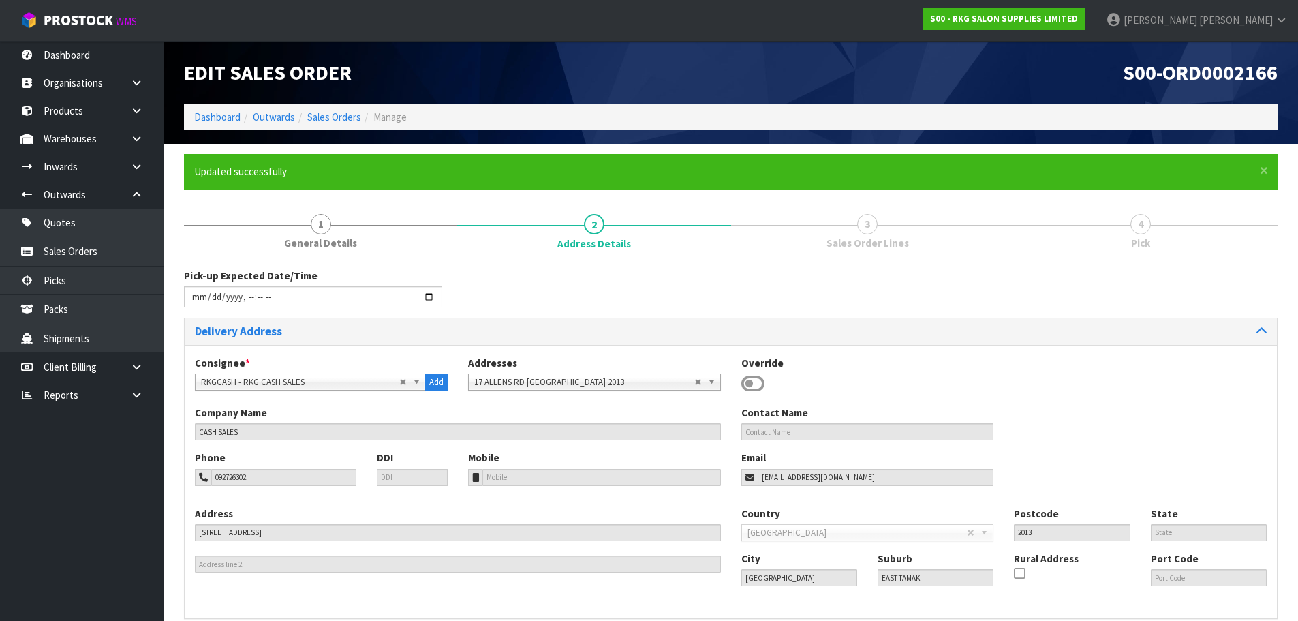
type input "2025-09-10T10:15"
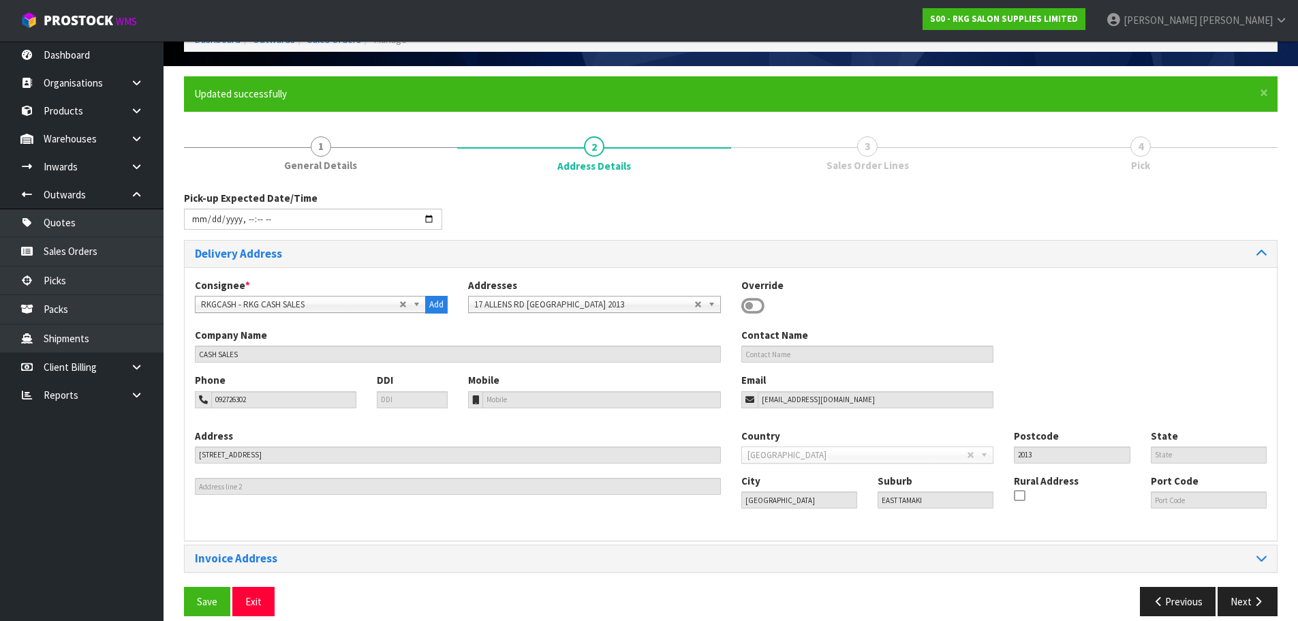
scroll to position [93, 0]
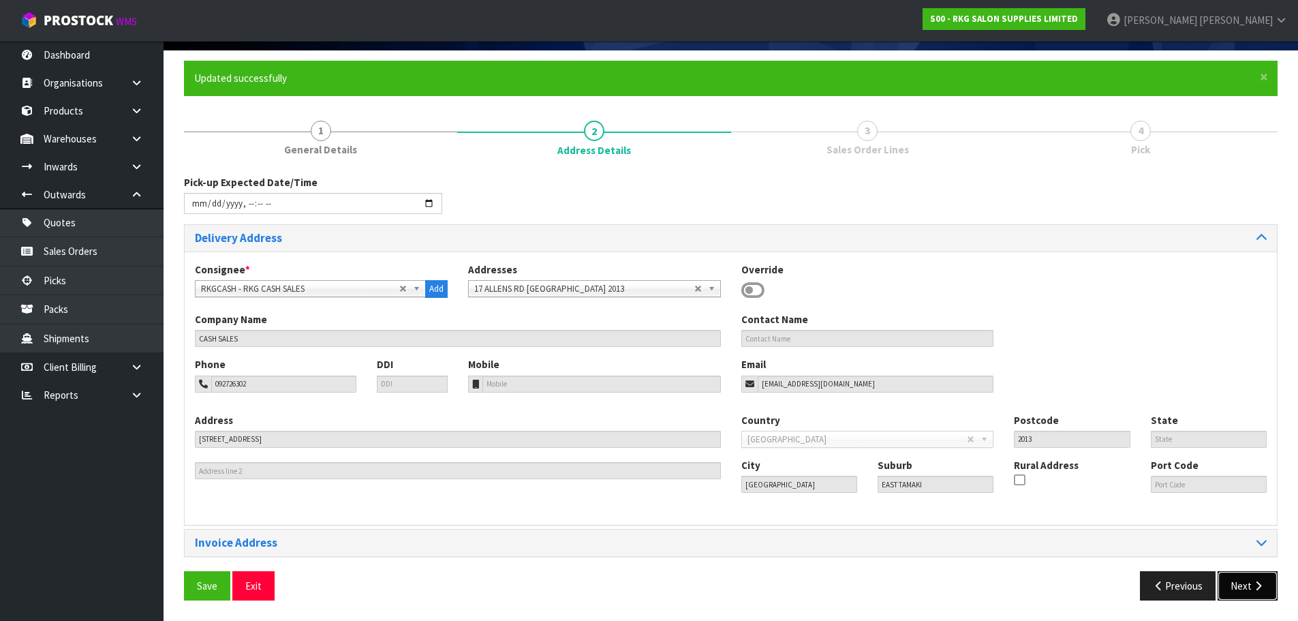
click at [1250, 586] on button "Next" at bounding box center [1248, 585] width 60 height 29
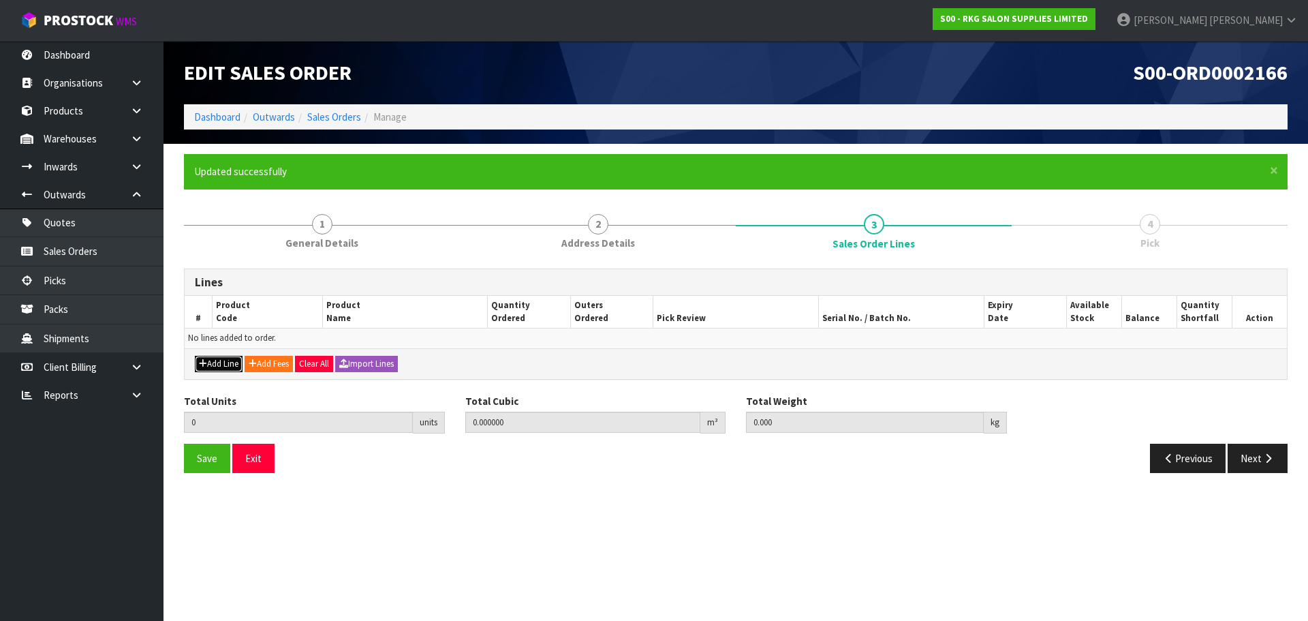
click at [219, 366] on button "Add Line" at bounding box center [219, 364] width 48 height 16
type input "0"
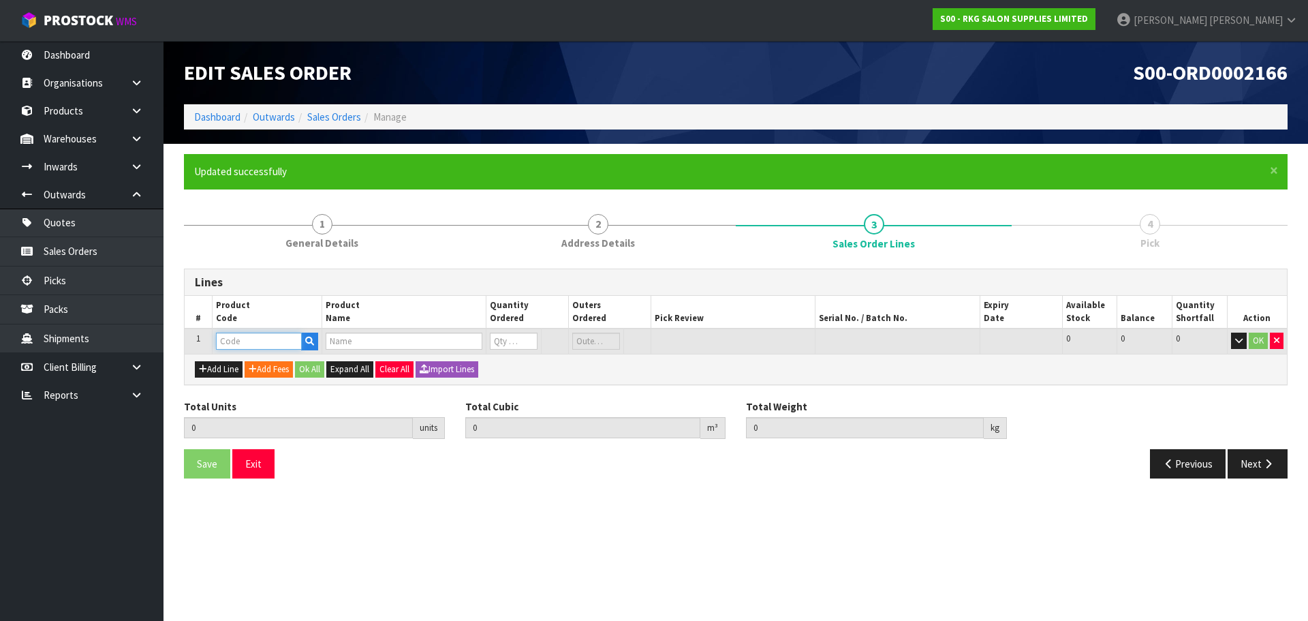
click at [234, 345] on input "text" at bounding box center [259, 340] width 86 height 17
click at [259, 338] on input "text" at bounding box center [259, 340] width 86 height 17
type input "220624"
type input "0.000000"
type input "0.000"
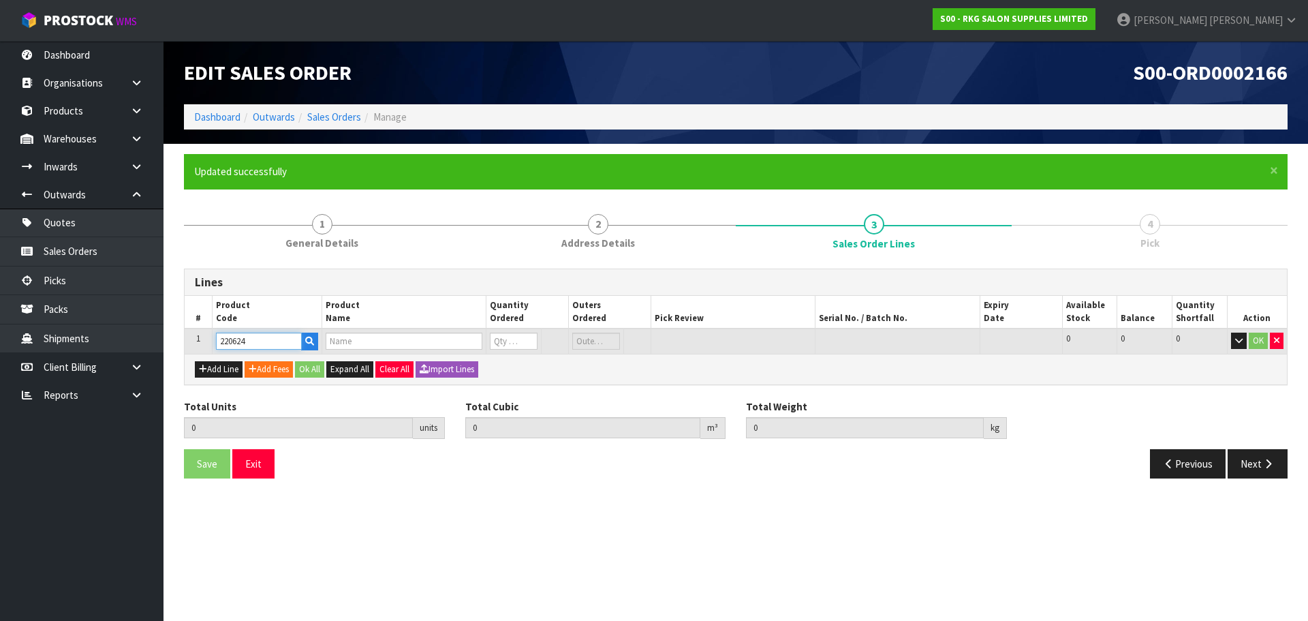
type input "DEYAZ PREMIUM CAPE BARBER SKULL BLACK"
type input "0"
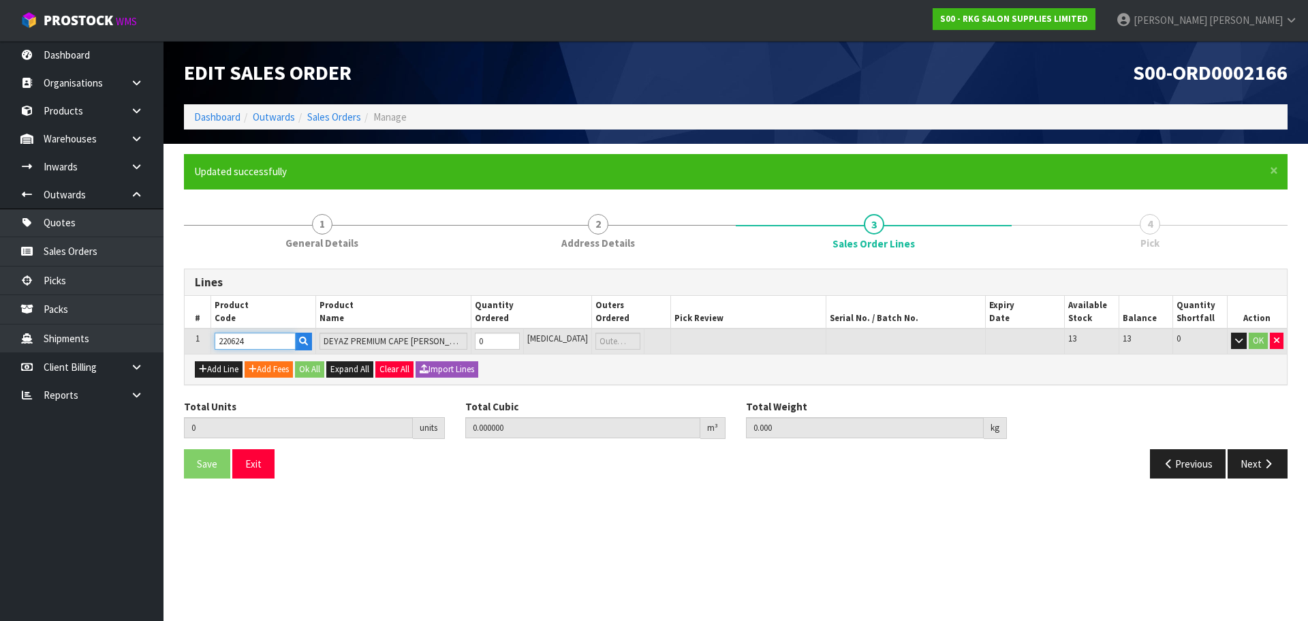
type input "220624"
type input "1"
type input "0.000546"
type input "0.14"
type input "1"
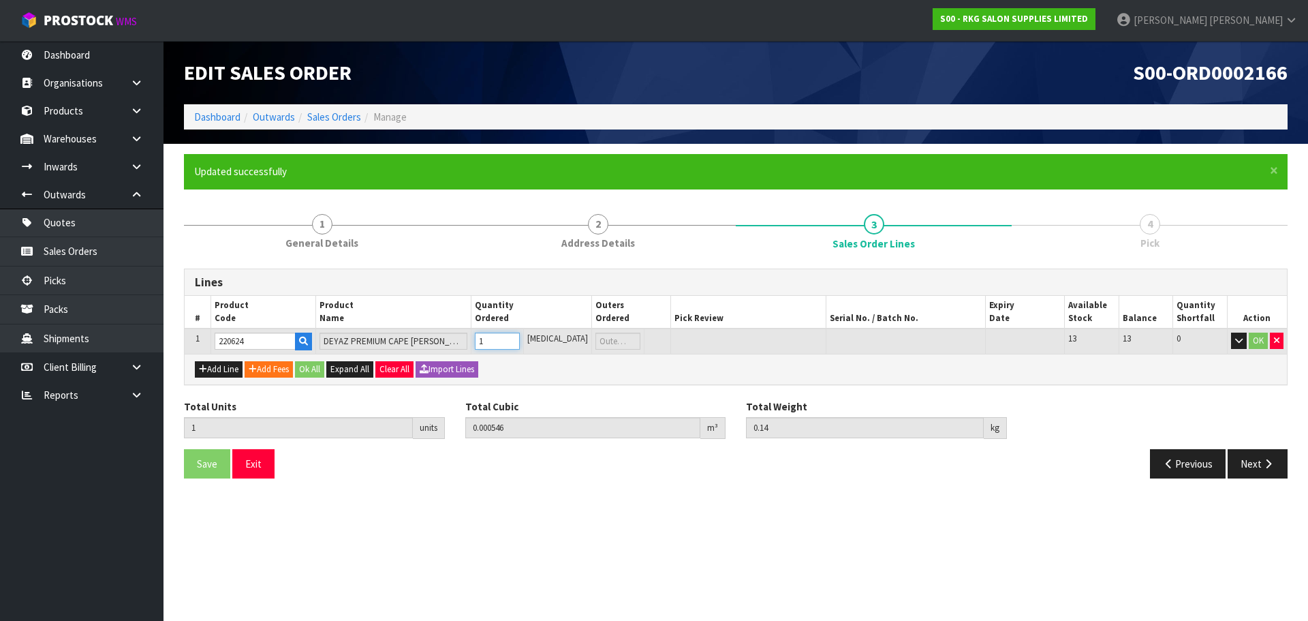
click at [519, 339] on input "1" at bounding box center [497, 340] width 44 height 17
click at [223, 365] on button "Add Line" at bounding box center [219, 369] width 48 height 16
type input "0"
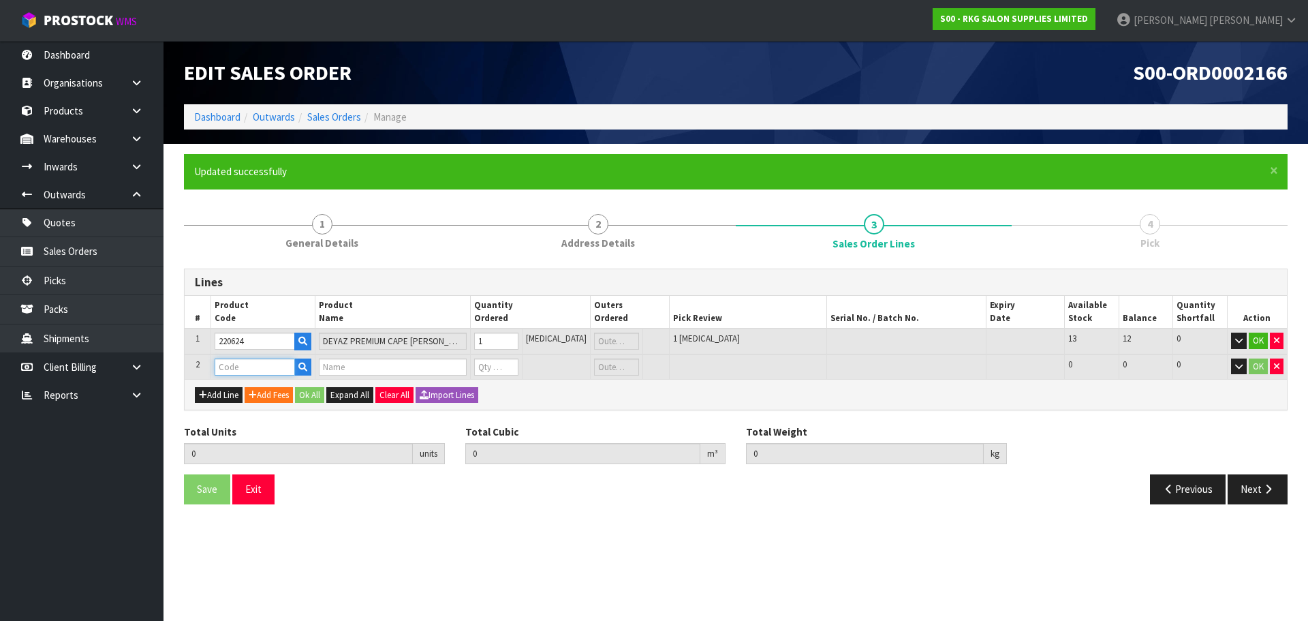
click at [249, 371] on input "text" at bounding box center [255, 366] width 80 height 17
type input "203217"
type input "1"
type input "0.000546"
type input "0.14"
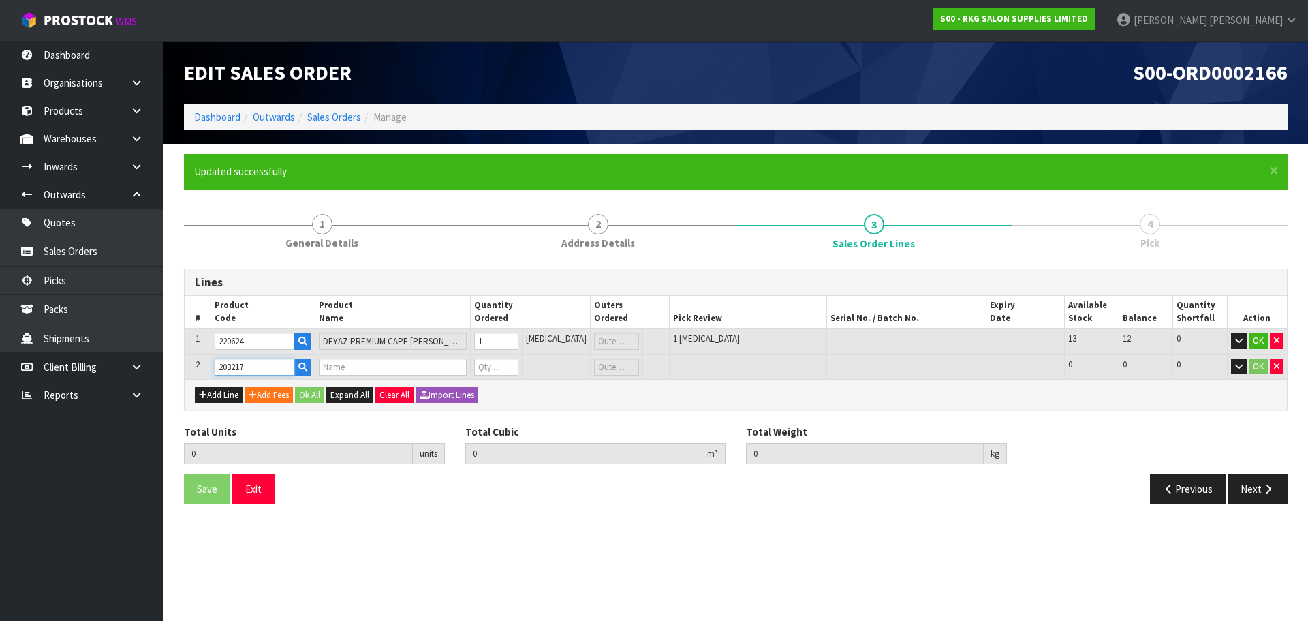
type input "DERBY PREMIUM SE BLADES 100PK"
type input "0"
type input "203217"
type input "2"
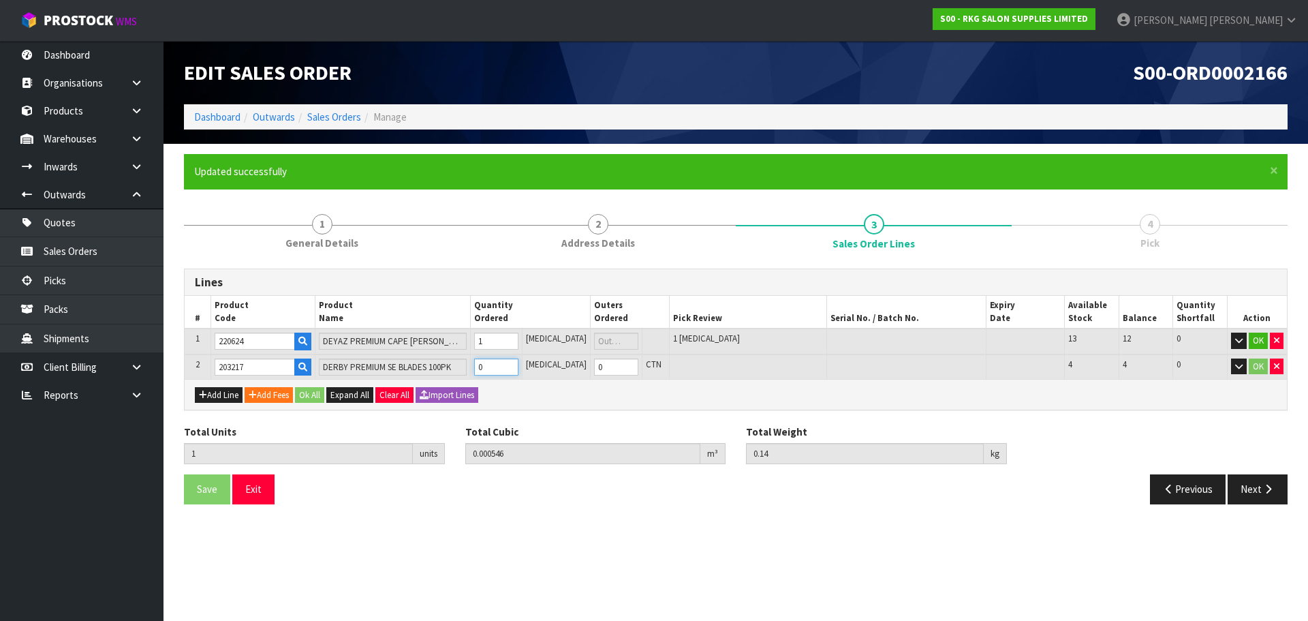
type input "0.000595"
type input "0.2"
type input "1"
click at [518, 365] on input "1" at bounding box center [496, 366] width 44 height 17
click at [1257, 337] on button "OK" at bounding box center [1258, 340] width 19 height 16
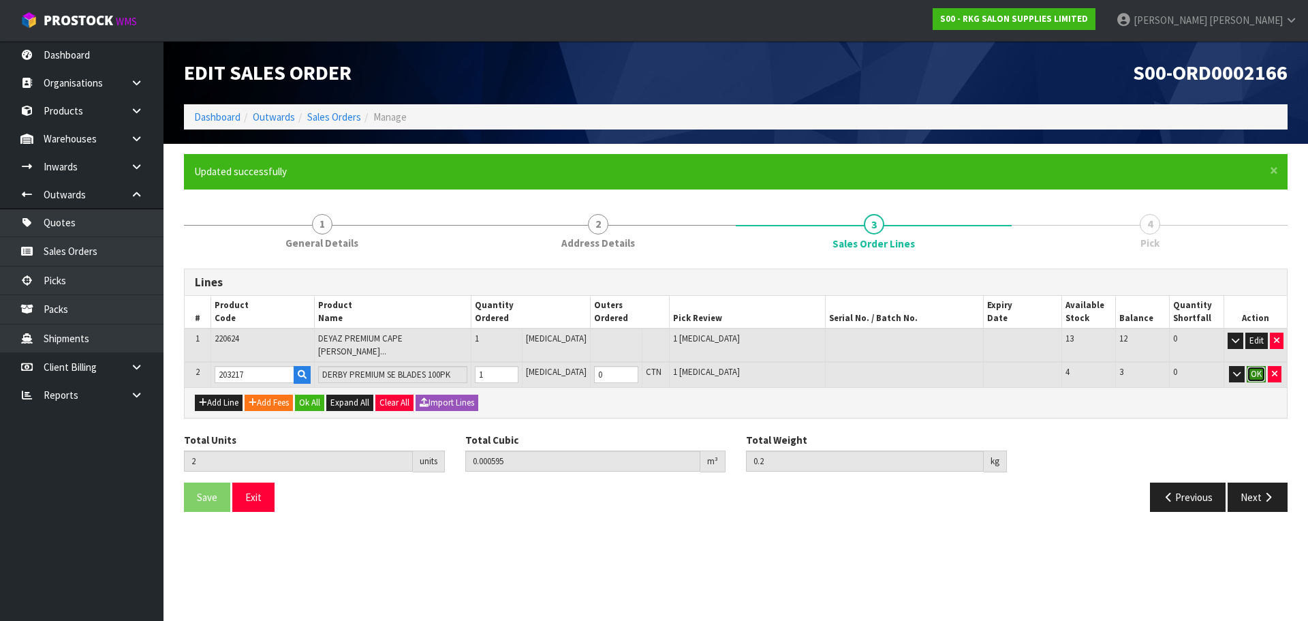
click at [1260, 368] on button "OK" at bounding box center [1256, 374] width 19 height 16
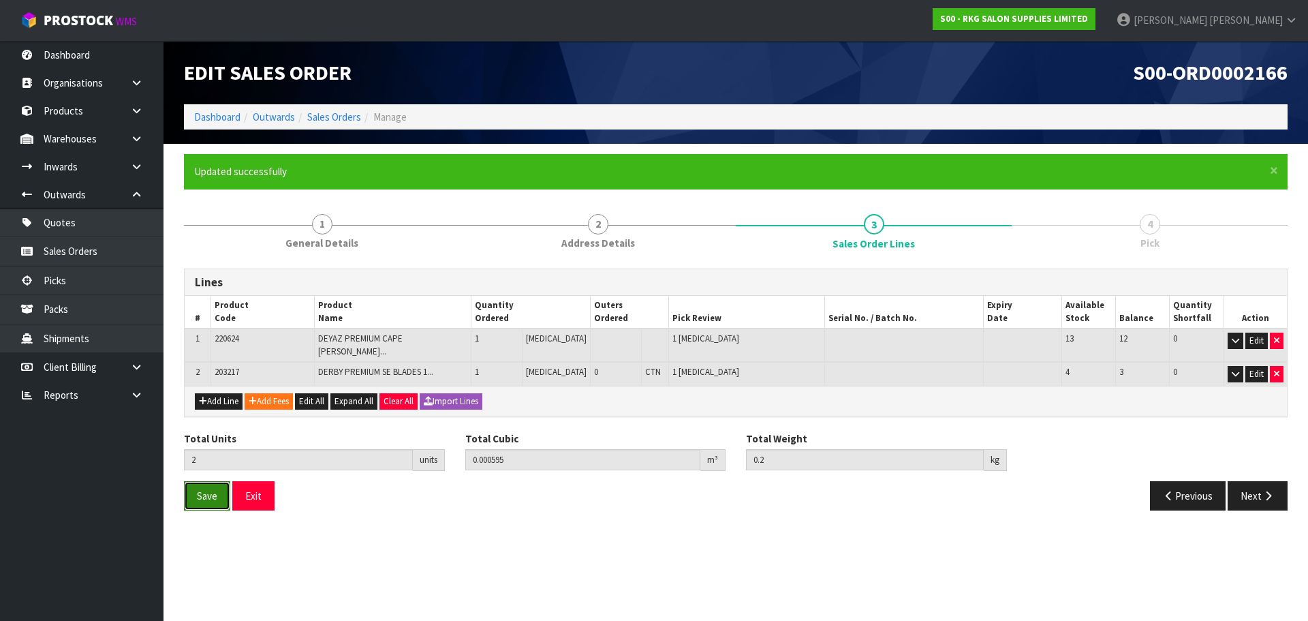
click at [210, 491] on span "Save" at bounding box center [207, 495] width 20 height 13
click at [1262, 491] on icon "button" at bounding box center [1268, 496] width 13 height 10
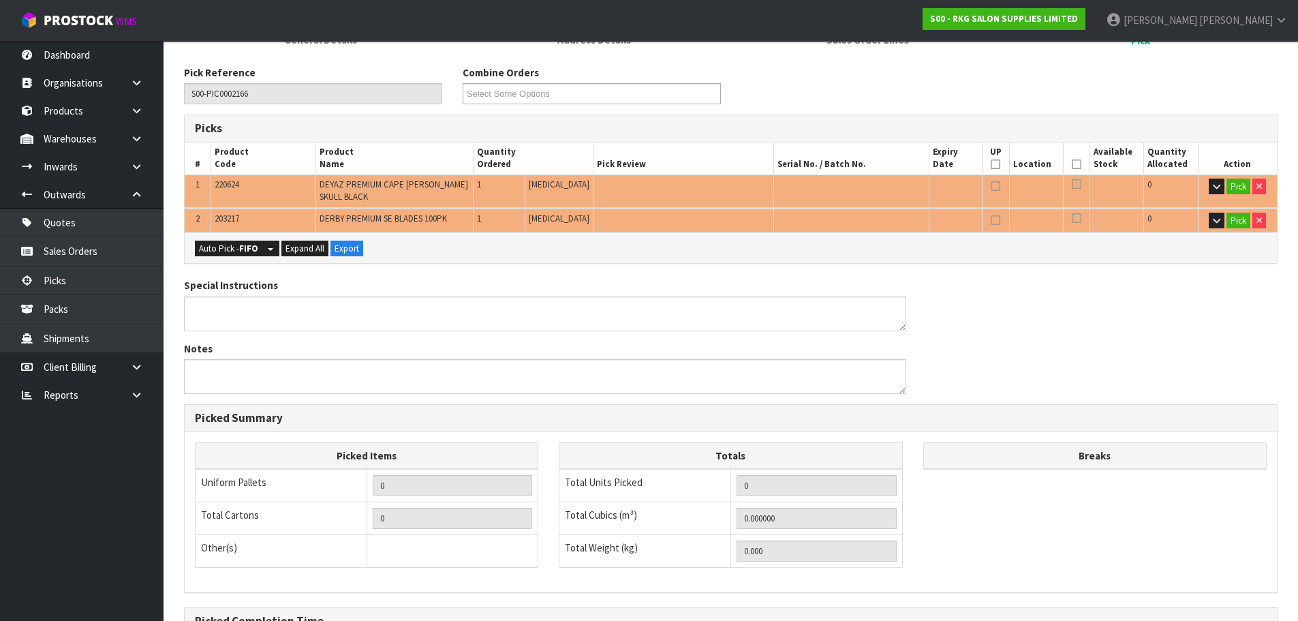
scroll to position [204, 0]
click at [1237, 183] on button "Pick" at bounding box center [1238, 185] width 24 height 16
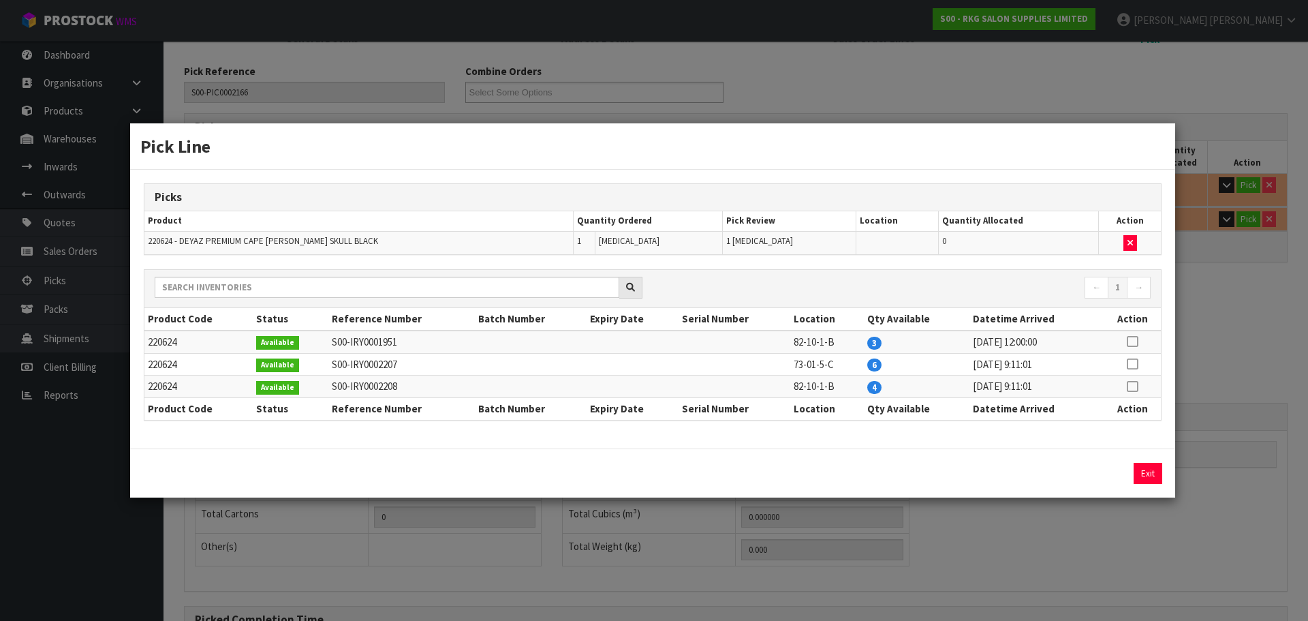
click at [1135, 365] on icon at bounding box center [1132, 364] width 11 height 1
click at [1112, 472] on button "Assign Pick" at bounding box center [1102, 473] width 56 height 21
type input "Piece x 1"
type input "1"
type input "0.000546"
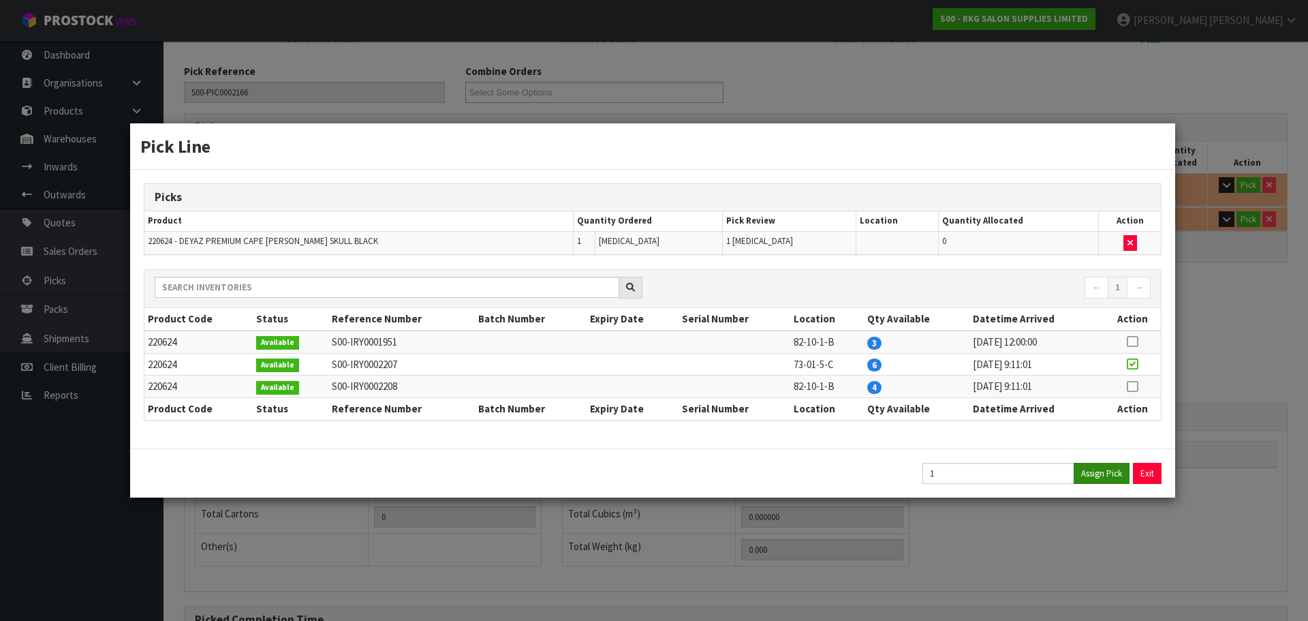
type input "0.14"
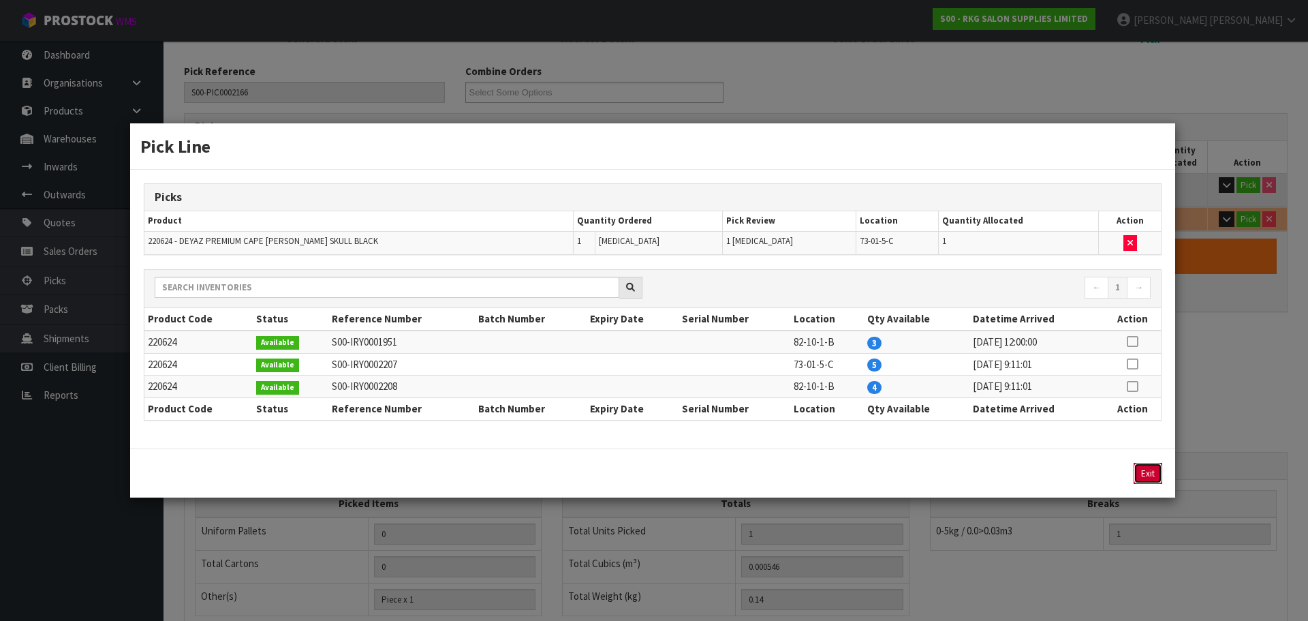
click at [1151, 471] on button "Exit" at bounding box center [1148, 473] width 29 height 21
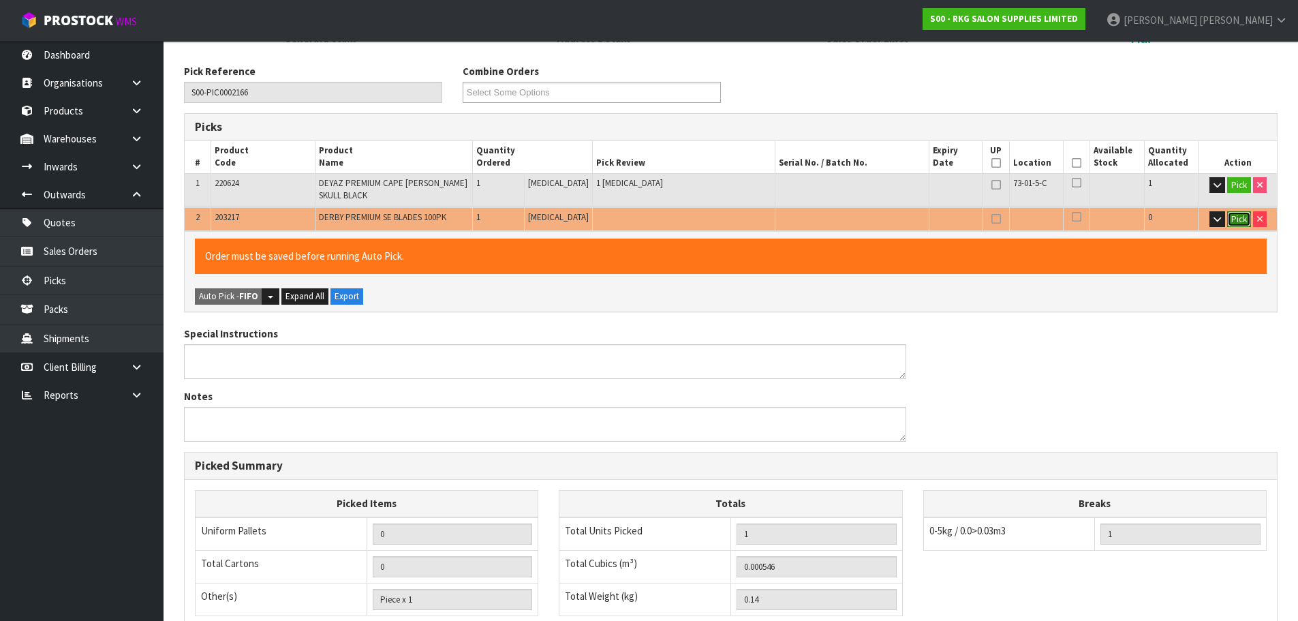
click at [1238, 221] on button "Pick" at bounding box center [1239, 219] width 24 height 16
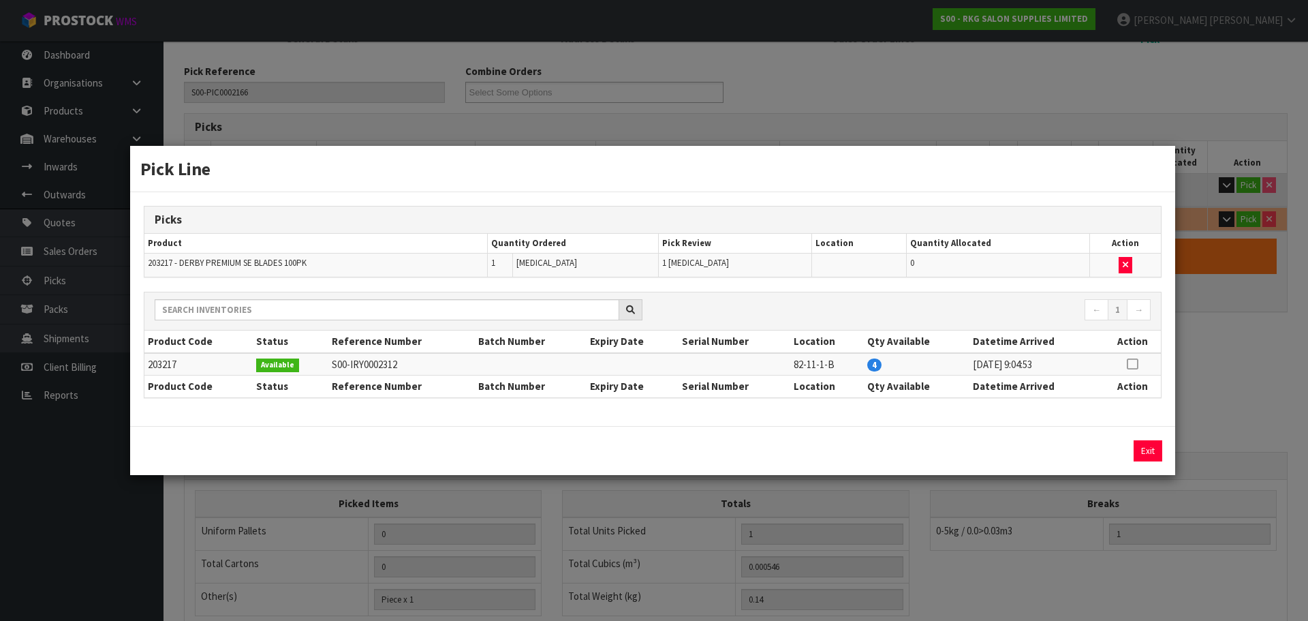
click at [1129, 365] on icon at bounding box center [1132, 364] width 11 height 1
click at [1105, 449] on button "Assign Pick" at bounding box center [1102, 450] width 56 height 21
type input "Piece x 2"
type input "2"
type input "0.000595"
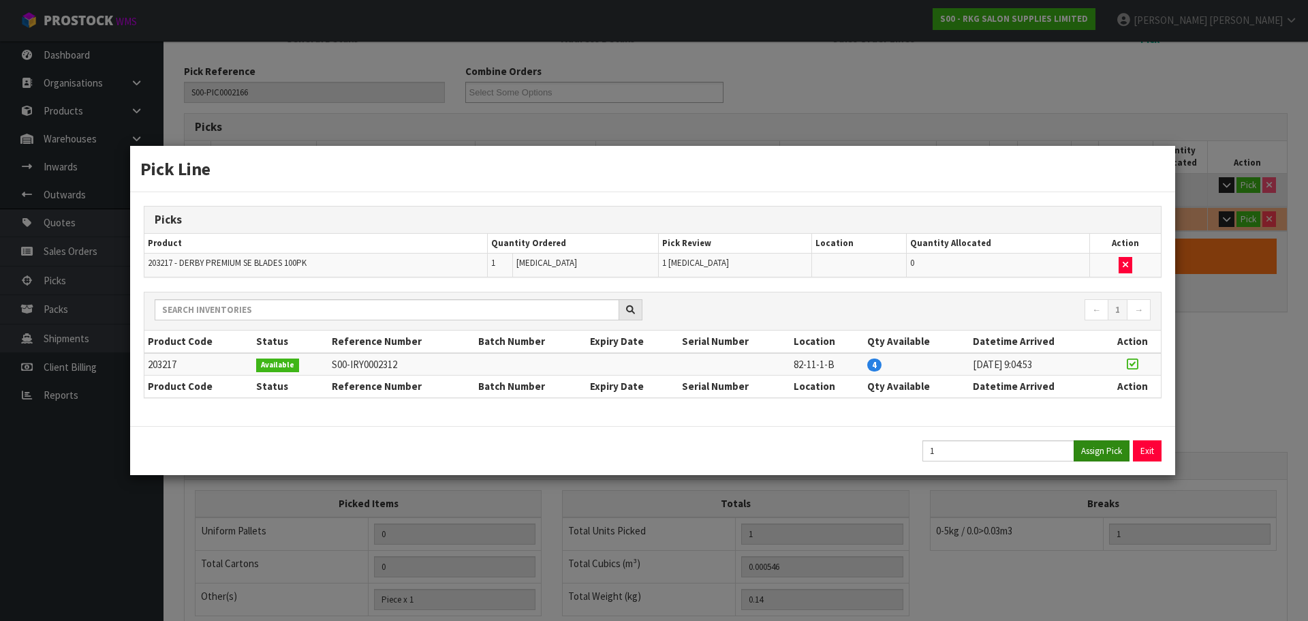
type input "0.2"
click at [1142, 448] on button "Exit" at bounding box center [1147, 450] width 29 height 21
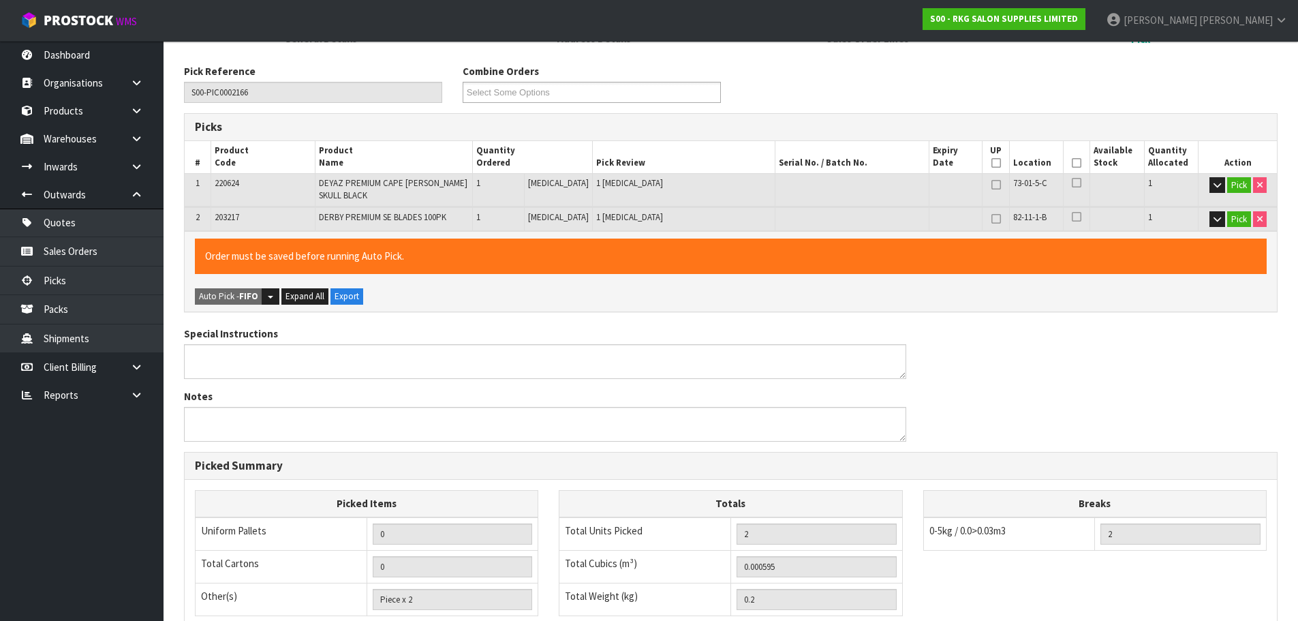
click at [1072, 163] on icon at bounding box center [1077, 163] width 10 height 1
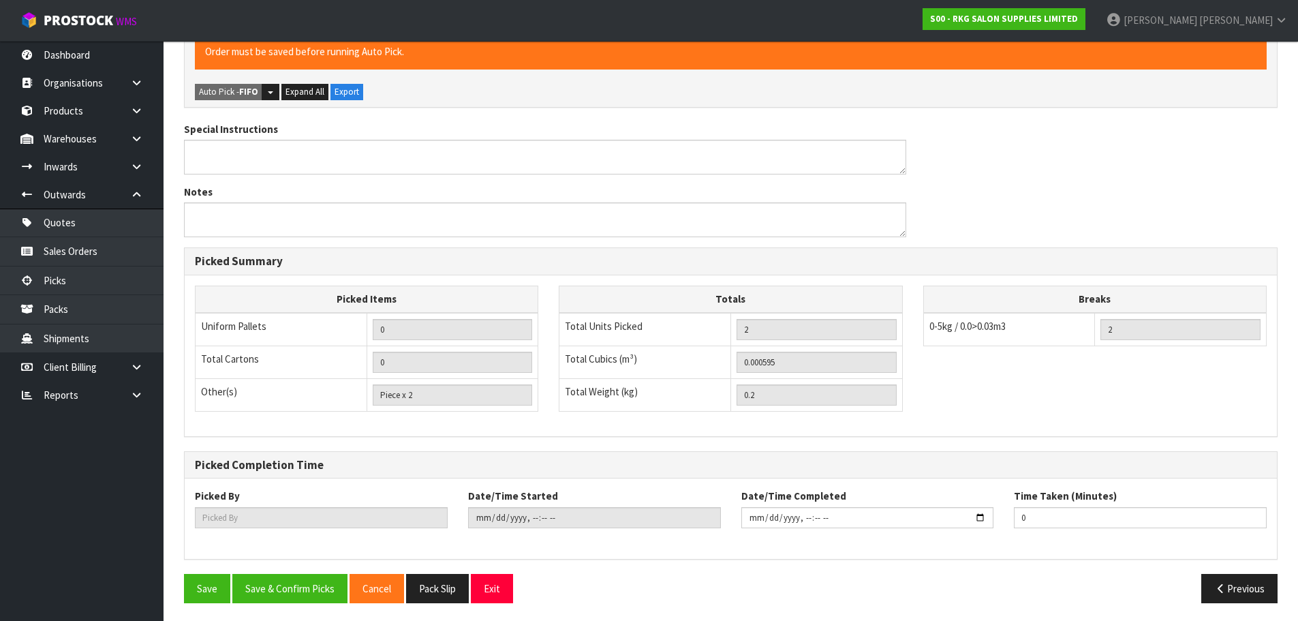
scroll to position [412, 0]
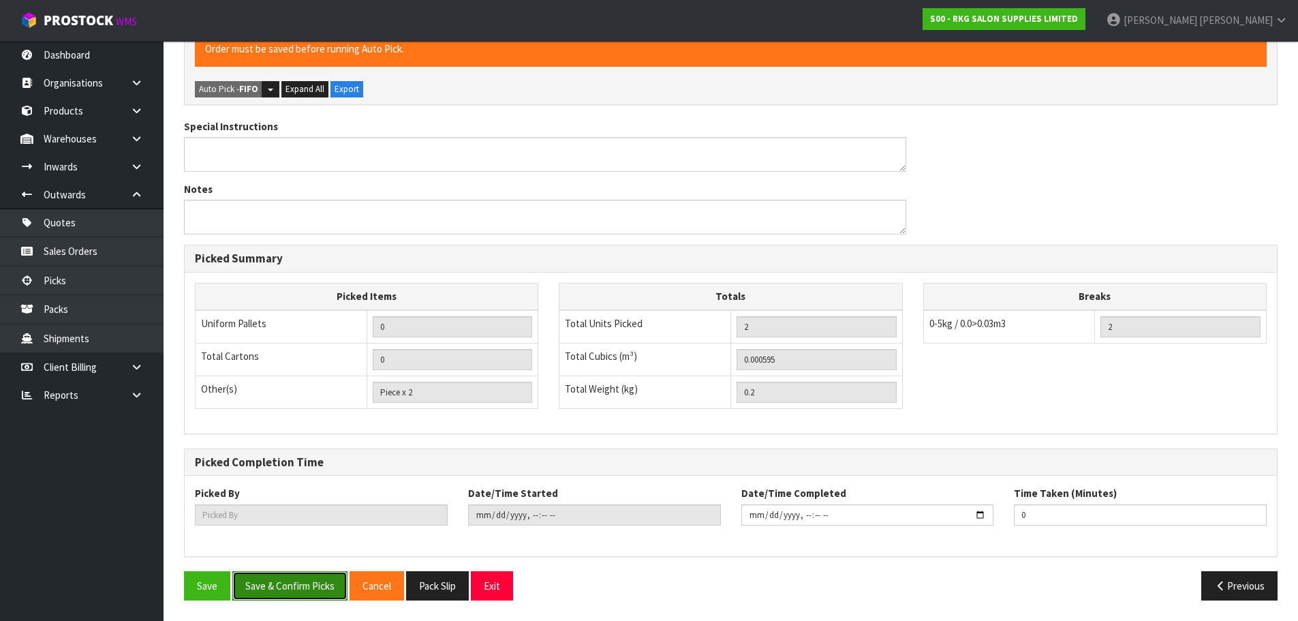
click at [315, 578] on button "Save & Confirm Picks" at bounding box center [289, 585] width 115 height 29
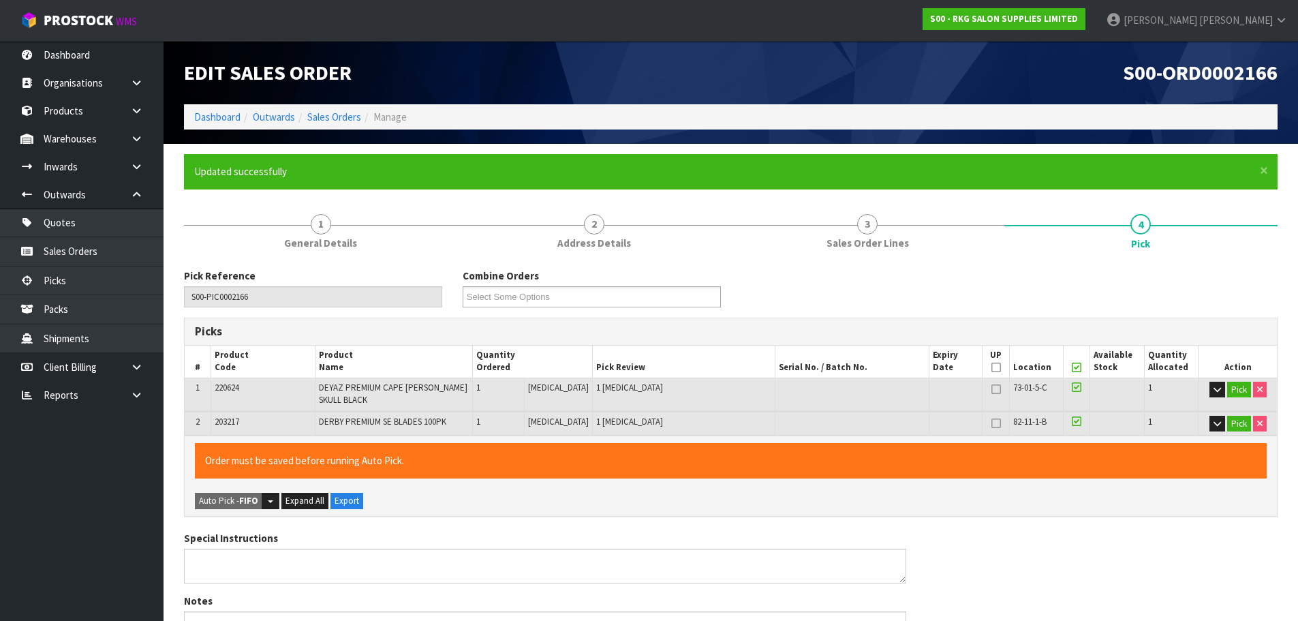
type input "Marie Miranda"
type input "2025-09-10T10:19:56"
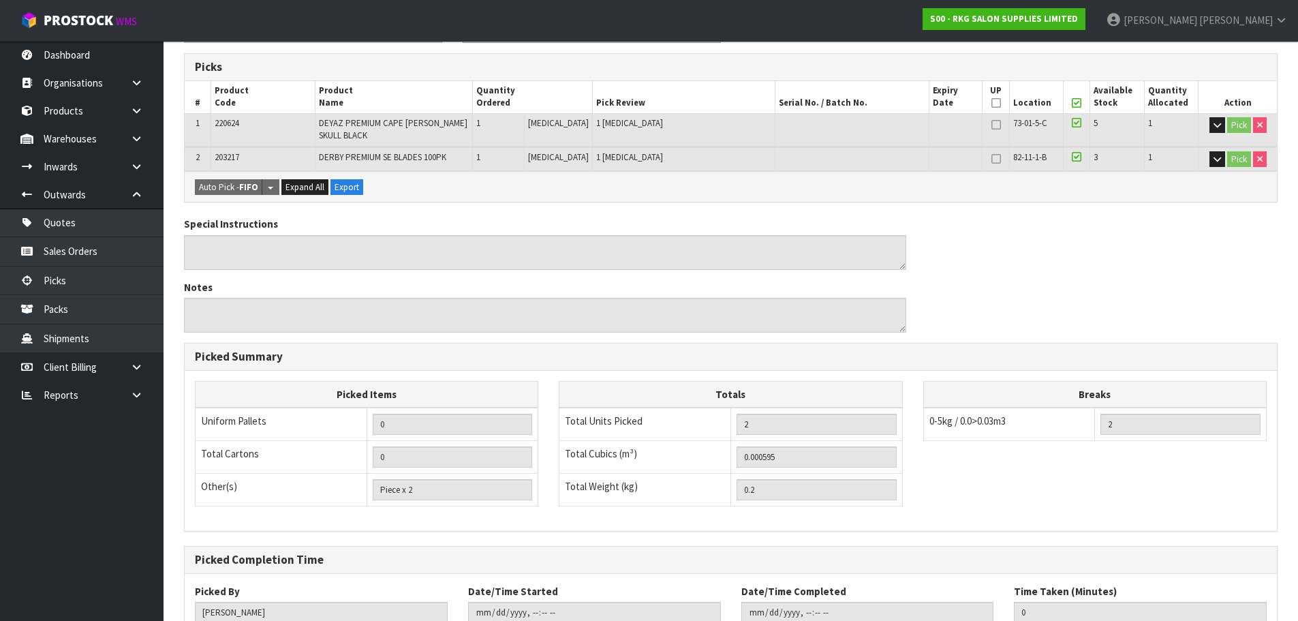
scroll to position [362, 0]
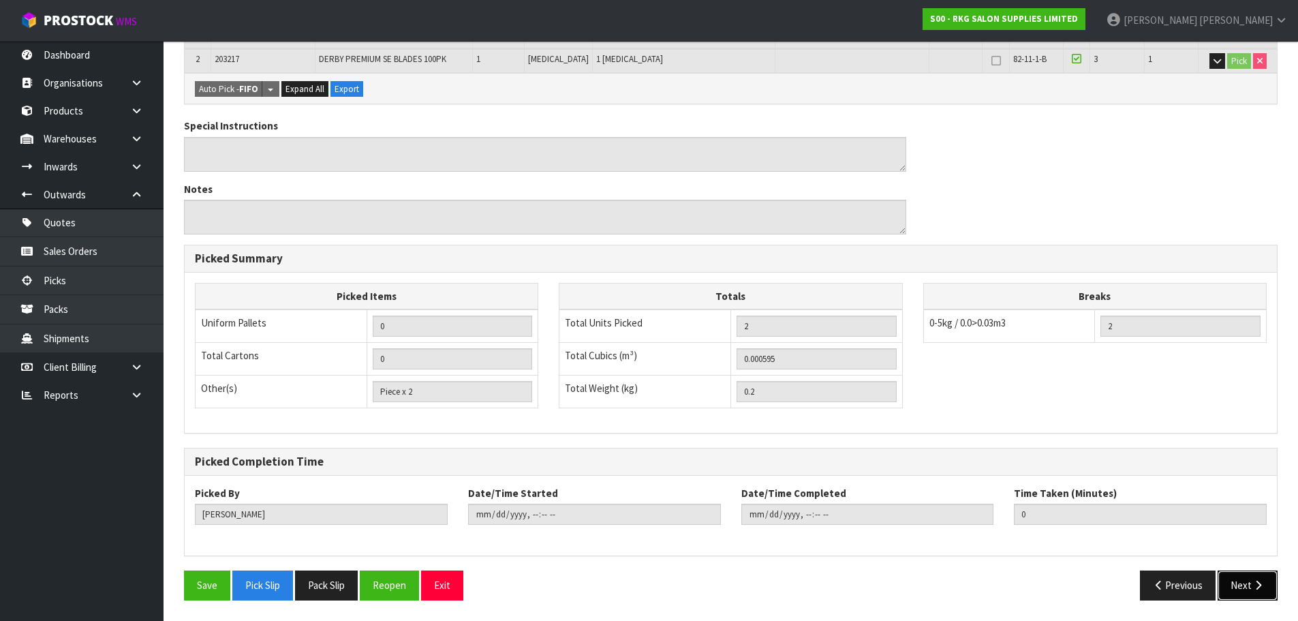
click at [1255, 583] on icon "button" at bounding box center [1258, 585] width 13 height 10
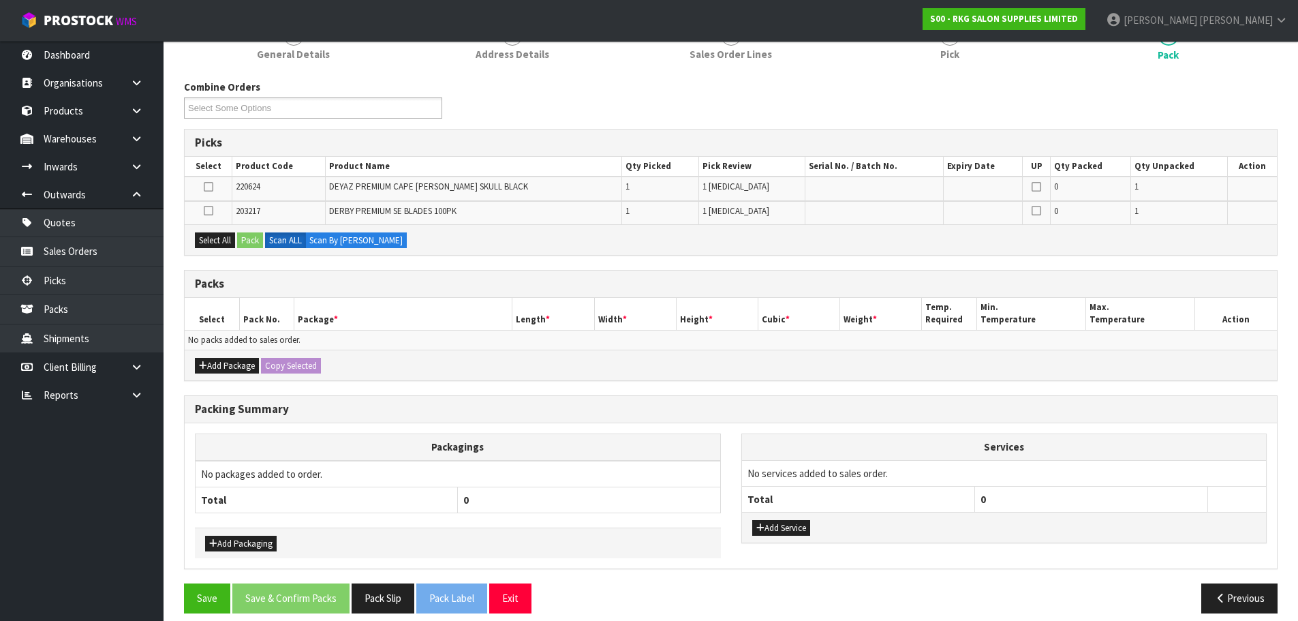
scroll to position [202, 0]
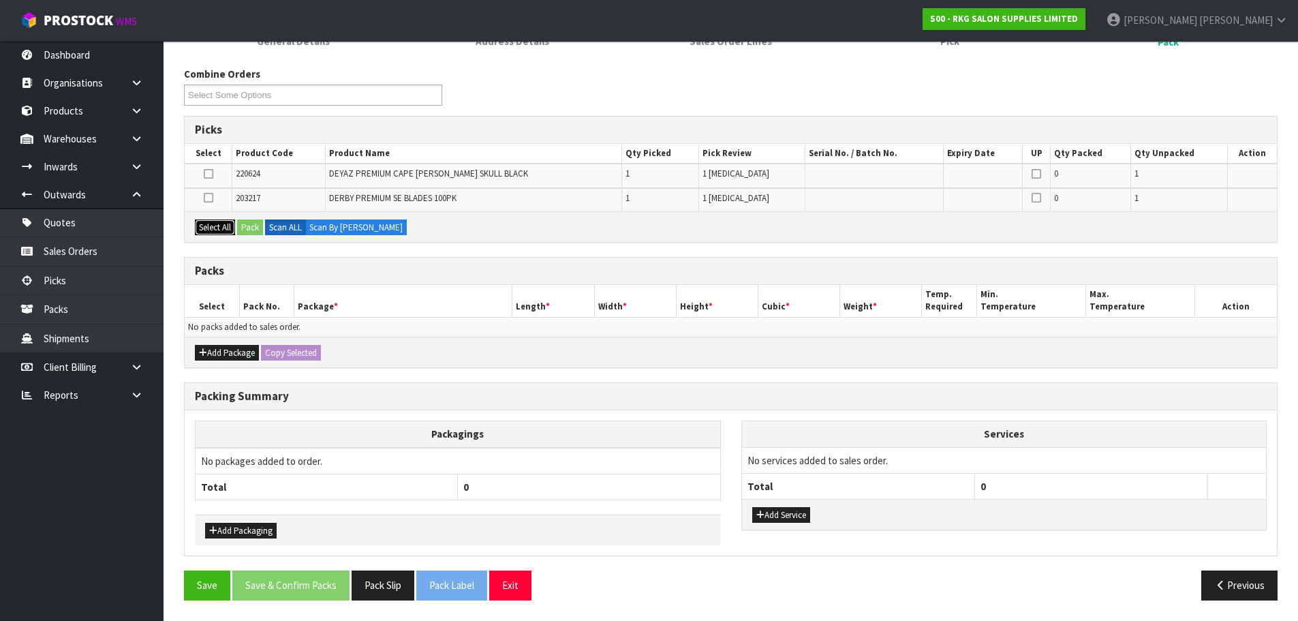
click at [202, 229] on button "Select All" at bounding box center [215, 227] width 40 height 16
click at [220, 354] on button "Add Package" at bounding box center [227, 353] width 64 height 16
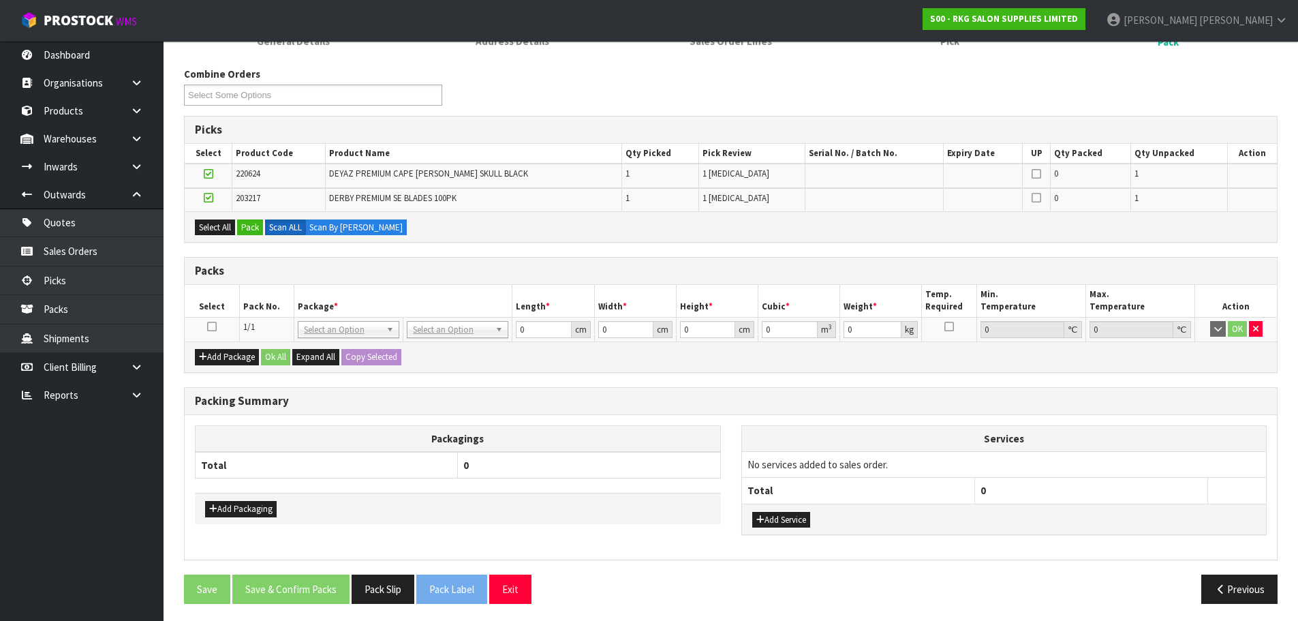
click at [206, 328] on td at bounding box center [212, 329] width 55 height 25
click at [210, 326] on icon at bounding box center [212, 326] width 10 height 1
click at [248, 228] on button "Pack" at bounding box center [250, 227] width 26 height 16
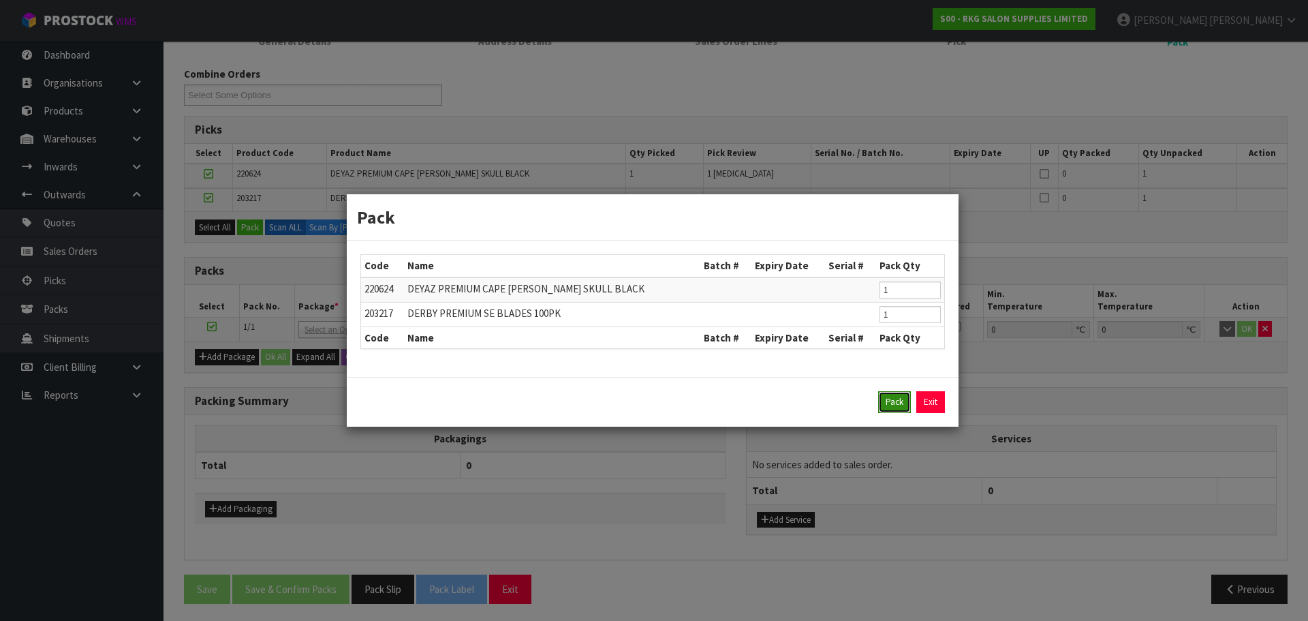
click at [893, 407] on button "Pack" at bounding box center [894, 402] width 33 height 22
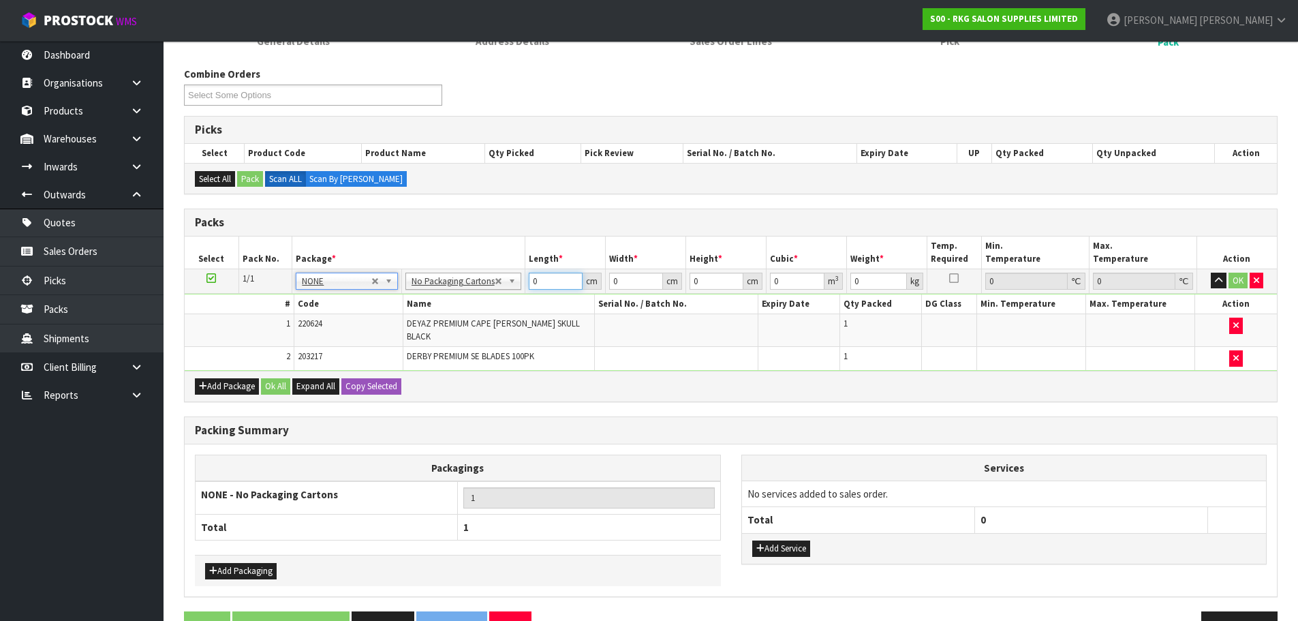
drag, startPoint x: 537, startPoint y: 279, endPoint x: 523, endPoint y: 282, distance: 14.6
click at [525, 282] on td "0 cm" at bounding box center [565, 280] width 80 height 25
type input "1"
type input "10"
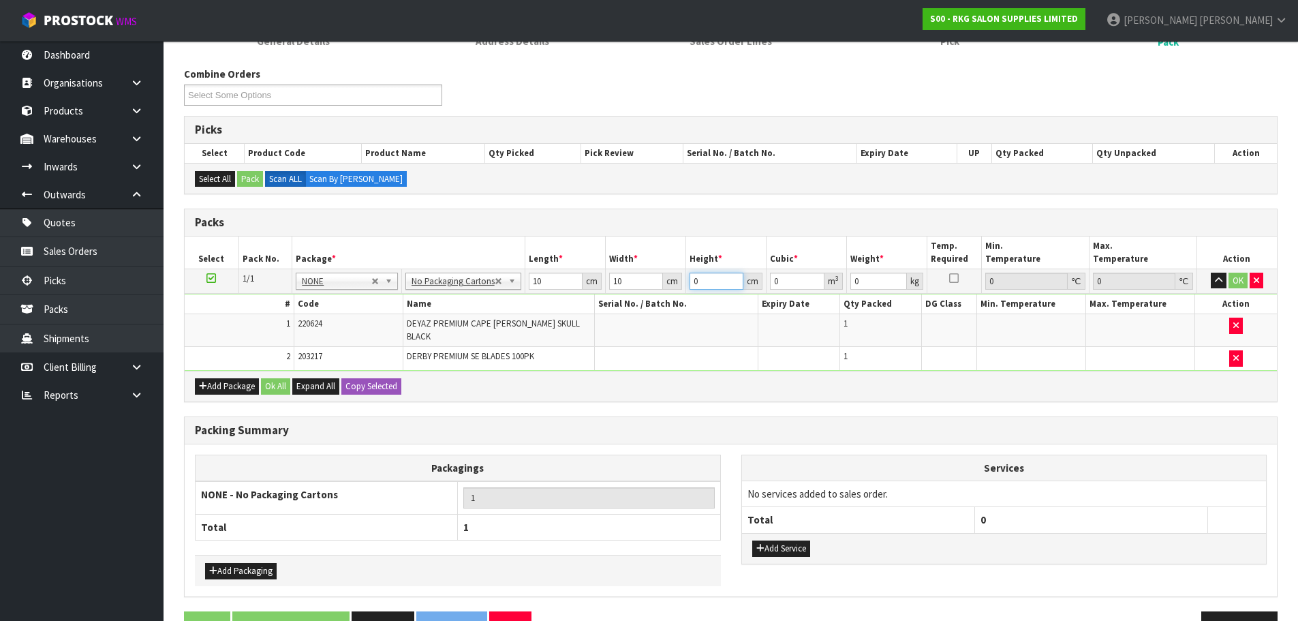
type input "1"
type input "0.0001"
type input "10"
type input "0.001"
type input "10"
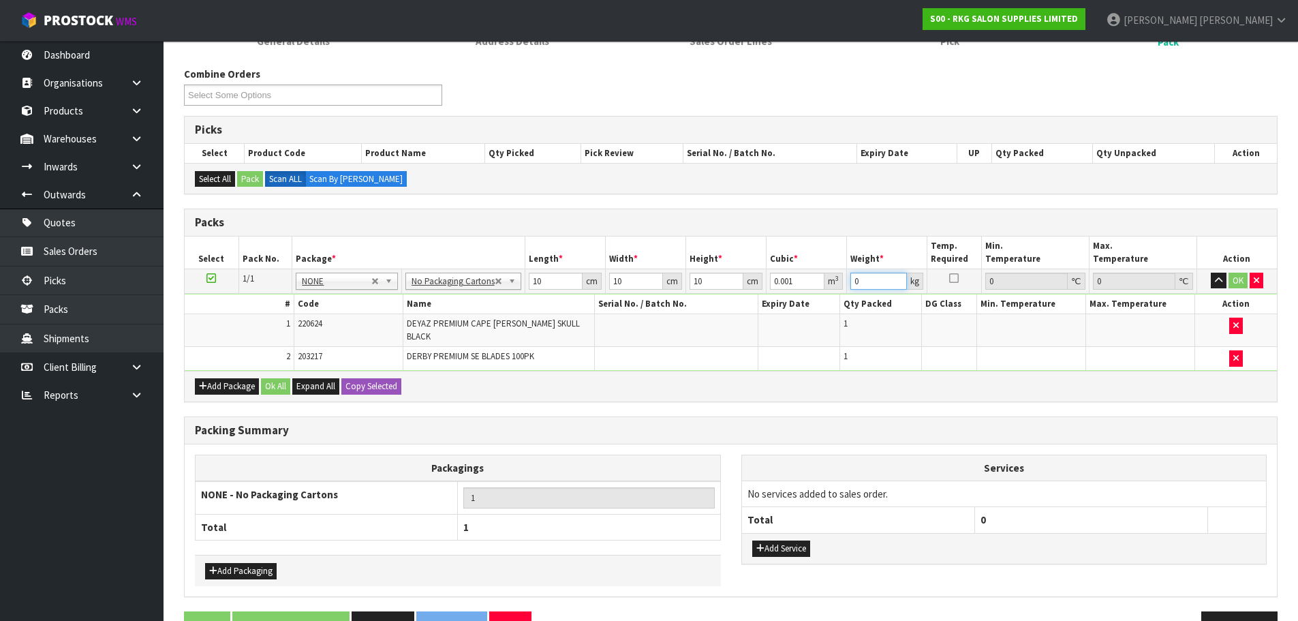
drag, startPoint x: 875, startPoint y: 281, endPoint x: 837, endPoint y: 287, distance: 38.0
click at [837, 287] on tr "1/1 NONE 007-001 007-002 007-004 007-009 007-013 007-014 007-015 007-017 007-01…" at bounding box center [731, 280] width 1092 height 25
type input "1"
click at [1245, 283] on button "OK" at bounding box center [1237, 281] width 19 height 16
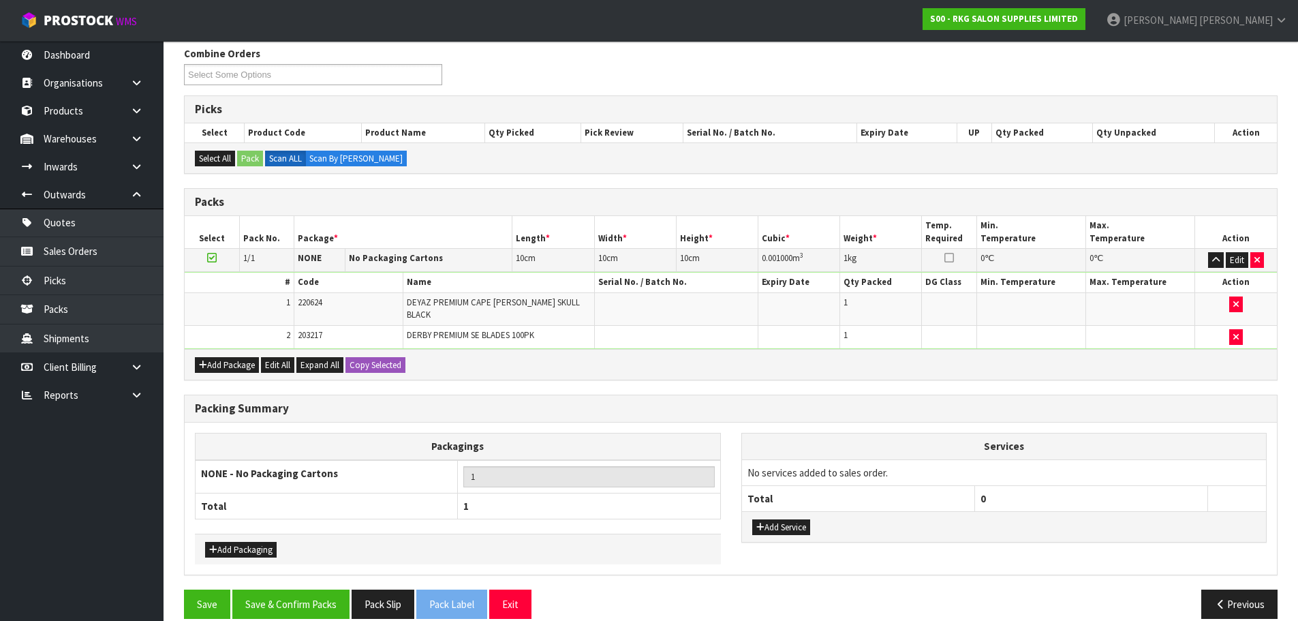
scroll to position [232, 0]
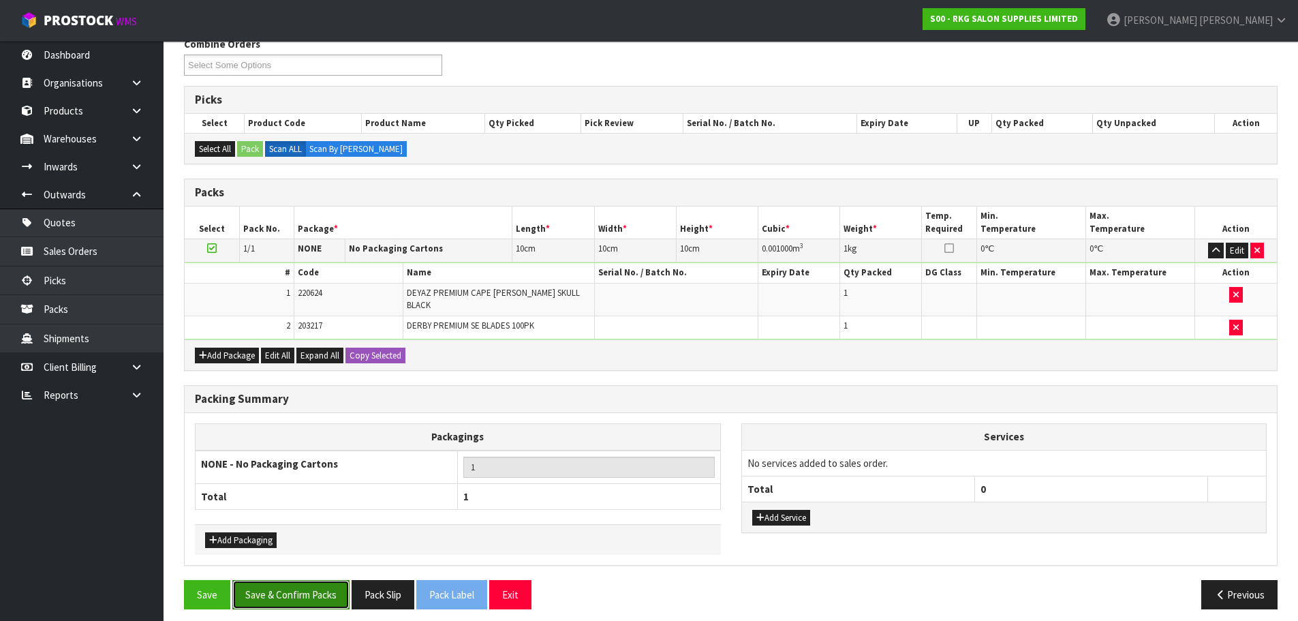
click at [337, 580] on button "Save & Confirm Packs" at bounding box center [290, 594] width 117 height 29
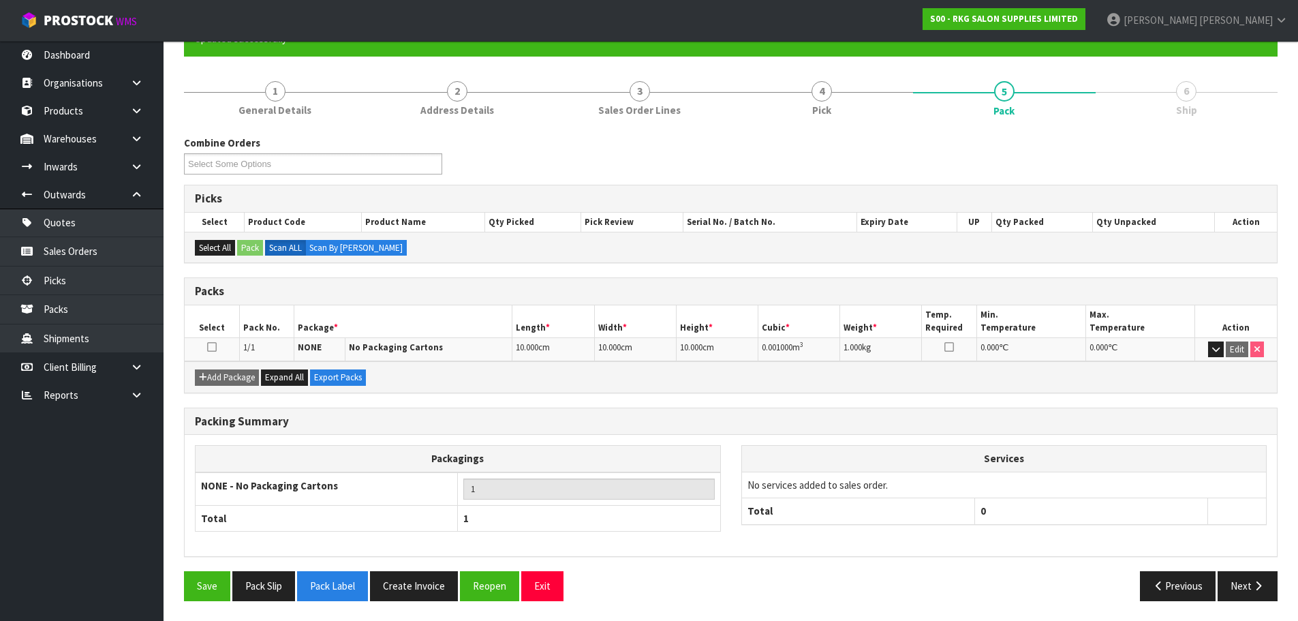
scroll to position [134, 0]
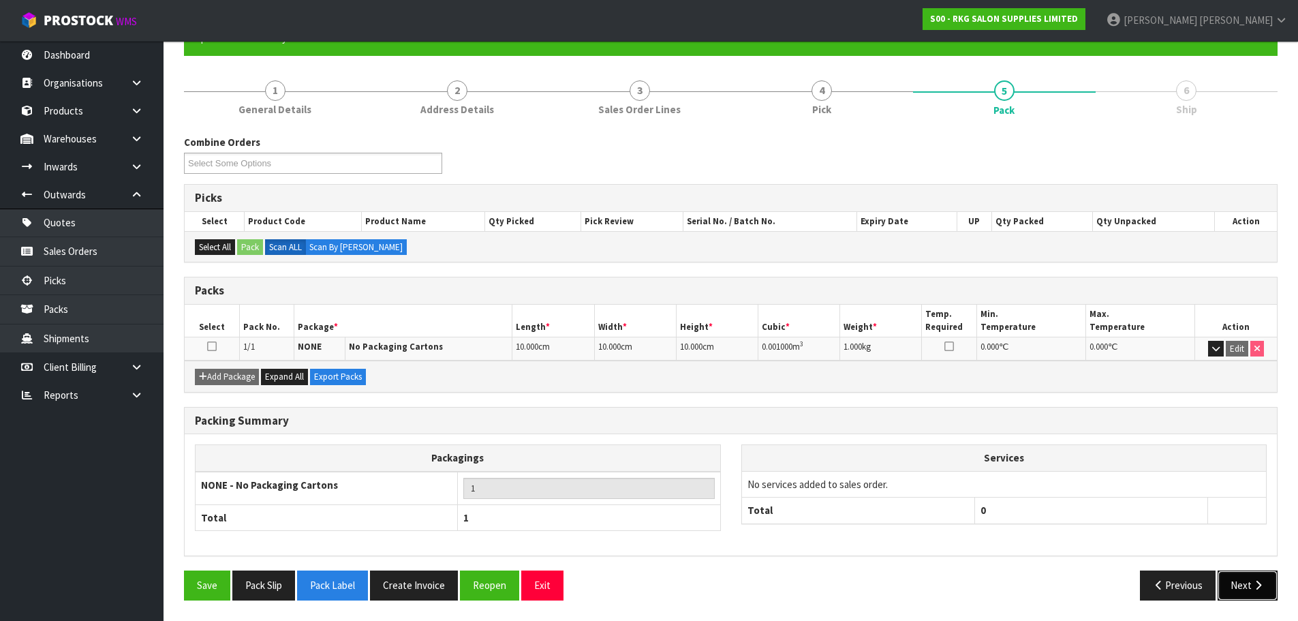
click at [1235, 584] on button "Next" at bounding box center [1248, 584] width 60 height 29
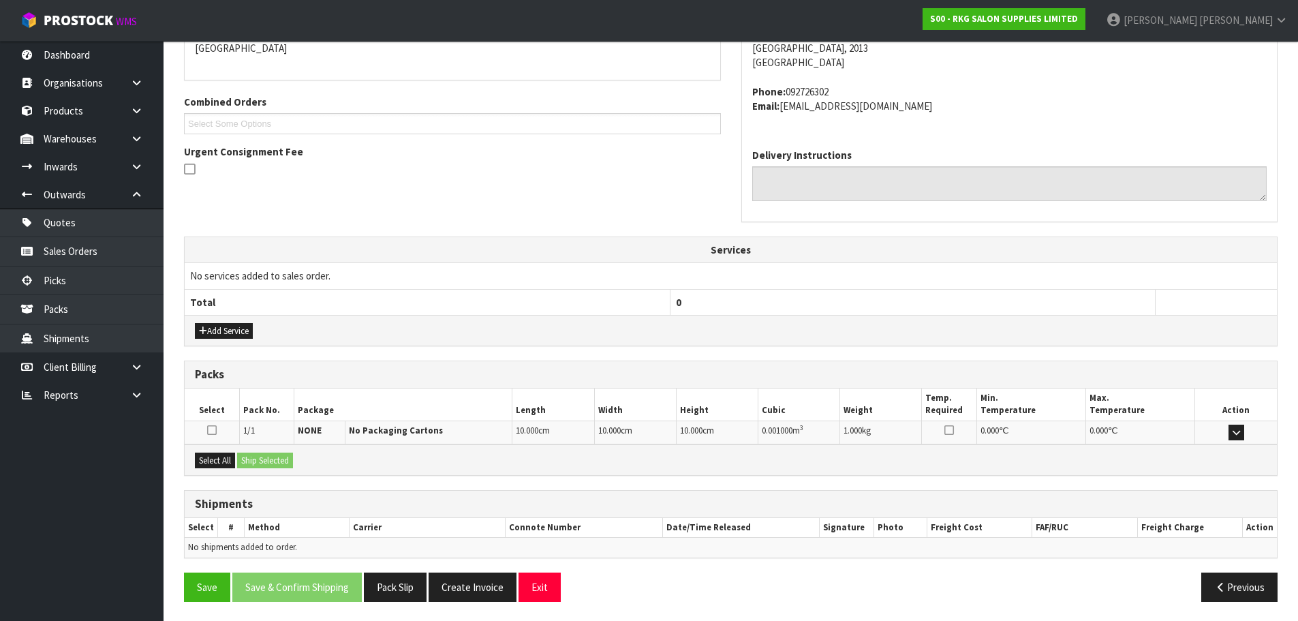
scroll to position [311, 0]
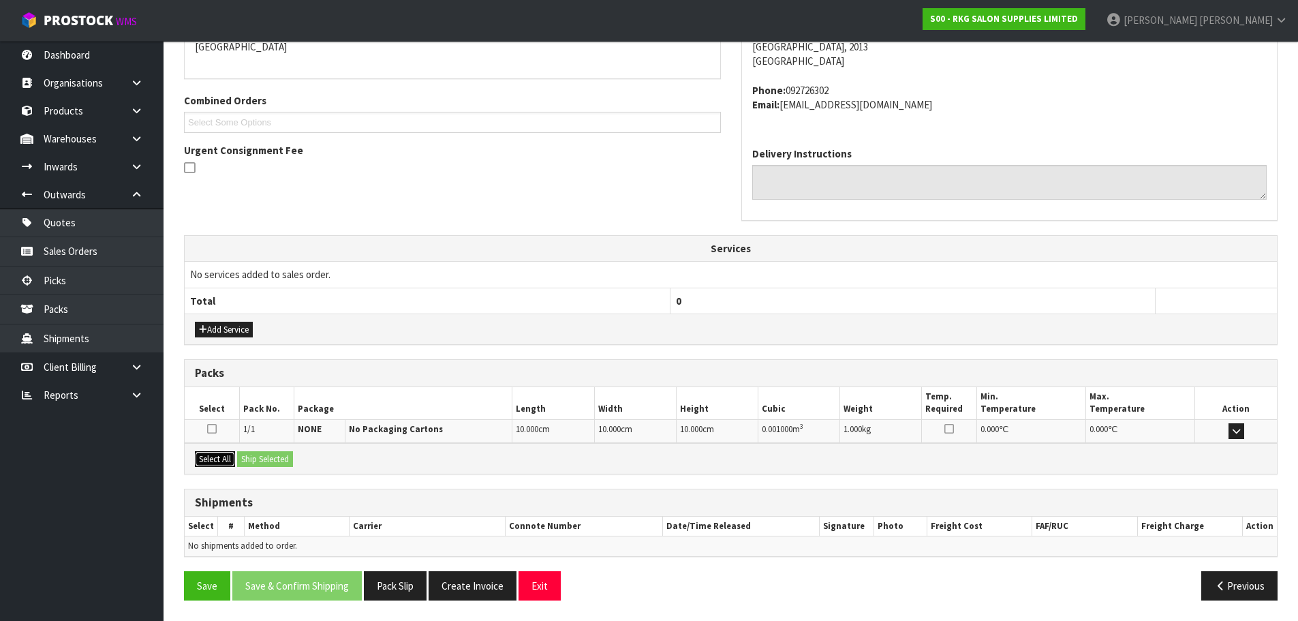
click at [219, 463] on button "Select All" at bounding box center [215, 459] width 40 height 16
click at [261, 461] on button "Ship Selected" at bounding box center [265, 459] width 56 height 16
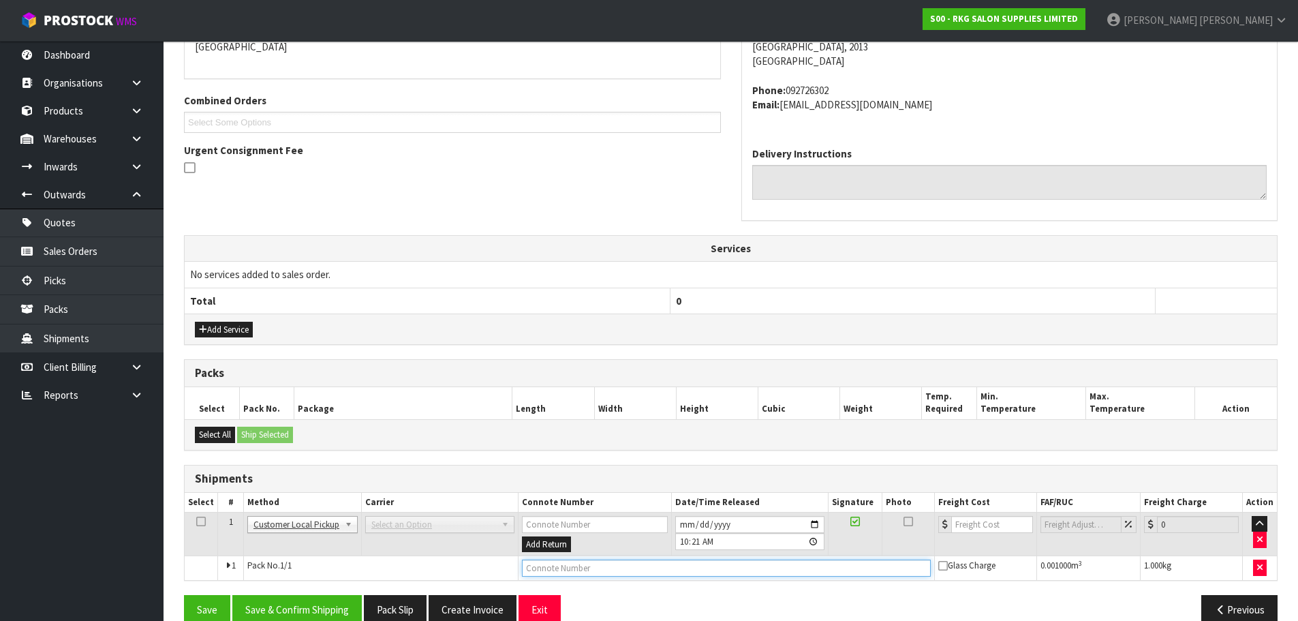
click at [538, 571] on input "text" at bounding box center [726, 567] width 409 height 17
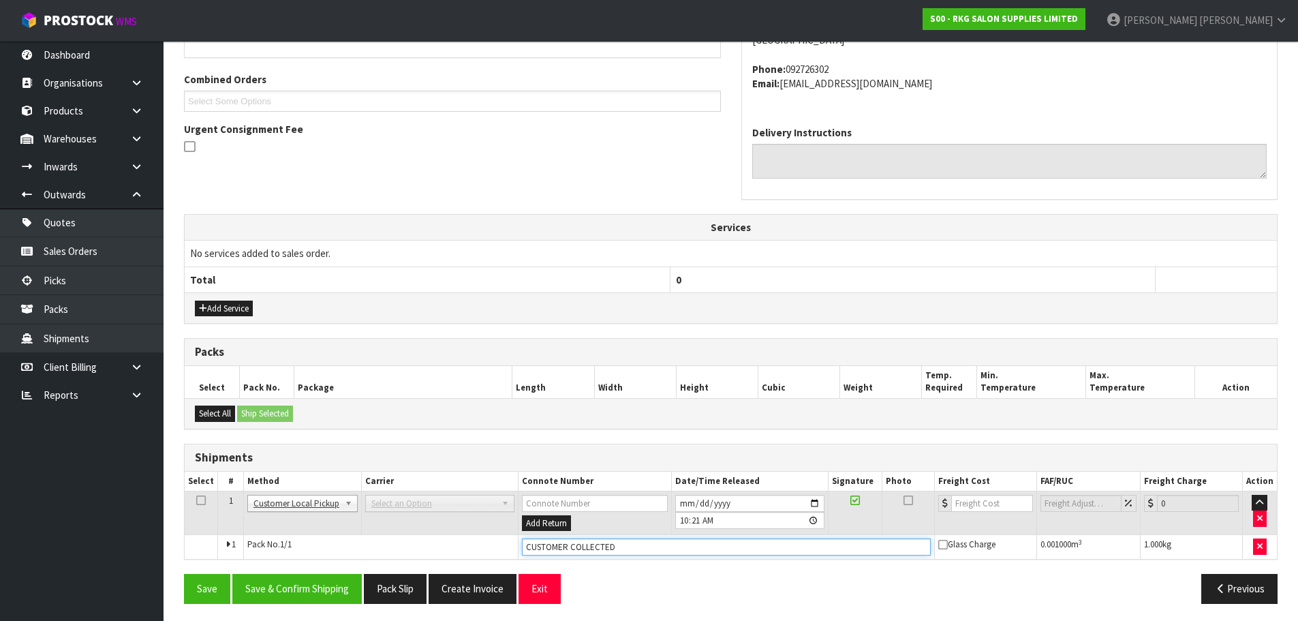
scroll to position [335, 0]
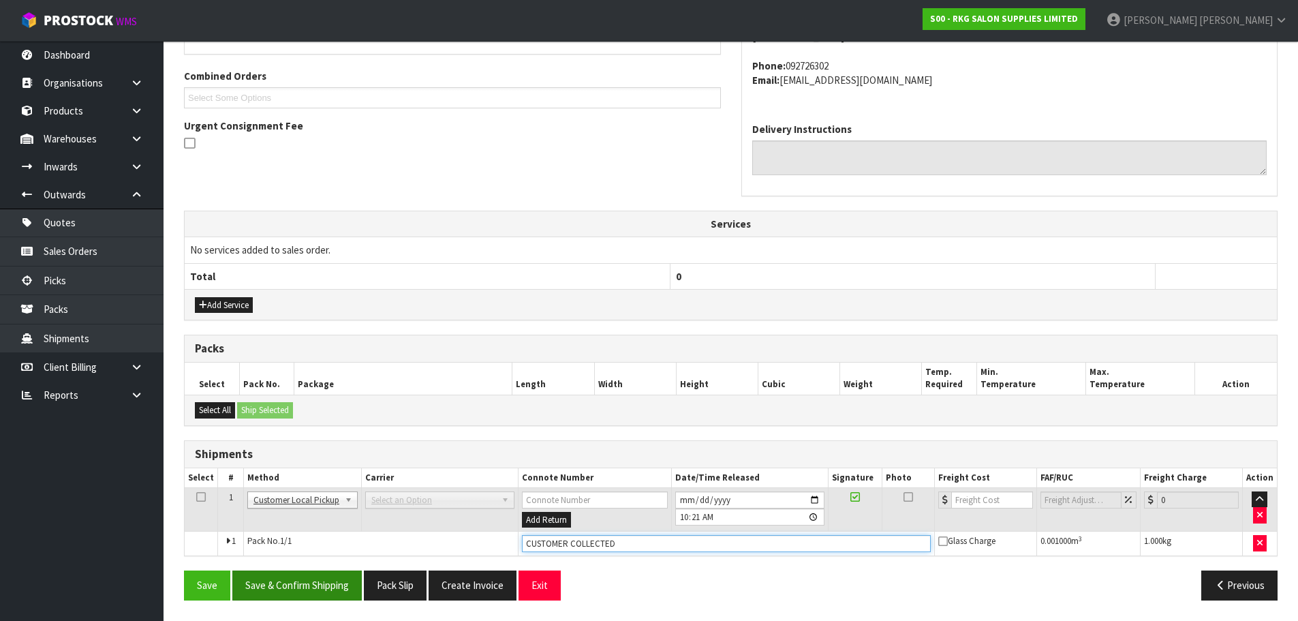
type input "CUSTOMER COLLECTED"
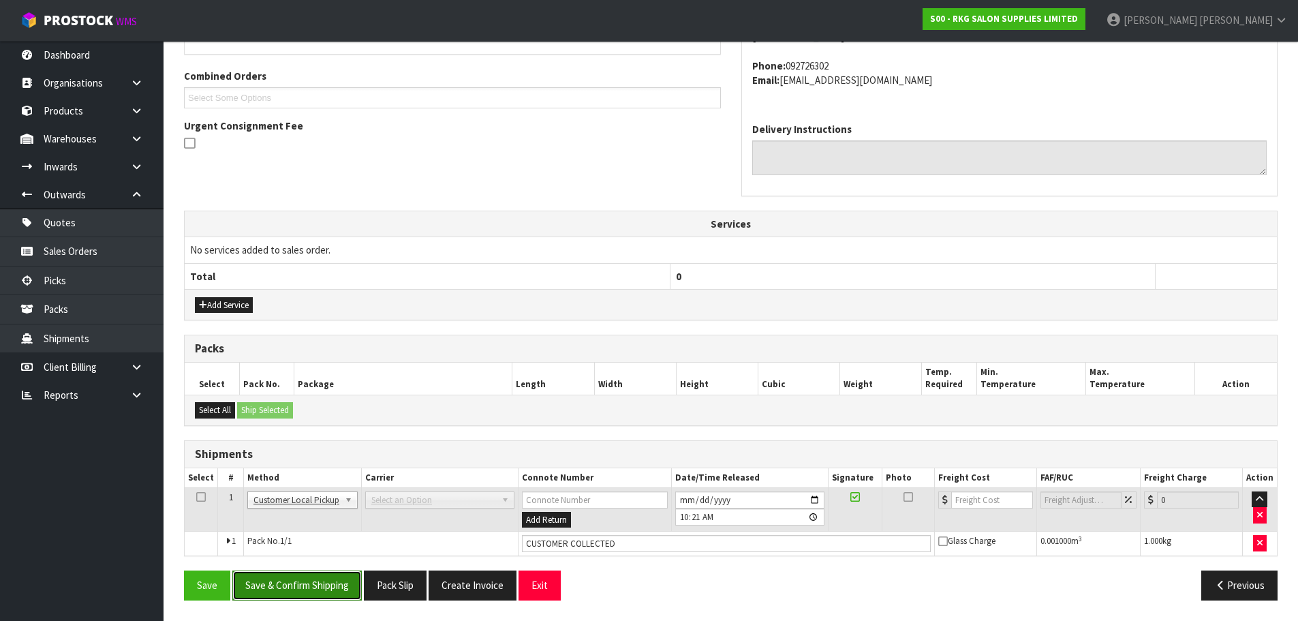
click at [305, 588] on button "Save & Confirm Shipping" at bounding box center [296, 584] width 129 height 29
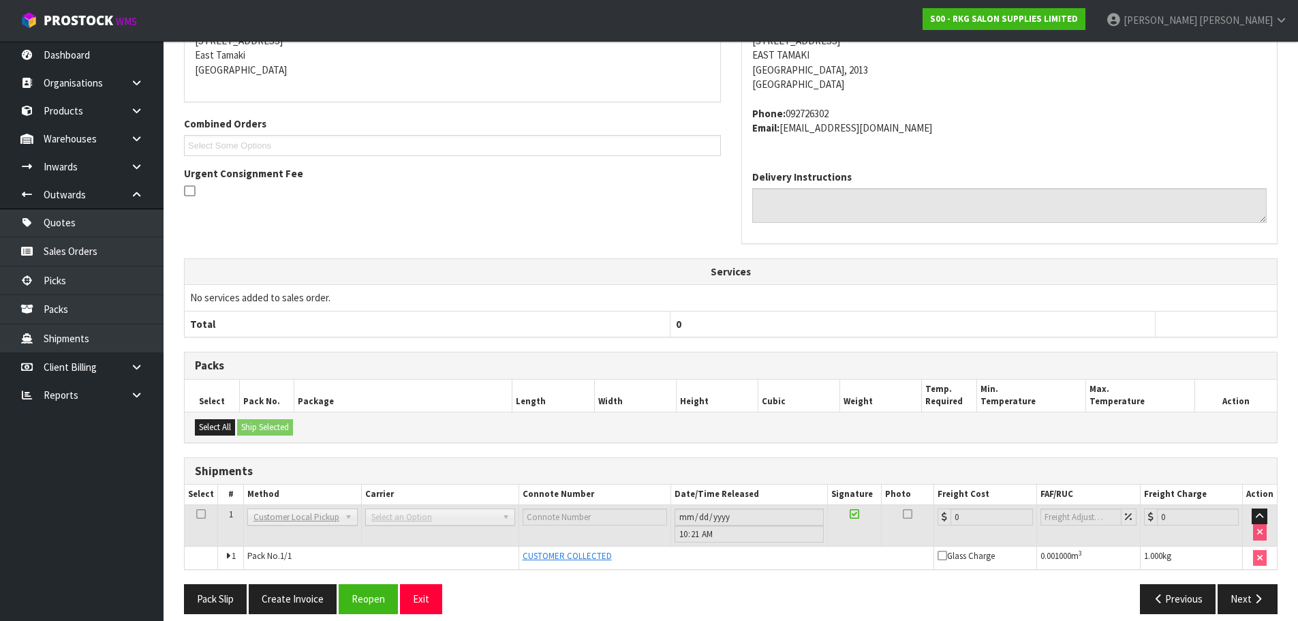
scroll to position [301, 0]
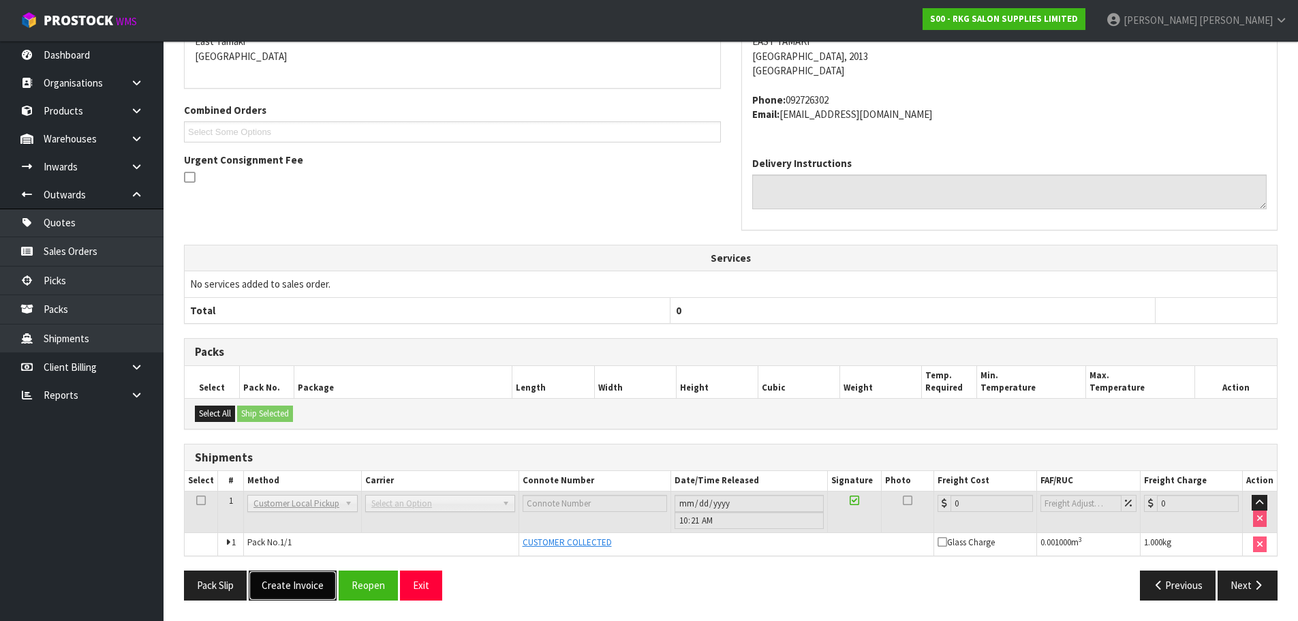
click at [296, 585] on button "Create Invoice" at bounding box center [293, 584] width 88 height 29
click at [279, 586] on button "View Invoice" at bounding box center [288, 584] width 79 height 29
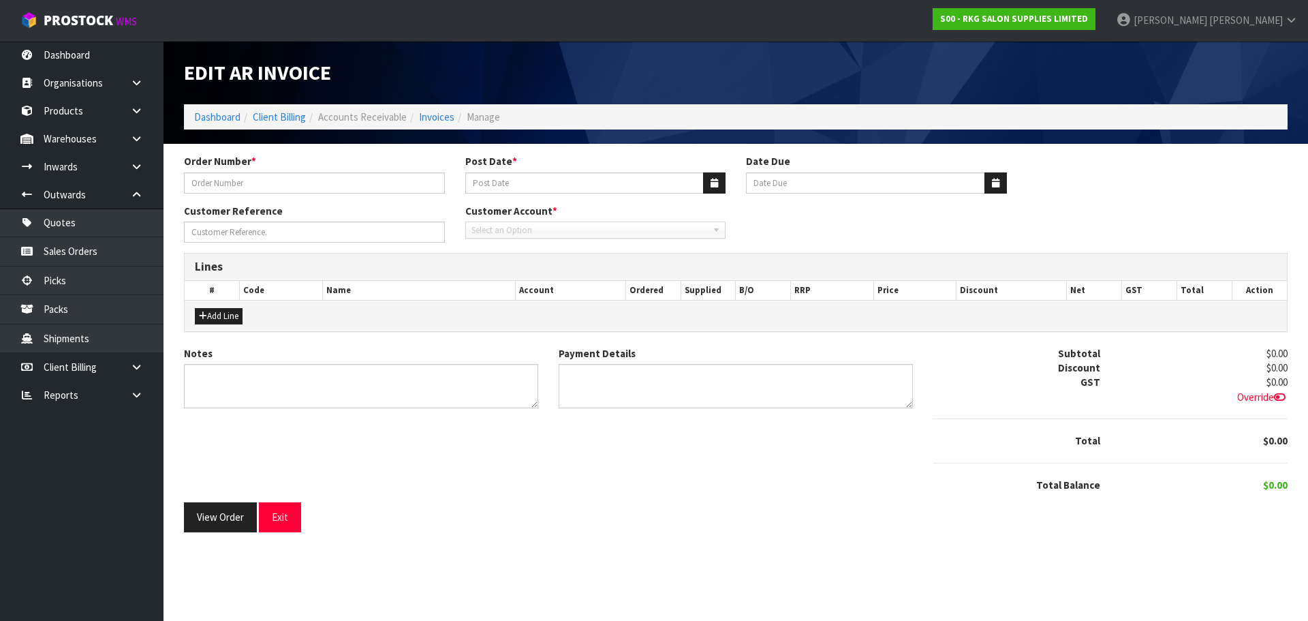
type input "#1592"
type input "10/09/2025"
type input "20/10/2025"
type input "FRANK"
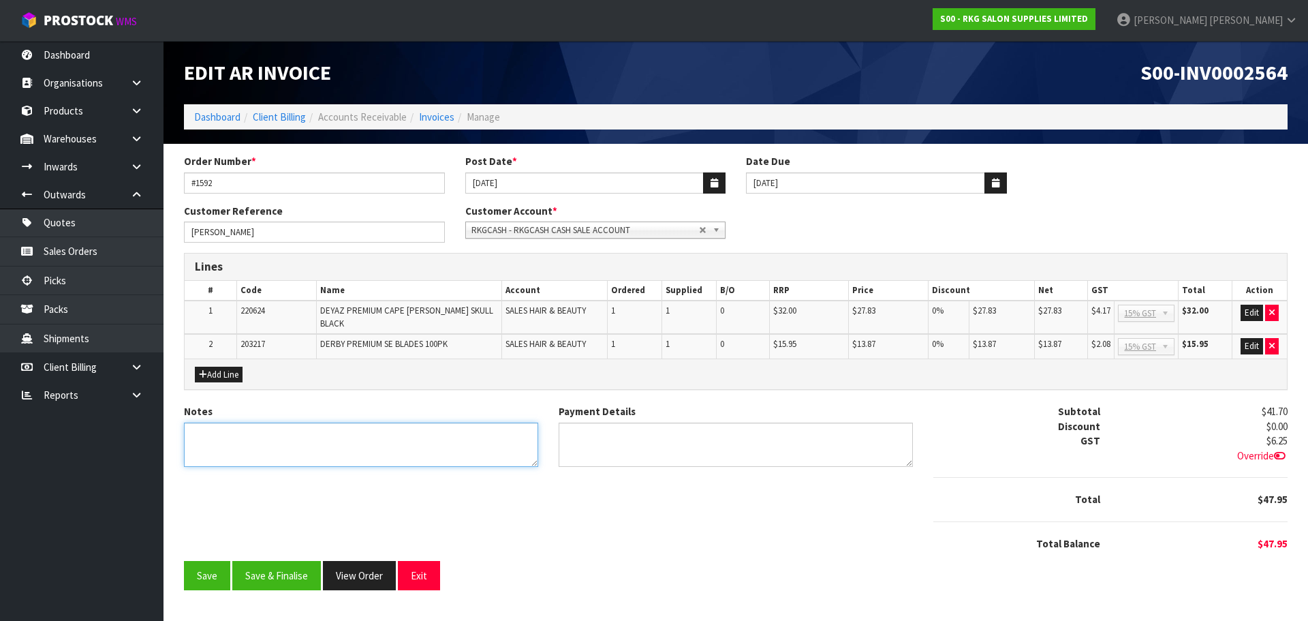
click at [310, 429] on textarea "Notes" at bounding box center [361, 444] width 354 height 44
type textarea "THANK YOU FOR YOUR ORDER."
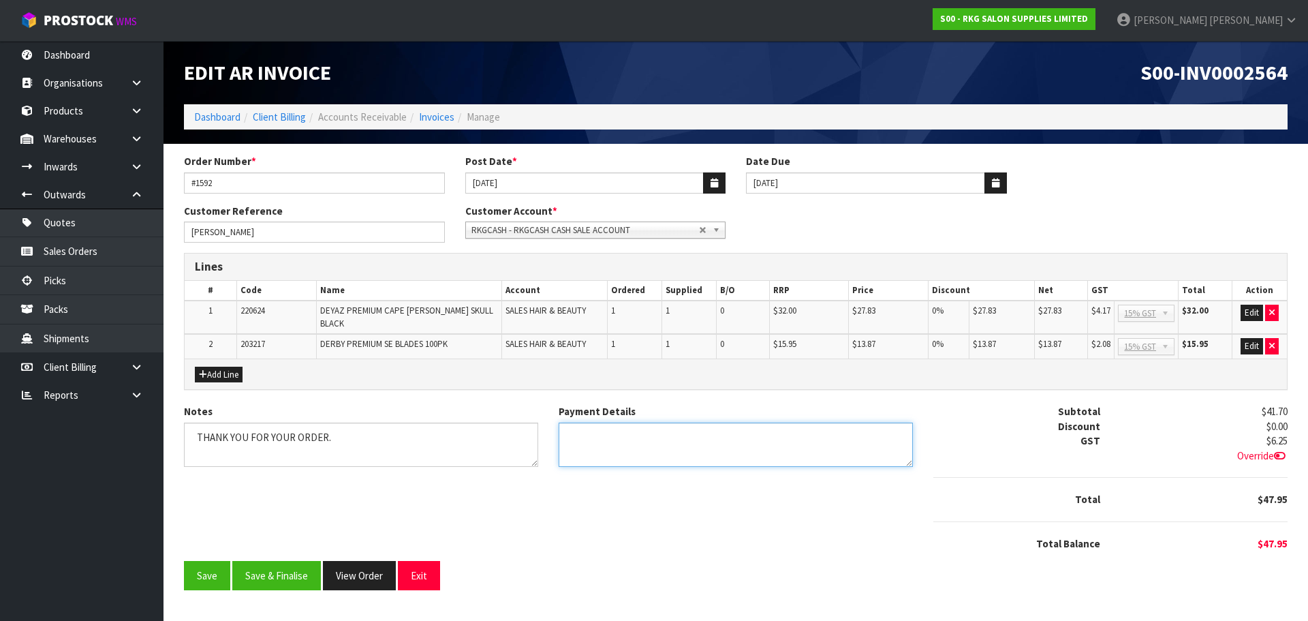
click at [626, 437] on textarea "Payment Details" at bounding box center [736, 444] width 354 height 44
type textarea "EFTPOS 9.9.25"
click at [1252, 314] on button "Edit" at bounding box center [1252, 313] width 22 height 16
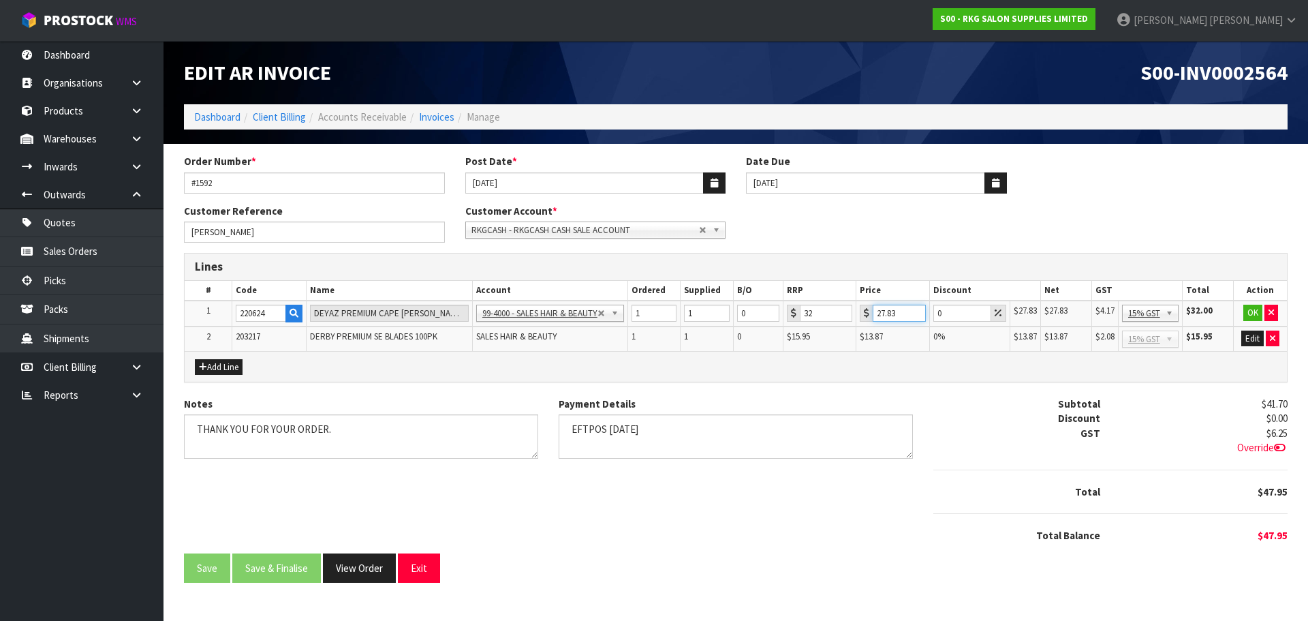
drag, startPoint x: 899, startPoint y: 311, endPoint x: 863, endPoint y: 314, distance: 35.6
click at [863, 314] on div "27.83" at bounding box center [893, 313] width 66 height 17
type input "22.26"
click at [1254, 317] on button "OK" at bounding box center [1252, 313] width 19 height 16
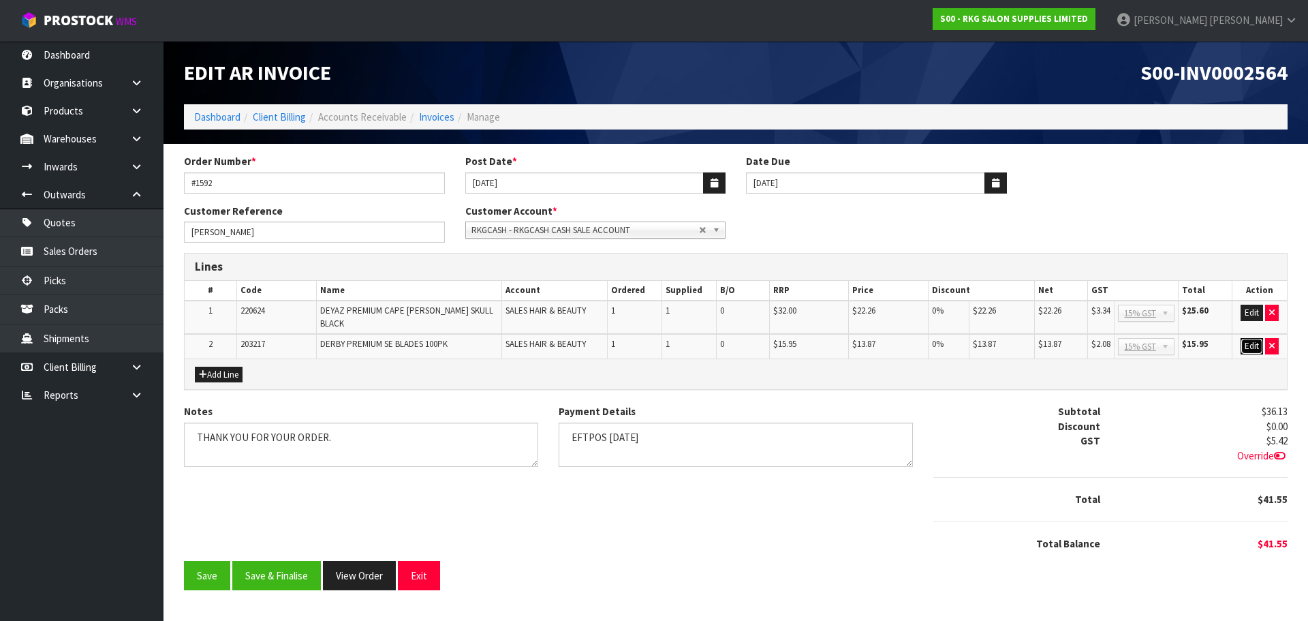
click at [1253, 338] on button "Edit" at bounding box center [1252, 346] width 22 height 16
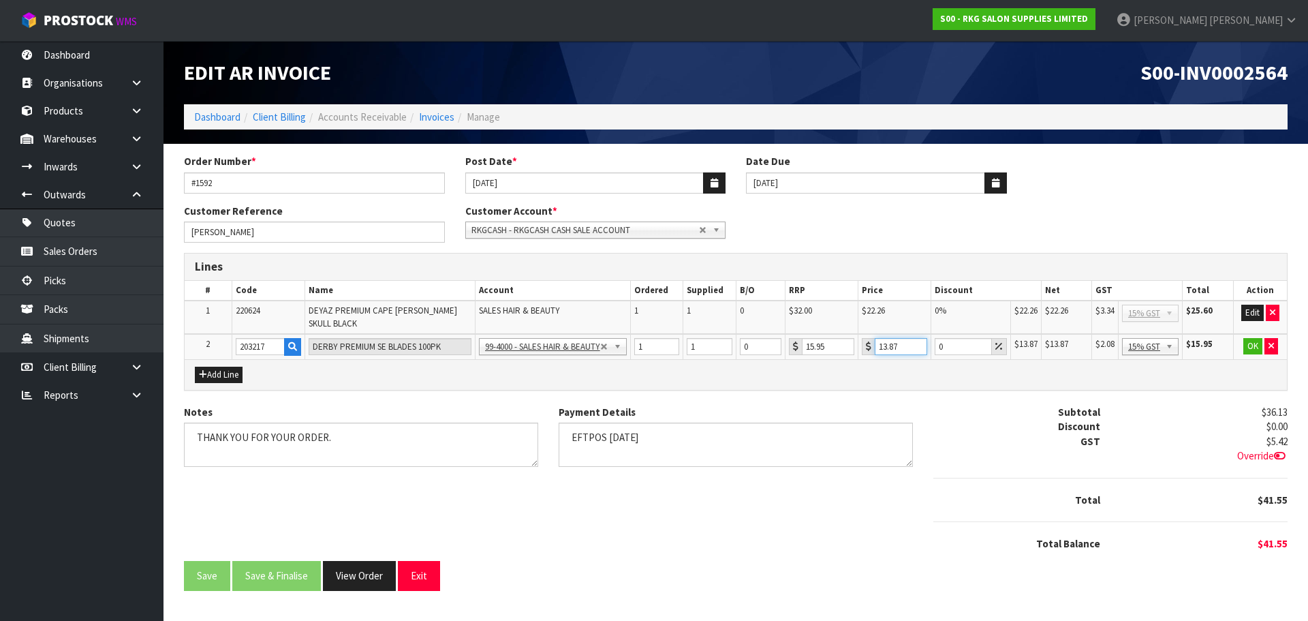
drag, startPoint x: 903, startPoint y: 343, endPoint x: 871, endPoint y: 354, distance: 33.0
click at [871, 354] on div "13.87" at bounding box center [894, 346] width 65 height 17
type input "11.10"
click at [1252, 343] on button "OK" at bounding box center [1252, 346] width 19 height 16
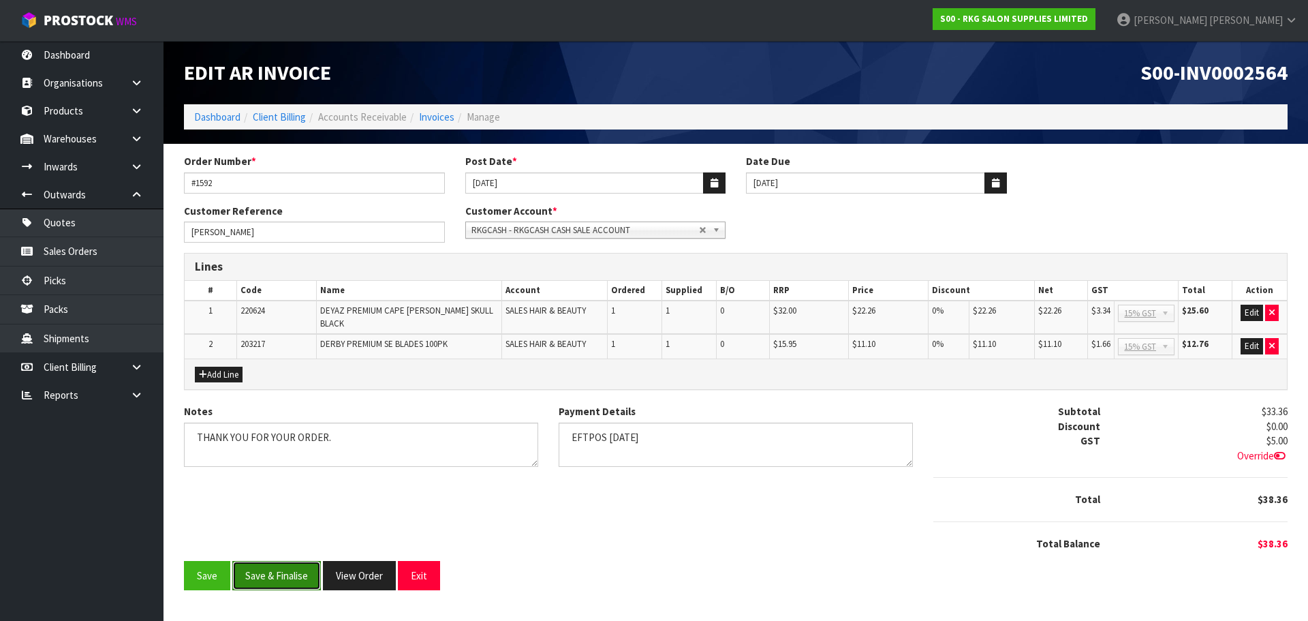
click at [281, 566] on button "Save & Finalise" at bounding box center [276, 575] width 89 height 29
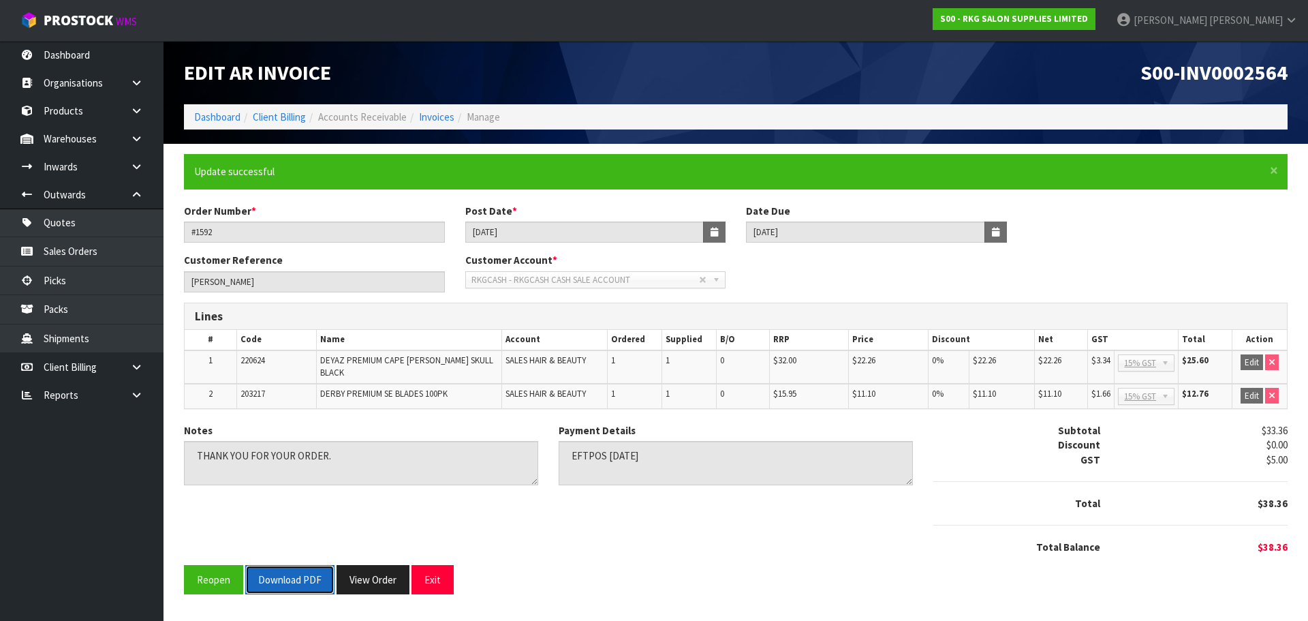
click at [286, 570] on button "Download PDF" at bounding box center [289, 579] width 89 height 29
click at [438, 568] on button "Exit" at bounding box center [433, 579] width 42 height 29
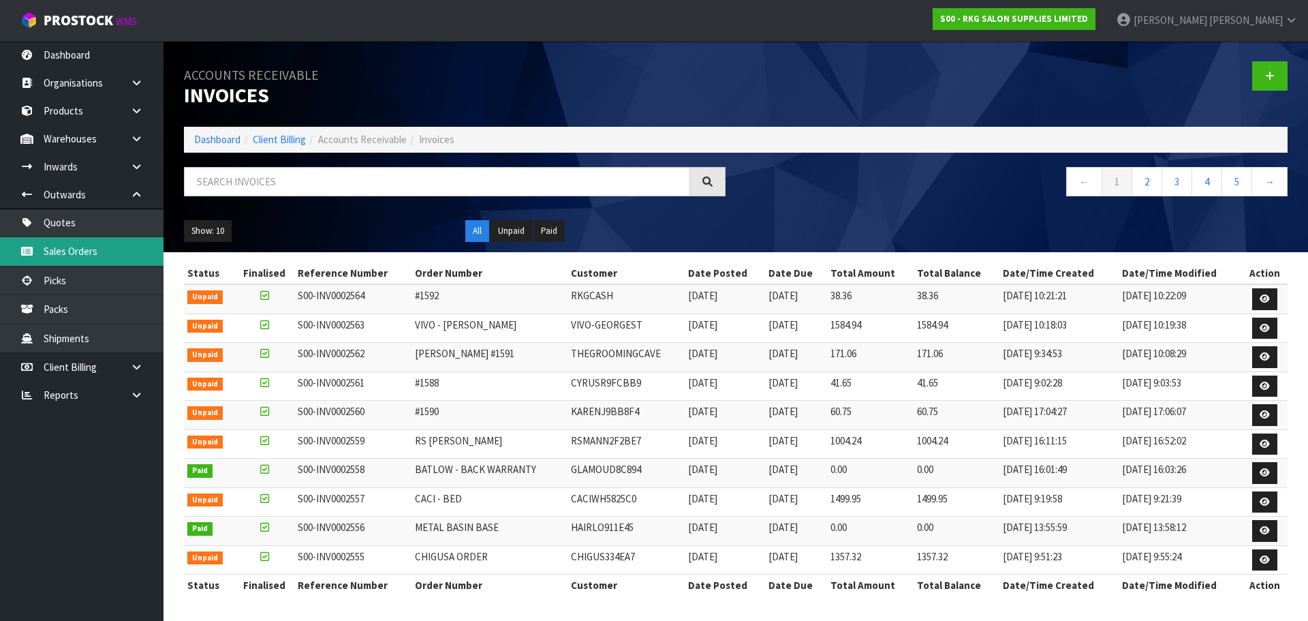
click at [53, 255] on link "Sales Orders" at bounding box center [82, 251] width 164 height 28
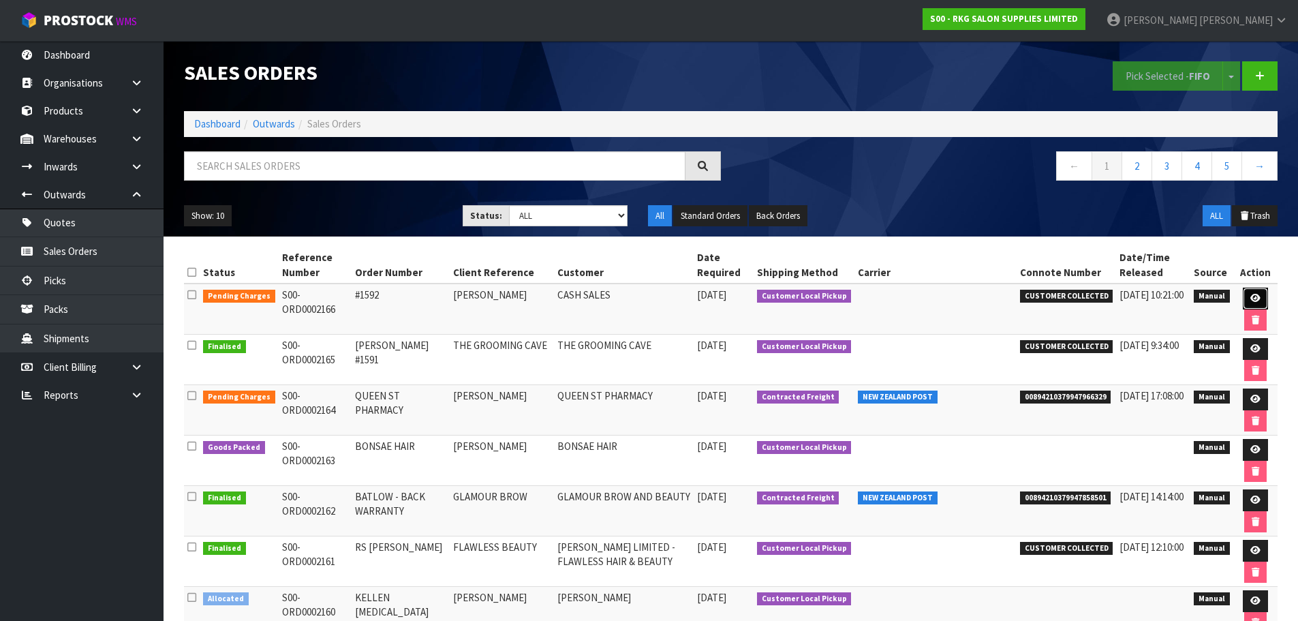
click at [1251, 298] on icon at bounding box center [1255, 298] width 10 height 9
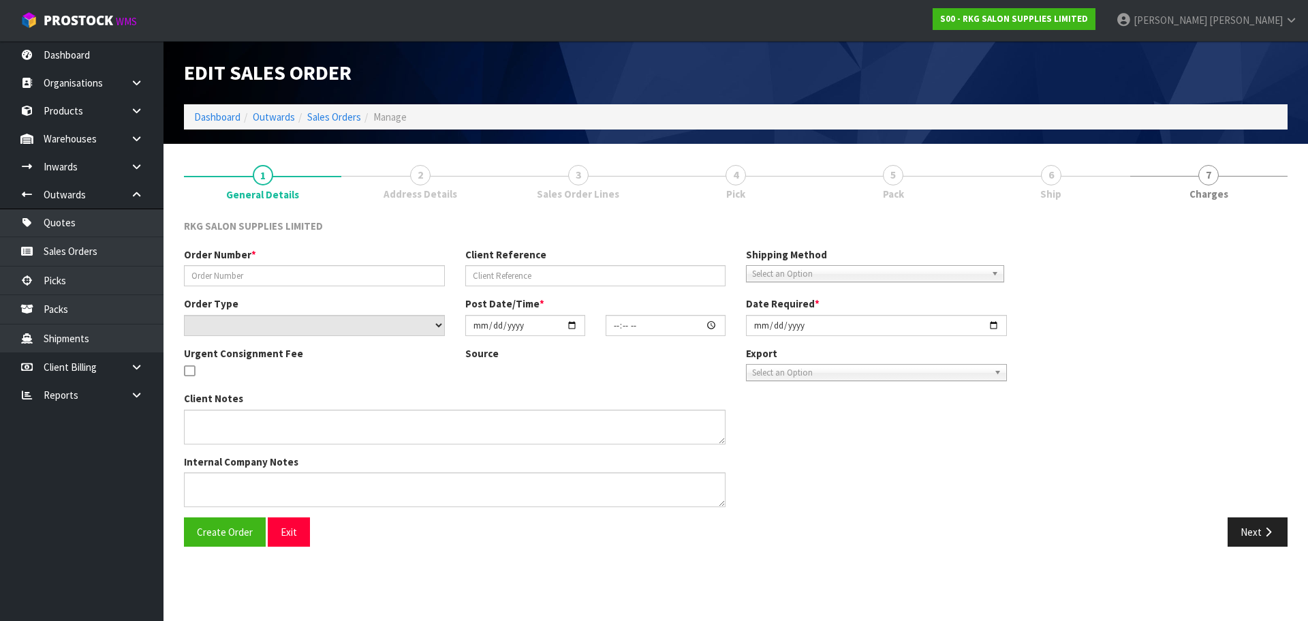
type input "#1592"
type input "FRANK"
select select "number:0"
type input "2025-09-10"
type input "10:15:00.000"
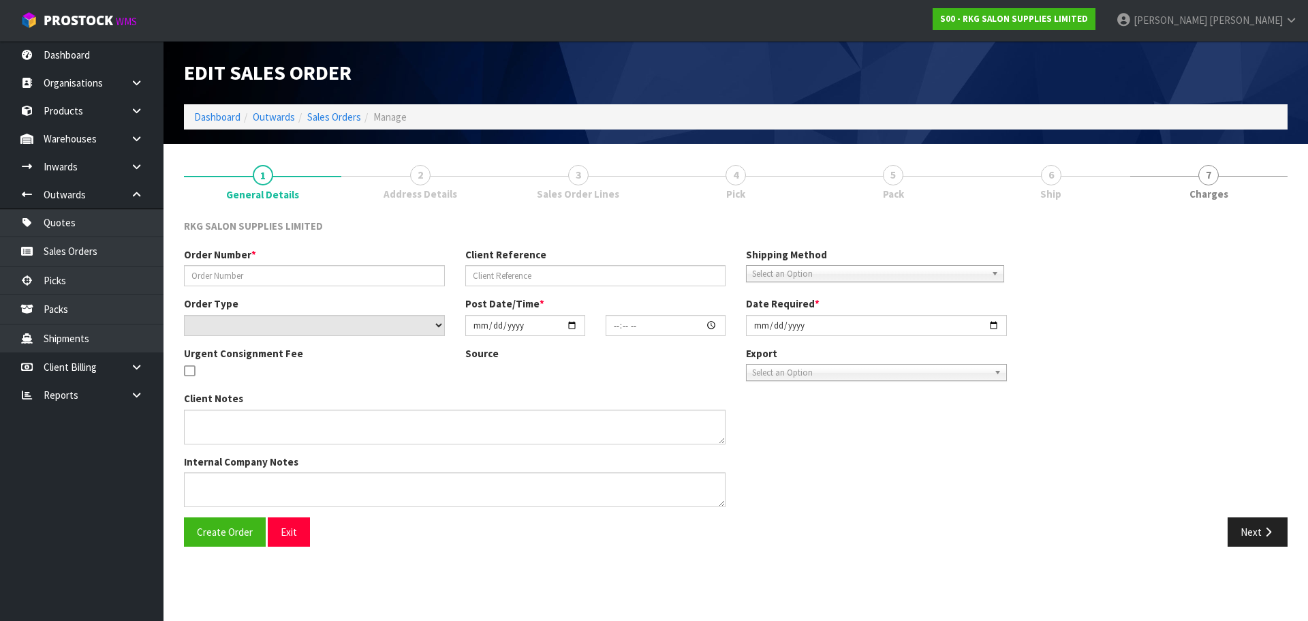
type input "2025-09-10"
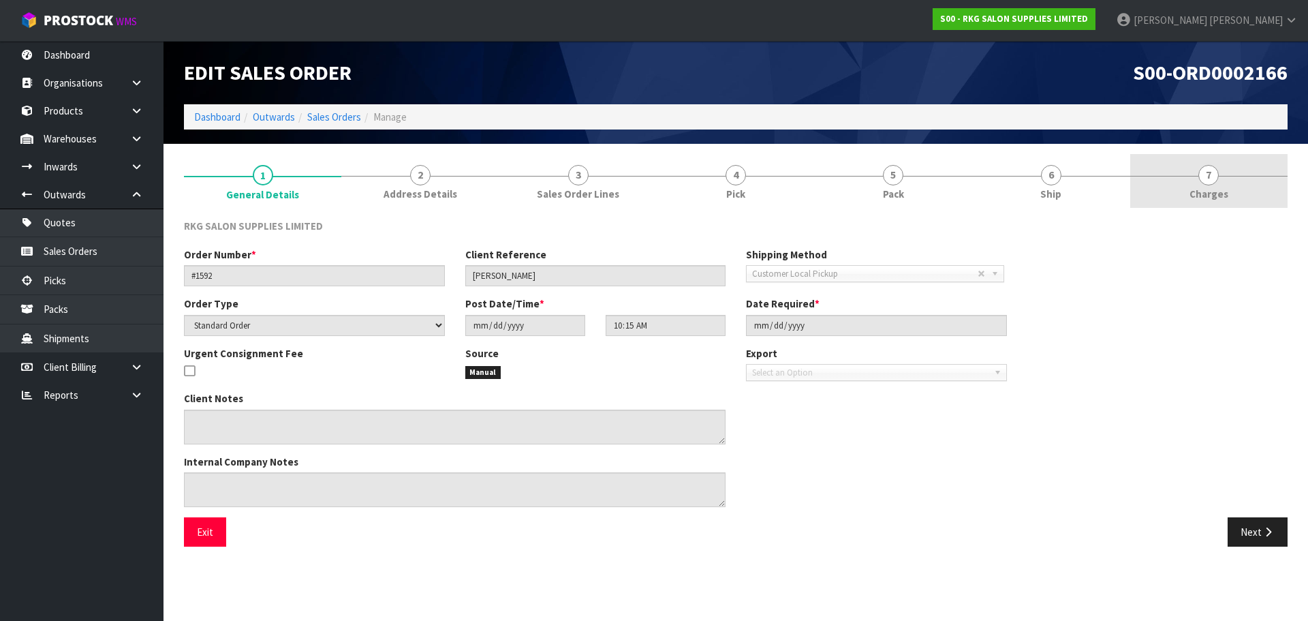
click at [1207, 170] on span "7" at bounding box center [1208, 175] width 20 height 20
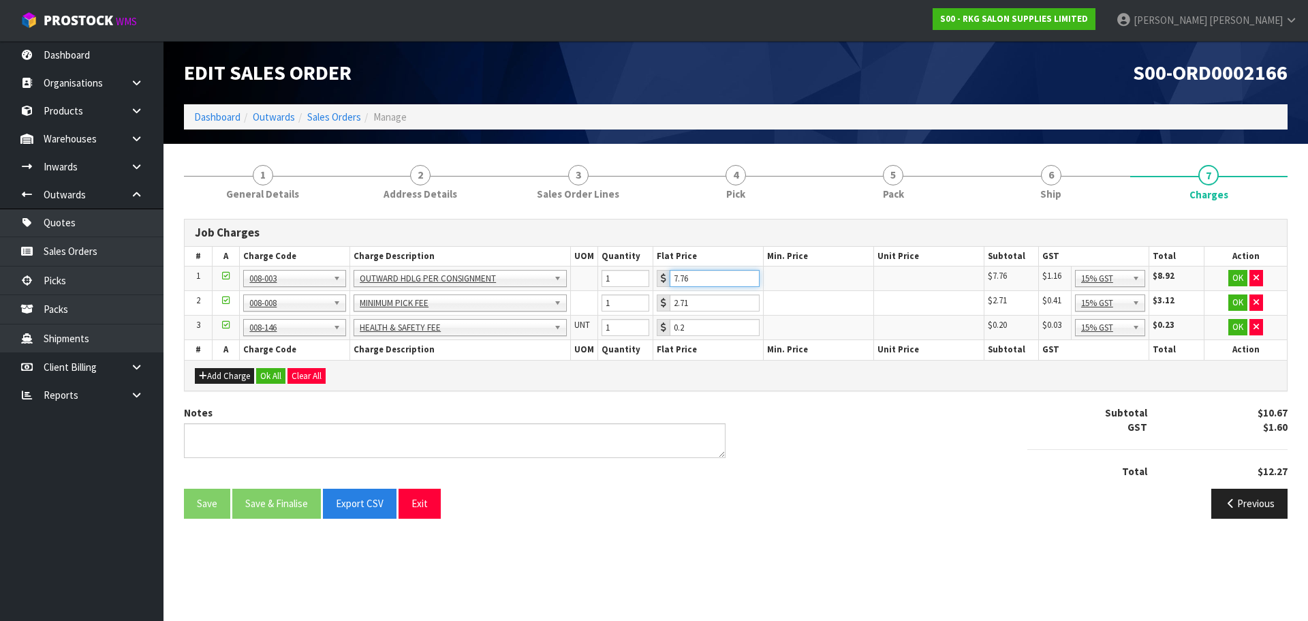
drag, startPoint x: 703, startPoint y: 273, endPoint x: 670, endPoint y: 280, distance: 34.2
click at [670, 280] on input "7.76" at bounding box center [715, 278] width 90 height 17
type input "3.50"
click at [1239, 275] on button "OK" at bounding box center [1237, 278] width 19 height 16
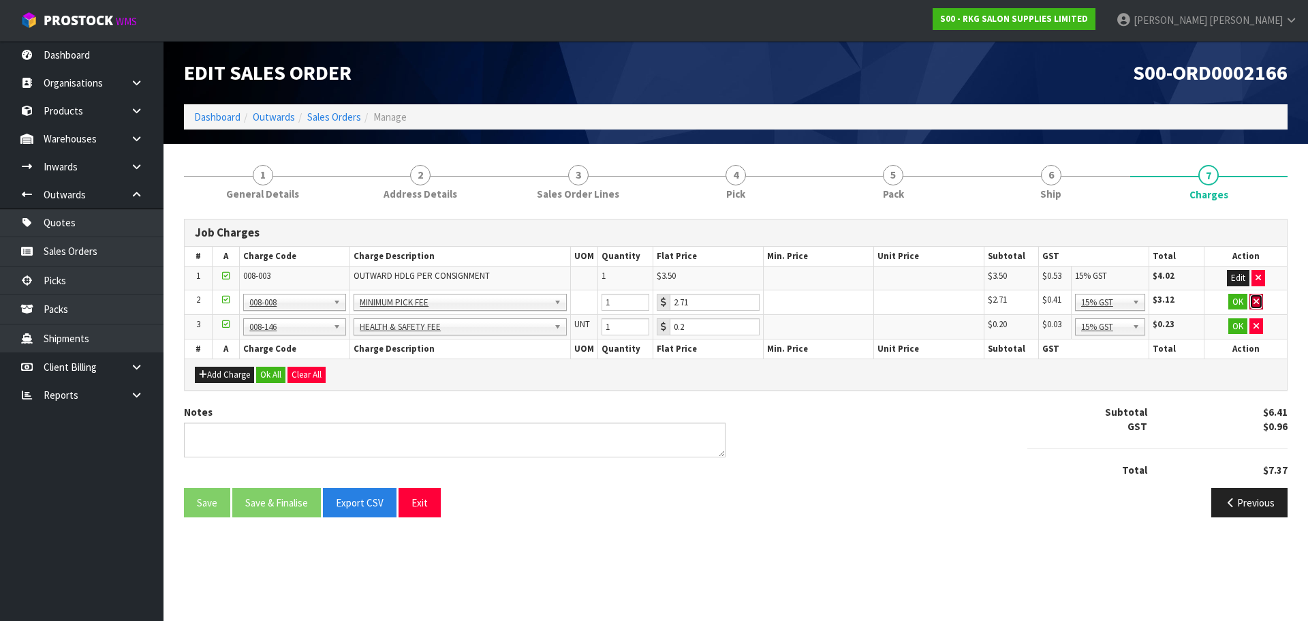
click at [1261, 300] on button "button" at bounding box center [1257, 302] width 14 height 16
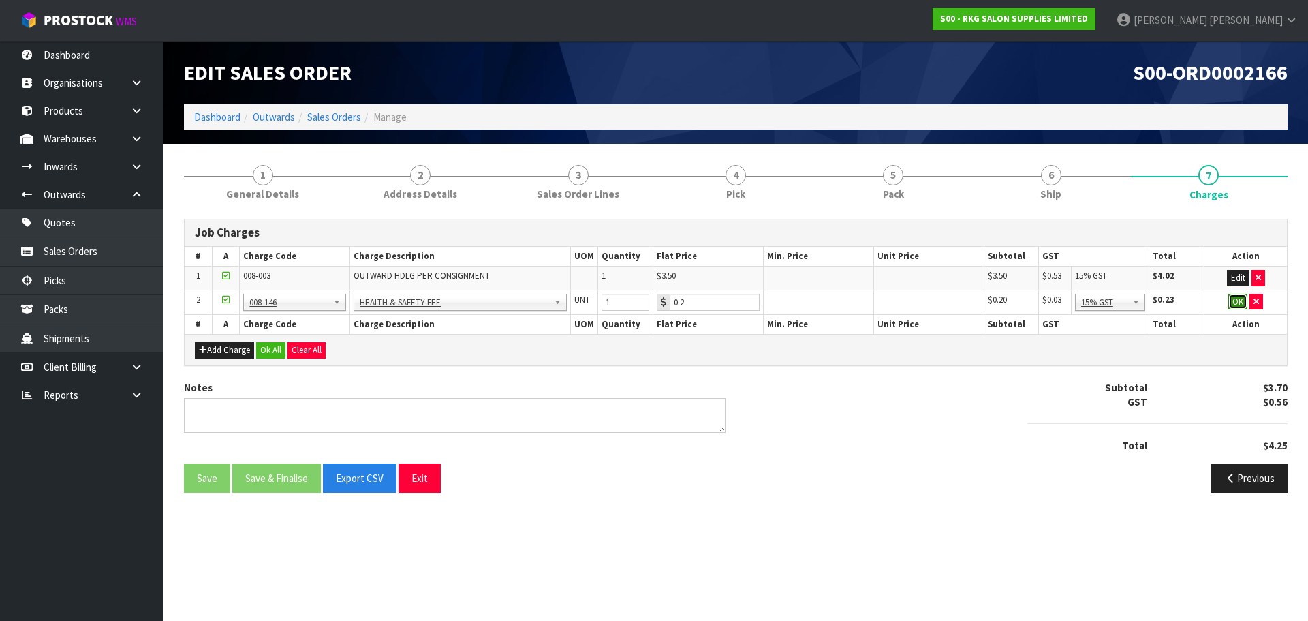
click at [1237, 303] on button "OK" at bounding box center [1237, 302] width 19 height 16
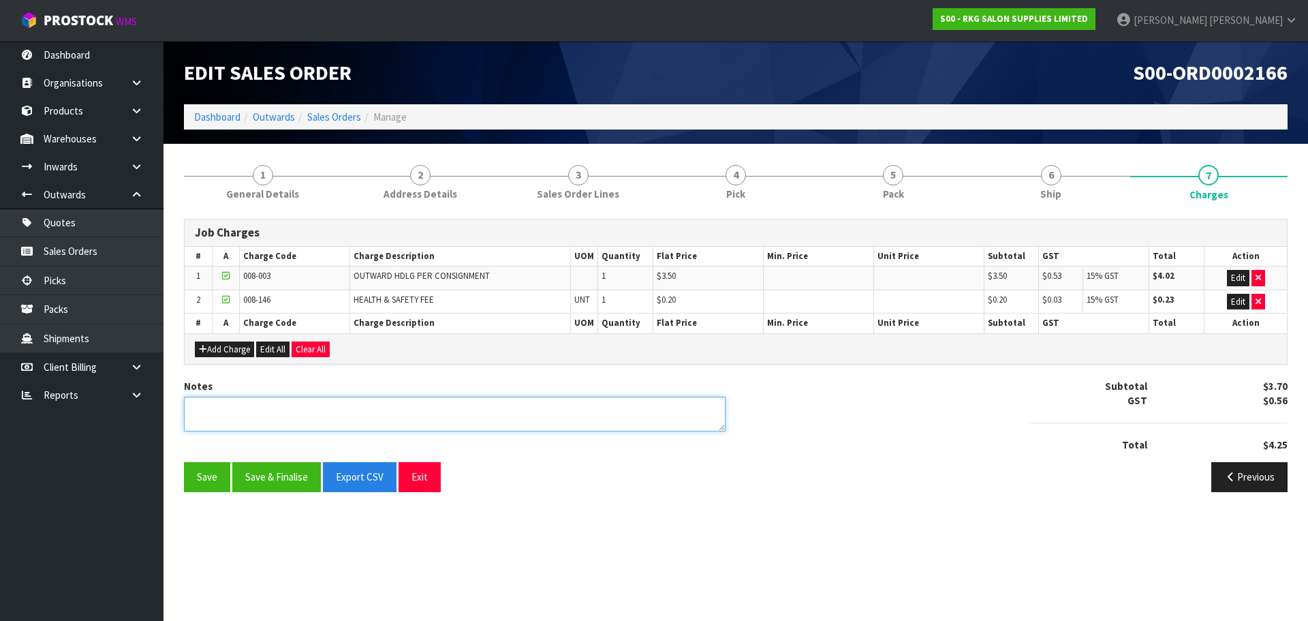
click at [298, 418] on textarea at bounding box center [455, 414] width 542 height 35
type textarea "PICKED BY MARIE"
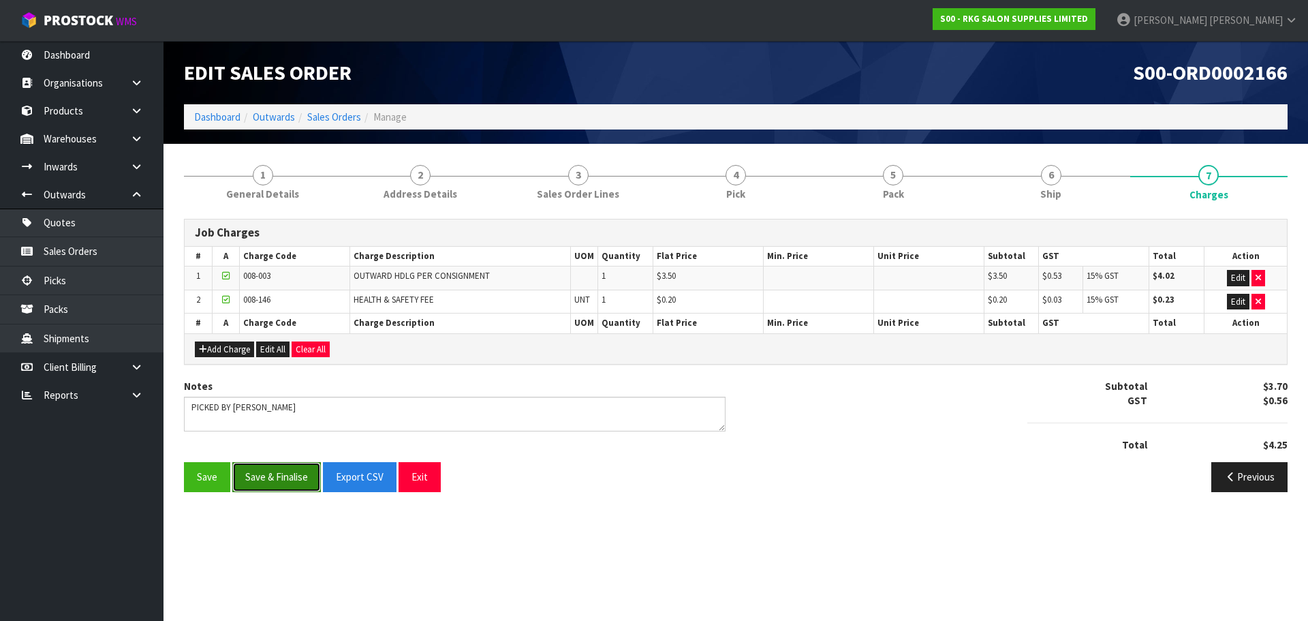
click at [291, 476] on button "Save & Finalise" at bounding box center [276, 476] width 89 height 29
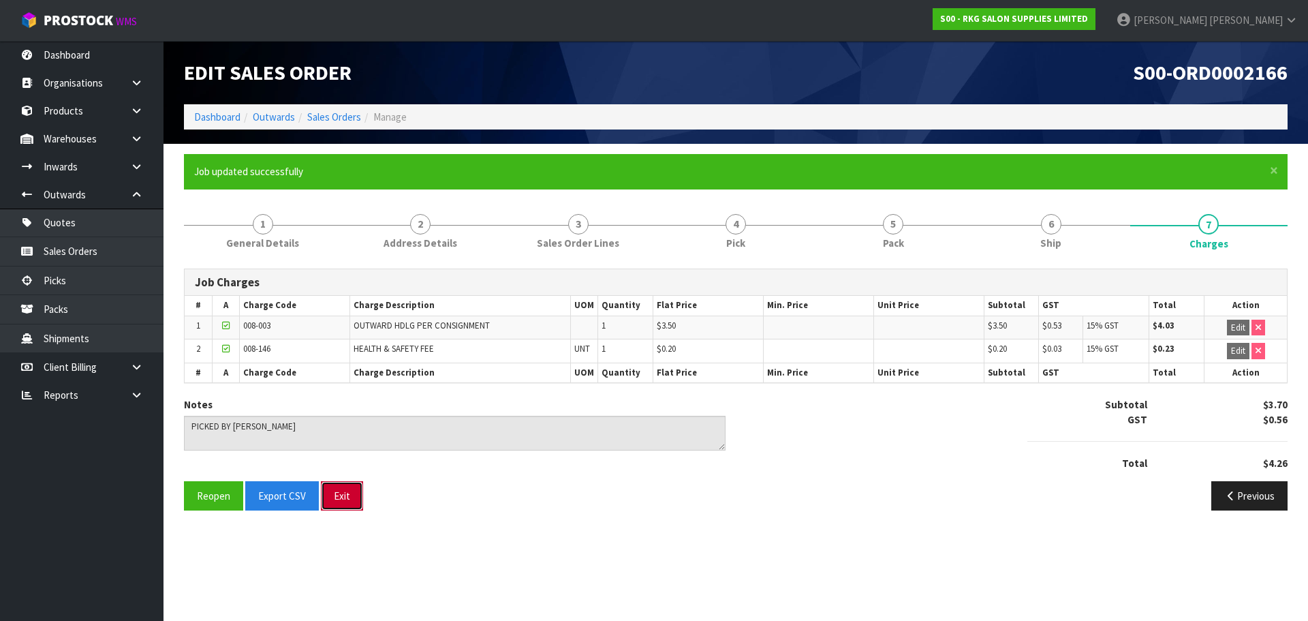
click at [344, 501] on button "Exit" at bounding box center [342, 495] width 42 height 29
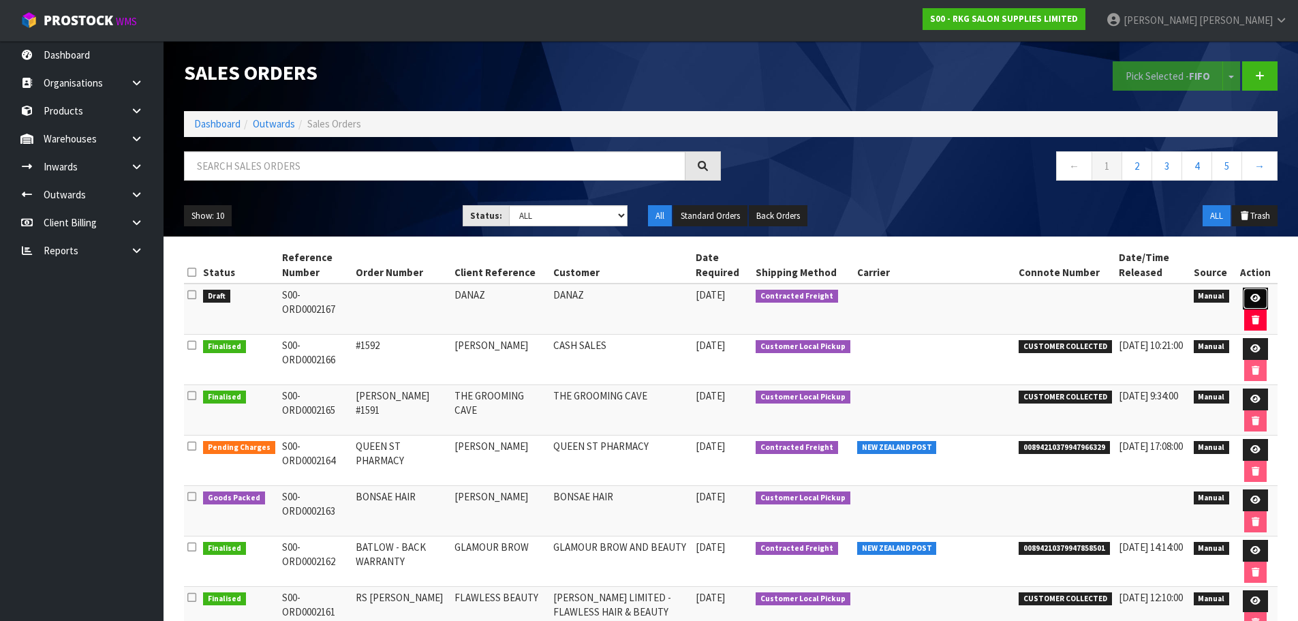
click at [1251, 297] on icon at bounding box center [1255, 298] width 10 height 9
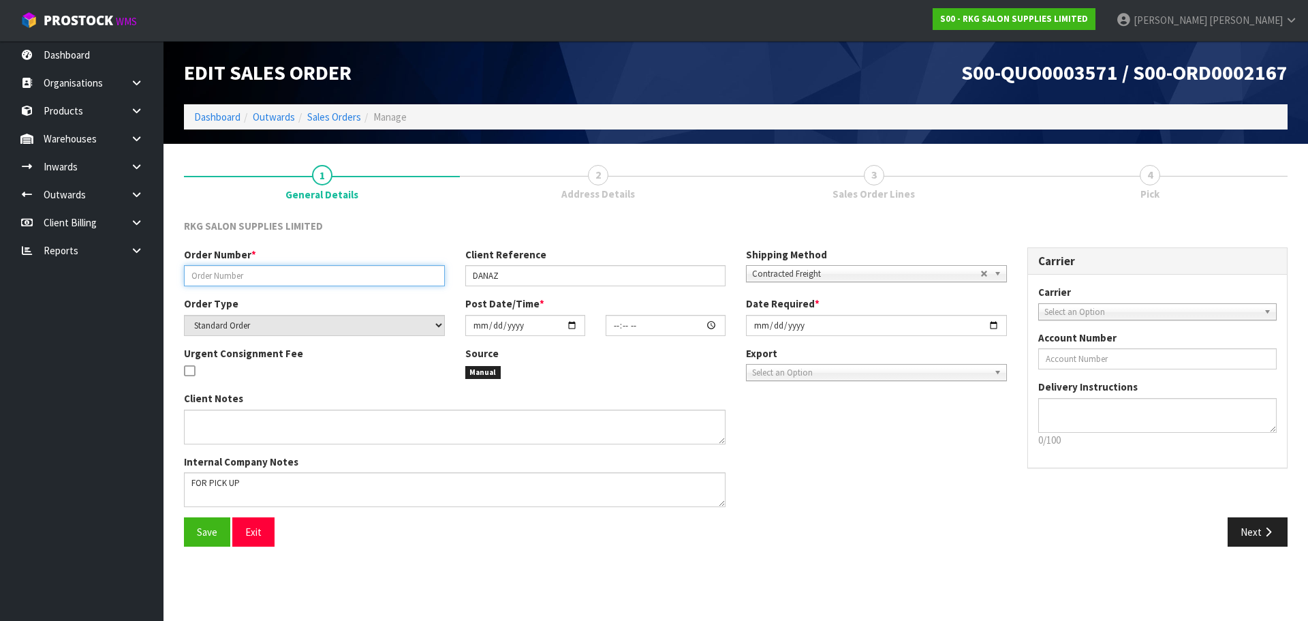
click at [242, 279] on input "text" at bounding box center [314, 275] width 261 height 21
type input "B"
type input "FOOTREST"
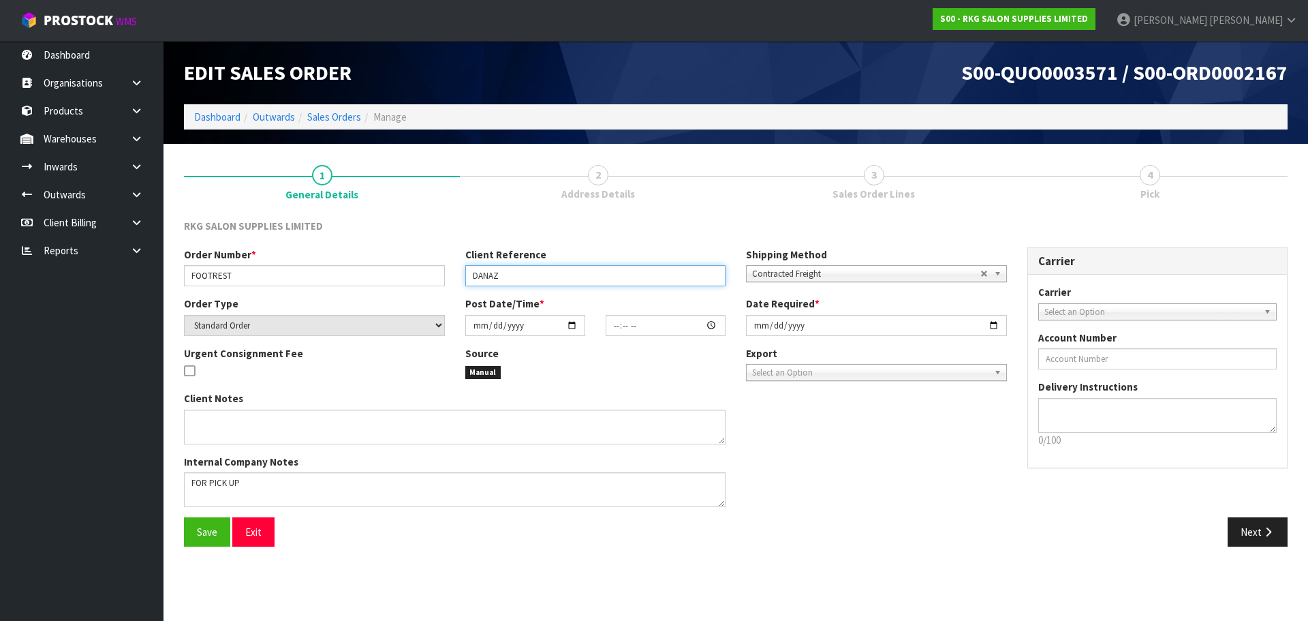
drag, startPoint x: 503, startPoint y: 273, endPoint x: 460, endPoint y: 278, distance: 43.9
click at [460, 278] on div "Client Reference DANAZ" at bounding box center [595, 266] width 281 height 39
type input "BANAZ ALI"
click at [1059, 309] on span "Select an Option" at bounding box center [1151, 312] width 215 height 16
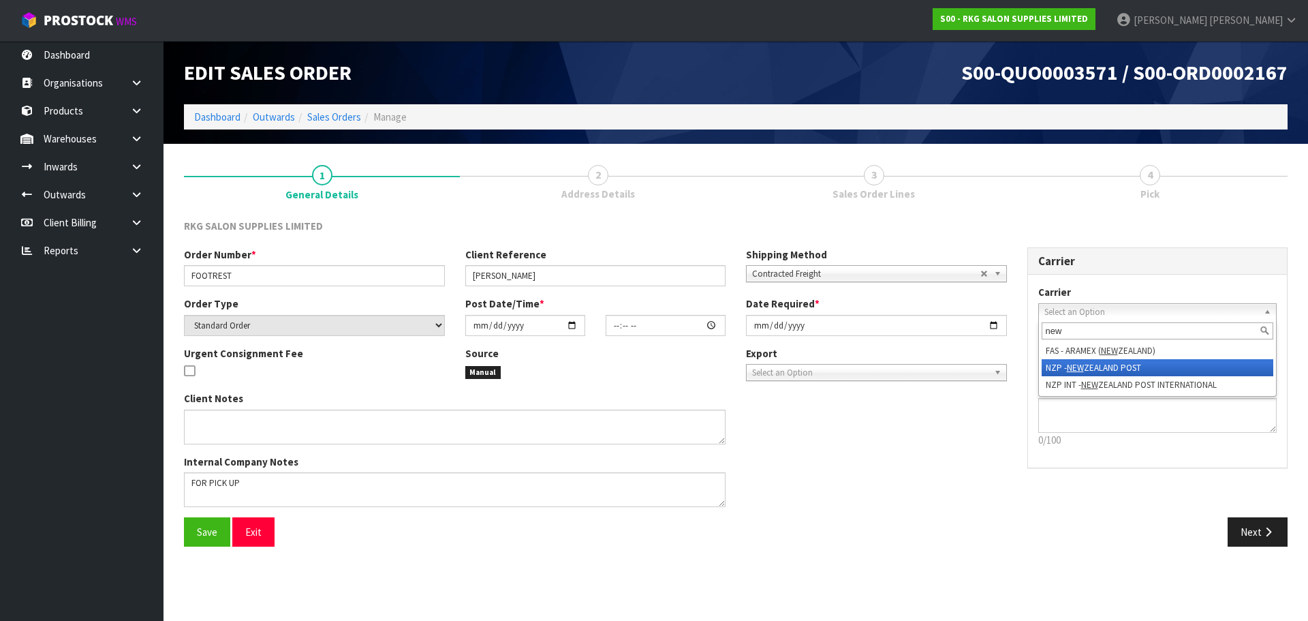
type input "new"
click at [1053, 368] on li "NZP - NEW ZEALAND POST" at bounding box center [1158, 367] width 232 height 17
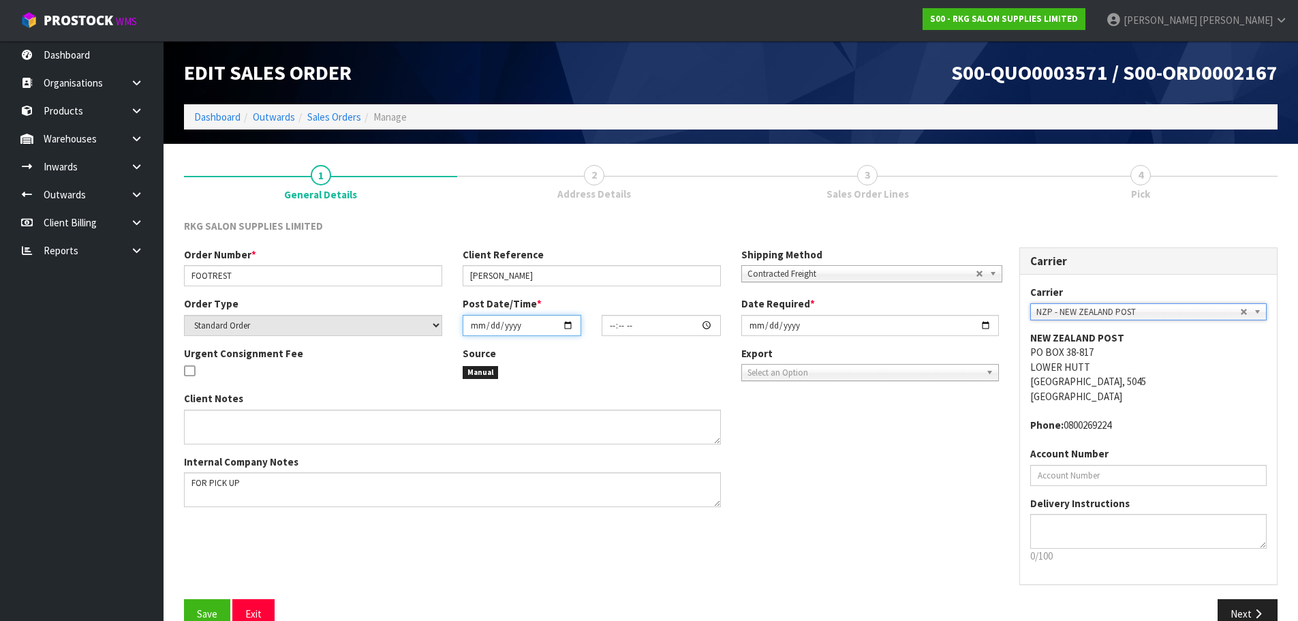
click at [568, 326] on input "date" at bounding box center [522, 325] width 119 height 21
type input "2025-09-10"
type input "00:00:00.000"
type input "2025-09-10"
click at [984, 328] on input "2025-09-08" at bounding box center [870, 325] width 258 height 21
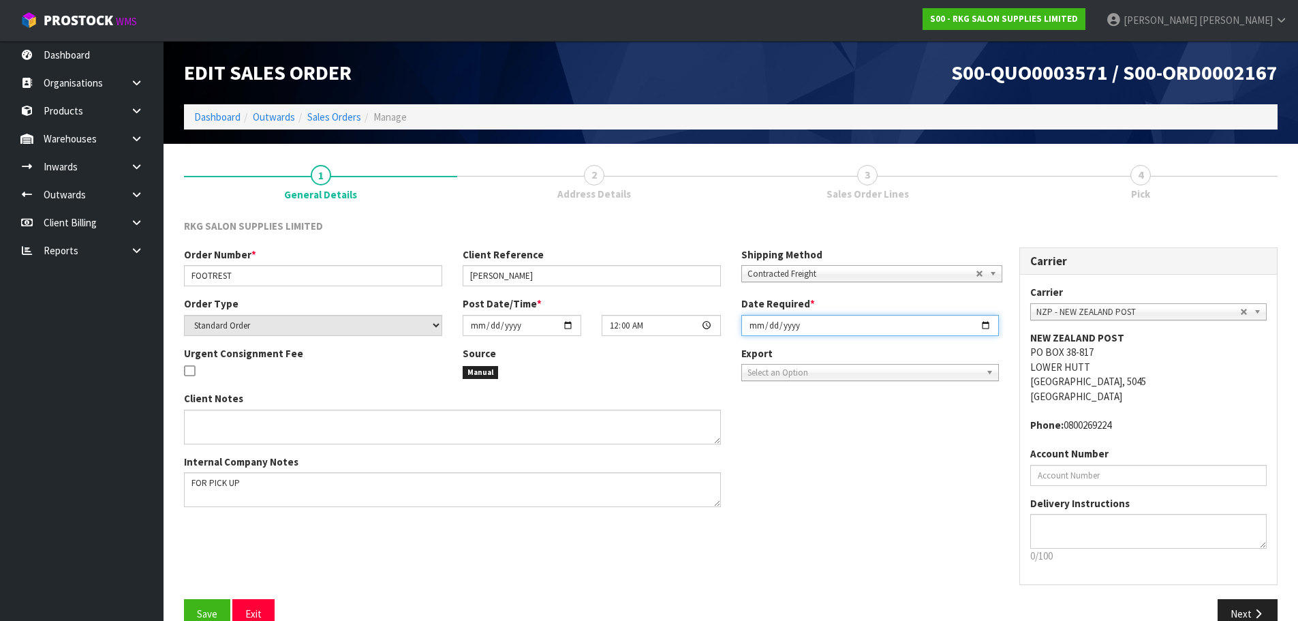
type input "2025-09-10"
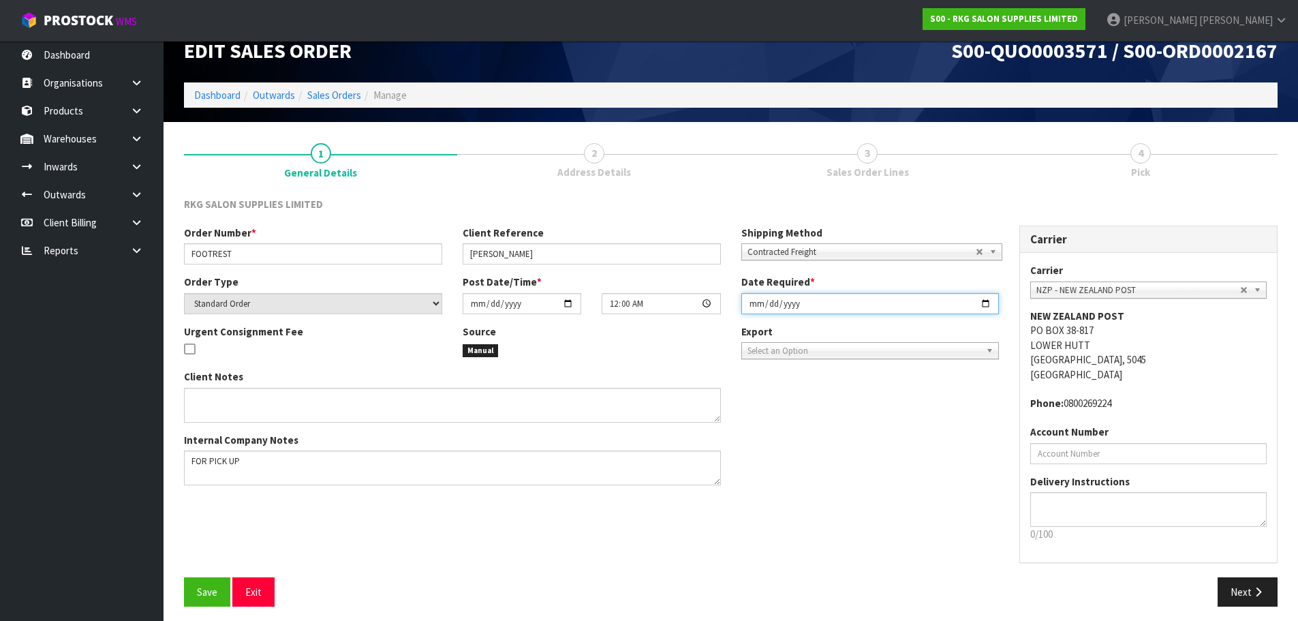
scroll to position [28, 0]
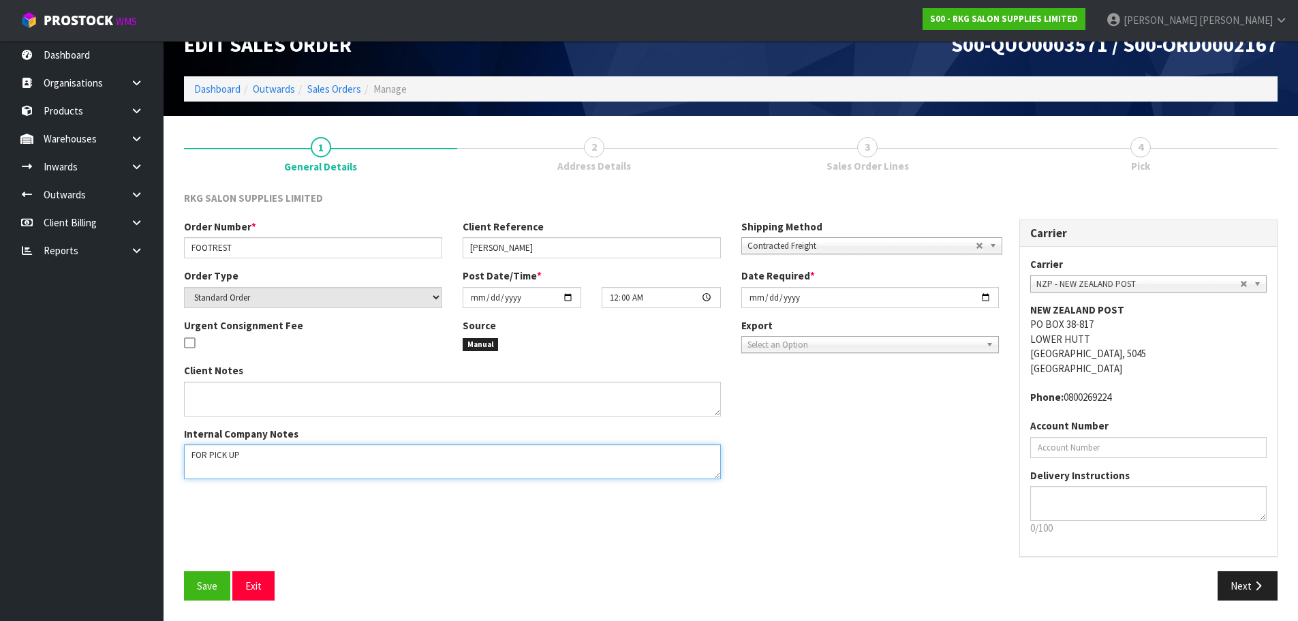
drag, startPoint x: 258, startPoint y: 448, endPoint x: 179, endPoint y: 462, distance: 80.2
click at [179, 462] on div "Client Notes Internal Company Notes" at bounding box center [452, 426] width 557 height 126
click at [203, 585] on span "Save" at bounding box center [207, 585] width 20 height 13
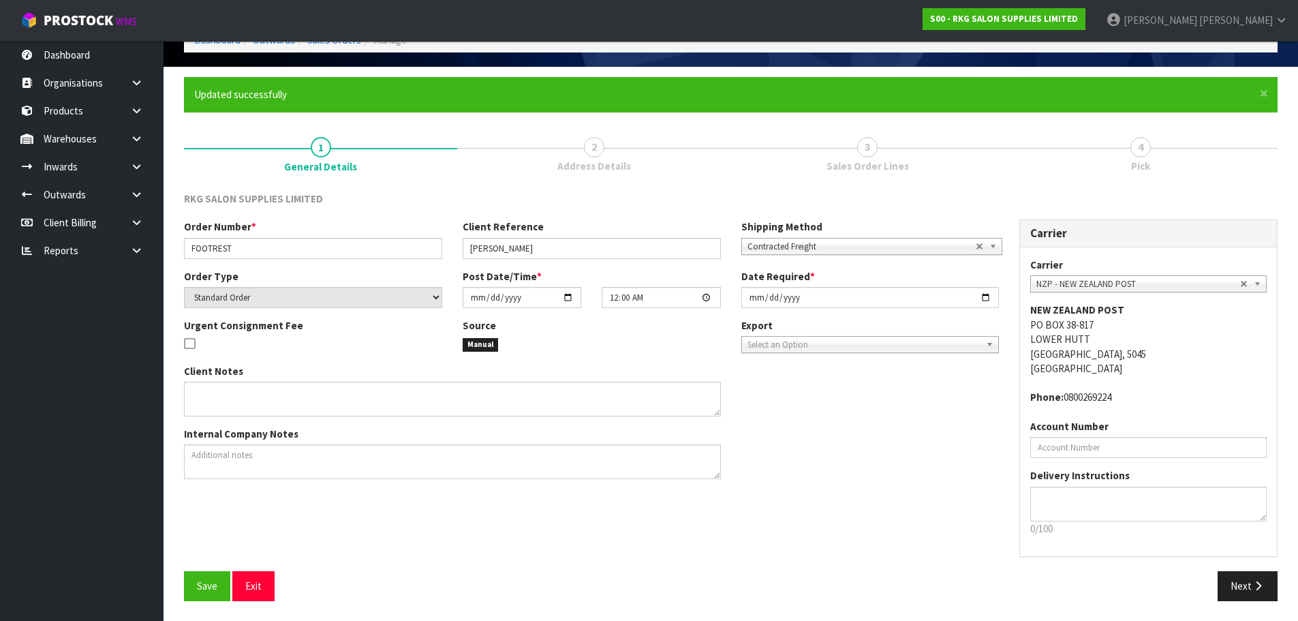
scroll to position [78, 0]
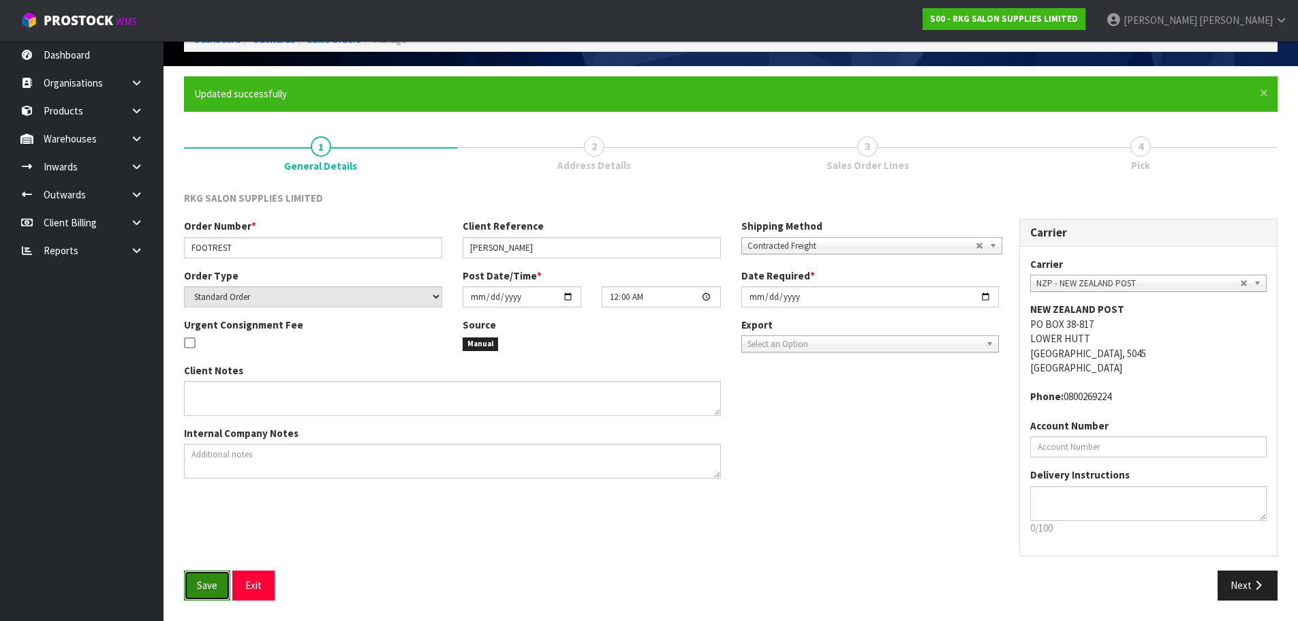
click at [212, 582] on span "Save" at bounding box center [207, 584] width 20 height 13
click at [1249, 582] on button "Next" at bounding box center [1248, 584] width 60 height 29
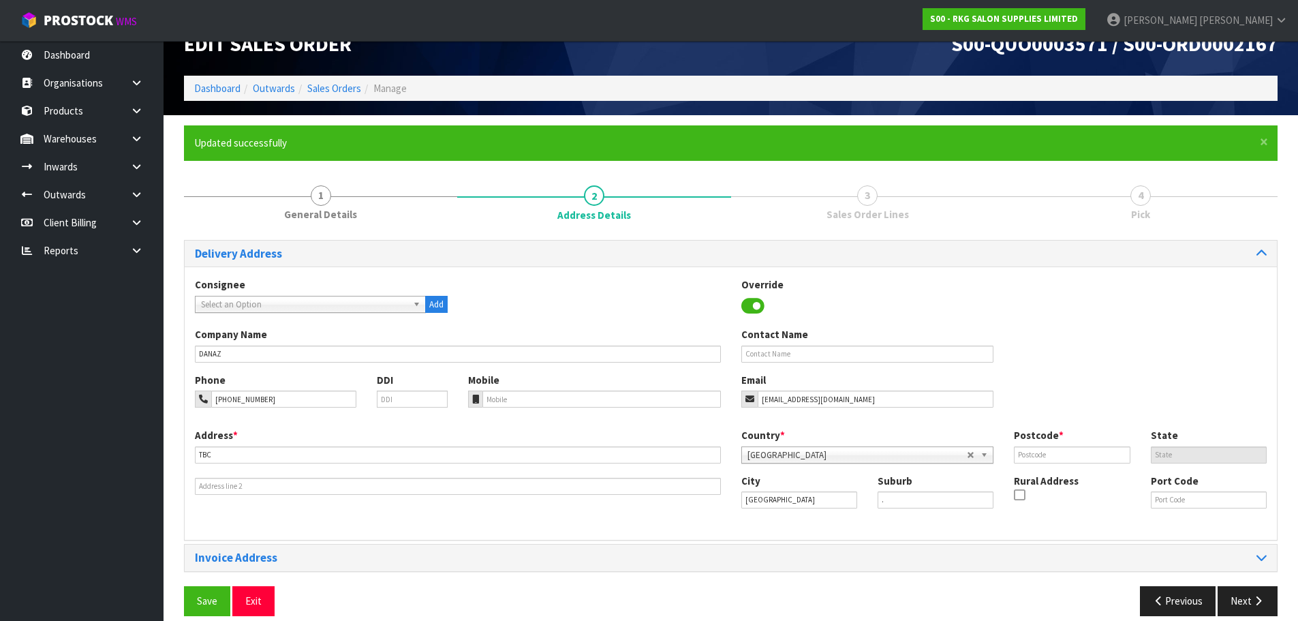
scroll to position [44, 0]
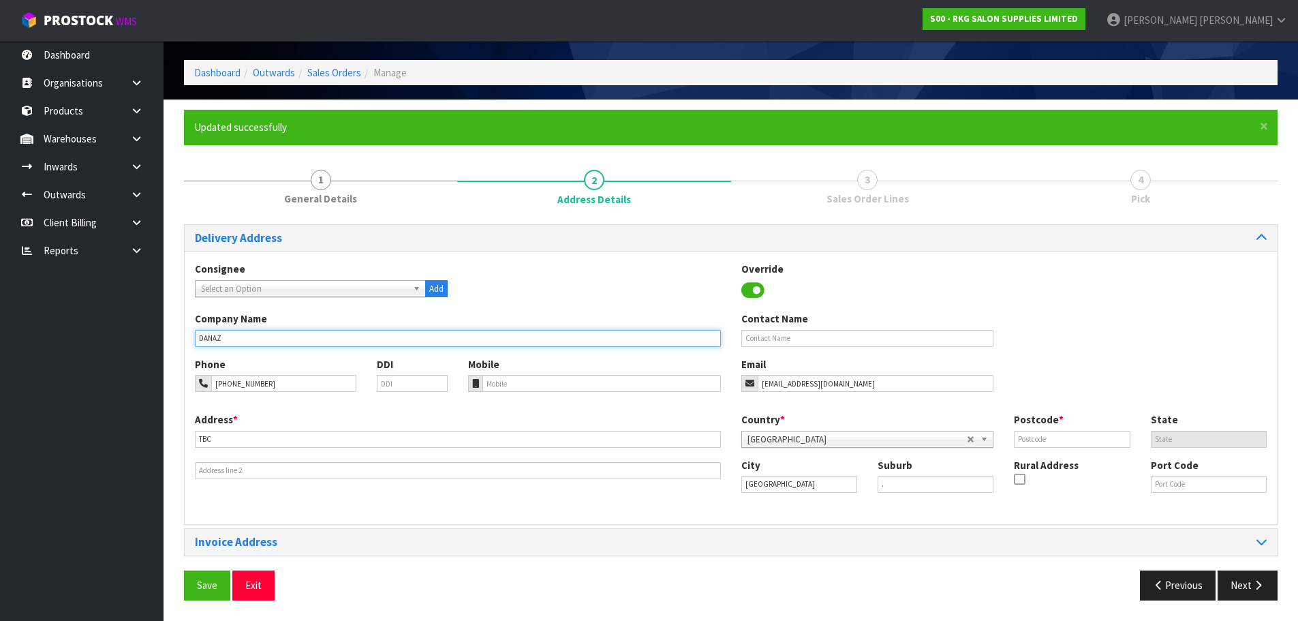
drag, startPoint x: 240, startPoint y: 339, endPoint x: 178, endPoint y: 341, distance: 62.0
click at [178, 341] on div "× Close Updated successfully 1 General Details 2 Address Details 3 Sales Order …" at bounding box center [731, 360] width 1114 height 500
type input "BANAZ ALI"
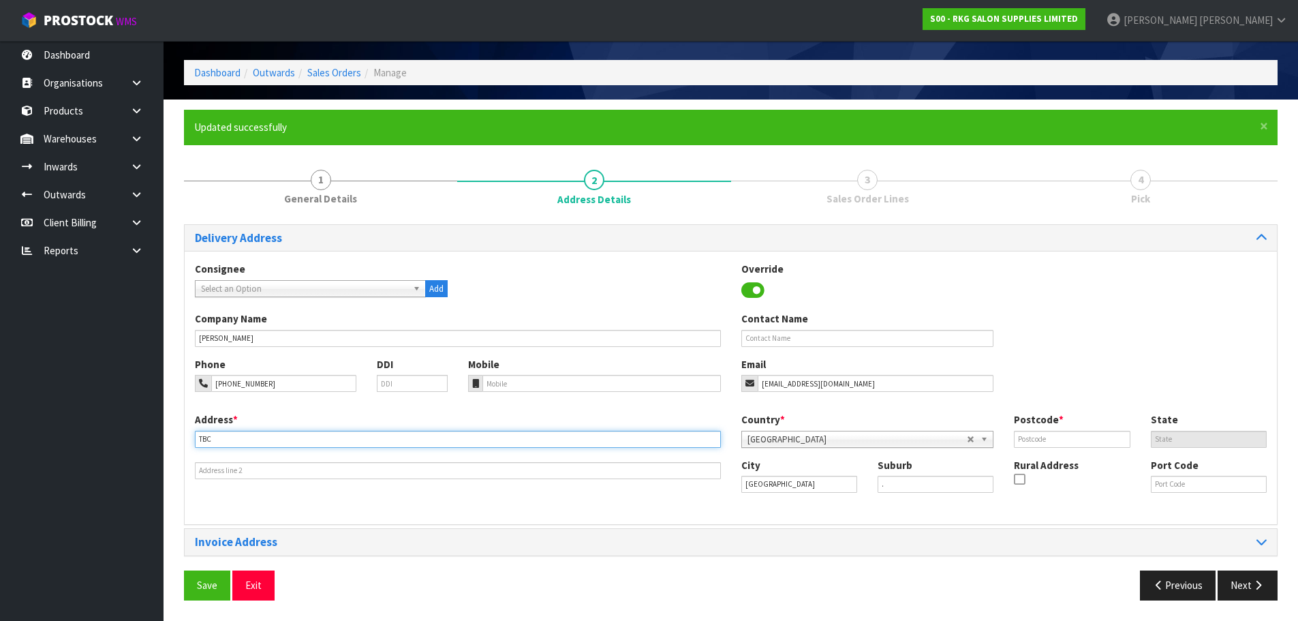
drag, startPoint x: 236, startPoint y: 435, endPoint x: 191, endPoint y: 436, distance: 45.7
click at [191, 436] on div "Address * TBC This address line exceeds the recommended limit of 35 characters …" at bounding box center [458, 445] width 546 height 67
click at [218, 437] on input "7 SHREIFF PLACE" at bounding box center [458, 439] width 526 height 17
type input "7 SHERIFF PLACE"
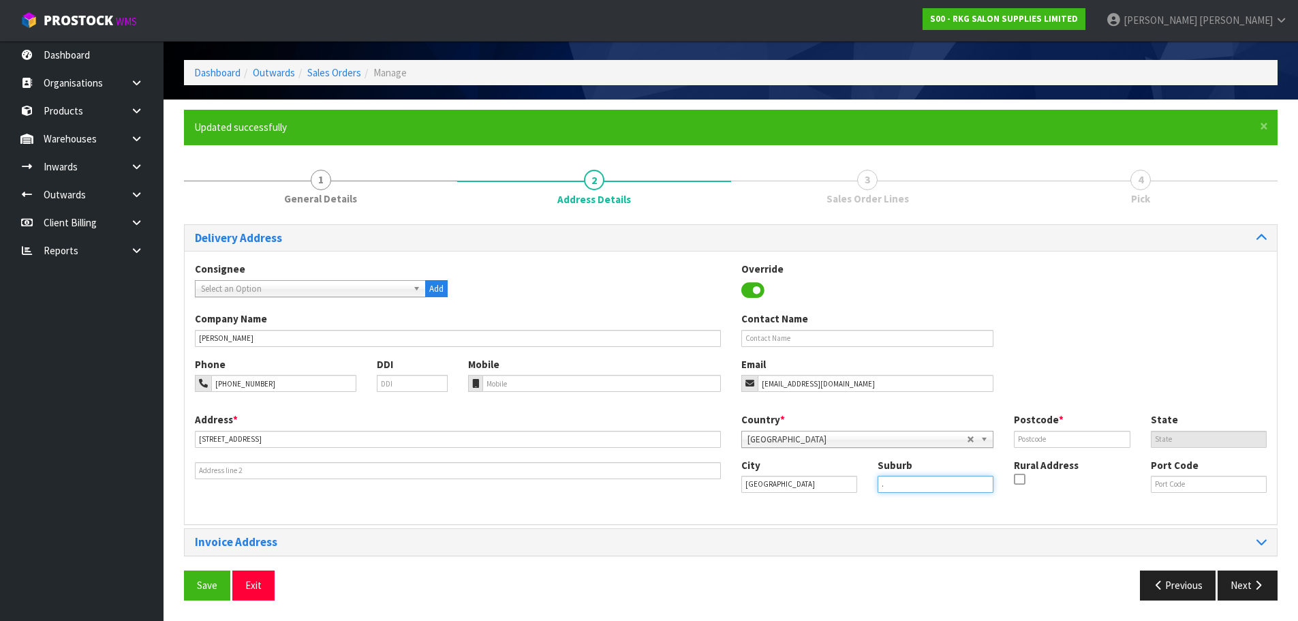
drag, startPoint x: 895, startPoint y: 483, endPoint x: 881, endPoint y: 483, distance: 14.3
click at [881, 483] on input "." at bounding box center [936, 484] width 116 height 17
type input "M"
type input "RANDWICK PARK"
click at [1029, 439] on input "text" at bounding box center [1072, 439] width 116 height 17
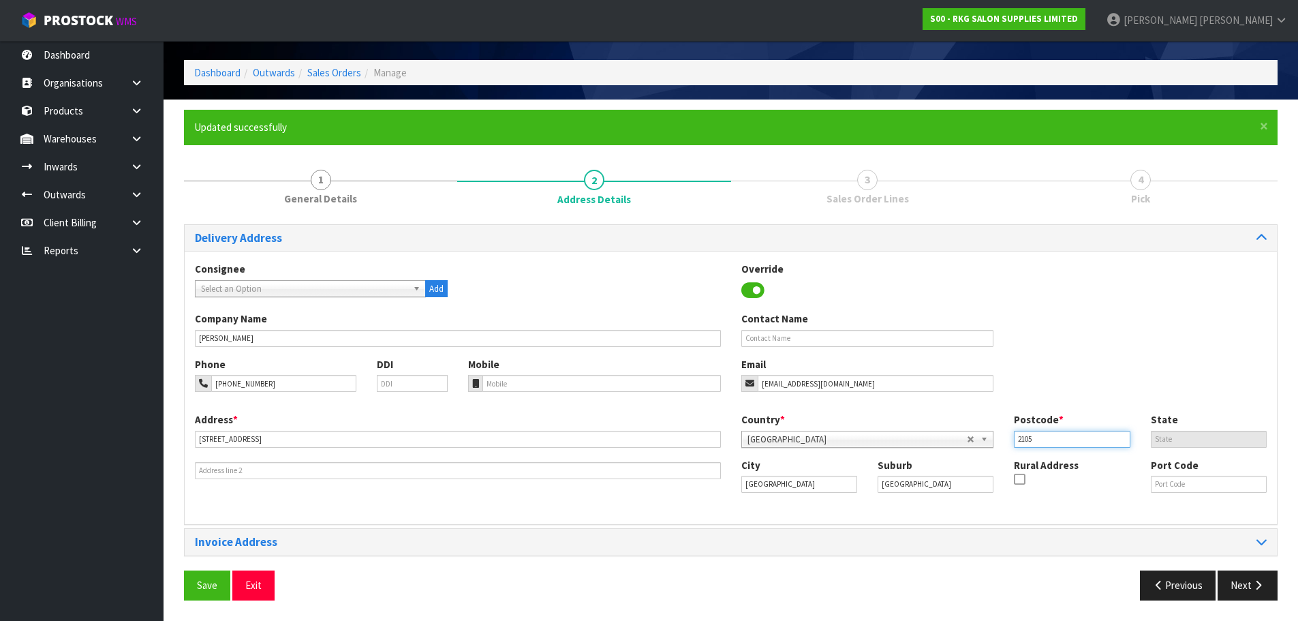
type input "2105"
click at [1044, 384] on div "Phone 021-023-72913 DDI Mobile Email sirwanjuanmiry@hotmail.com" at bounding box center [731, 384] width 1092 height 55
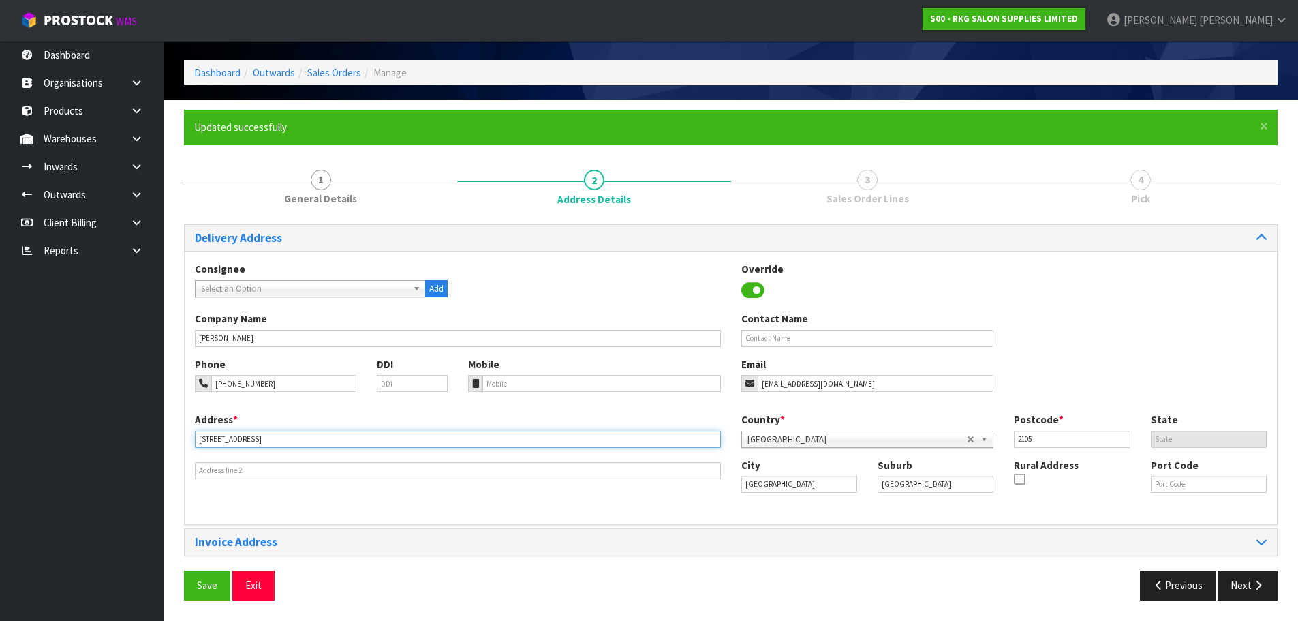
drag, startPoint x: 279, startPoint y: 433, endPoint x: 193, endPoint y: 448, distance: 87.1
click at [193, 448] on div "Address * 7 SHERIFF PLACE This address line exceeds the recommended limit of 35…" at bounding box center [458, 445] width 546 height 67
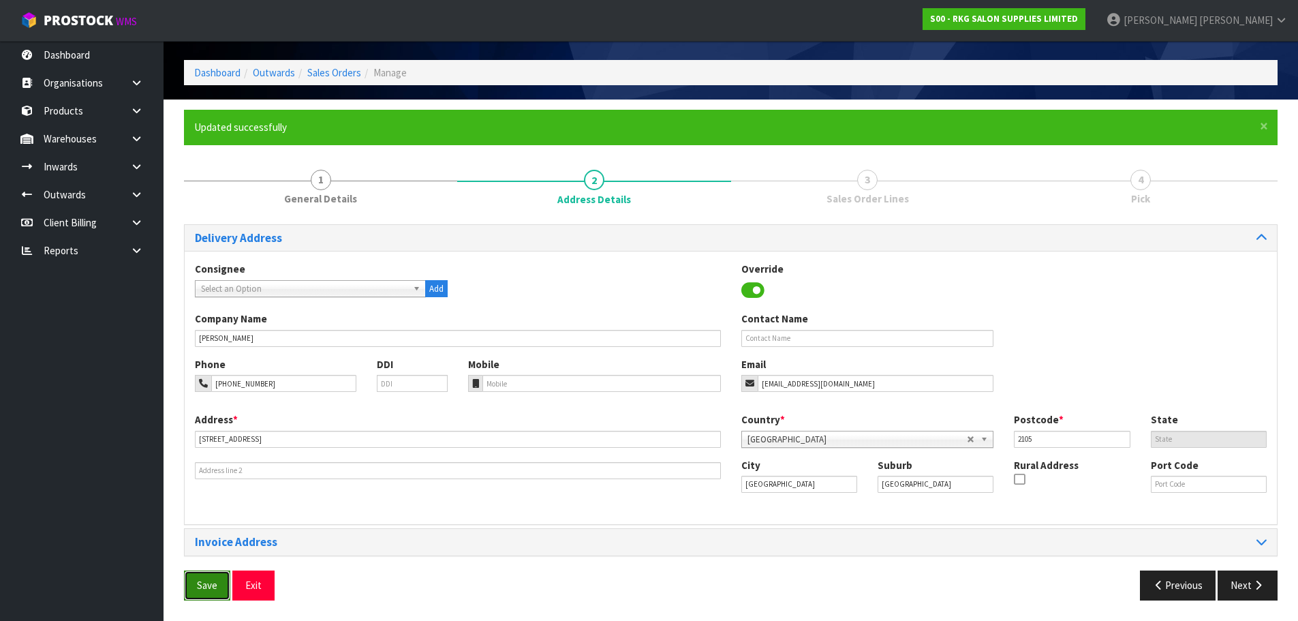
click at [217, 586] on span "Save" at bounding box center [207, 584] width 20 height 13
drag, startPoint x: 1235, startPoint y: 583, endPoint x: 1098, endPoint y: 546, distance: 142.6
click at [1237, 583] on button "Next" at bounding box center [1248, 584] width 60 height 29
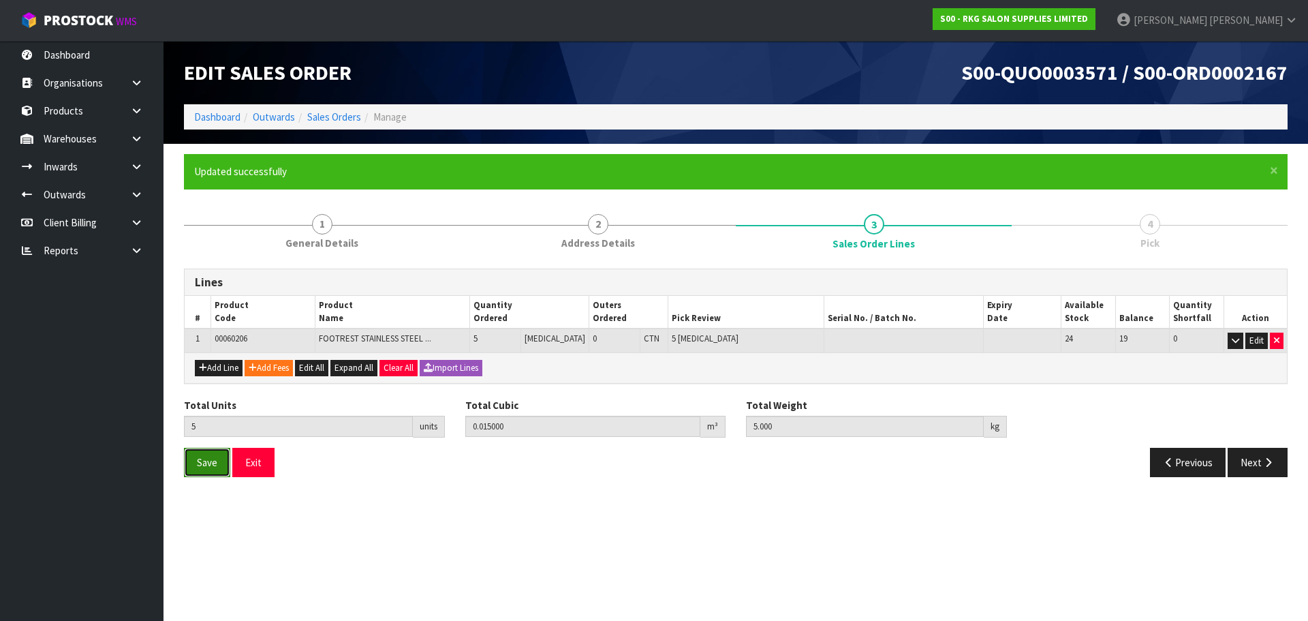
click at [216, 469] on button "Save" at bounding box center [207, 462] width 46 height 29
click at [1255, 463] on button "Next" at bounding box center [1258, 462] width 60 height 29
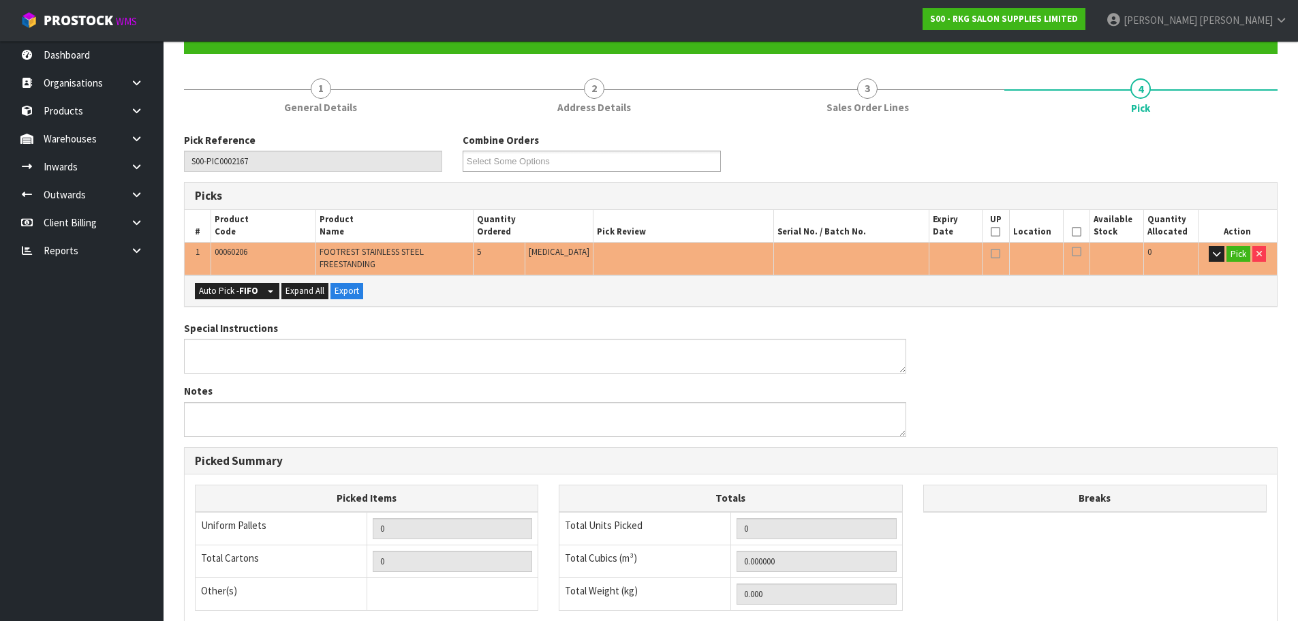
scroll to position [136, 0]
click at [1241, 250] on button "Pick" at bounding box center [1238, 253] width 24 height 16
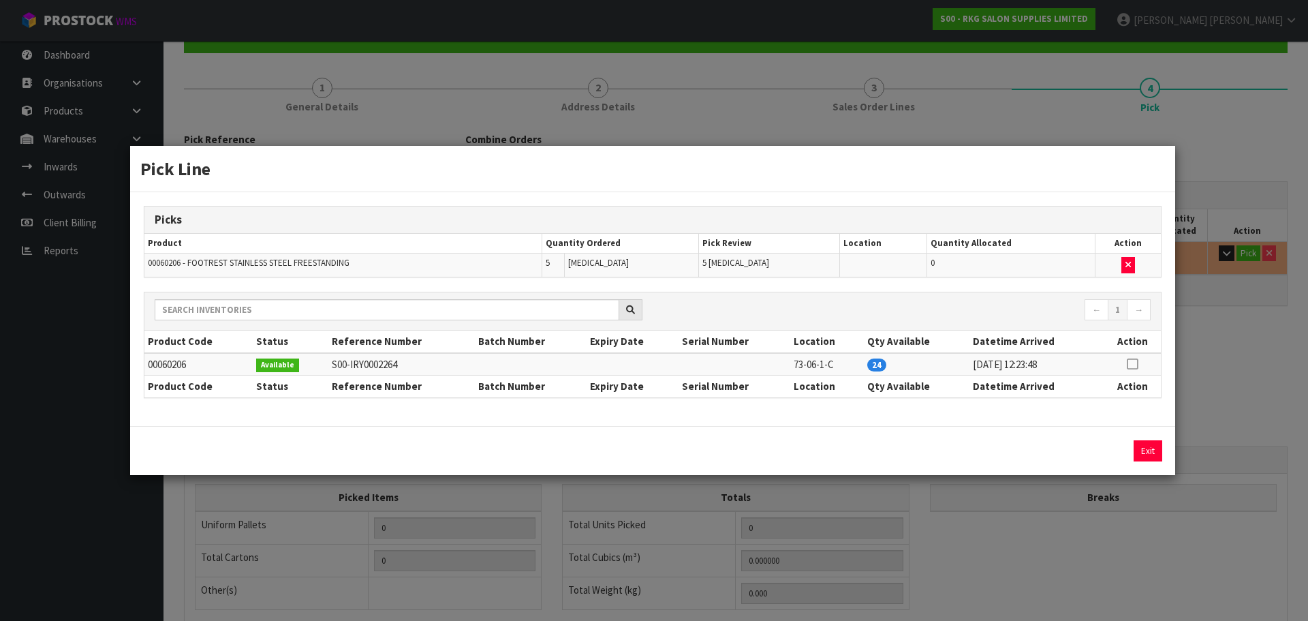
click at [1132, 364] on icon at bounding box center [1132, 364] width 11 height 1
click at [1093, 452] on button "Assign Pick" at bounding box center [1102, 450] width 56 height 21
type input "Piece x 5"
type input "5"
type input "0.015"
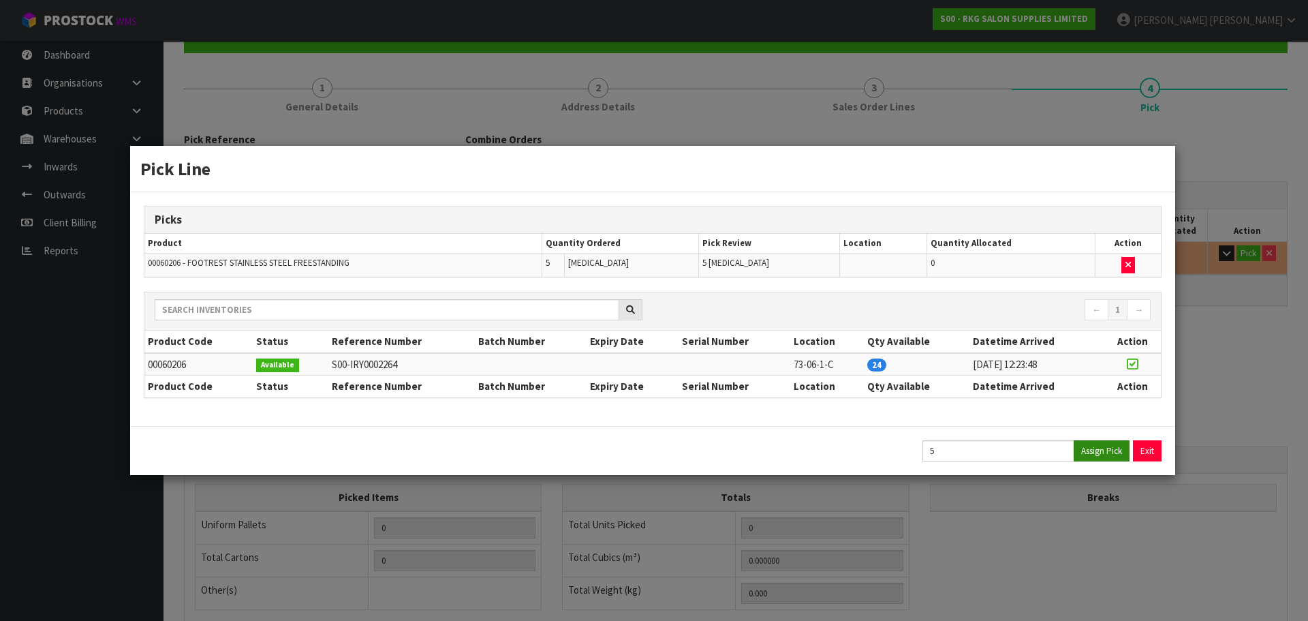
type input "5"
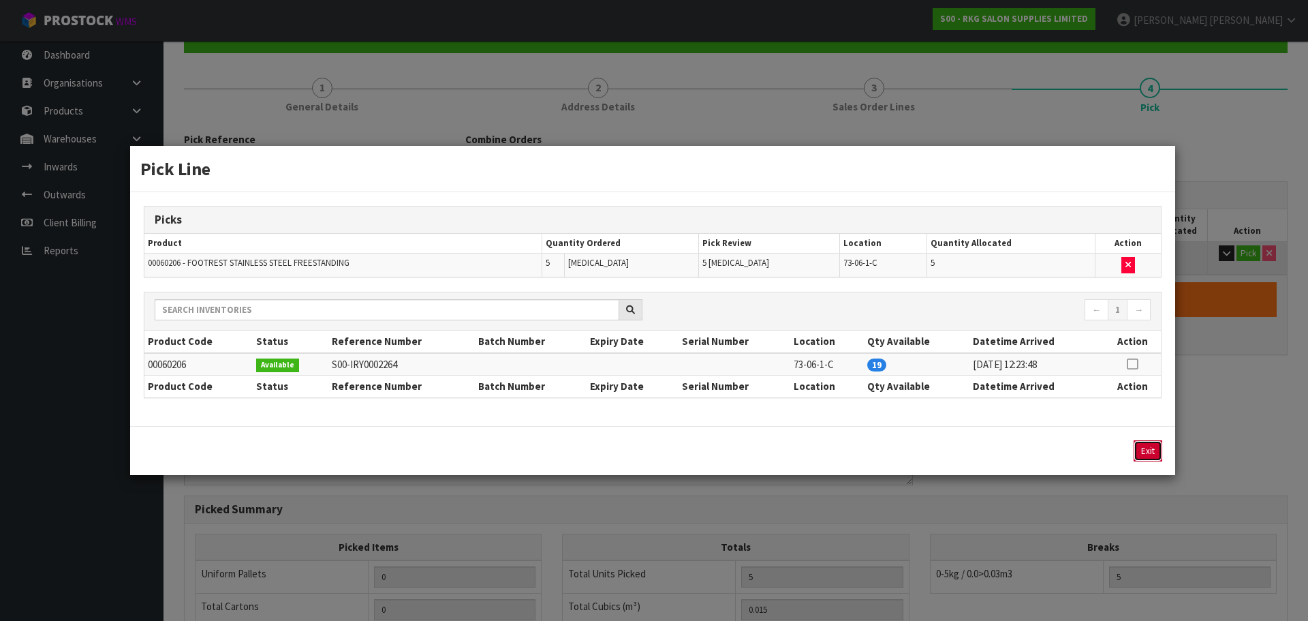
click at [1146, 450] on button "Exit" at bounding box center [1148, 450] width 29 height 21
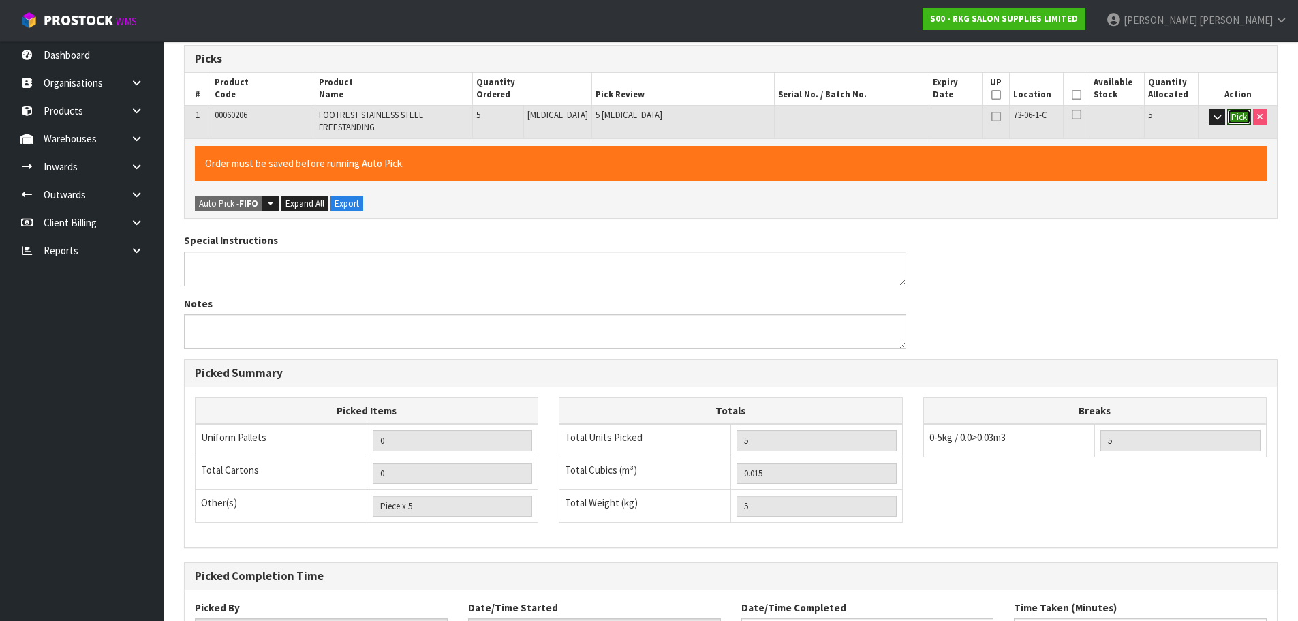
scroll to position [387, 0]
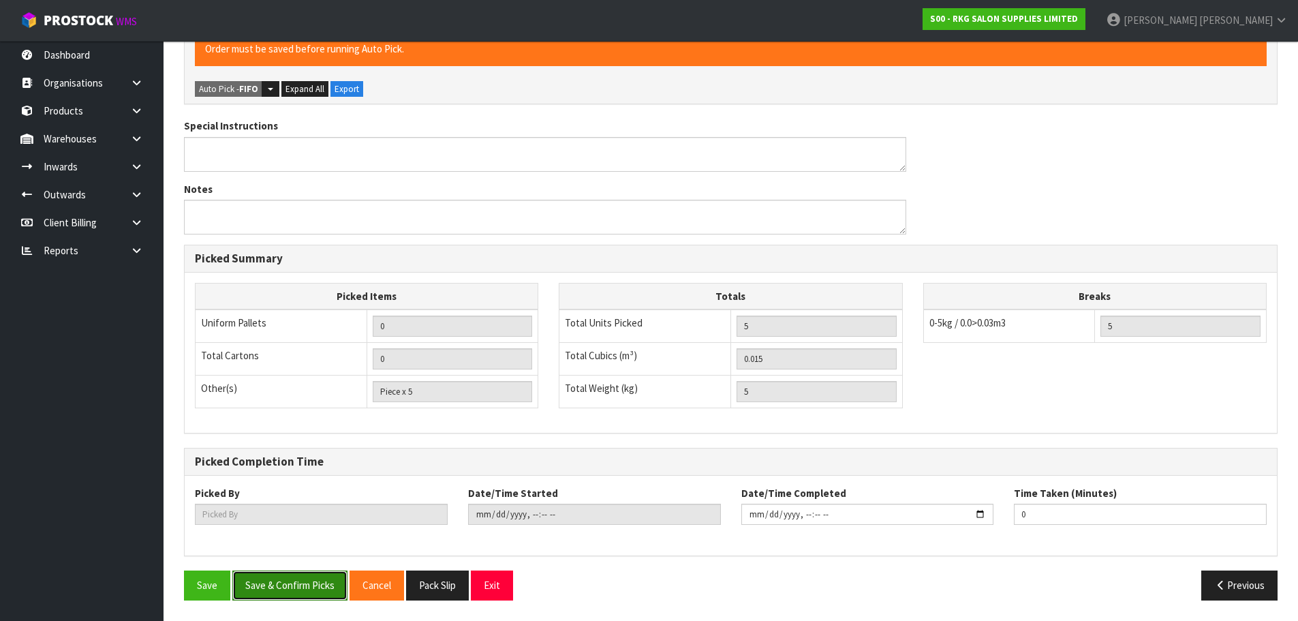
click at [296, 586] on button "Save & Confirm Picks" at bounding box center [289, 584] width 115 height 29
type input "Marie Miranda"
type input "2025-09-10T10:29:55"
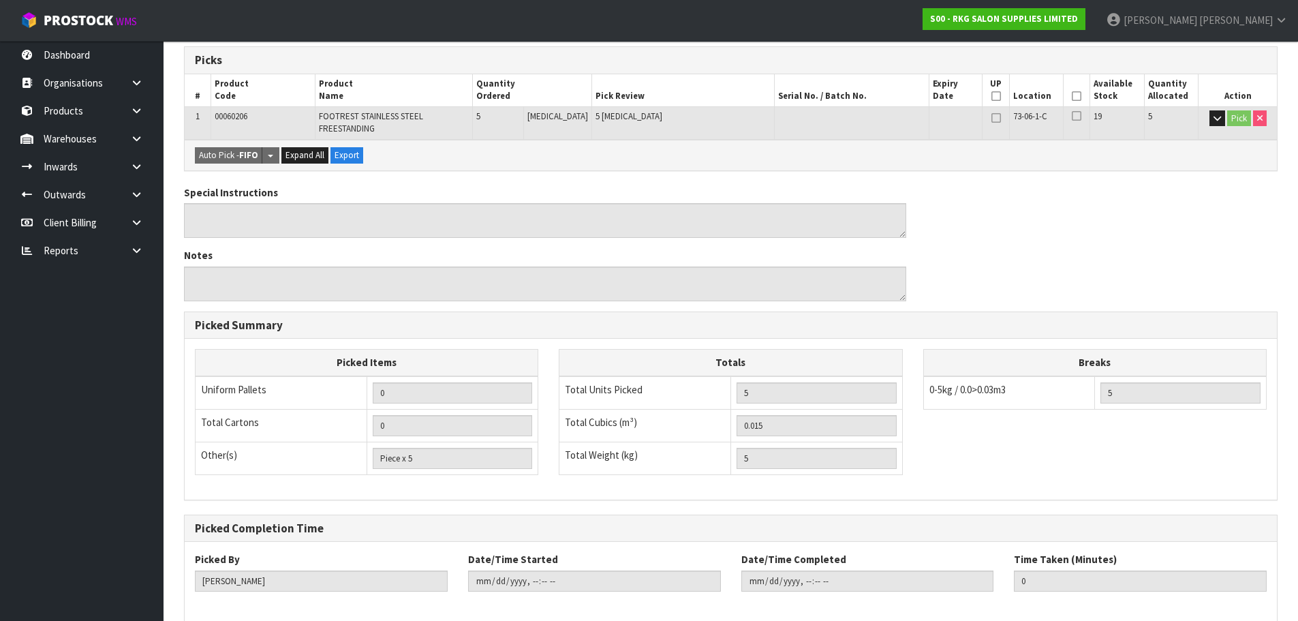
scroll to position [337, 0]
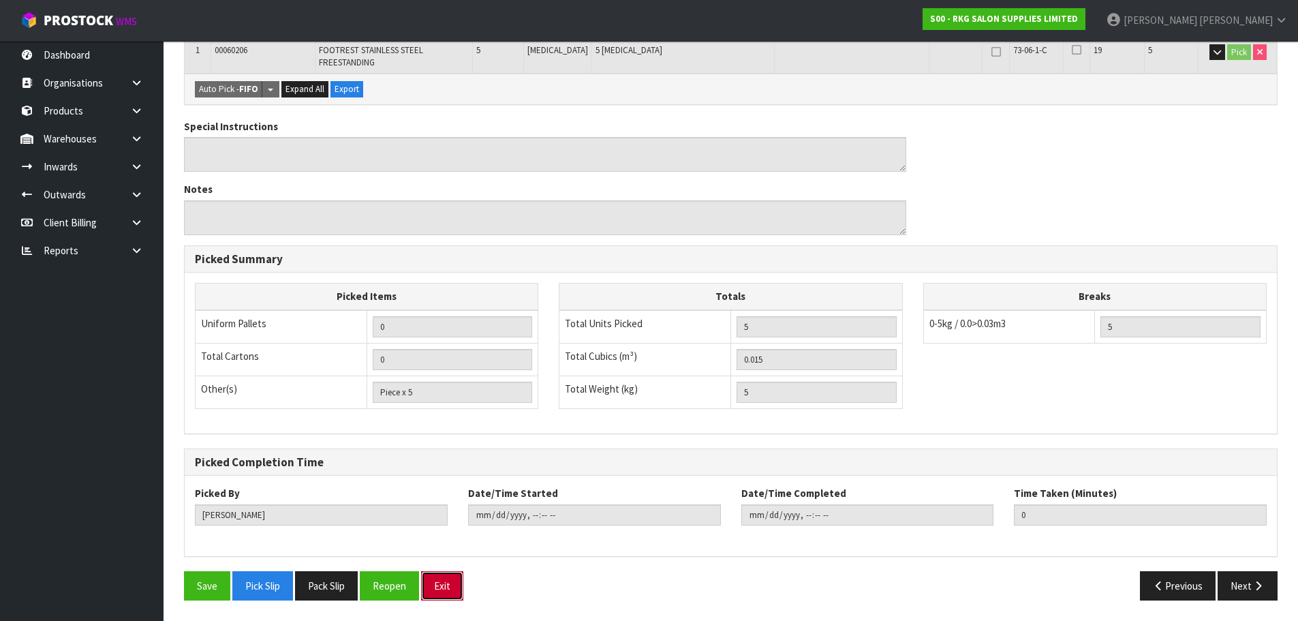
click at [442, 589] on button "Exit" at bounding box center [442, 585] width 42 height 29
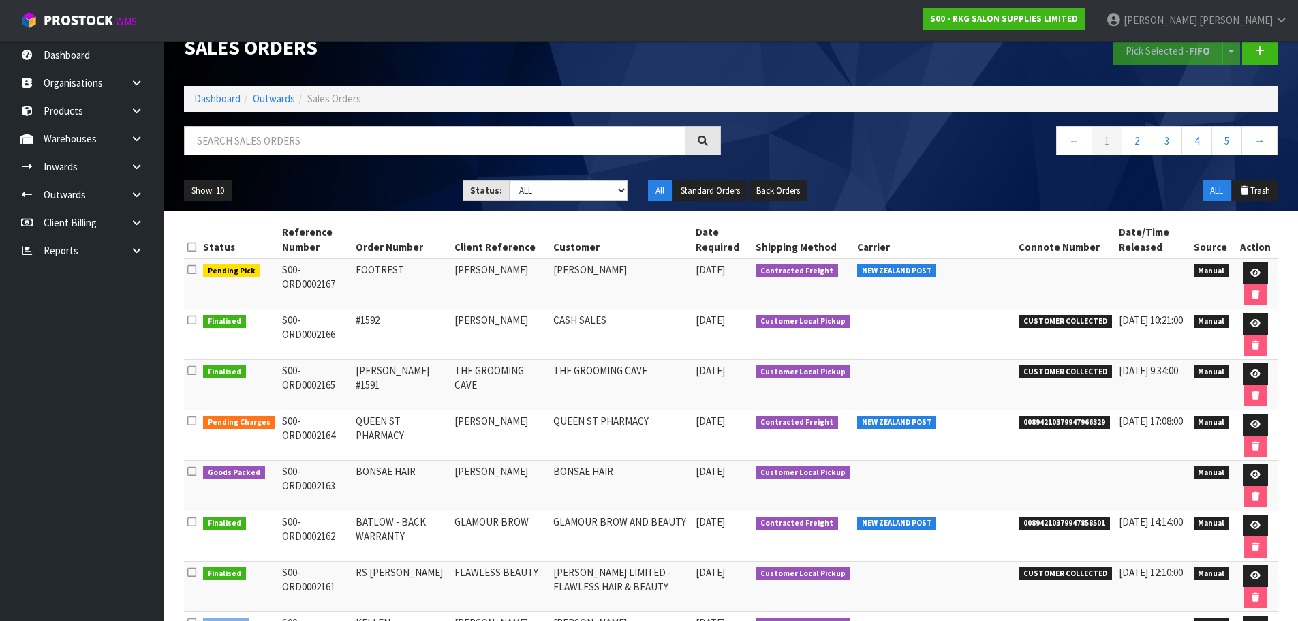
scroll to position [24, 0]
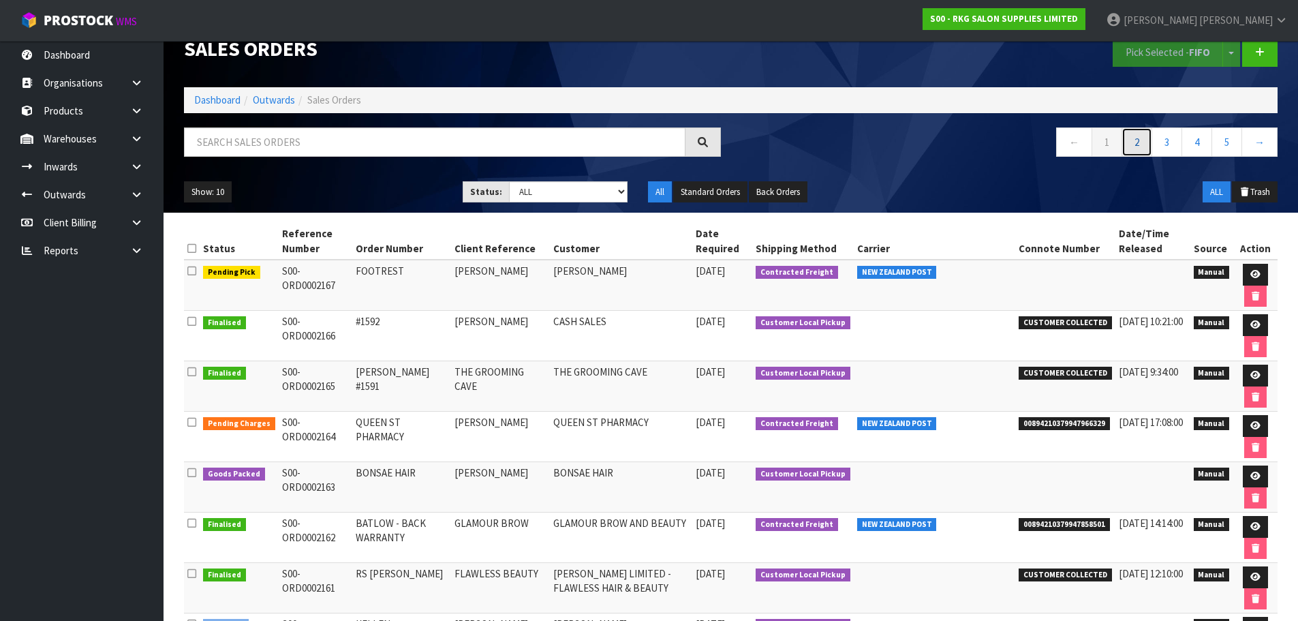
click at [1145, 142] on link "2" at bounding box center [1136, 141] width 31 height 29
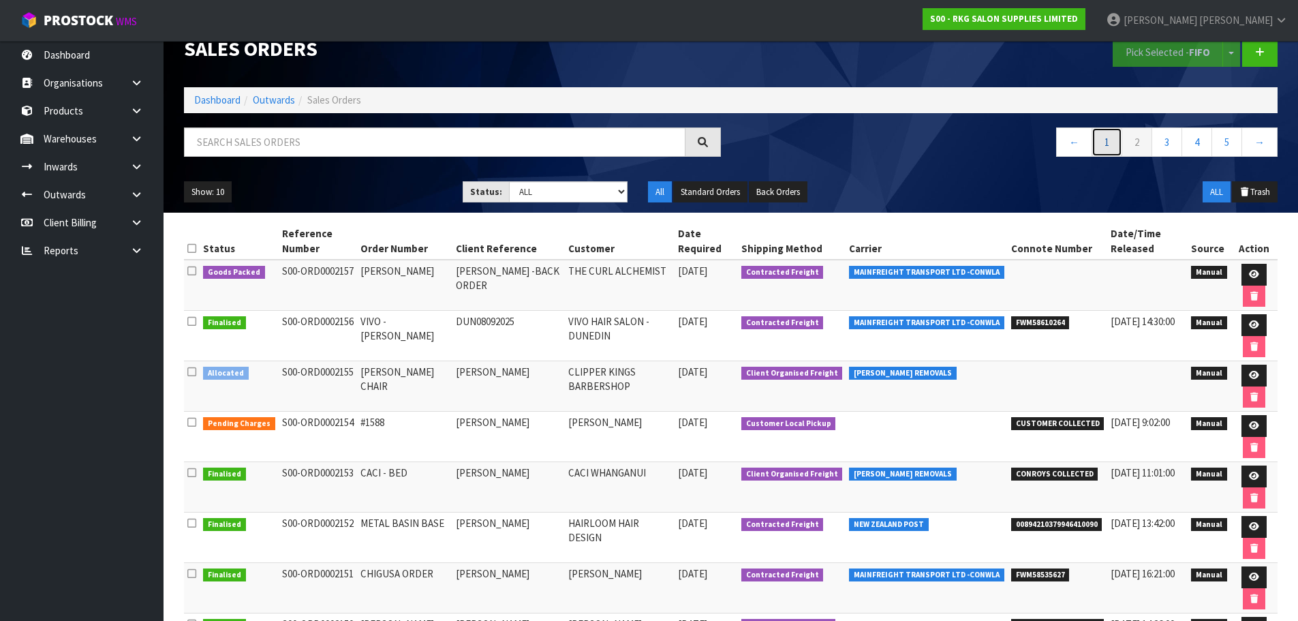
click at [1106, 144] on link "1" at bounding box center [1106, 141] width 31 height 29
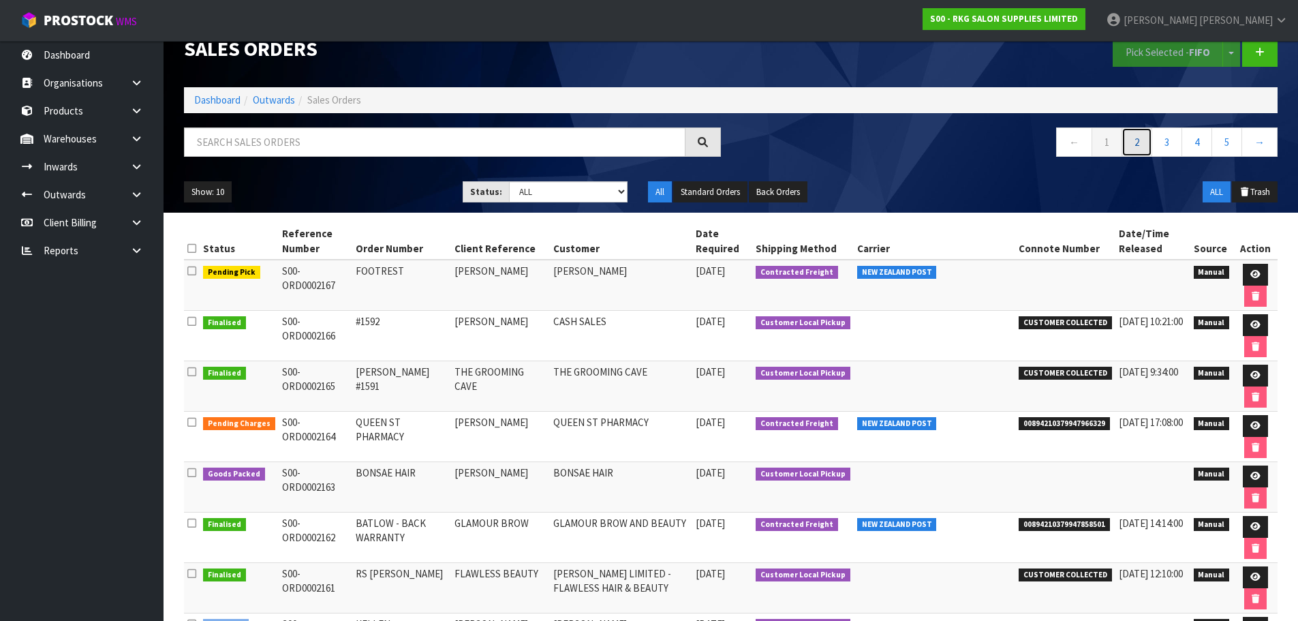
click at [1137, 140] on link "2" at bounding box center [1136, 141] width 31 height 29
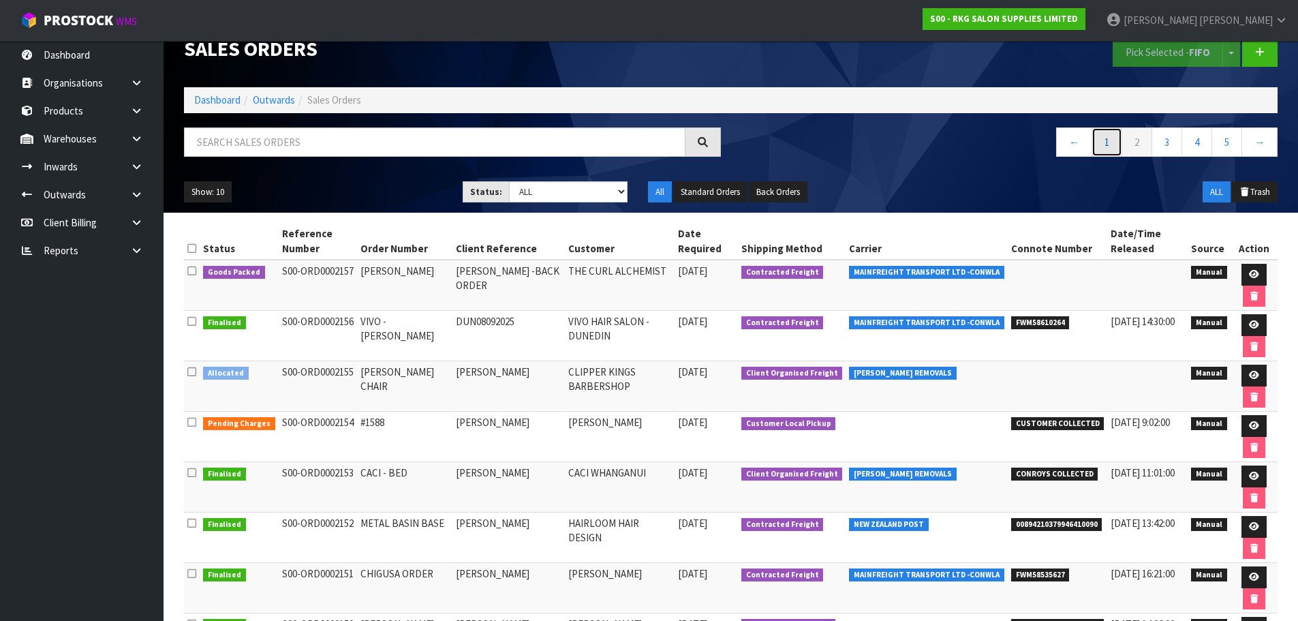
click at [1102, 142] on link "1" at bounding box center [1106, 141] width 31 height 29
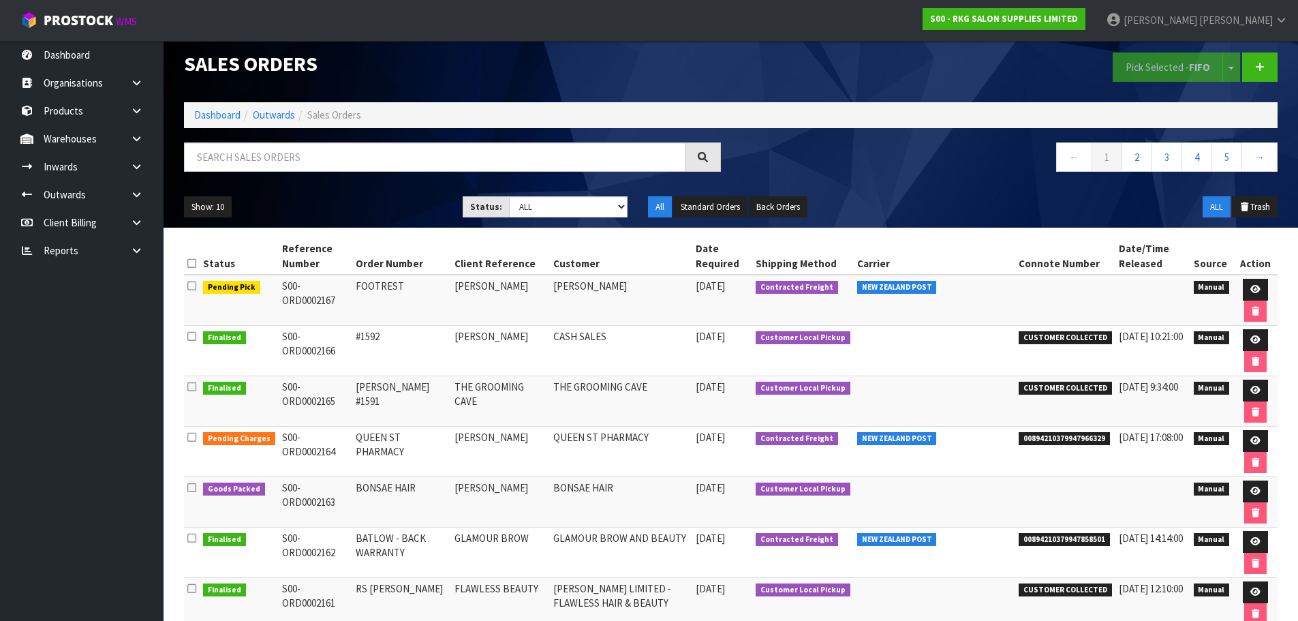
scroll to position [0, 0]
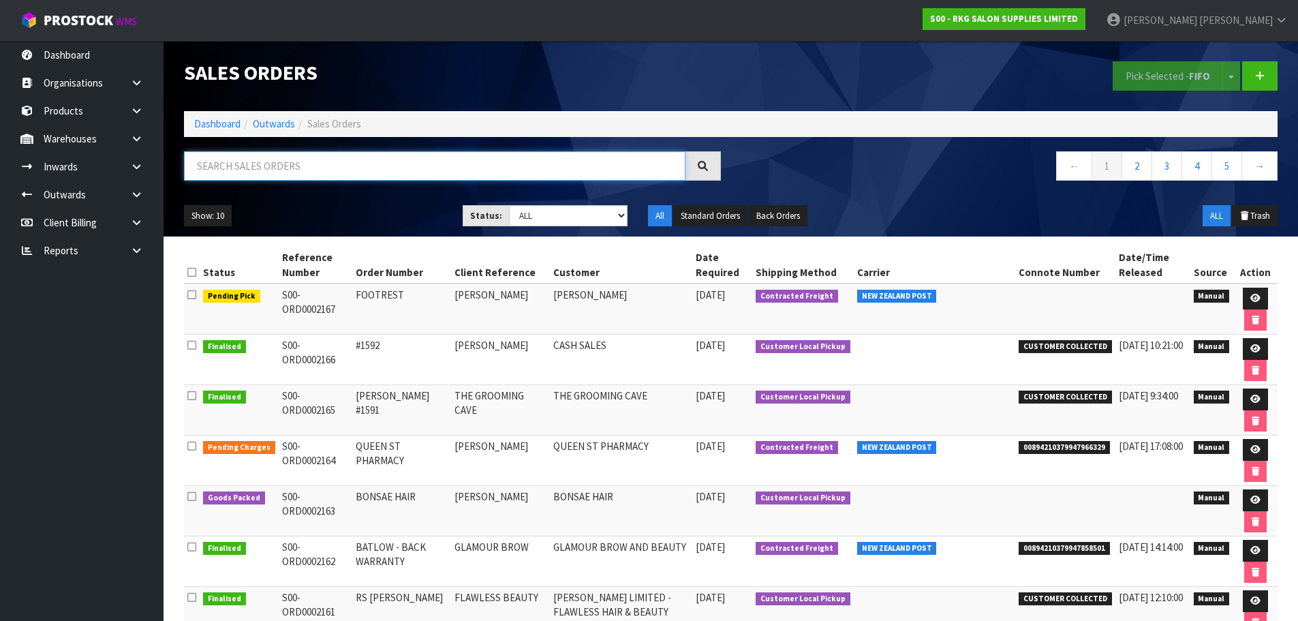
click at [325, 165] on input "text" at bounding box center [434, 165] width 501 height 29
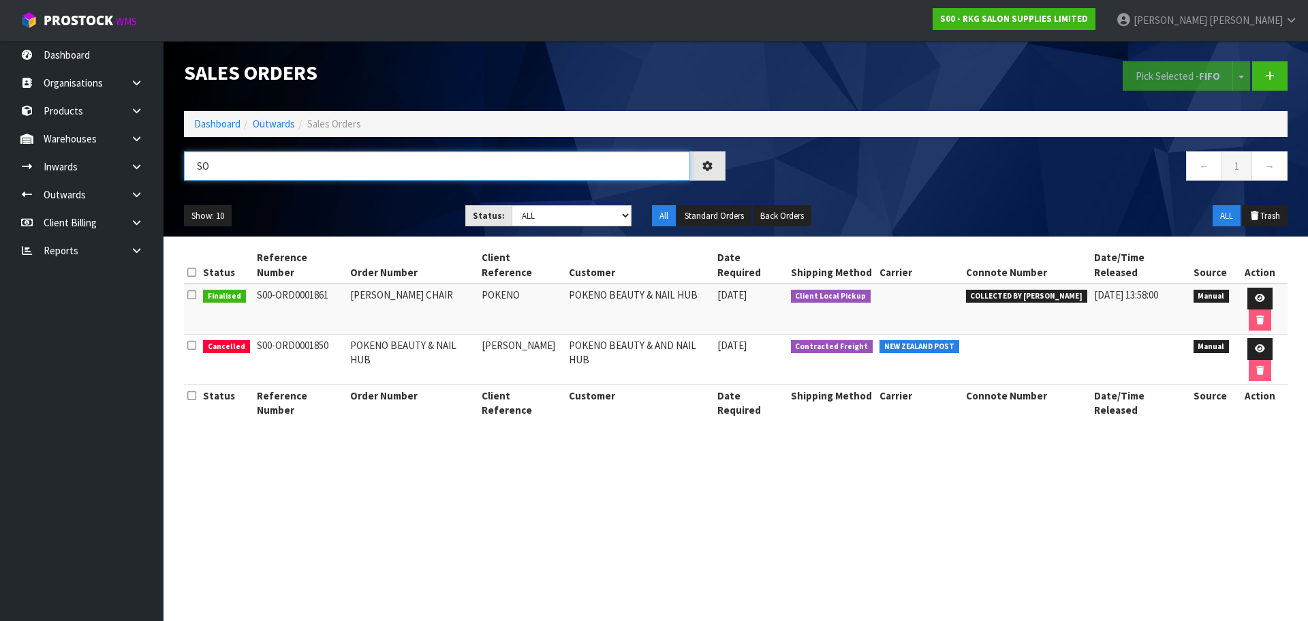
type input "S"
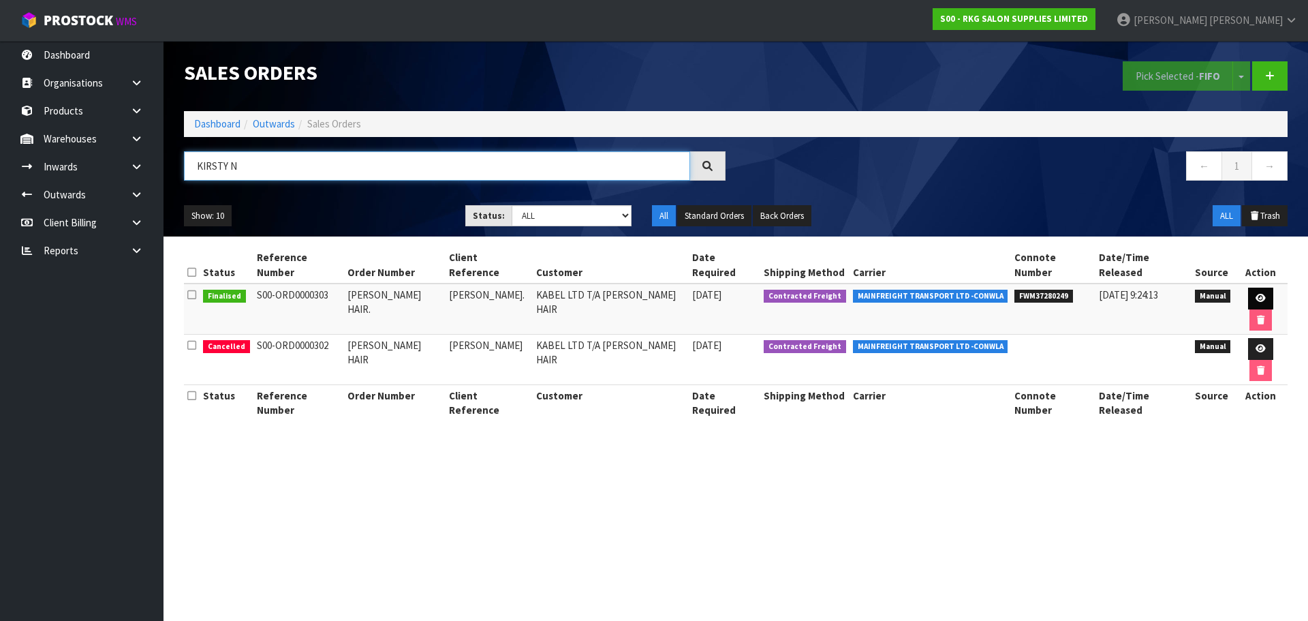
type input "KIRSTY N"
click at [1256, 294] on icon at bounding box center [1261, 298] width 10 height 9
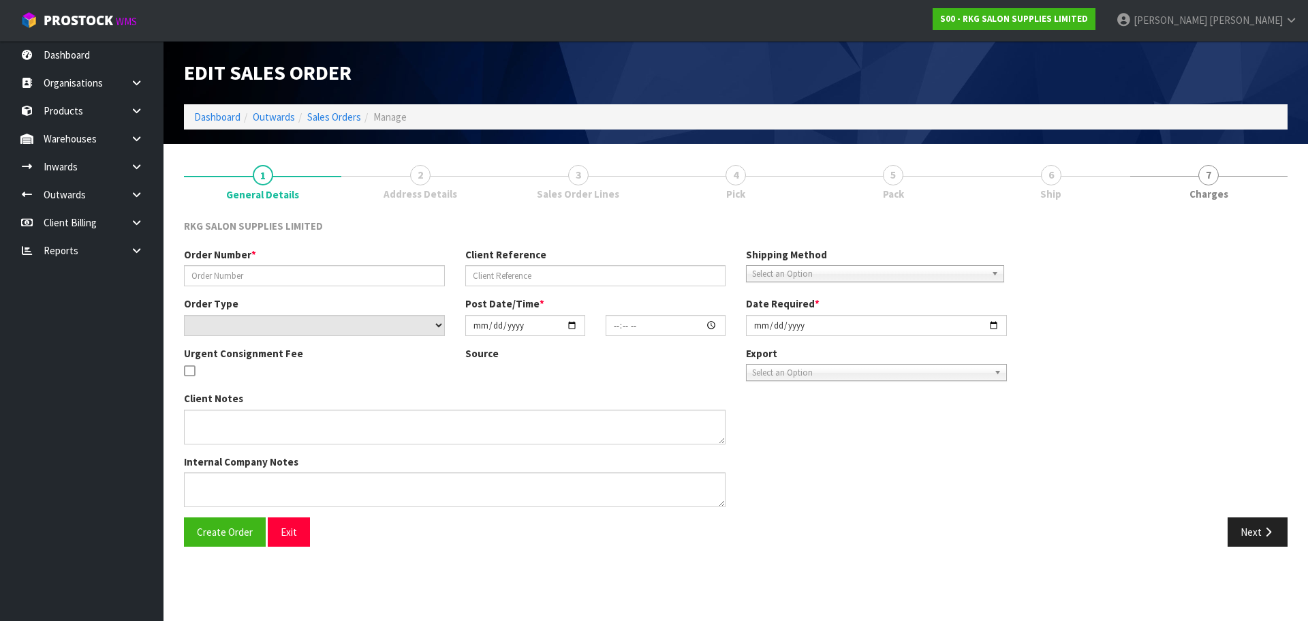
type input "STRANZ HAIR."
type input "KIRSTY NICHOLLS."
select select "number:0"
type input "2021-02-24"
type input "00:00:00.000"
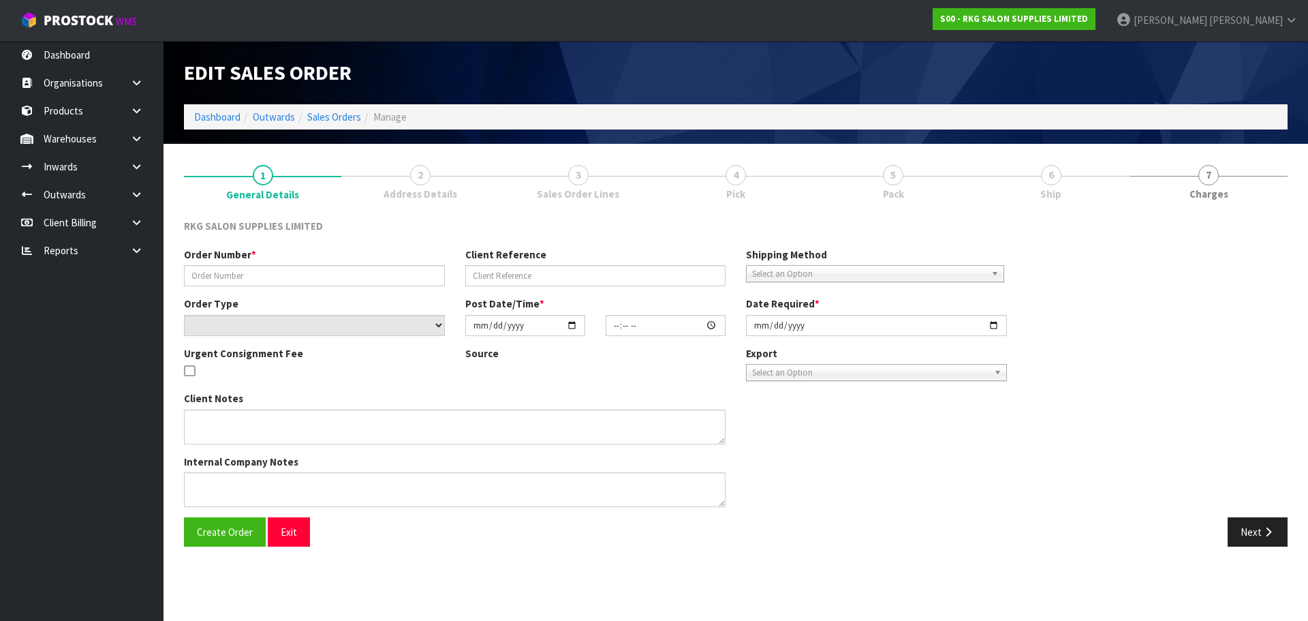
type input "2021-02-24"
type textarea "PLEASE DISPATCH ON 24TH FEB, DELIVERY IS REQUIRED ON FRI 26TH PLEASE. PH: 027-5…"
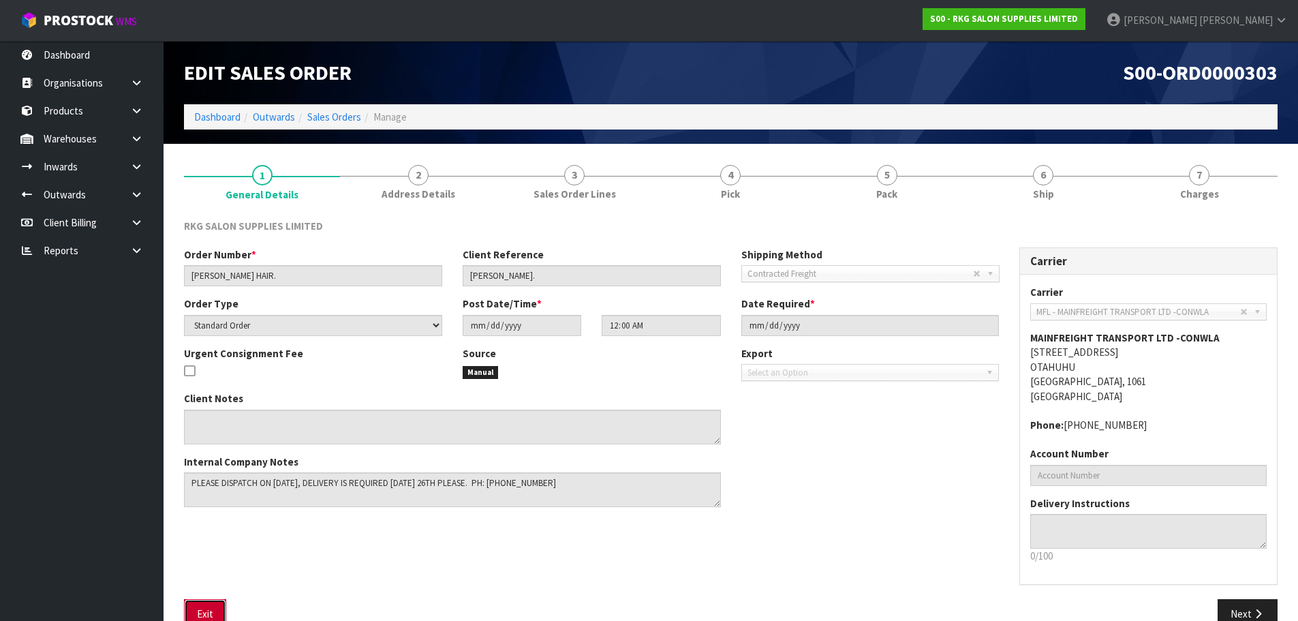
drag, startPoint x: 213, startPoint y: 606, endPoint x: 369, endPoint y: 451, distance: 220.2
click at [215, 605] on button "Exit" at bounding box center [205, 613] width 42 height 29
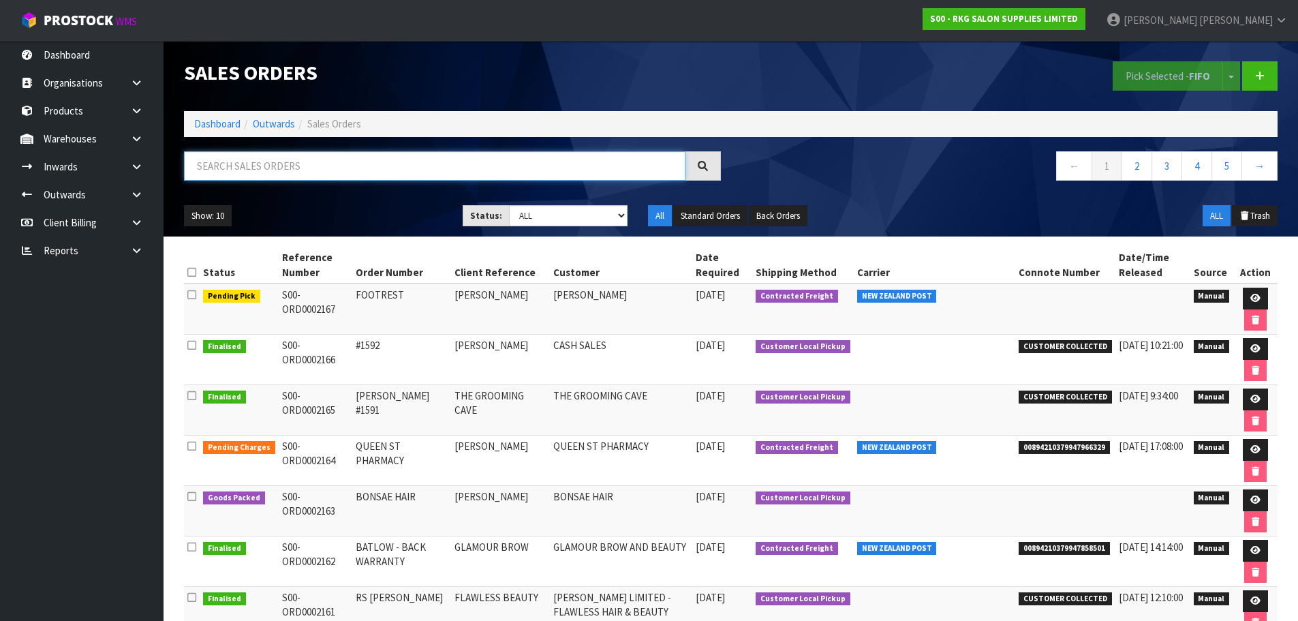
click at [322, 166] on input "text" at bounding box center [434, 165] width 501 height 29
click at [263, 160] on input "text" at bounding box center [434, 165] width 501 height 29
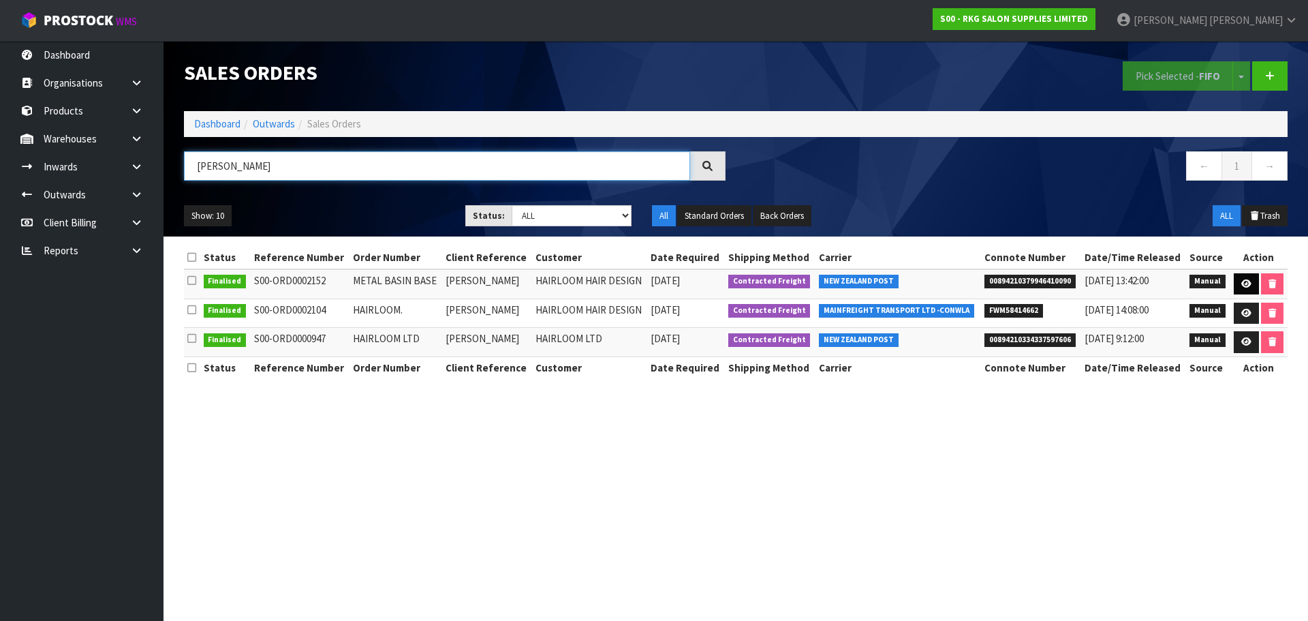
type input "LOUISA"
click at [1245, 285] on icon at bounding box center [1246, 283] width 10 height 9
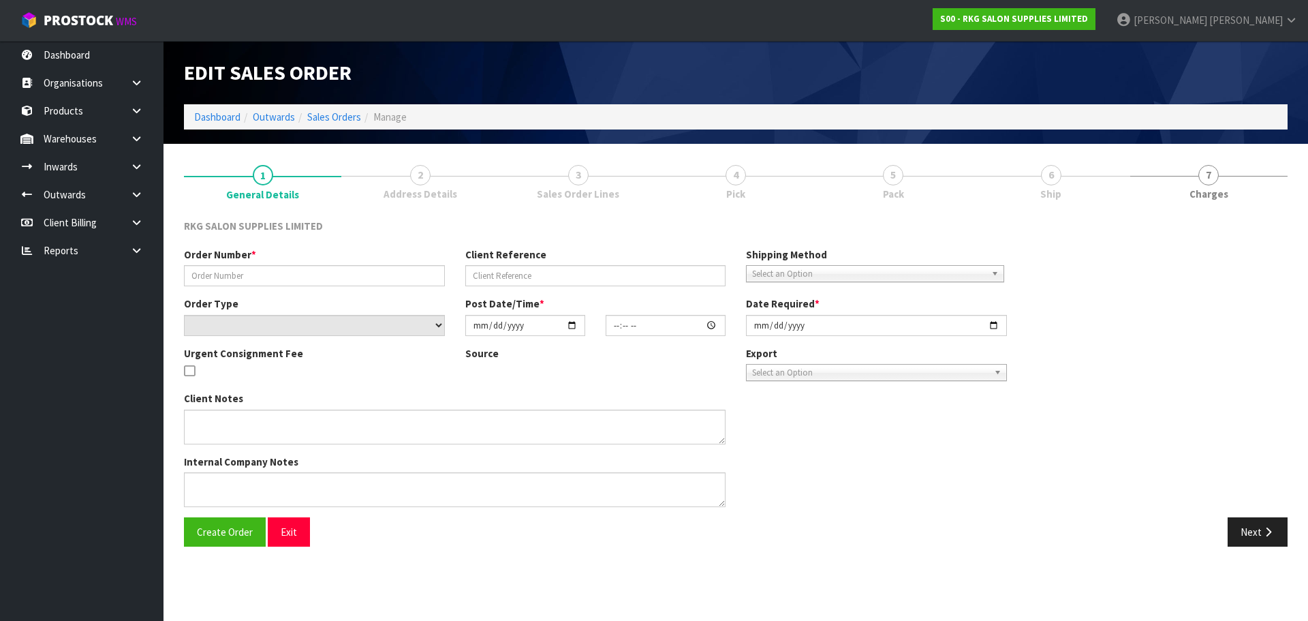
type input "METAL BASIN BASE"
type input "LOUISA HENDERSON"
select select "number:0"
type input "2025-09-04"
type input "09:11:00.000"
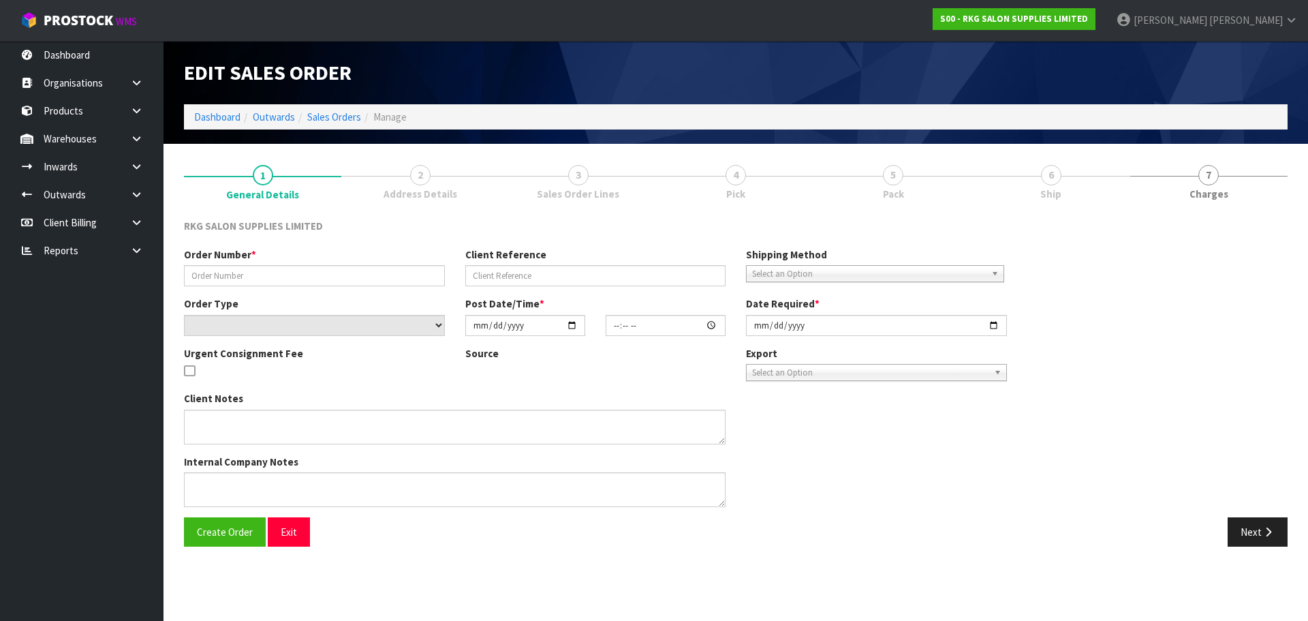
type input "2025-09-04"
type textarea "MISCELLANEOUS ITEM: METAL BASIN BASE (CLUNES 03150101E) PLEASE BUBBLE WRAP"
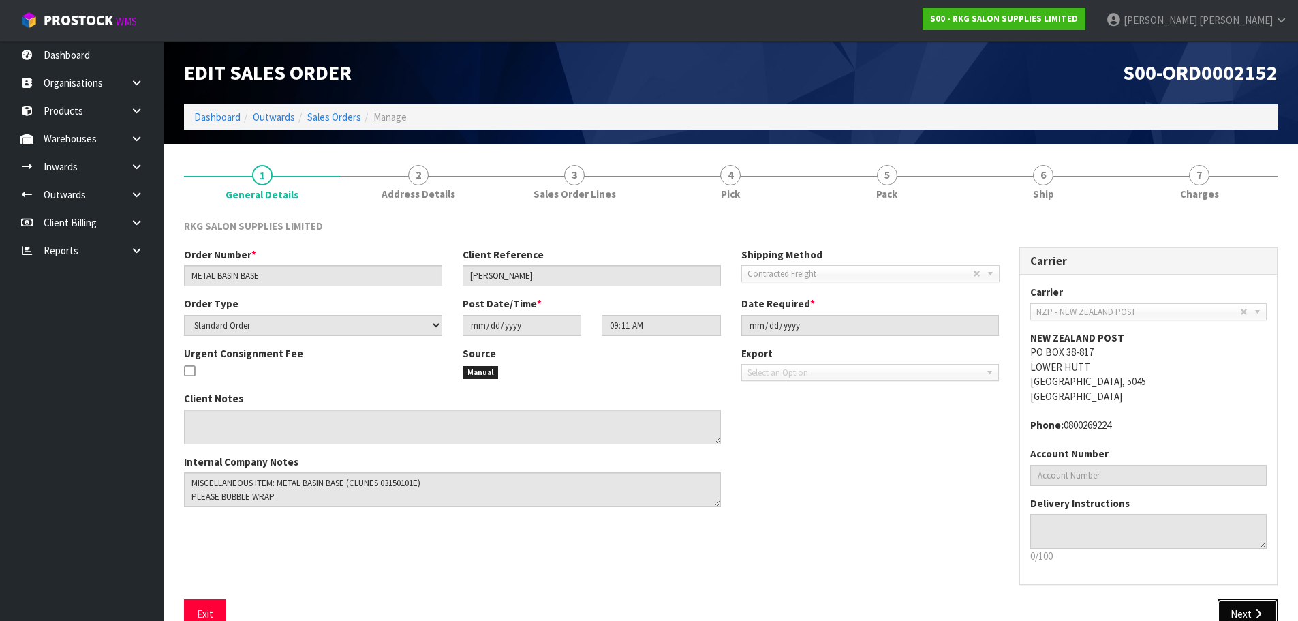
click at [1235, 609] on button "Next" at bounding box center [1248, 613] width 60 height 29
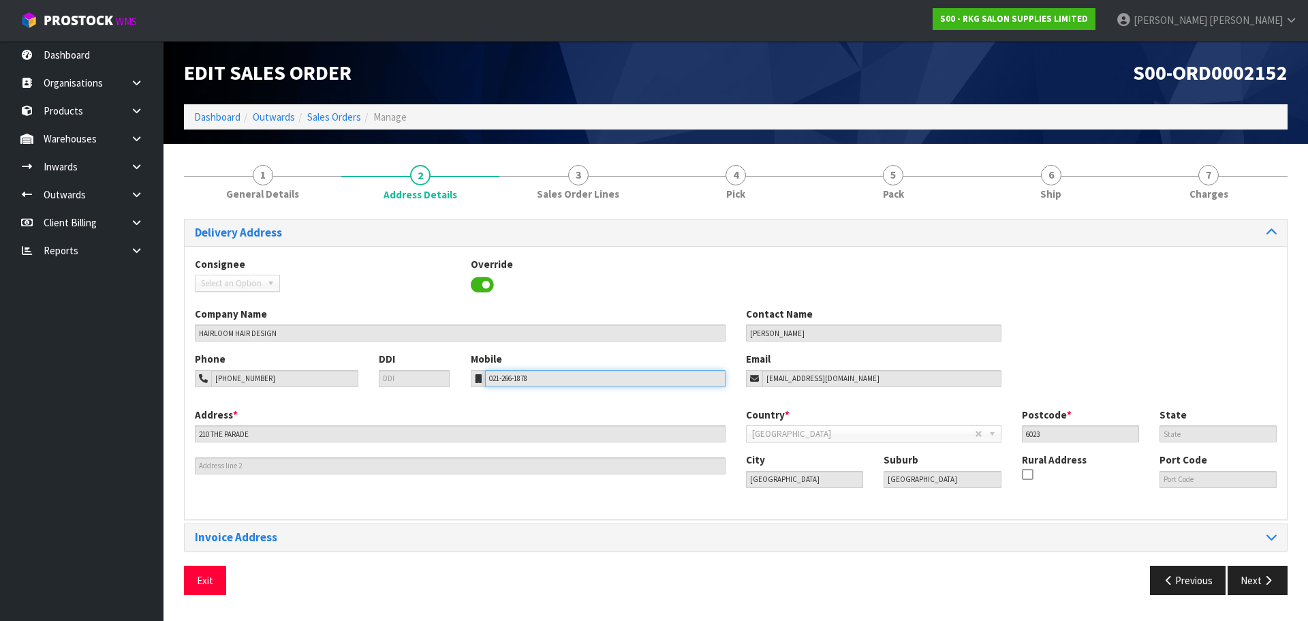
drag, startPoint x: 548, startPoint y: 379, endPoint x: 464, endPoint y: 379, distance: 84.5
click at [464, 379] on div "Mobile 021-266-1878" at bounding box center [599, 369] width 276 height 35
drag, startPoint x: 262, startPoint y: 377, endPoint x: 204, endPoint y: 343, distance: 67.5
click at [208, 371] on div "04-383-9382" at bounding box center [277, 378] width 164 height 17
drag, startPoint x: 854, startPoint y: 377, endPoint x: 736, endPoint y: 398, distance: 119.0
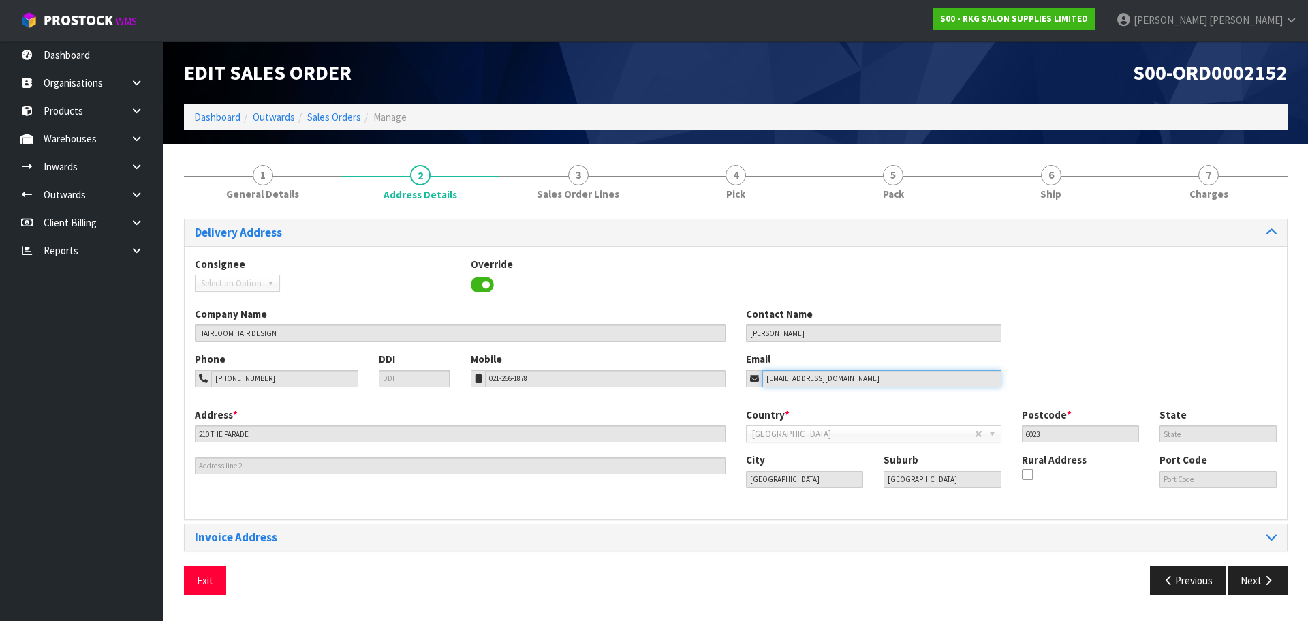
click at [736, 398] on div "Phone 04-383-9382 DDI Mobile 021-266-1878 Email hairloomib@gmail.com" at bounding box center [736, 379] width 1102 height 55
click at [209, 589] on button "Exit" at bounding box center [205, 579] width 42 height 29
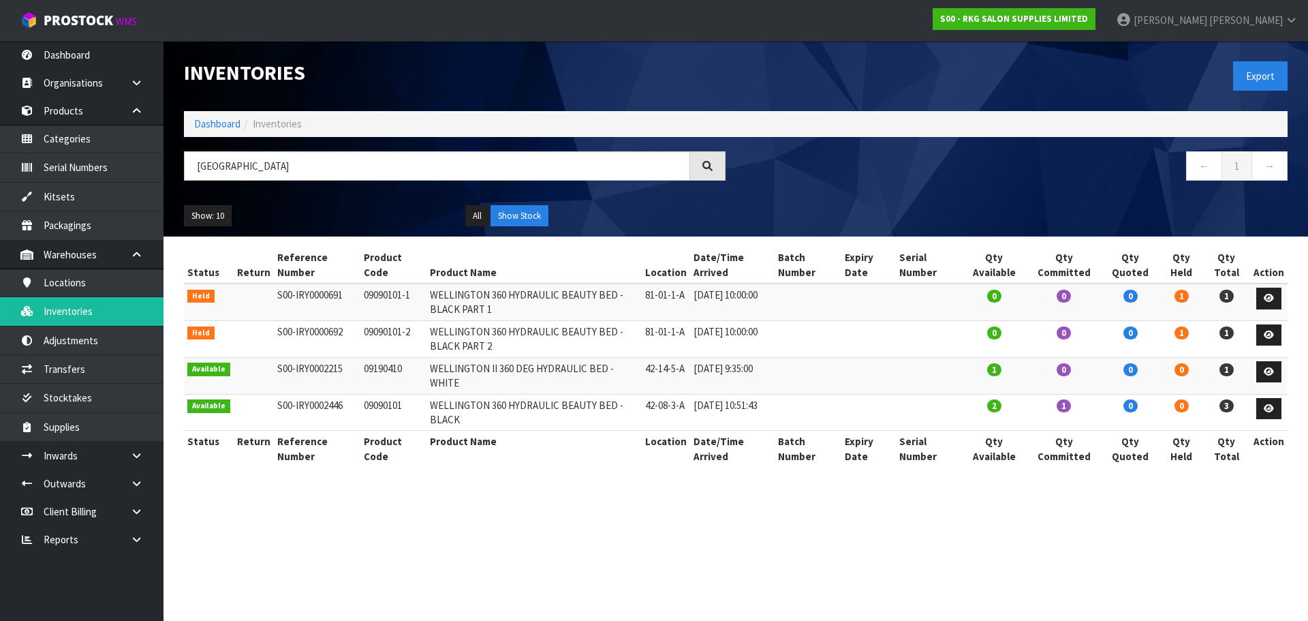
drag, startPoint x: 257, startPoint y: 168, endPoint x: 178, endPoint y: 168, distance: 79.0
click at [178, 168] on div "[GEOGRAPHIC_DATA]" at bounding box center [455, 171] width 562 height 40
drag, startPoint x: 73, startPoint y: 313, endPoint x: 140, endPoint y: 260, distance: 85.3
click at [73, 313] on link "Inventories" at bounding box center [82, 311] width 164 height 28
click at [282, 166] on input "[GEOGRAPHIC_DATA]" at bounding box center [437, 165] width 506 height 29
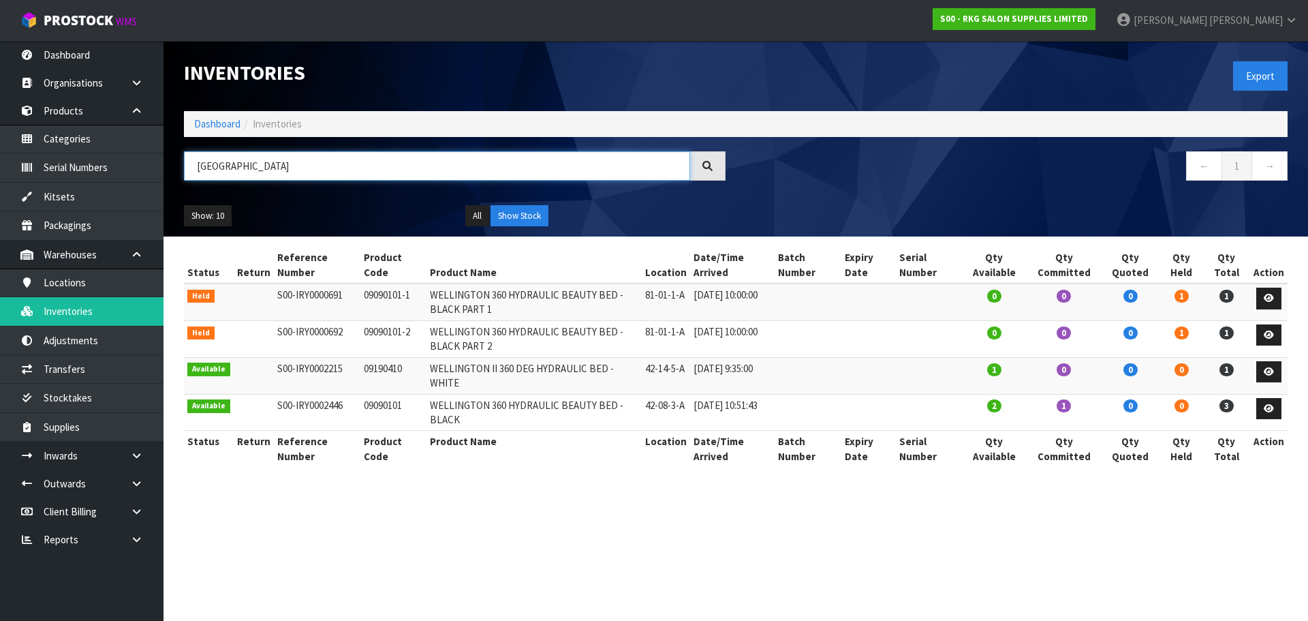
drag, startPoint x: 283, startPoint y: 166, endPoint x: 189, endPoint y: 171, distance: 94.1
click at [189, 171] on input "[GEOGRAPHIC_DATA]" at bounding box center [437, 165] width 506 height 29
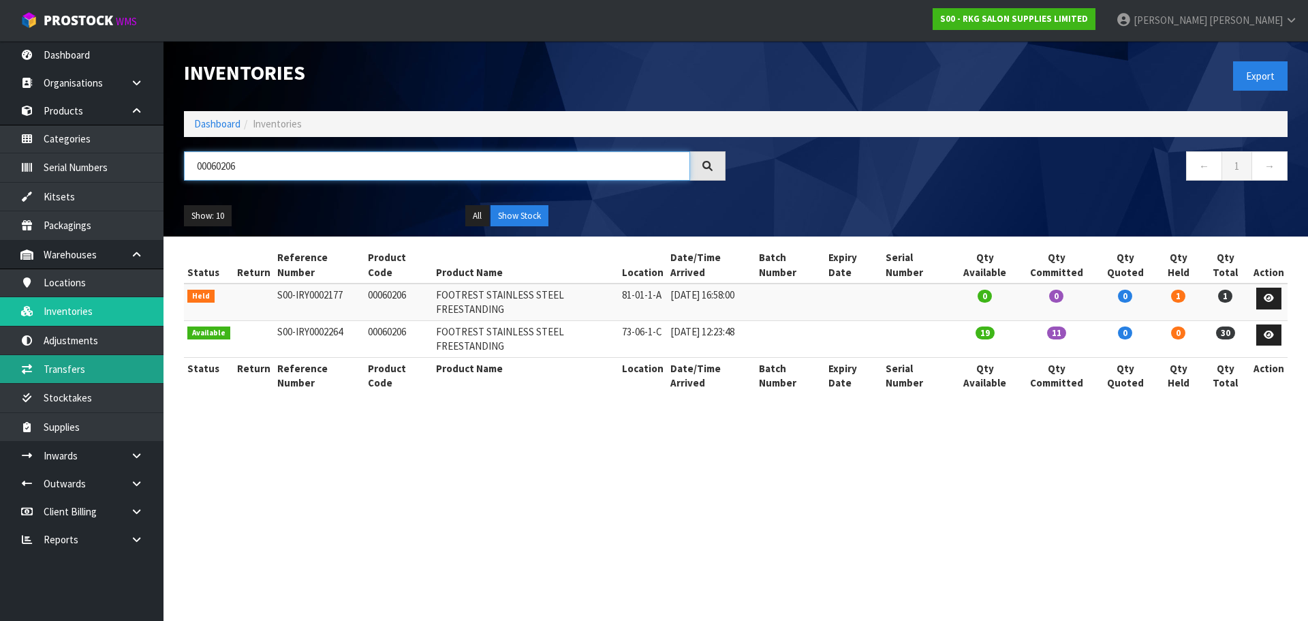
type input "00060206"
drag, startPoint x: 251, startPoint y: 171, endPoint x: 184, endPoint y: 175, distance: 67.6
click at [184, 175] on input "00060206" at bounding box center [437, 165] width 506 height 29
